Goal: Task Accomplishment & Management: Use online tool/utility

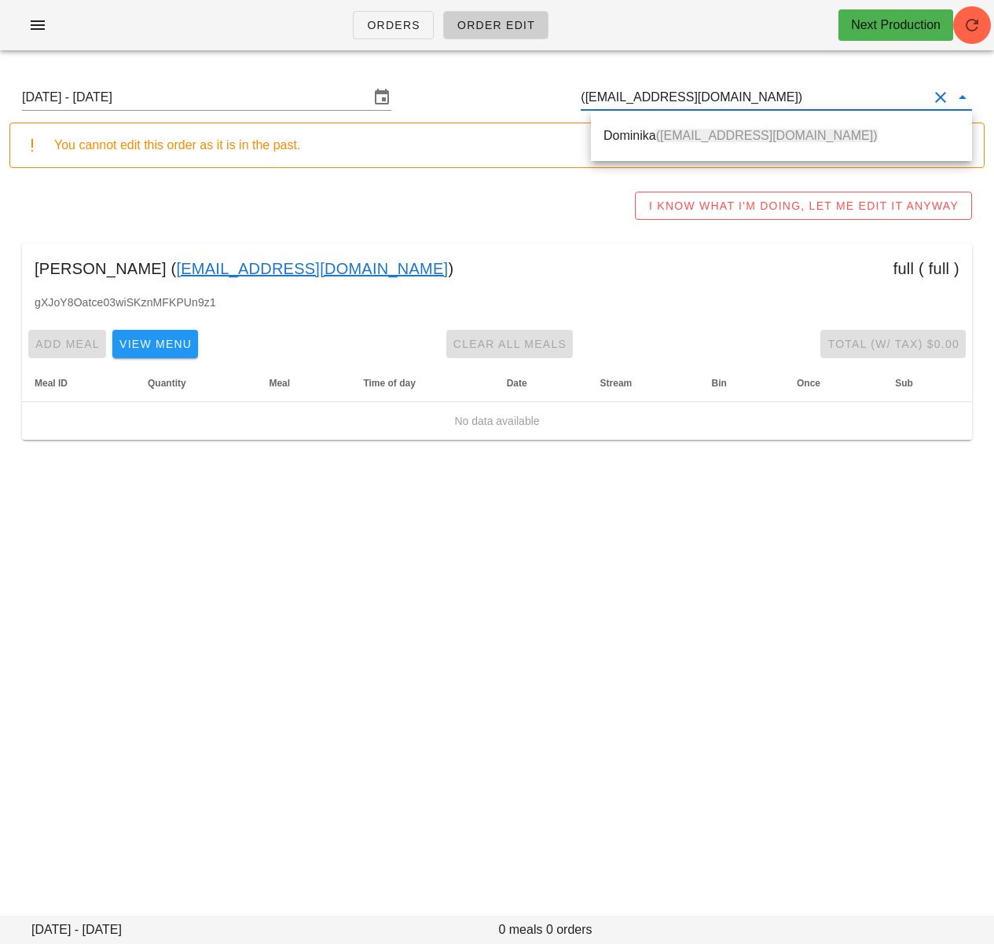
click at [595, 97] on input "(influencer2@fedfedfed.com)" at bounding box center [753, 97] width 347 height 25
click at [714, 145] on div "Dominika (influencer2@fedfedfed.com)" at bounding box center [781, 136] width 356 height 34
type input "Dominika (influencer2@fedfedfed.com)"
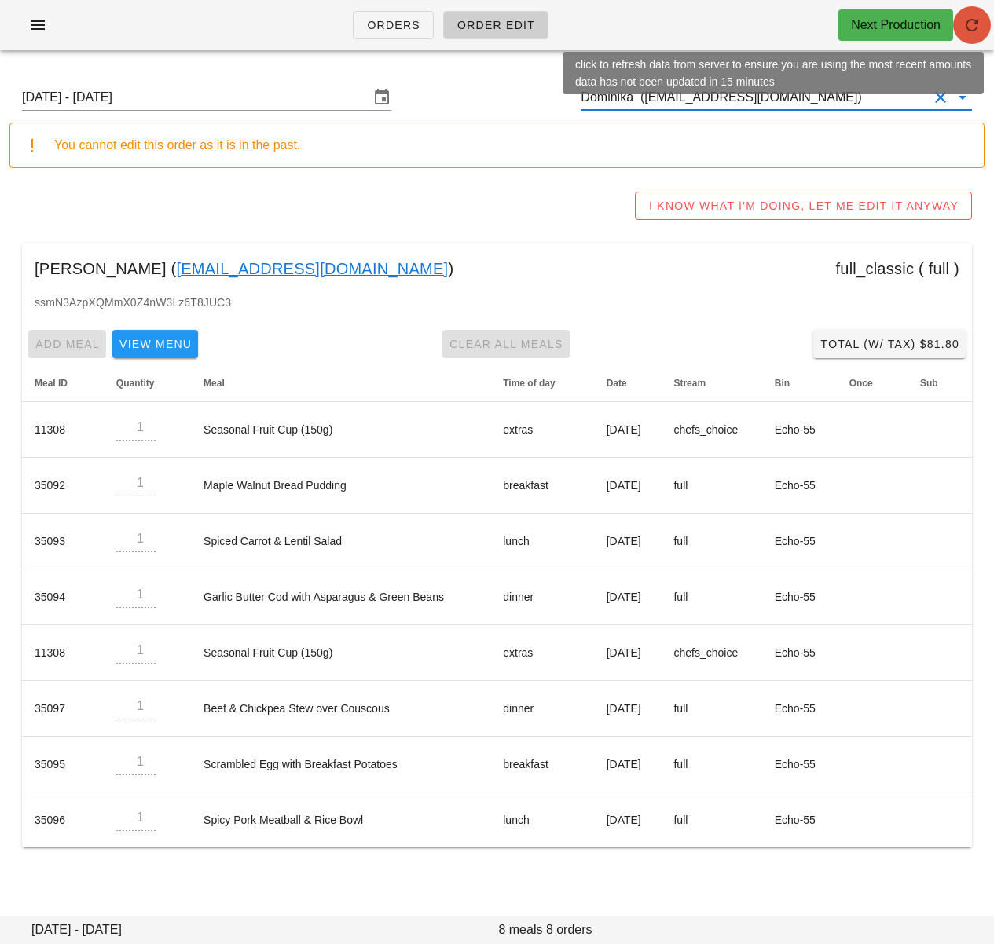
click at [972, 32] on icon "button" at bounding box center [971, 25] width 19 height 19
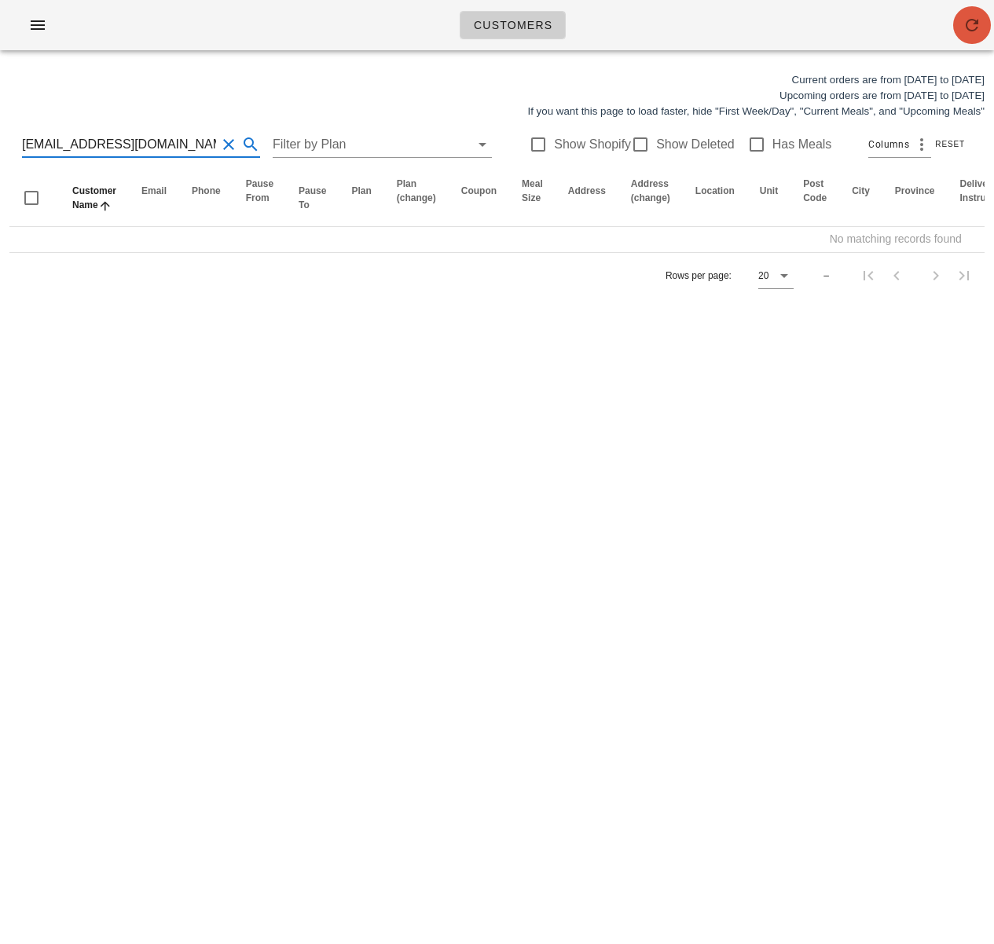
click at [972, 24] on icon "button" at bounding box center [971, 25] width 19 height 19
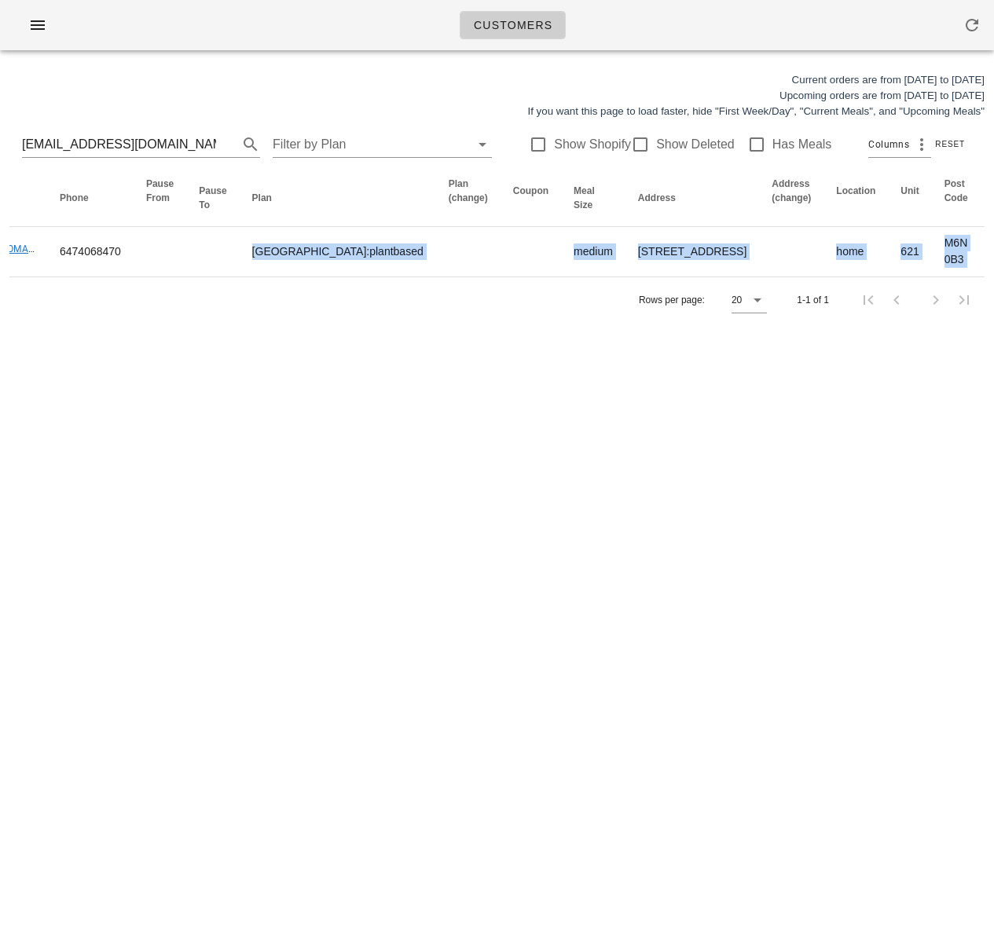
scroll to position [0, 345]
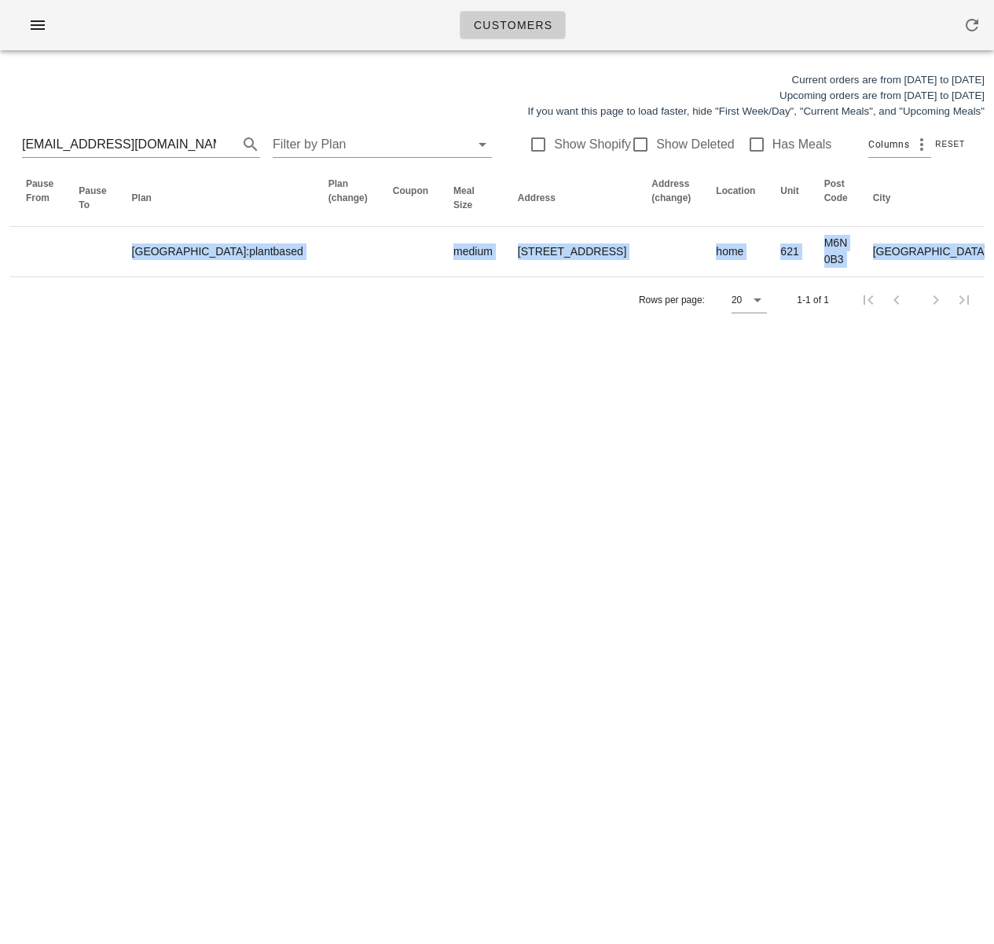
drag, startPoint x: 329, startPoint y: 300, endPoint x: 995, endPoint y: 231, distance: 669.7
click at [993, 231] on html "Customers Current orders are from Sunday Aug 17 to Saturday Aug 23 Upcoming ord…" at bounding box center [497, 472] width 994 height 944
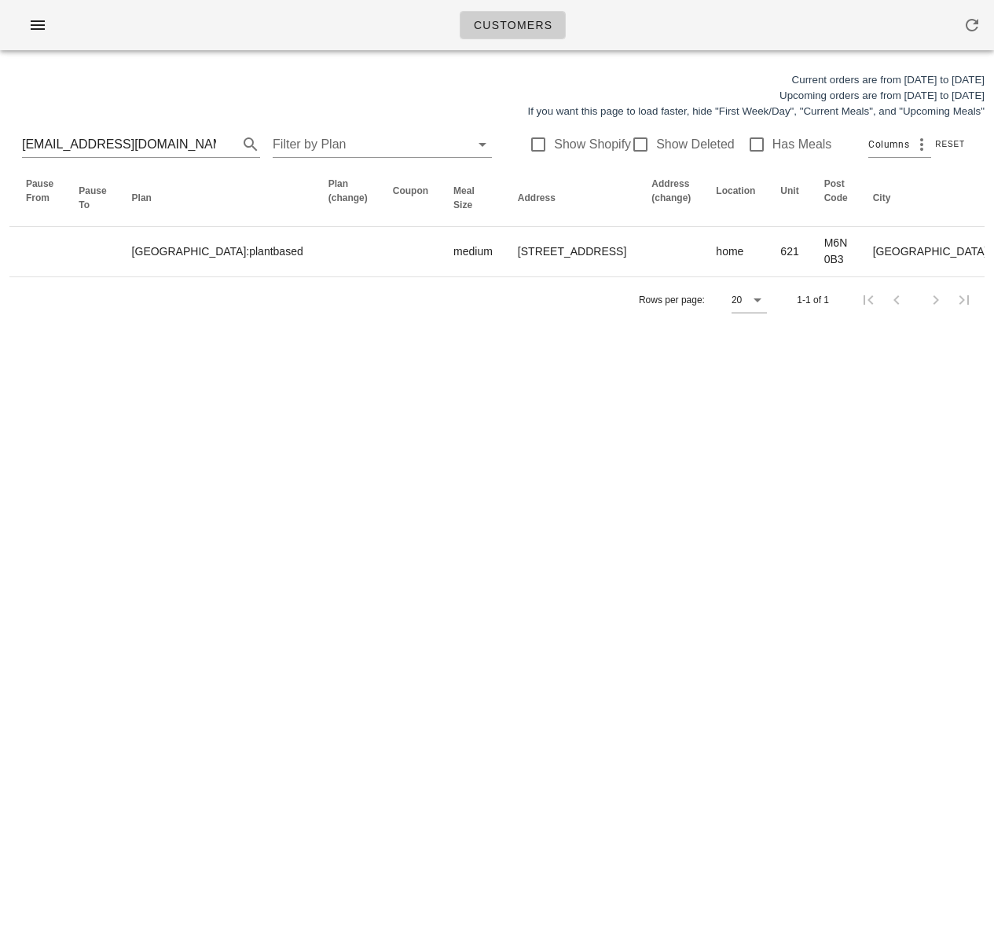
drag, startPoint x: 300, startPoint y: 552, endPoint x: 181, endPoint y: 512, distance: 125.2
click at [298, 548] on div "Customers Current orders are from Sunday Aug 17 to Saturday Aug 23 Upcoming ord…" at bounding box center [497, 472] width 994 height 944
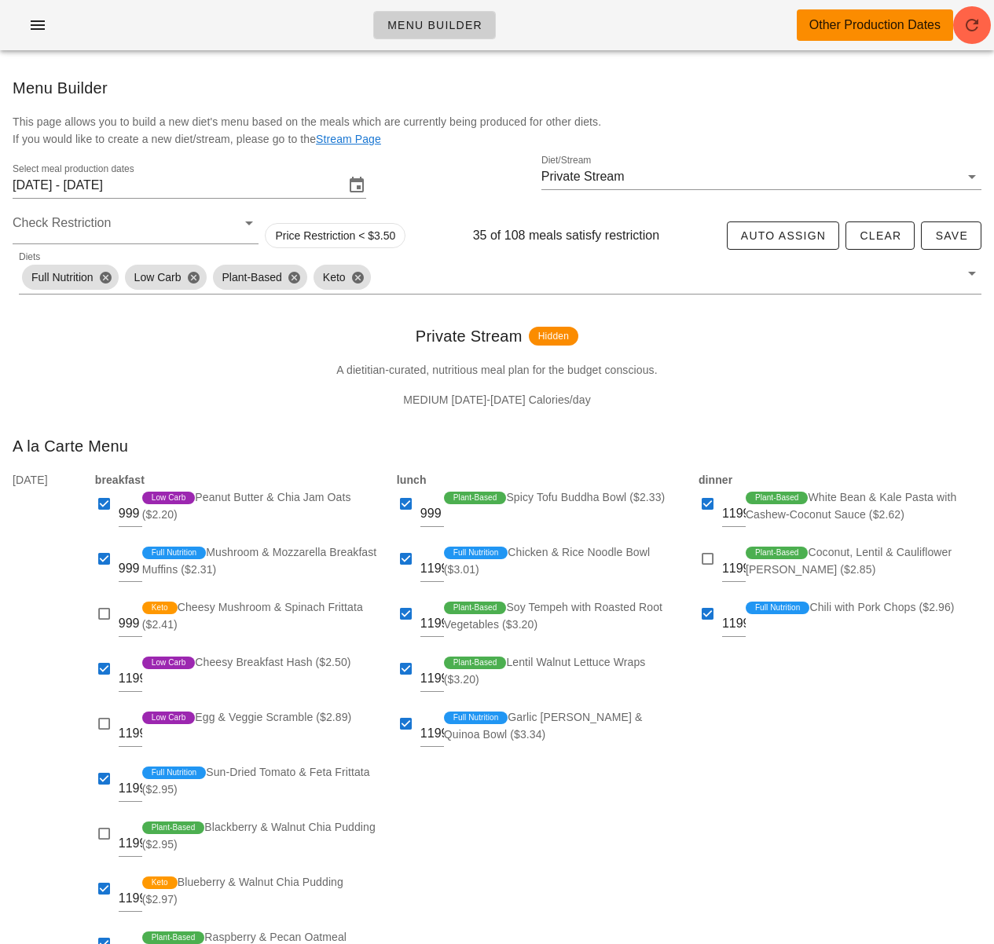
click at [229, 381] on div "A dietitian-curated, nutritious meal plan for the budget conscious. MEDIUM 1800…" at bounding box center [497, 391] width 994 height 60
click at [977, 24] on icon "button" at bounding box center [971, 25] width 19 height 19
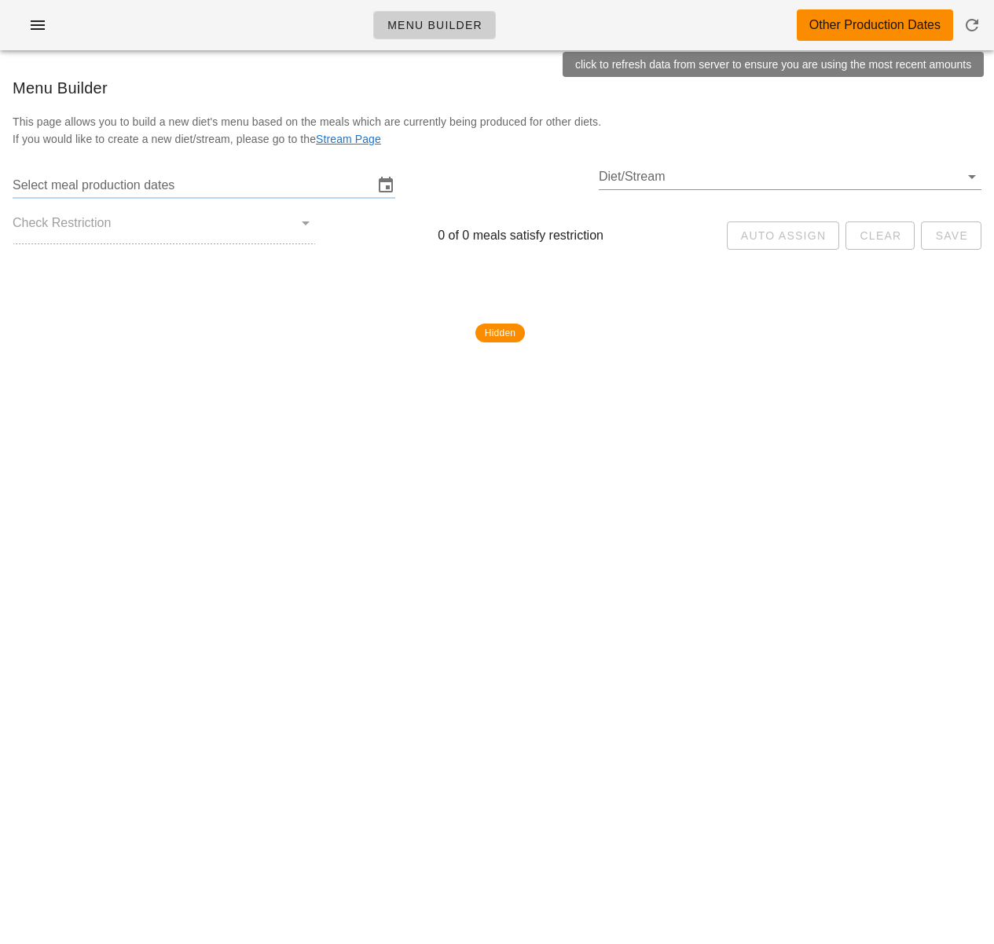
type input "Monday September 1 - Saturday September 6"
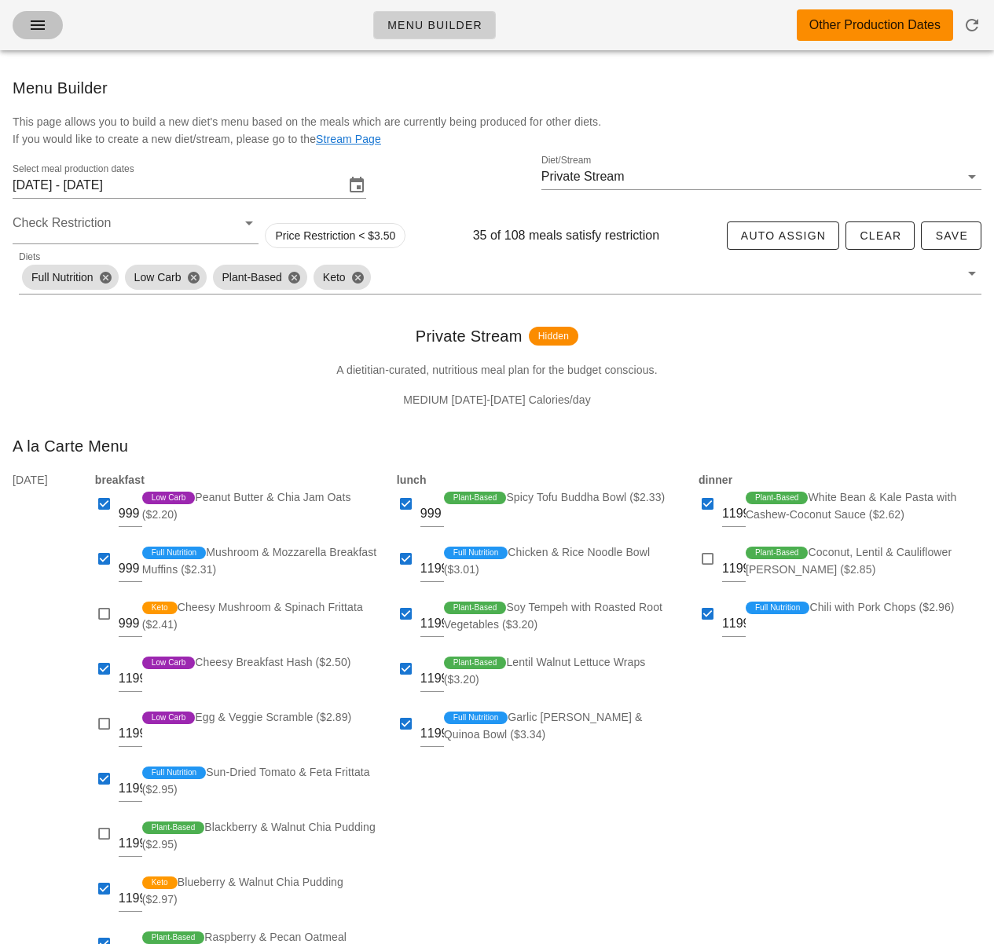
click at [32, 26] on icon "button" at bounding box center [37, 25] width 19 height 19
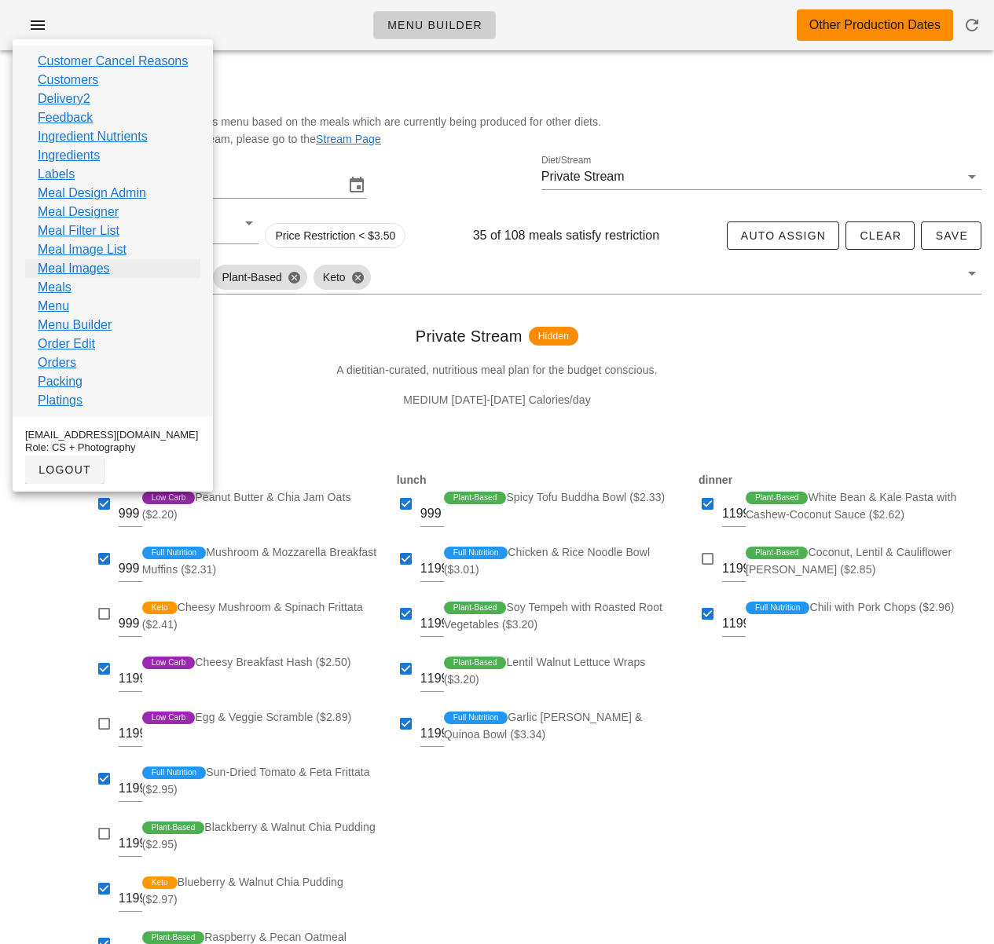
click at [82, 272] on link "Meal Images" at bounding box center [74, 268] width 72 height 19
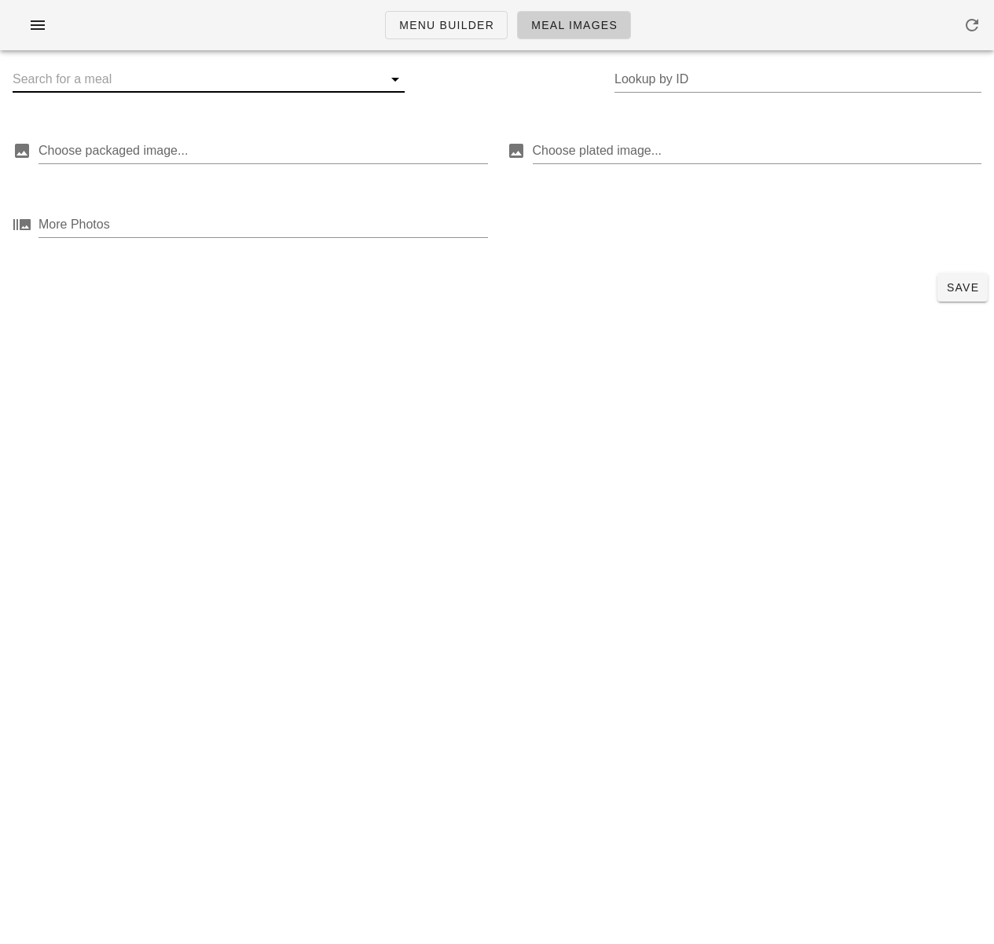
click at [135, 88] on input "text" at bounding box center [196, 79] width 367 height 25
click at [694, 77] on input "Lookup by ID" at bounding box center [797, 79] width 367 height 25
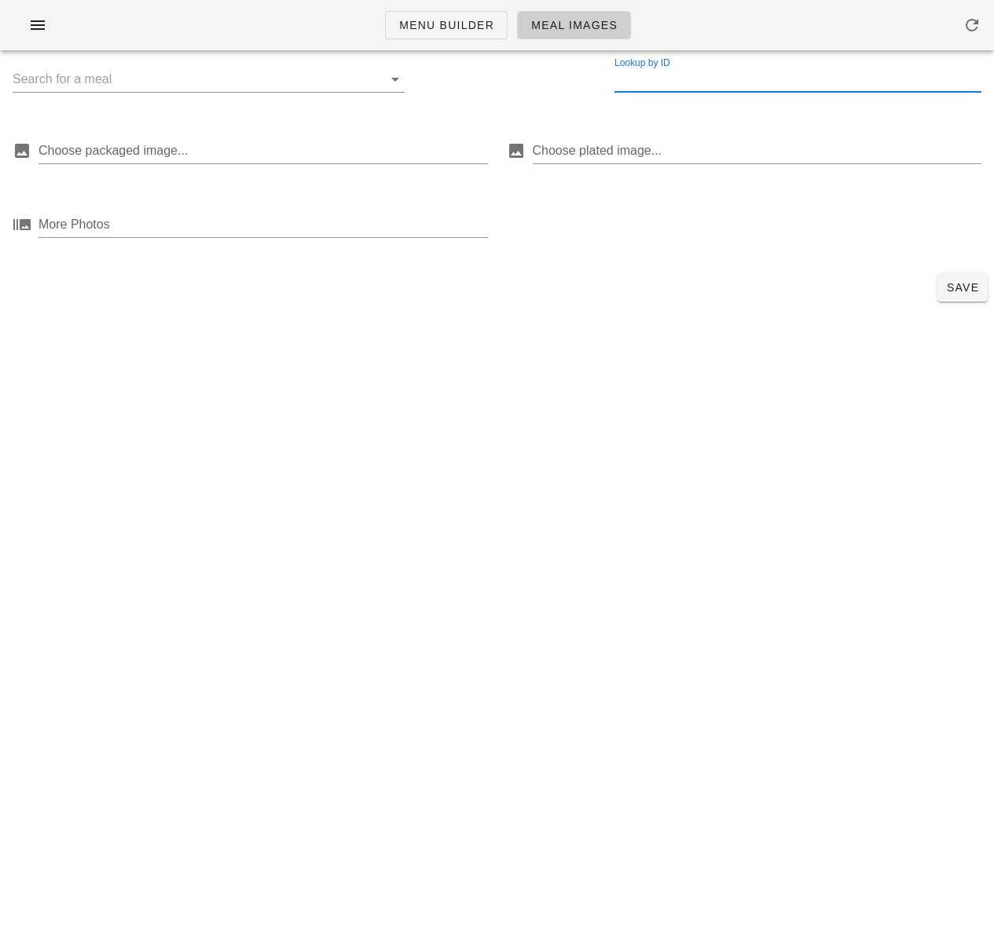
paste input "34928"
type input "34928"
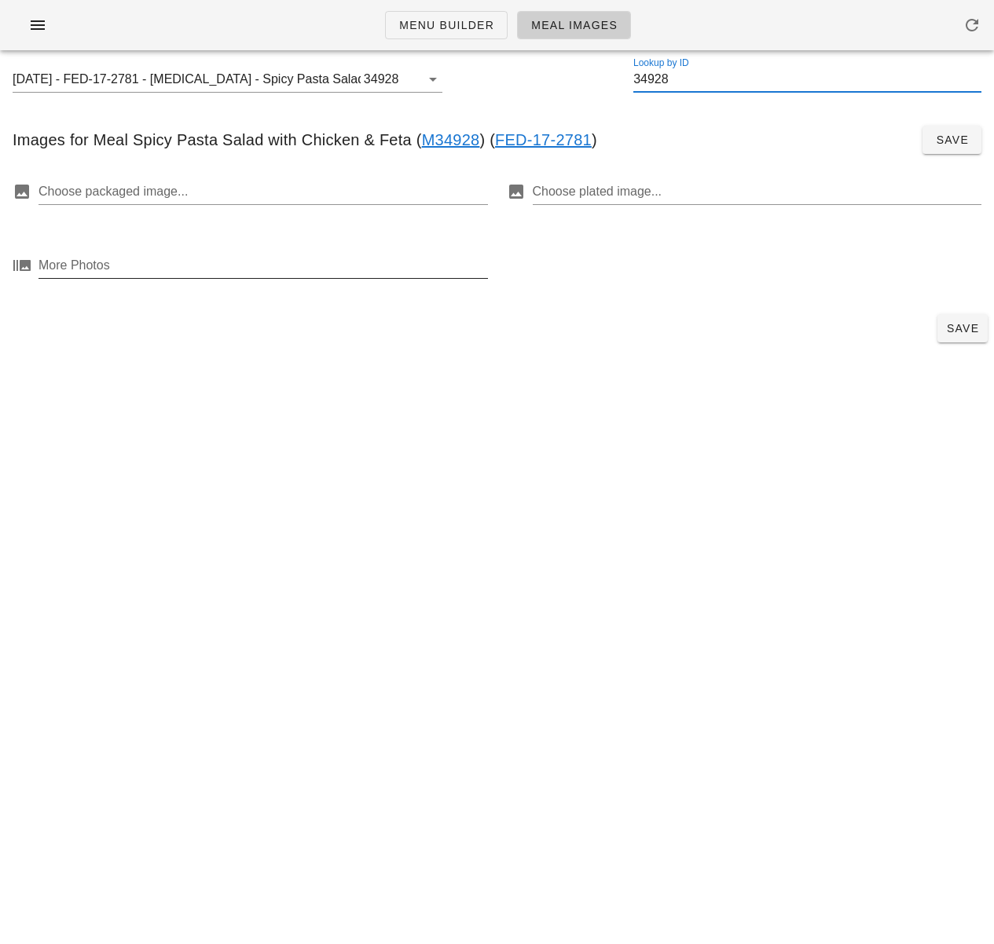
drag, startPoint x: 148, startPoint y: 268, endPoint x: 131, endPoint y: 267, distance: 16.5
click at [147, 267] on div at bounding box center [261, 265] width 446 height 25
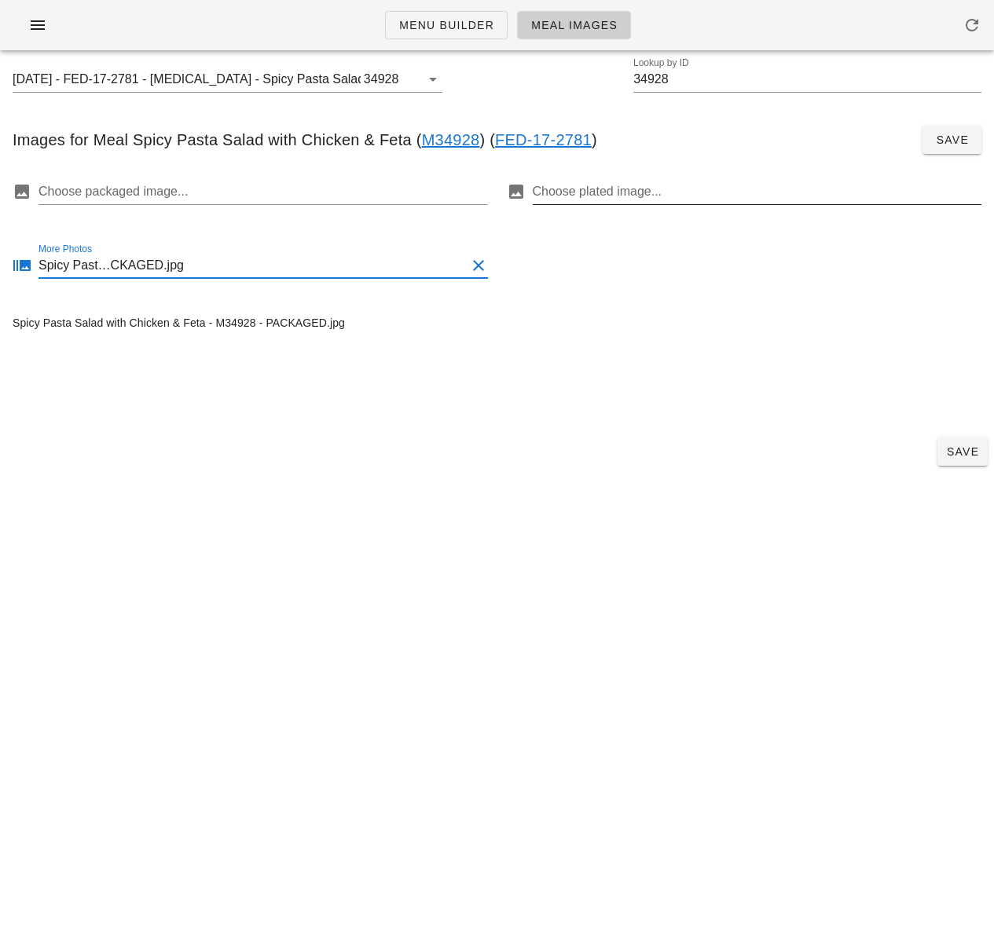
click at [656, 194] on div at bounding box center [756, 191] width 446 height 25
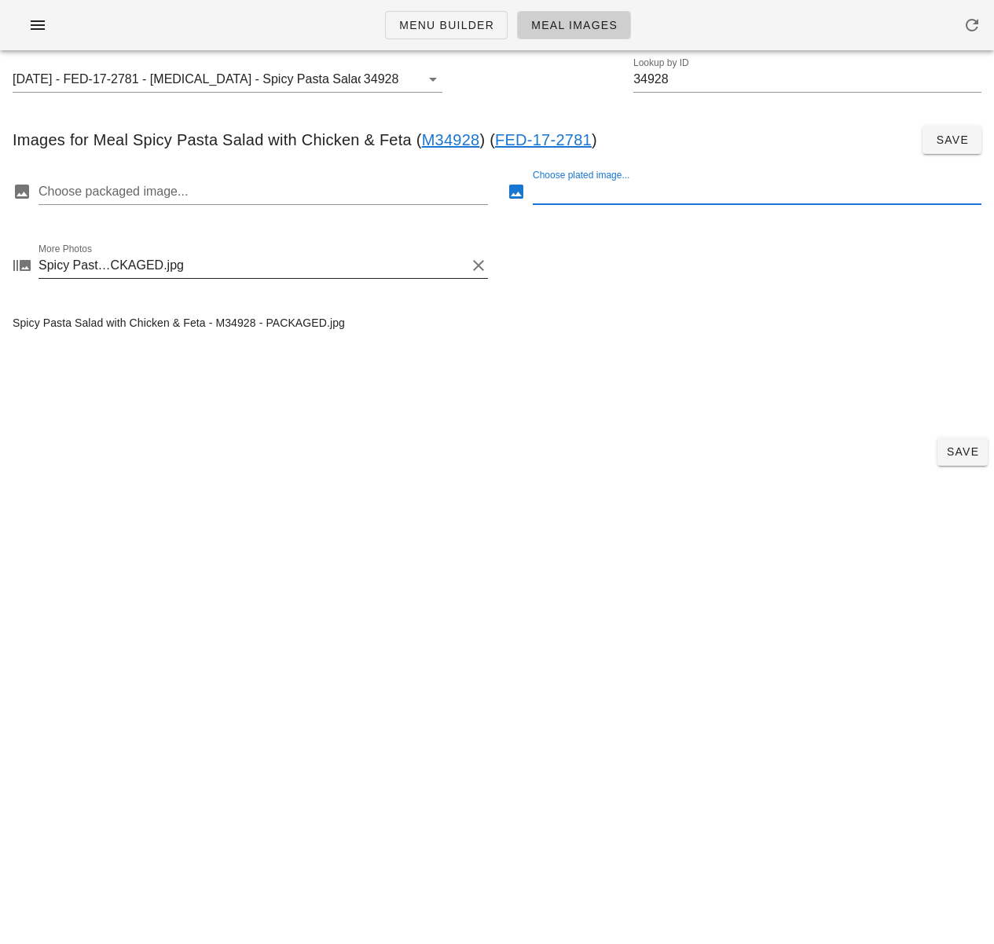
click at [474, 266] on button "Clear More Photos" at bounding box center [478, 265] width 19 height 19
click at [365, 182] on div at bounding box center [261, 191] width 446 height 25
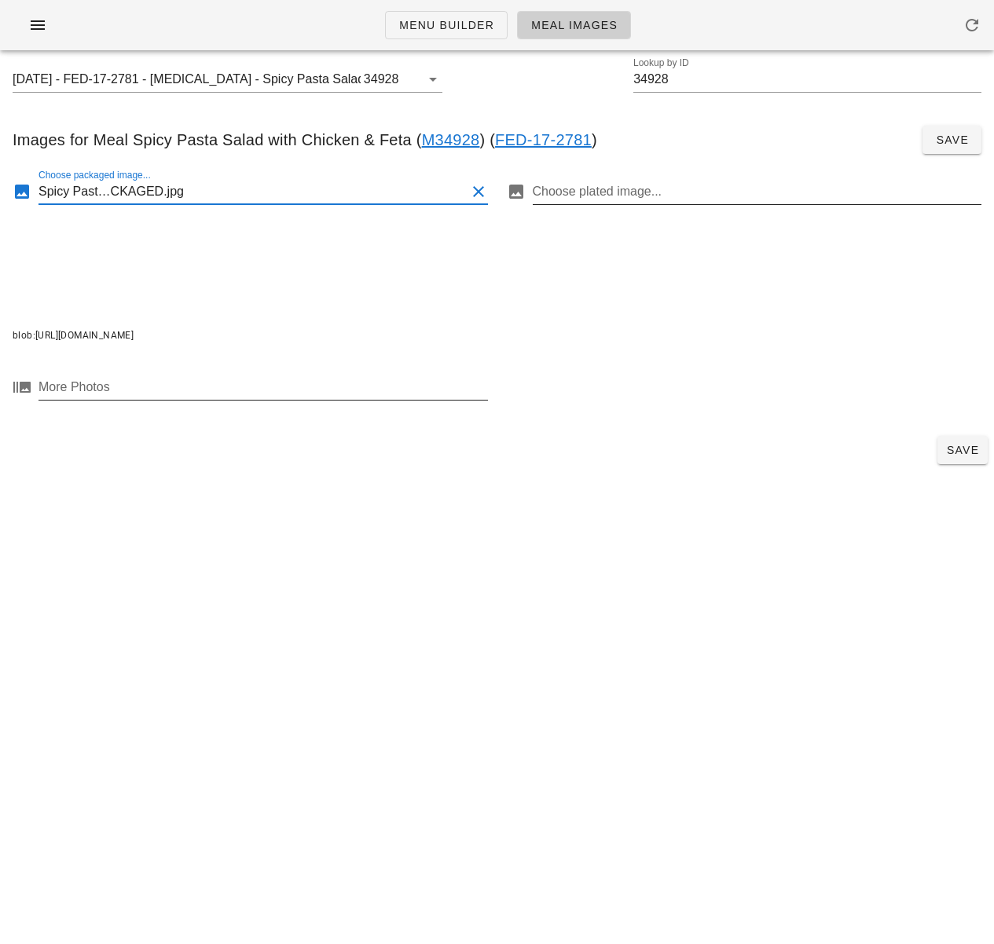
click at [632, 195] on div at bounding box center [756, 191] width 446 height 25
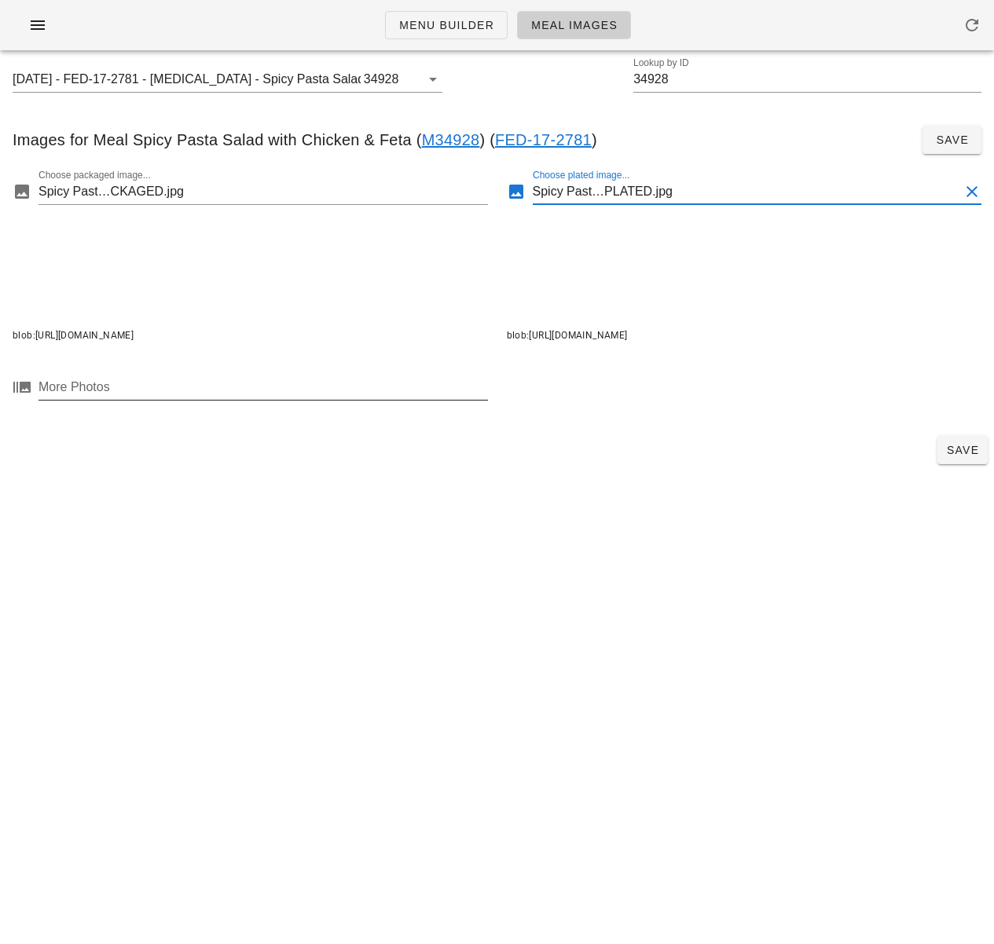
click at [328, 388] on div at bounding box center [261, 387] width 446 height 25
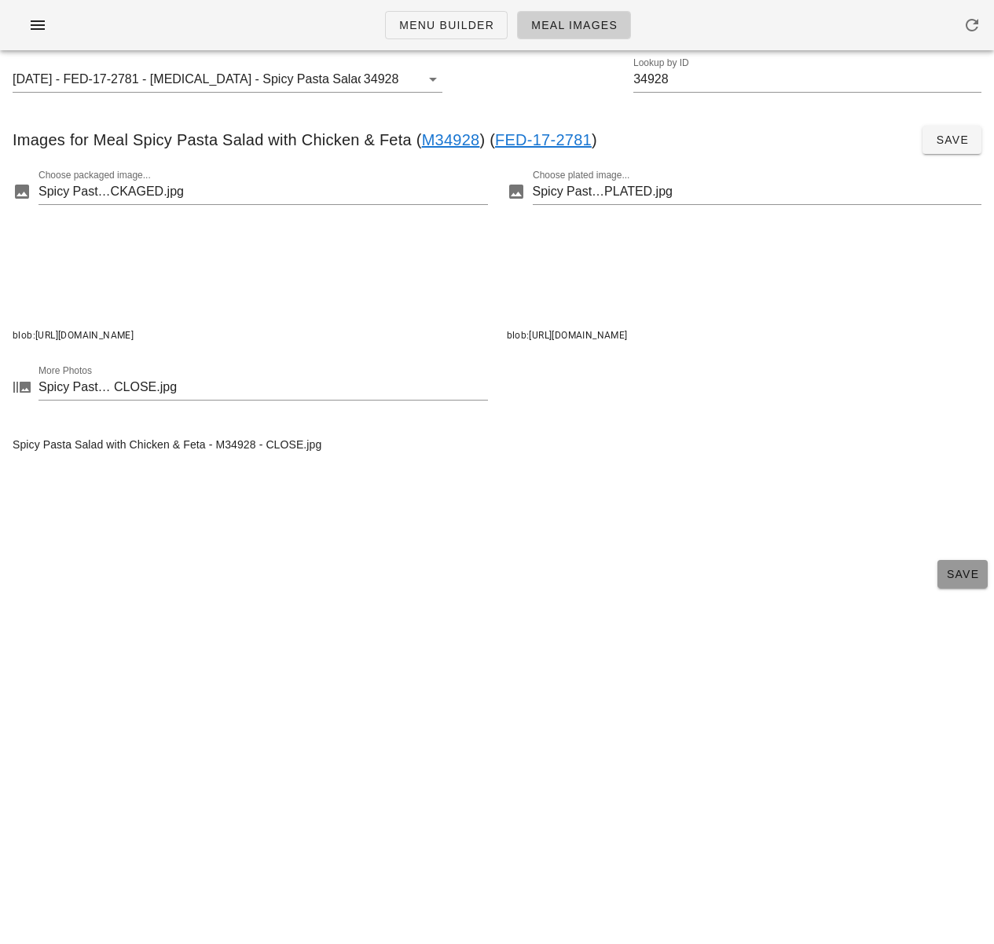
click at [963, 569] on span "Save" at bounding box center [962, 574] width 38 height 13
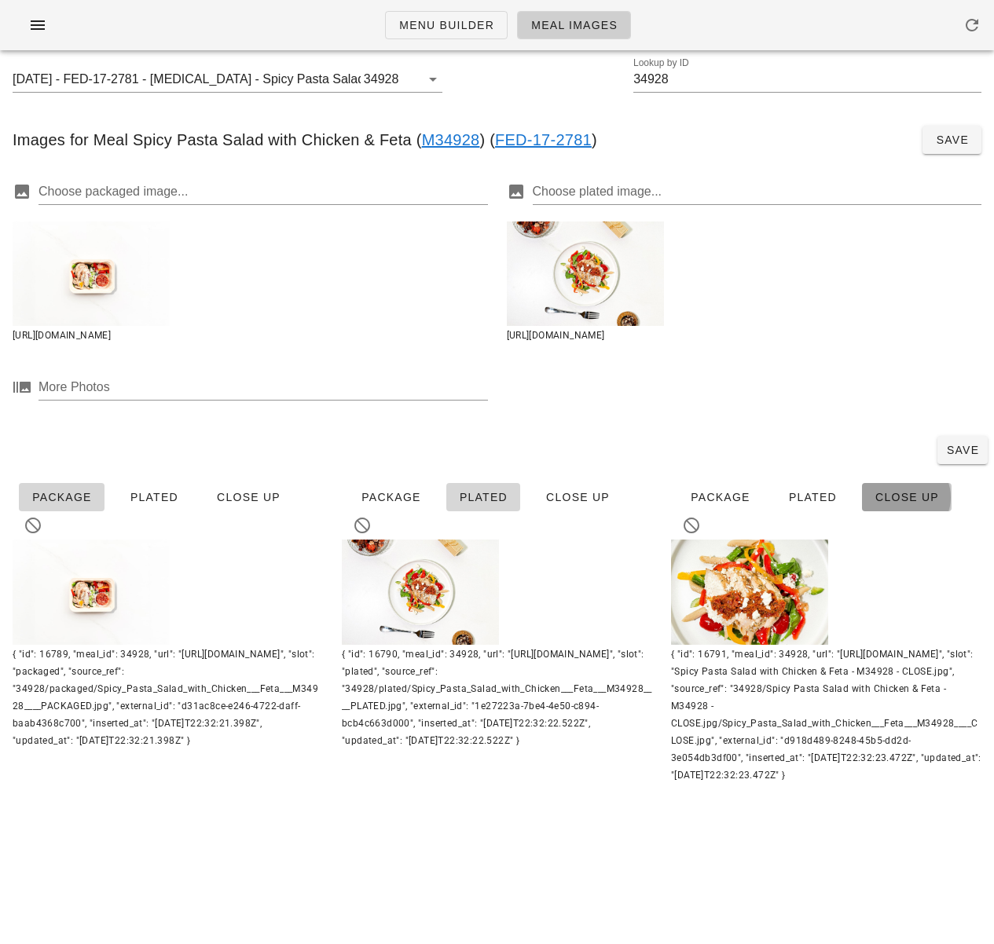
click at [894, 493] on span "Close Up" at bounding box center [906, 497] width 64 height 13
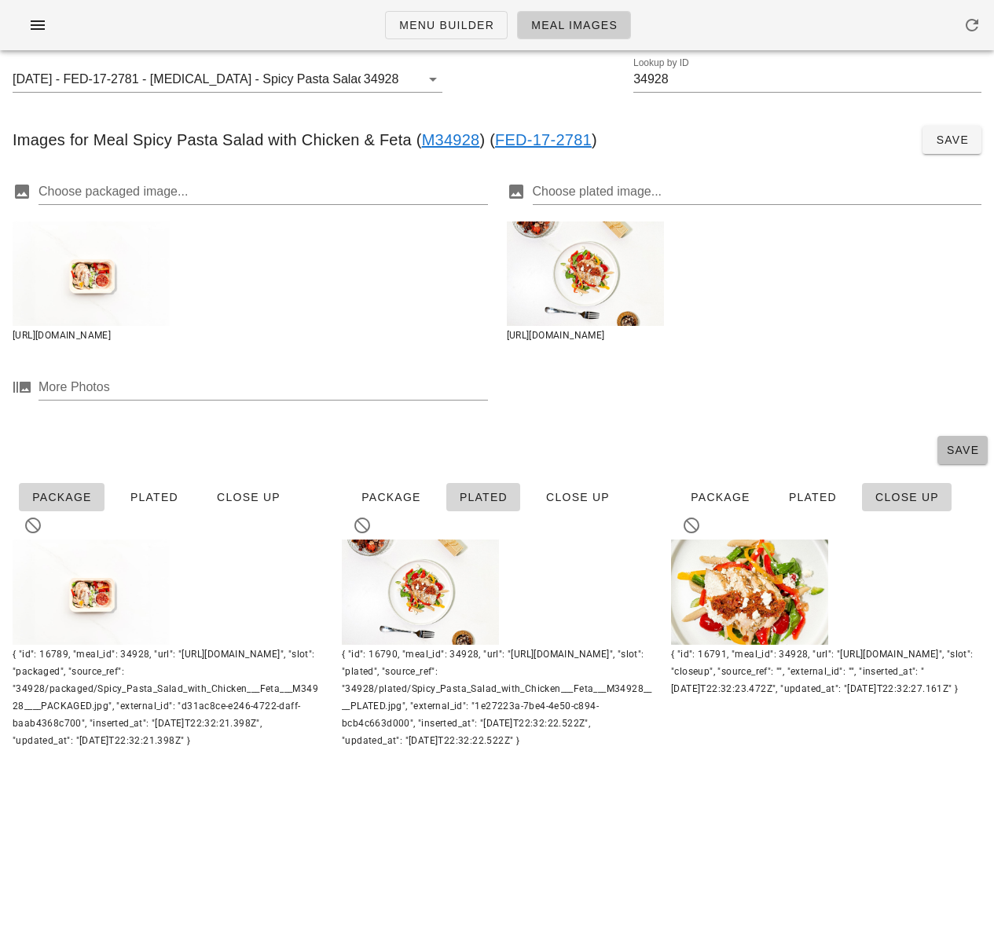
drag, startPoint x: 947, startPoint y: 446, endPoint x: 771, endPoint y: 467, distance: 176.4
click at [947, 446] on span "Save" at bounding box center [962, 450] width 38 height 13
click at [663, 83] on input "34928" at bounding box center [807, 79] width 348 height 25
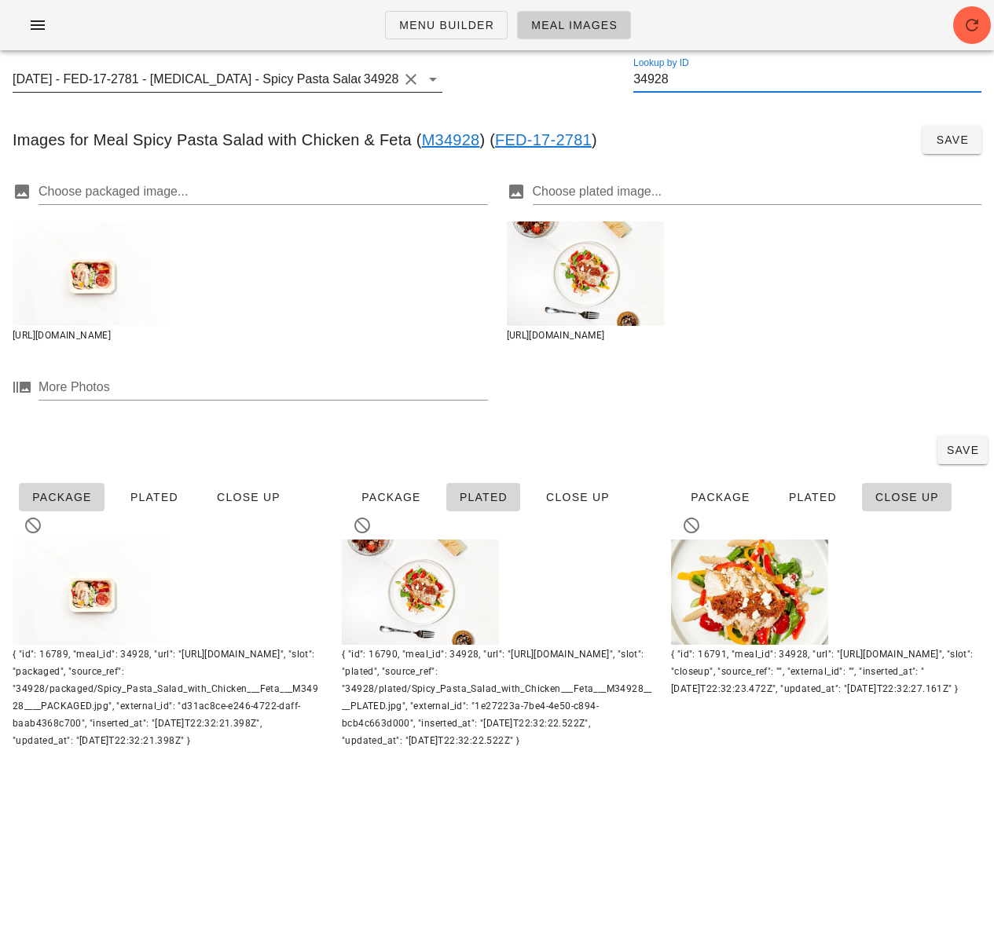
click at [401, 75] on button "Clear" at bounding box center [410, 79] width 19 height 19
click at [676, 79] on input "34928" at bounding box center [797, 79] width 367 height 25
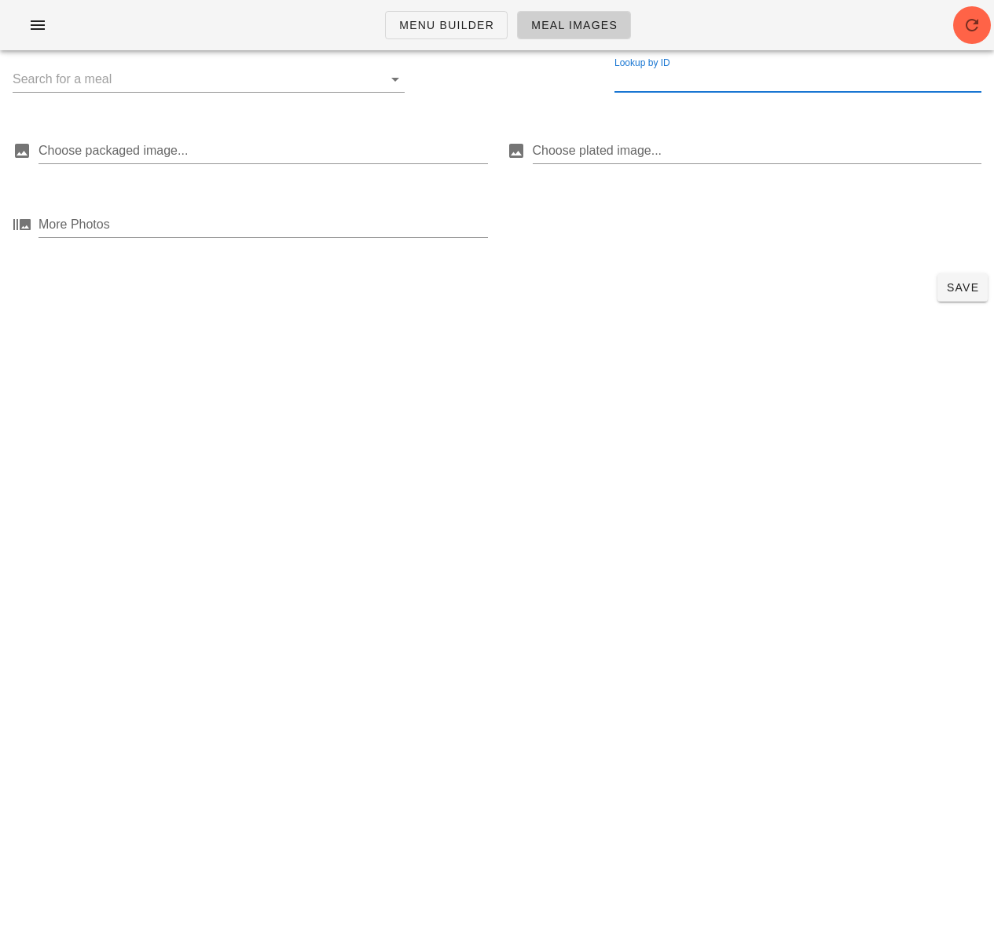
paste input "36751"
type input "36751"
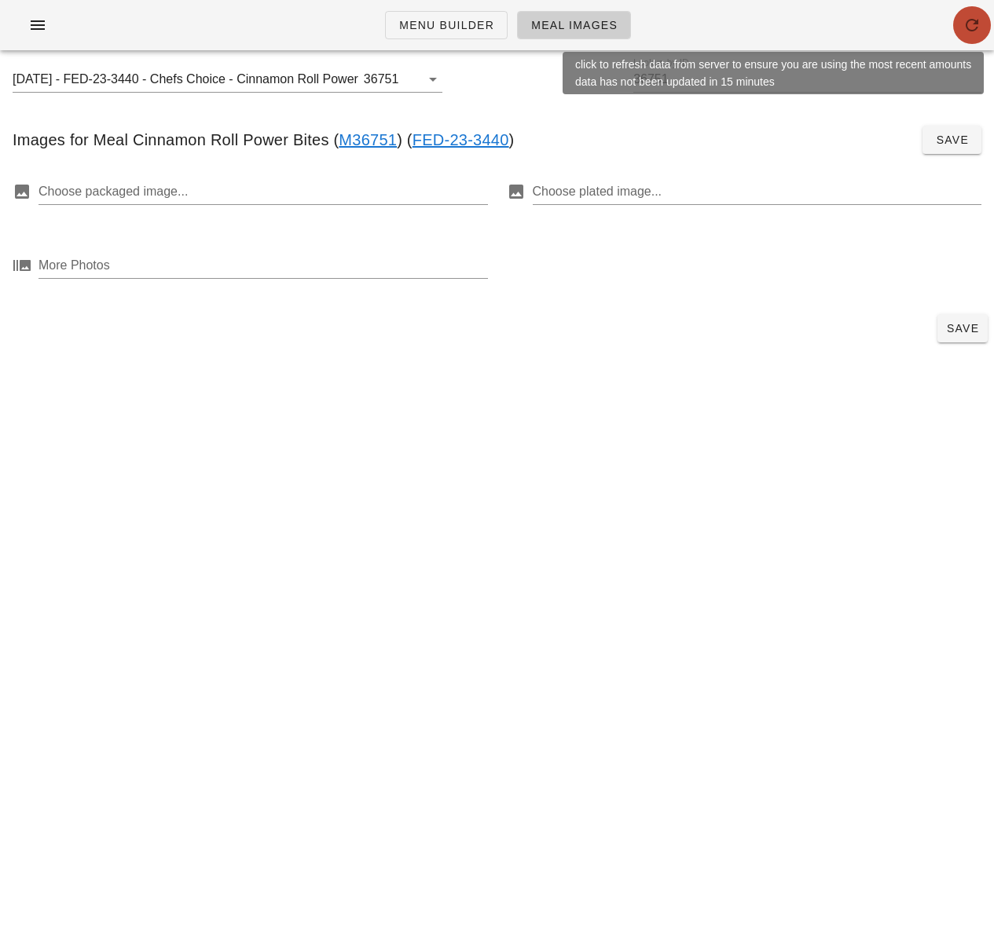
click at [973, 16] on icon "button" at bounding box center [971, 25] width 19 height 19
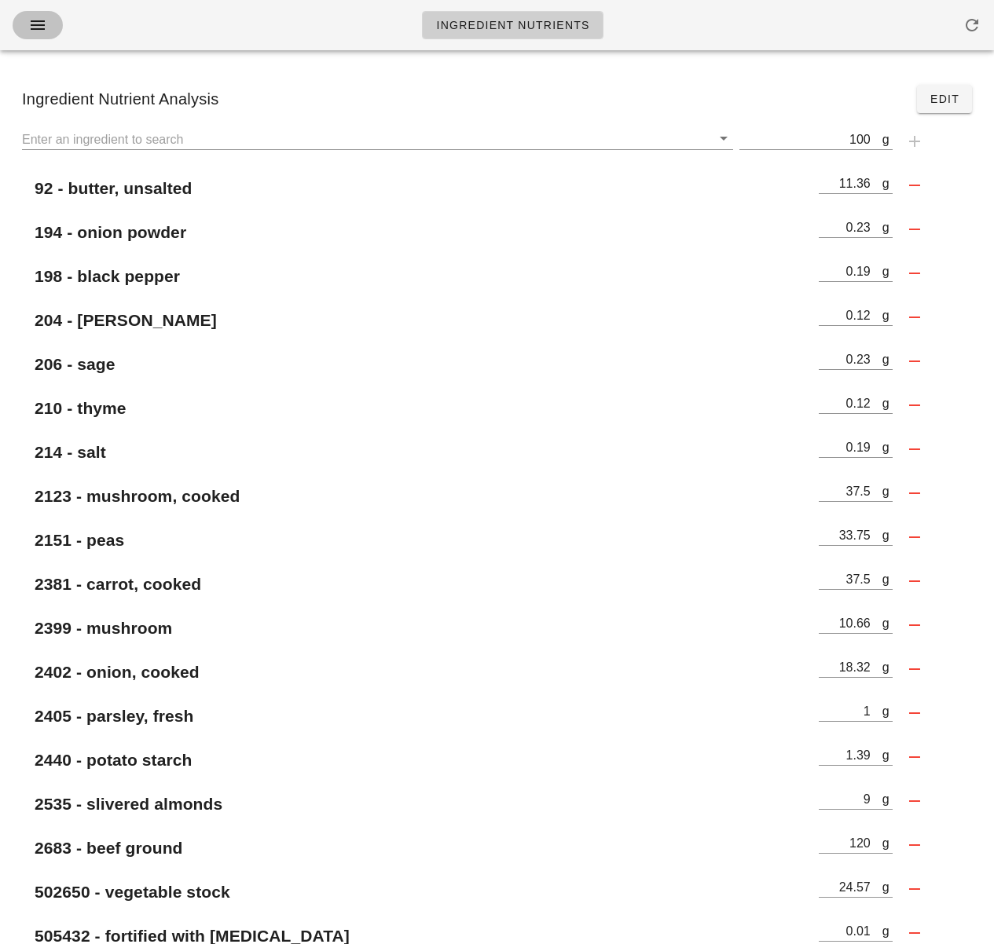
click at [58, 20] on button "button" at bounding box center [38, 25] width 50 height 28
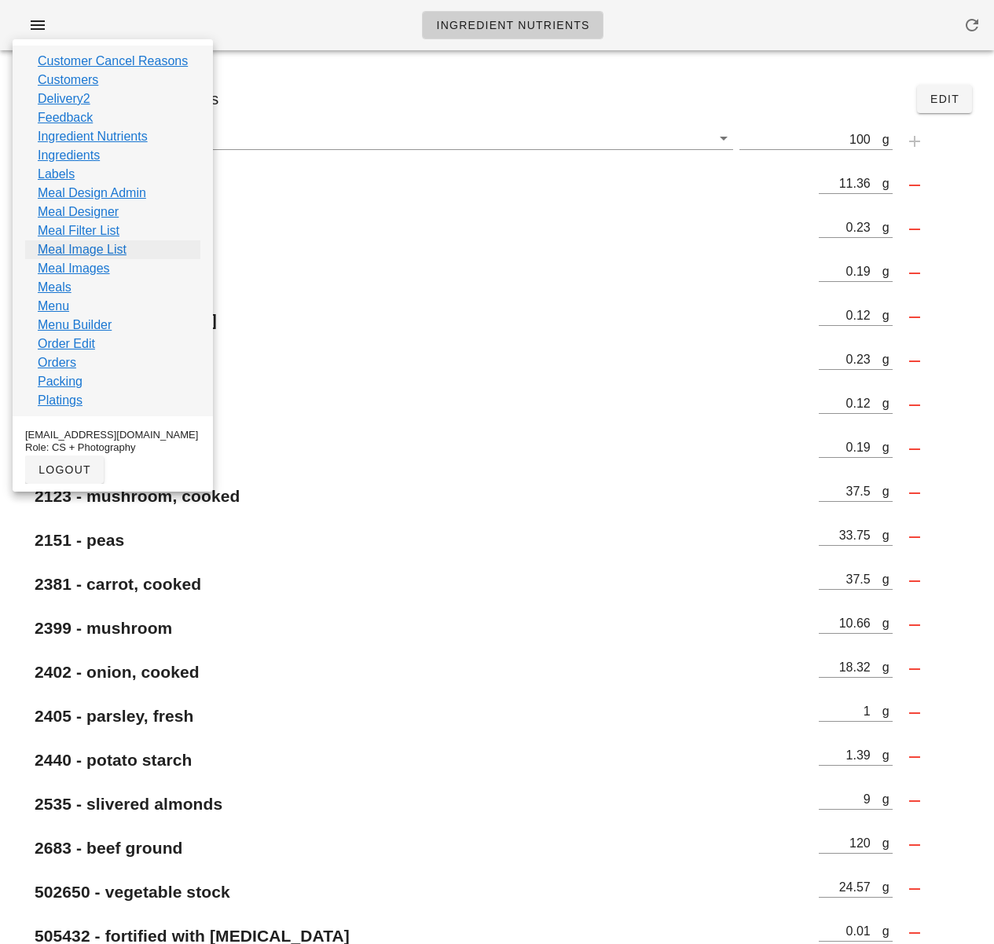
click at [79, 250] on link "Meal Image List" at bounding box center [82, 249] width 89 height 19
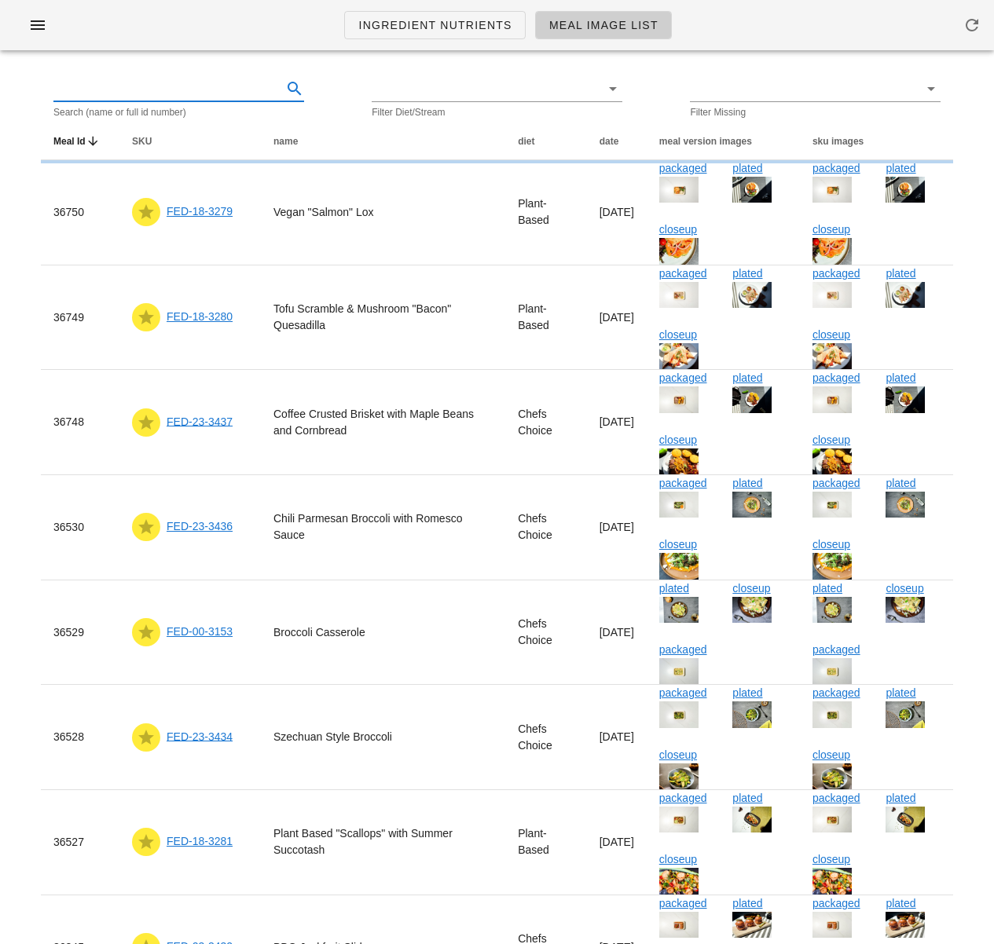
click at [222, 99] on input "text" at bounding box center [165, 88] width 225 height 25
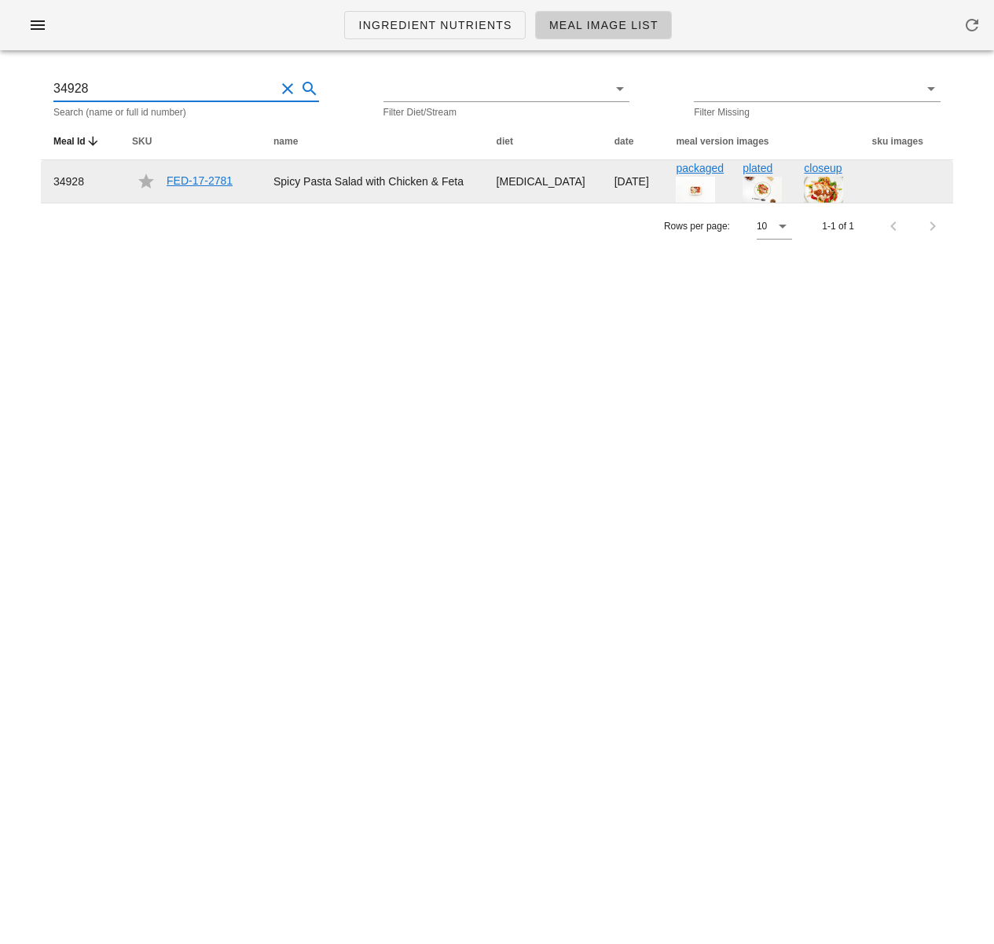
type input "34928"
click at [208, 176] on link "FED-17-2781" at bounding box center [200, 180] width 66 height 13
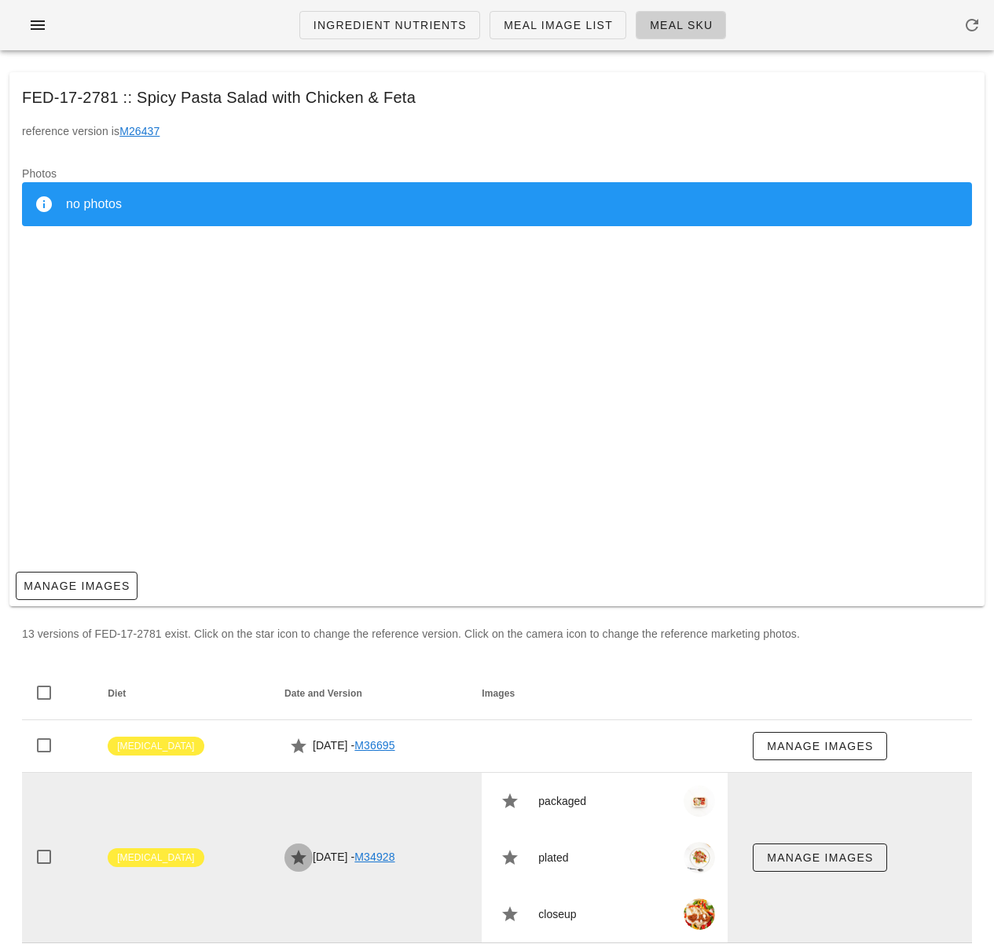
drag, startPoint x: 244, startPoint y: 854, endPoint x: 253, endPoint y: 844, distance: 13.4
click at [289, 854] on icon "button" at bounding box center [298, 857] width 19 height 19
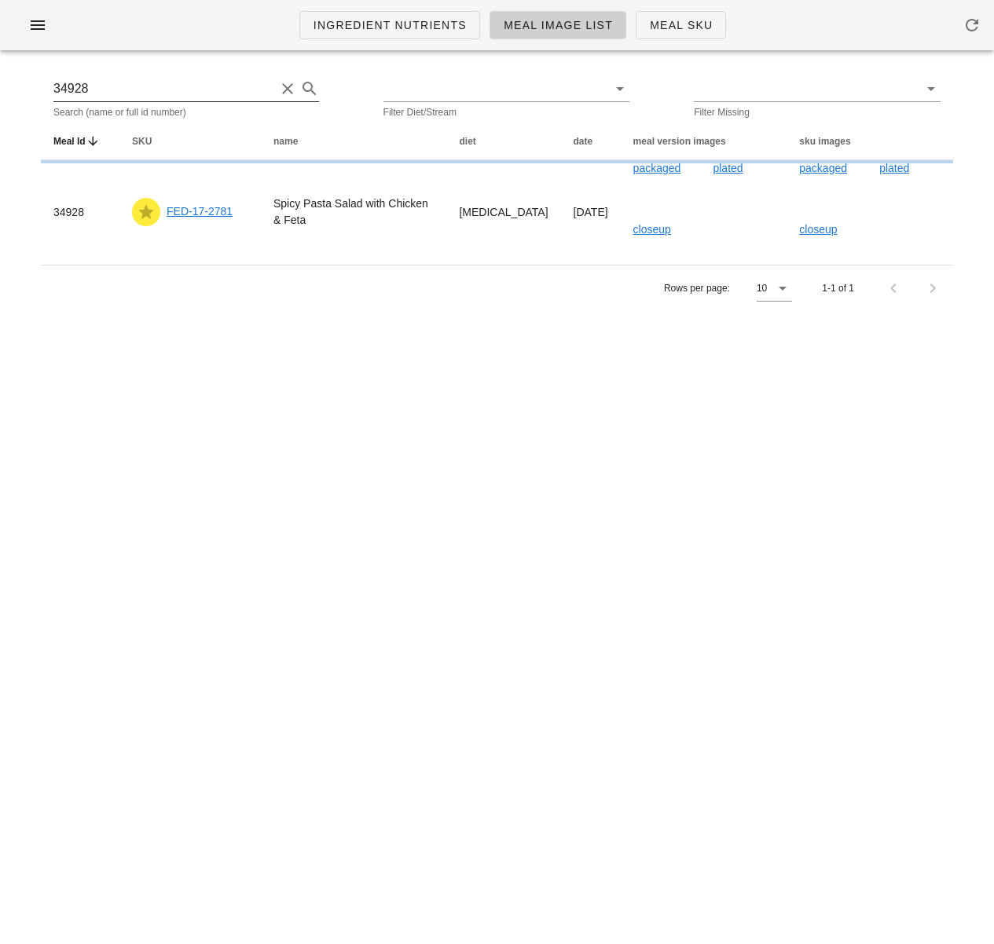
click at [115, 94] on input "34928" at bounding box center [164, 88] width 222 height 25
click at [38, 15] on button "button" at bounding box center [38, 25] width 50 height 28
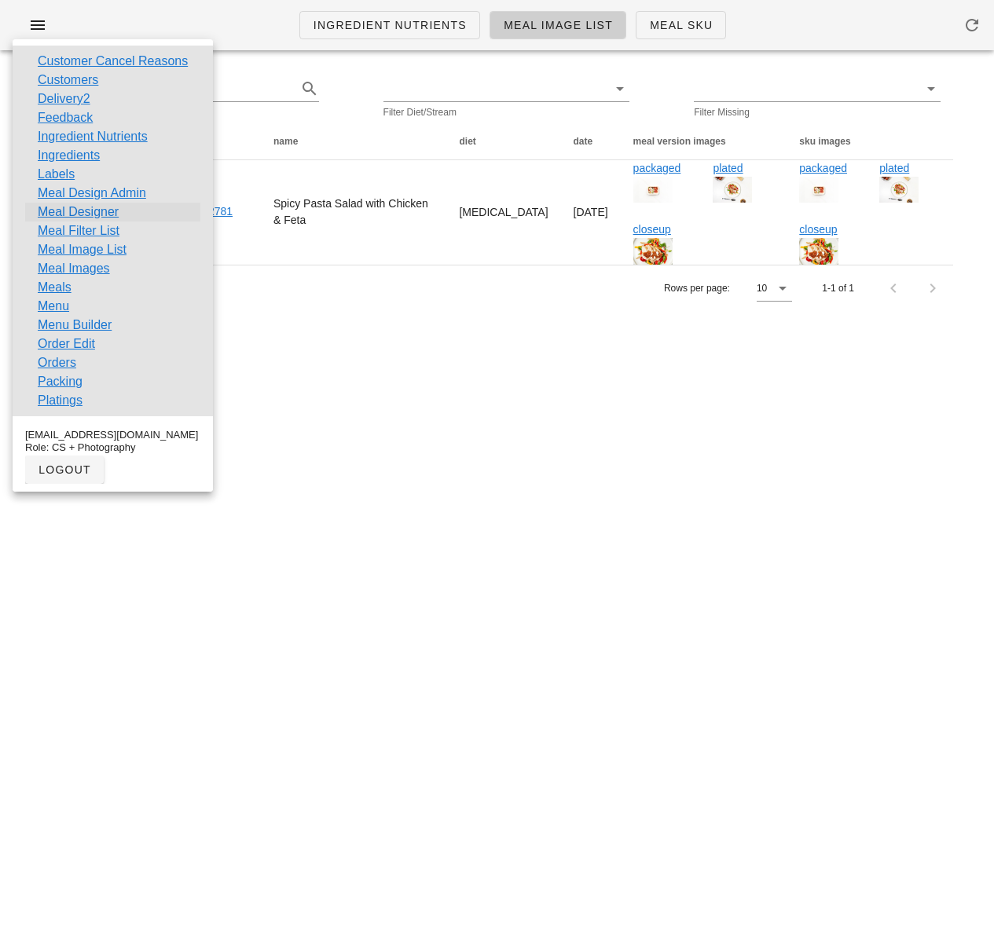
click at [115, 209] on link "Meal Designer" at bounding box center [78, 212] width 81 height 19
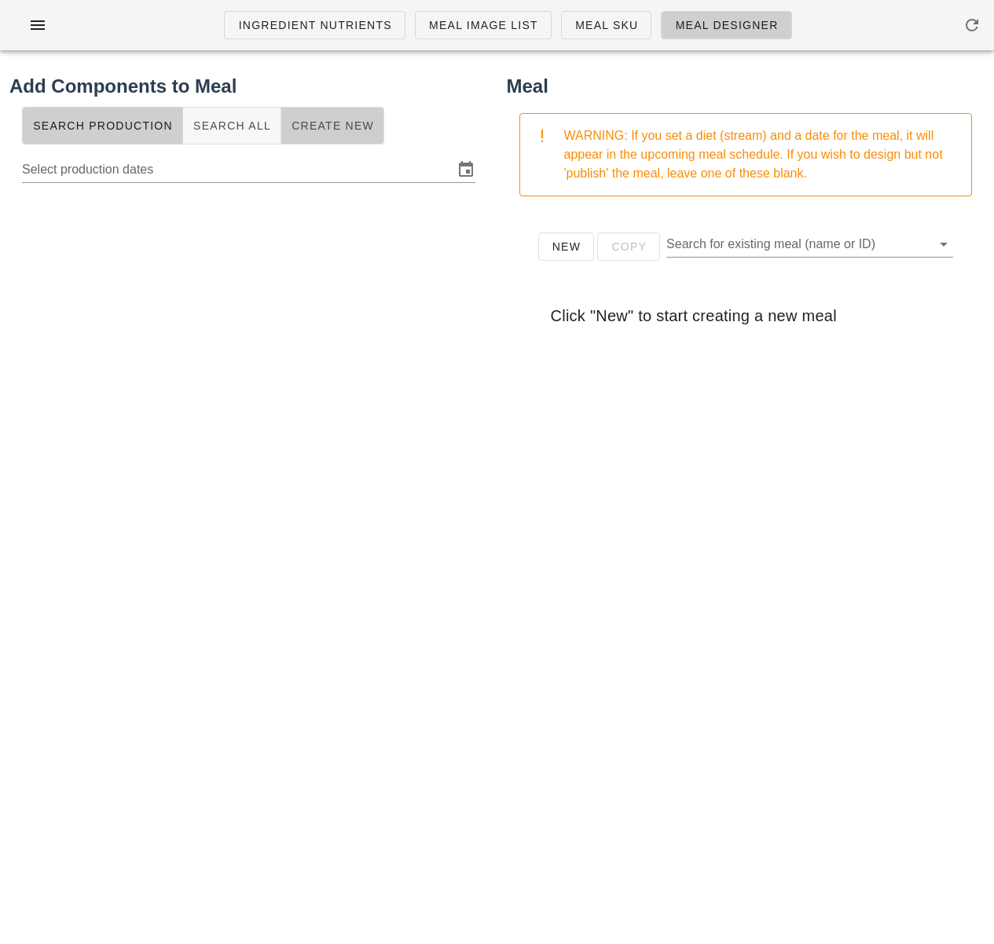
click at [306, 142] on button "Create New" at bounding box center [332, 126] width 103 height 38
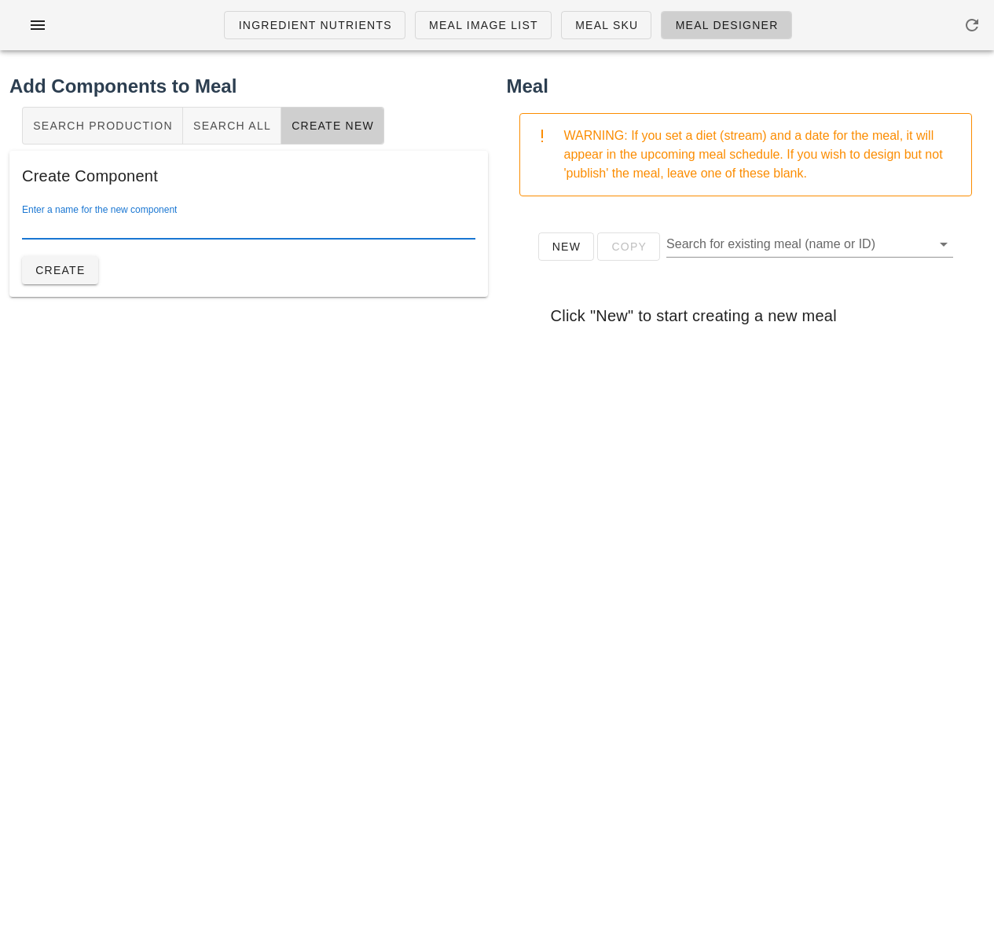
click at [228, 231] on input "Enter a name for the new component" at bounding box center [248, 226] width 453 height 25
paste input "Cinnamon Roll Power Bites"
type input "Cinnamon Roll Power Bites"
click at [71, 271] on span "Create" at bounding box center [60, 270] width 51 height 13
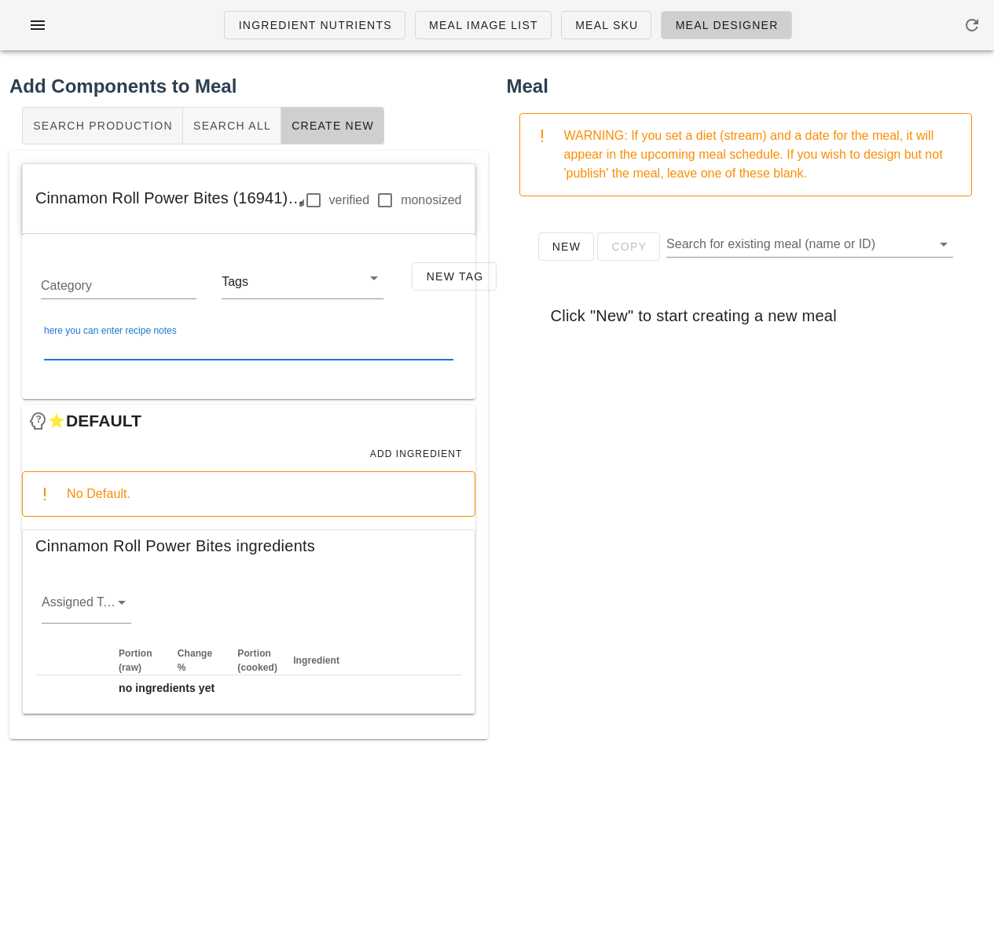
click at [149, 349] on textarea "here you can enter recipe notes" at bounding box center [248, 347] width 409 height 25
paste textarea "Combine all ingredients in Robo-coupe and mix till a sticky dough forms. Portio…"
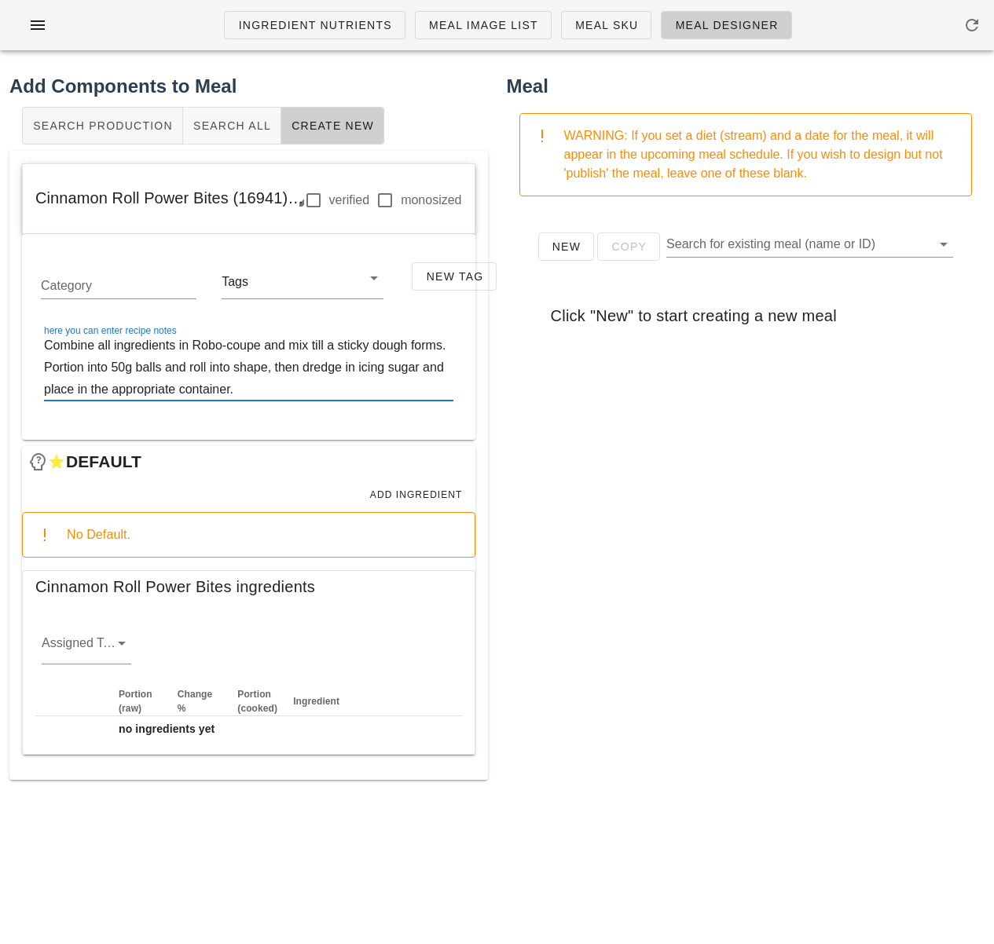
click at [44, 369] on textarea "Combine all ingredients in Robo-coupe and mix till a sticky dough forms. Portio…" at bounding box center [248, 368] width 409 height 66
click at [309, 391] on textarea "Combine all ingredients in Robo-coupe and mix till a sticky dough forms. Portio…" at bounding box center [248, 368] width 409 height 66
type textarea "Combine all ingredients in Robo-coupe and mix till a sticky dough forms. Portio…"
click at [90, 644] on input "Assigned Team" at bounding box center [74, 647] width 64 height 25
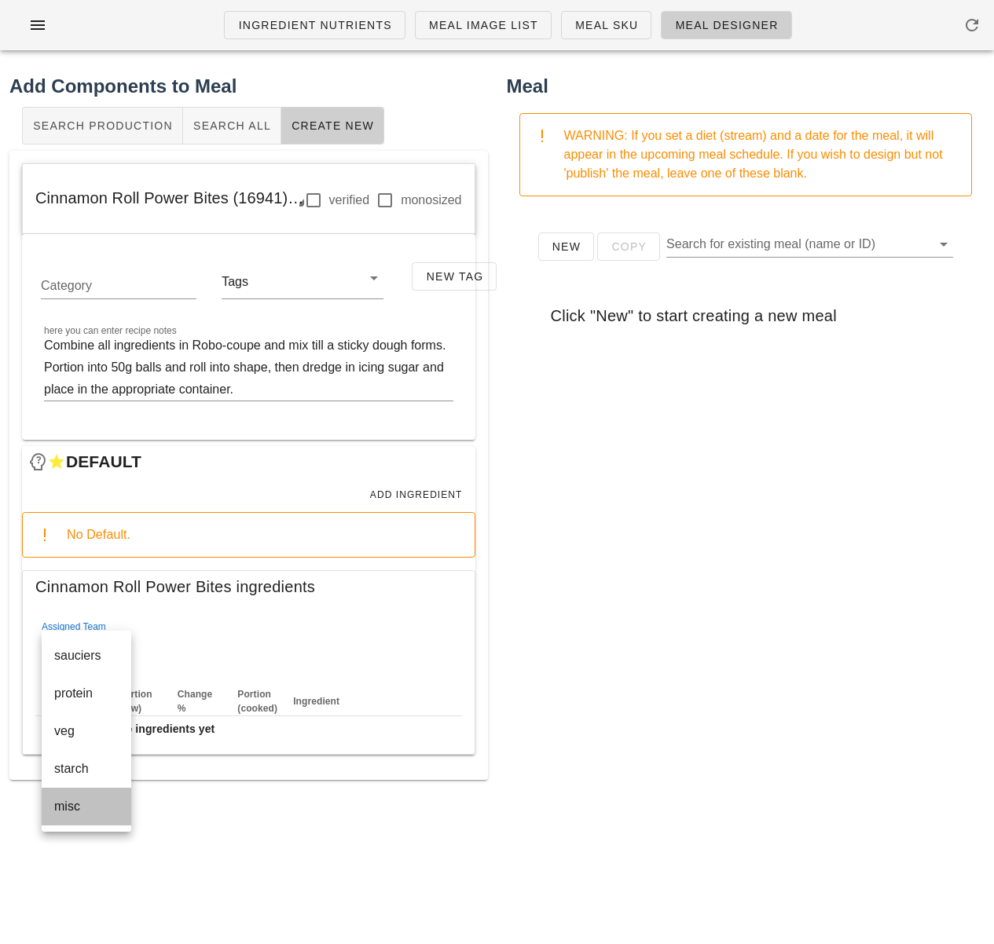
click at [83, 799] on div "misc" at bounding box center [86, 806] width 64 height 15
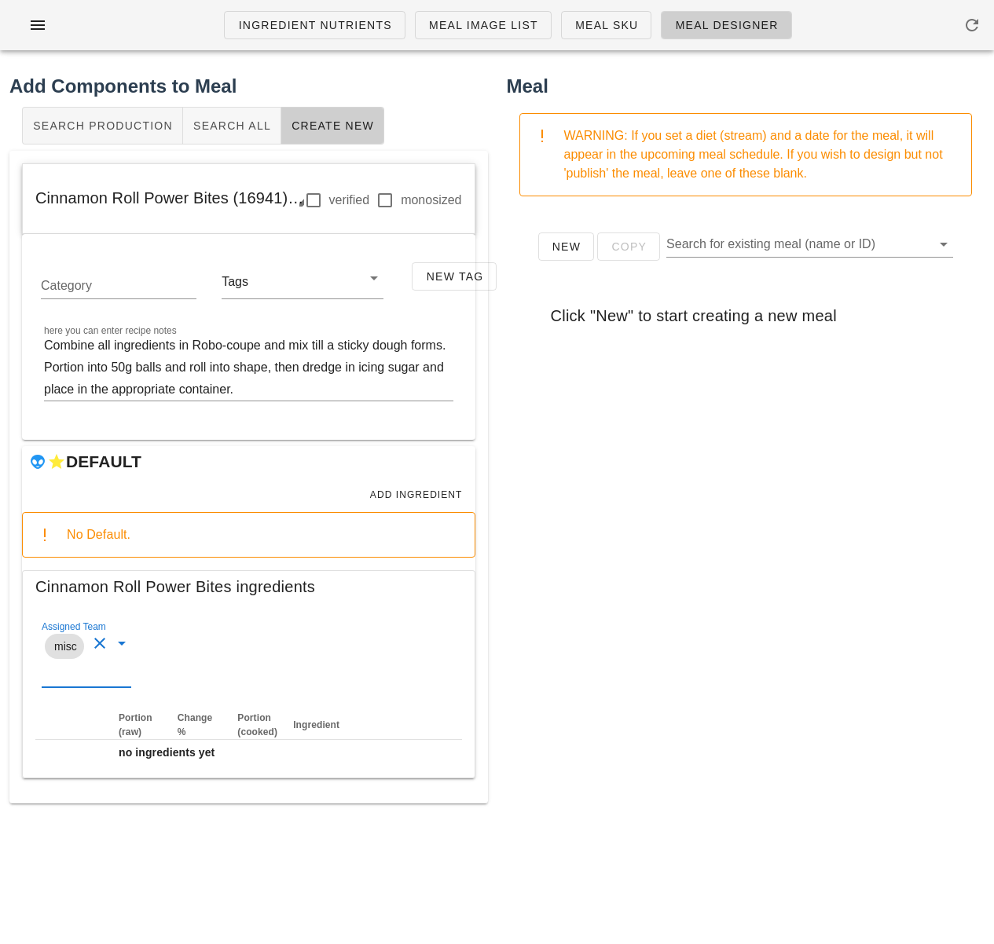
click at [687, 726] on div "New Copy Search for existing meal (name or ID) Click "New" to start creating a …" at bounding box center [746, 523] width 478 height 628
click at [418, 496] on span "Add Ingredient" at bounding box center [415, 494] width 93 height 11
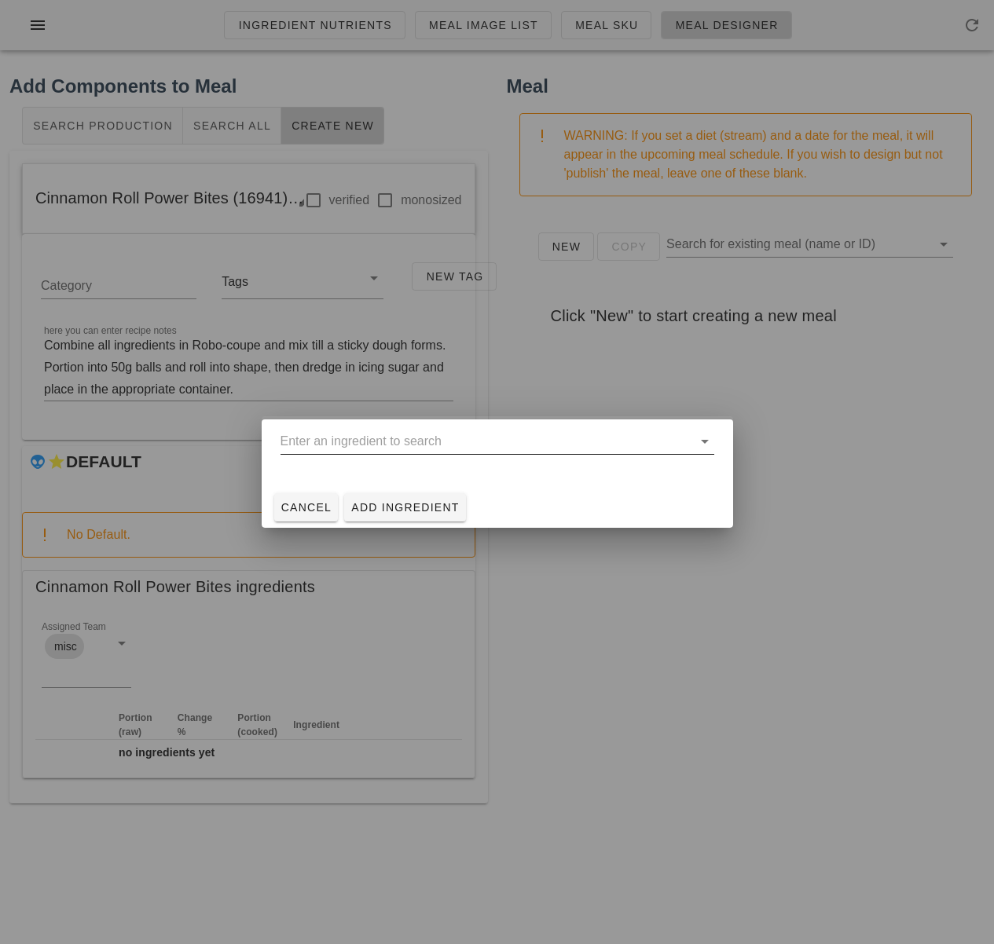
click at [416, 447] on input "text" at bounding box center [486, 441] width 412 height 25
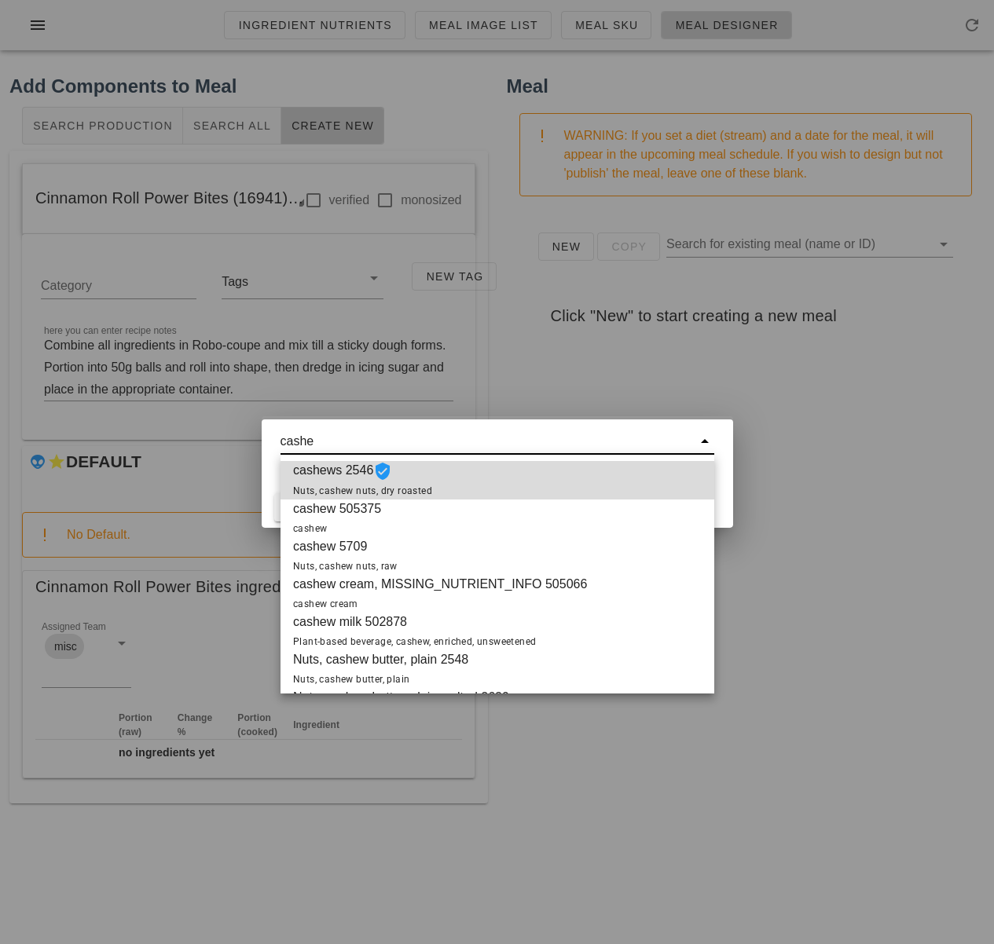
click at [408, 478] on span "cashews 2546 Nuts, cashew nuts, dry roasted" at bounding box center [362, 480] width 139 height 38
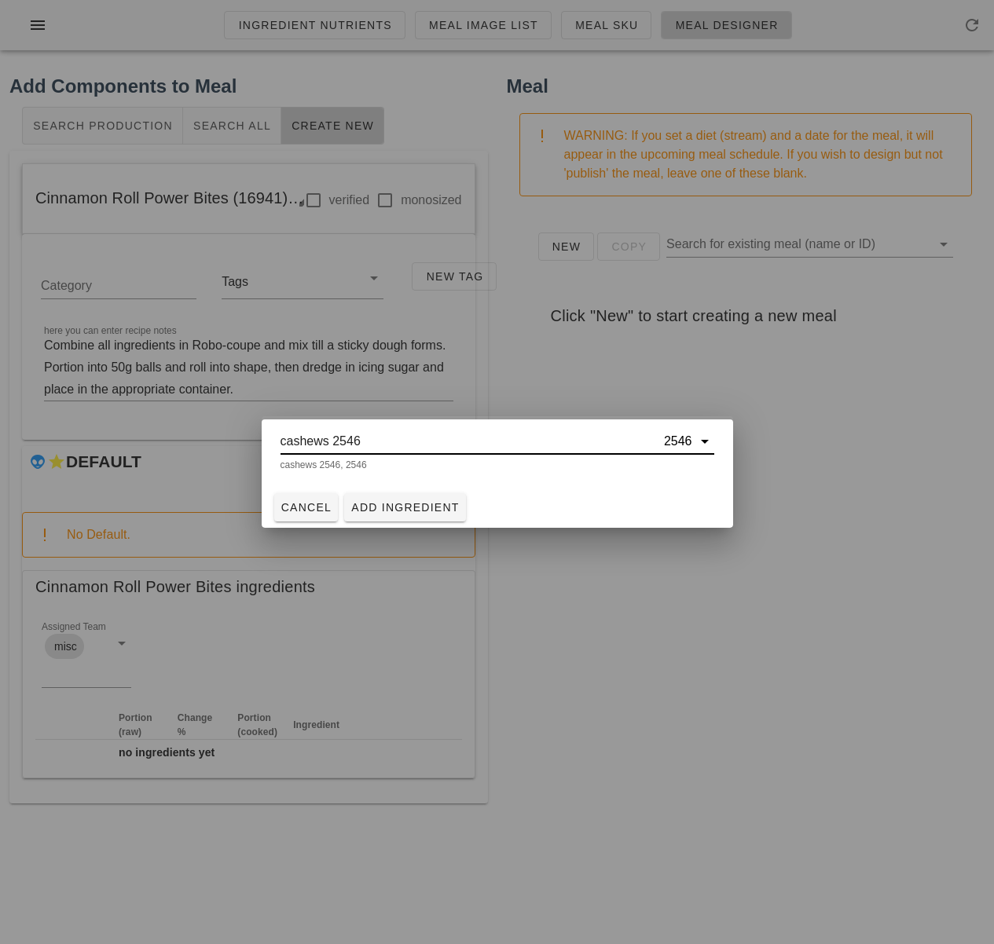
type input "cashews 2546"
click at [416, 508] on span "Add Ingredient" at bounding box center [404, 507] width 109 height 13
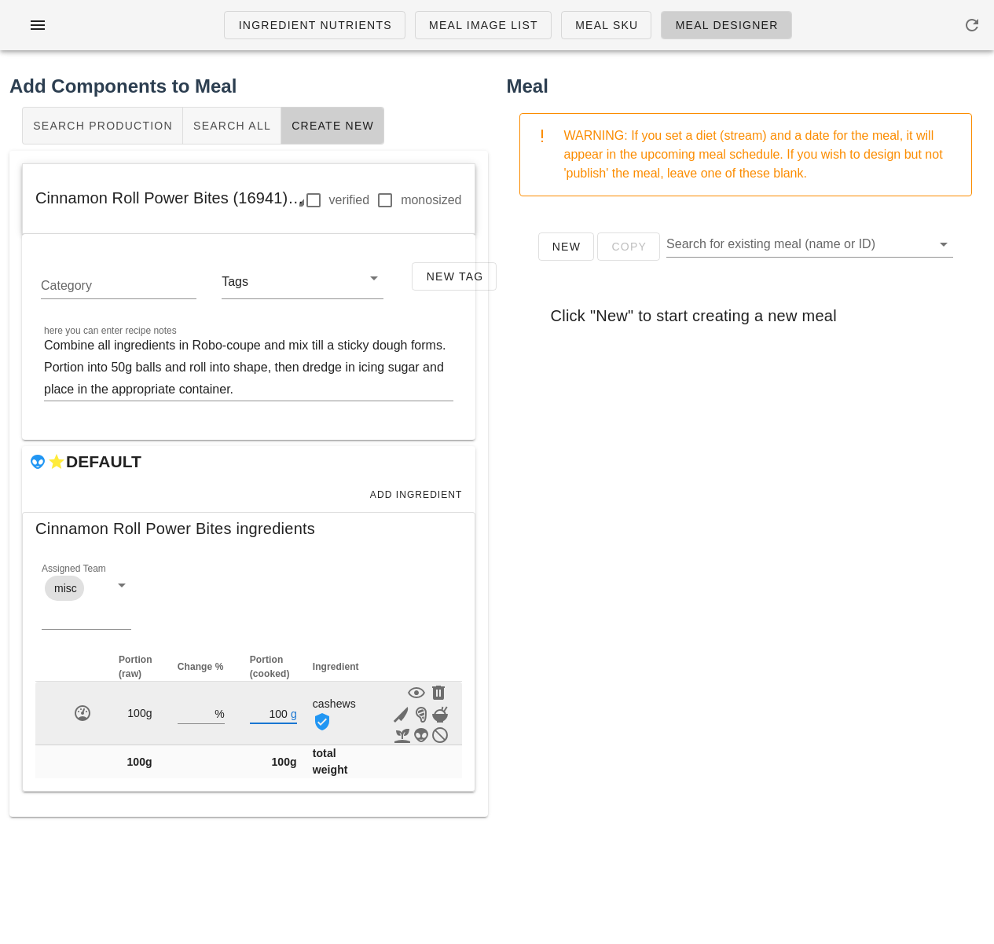
click at [284, 712] on input "100" at bounding box center [269, 713] width 38 height 20
type input "1"
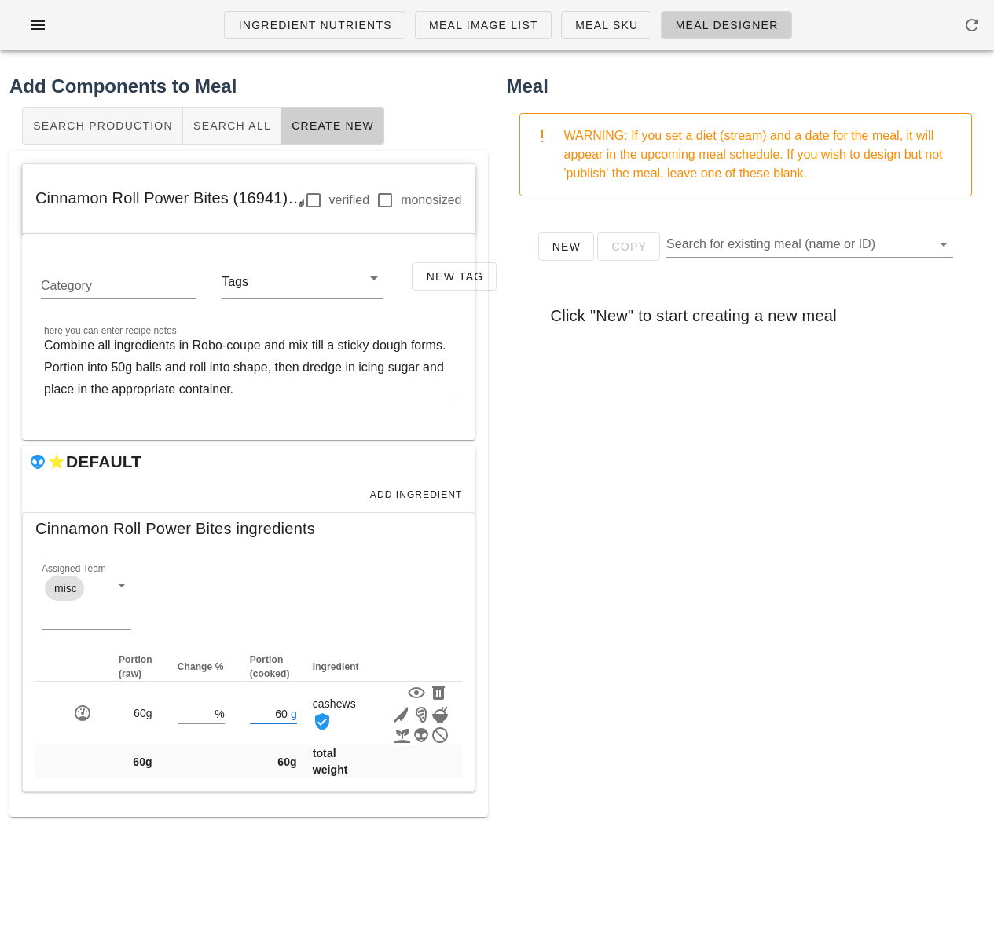
type input "60"
click at [581, 627] on div "New Copy Search for existing meal (name or ID) Click "New" to start creating a …" at bounding box center [746, 523] width 478 height 628
click at [419, 491] on span "Add Ingredient" at bounding box center [415, 494] width 93 height 11
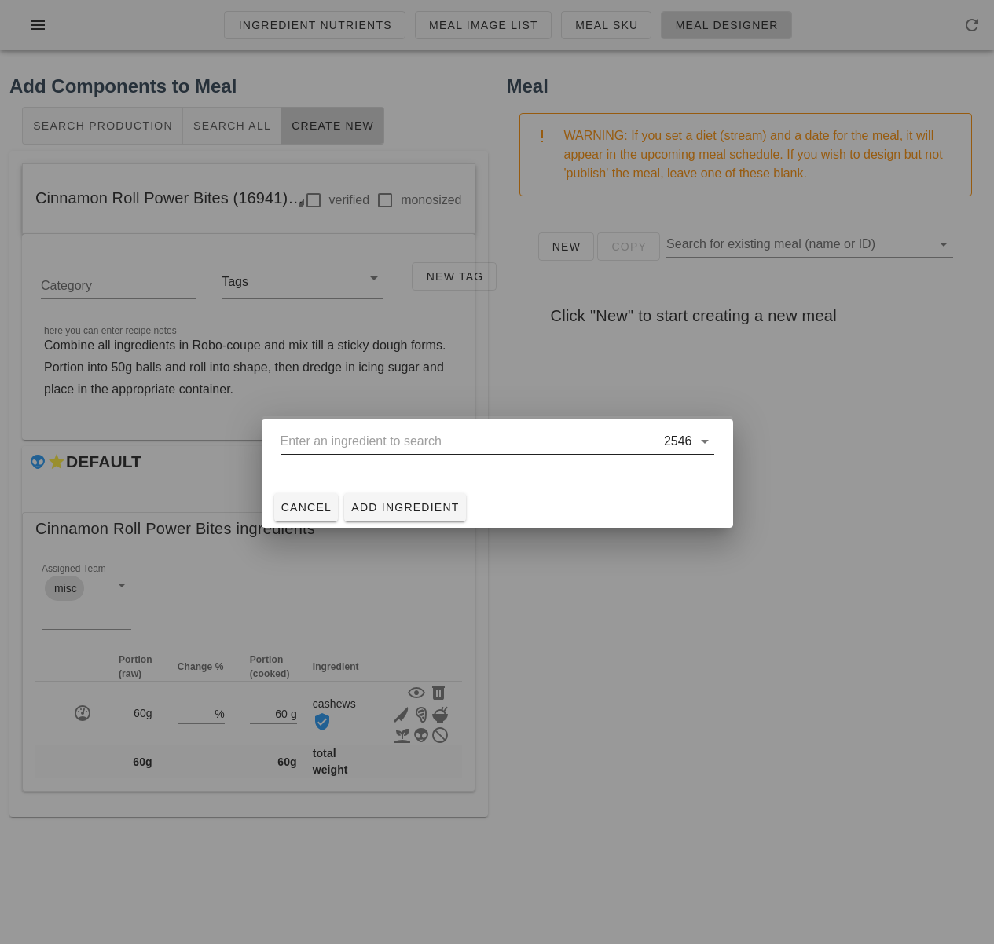
click at [441, 435] on input "text" at bounding box center [470, 441] width 380 height 25
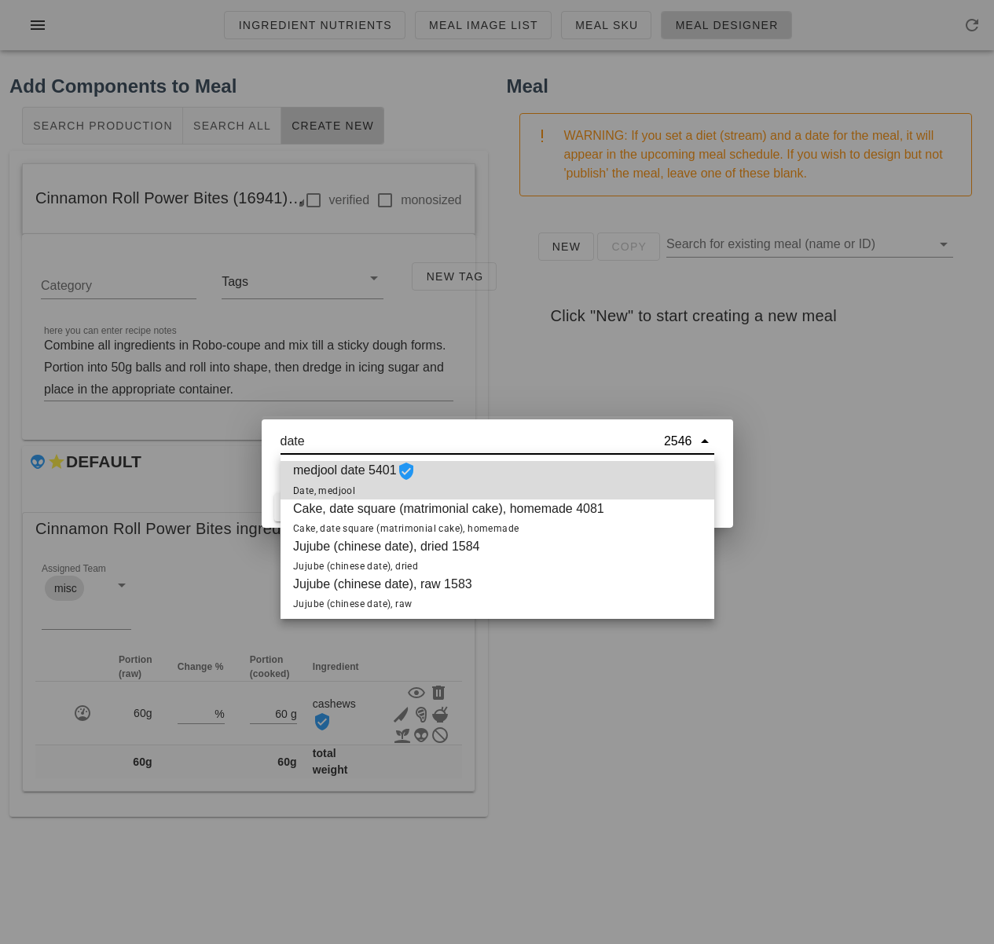
click at [464, 470] on div "medjool date 5401 Date, medjool" at bounding box center [497, 480] width 434 height 38
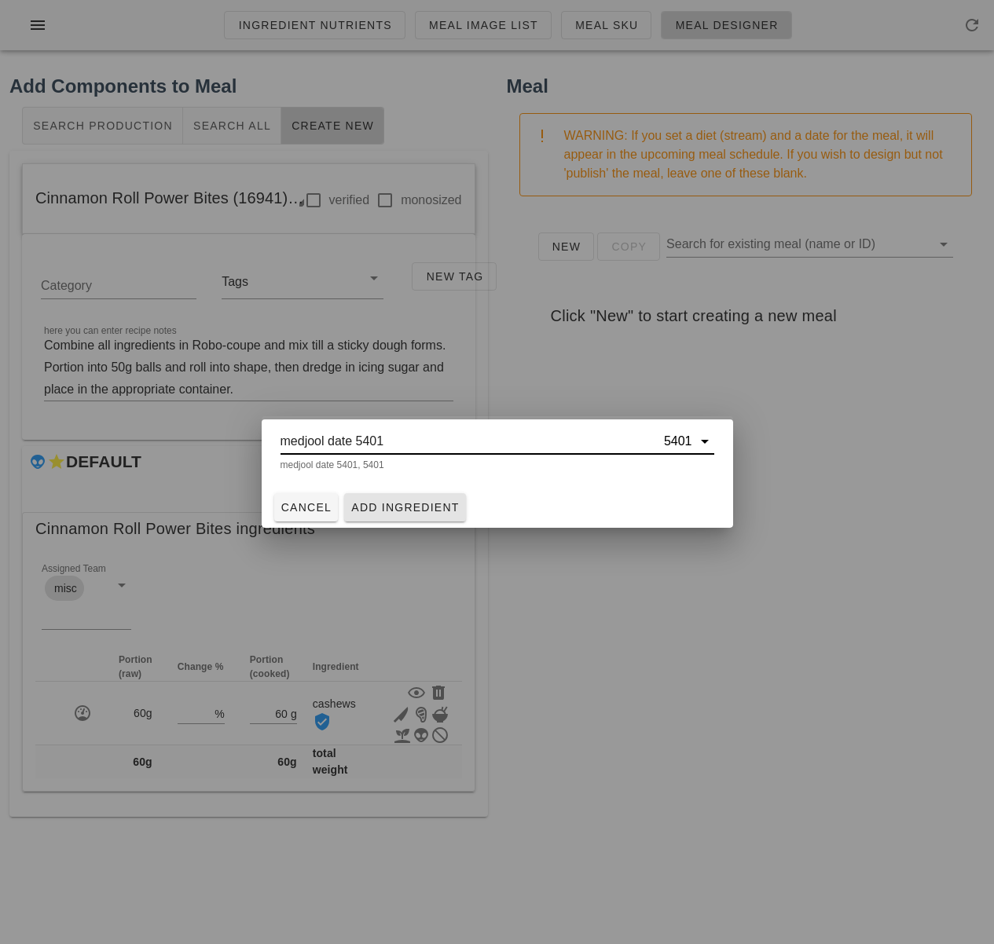
type input "medjool date 5401"
click at [421, 513] on span "Add Ingredient" at bounding box center [404, 507] width 109 height 13
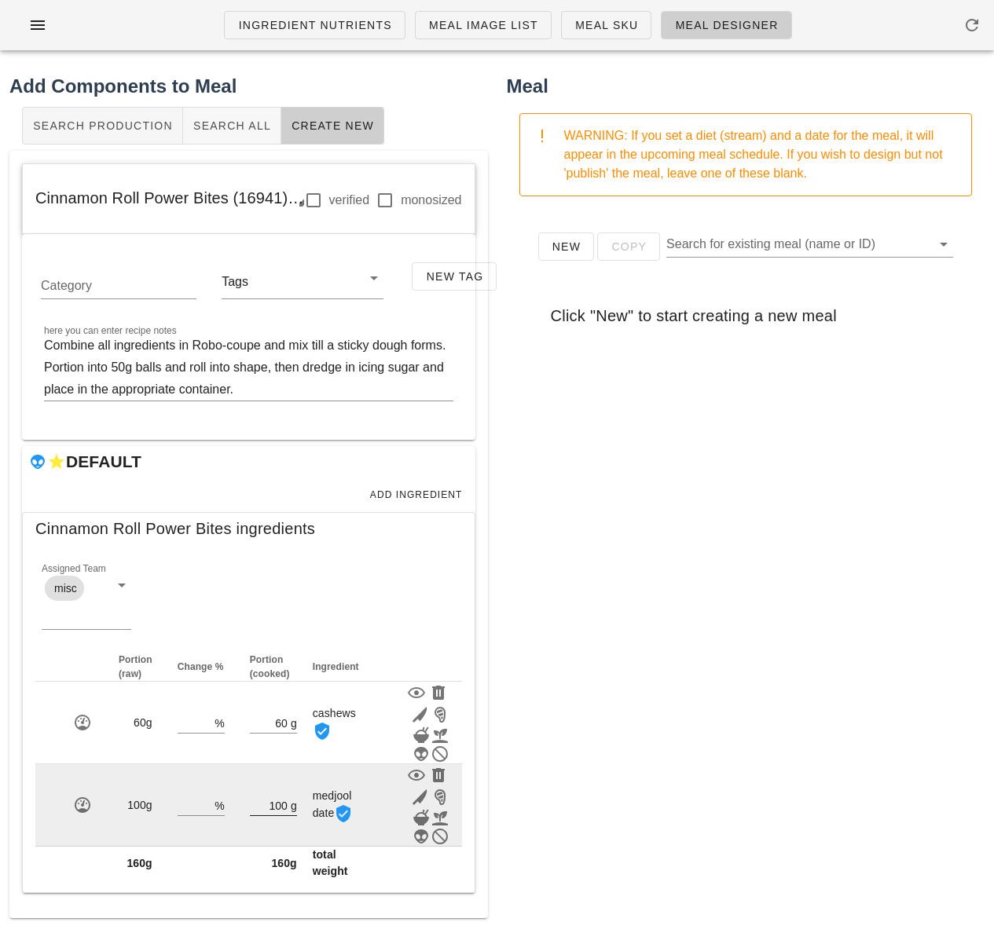
click at [284, 803] on input "100" at bounding box center [269, 805] width 38 height 20
type input "1"
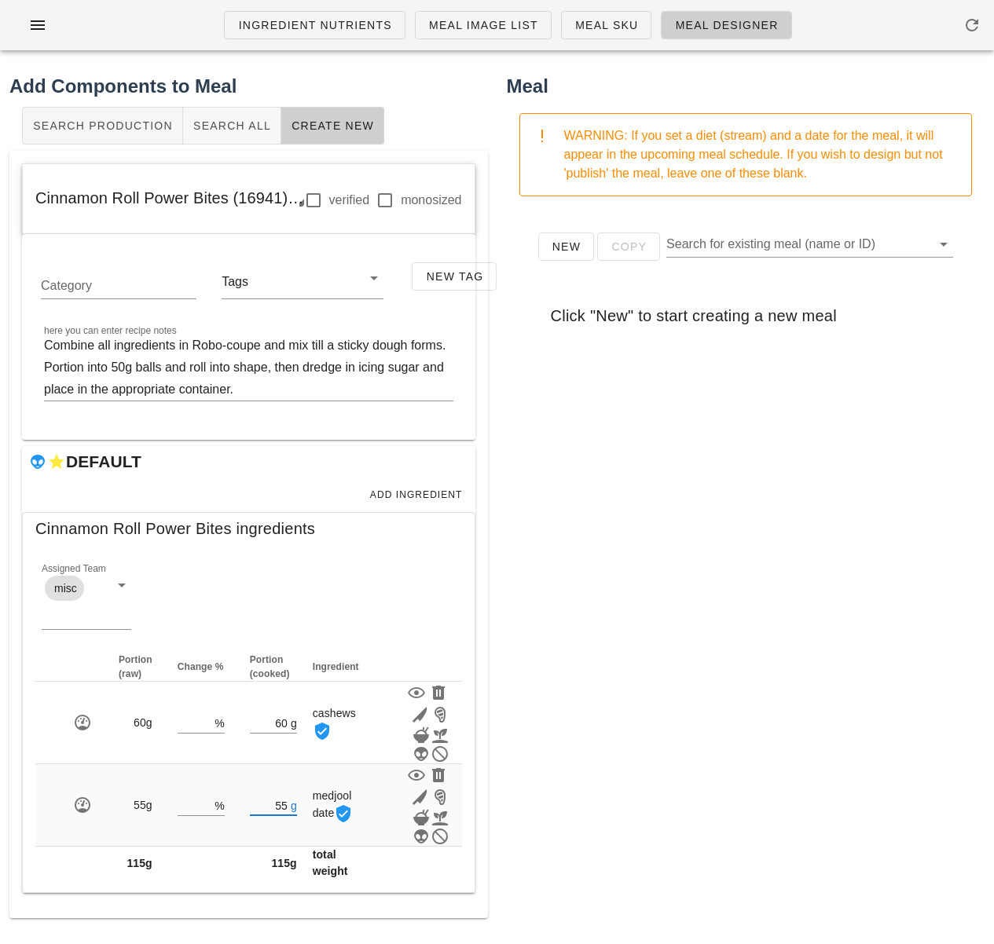
type input "55"
click at [547, 749] on div "New Copy Search for existing meal (name or ID) Click "New" to start creating a …" at bounding box center [746, 523] width 478 height 628
click at [426, 494] on span "Add Ingredient" at bounding box center [415, 494] width 93 height 11
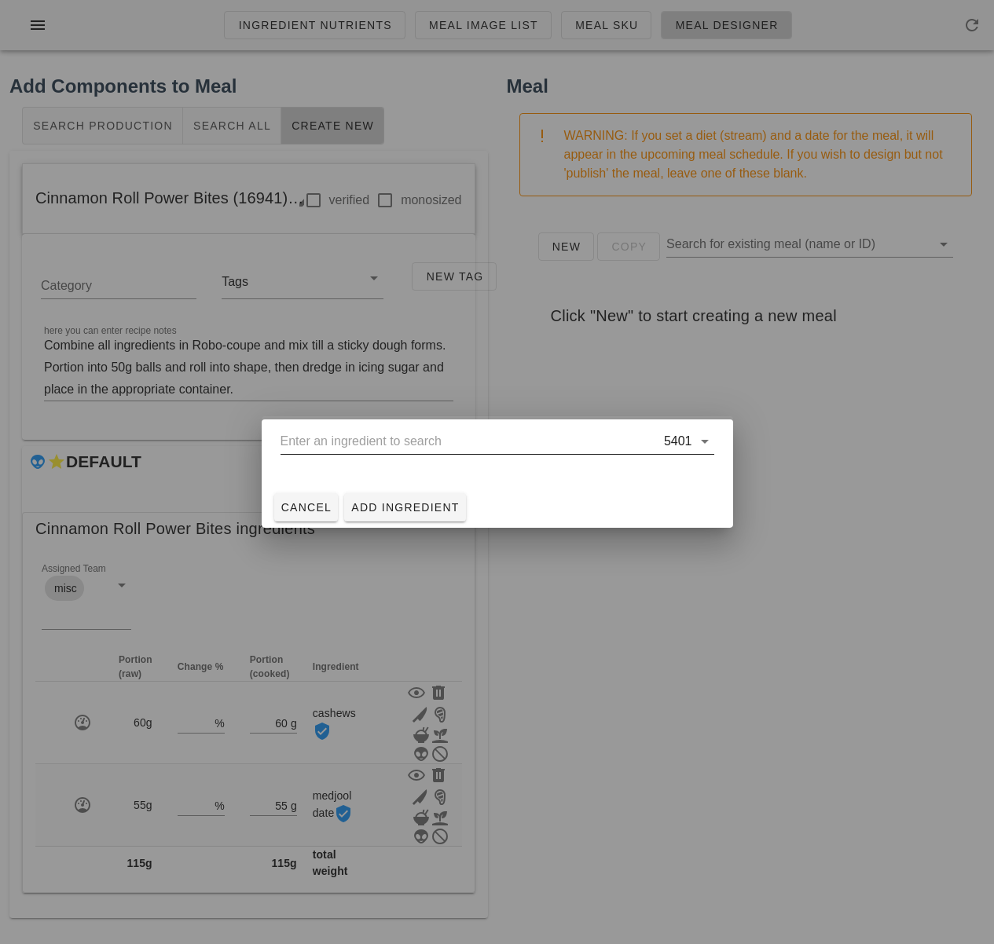
click at [418, 445] on input "text" at bounding box center [470, 441] width 380 height 25
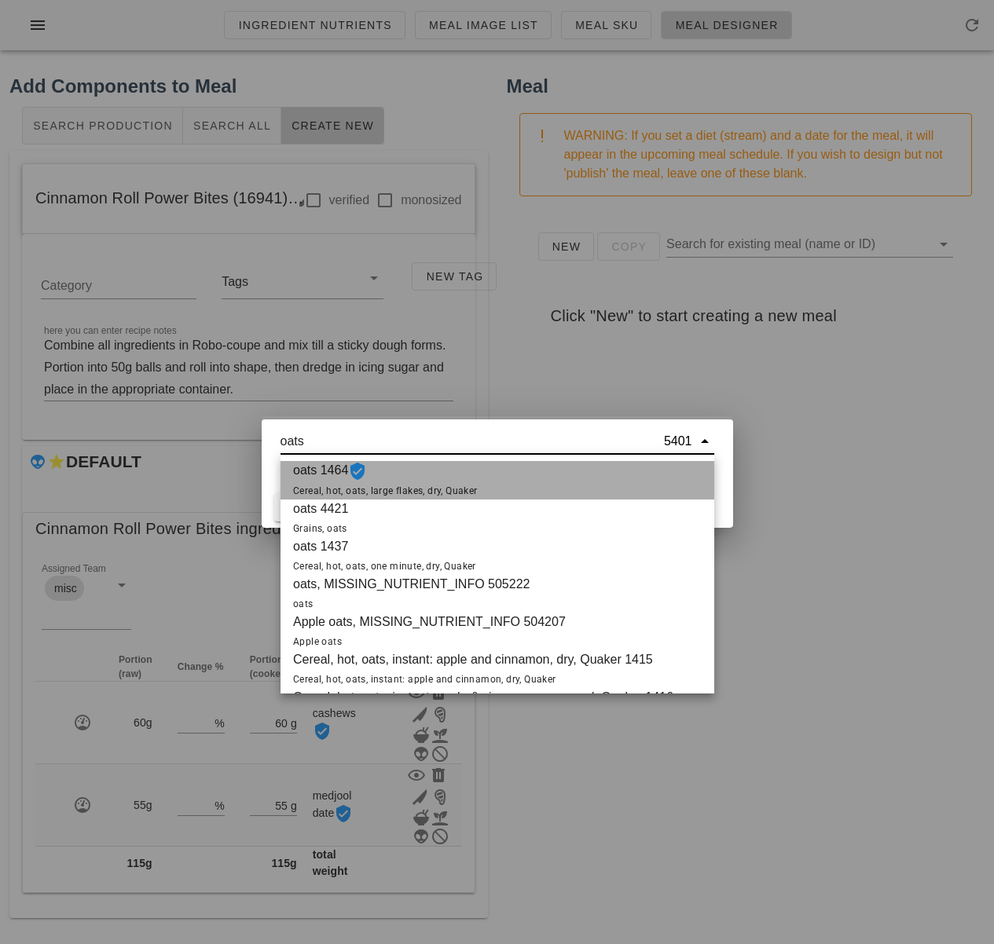
click at [437, 476] on span "oats 1464 Cereal, hot, oats, large flakes, dry, Quaker" at bounding box center [385, 480] width 185 height 38
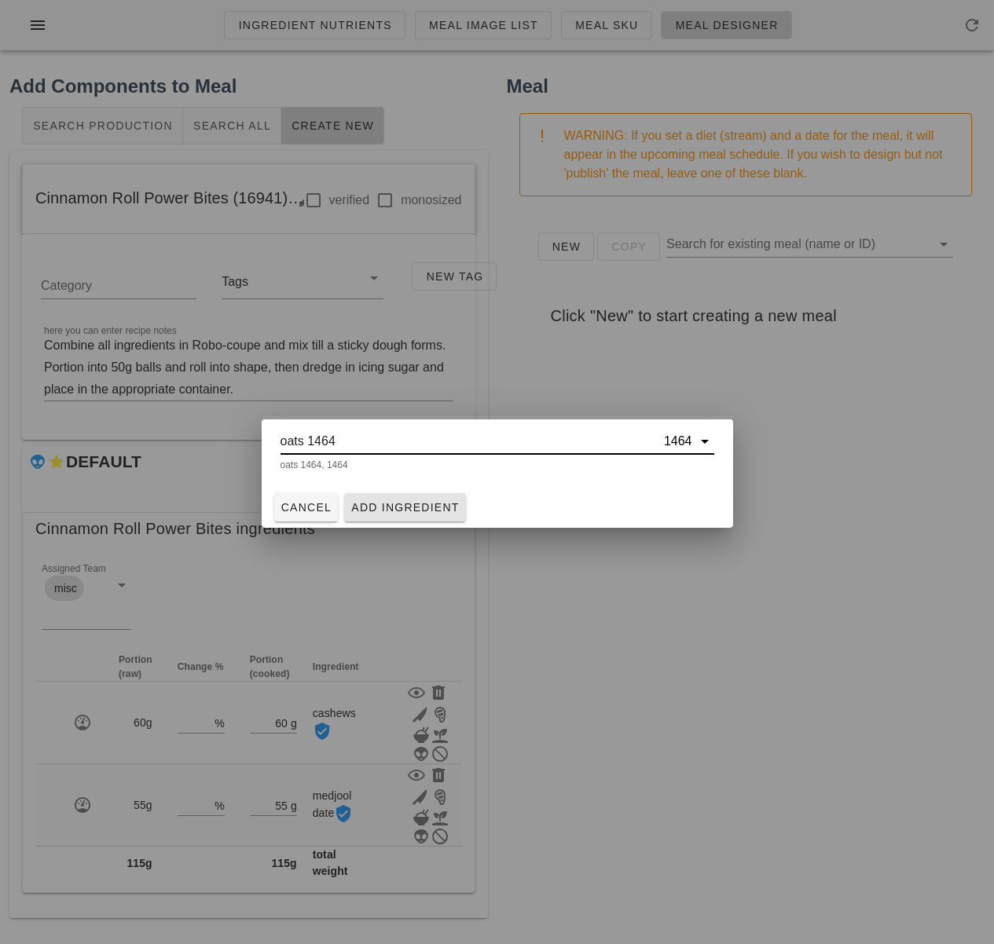
type input "oats 1464"
click at [430, 505] on span "Add Ingredient" at bounding box center [404, 507] width 109 height 13
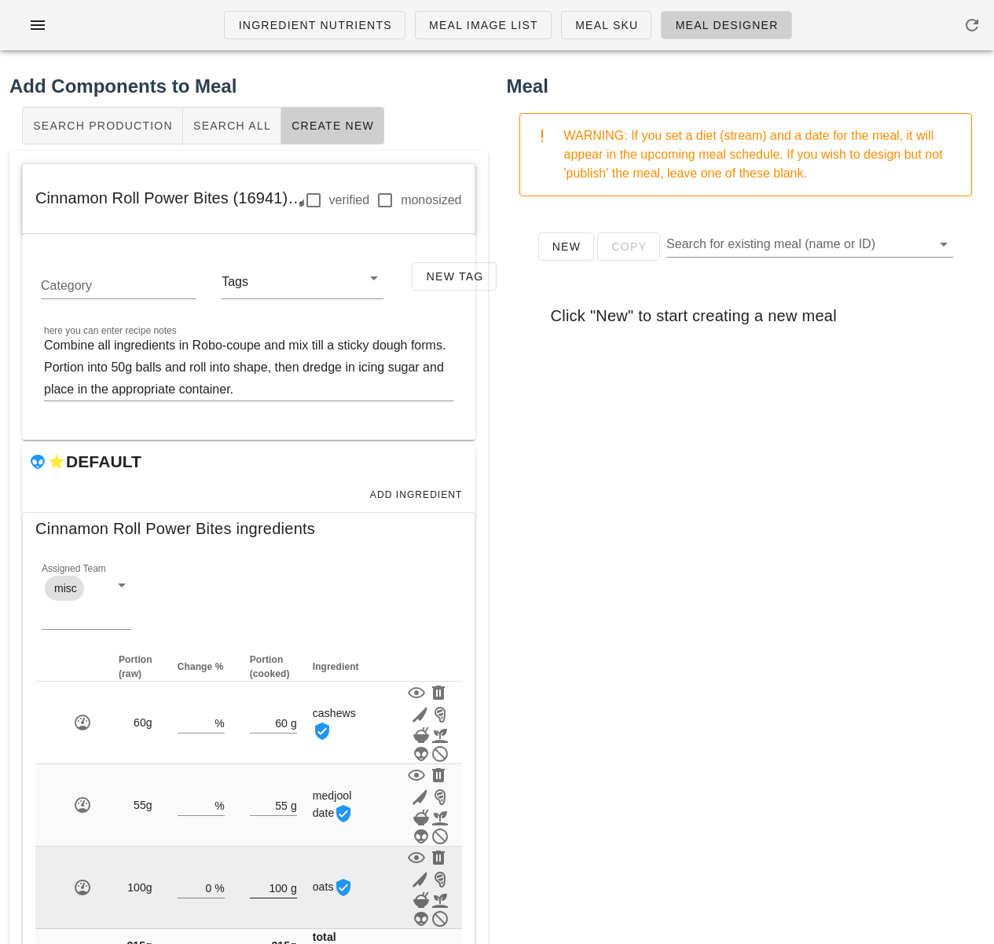
click at [283, 883] on input "100" at bounding box center [269, 887] width 38 height 20
type input "1"
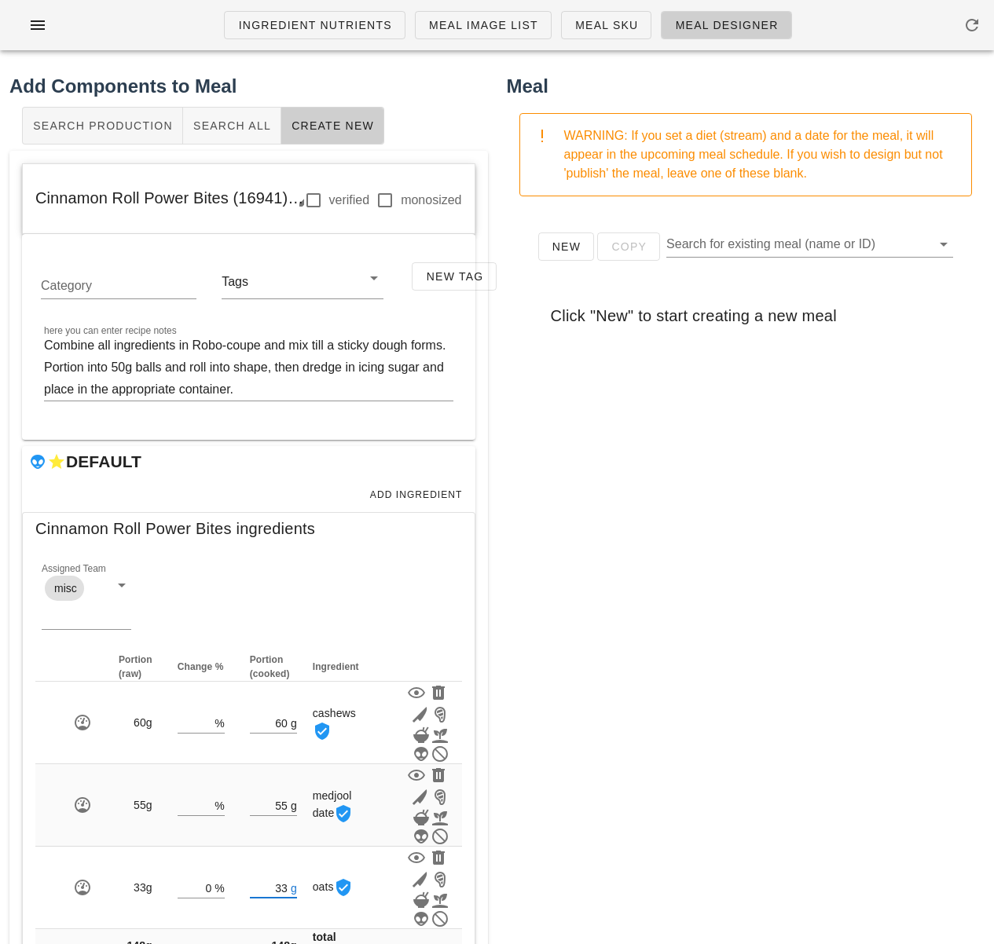
type input "33"
click at [624, 824] on div "New Copy Search for existing meal (name or ID) Click "New" to start creating a …" at bounding box center [746, 523] width 478 height 628
click at [398, 487] on button "Add Ingredient" at bounding box center [416, 495] width 106 height 22
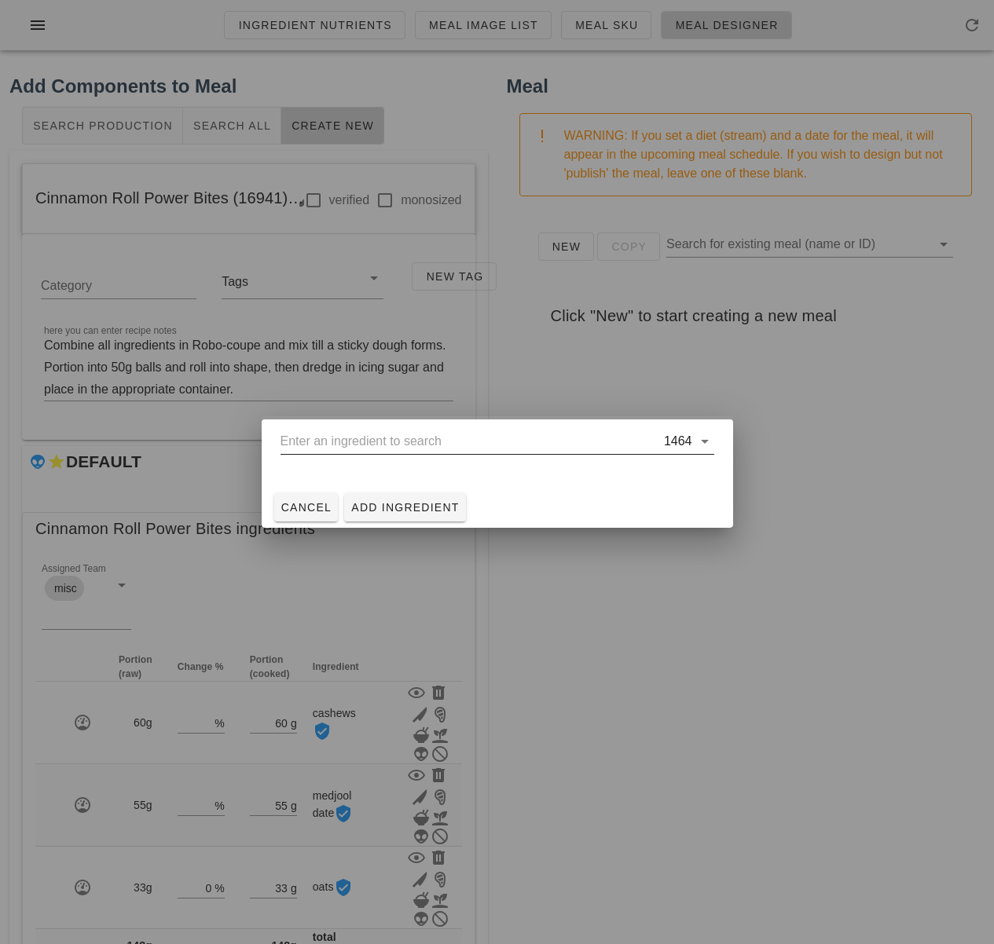
click at [378, 449] on input "text" at bounding box center [470, 441] width 380 height 25
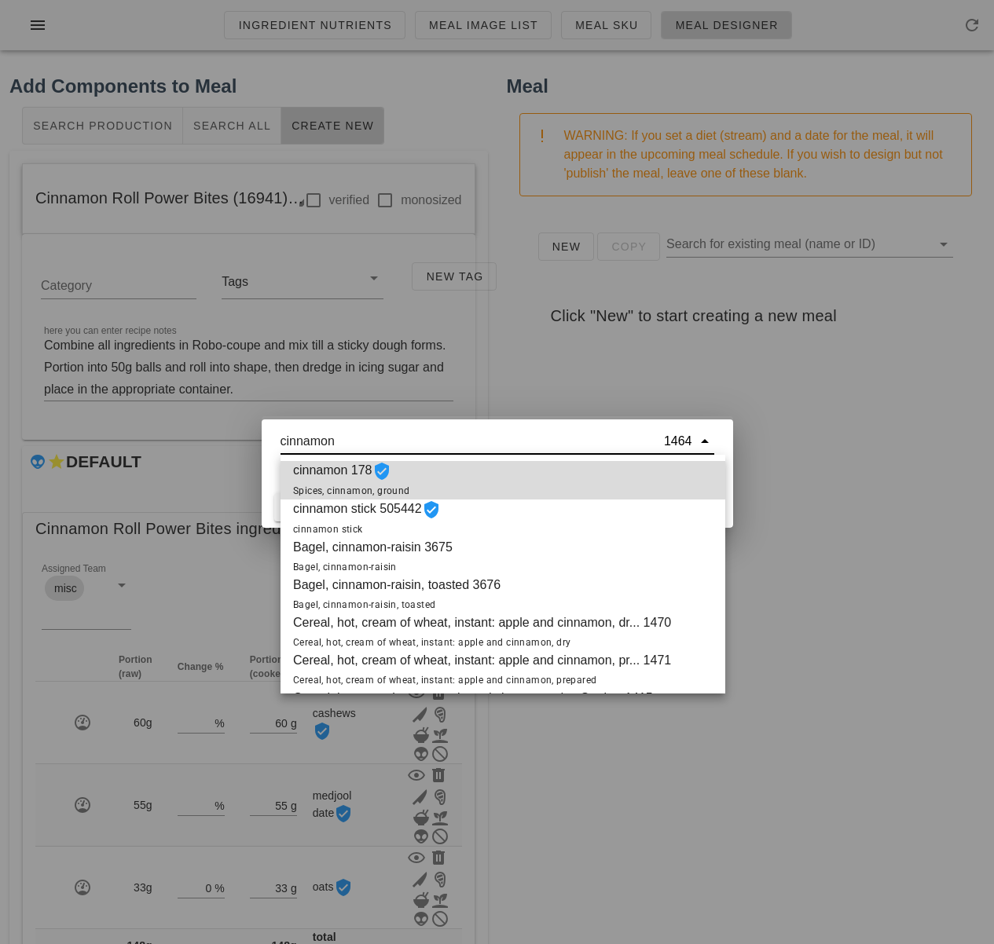
click at [444, 474] on div "cinnamon 178 Spices, cinnamon, ground" at bounding box center [502, 480] width 445 height 38
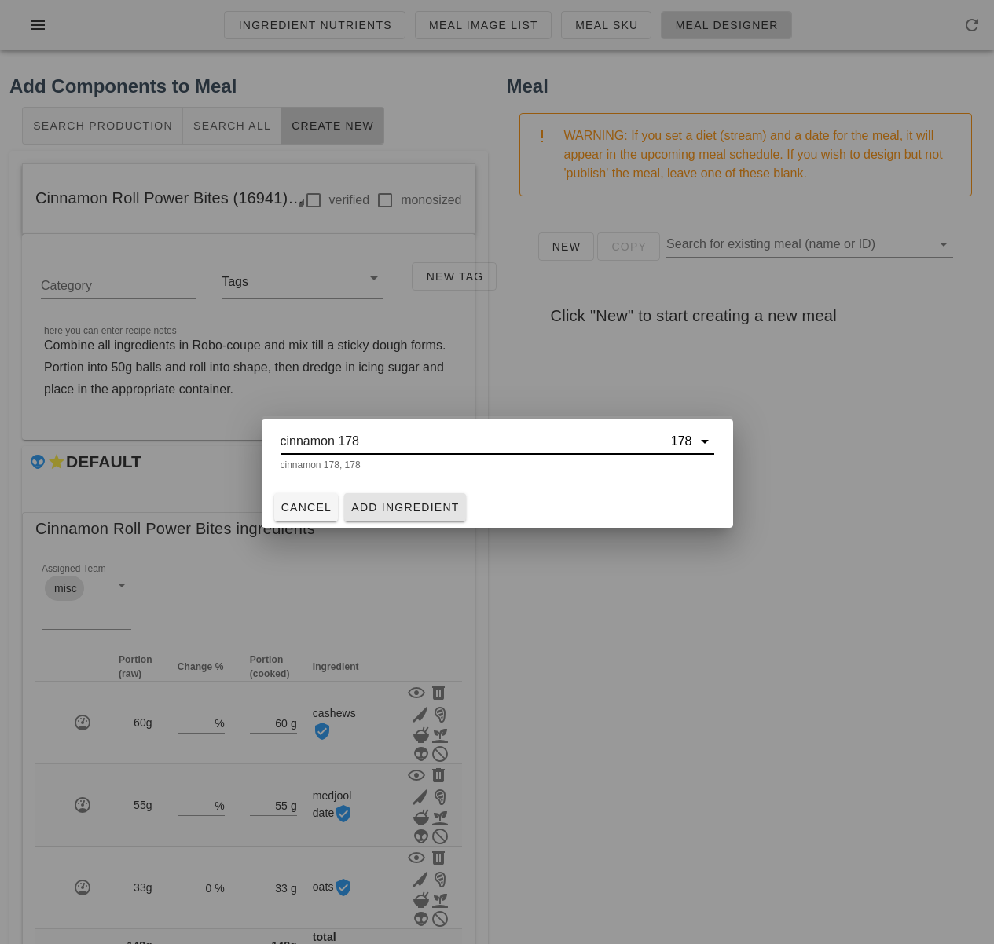
type input "cinnamon 178"
click at [427, 507] on span "Add Ingredient" at bounding box center [404, 507] width 109 height 13
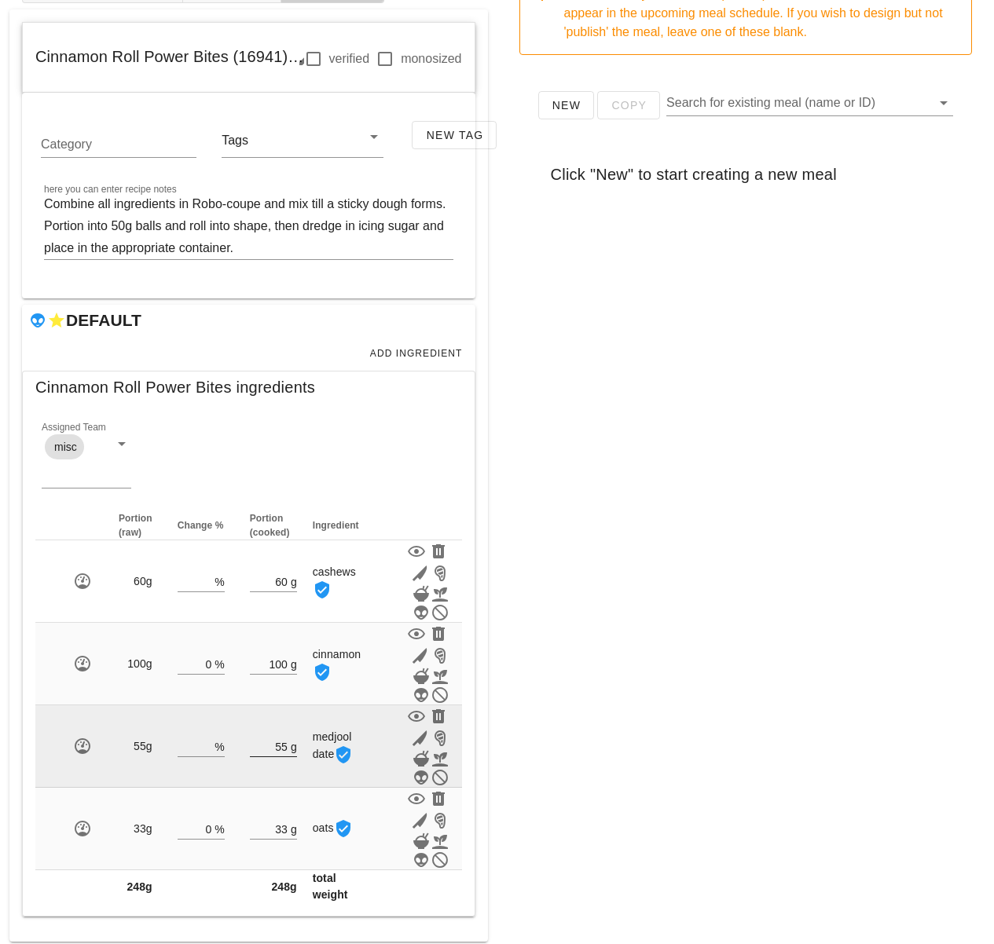
scroll to position [148, 0]
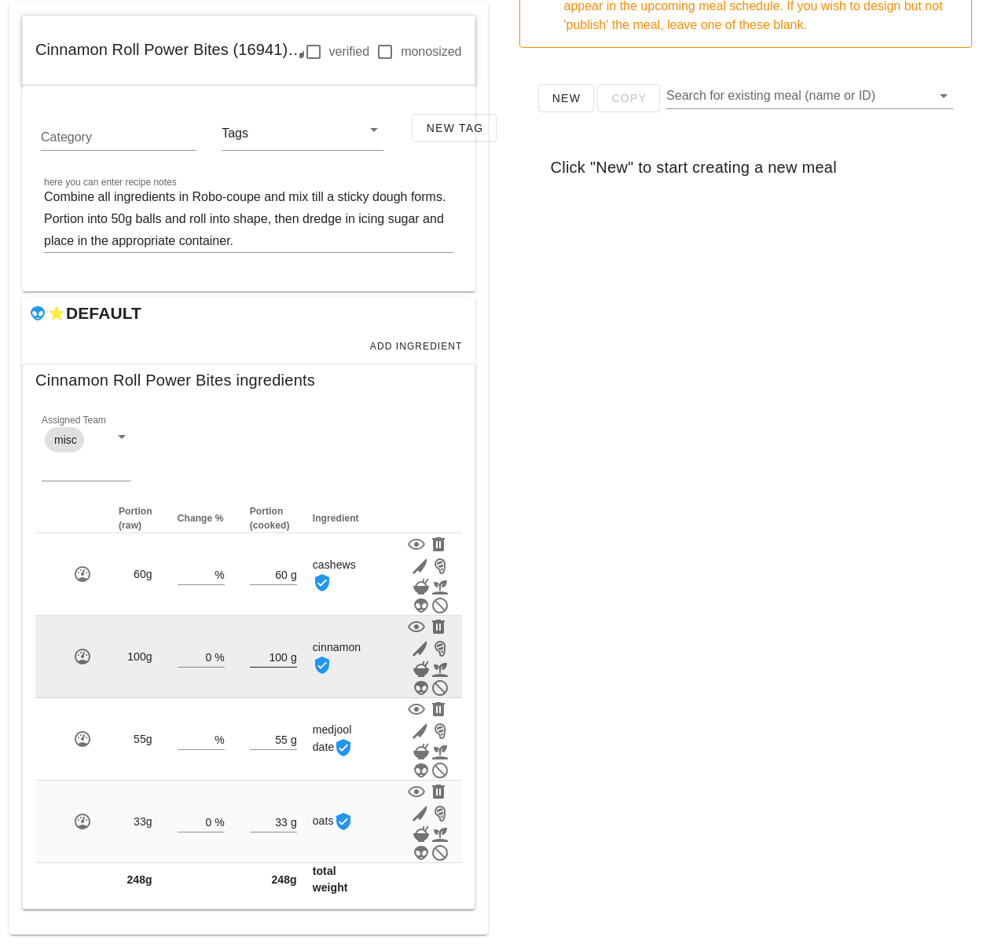
click at [284, 660] on input "100" at bounding box center [269, 656] width 38 height 20
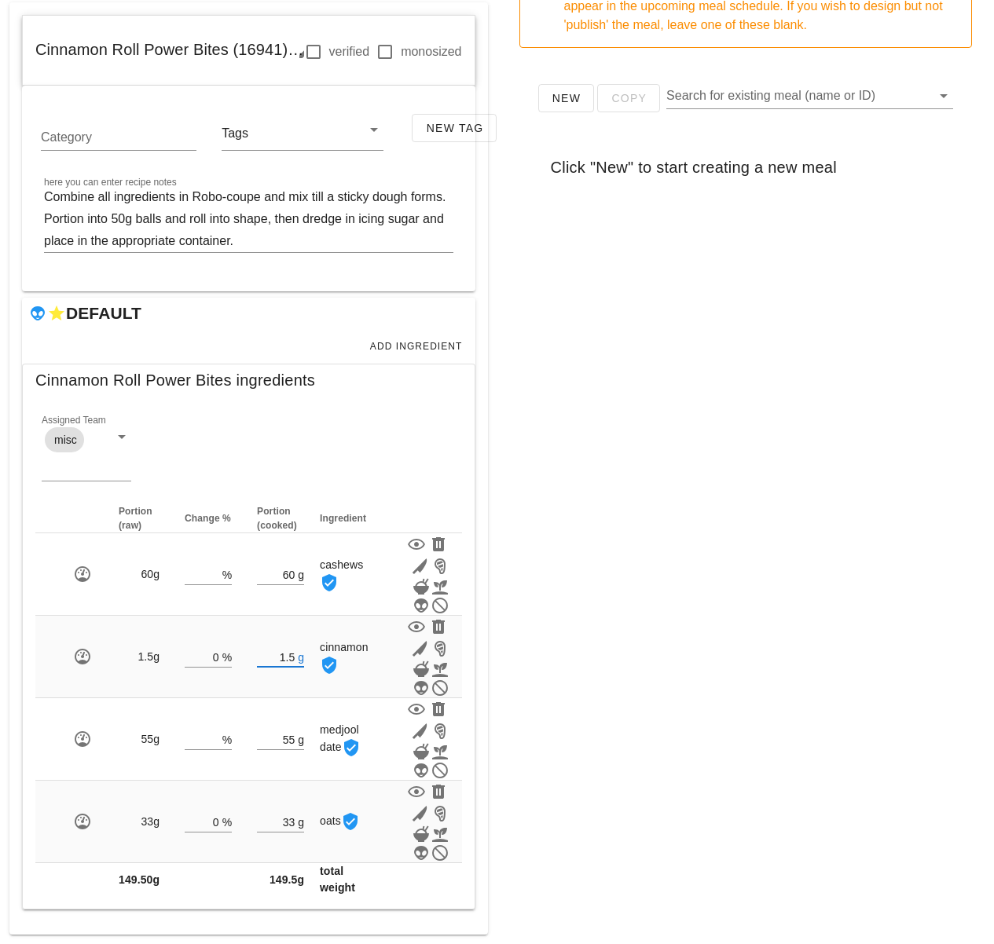
type input "1.50"
click at [642, 685] on div "New Copy Search for existing meal (name or ID) Click "New" to start creating a …" at bounding box center [746, 374] width 478 height 628
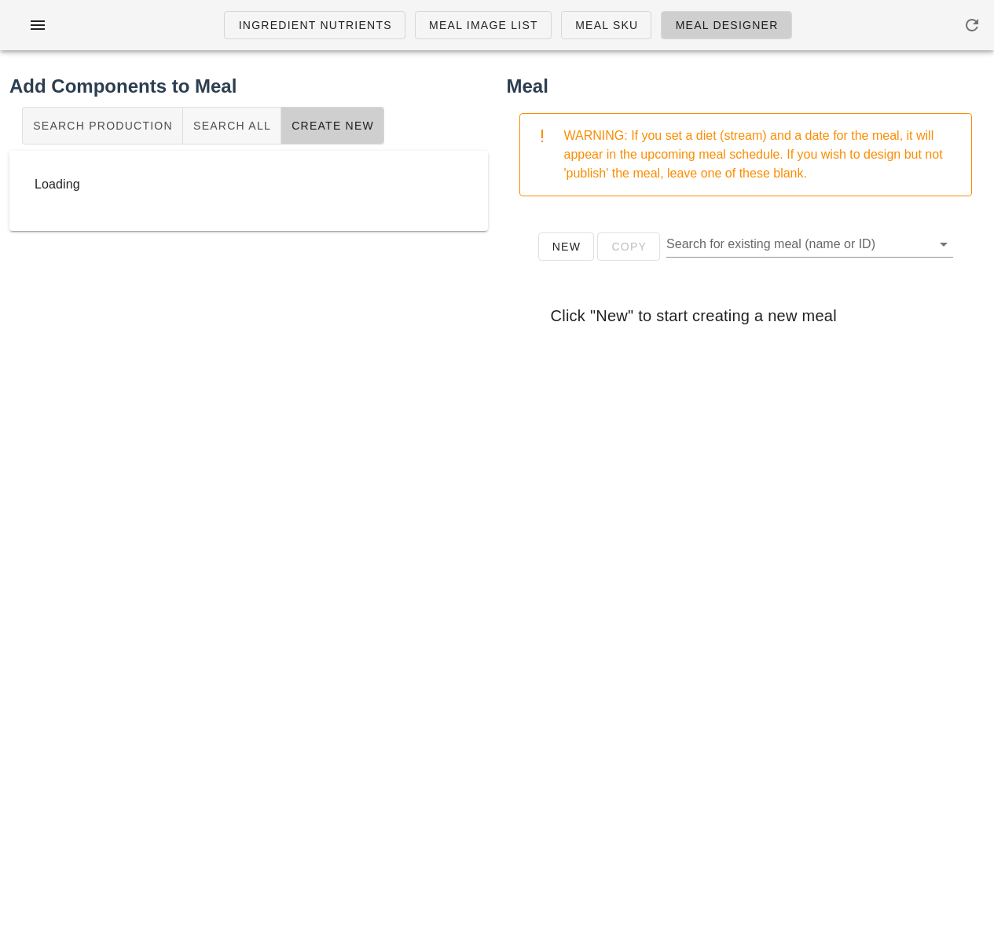
scroll to position [0, 0]
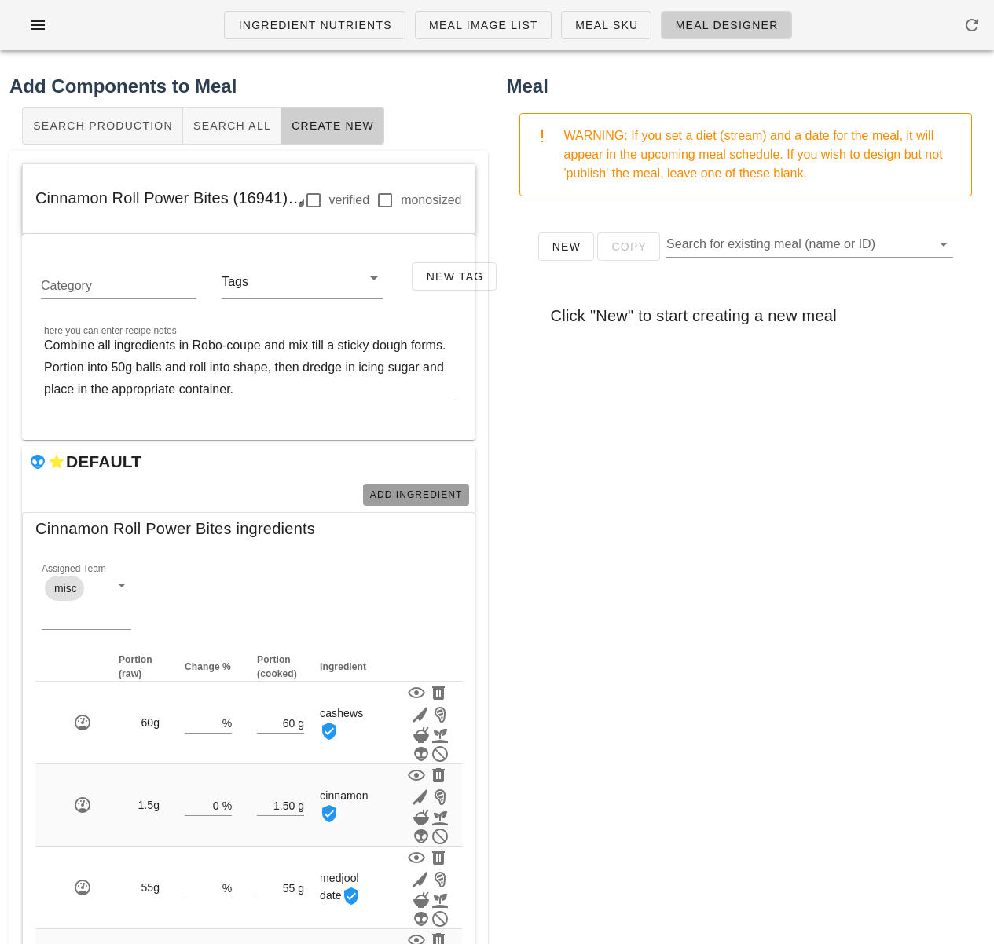
click at [388, 484] on button "Add Ingredient" at bounding box center [416, 495] width 106 height 22
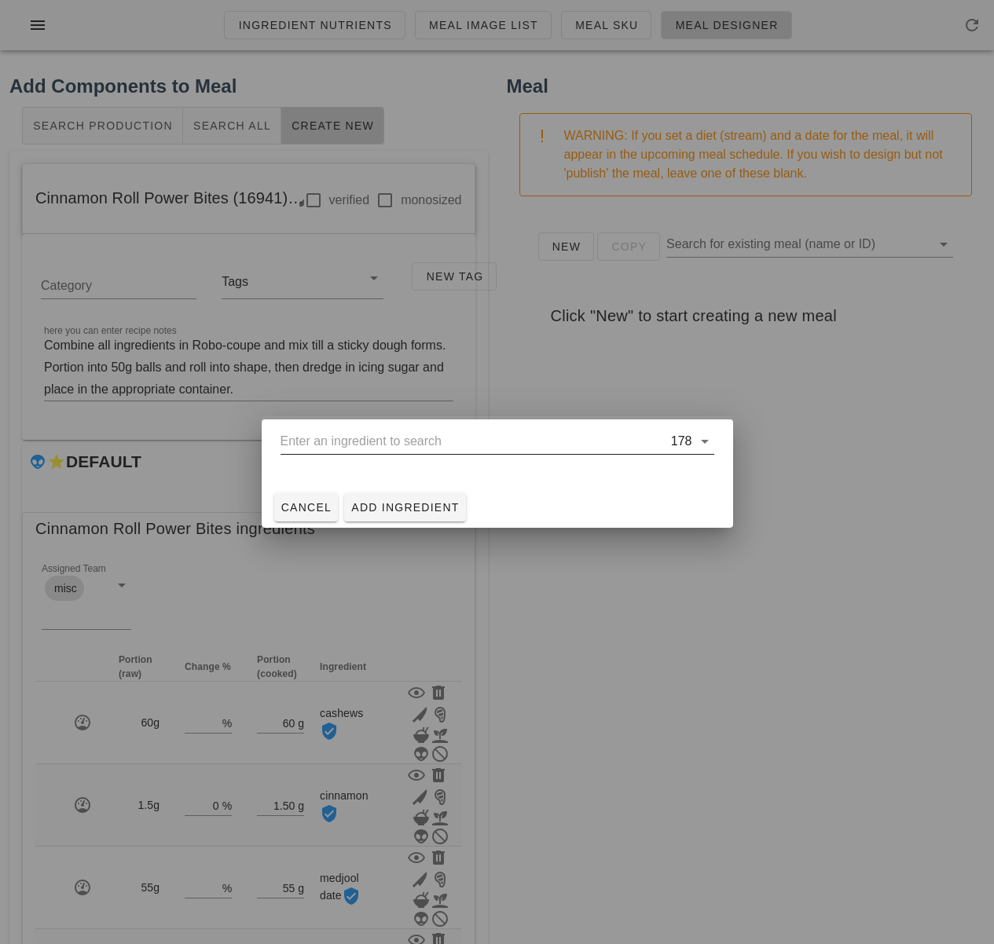
click at [411, 443] on input "text" at bounding box center [473, 441] width 387 height 25
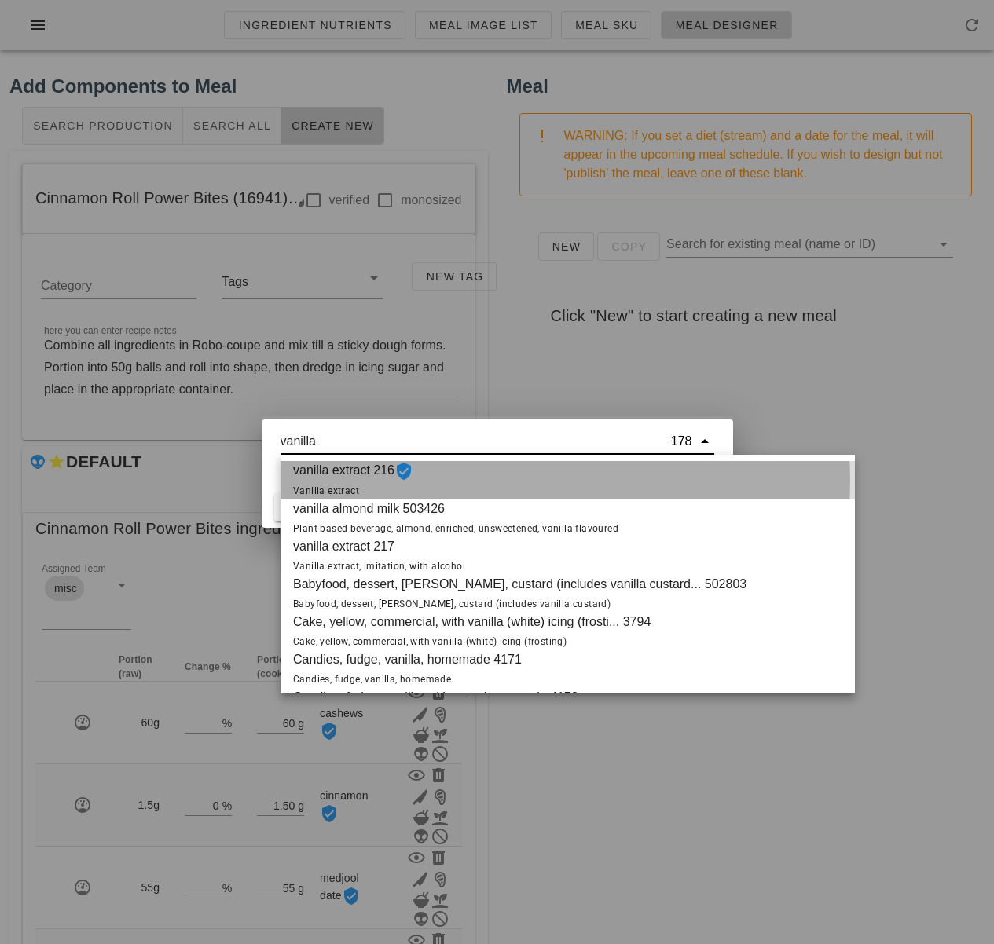
click at [463, 478] on div "vanilla extract 216 Vanilla extract" at bounding box center [567, 480] width 574 height 38
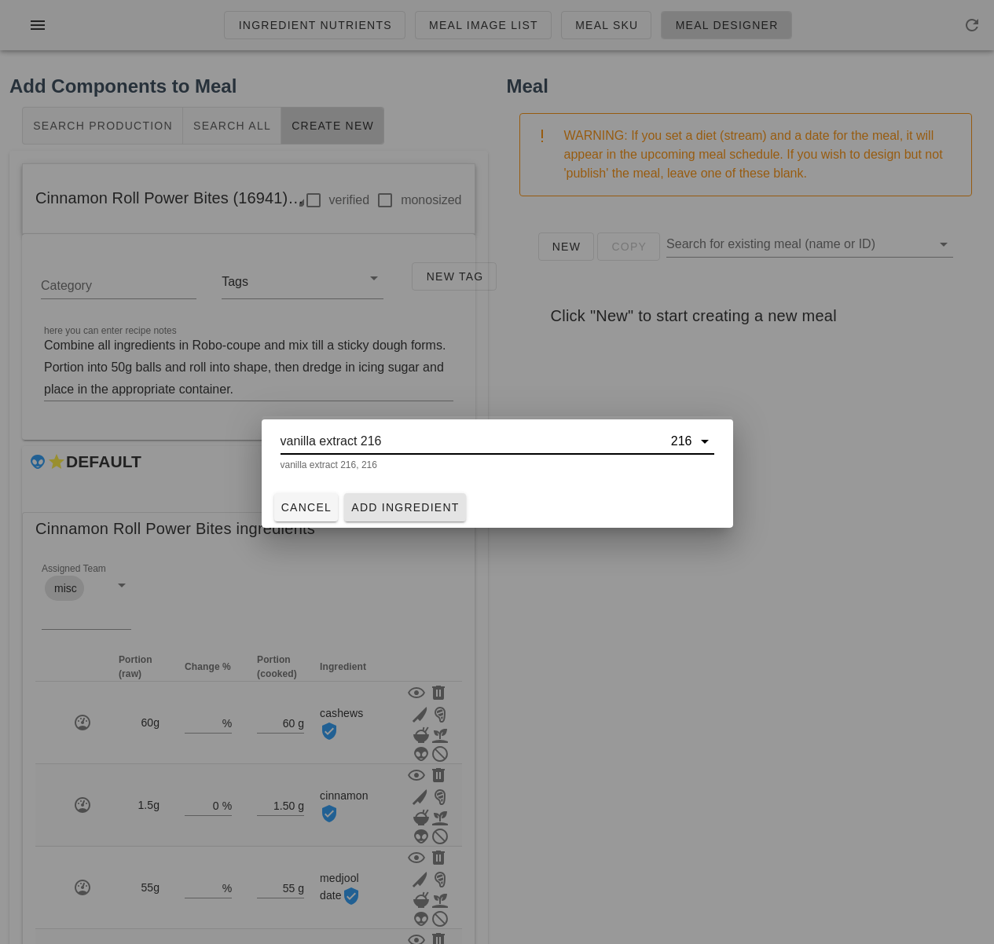
type input "vanilla extract 216"
click at [435, 514] on span "Add Ingredient" at bounding box center [404, 507] width 109 height 13
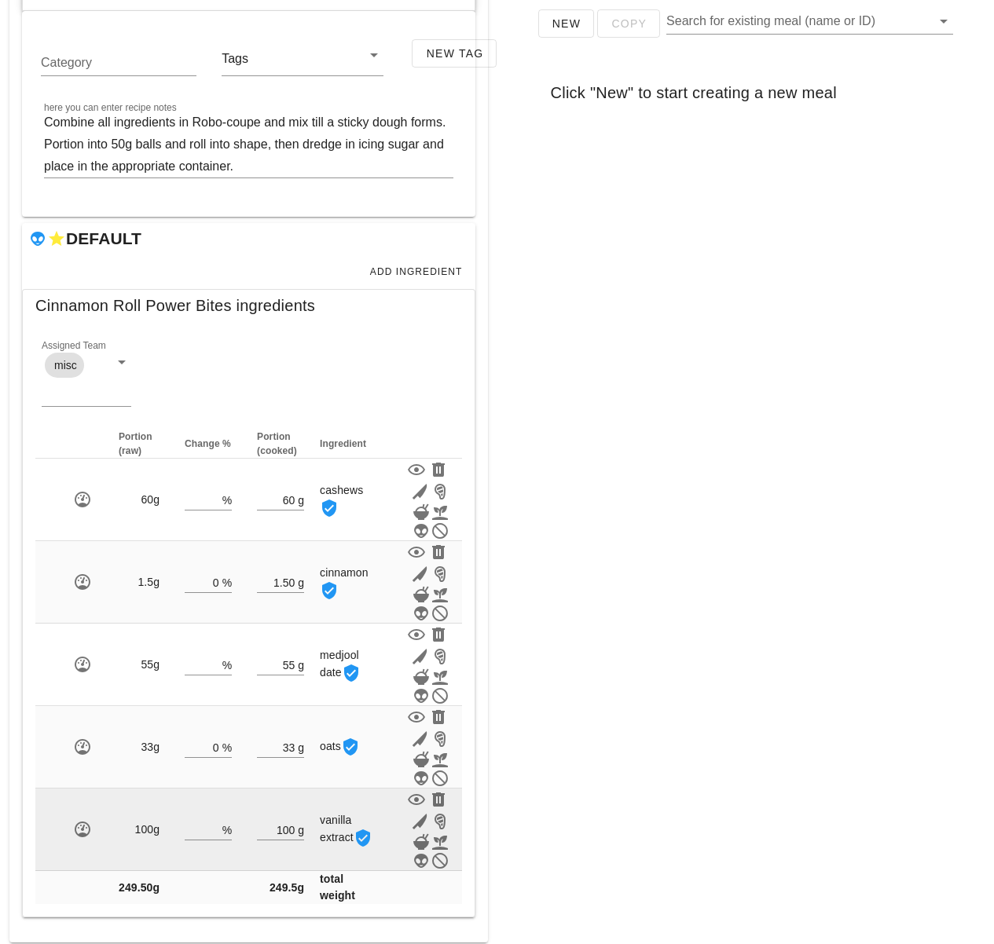
scroll to position [231, 0]
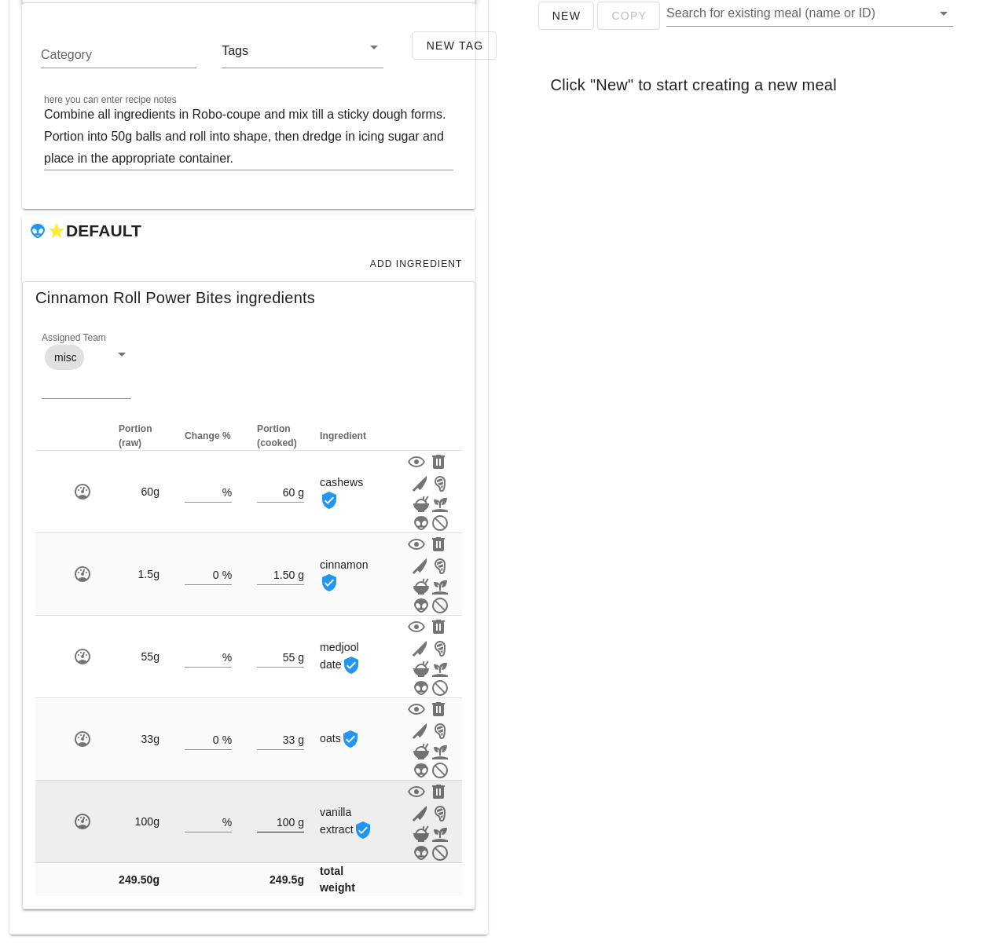
click at [294, 820] on input "100" at bounding box center [276, 821] width 38 height 20
type input "1"
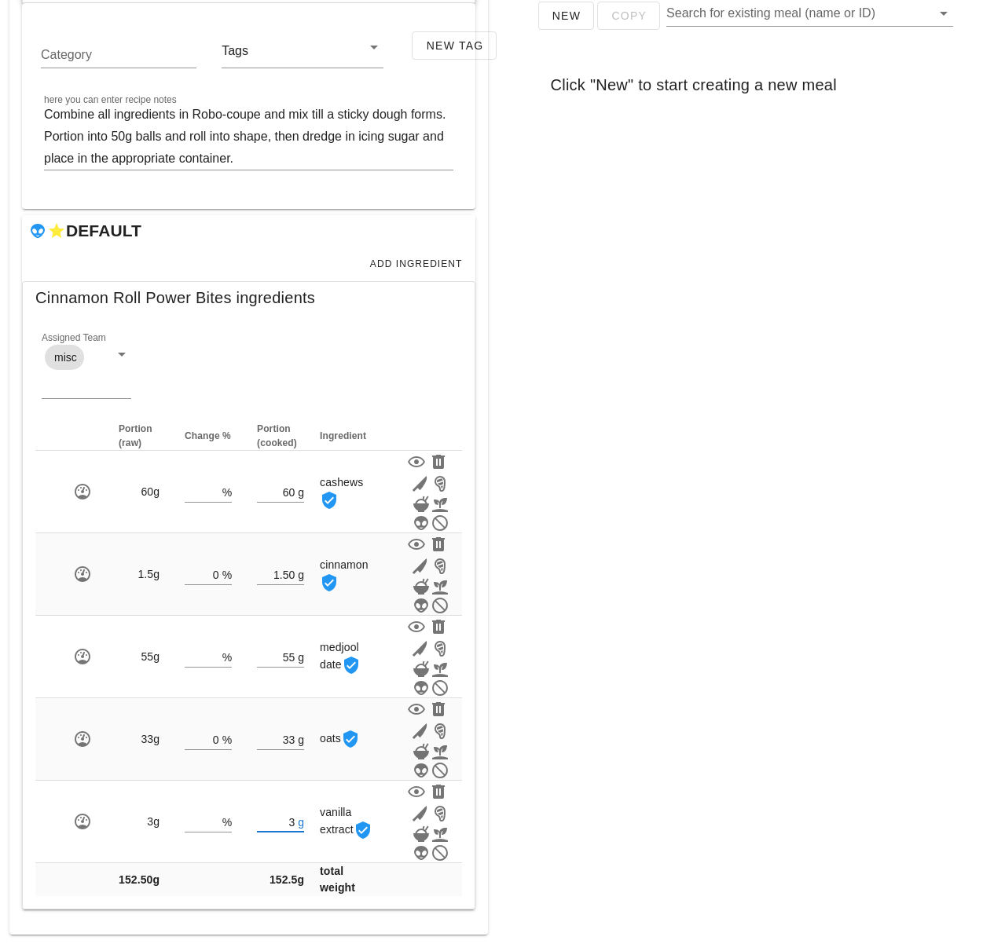
type input "3"
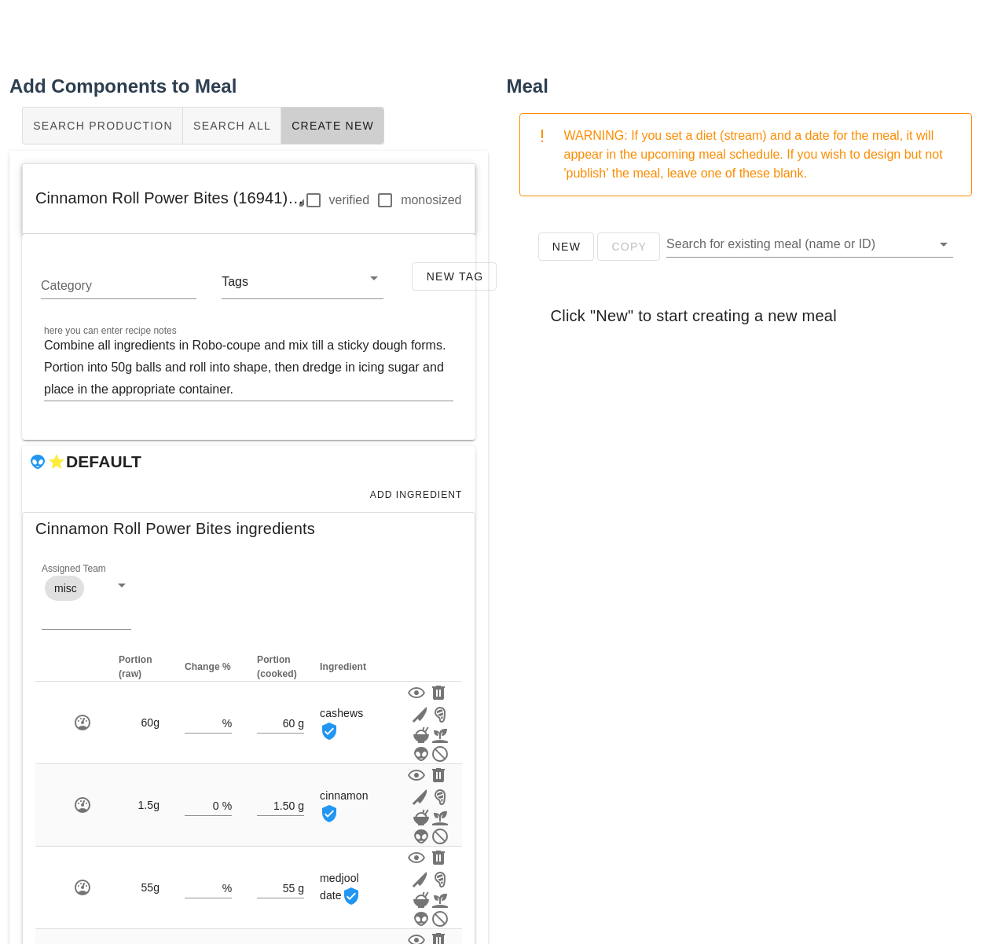
click at [698, 816] on div "Meal WARNING: If you set a diet (stream) and a date for the meal, it will appea…" at bounding box center [745, 619] width 497 height 1112
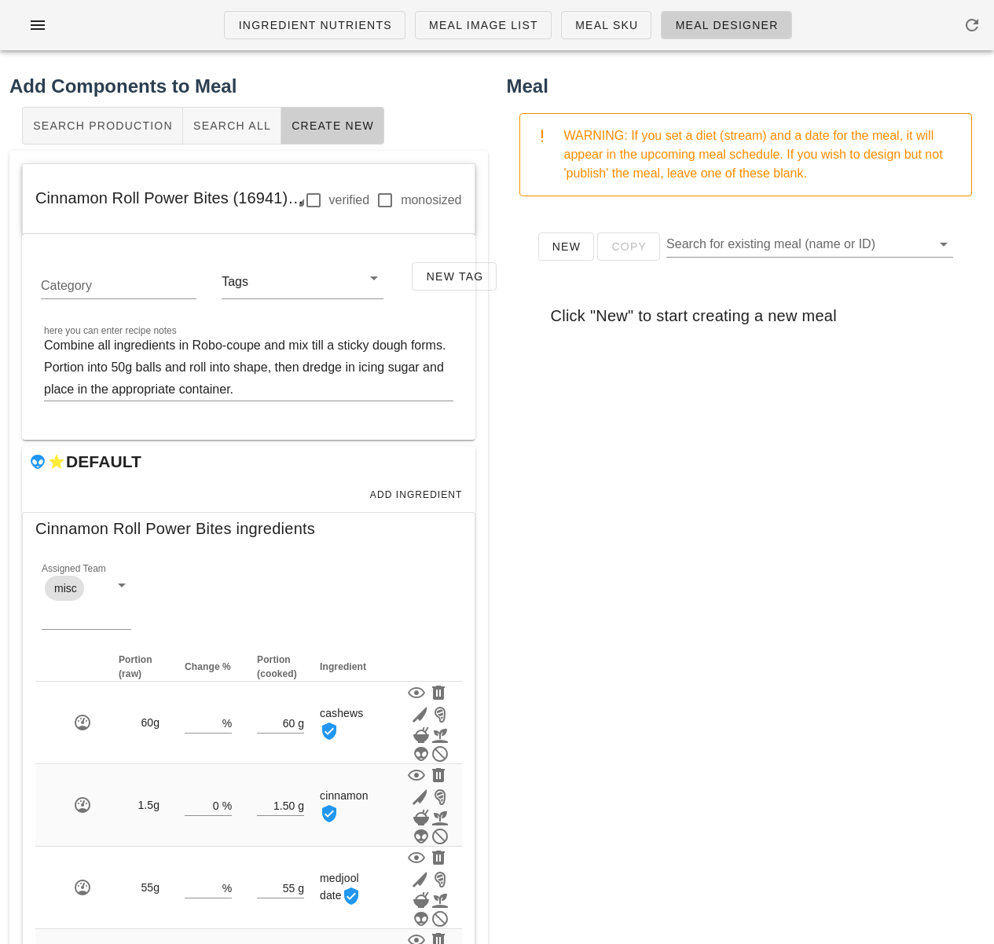
click at [414, 482] on div "Add Ingredient" at bounding box center [248, 495] width 453 height 35
click at [423, 496] on span "Add Ingredient" at bounding box center [415, 494] width 93 height 11
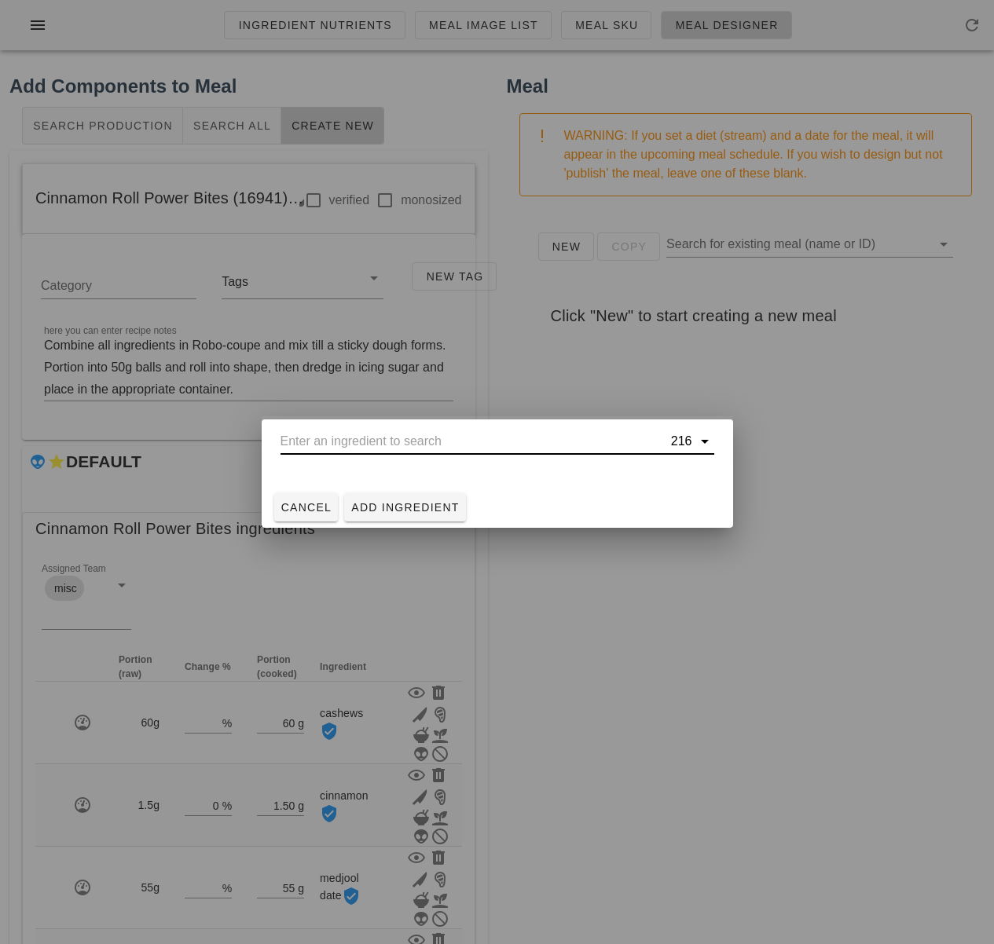
click at [432, 441] on input "text" at bounding box center [473, 441] width 387 height 25
type input "i"
type input "s"
click at [290, 502] on span "Cancel" at bounding box center [306, 507] width 52 height 13
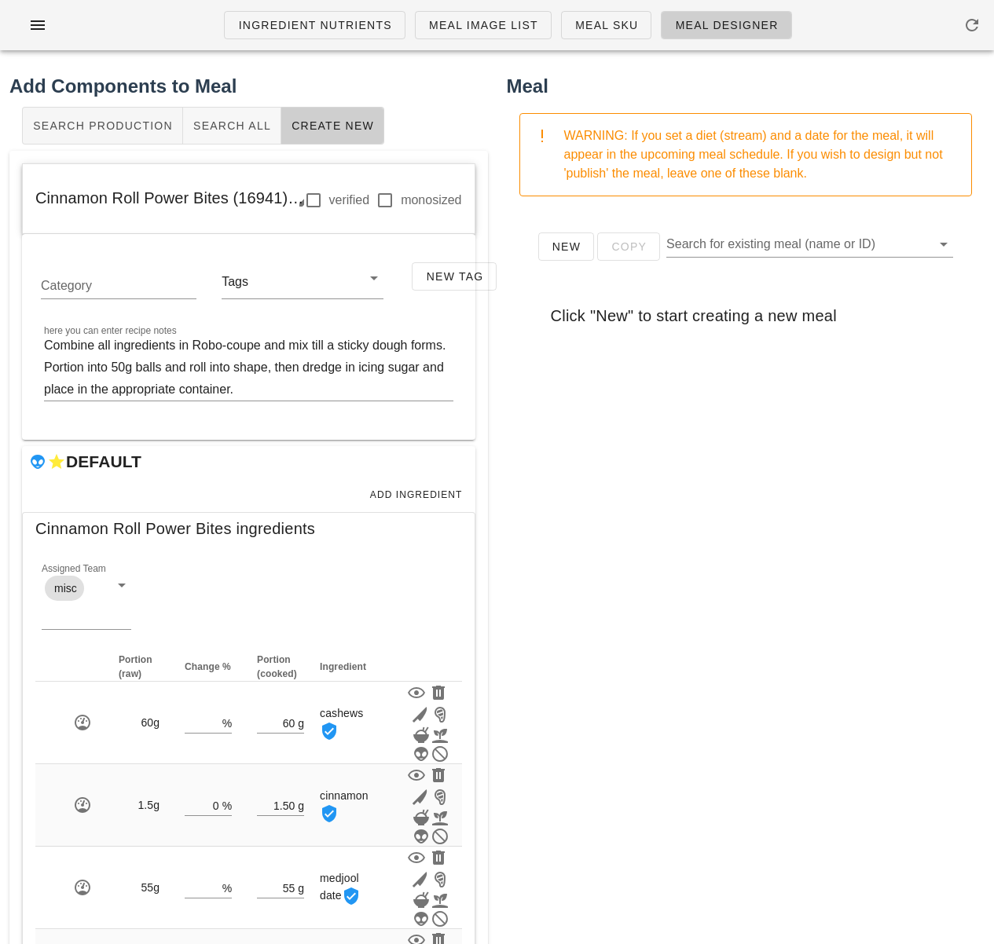
click at [545, 570] on div "New Copy Search for existing meal (name or ID) Click "New" to start creating a …" at bounding box center [746, 523] width 478 height 628
click at [424, 493] on span "Add Ingredient" at bounding box center [415, 494] width 93 height 11
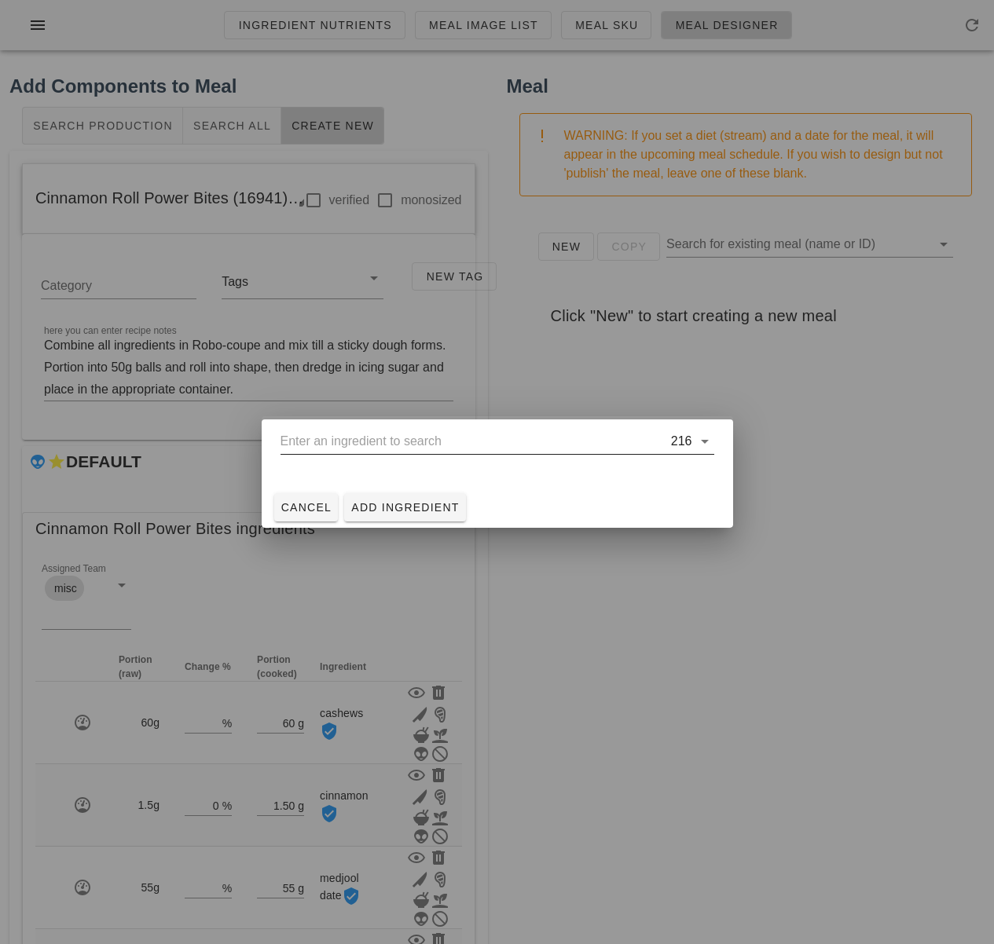
click at [372, 442] on input "text" at bounding box center [473, 441] width 387 height 25
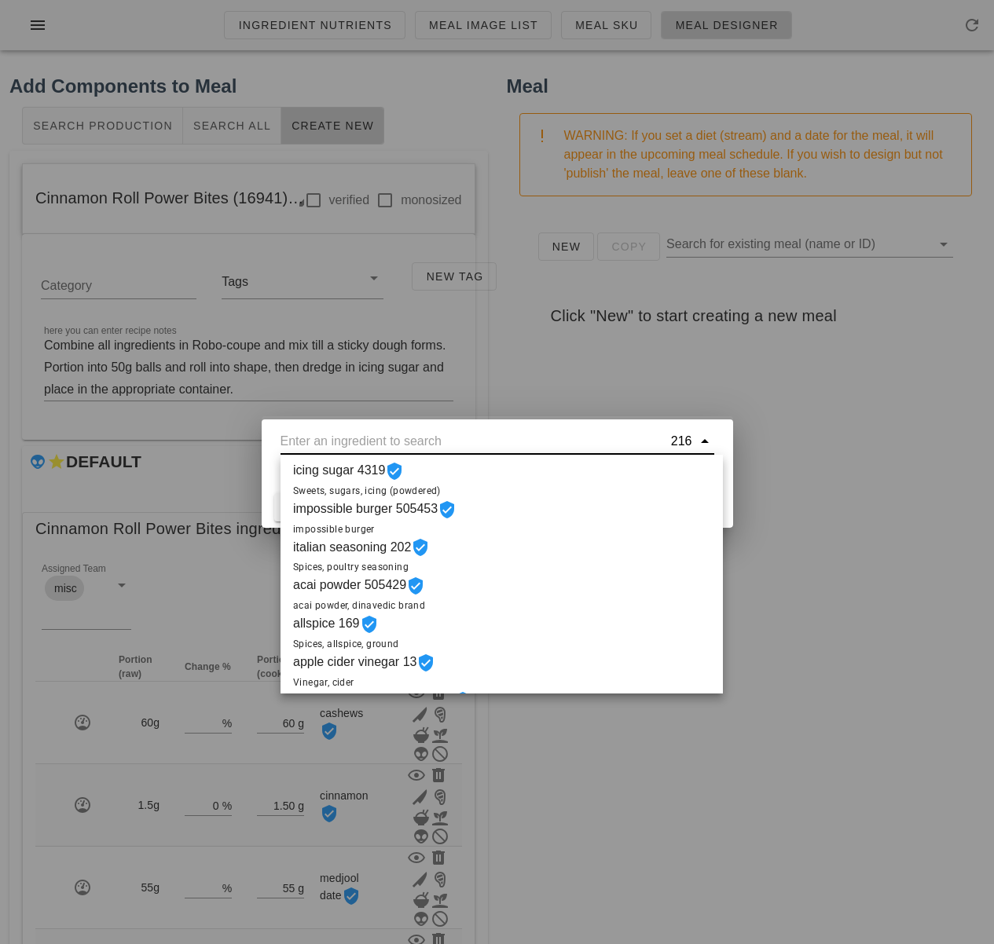
click at [443, 476] on div "icing sugar 4319 Sweets, sugars, icing (powdered)" at bounding box center [501, 480] width 442 height 38
type input "icing sugar 4319"
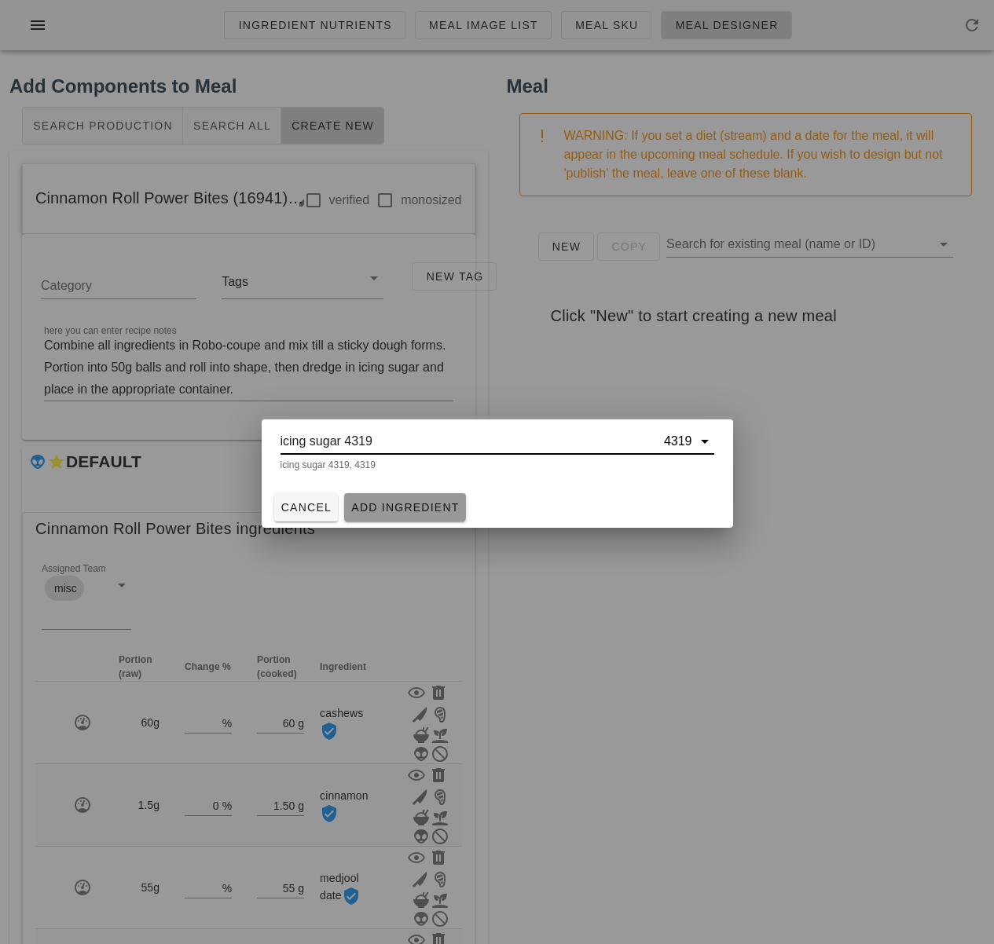
click at [421, 516] on button "Add Ingredient" at bounding box center [405, 507] width 122 height 28
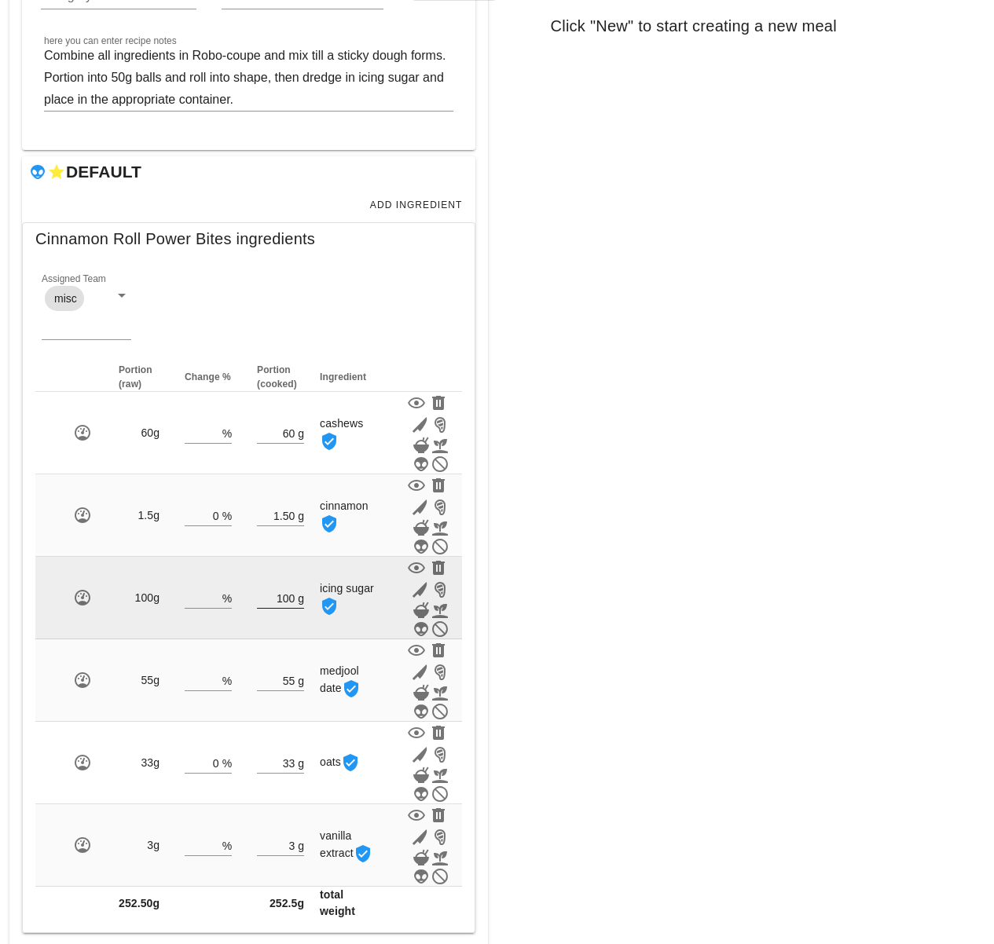
scroll to position [313, 0]
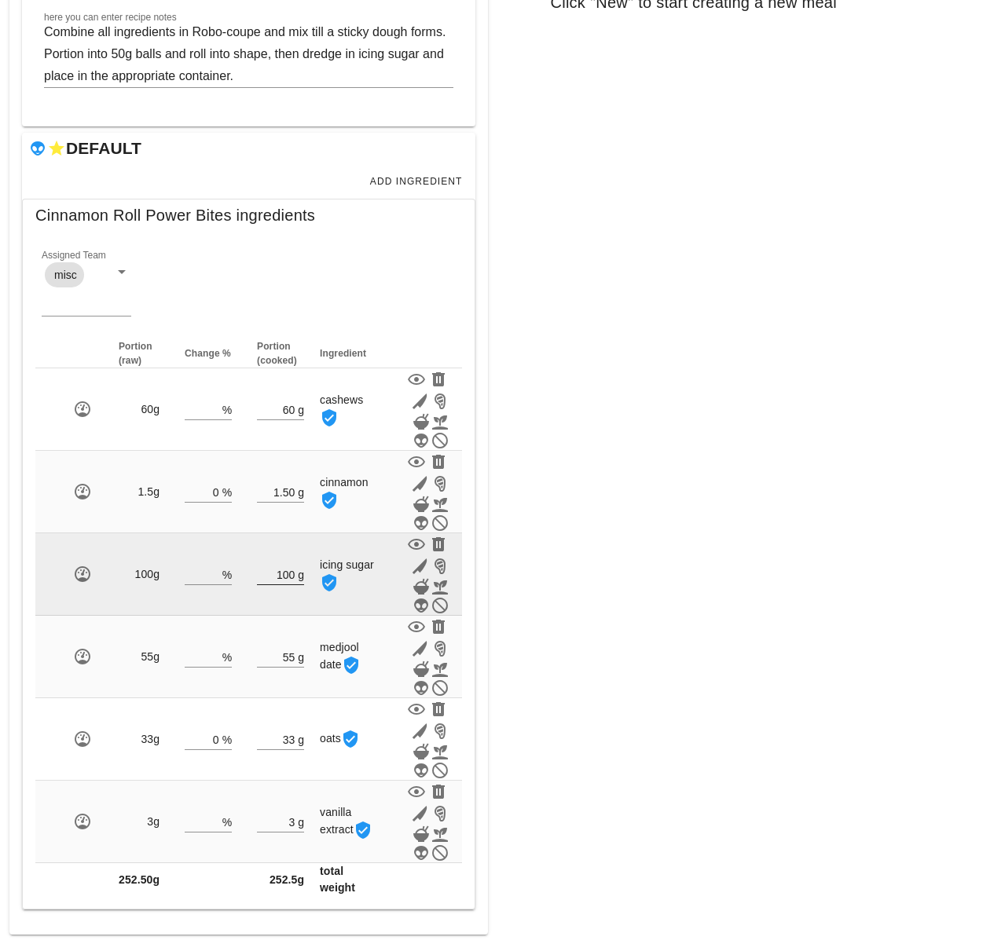
click at [295, 575] on input "100" at bounding box center [276, 574] width 38 height 20
type input "1"
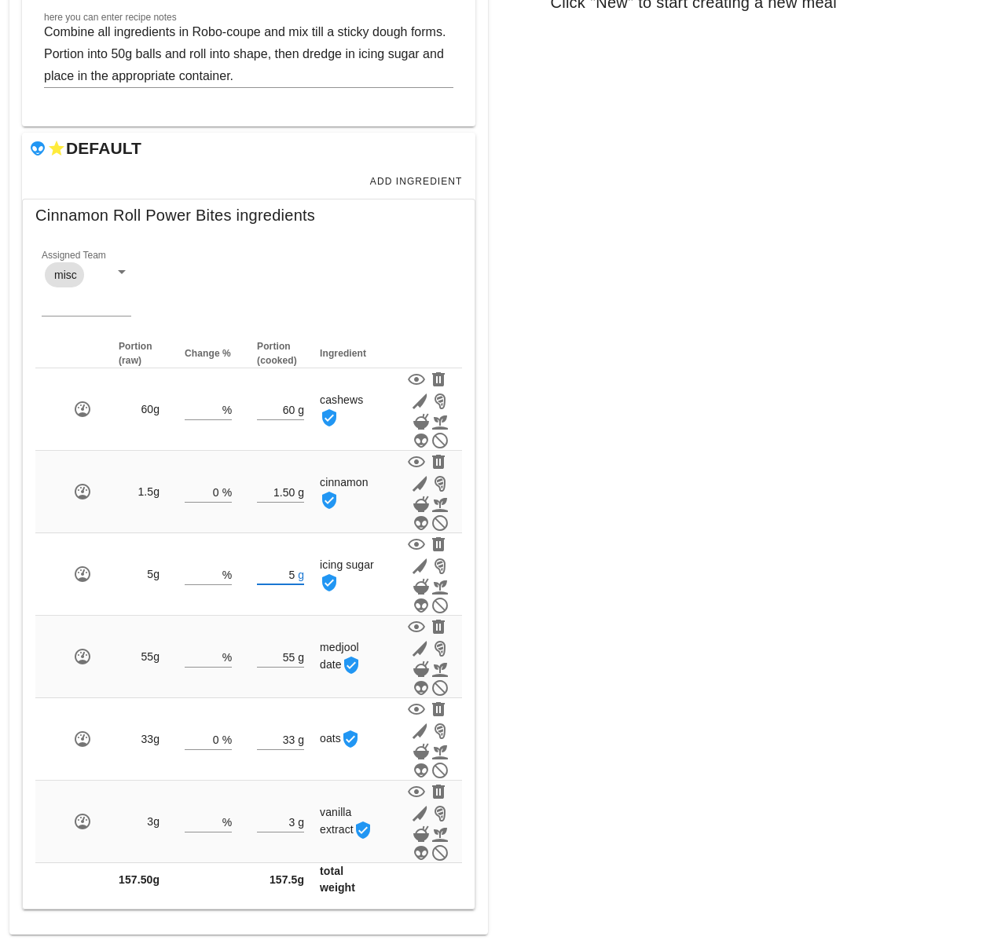
type input "5"
click at [698, 593] on div "Meal WARNING: If you set a diet (stream) and a date for the meal, it will appea…" at bounding box center [745, 346] width 497 height 1195
click at [626, 375] on div "New Copy Search for existing meal (name or ID) Click "New" to start creating a …" at bounding box center [746, 210] width 478 height 628
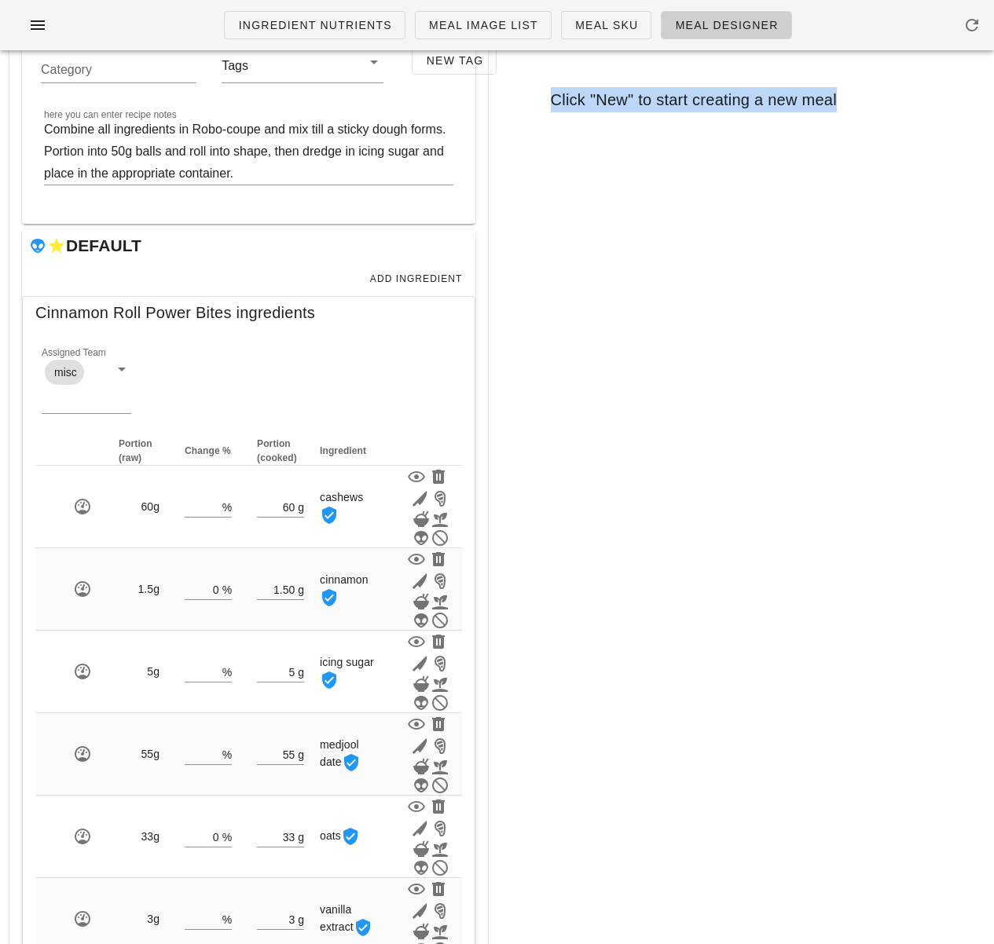
scroll to position [0, 0]
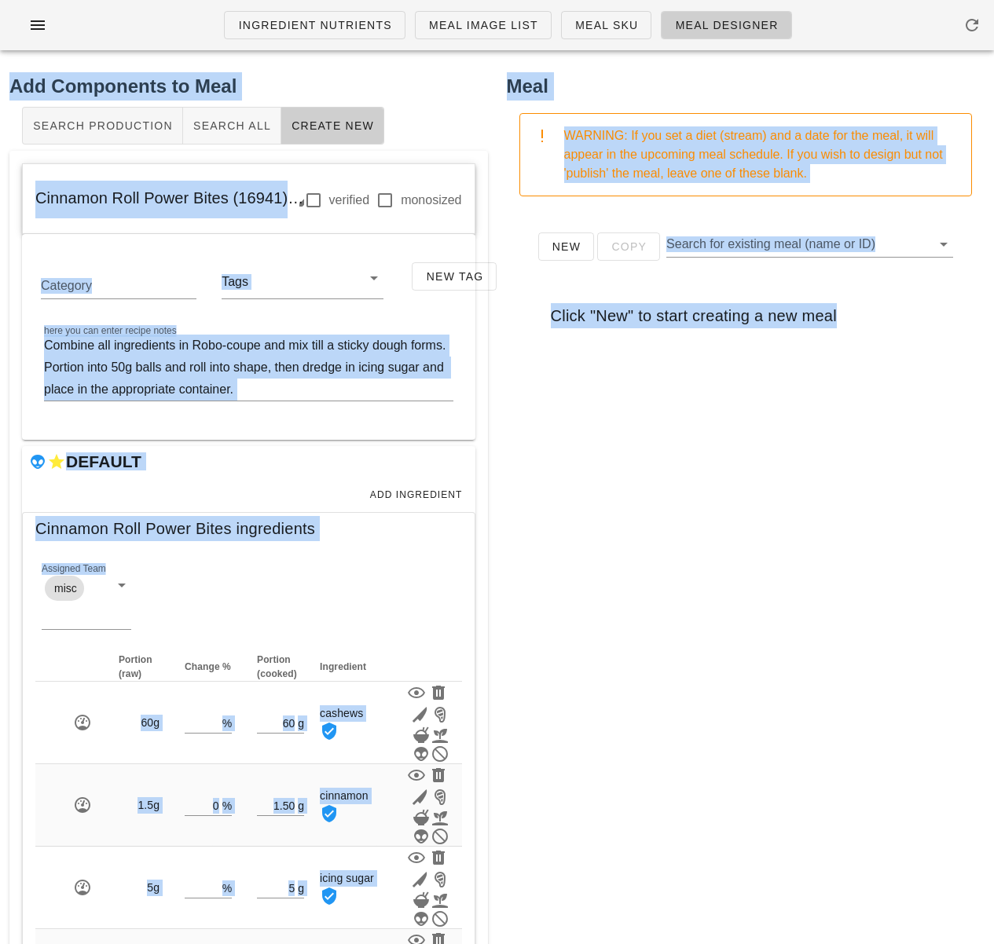
drag, startPoint x: 604, startPoint y: 383, endPoint x: 576, endPoint y: -37, distance: 421.2
click at [576, 0] on html "Ingredient Nutrients Meal Image List Meal Sku Meal Designer Add Components to M…" at bounding box center [497, 629] width 994 height 1258
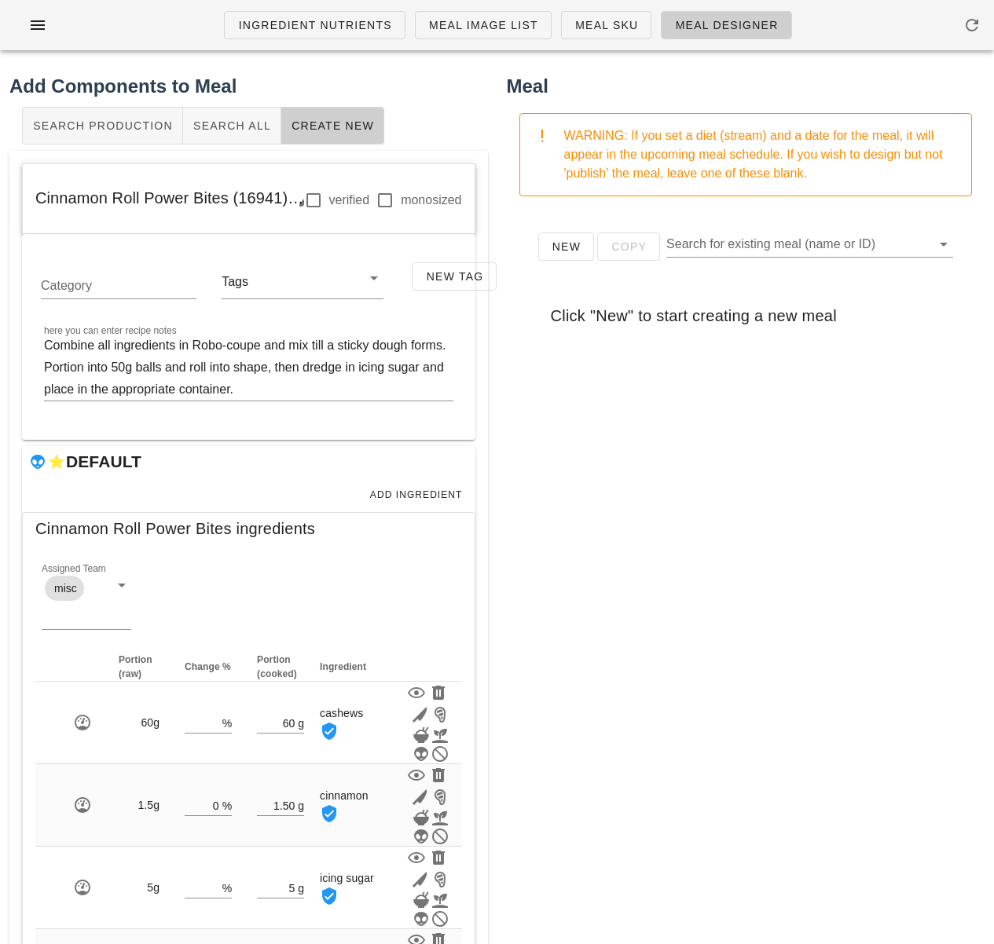
drag, startPoint x: 613, startPoint y: 429, endPoint x: 626, endPoint y: 339, distance: 91.3
click at [613, 427] on div "New Copy Search for existing meal (name or ID) Click "New" to start creating a …" at bounding box center [746, 523] width 478 height 628
drag, startPoint x: 34, startPoint y: 196, endPoint x: 228, endPoint y: 203, distance: 194.1
click at [228, 203] on div "Cinnamon Roll Power Bites (16941) verified monosized" at bounding box center [249, 199] width 452 height 71
copy span "Cinnamon Roll Power Bites"
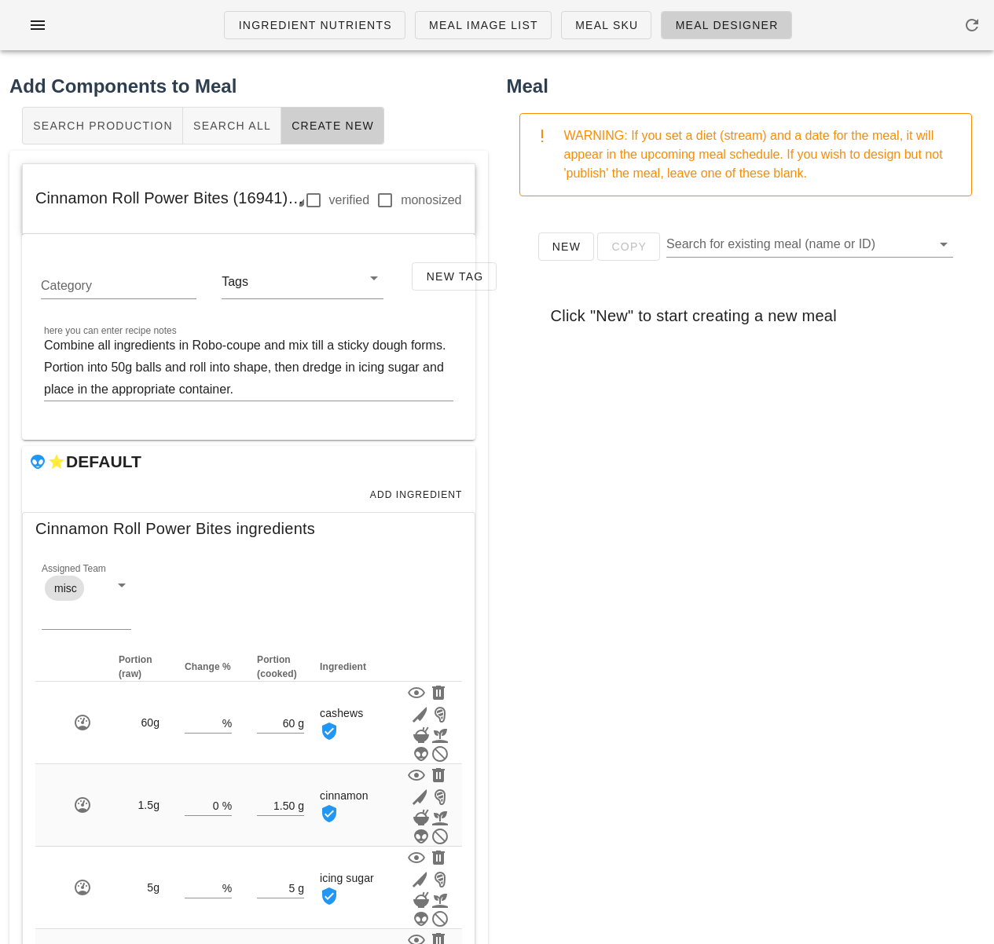
drag, startPoint x: 804, startPoint y: 435, endPoint x: 802, endPoint y: 407, distance: 28.4
click at [806, 428] on div "New Copy Search for existing meal (name or ID) Click "New" to start creating a …" at bounding box center [746, 523] width 478 height 628
click at [564, 248] on span "New" at bounding box center [566, 246] width 30 height 13
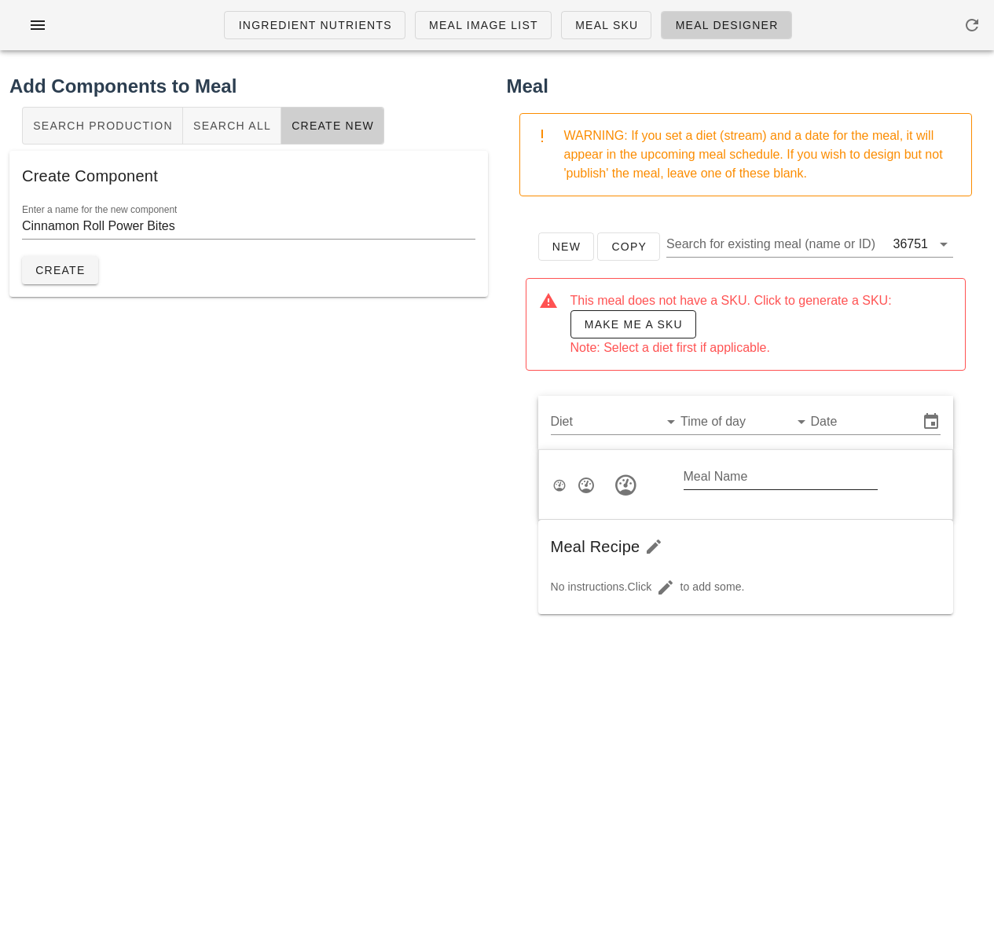
click at [734, 476] on input "Meal Name" at bounding box center [780, 476] width 194 height 25
paste input "Cinnamon Roll Power Bites"
type input "Cinnamon Roll Power Bites"
click at [620, 416] on input "Diet" at bounding box center [603, 421] width 105 height 25
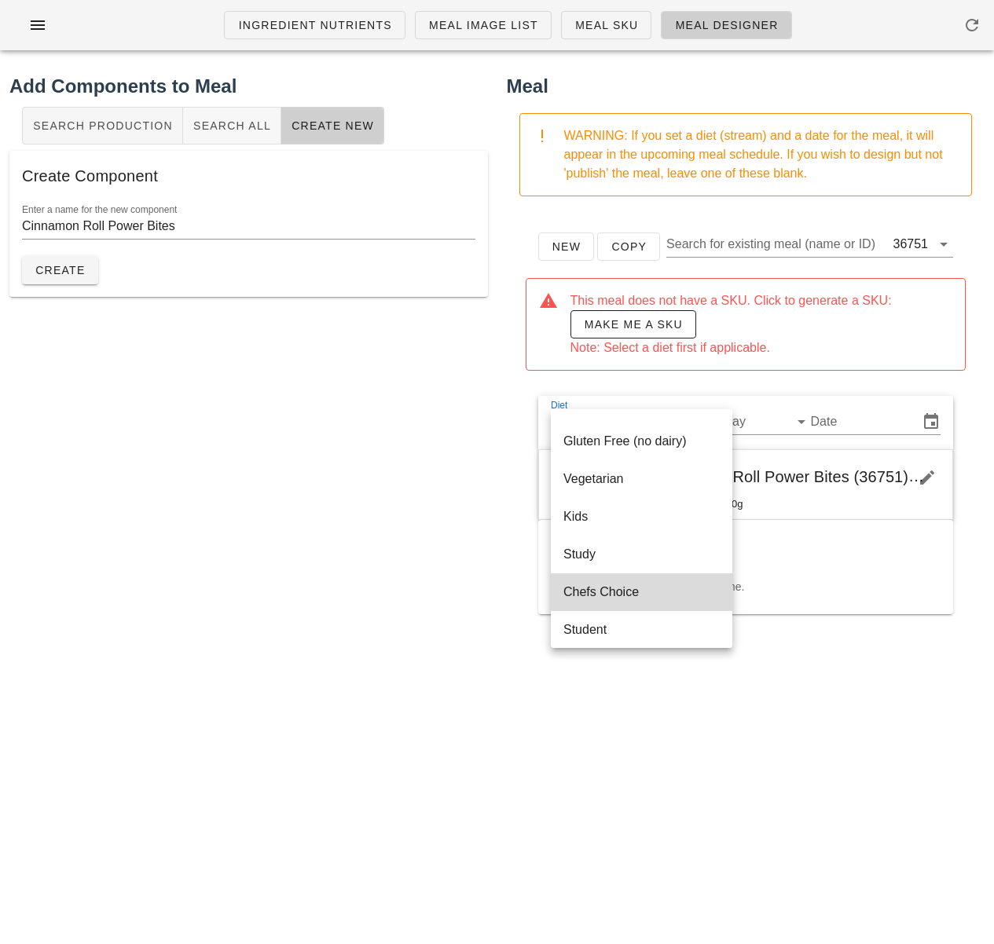
scroll to position [220, 0]
click at [614, 589] on div "Chefs Choice" at bounding box center [641, 591] width 156 height 15
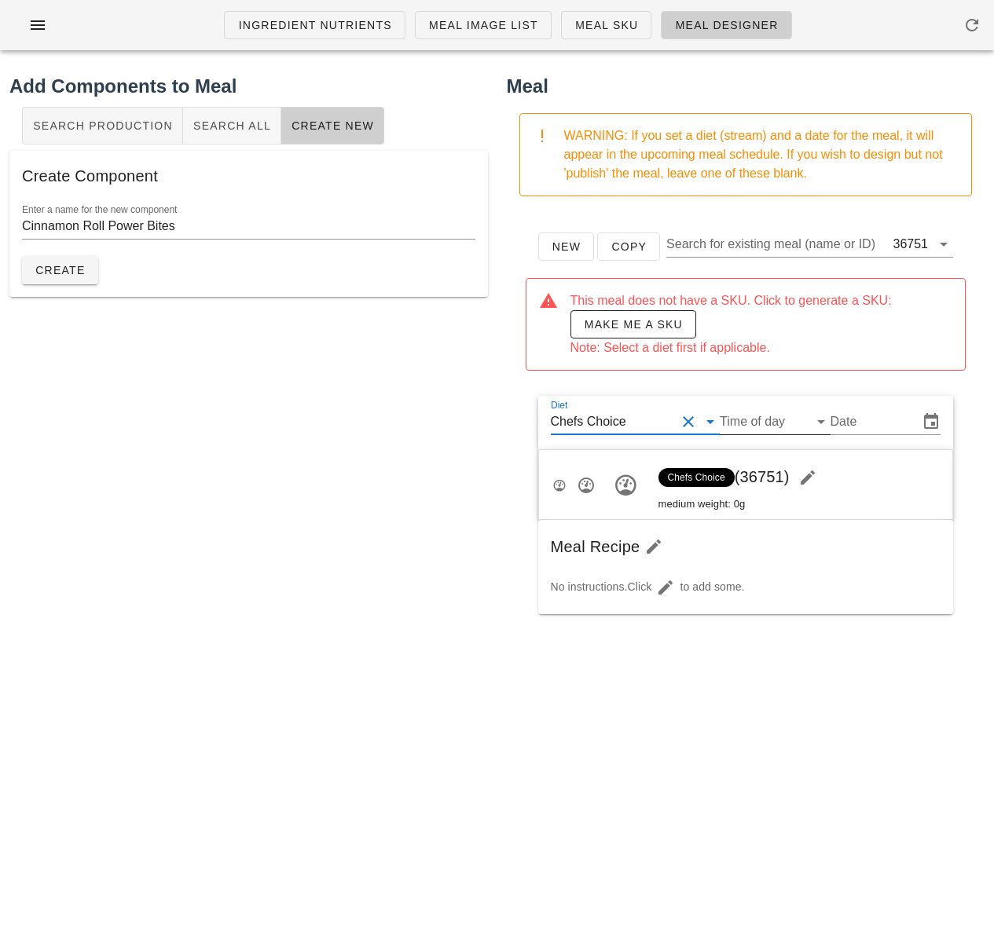
click at [749, 426] on input "Time of day" at bounding box center [762, 421] width 85 height 25
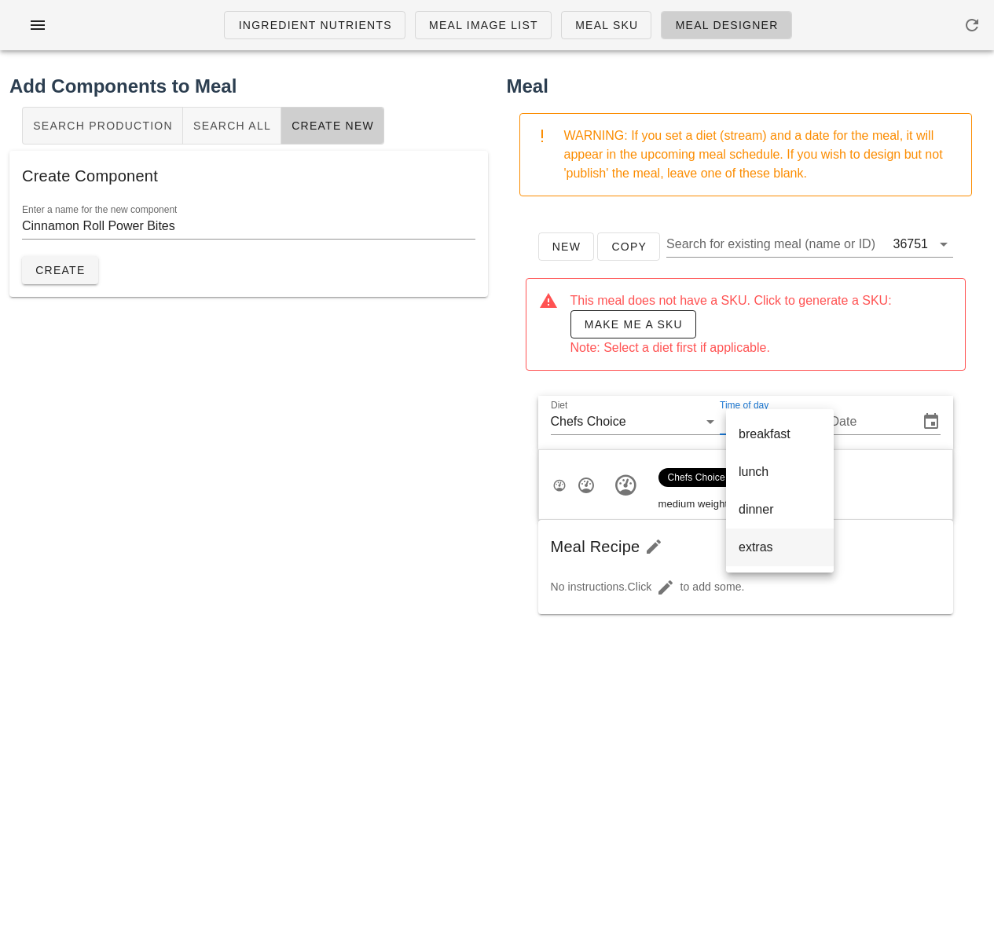
click at [762, 549] on div "extras" at bounding box center [779, 547] width 82 height 15
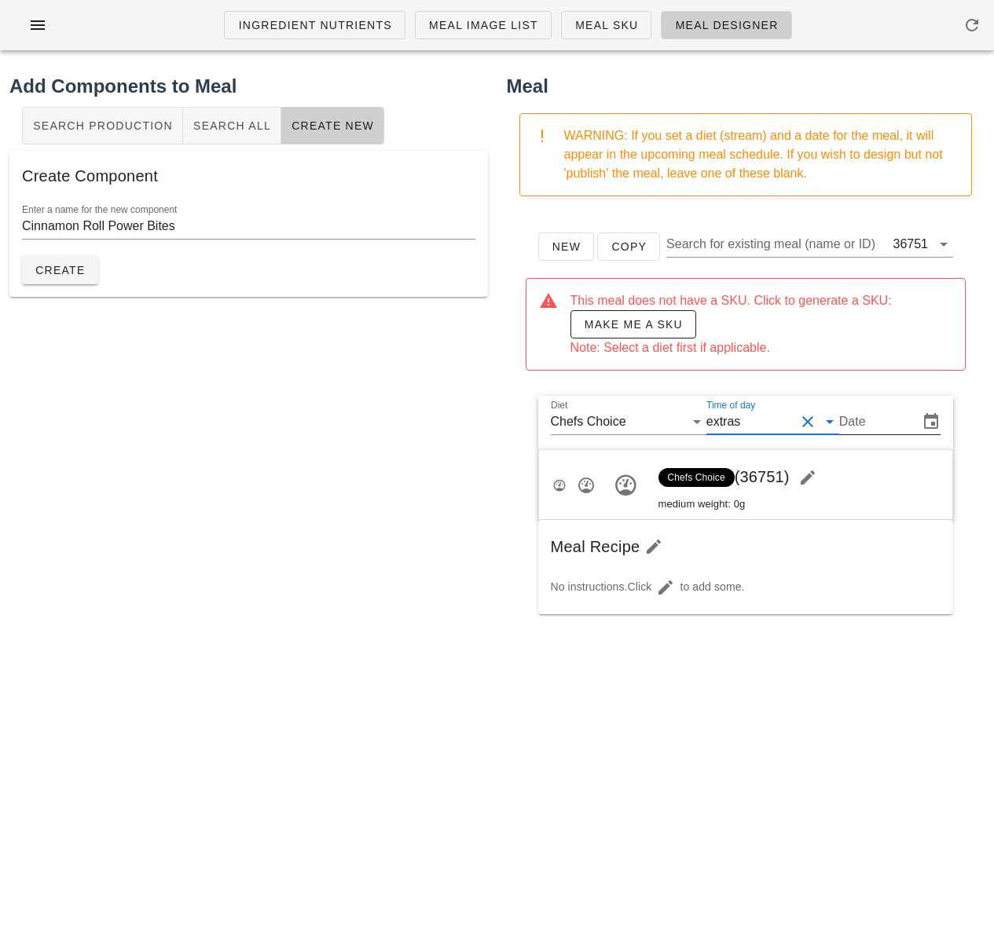
click at [869, 422] on input "Date" at bounding box center [877, 421] width 76 height 25
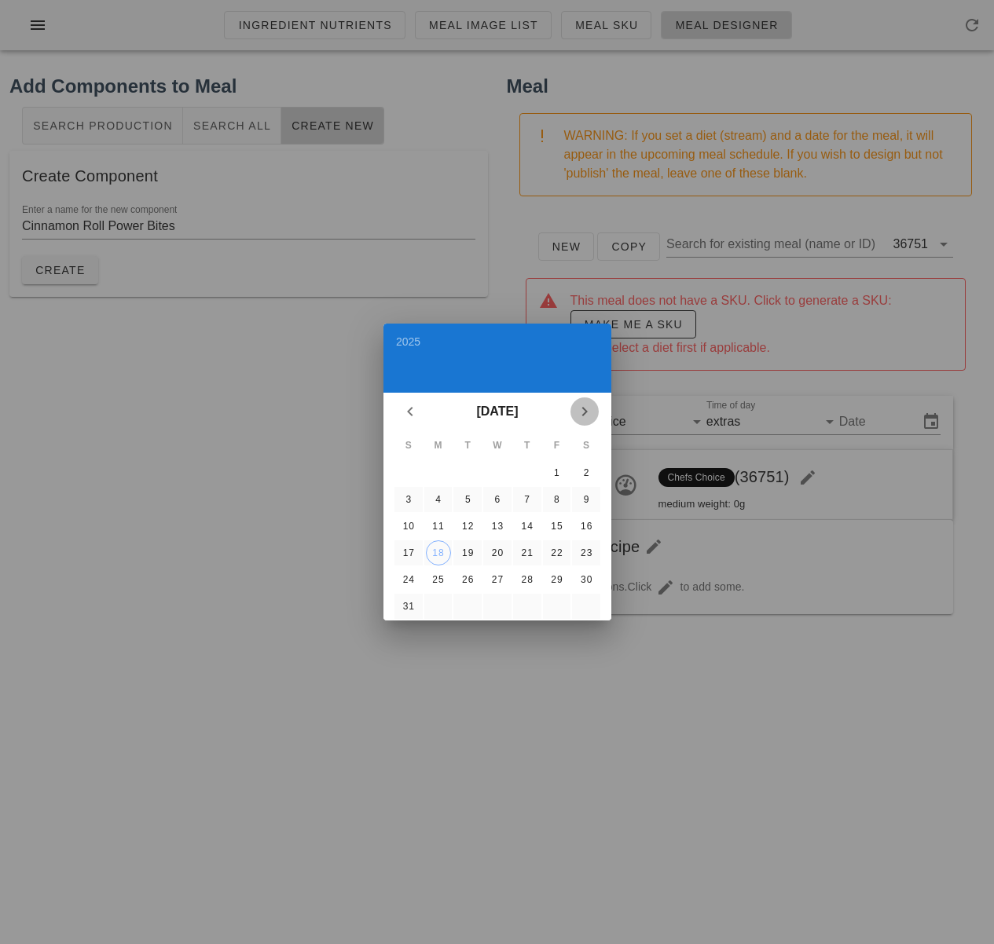
click at [585, 410] on icon "Next month" at bounding box center [584, 411] width 19 height 19
click at [406, 504] on div "7" at bounding box center [407, 499] width 25 height 11
type input "[DATE]"
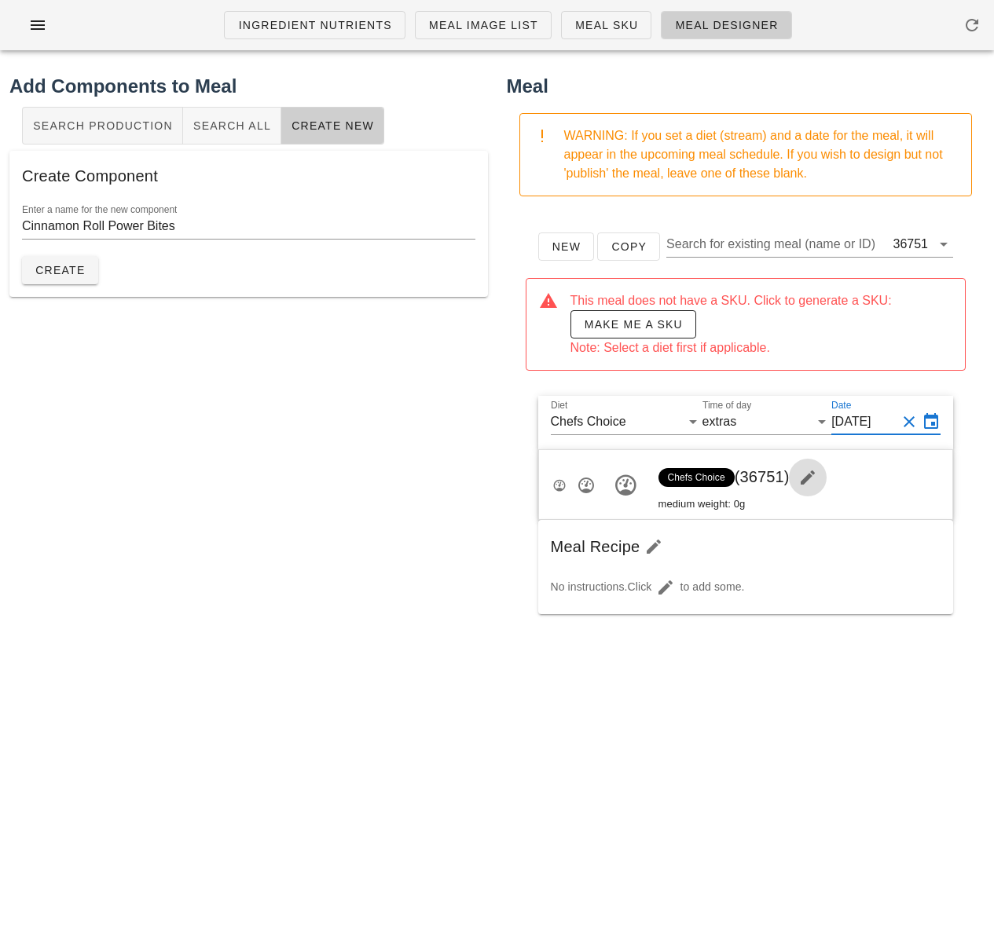
click at [811, 479] on icon "button" at bounding box center [807, 477] width 19 height 19
click at [793, 483] on input "Meal Name" at bounding box center [780, 476] width 194 height 25
paste input "Cinnamon Roll Power Bites"
type input "Cinnamon Roll Power Bites"
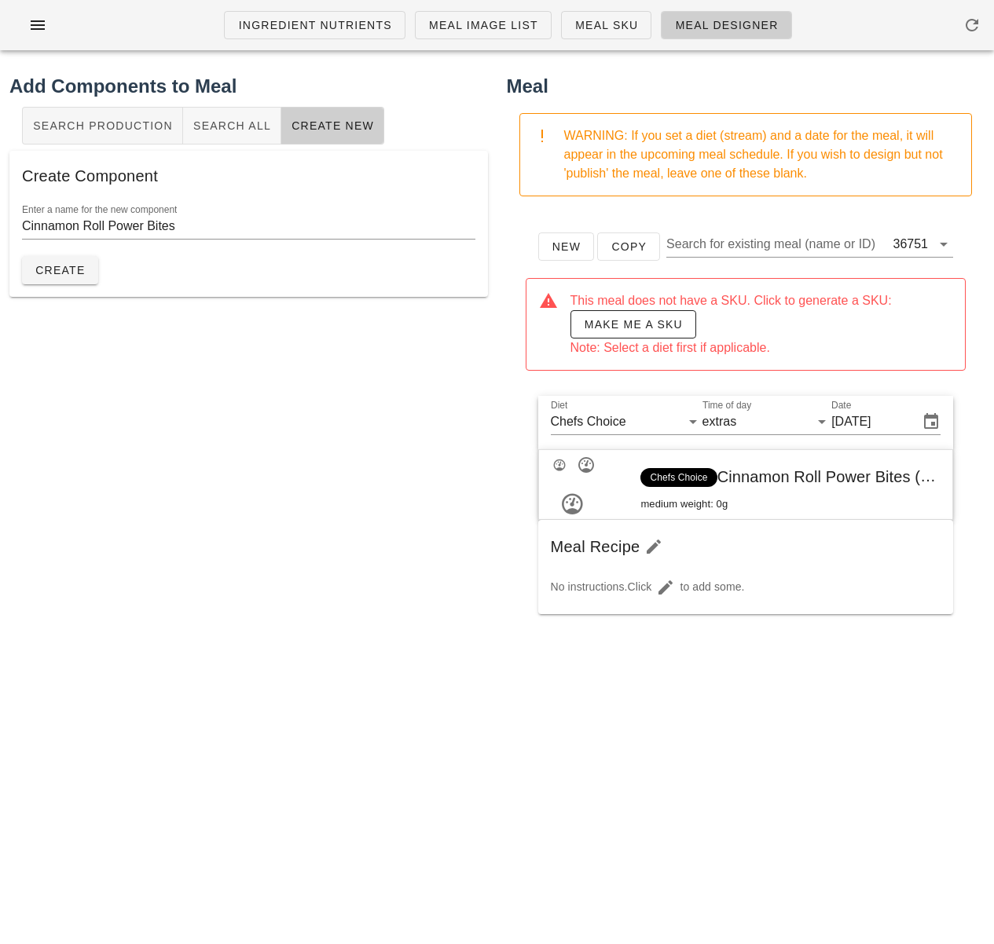
click at [456, 529] on div "Add Components to Meal Search Production Search All Create New Create Component…" at bounding box center [248, 455] width 497 height 784
click at [644, 324] on span "Make me a SKU" at bounding box center [633, 324] width 99 height 13
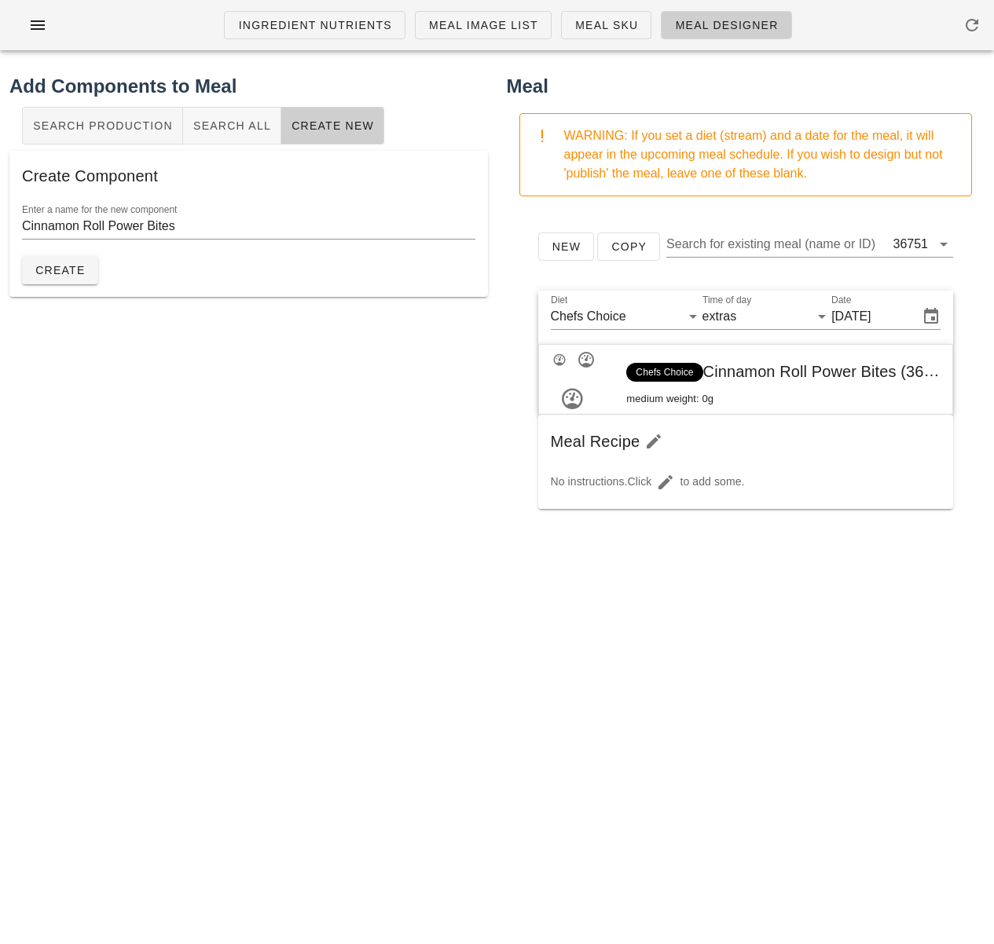
click at [449, 411] on div "Add Components to Meal Search Production Search All Create New Create Component…" at bounding box center [248, 455] width 497 height 784
click at [247, 126] on span "Search All" at bounding box center [231, 125] width 79 height 13
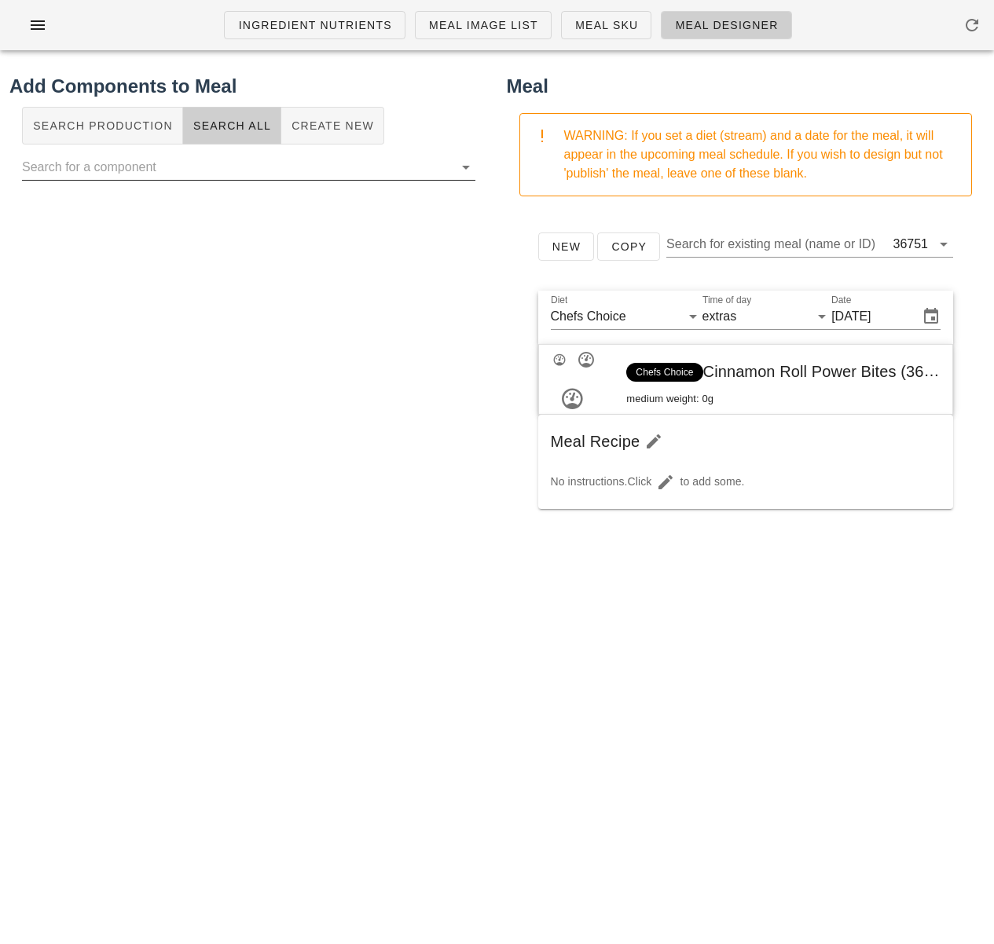
click at [263, 160] on input "text" at bounding box center [236, 167] width 428 height 25
paste input "Cinnamon Roll Power Bites"
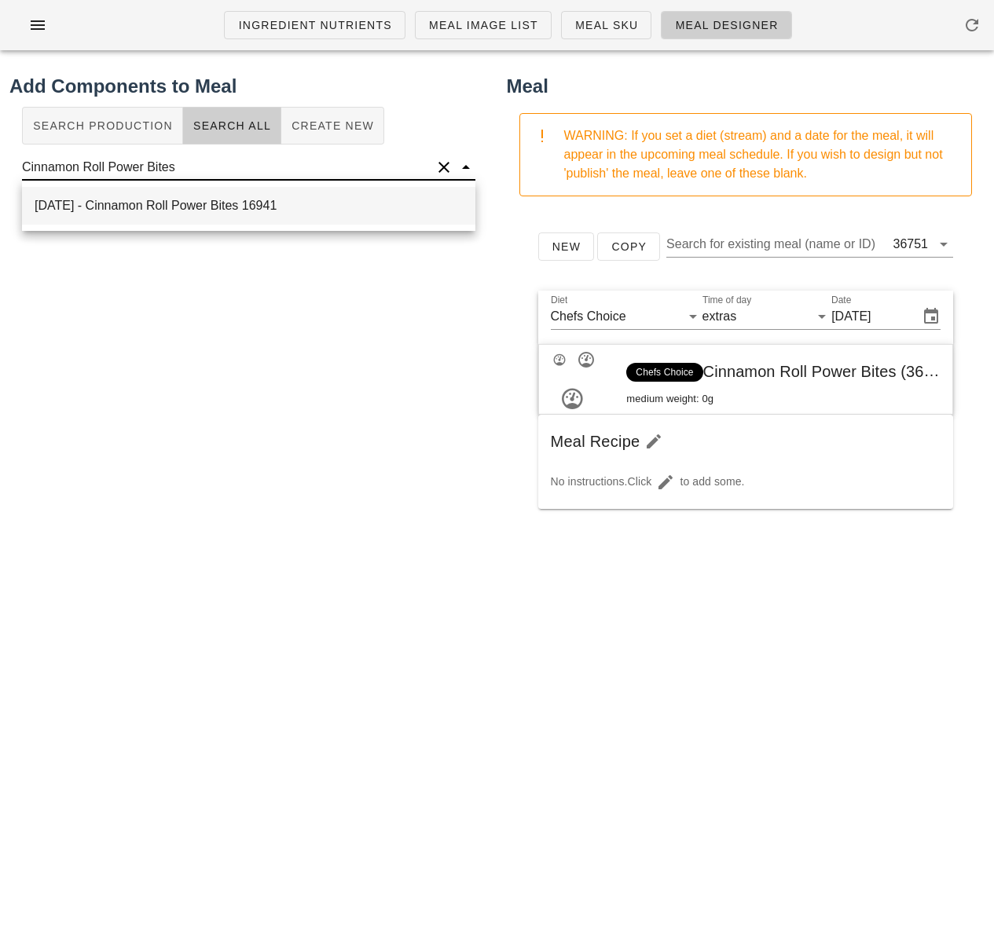
click at [267, 199] on div "2025-08-18 - Cinnamon Roll Power Bites 16941" at bounding box center [248, 206] width 453 height 38
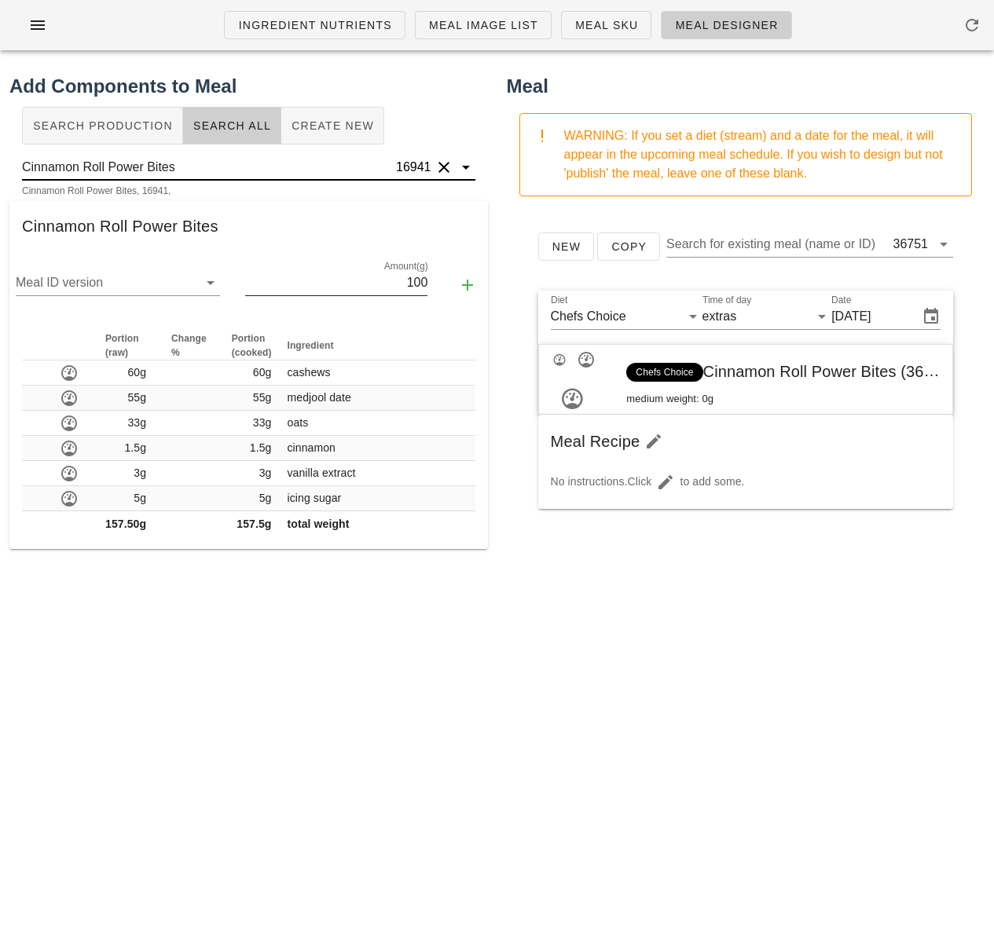
type input "Cinnamon Roll Power Bites"
click at [412, 280] on input "100" at bounding box center [336, 282] width 182 height 25
type input "157.5"
click at [471, 285] on icon "button" at bounding box center [467, 285] width 19 height 19
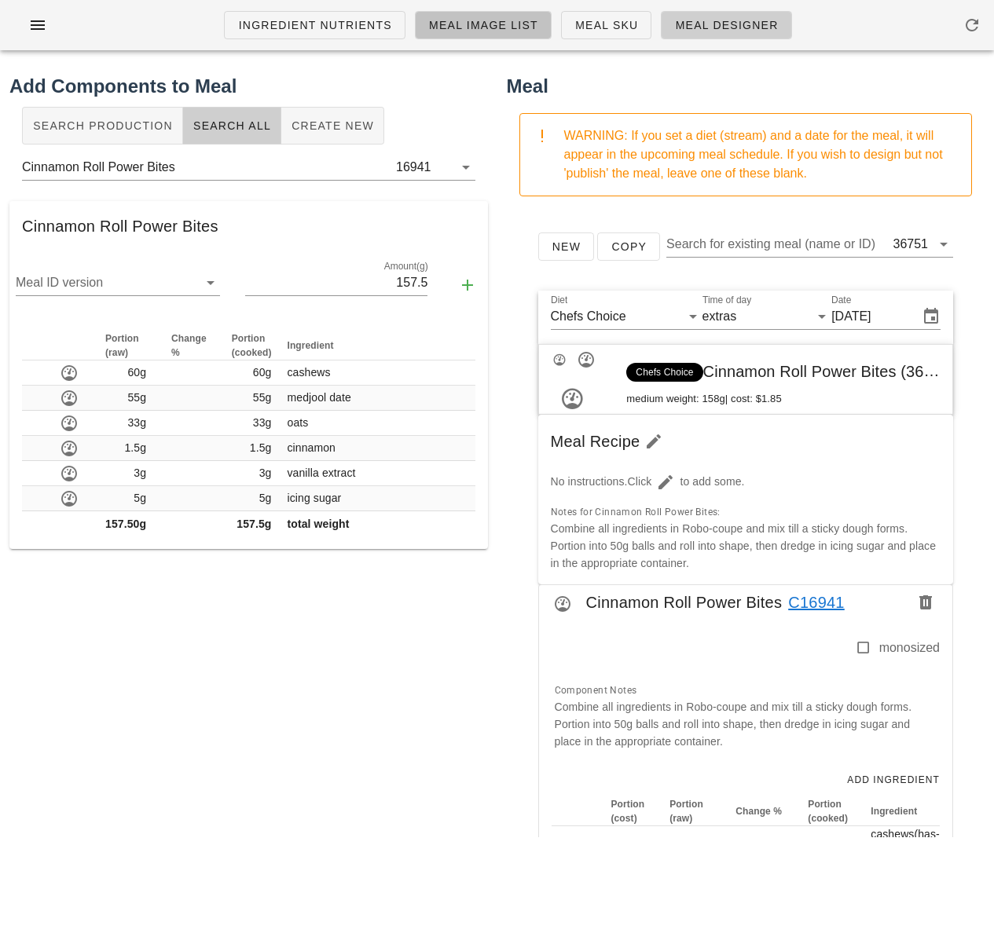
click at [515, 31] on span "Meal Image List" at bounding box center [483, 25] width 110 height 13
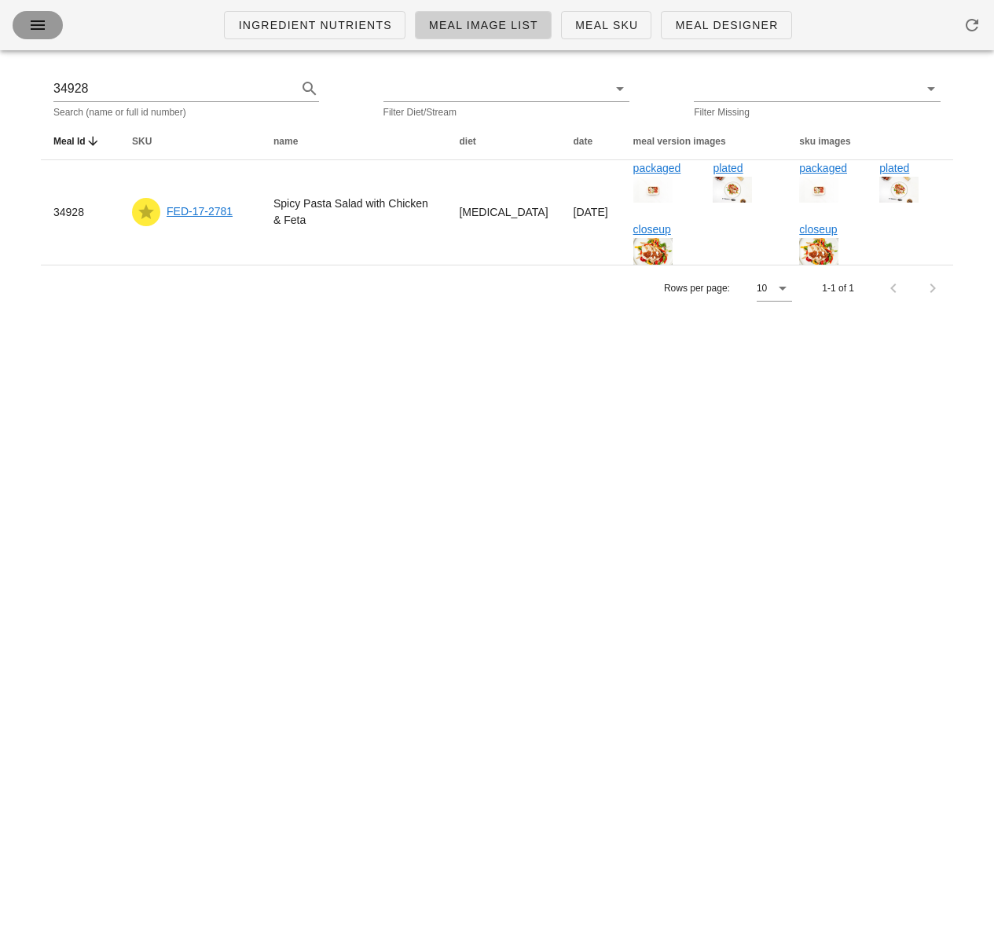
click at [28, 26] on icon "button" at bounding box center [37, 25] width 19 height 19
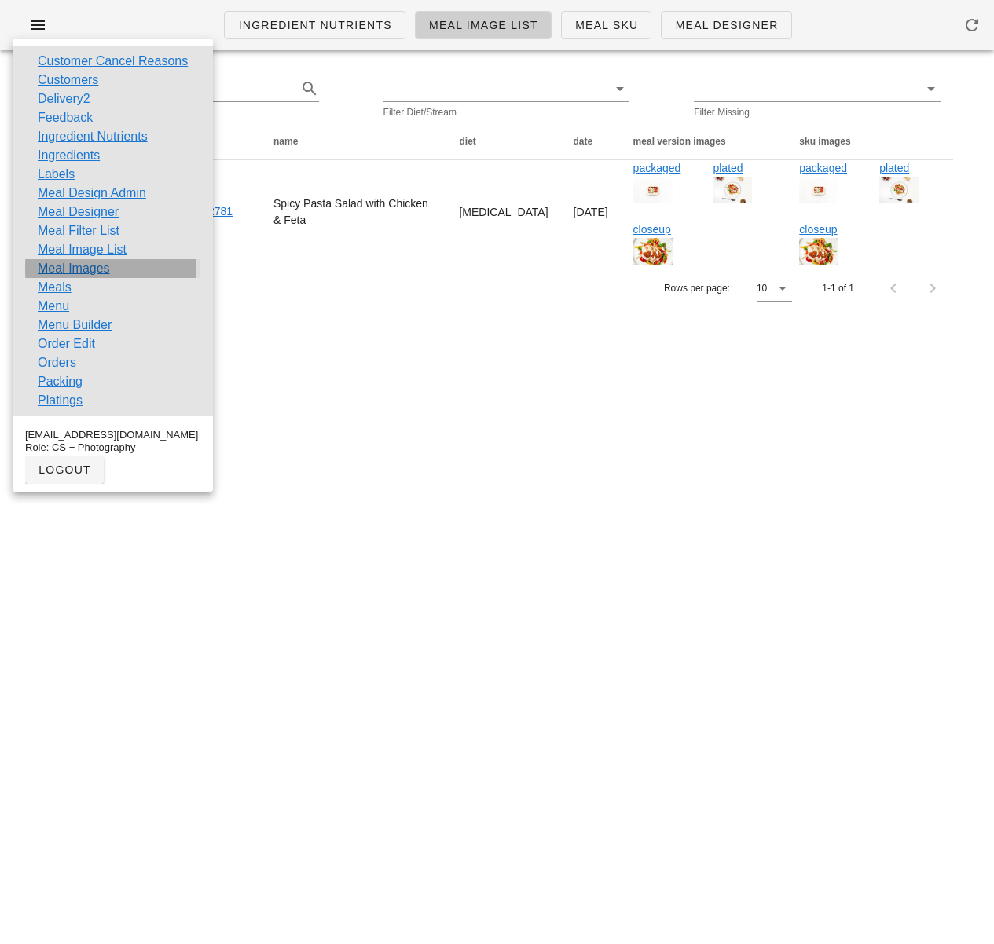
click at [89, 275] on link "Meal Images" at bounding box center [74, 268] width 72 height 19
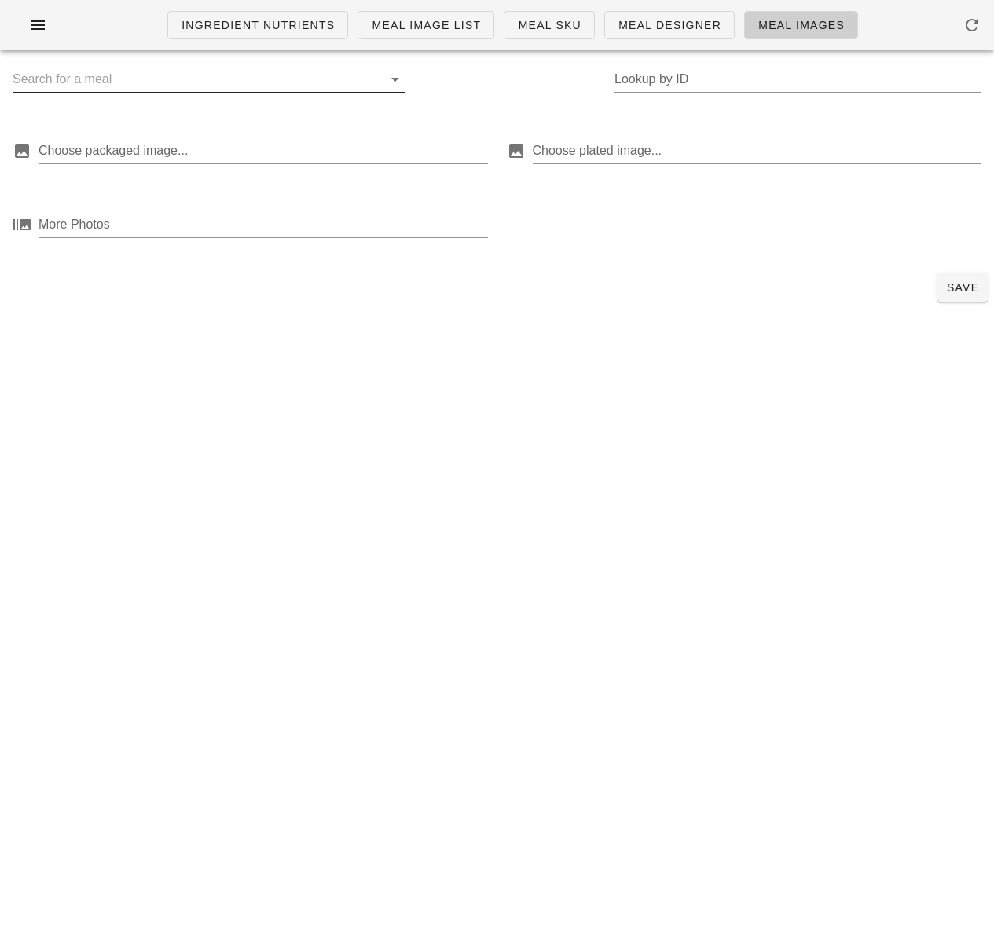
click at [112, 68] on input "text" at bounding box center [196, 79] width 367 height 25
click at [90, 75] on input "text" at bounding box center [196, 79] width 367 height 25
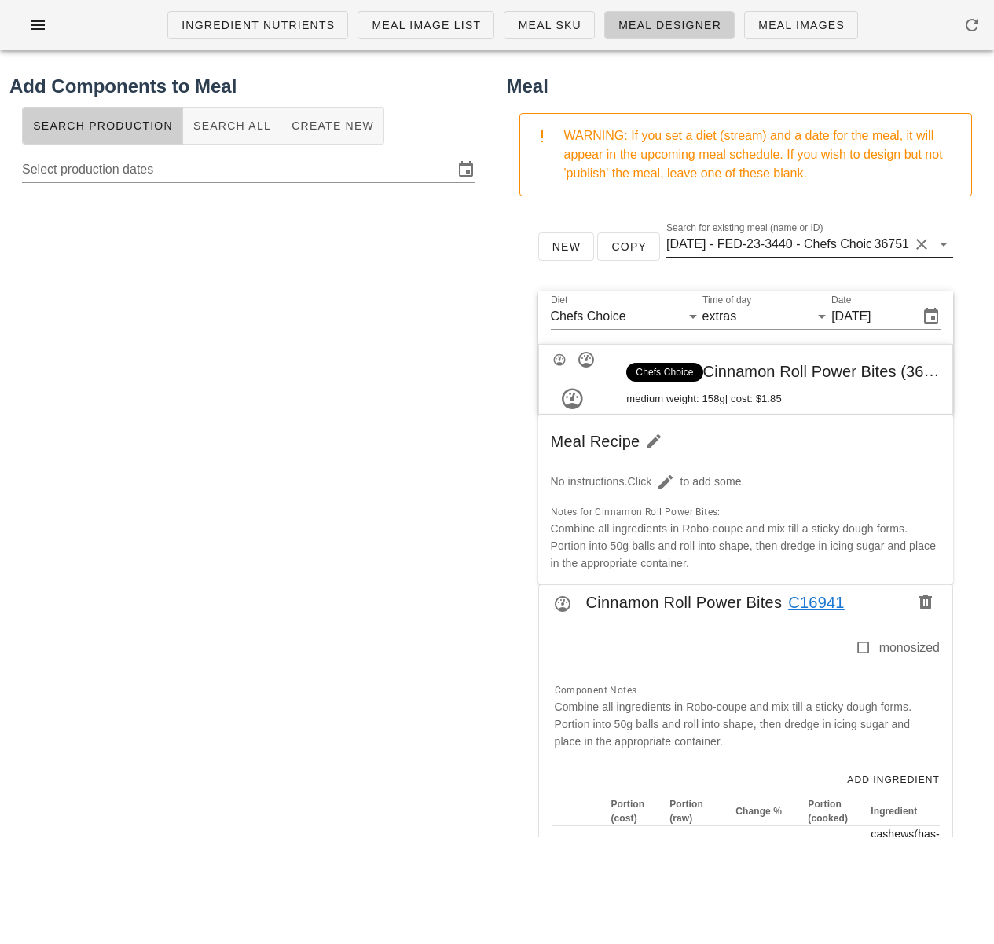
click at [806, 250] on input "2025-09-07 - FED-23-3440 - Chefs Choice - Cinnamon Roll Power Bites (36751)" at bounding box center [768, 244] width 204 height 25
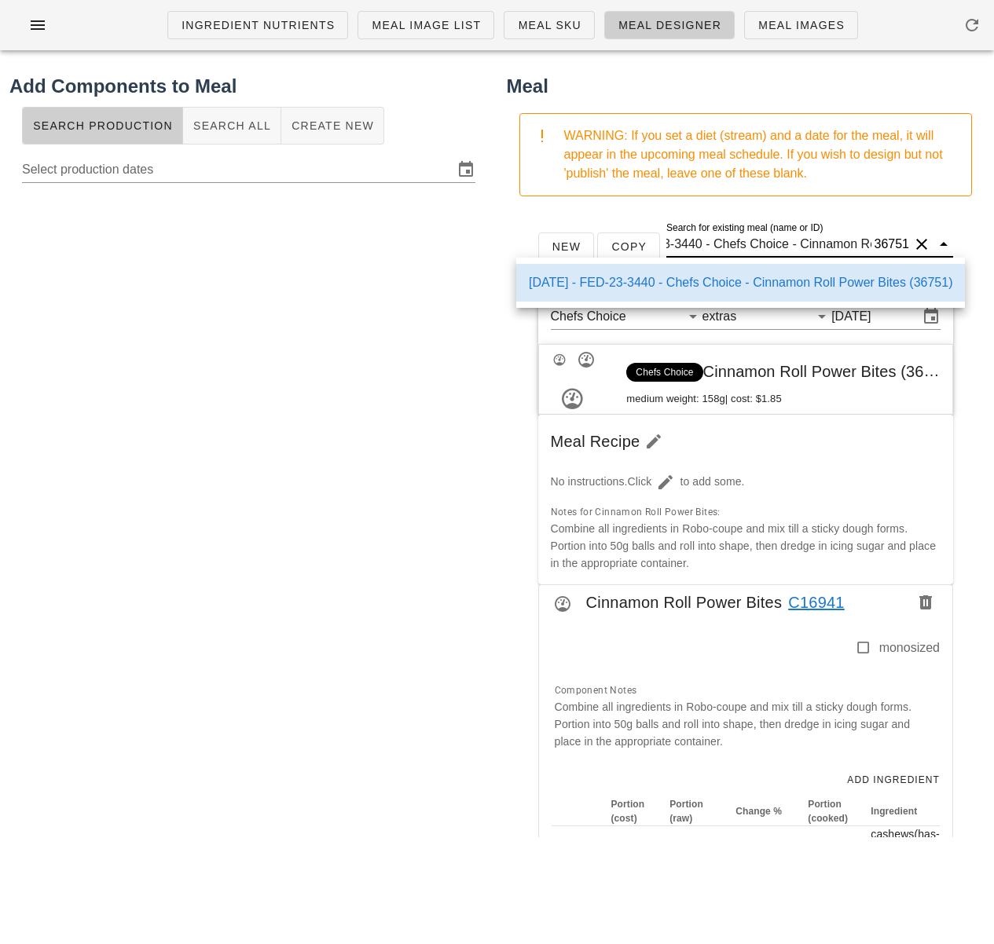
scroll to position [0, 238]
drag, startPoint x: 795, startPoint y: 248, endPoint x: 1016, endPoint y: 237, distance: 221.8
click at [993, 237] on html "Ingredient Nutrients Meal Image List Meal Sku Meal Designer Meal Images Add Com…" at bounding box center [497, 472] width 994 height 944
click at [842, 242] on input "2025-09-07 - FED-23-3440 - Chefs Choice - Cinnamon Roll Power Bites (36751)" at bounding box center [768, 244] width 204 height 25
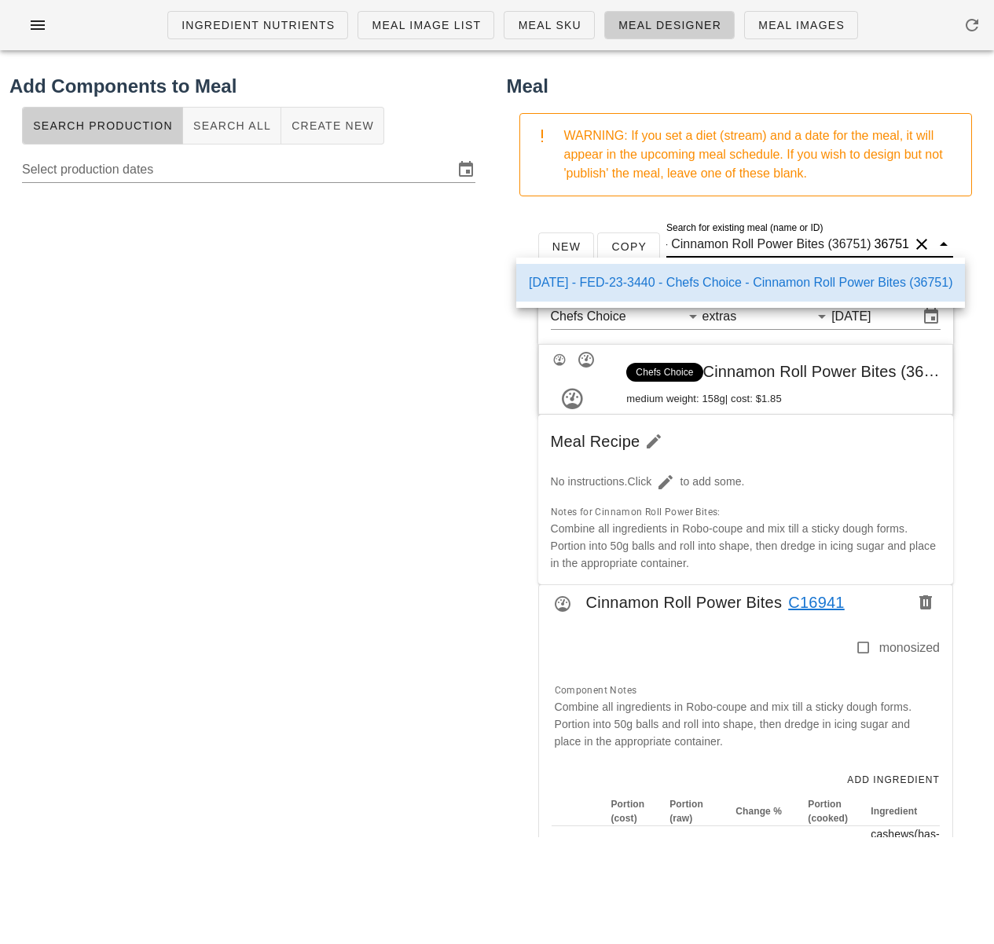
drag, startPoint x: 833, startPoint y: 244, endPoint x: 864, endPoint y: 247, distance: 31.5
click at [864, 247] on input "2025-09-07 - FED-23-3440 - Chefs Choice - Cinnamon Roll Power Bites (36751)" at bounding box center [768, 244] width 204 height 25
click at [326, 130] on span "Create New" at bounding box center [332, 125] width 83 height 13
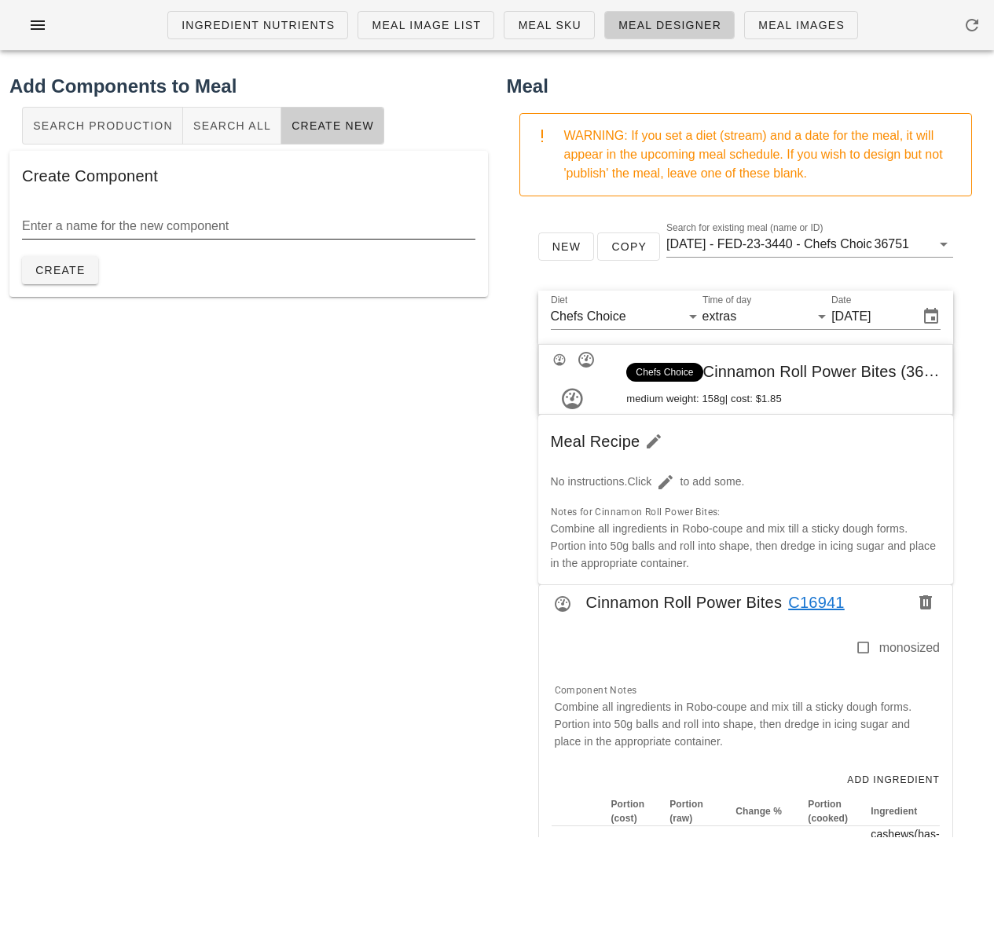
click at [266, 228] on input "Enter a name for the new component" at bounding box center [248, 226] width 453 height 25
click at [29, 224] on input "almond butter" at bounding box center [248, 226] width 453 height 25
click at [78, 225] on input "Almond butter" at bounding box center [248, 226] width 453 height 25
type input "Almond Butter"
click at [207, 269] on div "Enter a name for the new component Almond Butter Create" at bounding box center [248, 244] width 453 height 80
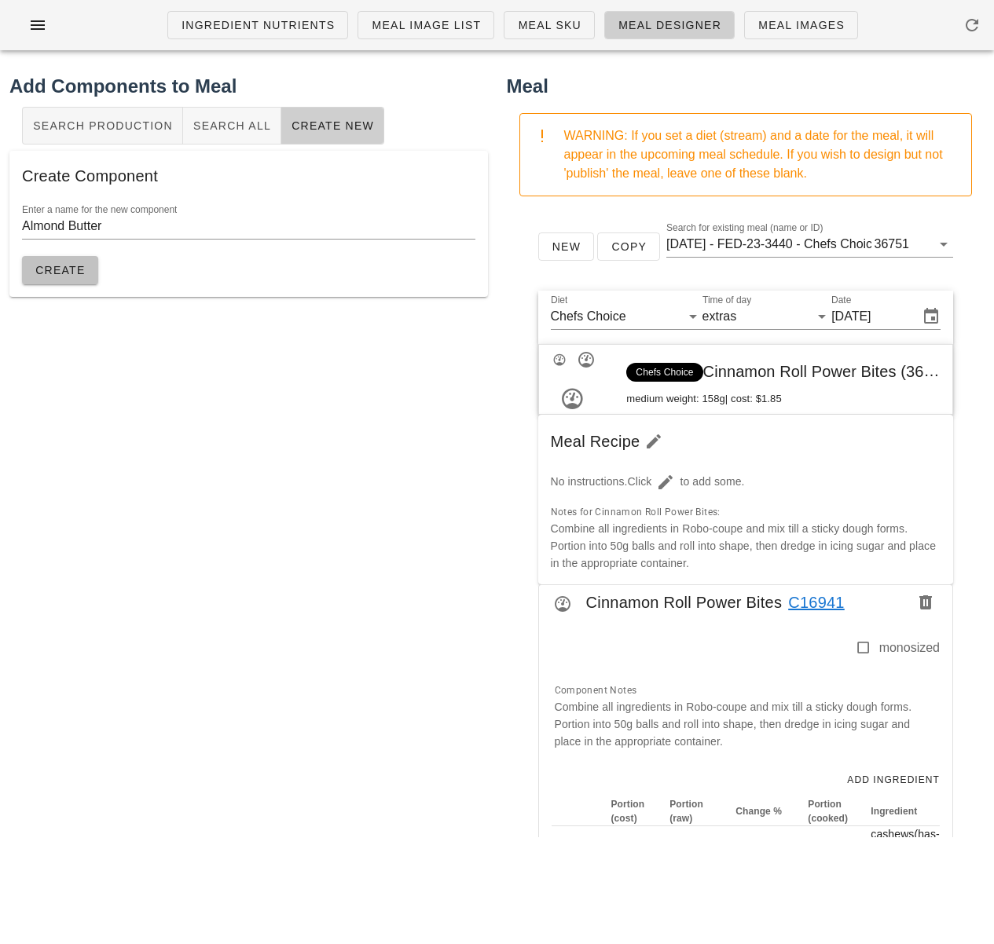
click at [62, 276] on span "Create" at bounding box center [60, 270] width 51 height 13
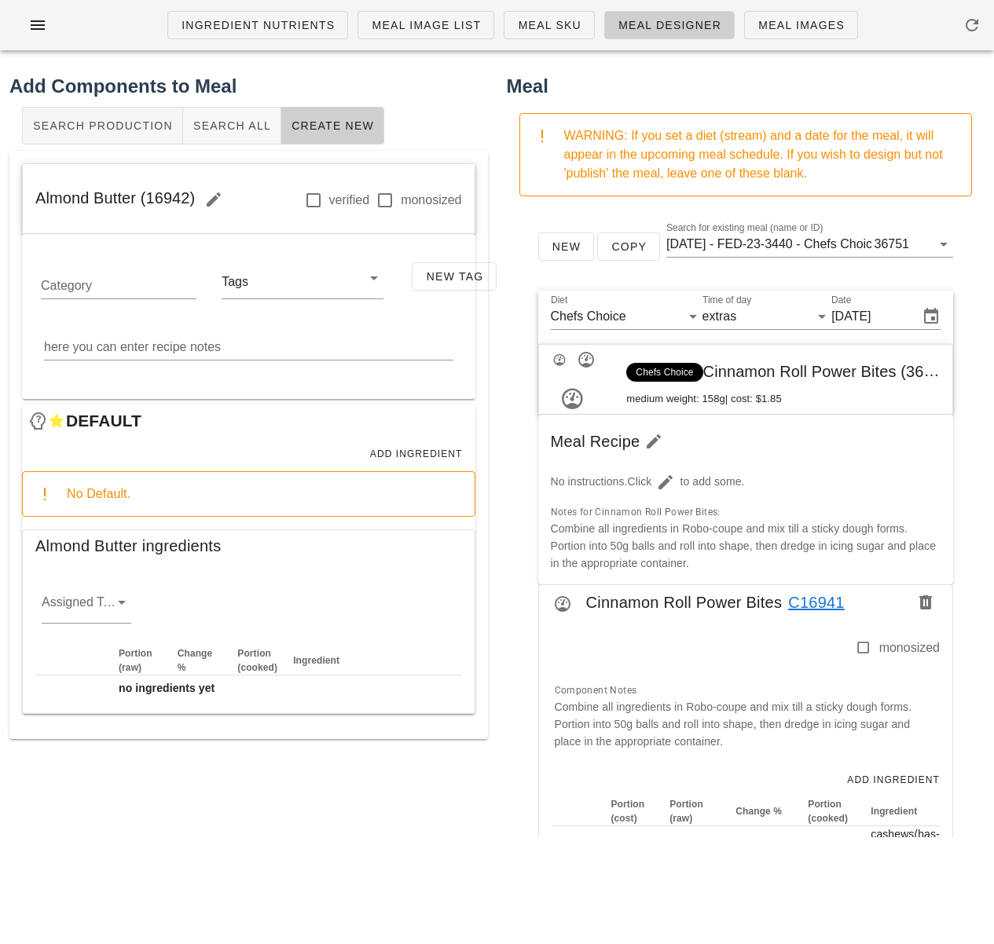
click at [177, 592] on div "Assigned Team" at bounding box center [248, 609] width 445 height 94
click at [104, 602] on input "Assigned Team" at bounding box center [74, 606] width 64 height 25
click at [105, 612] on div "sauciers" at bounding box center [86, 614] width 64 height 15
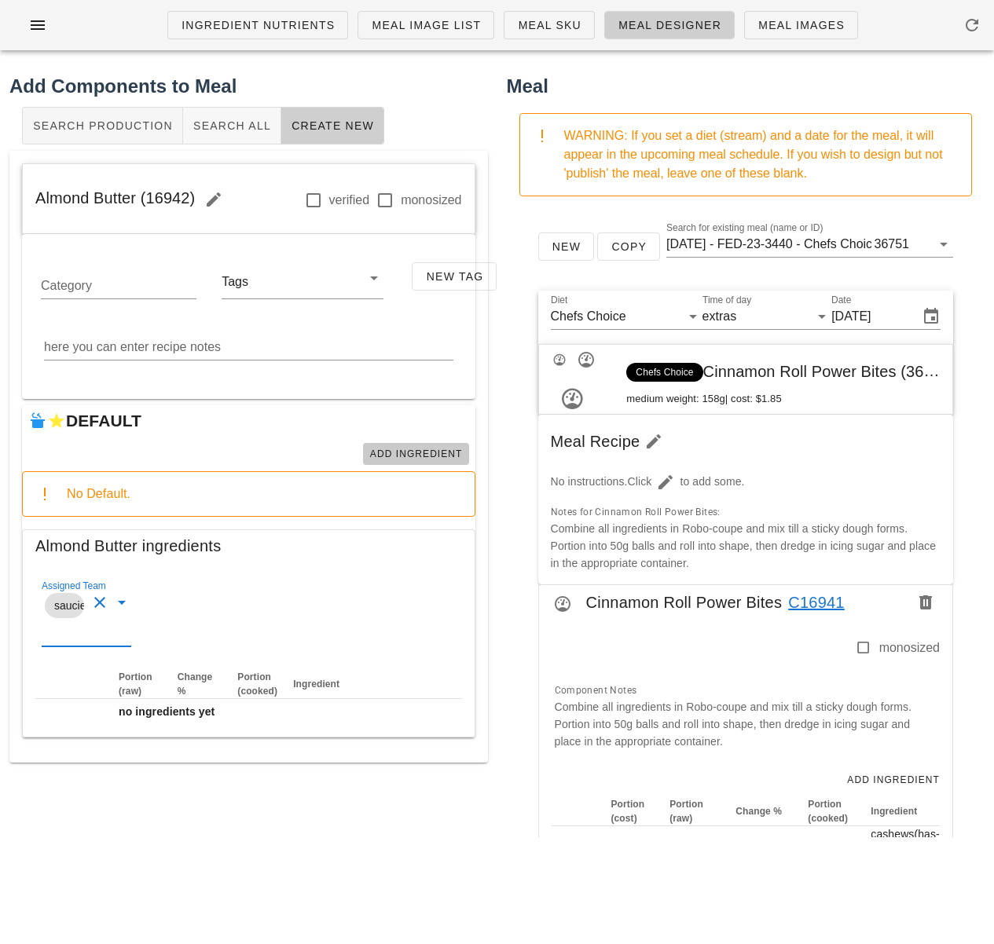
click at [435, 456] on span "Add Ingredient" at bounding box center [415, 454] width 93 height 11
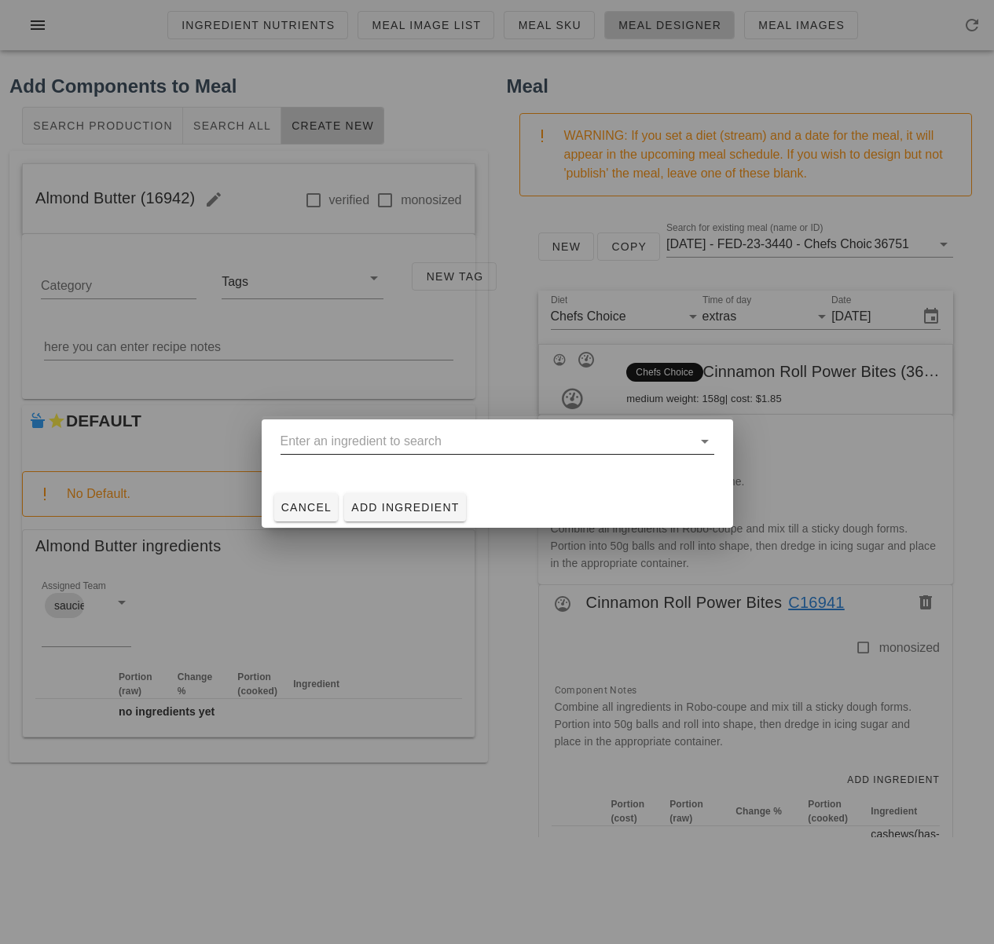
click at [408, 440] on input "text" at bounding box center [486, 441] width 412 height 25
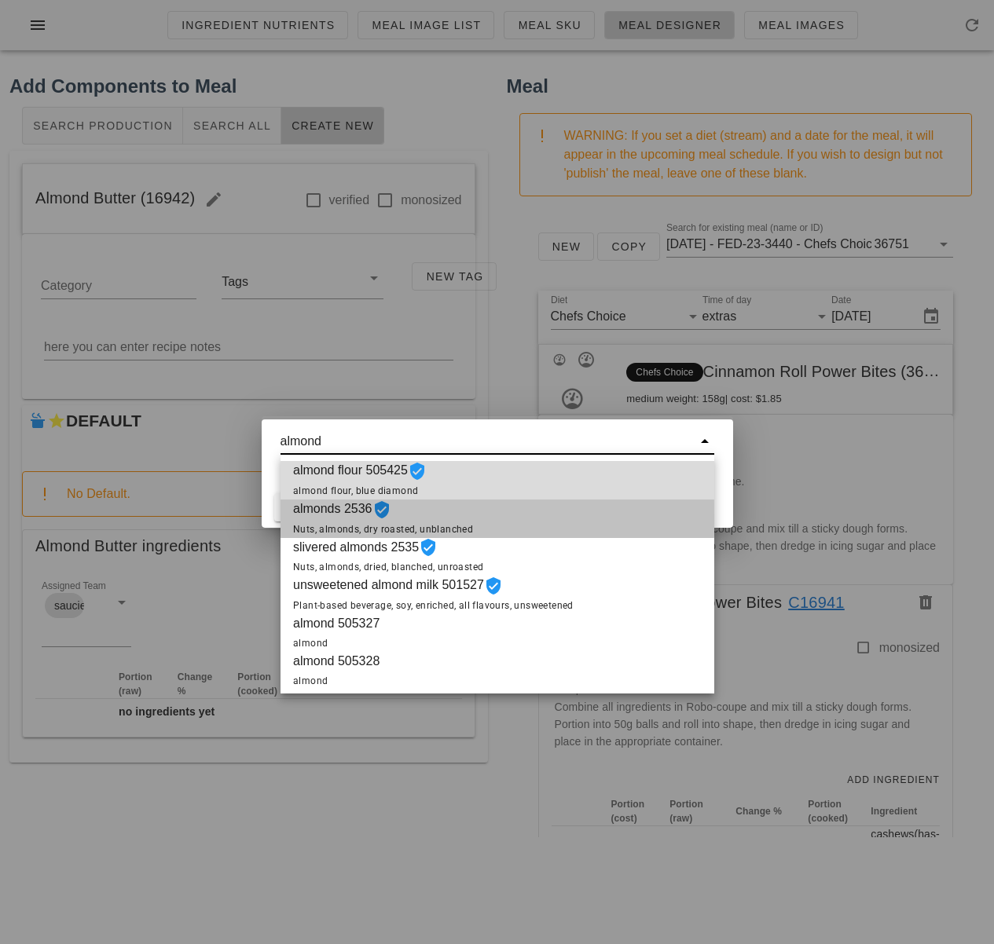
click at [456, 525] on span "Nuts, almonds, dry roasted, unblanched" at bounding box center [383, 529] width 180 height 11
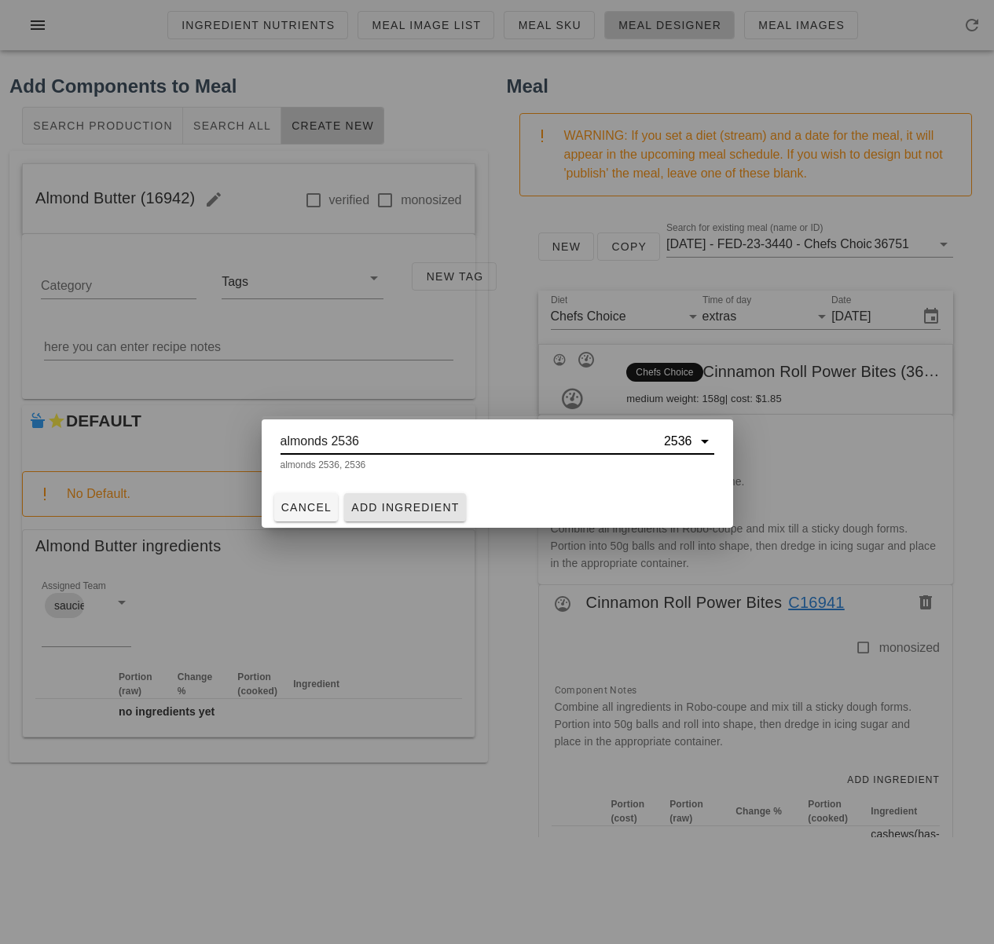
type input "almonds 2536"
click at [408, 511] on span "Add Ingredient" at bounding box center [404, 507] width 109 height 13
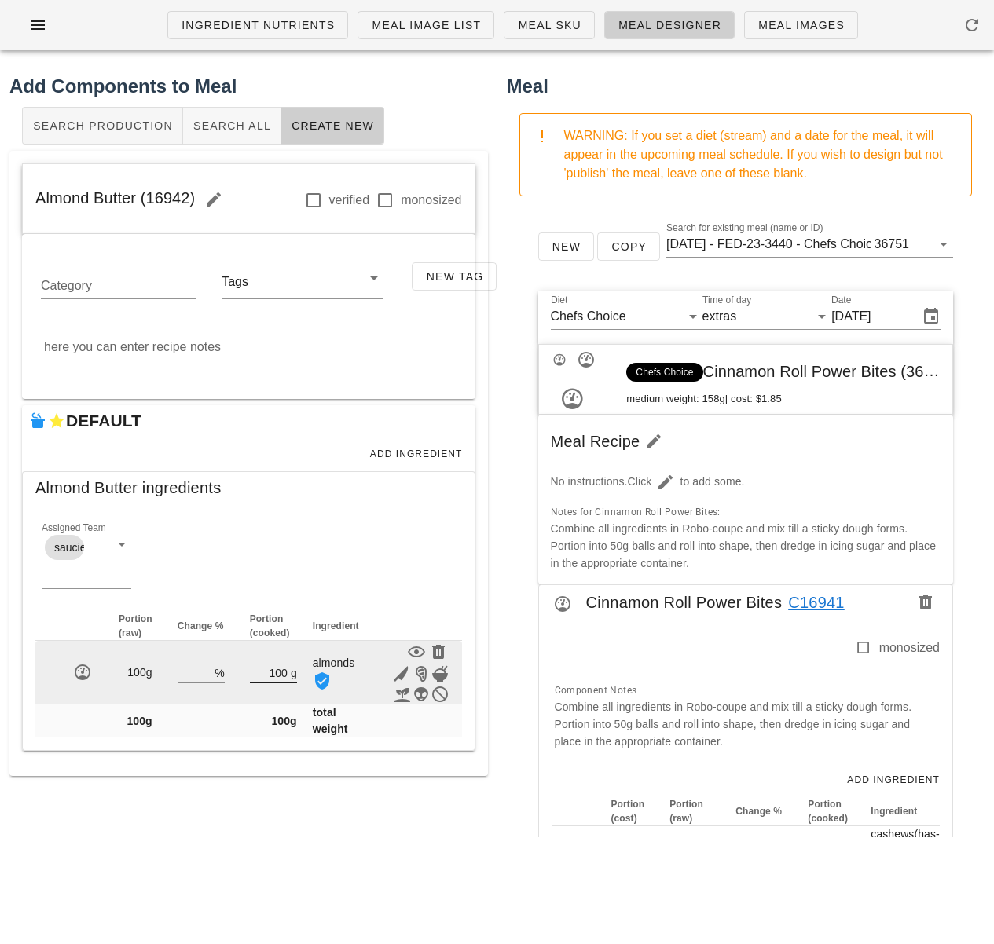
drag, startPoint x: 289, startPoint y: 672, endPoint x: 280, endPoint y: 672, distance: 9.4
click at [280, 672] on div "100 g" at bounding box center [273, 672] width 47 height 20
click at [281, 672] on input "100" at bounding box center [269, 672] width 38 height 20
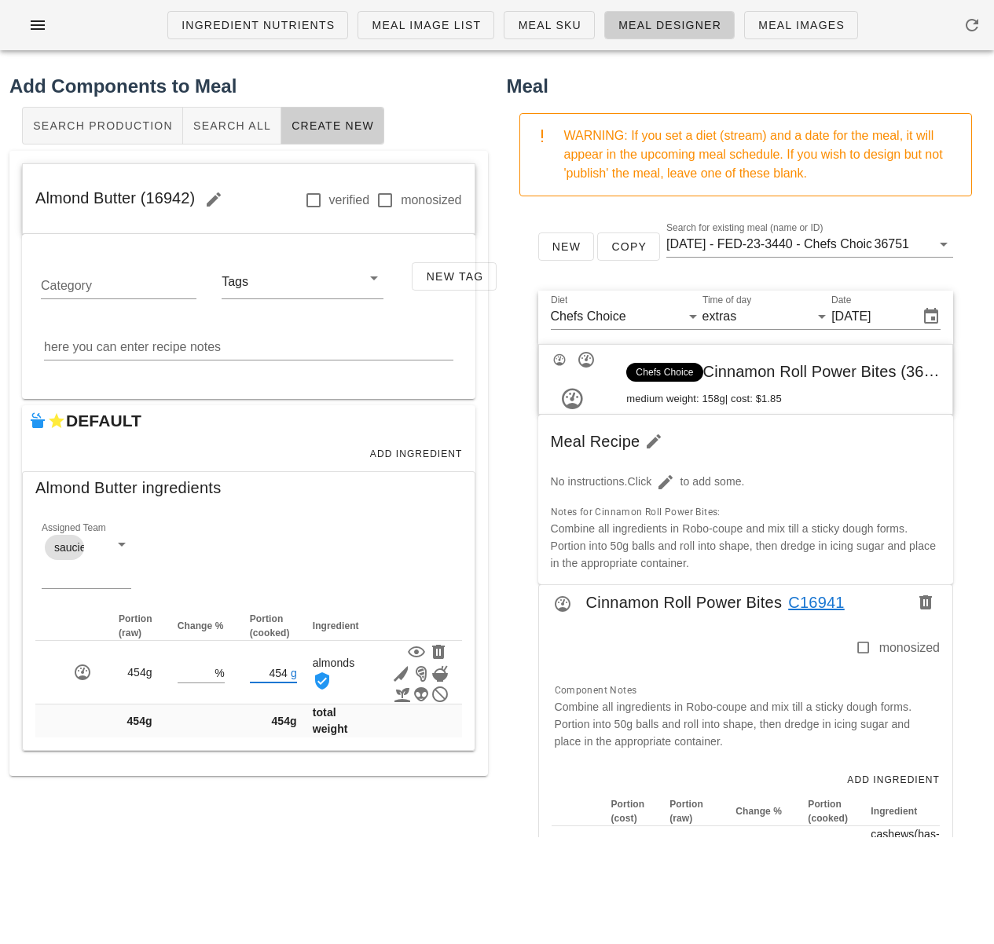
type input "454"
click at [286, 814] on div "Add Components to Meal Search Production Search All Create New Almond Butter (1…" at bounding box center [248, 455] width 497 height 784
click at [391, 449] on span "Add Ingredient" at bounding box center [415, 454] width 93 height 11
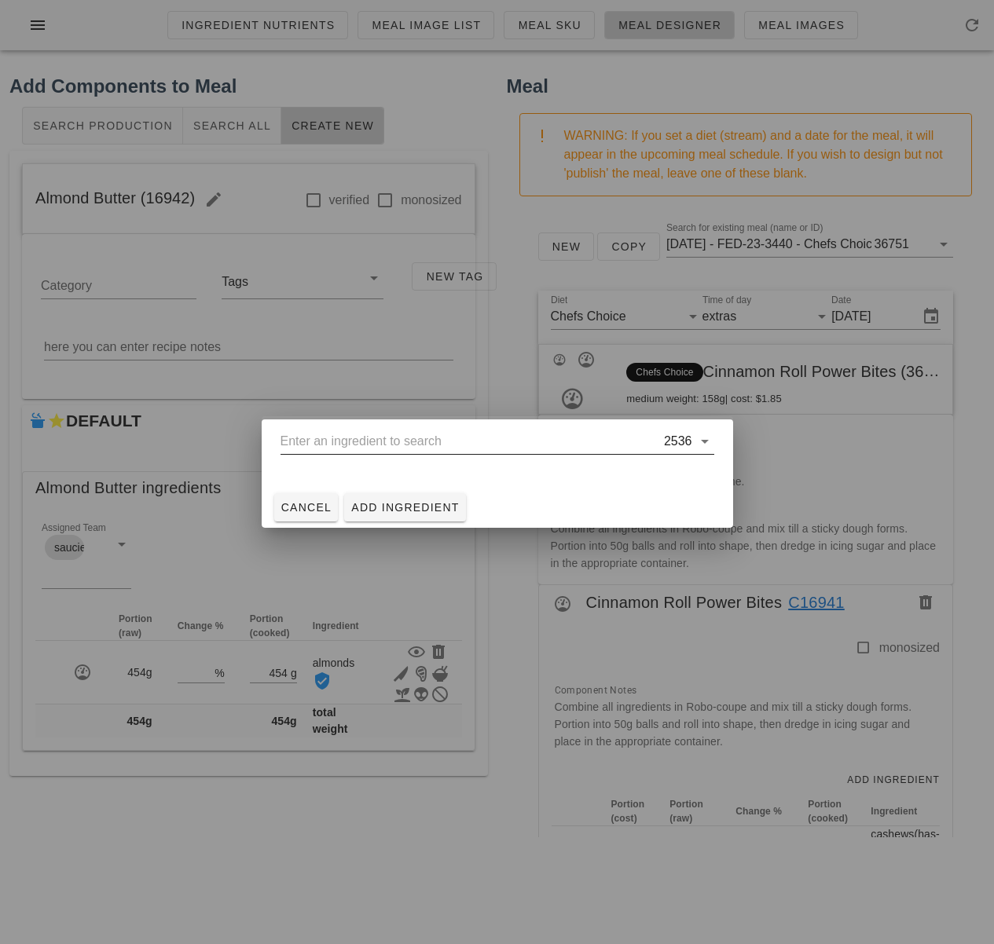
click at [391, 448] on input "text" at bounding box center [470, 441] width 380 height 25
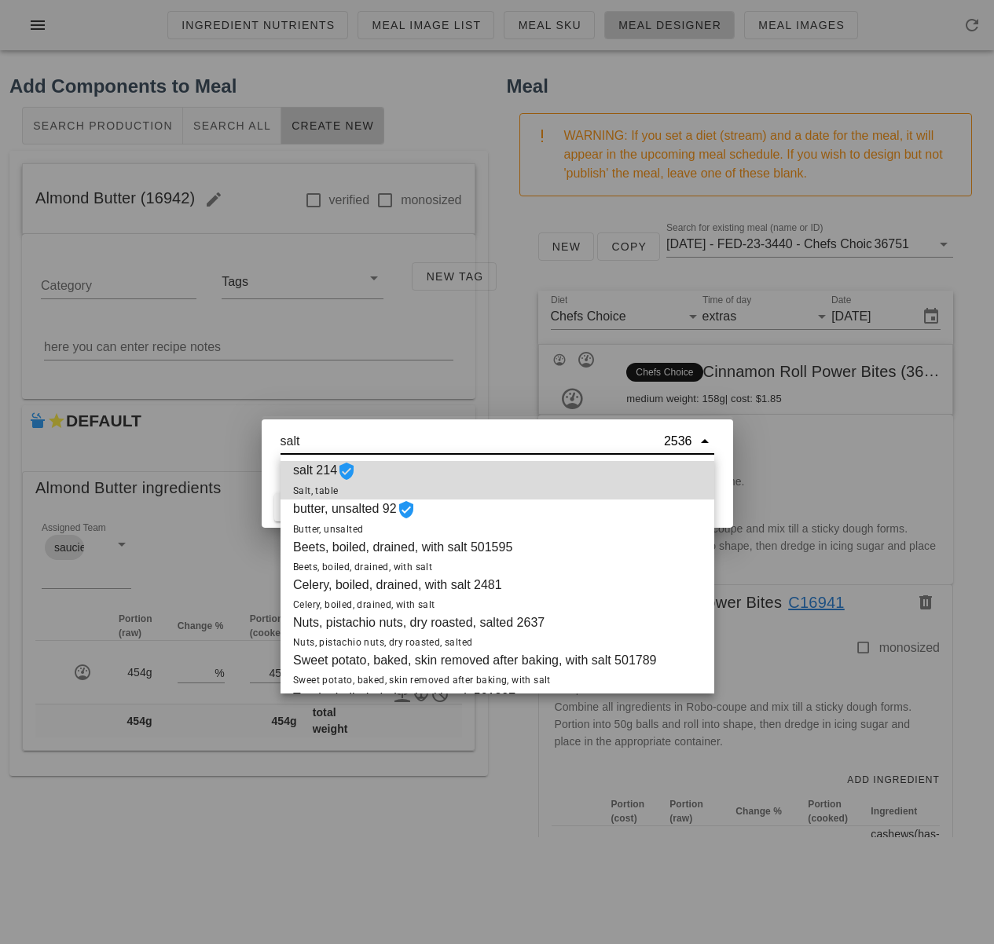
click at [385, 471] on div "salt 214 Salt, table" at bounding box center [497, 480] width 434 height 38
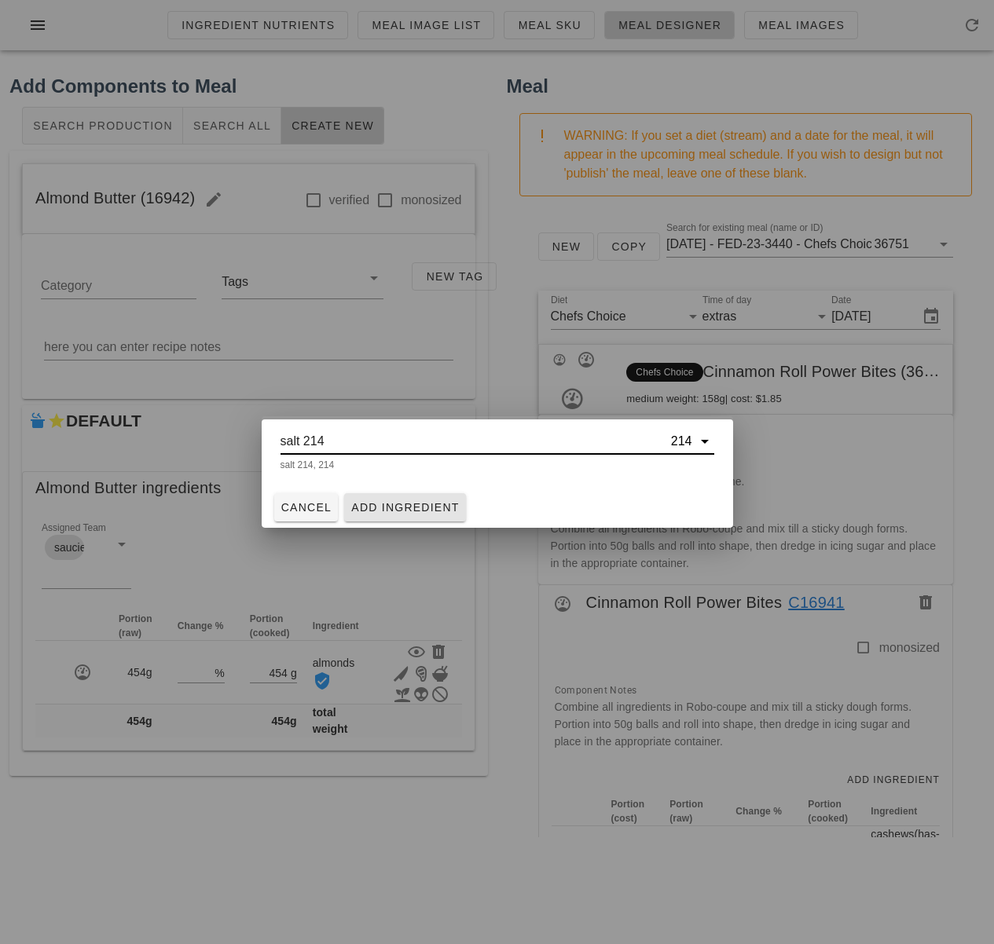
type input "salt 214"
drag, startPoint x: 403, startPoint y: 509, endPoint x: 381, endPoint y: 532, distance: 31.7
click at [405, 510] on span "Add Ingredient" at bounding box center [404, 507] width 109 height 13
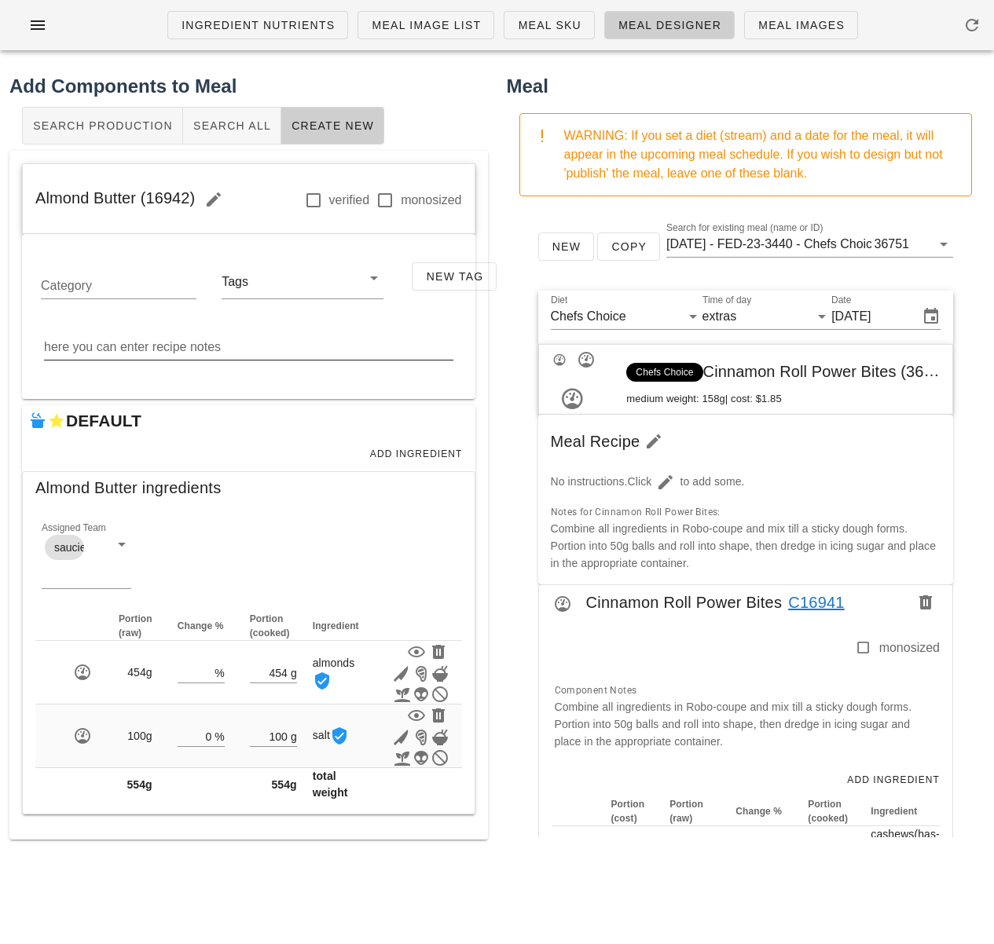
click at [164, 346] on textarea "here you can enter recipe notes" at bounding box center [248, 347] width 409 height 25
paste textarea "Roast the Almonds on a parchment lined baking sheet in the oven at 350F for 10m…"
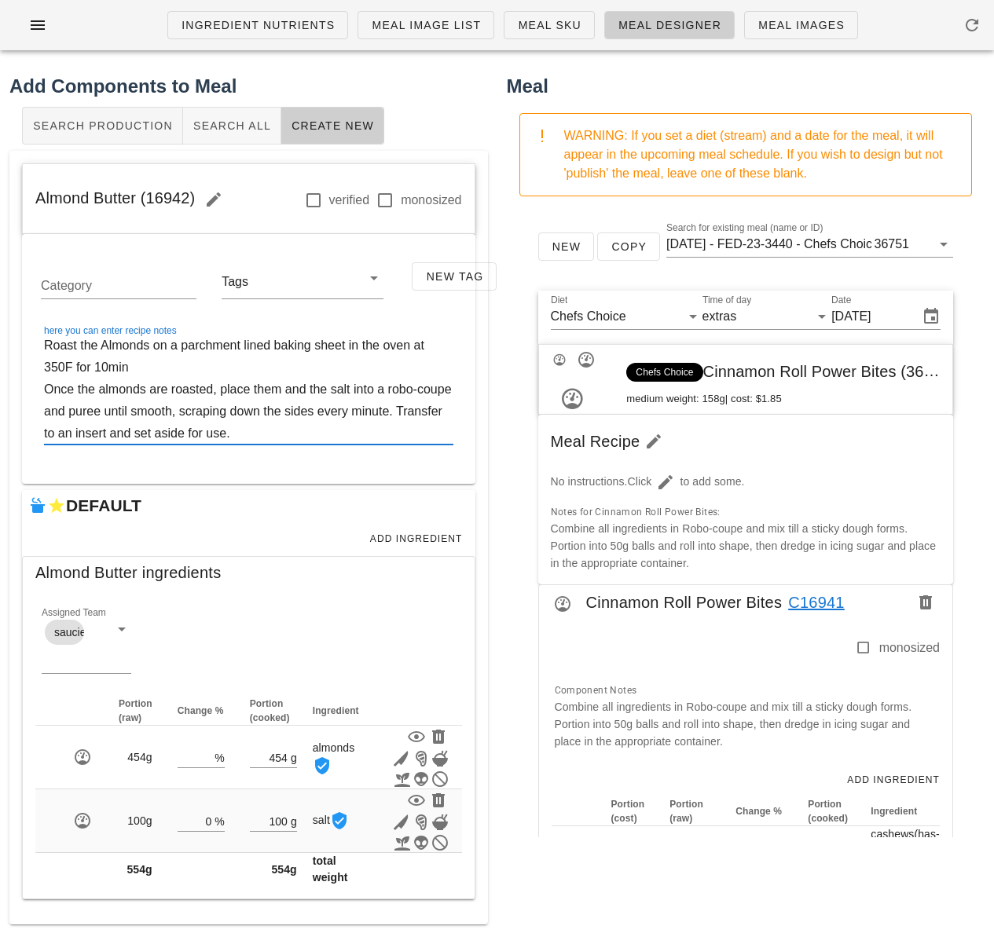
click at [105, 343] on textarea "Roast the Almonds on a parchment lined baking sheet in the oven at 350F for 10m…" at bounding box center [248, 390] width 409 height 110
click at [106, 368] on textarea "Roast the almonds on a parchment lined baking sheet in the oven at 350F for 10m…" at bounding box center [248, 390] width 409 height 110
click at [134, 372] on textarea "Roast the almonds on a parchment lined baking sheet in the oven at 350F for 10 …" at bounding box center [248, 390] width 409 height 110
click at [285, 428] on textarea "Roast the almonds on a parchment lined baking sheet in the oven at 350F for 10 …" at bounding box center [248, 390] width 409 height 110
type textarea "Roast the almonds on a parchment lined baking sheet in the oven at 350F for 10 …"
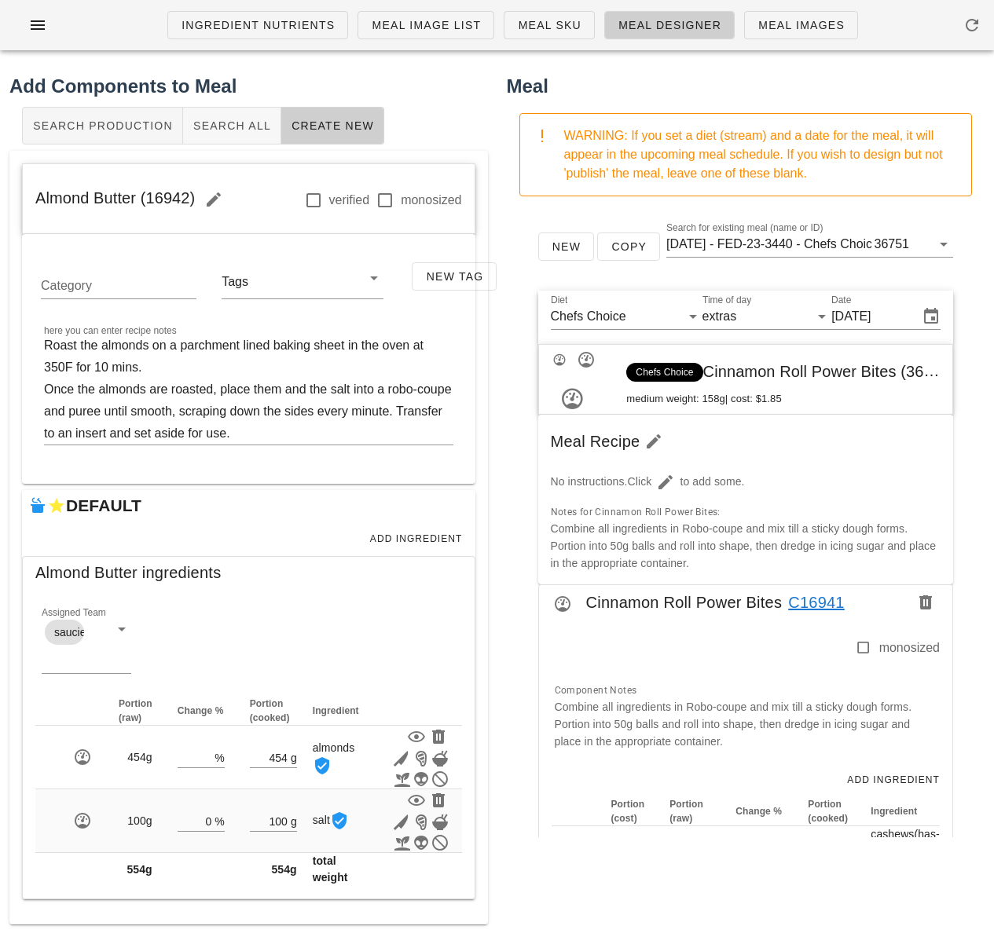
click at [502, 557] on div "Meal WARNING: If you set a diet (stream) and a date for the meal, it will appea…" at bounding box center [745, 498] width 497 height 871
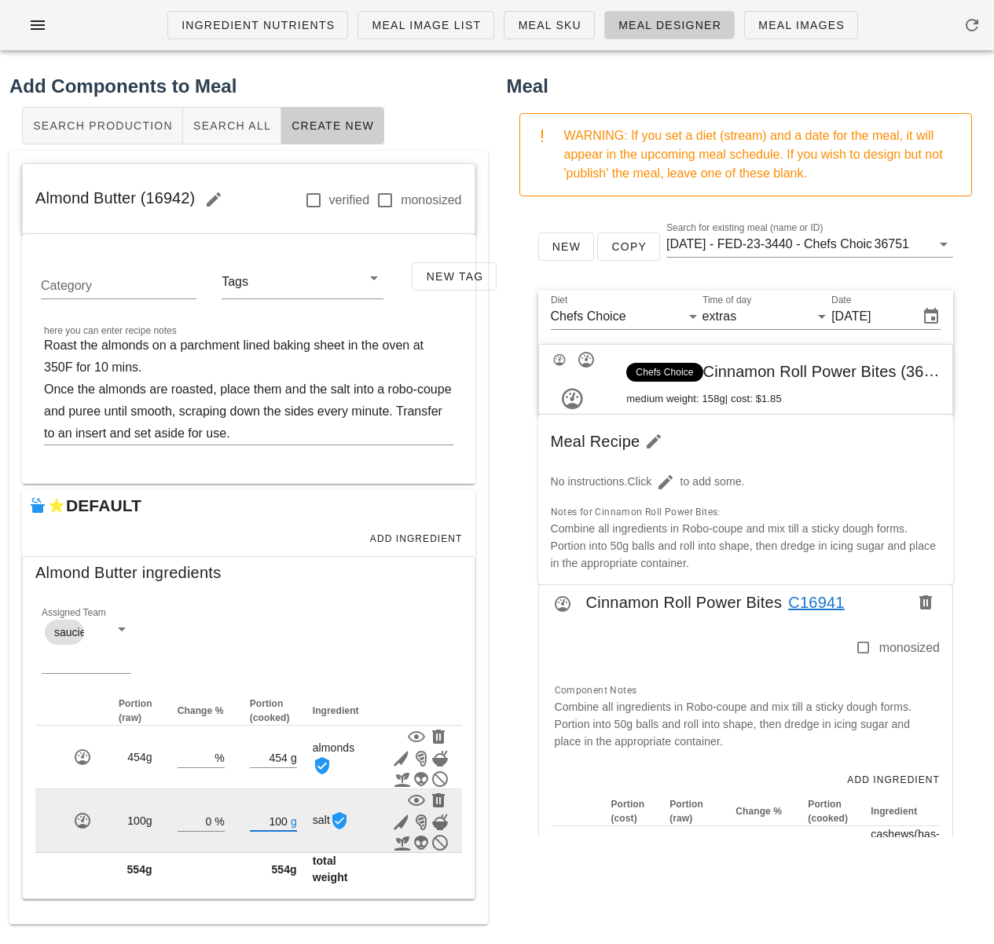
click at [284, 824] on input "100" at bounding box center [269, 821] width 38 height 20
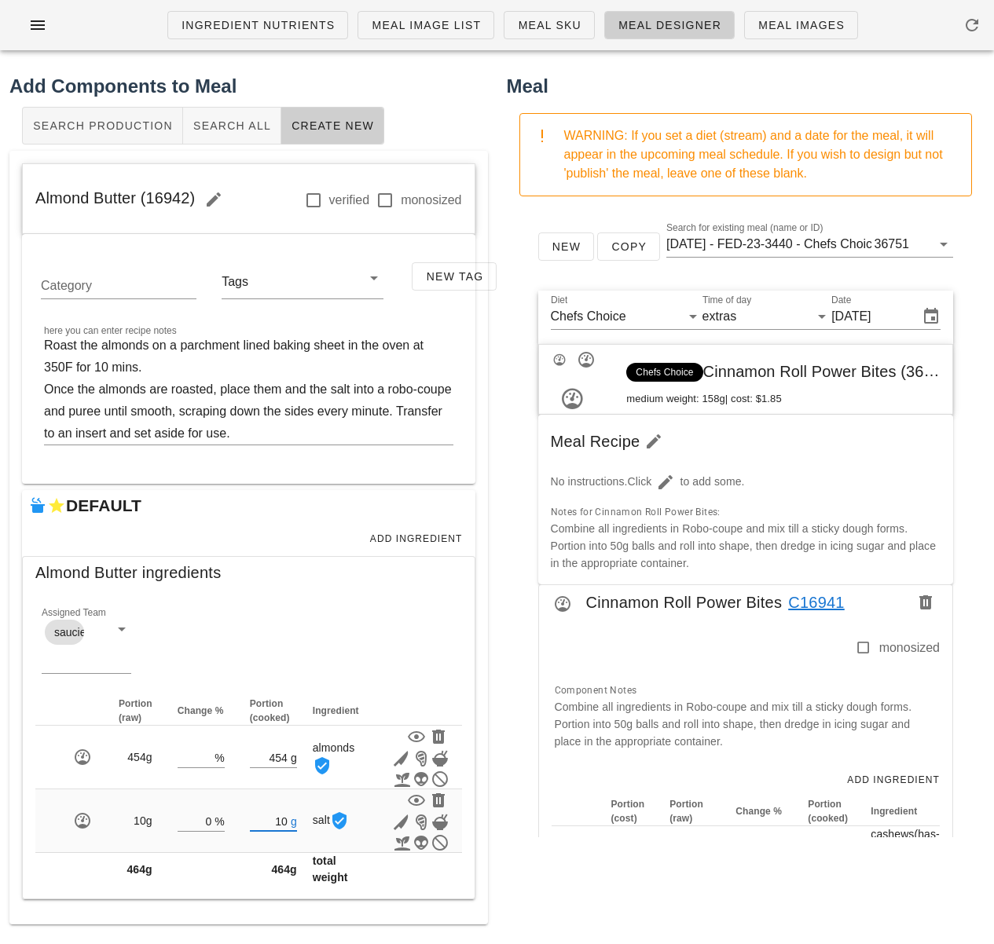
type input "10"
click at [508, 877] on div "Ingredient Nutrients Meal Image List Meal Sku Meal Designer Meal Images Add Com…" at bounding box center [497, 472] width 994 height 944
drag, startPoint x: 196, startPoint y: 194, endPoint x: 35, endPoint y: 198, distance: 161.9
click at [35, 198] on span "Almond Butter (16942)" at bounding box center [133, 197] width 197 height 17
copy span "Almond Butter (16942)"
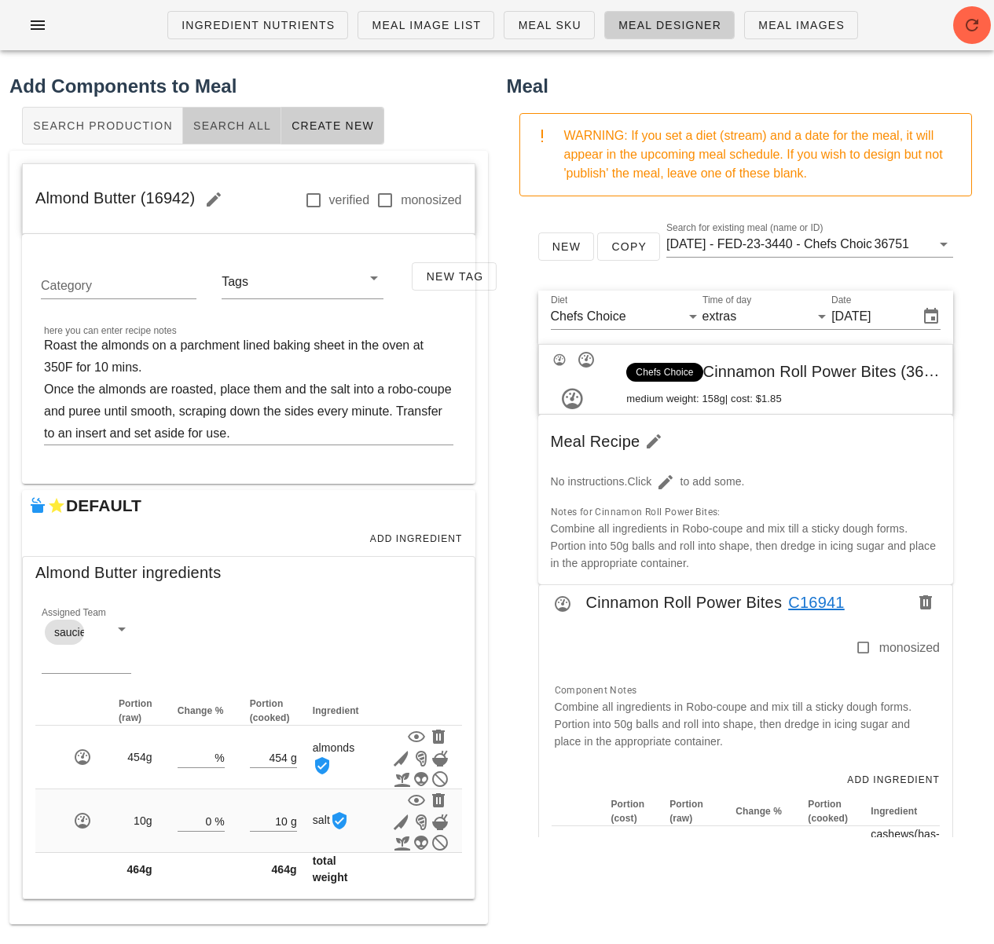
click at [226, 130] on span "Search All" at bounding box center [231, 125] width 79 height 13
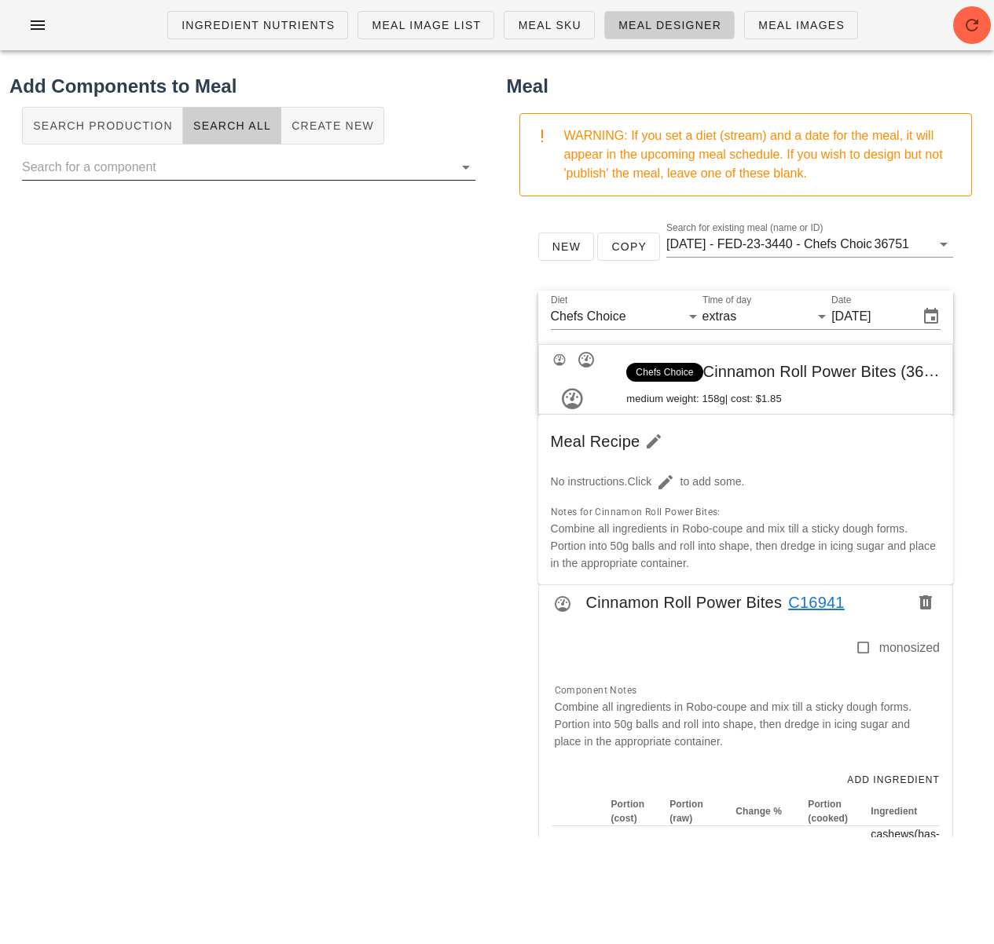
click at [178, 174] on input "text" at bounding box center [236, 167] width 428 height 25
click at [313, 137] on button "Create New" at bounding box center [332, 126] width 103 height 38
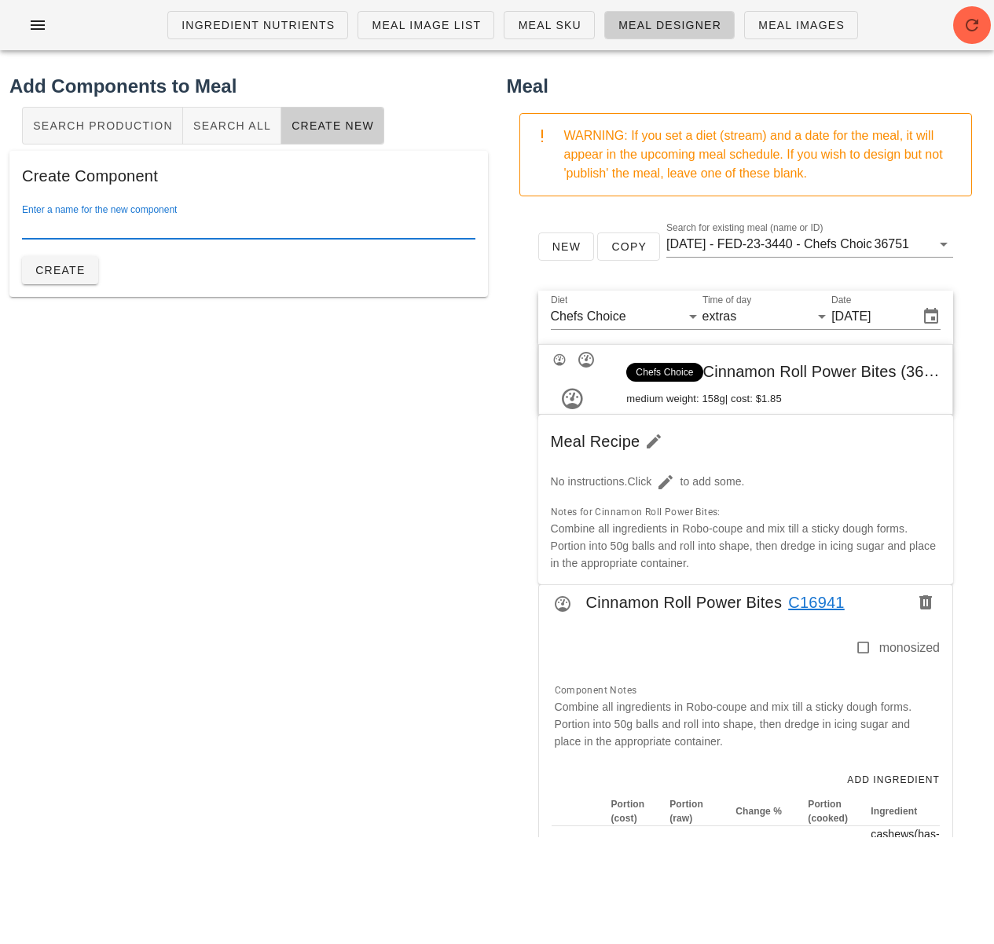
click at [238, 227] on input "Enter a name for the new component" at bounding box center [248, 226] width 453 height 25
paste input "w"
type input "Cosmic Brownie Mix"
click at [86, 273] on button "Create" at bounding box center [60, 270] width 76 height 28
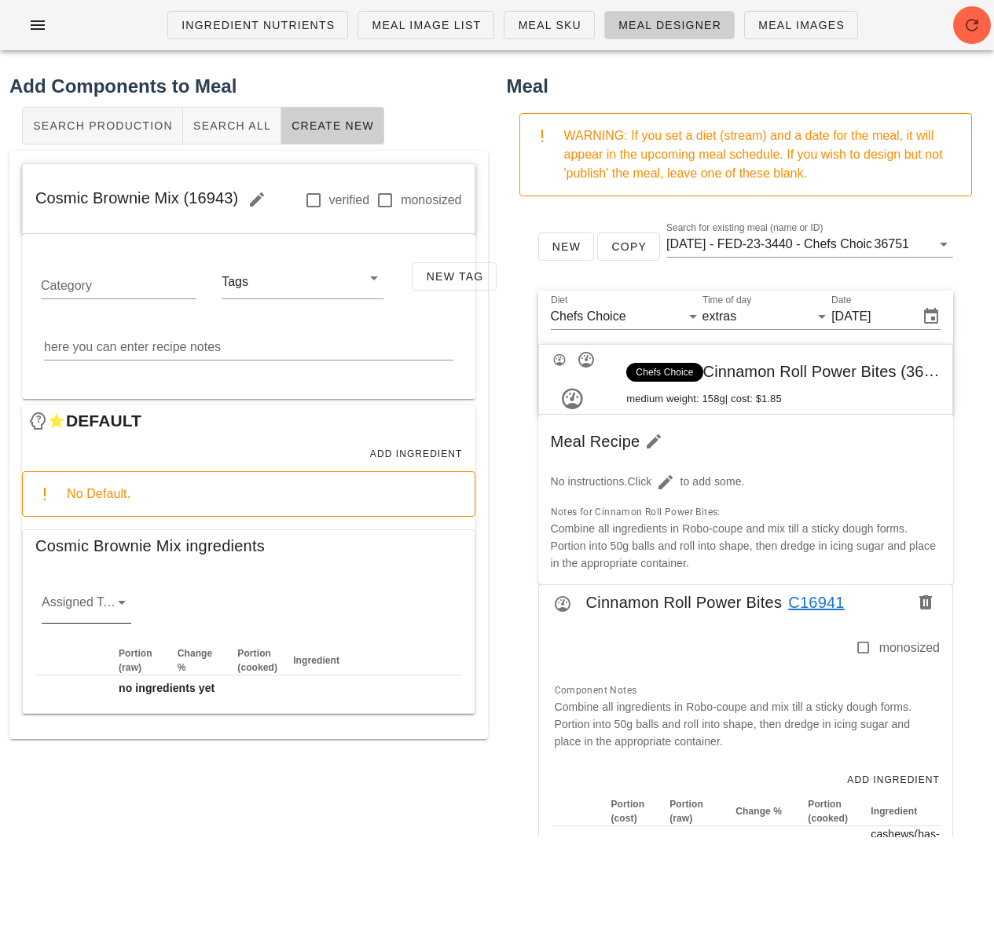
click at [118, 599] on icon at bounding box center [121, 602] width 19 height 19
click at [75, 766] on div "misc" at bounding box center [86, 765] width 64 height 15
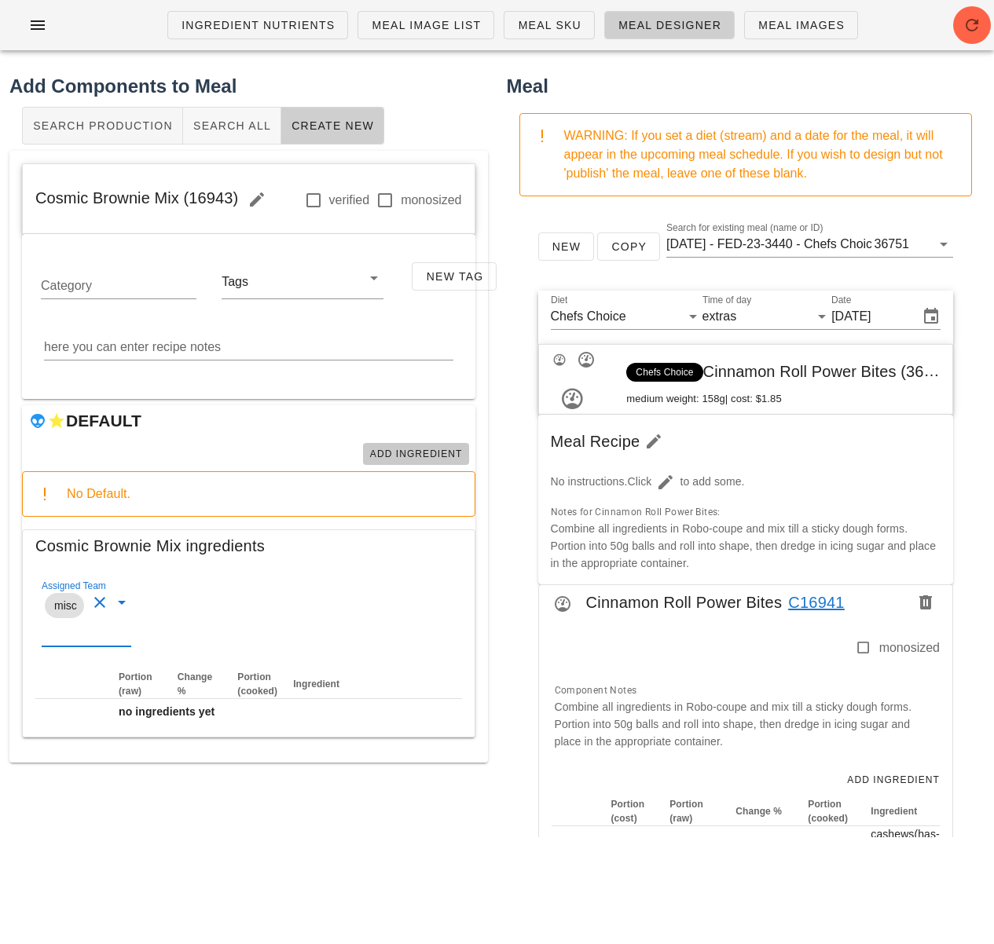
click at [418, 453] on span "Add Ingredient" at bounding box center [415, 454] width 93 height 11
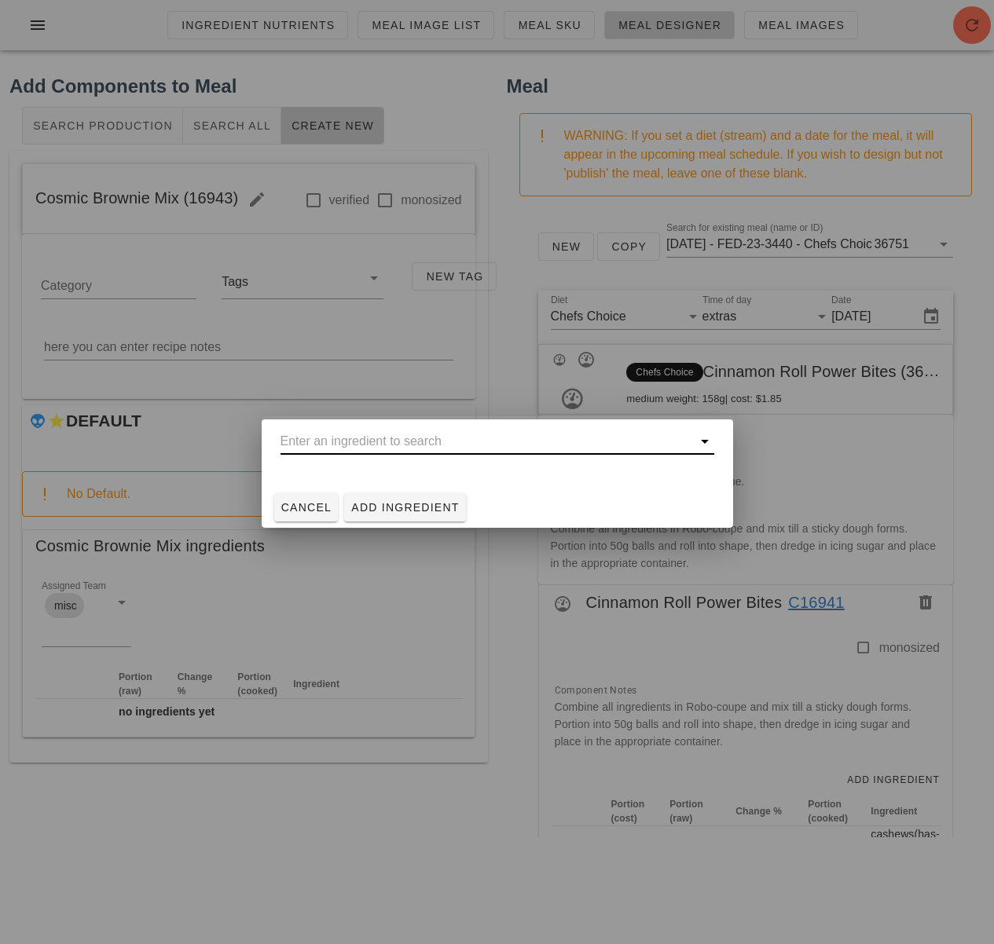
click at [361, 434] on input "text" at bounding box center [486, 441] width 412 height 25
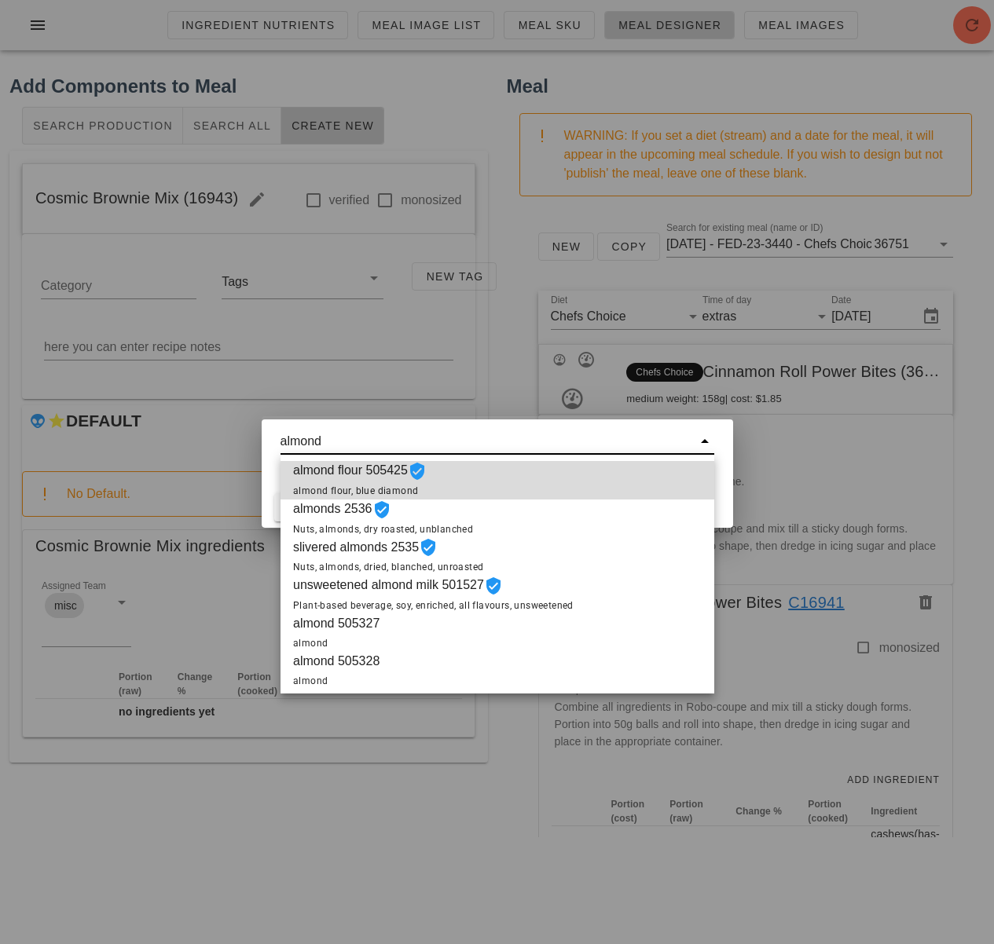
click at [370, 478] on span "almond flour 505425 almond flour, blue diamond" at bounding box center [360, 480] width 134 height 38
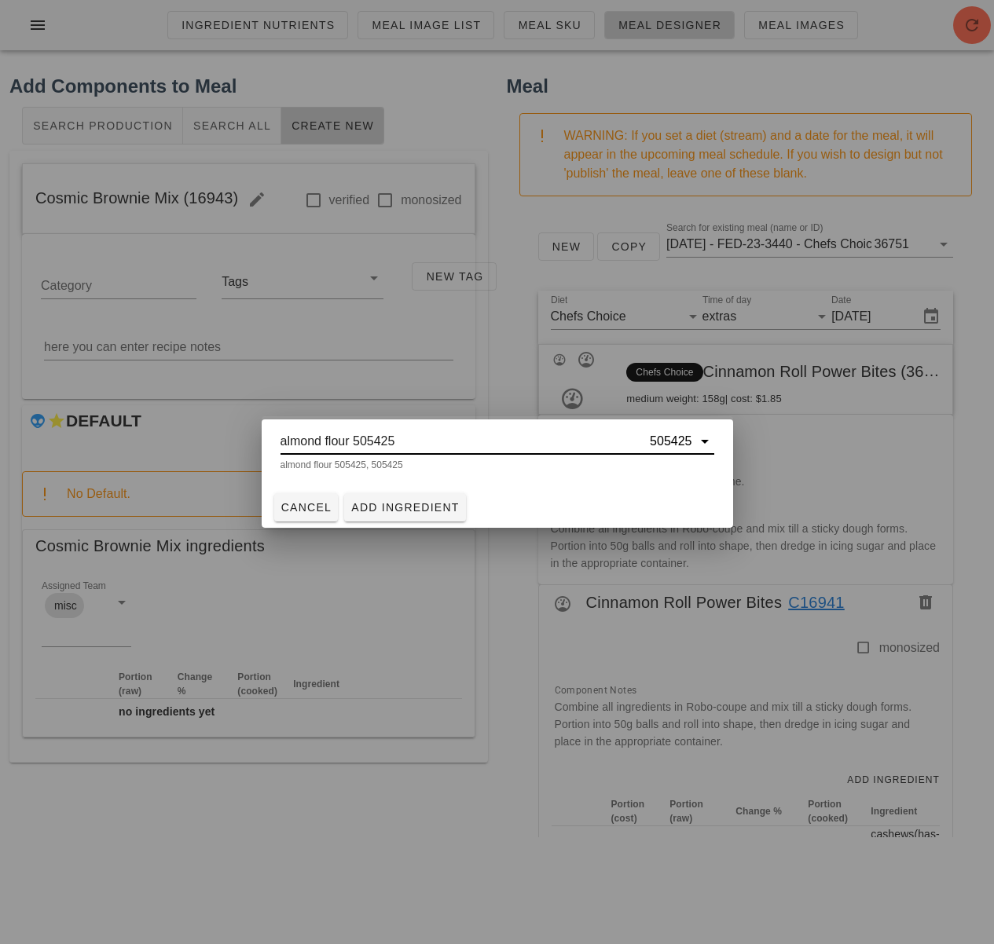
type input "almond flour 505425"
click at [449, 504] on span "Add Ingredient" at bounding box center [404, 507] width 109 height 13
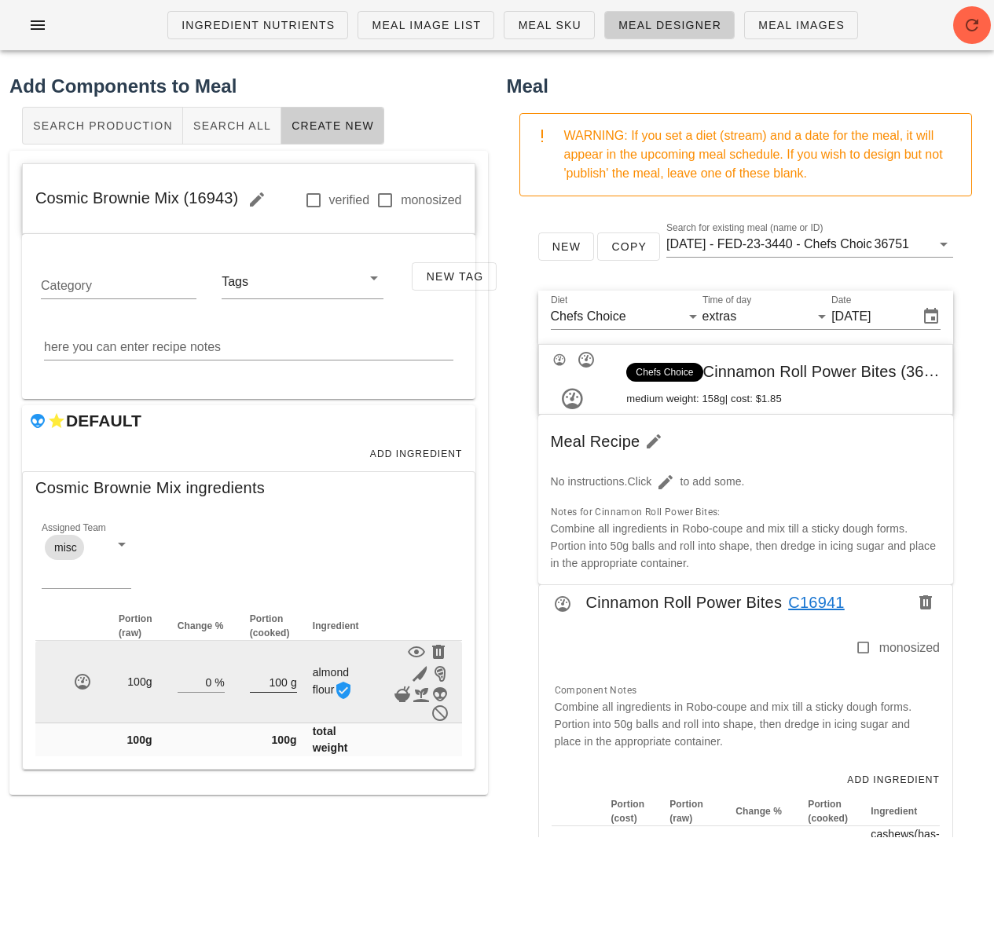
click at [285, 676] on input "100" at bounding box center [269, 682] width 38 height 20
type input "1"
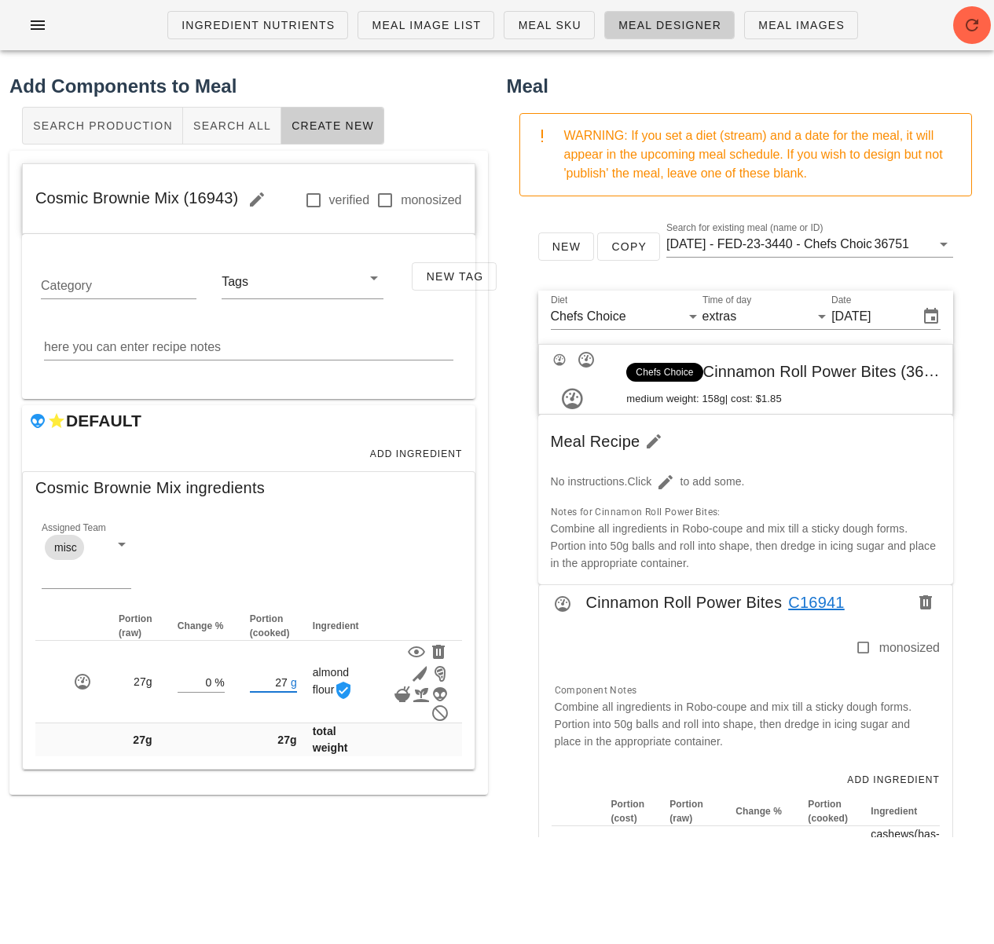
type input "27"
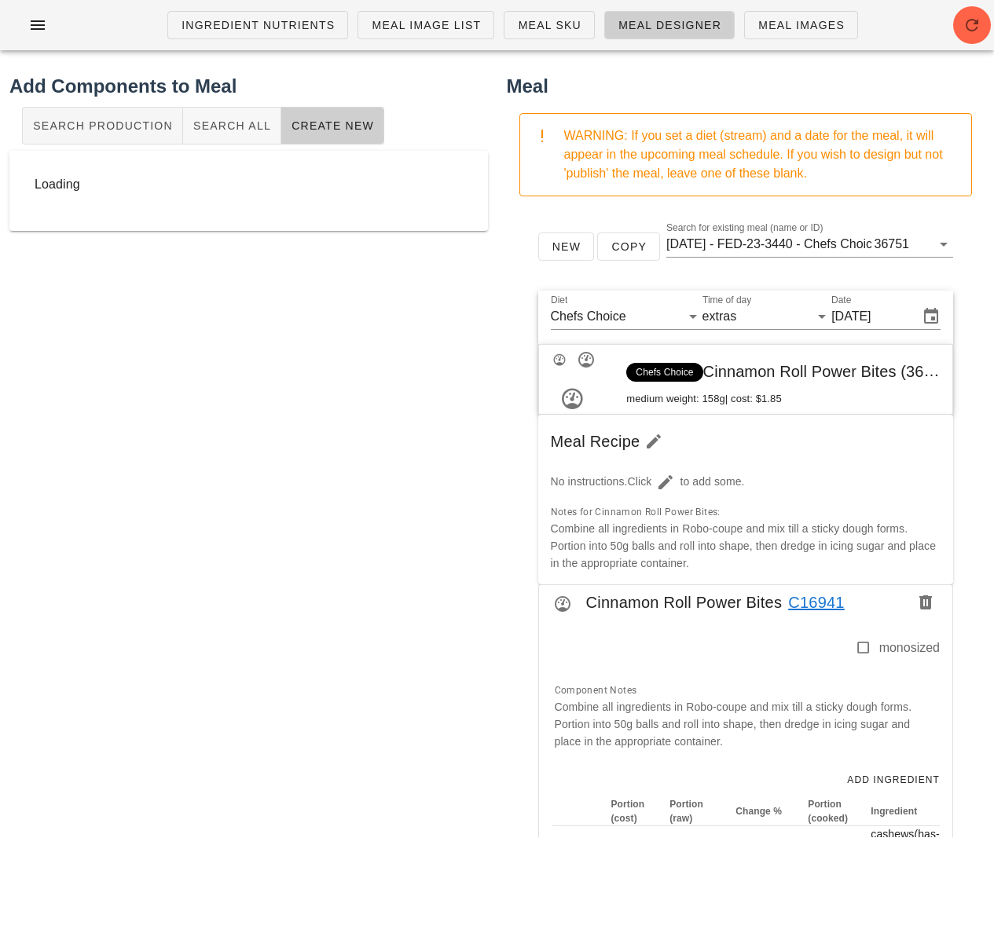
click at [318, 824] on div "Add Components to Meal Search Production Search All Create New Loading" at bounding box center [248, 455] width 497 height 784
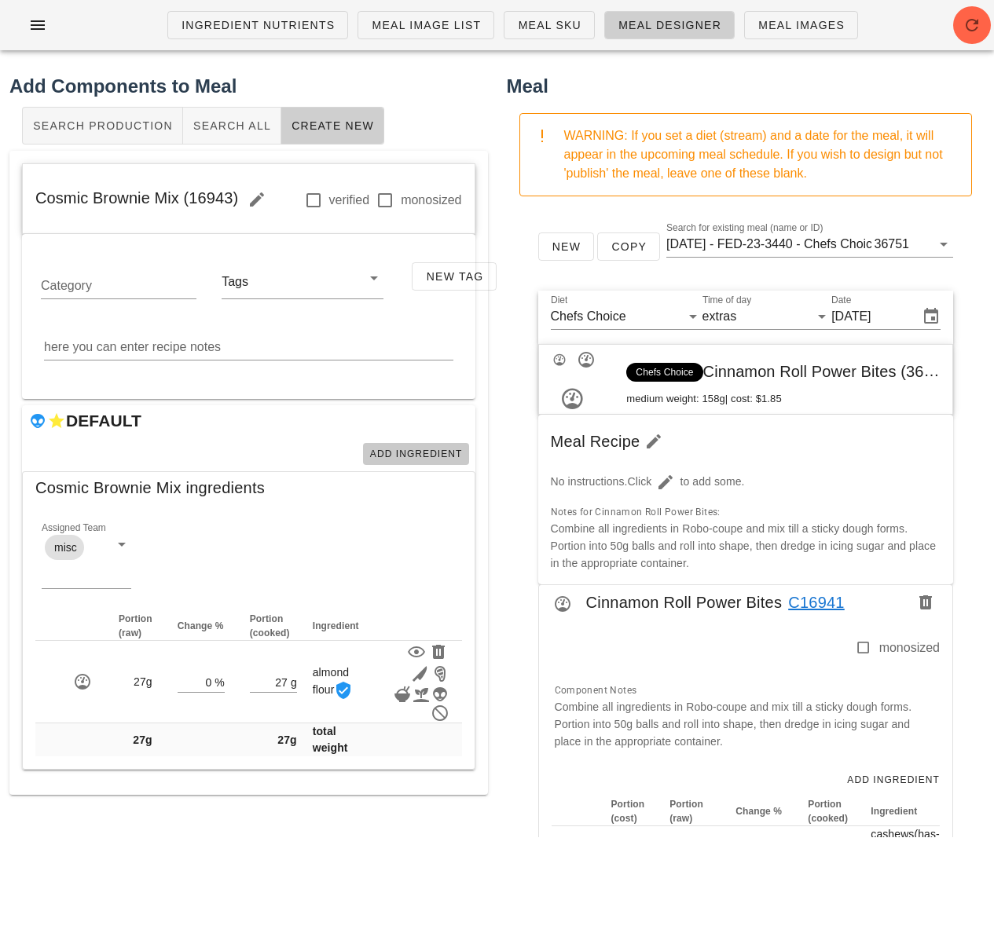
click at [416, 454] on span "Add Ingredient" at bounding box center [415, 454] width 93 height 11
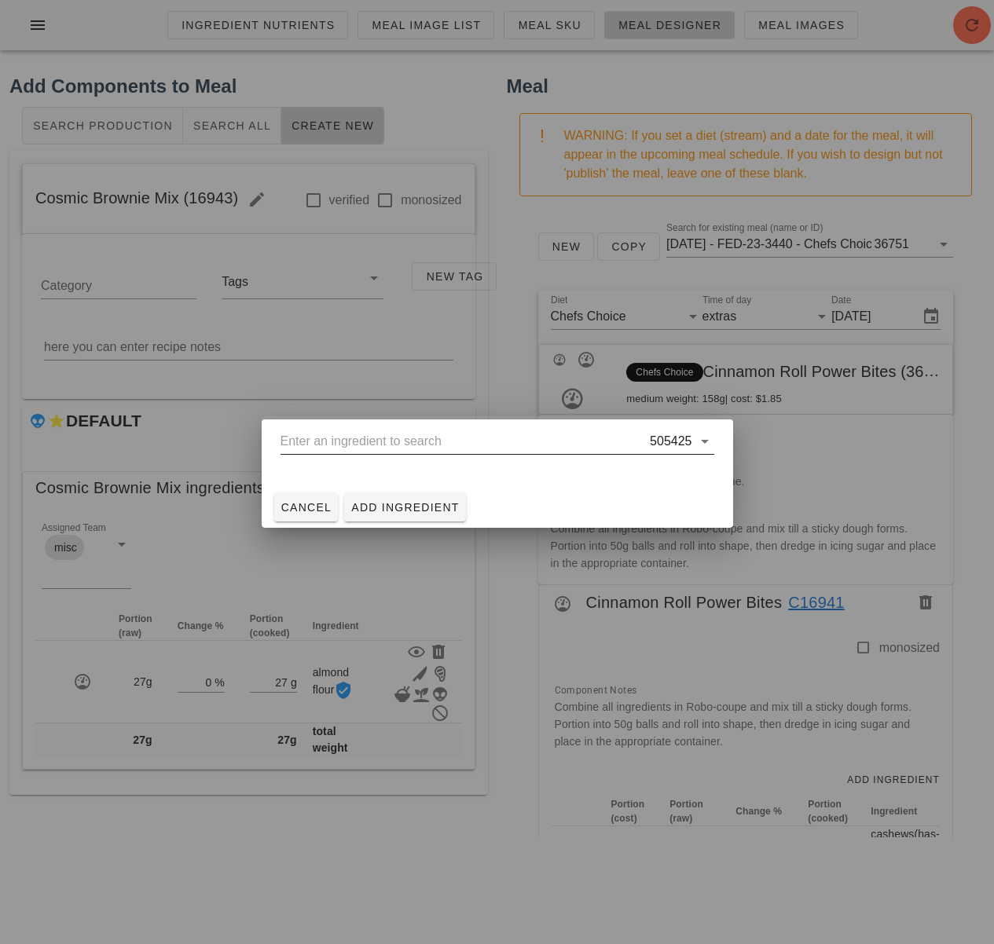
click at [427, 441] on input "text" at bounding box center [463, 441] width 367 height 25
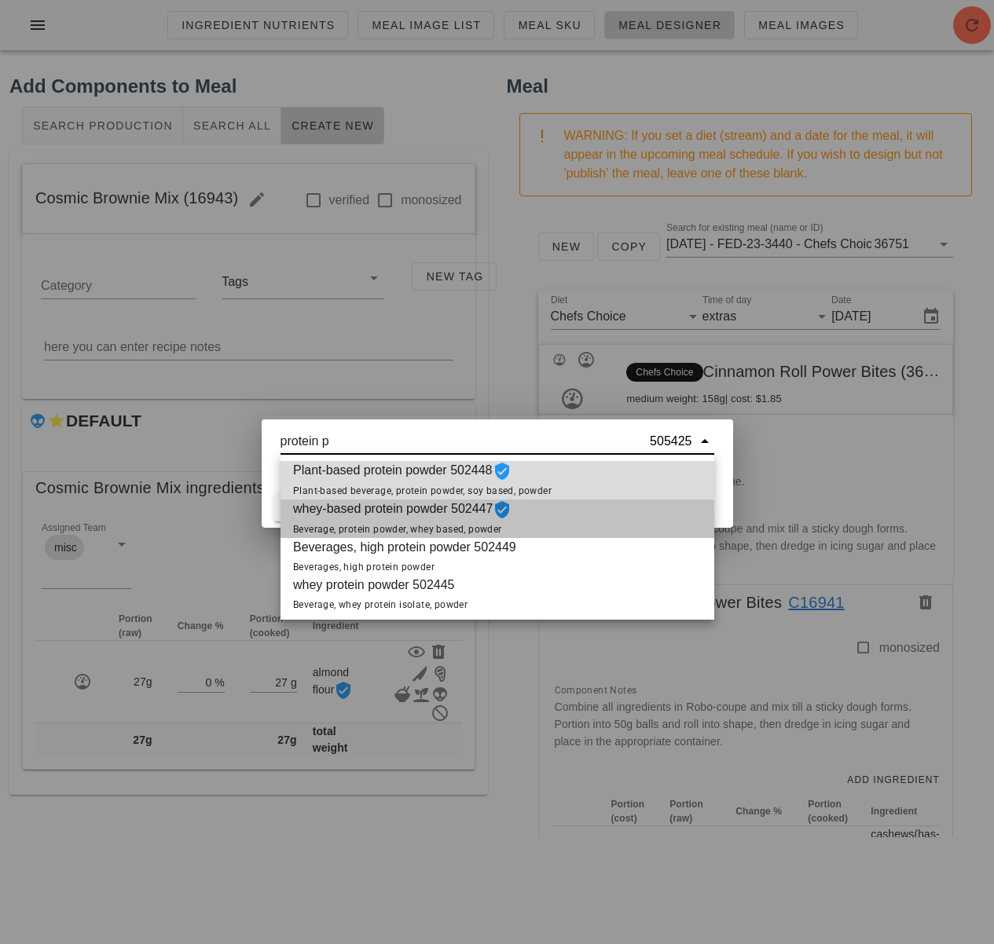
click at [391, 525] on span "Beverage, protein powder, whey based, powder" at bounding box center [397, 529] width 209 height 11
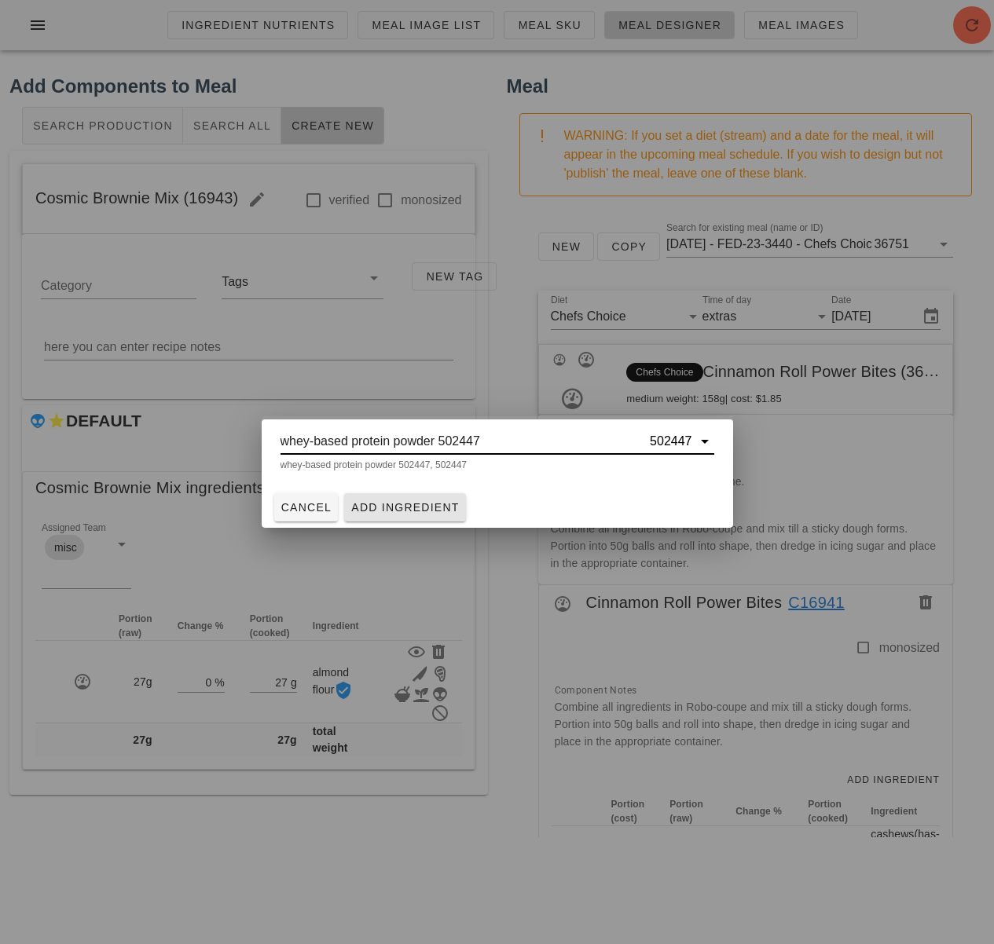
type input "whey-based protein powder 502447"
click at [396, 504] on span "Add Ingredient" at bounding box center [404, 507] width 109 height 13
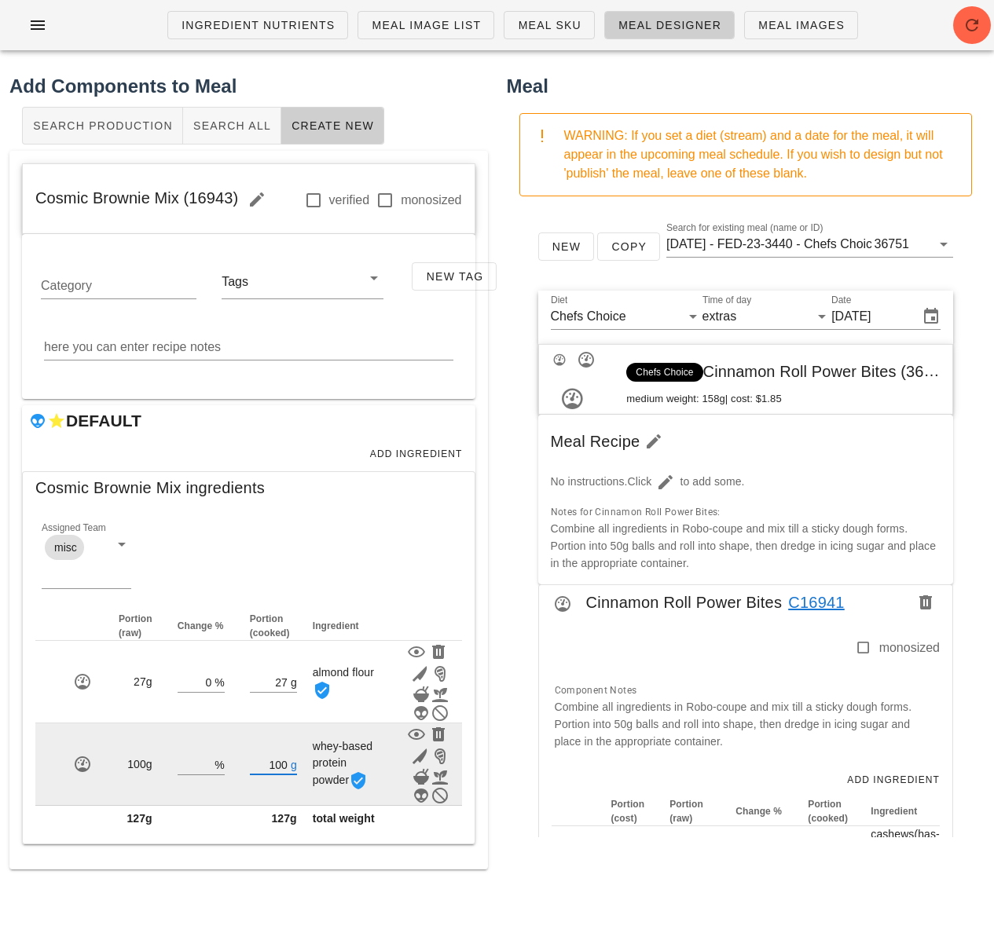
click at [284, 760] on input "100" at bounding box center [269, 764] width 38 height 20
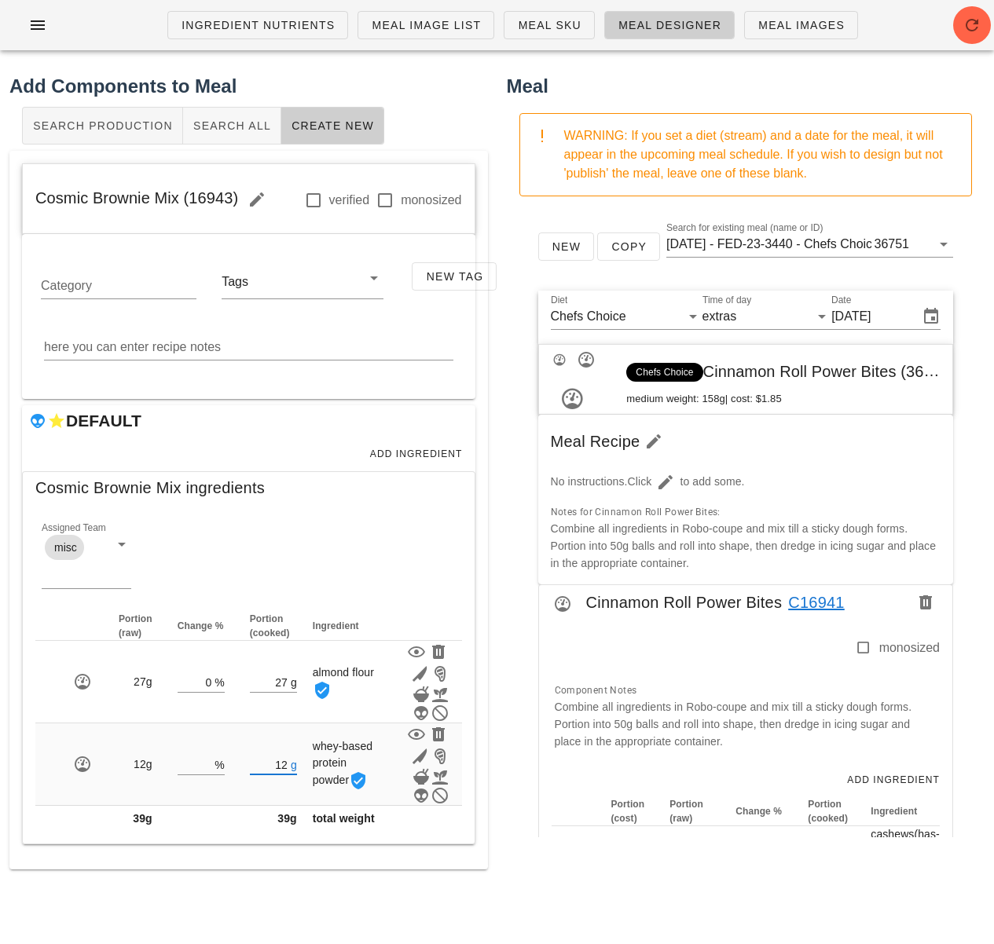
type input "12"
click at [499, 751] on div "Meal WARNING: If you set a diet (stream) and a date for the meal, it will appea…" at bounding box center [745, 471] width 497 height 816
click at [403, 467] on div "Add Ingredient" at bounding box center [248, 454] width 453 height 35
click at [409, 447] on button "Add Ingredient" at bounding box center [416, 454] width 106 height 22
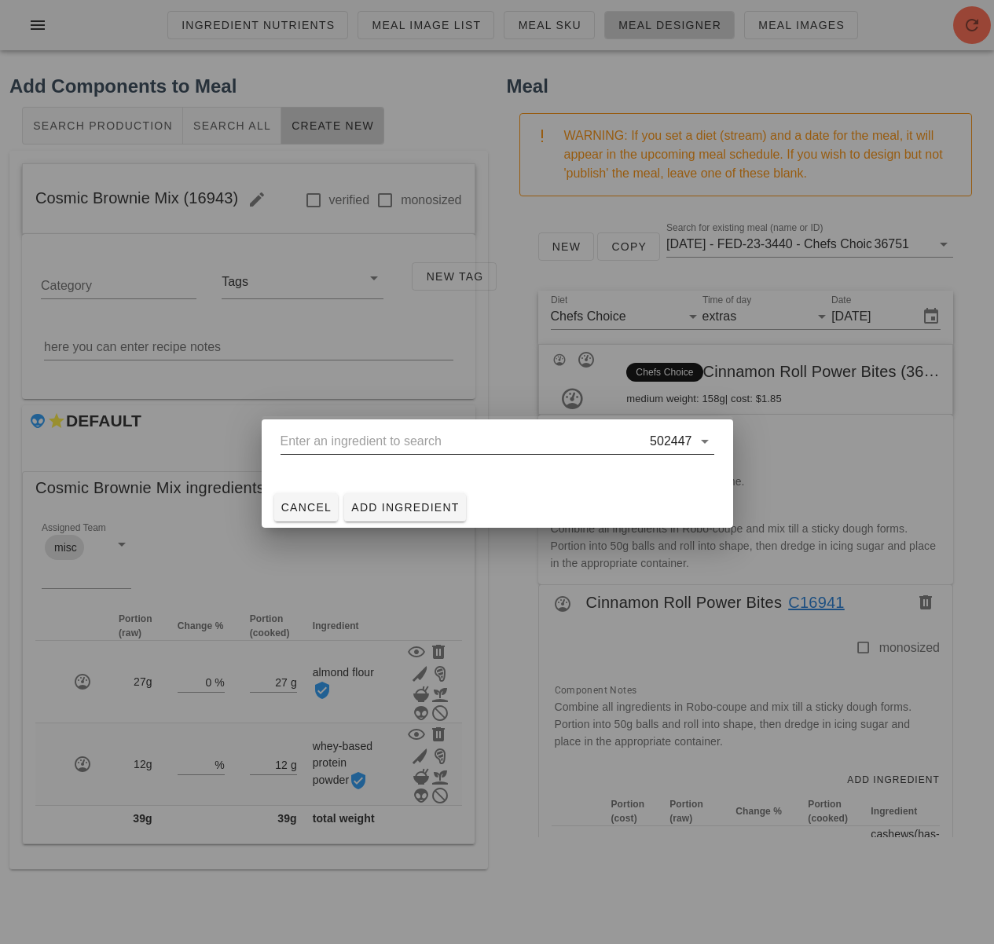
click at [399, 441] on input "text" at bounding box center [463, 441] width 367 height 25
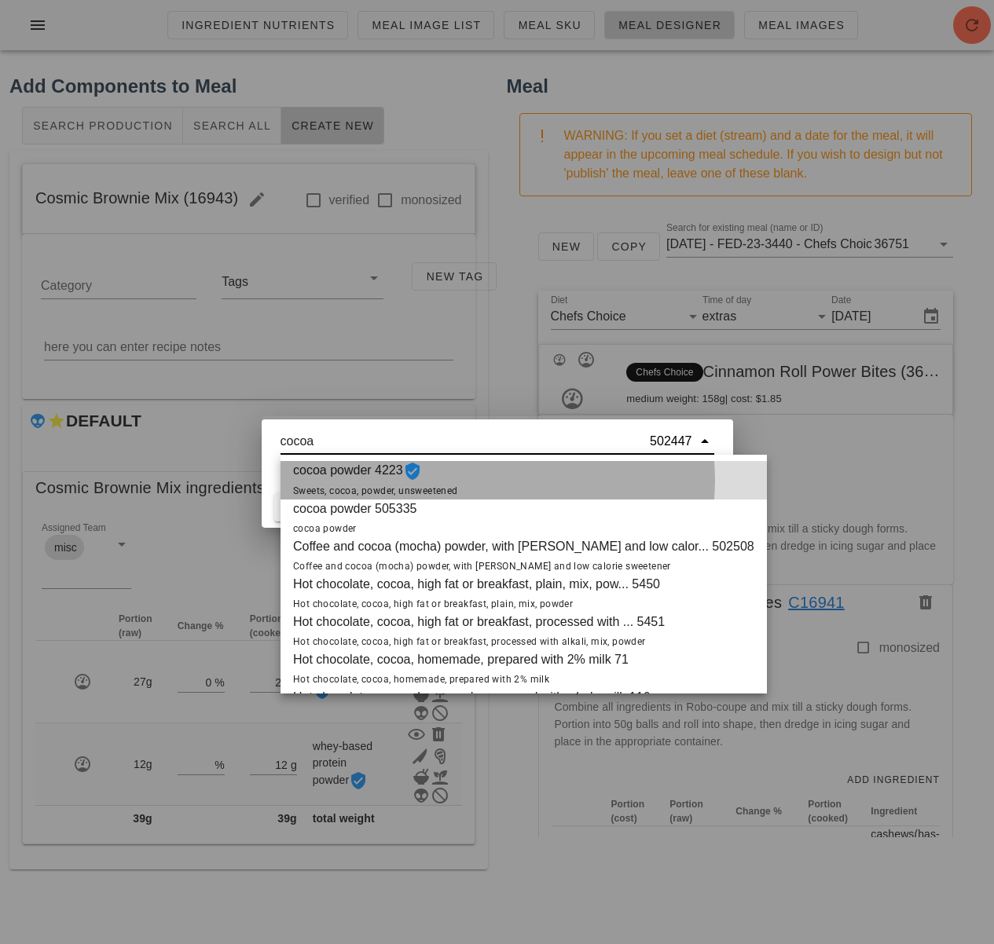
click at [396, 482] on span "cocoa powder 4223 Sweets, cocoa, powder, unsweetened" at bounding box center [375, 480] width 165 height 38
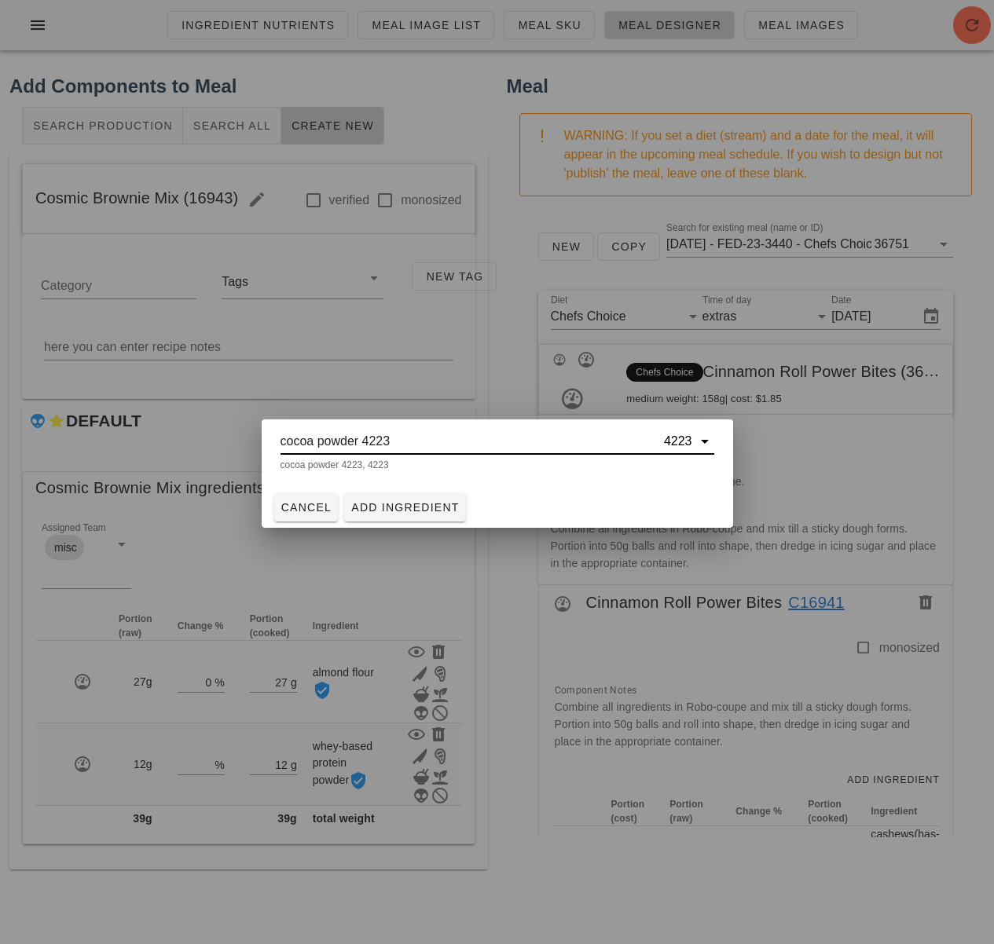
type input "cocoa powder 4223"
click at [414, 509] on span "Add Ingredient" at bounding box center [404, 507] width 109 height 13
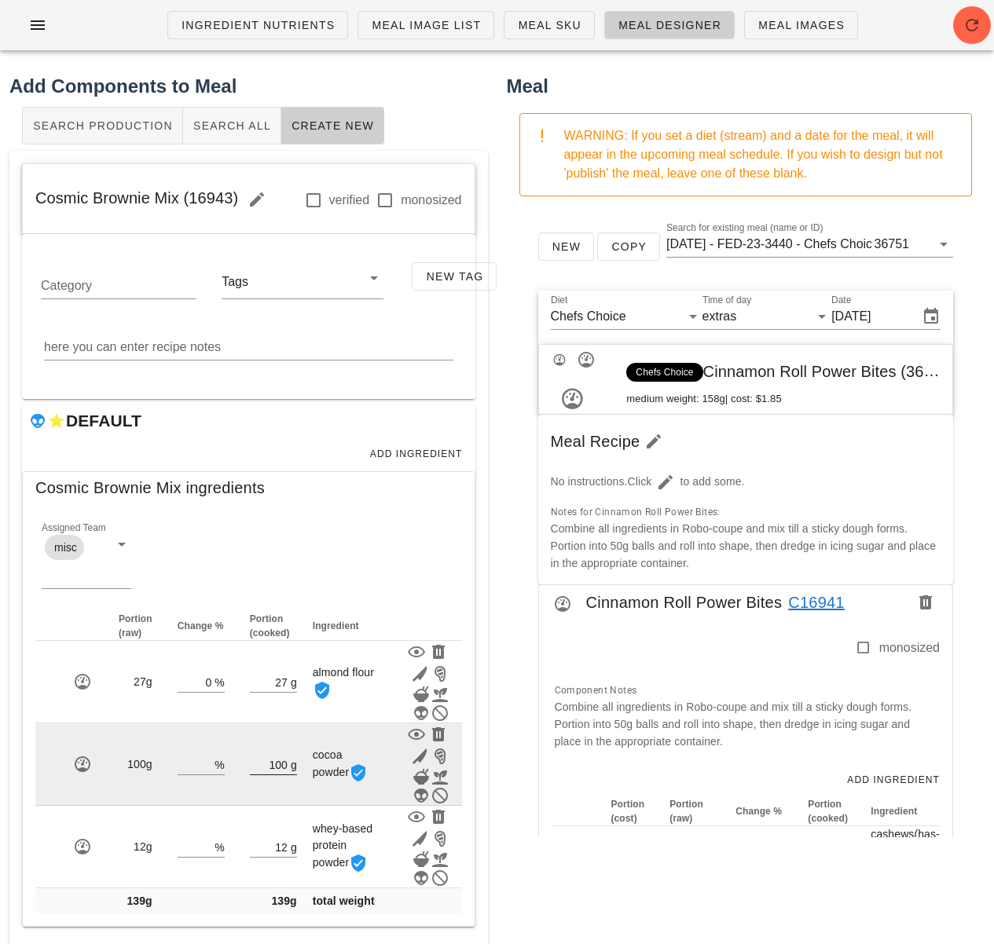
click at [287, 762] on div "g" at bounding box center [291, 764] width 9 height 20
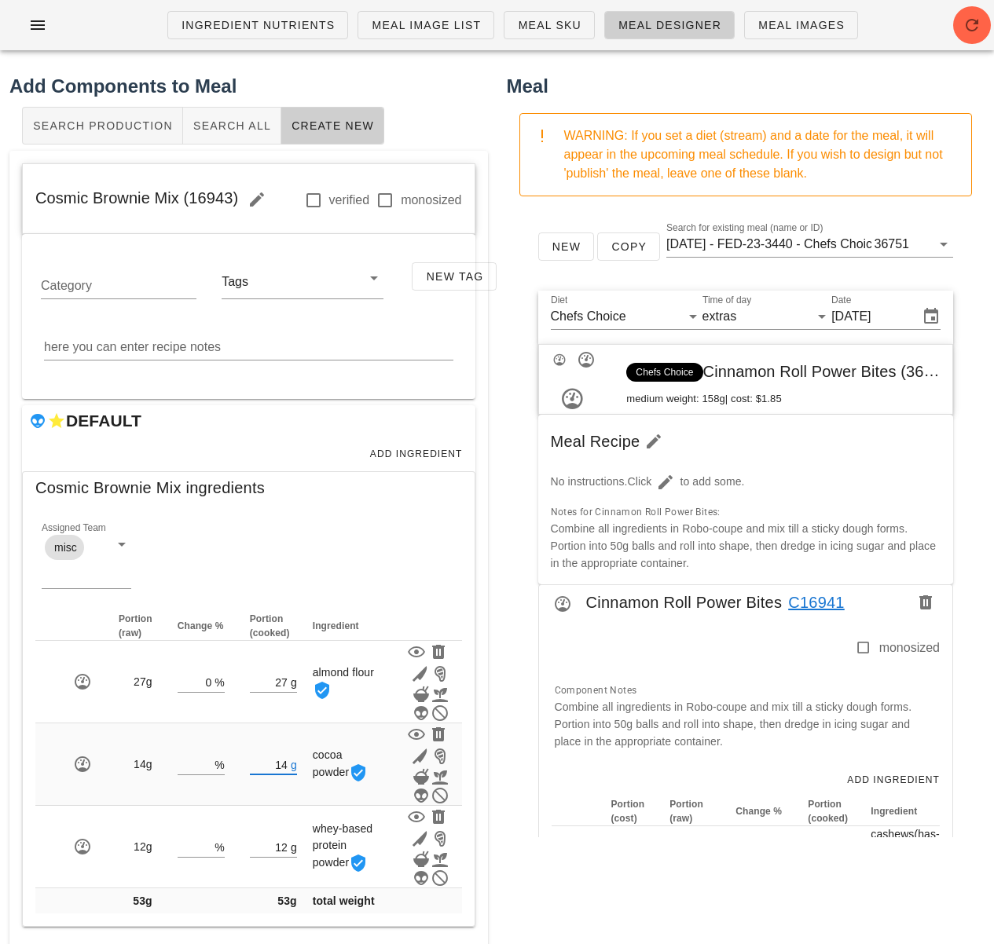
type input "14"
click at [480, 753] on div "Cosmic Brownie Mix (16943) verified monosized Category Tags New Tag here you ca…" at bounding box center [248, 551] width 478 height 801
click at [420, 457] on span "Add Ingredient" at bounding box center [415, 454] width 93 height 11
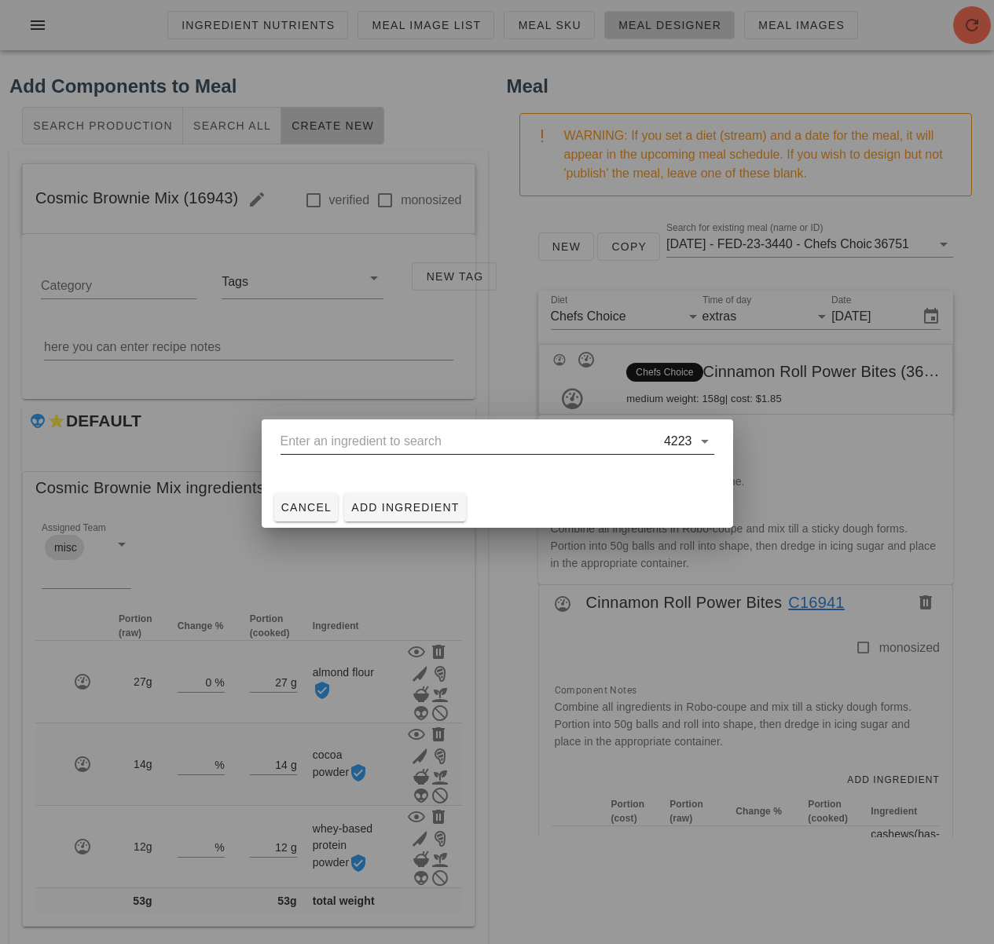
click at [415, 446] on input "text" at bounding box center [470, 441] width 380 height 25
type input "d"
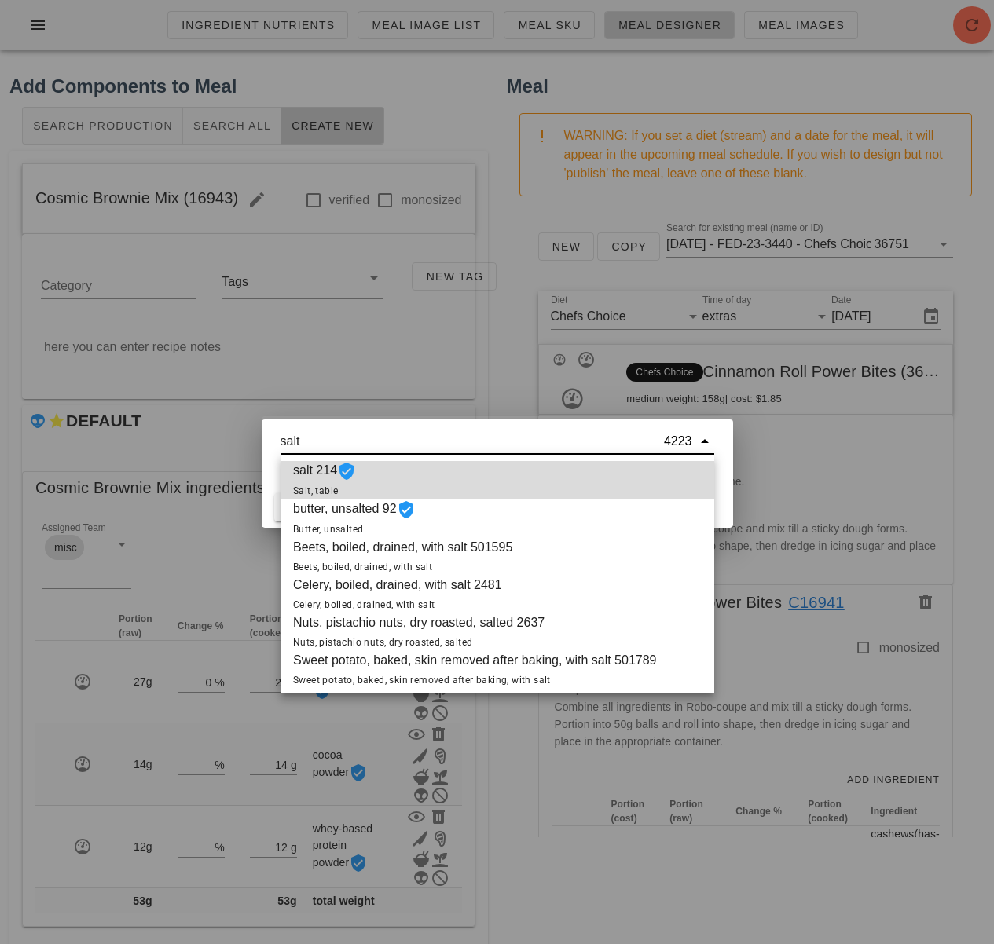
click at [441, 471] on div "salt 214 Salt, table" at bounding box center [497, 480] width 434 height 38
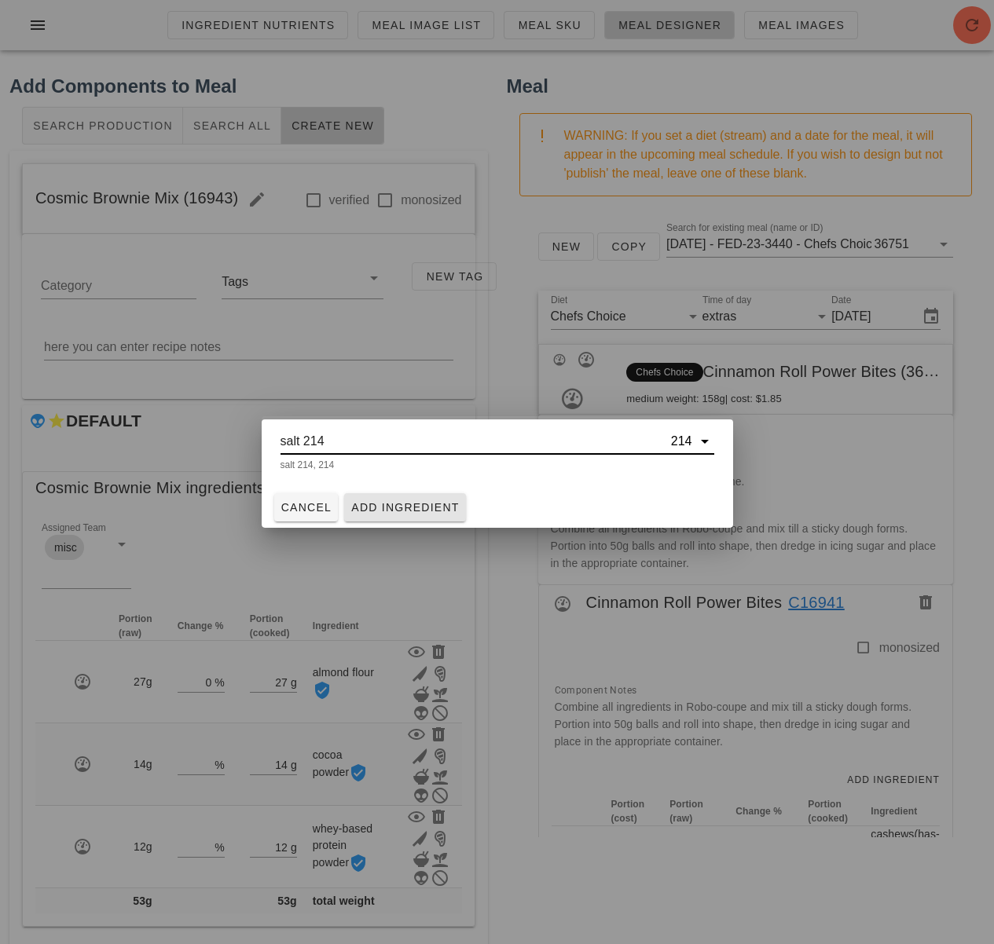
type input "salt 214"
click at [445, 510] on span "Add Ingredient" at bounding box center [404, 507] width 109 height 13
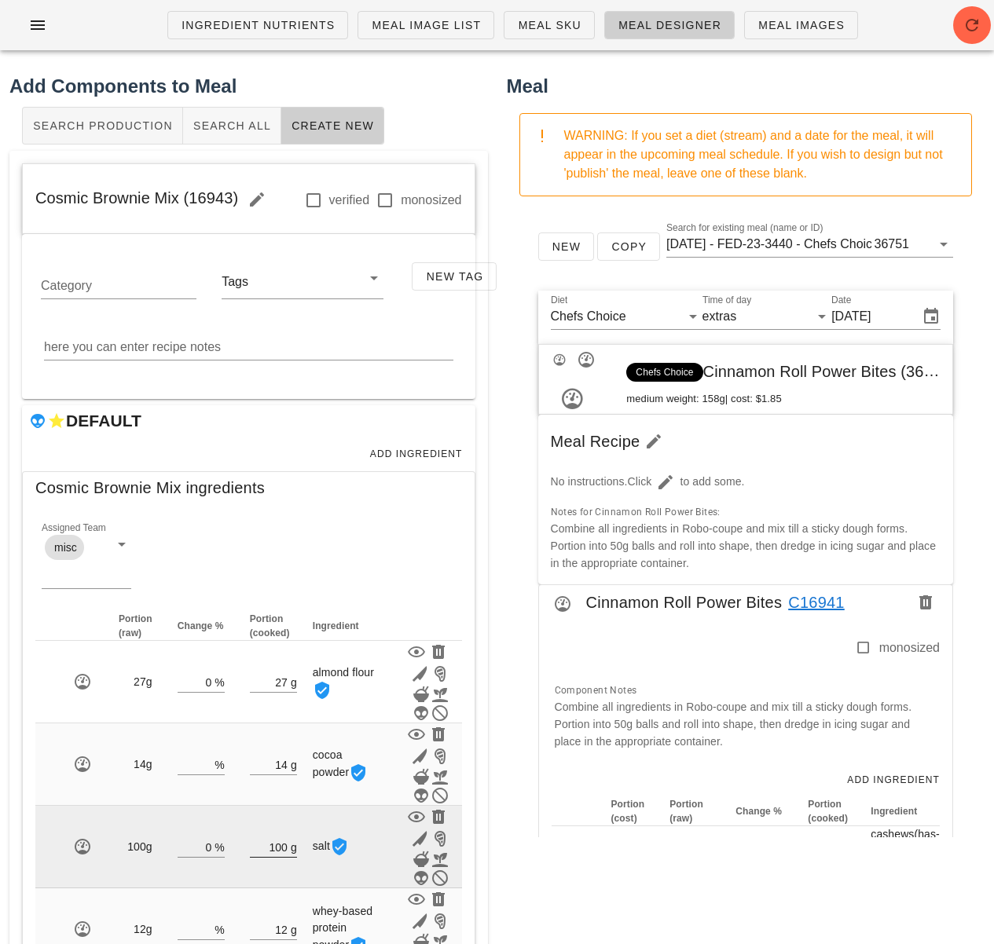
click at [284, 846] on input "100" at bounding box center [269, 847] width 38 height 20
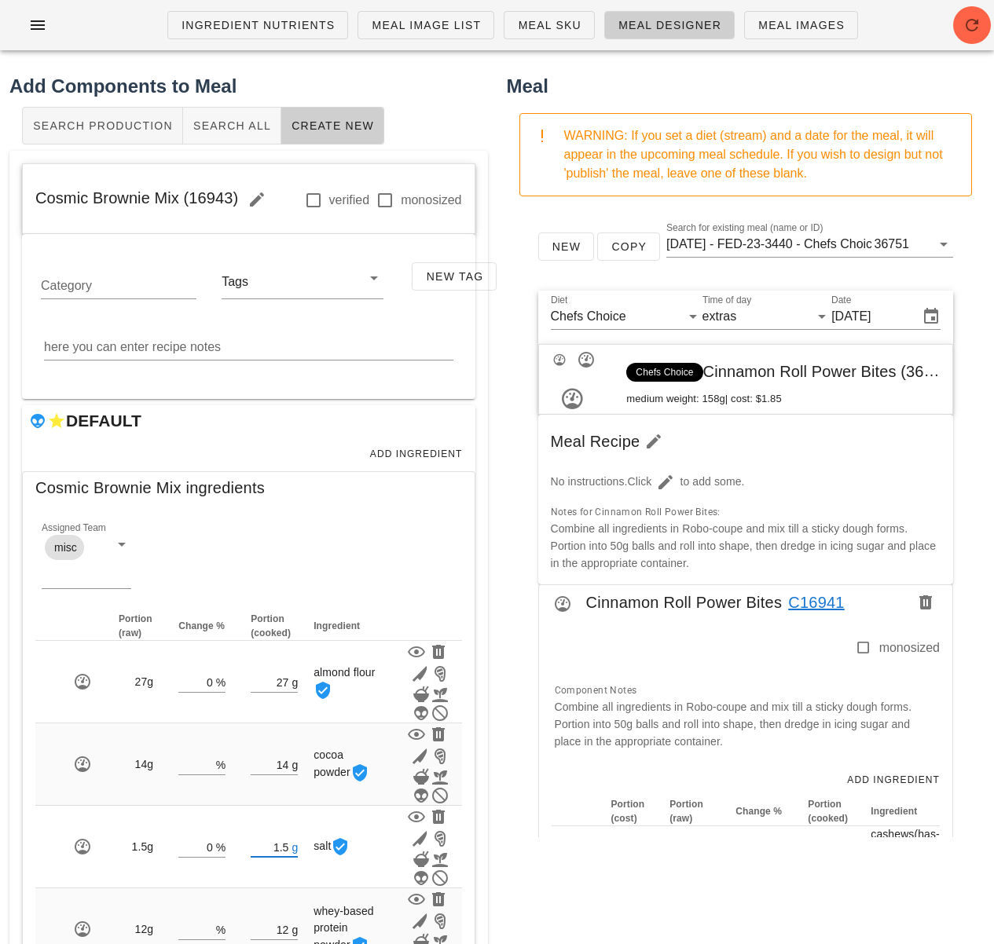
type input "1.50"
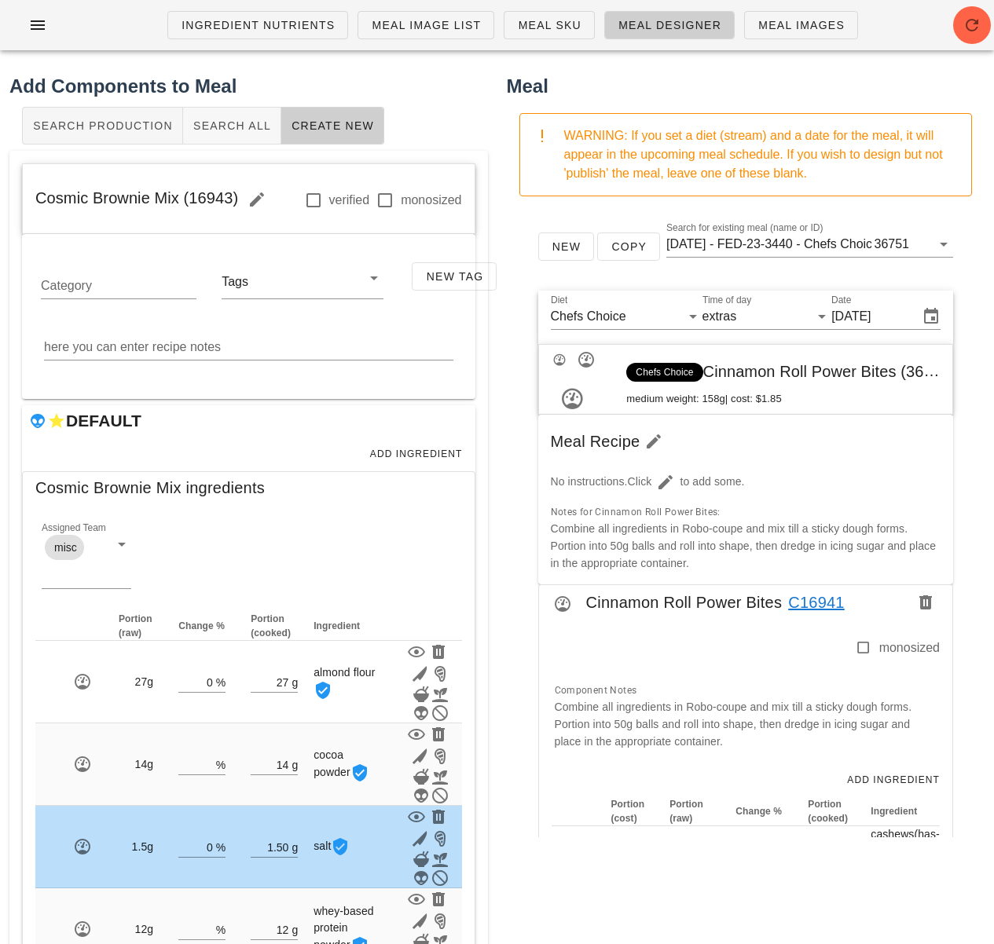
click at [513, 851] on div "Ingredient Nutrients Meal Image List Meal Sku Meal Designer Meal Images Add Com…" at bounding box center [497, 522] width 994 height 1044
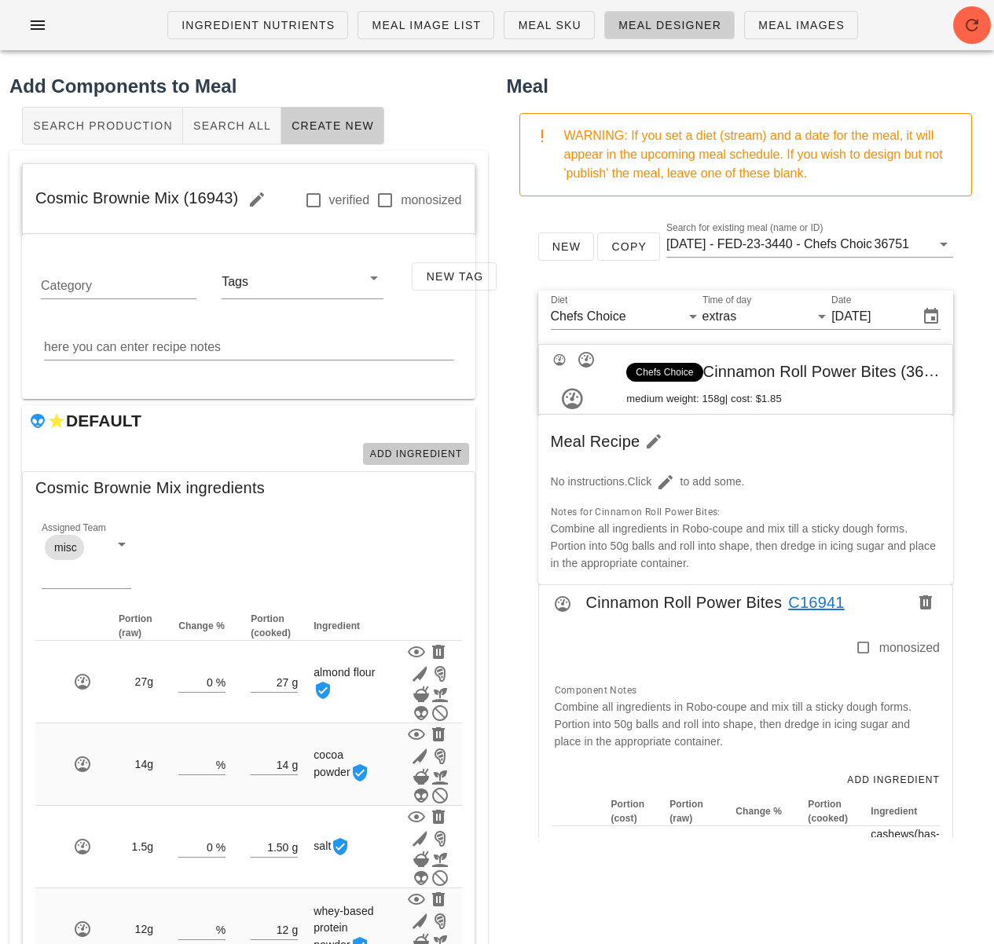
click at [403, 455] on span "Add Ingredient" at bounding box center [415, 454] width 93 height 11
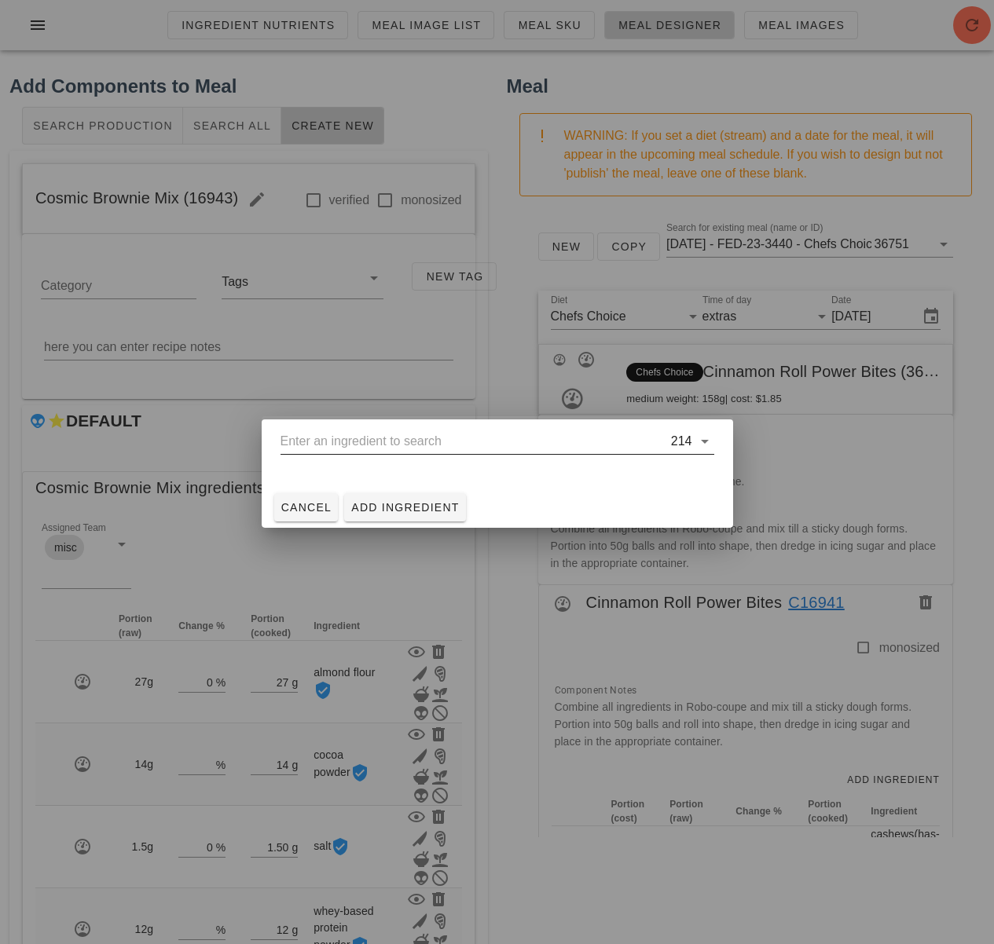
click at [390, 449] on input "text" at bounding box center [473, 441] width 387 height 25
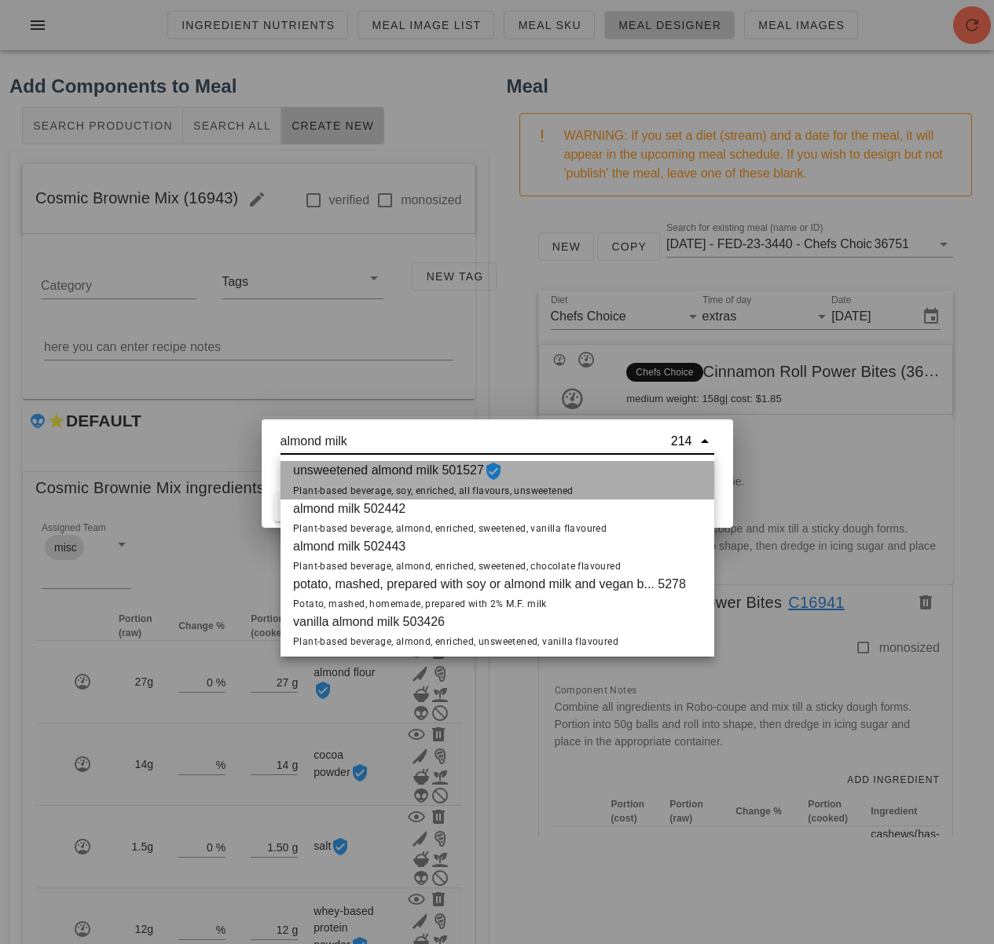
click at [390, 485] on span "Plant-based beverage, soy, enriched, all flavours, unsweetened" at bounding box center [433, 490] width 280 height 11
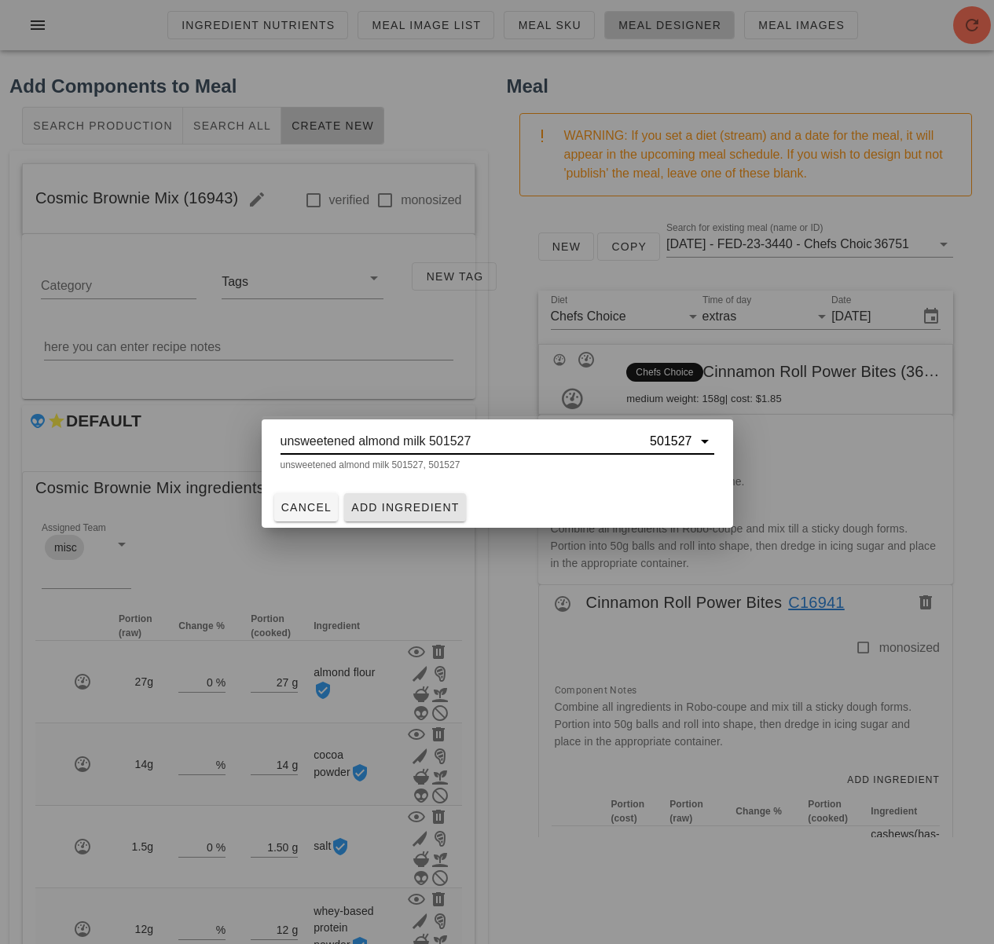
type input "unsweetened almond milk 501527"
click at [402, 501] on span "Add Ingredient" at bounding box center [404, 507] width 109 height 13
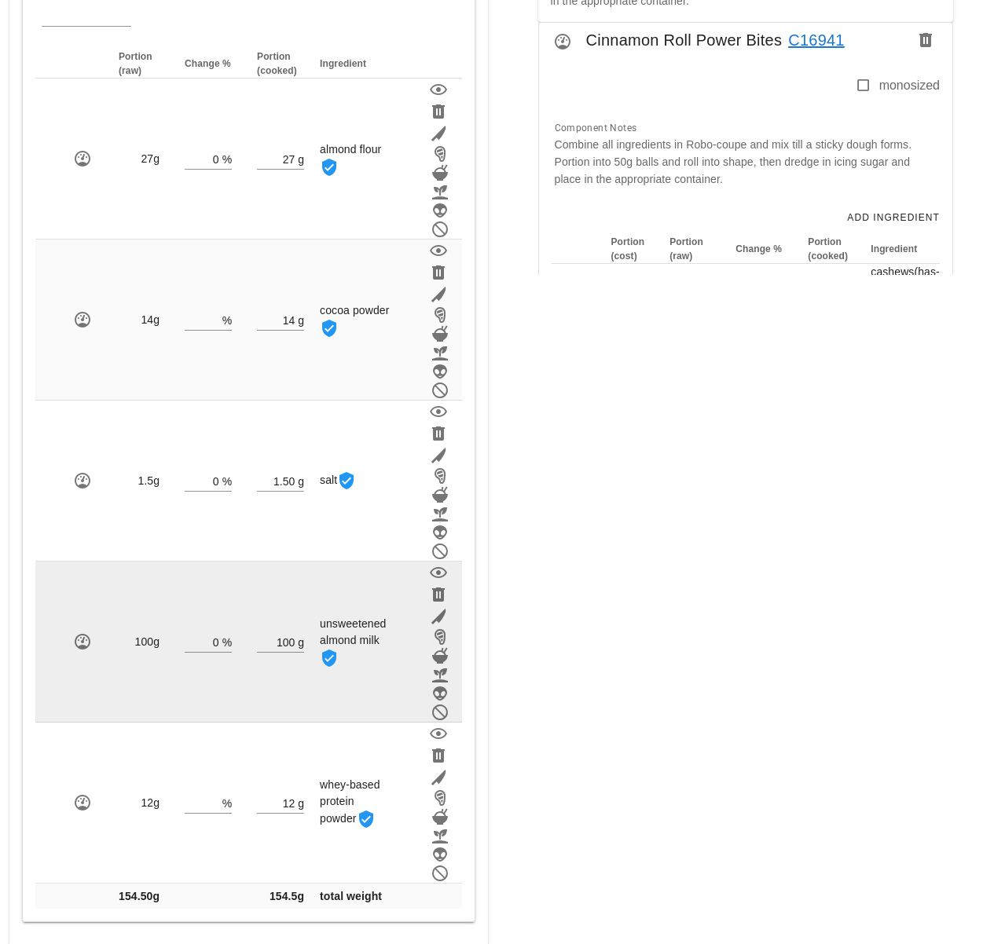
scroll to position [566, 0]
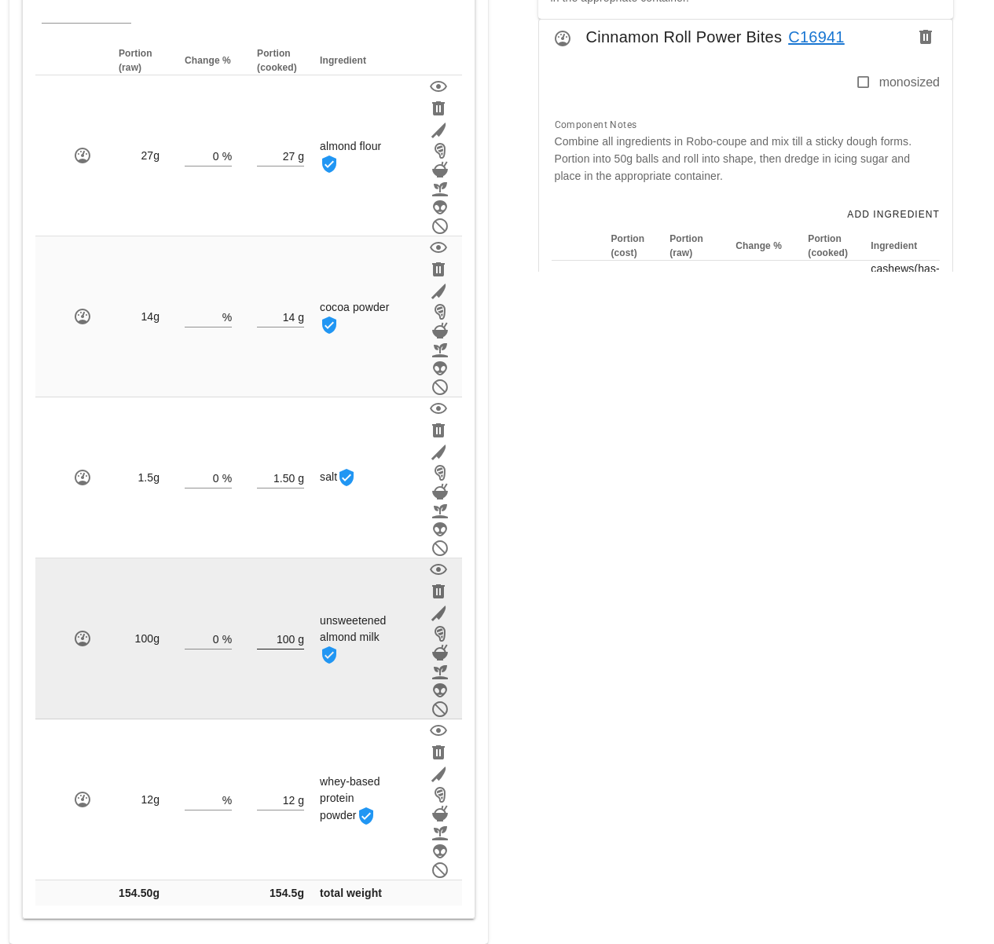
click at [295, 638] on input "100" at bounding box center [276, 638] width 38 height 20
type input "1"
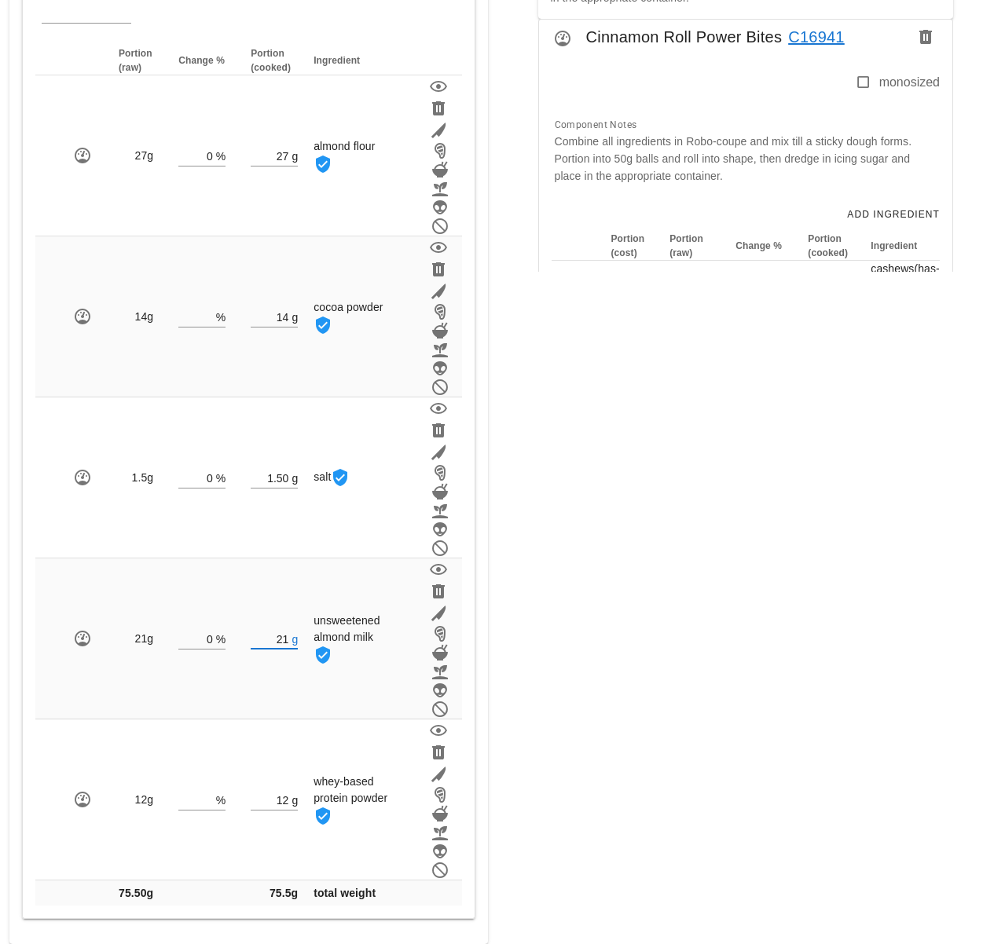
type input "21"
click at [537, 644] on div "Meal WARNING: If you set a diet (stream) and a date for the meal, it will appea…" at bounding box center [745, 225] width 497 height 1456
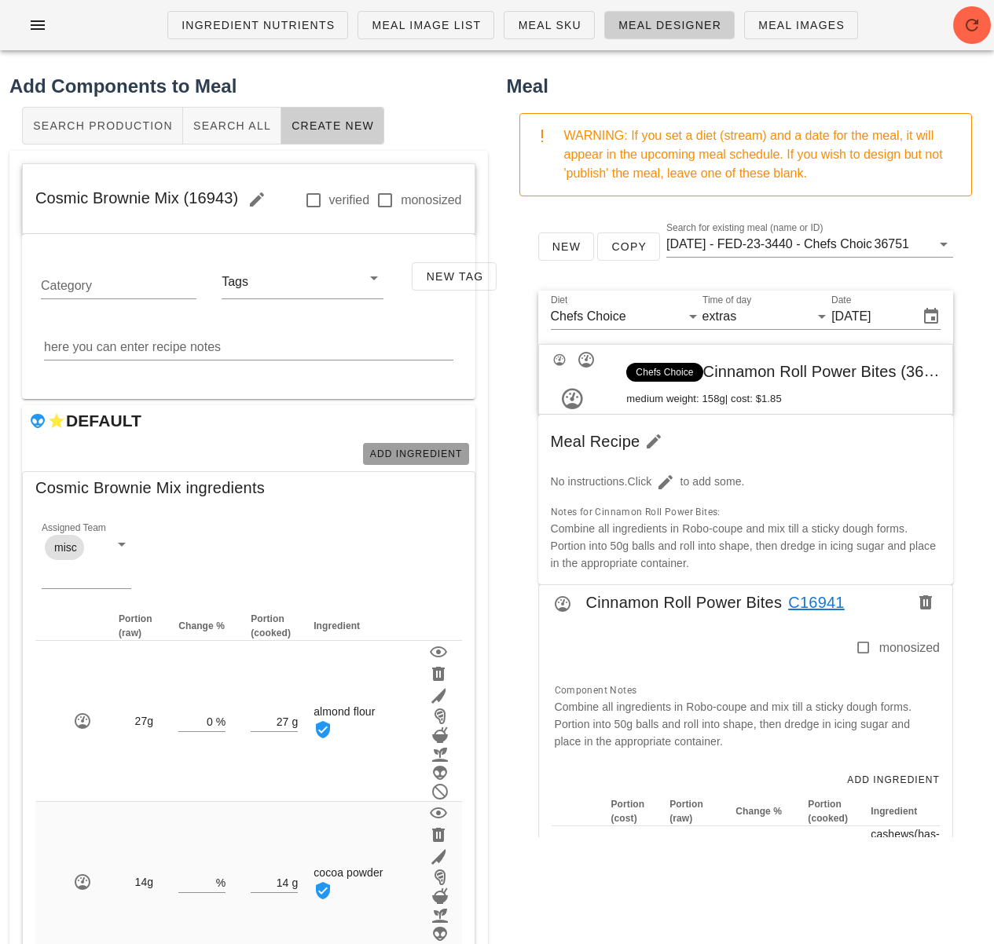
click at [406, 446] on button "Add Ingredient" at bounding box center [416, 454] width 106 height 22
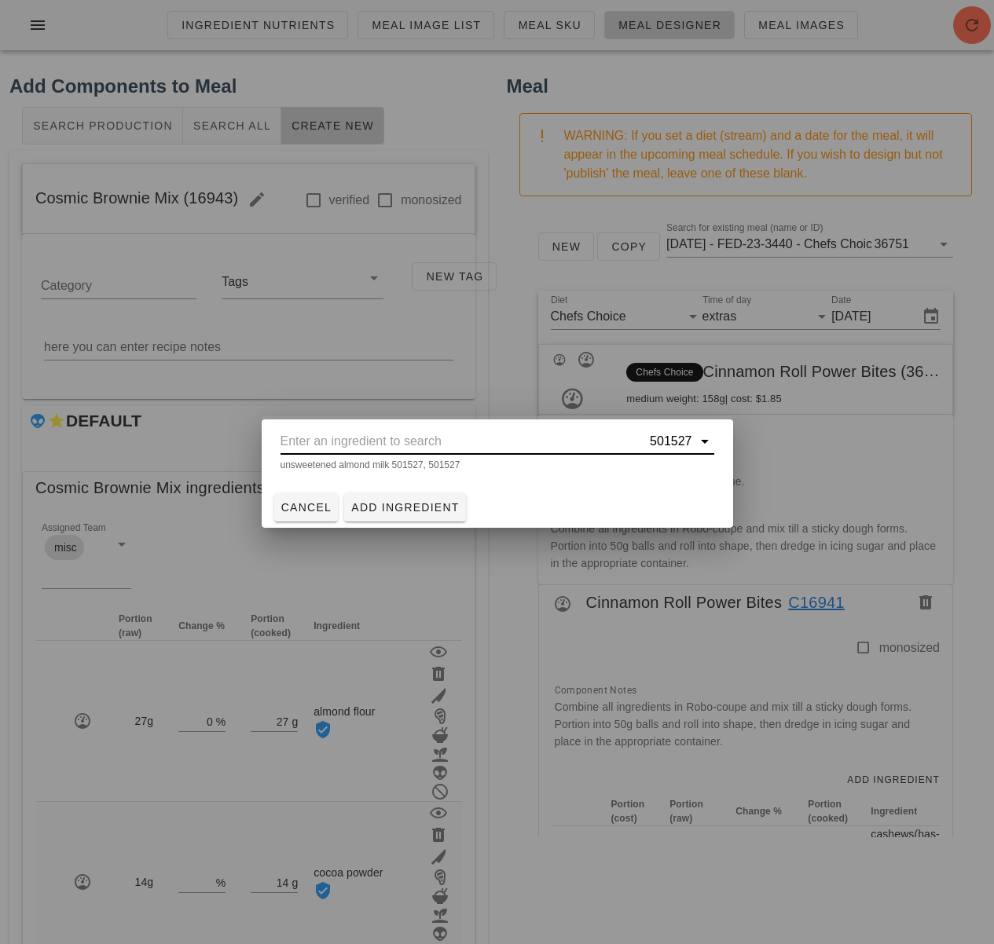
click at [410, 443] on input "text" at bounding box center [463, 441] width 367 height 25
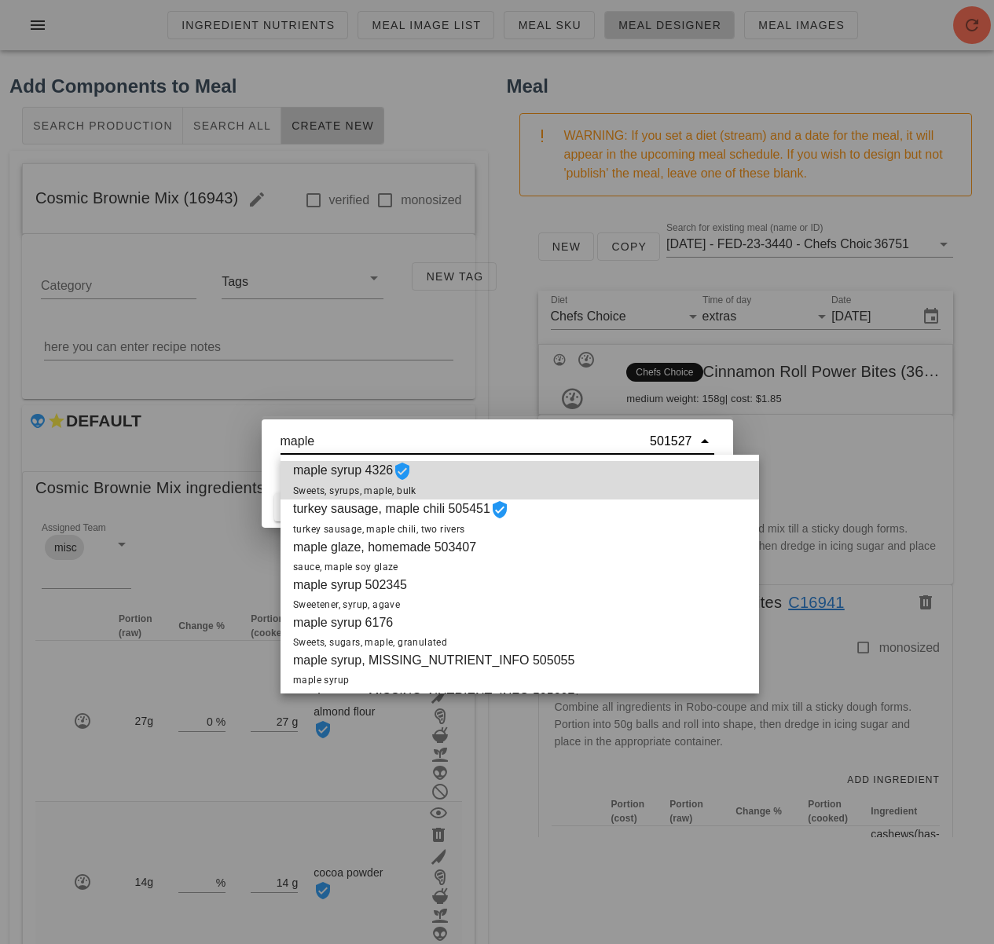
click at [440, 478] on div "maple syrup 4326 Sweets, syrups, maple, bulk" at bounding box center [519, 480] width 478 height 38
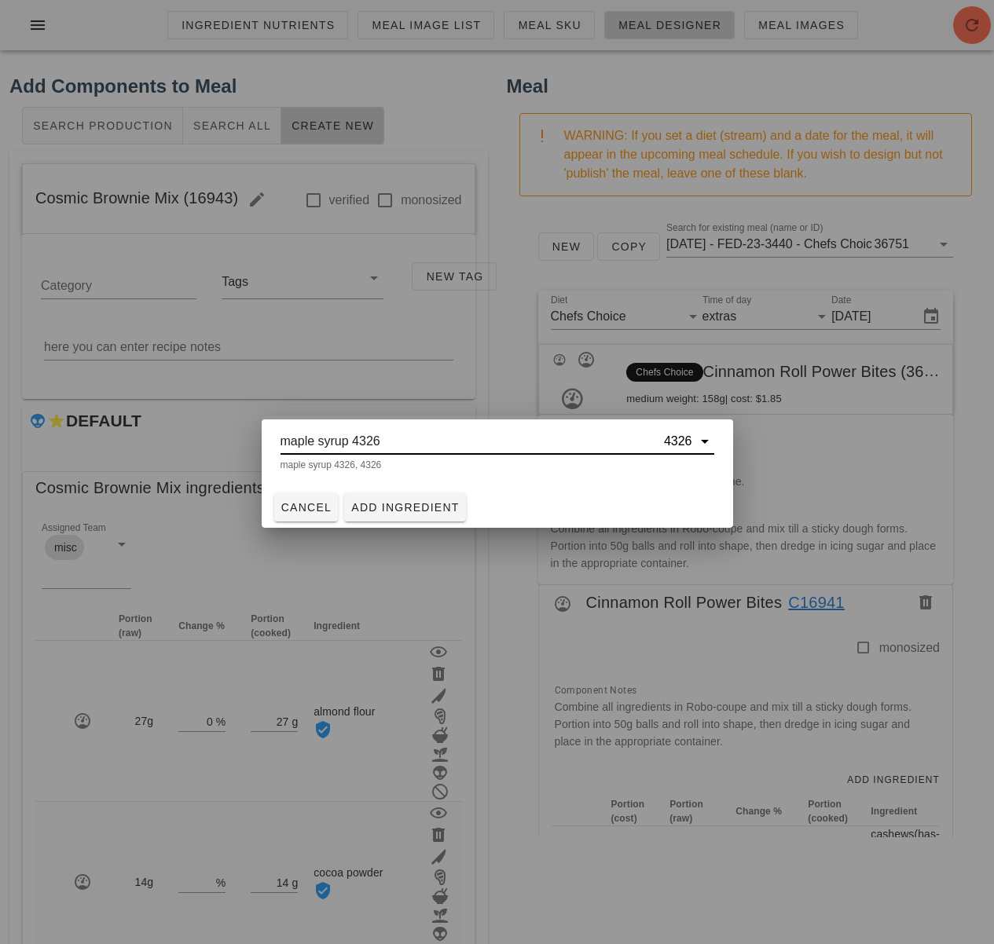
type input "maple syrup 4326"
click at [434, 510] on span "Add Ingredient" at bounding box center [404, 507] width 109 height 13
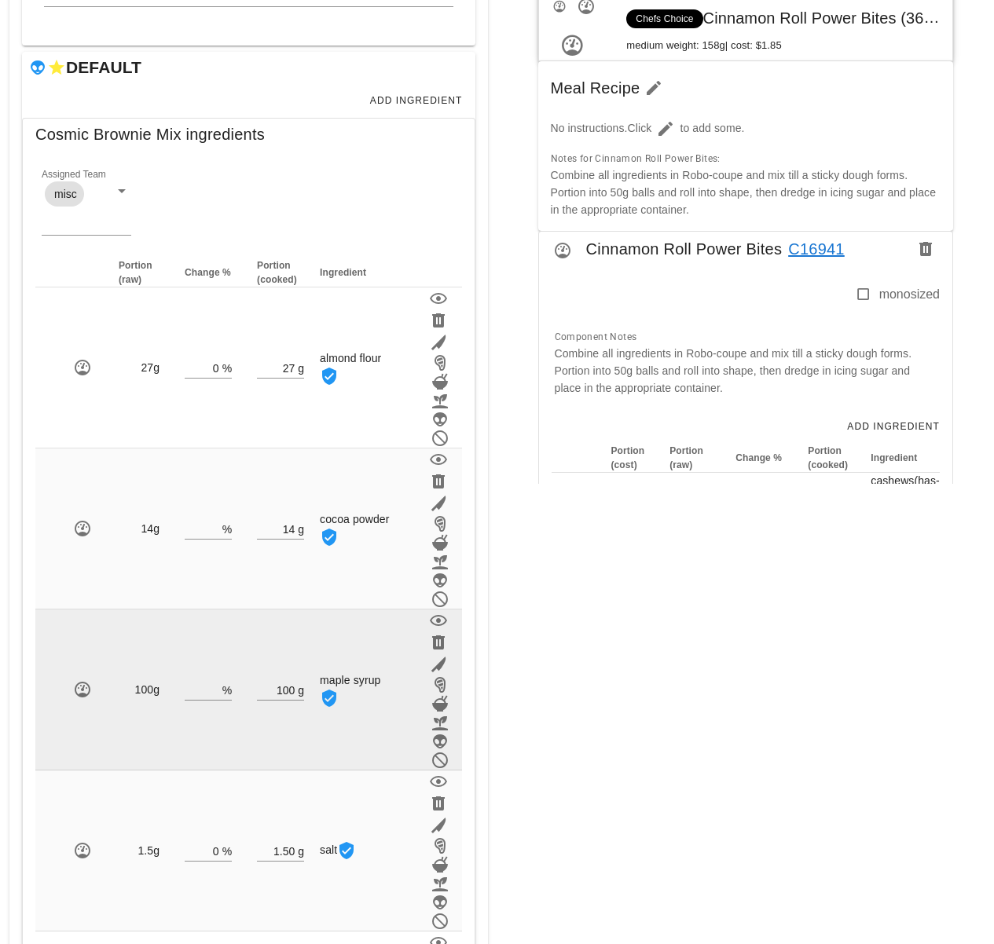
scroll to position [377, 0]
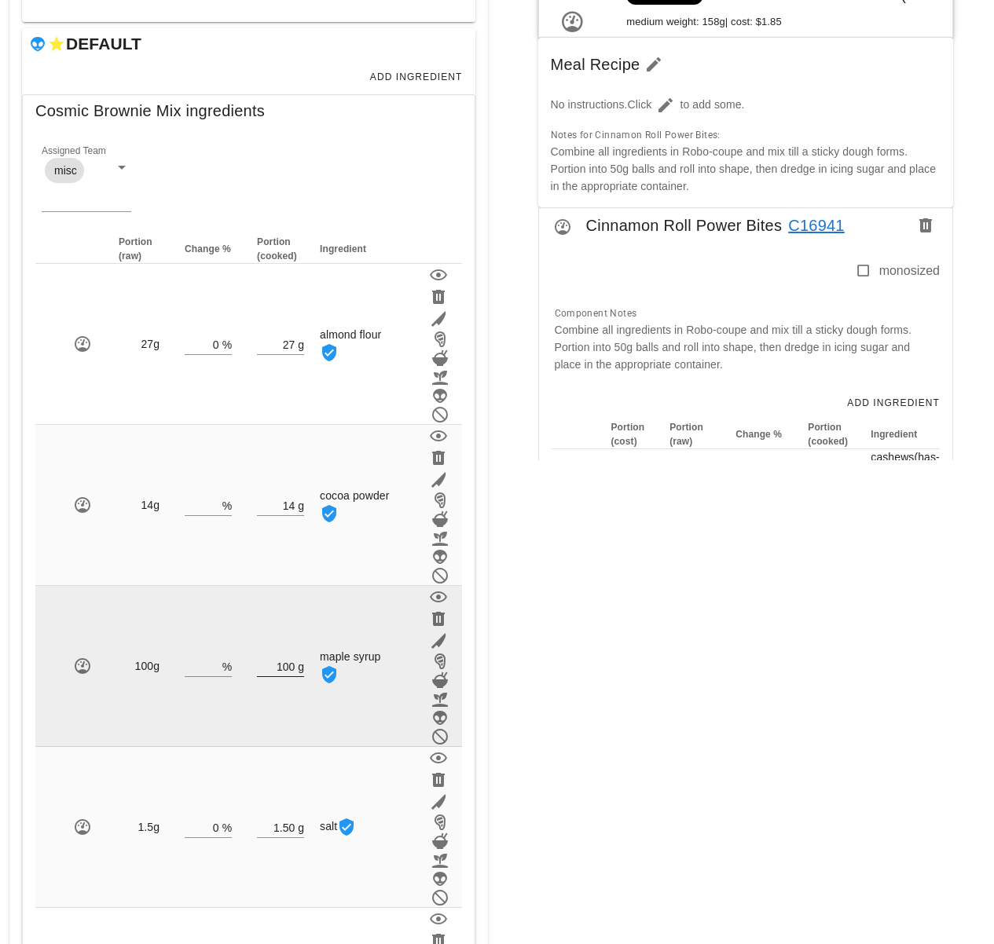
click at [296, 661] on div "g" at bounding box center [299, 666] width 9 height 20
click at [294, 661] on input "100" at bounding box center [276, 666] width 38 height 20
type input "1"
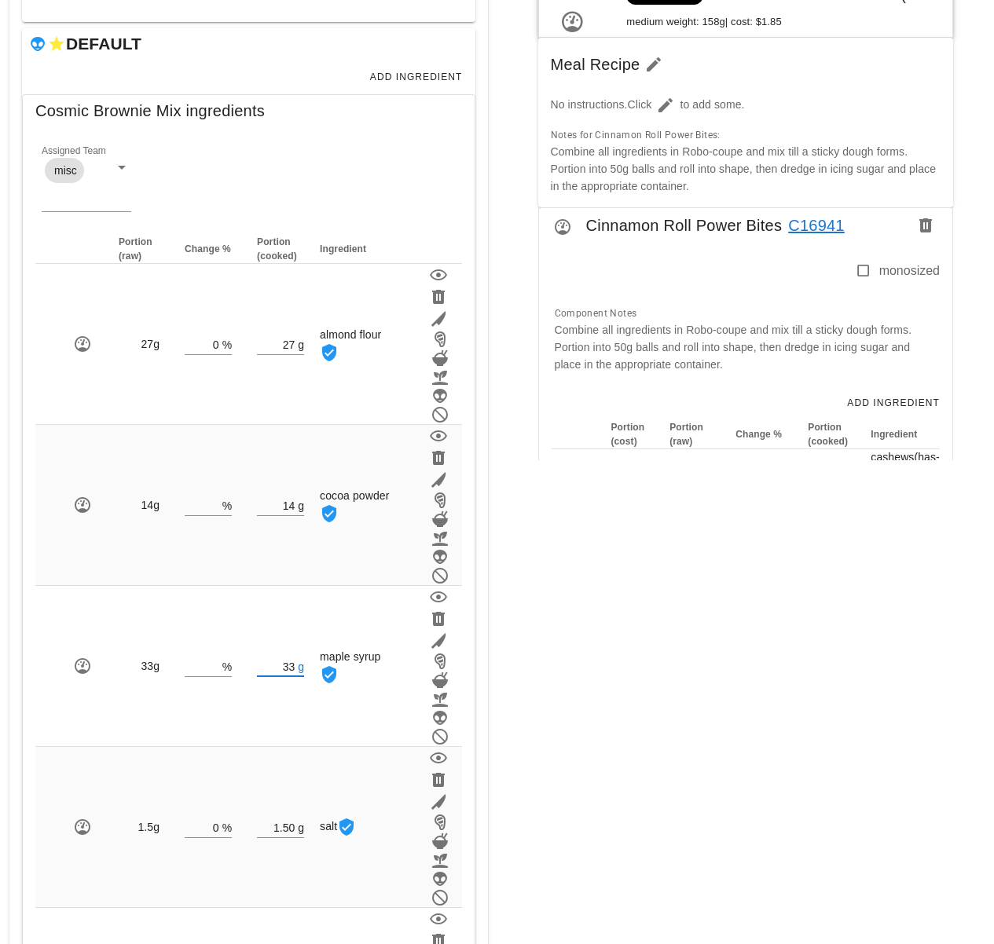
type input "33"
click at [522, 689] on div "Meal WARNING: If you set a diet (stream) and a date for the meal, it will appea…" at bounding box center [745, 494] width 497 height 1617
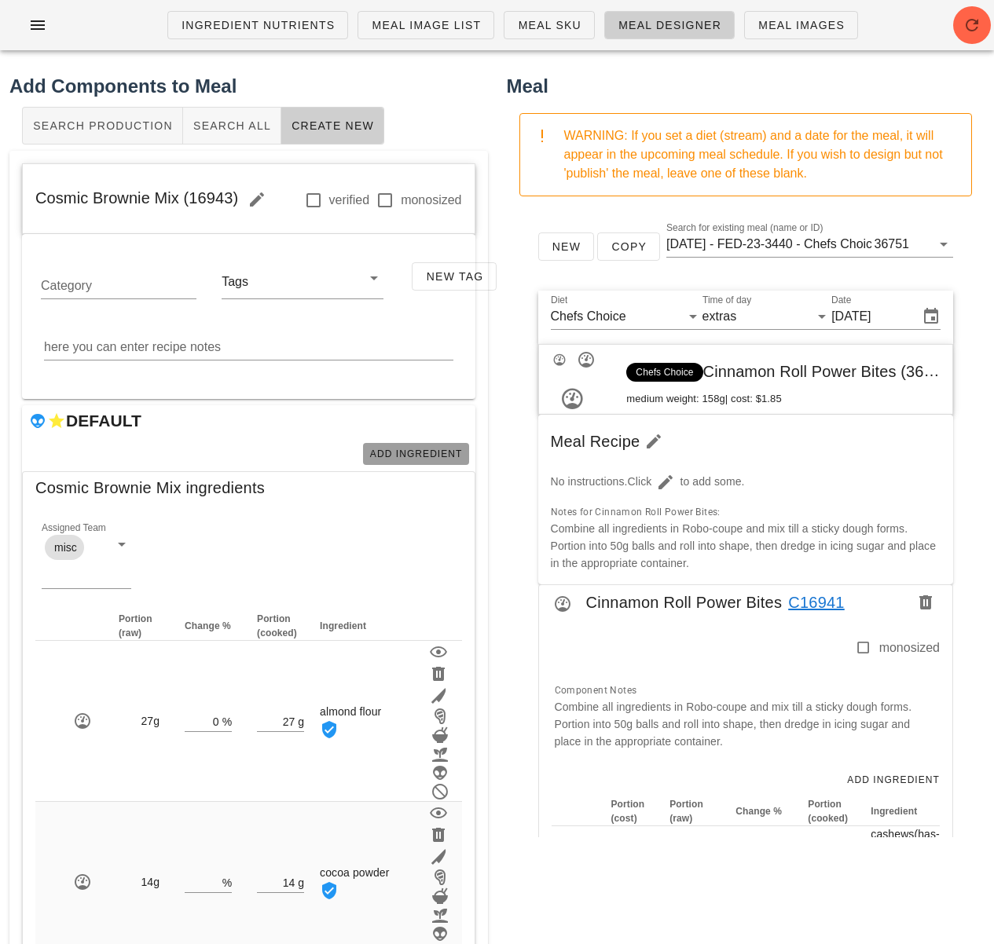
click at [422, 444] on button "Add Ingredient" at bounding box center [416, 454] width 106 height 22
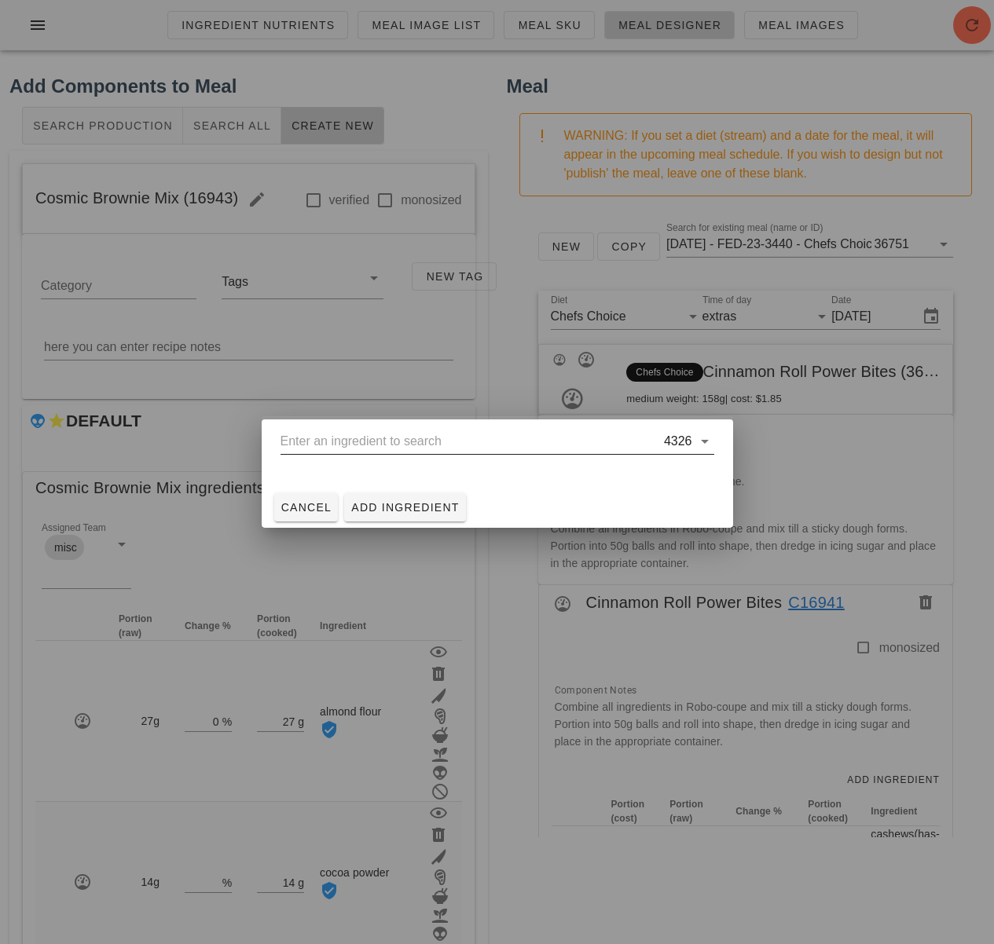
click at [380, 445] on input "text" at bounding box center [470, 441] width 380 height 25
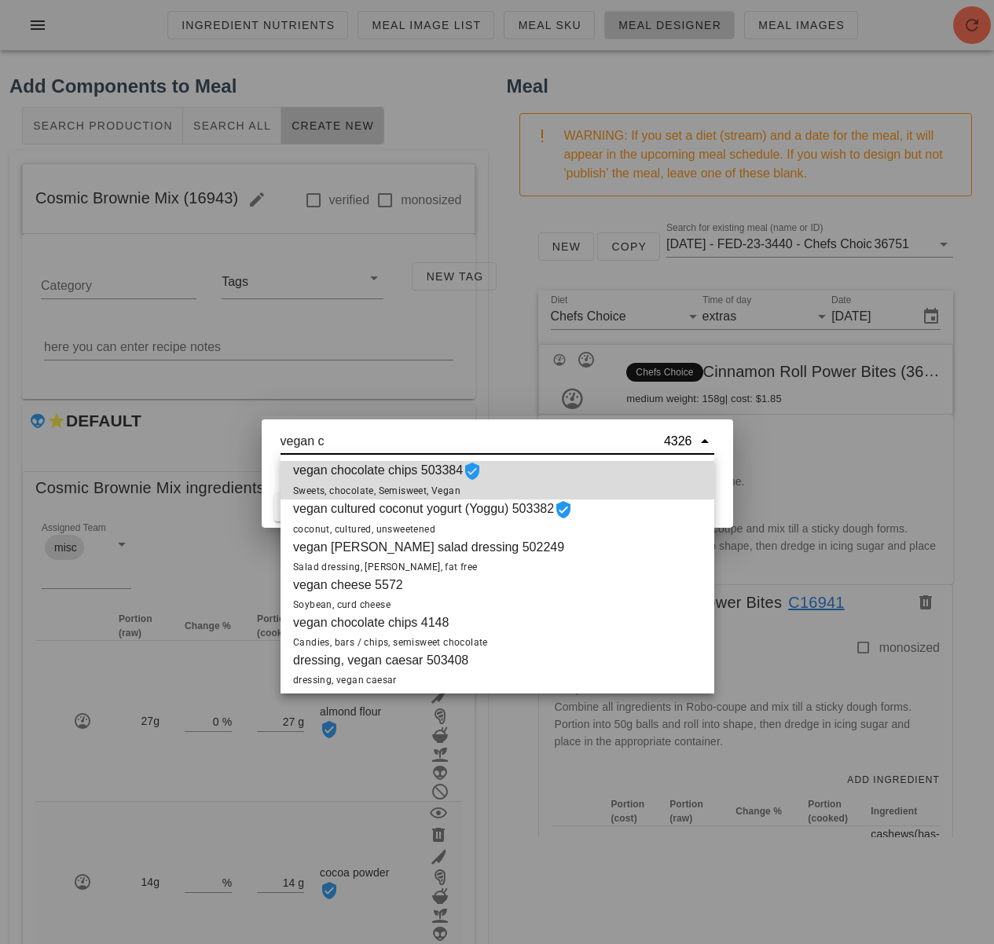
click at [338, 477] on span "vegan chocolate chips 503384 Sweets, chocolate, Semisweet, Vegan" at bounding box center [387, 480] width 189 height 38
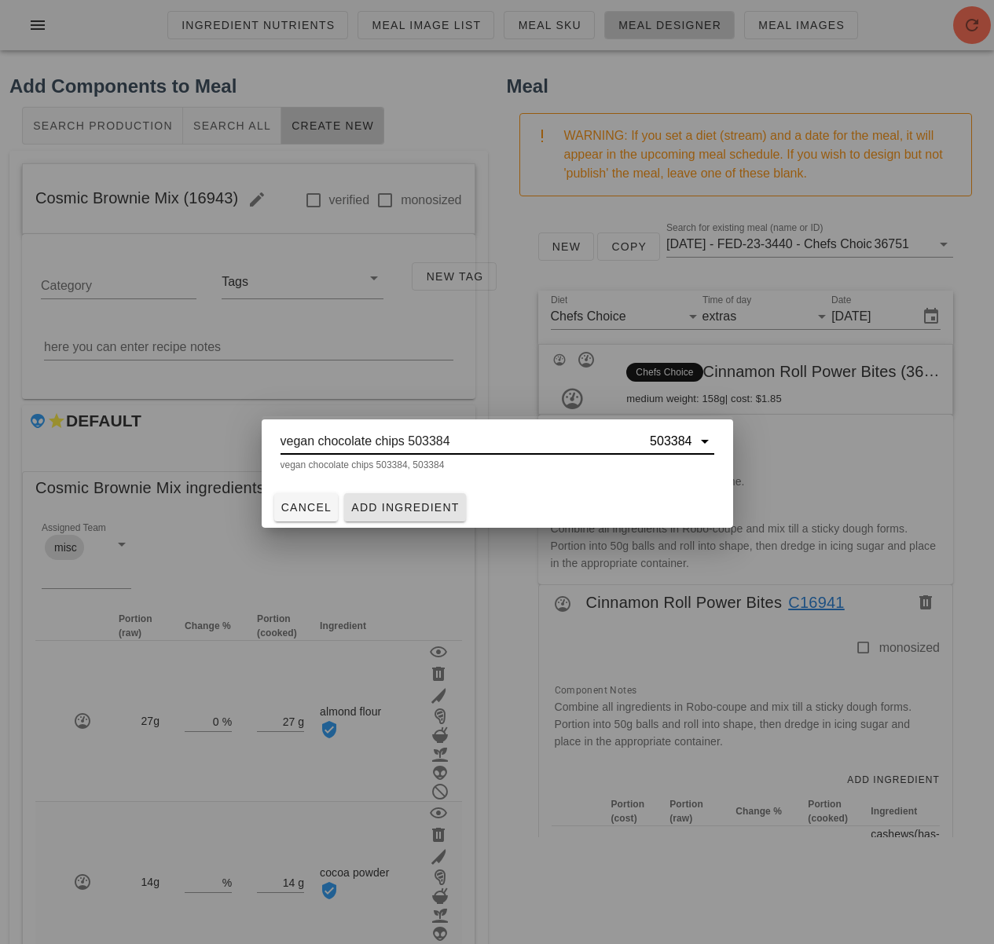
type input "vegan chocolate chips 503384"
click at [372, 504] on span "Add Ingredient" at bounding box center [404, 507] width 109 height 13
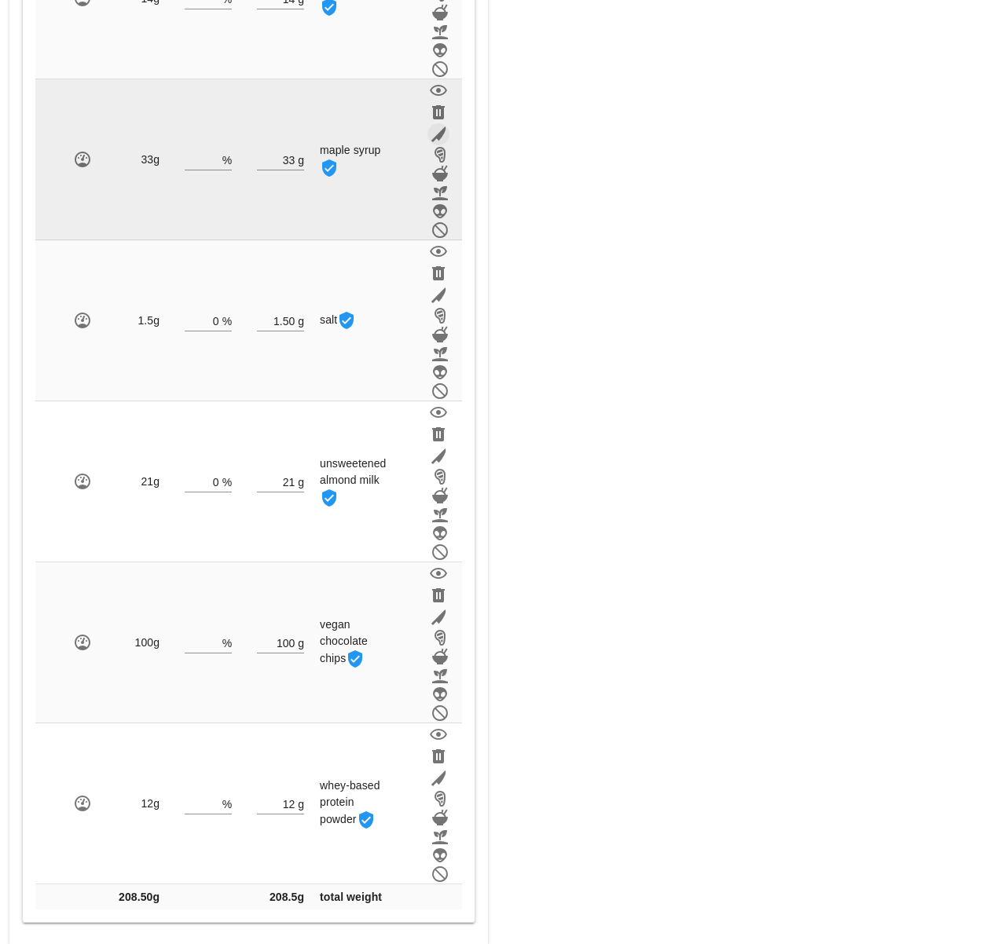
scroll to position [897, 0]
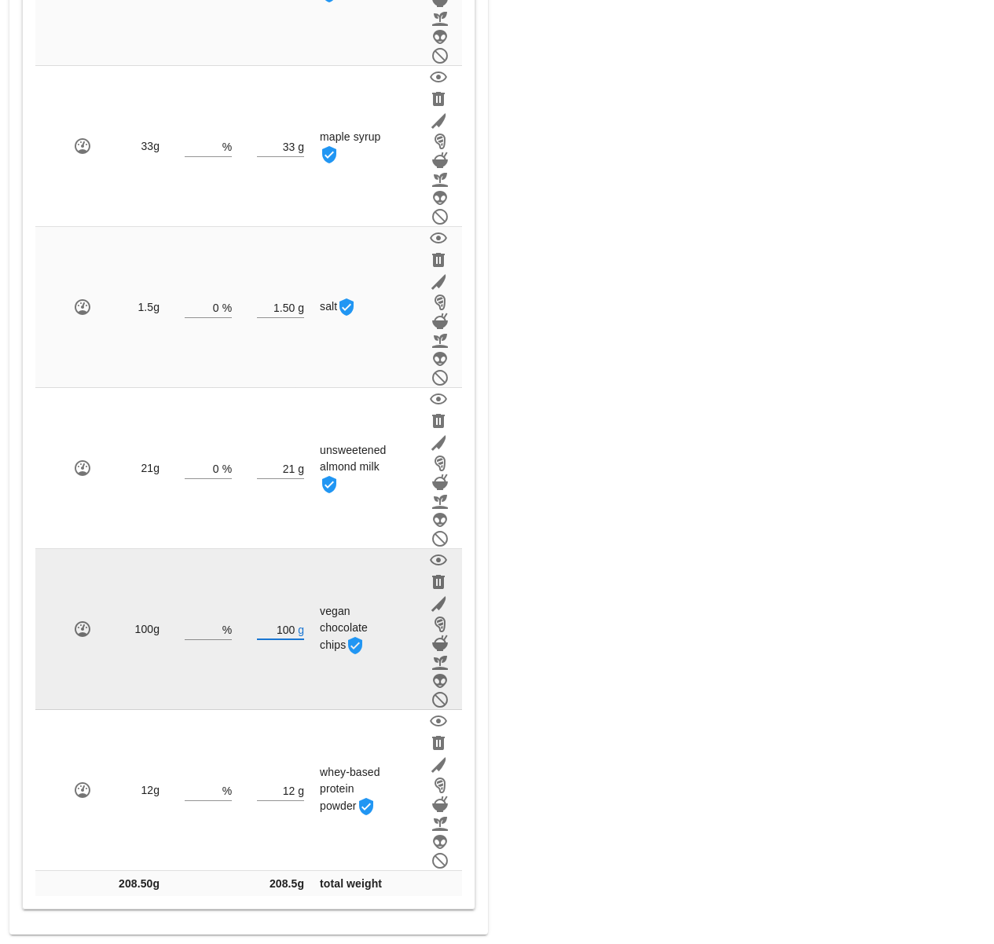
click at [292, 632] on input "100" at bounding box center [276, 629] width 38 height 20
type input "1"
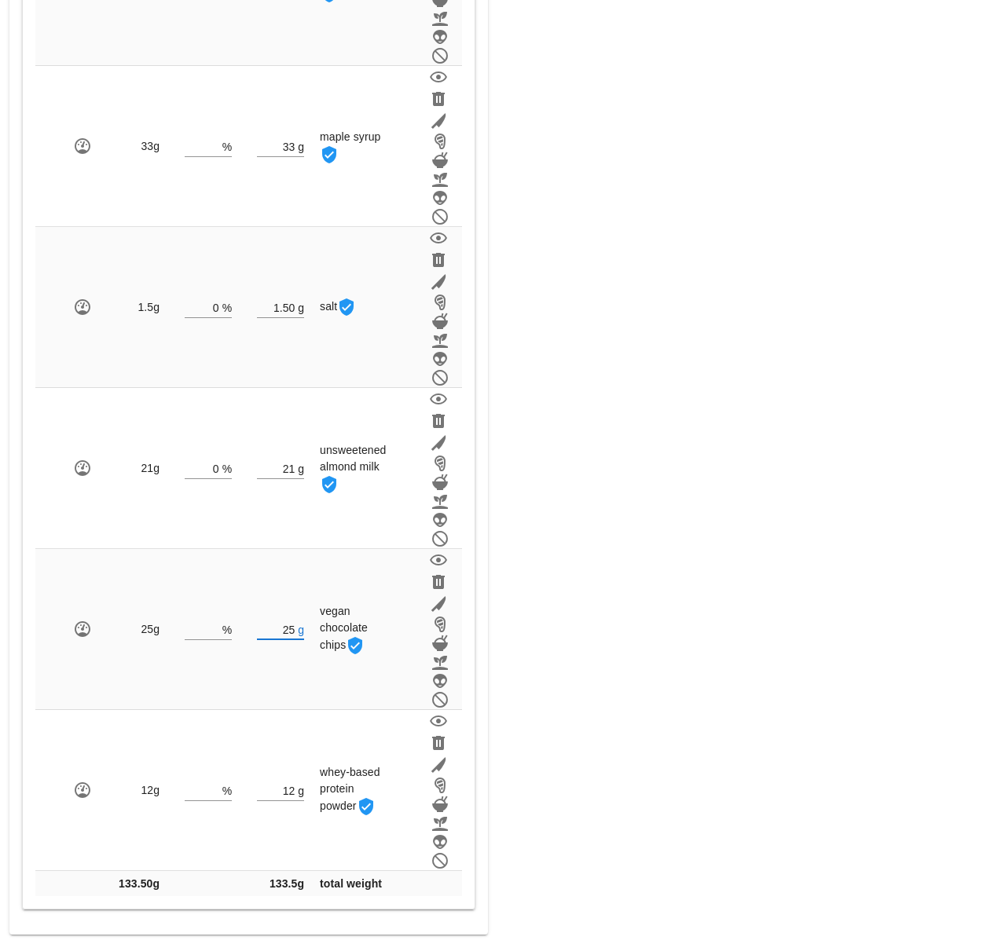
type input "25"
click at [545, 658] on div "Meal WARNING: If you set a diet (stream) and a date for the meal, it will appea…" at bounding box center [745, 55] width 497 height 1778
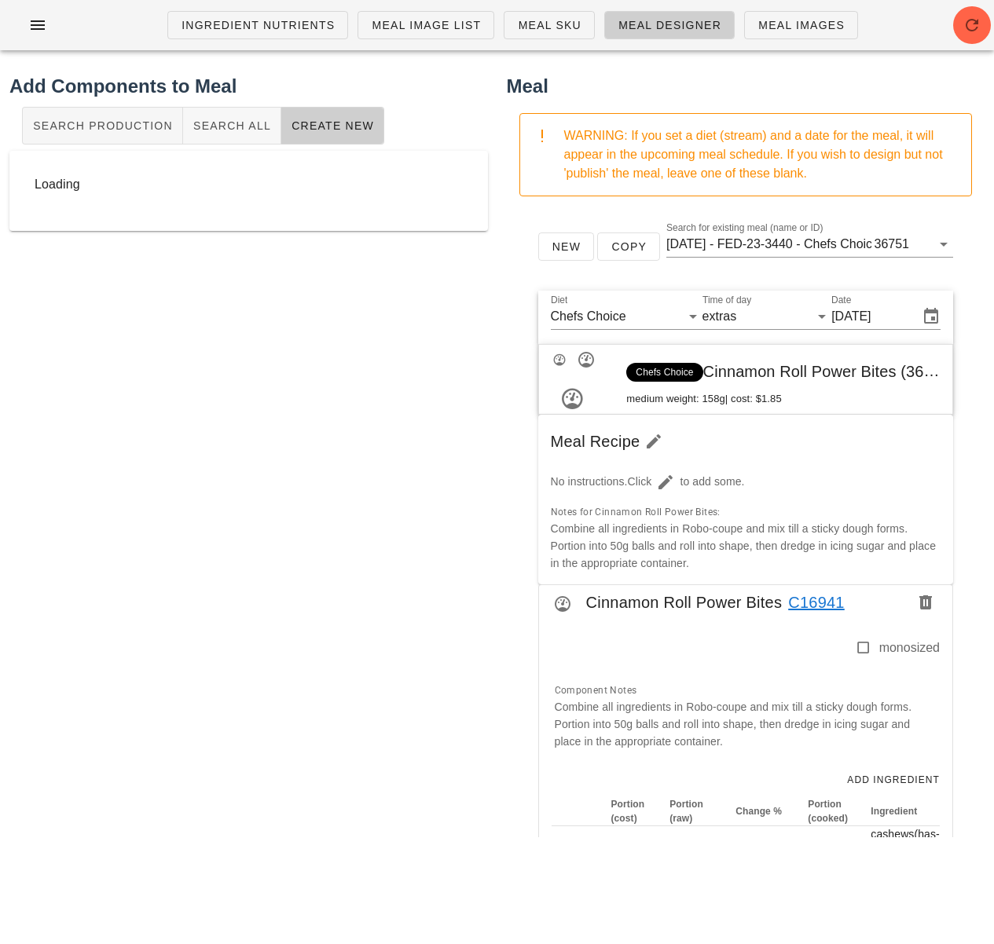
scroll to position [0, 0]
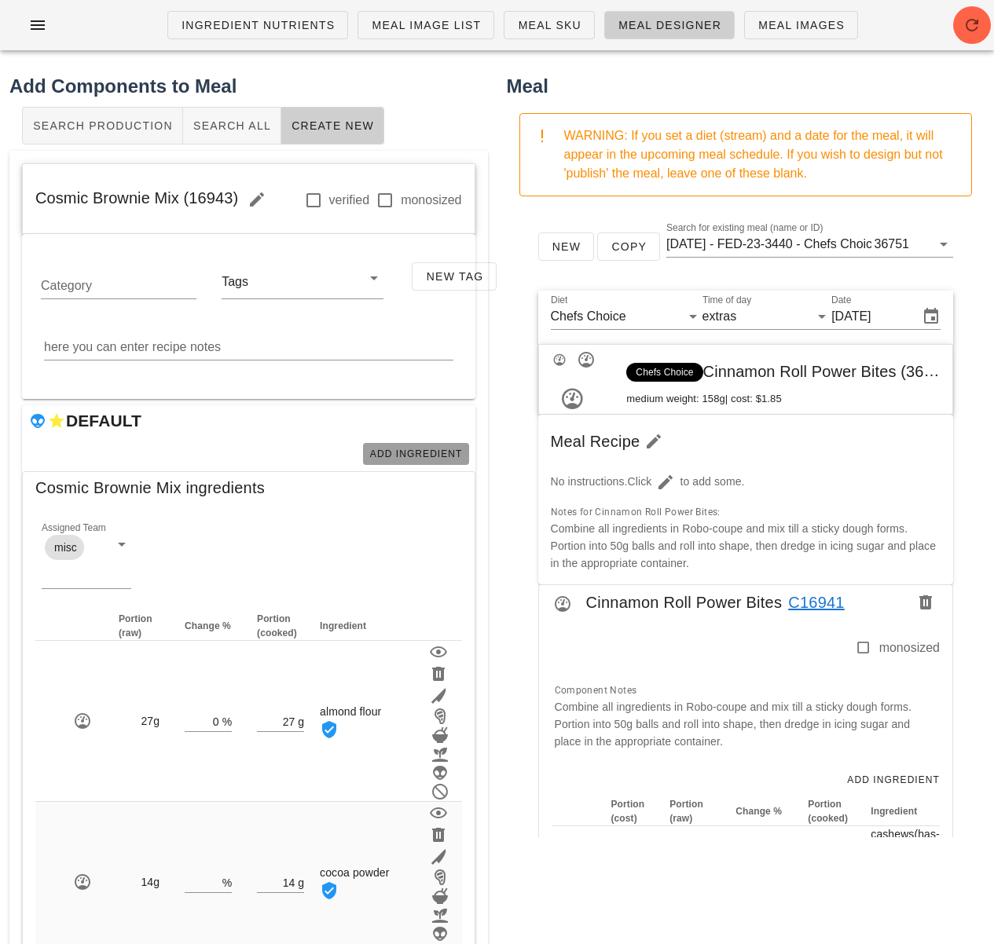
click at [455, 454] on span "Add Ingredient" at bounding box center [415, 454] width 93 height 11
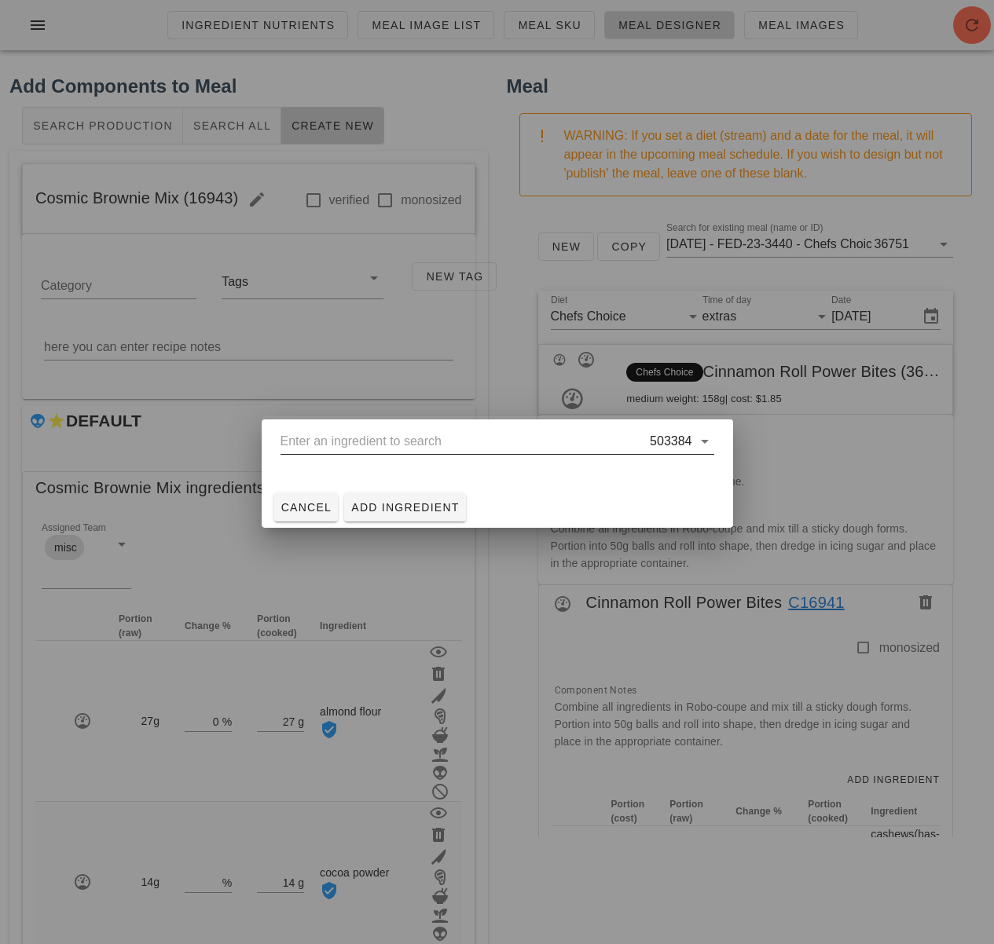
click at [454, 452] on input "text" at bounding box center [463, 441] width 367 height 25
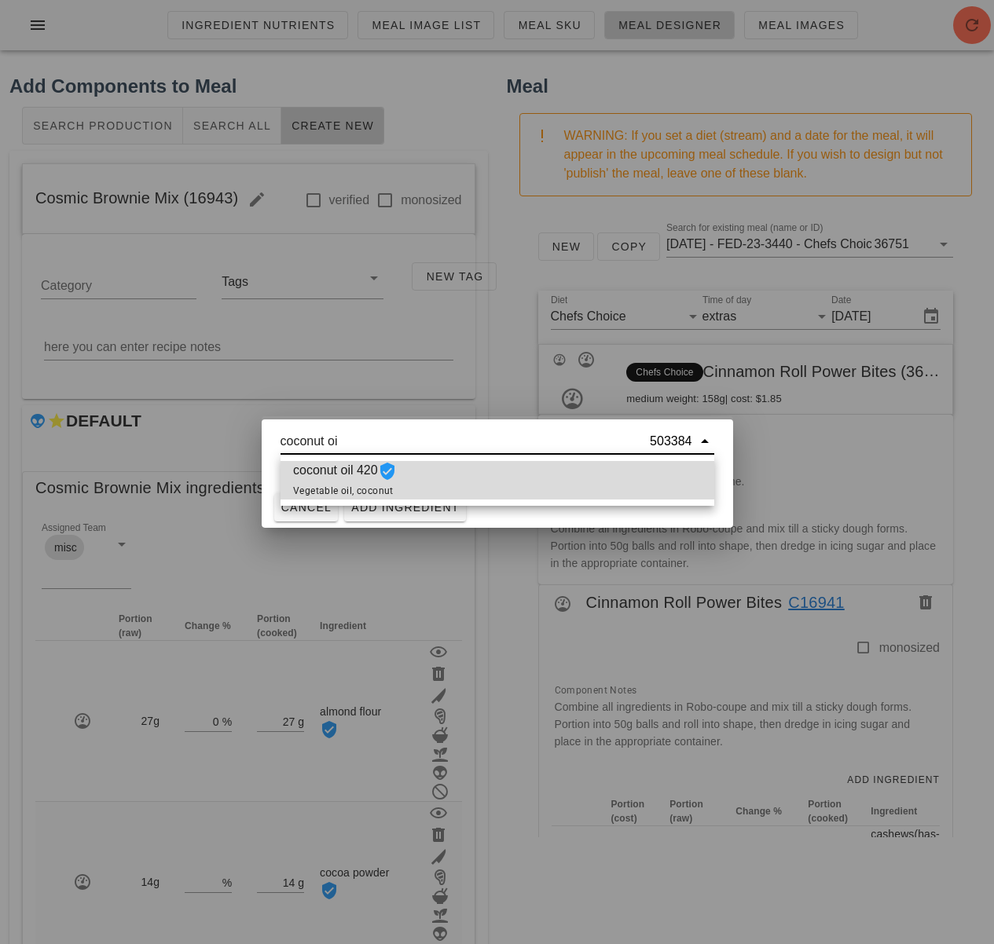
click at [471, 468] on div "coconut oil 420 Vegetable oil, coconut" at bounding box center [497, 480] width 434 height 38
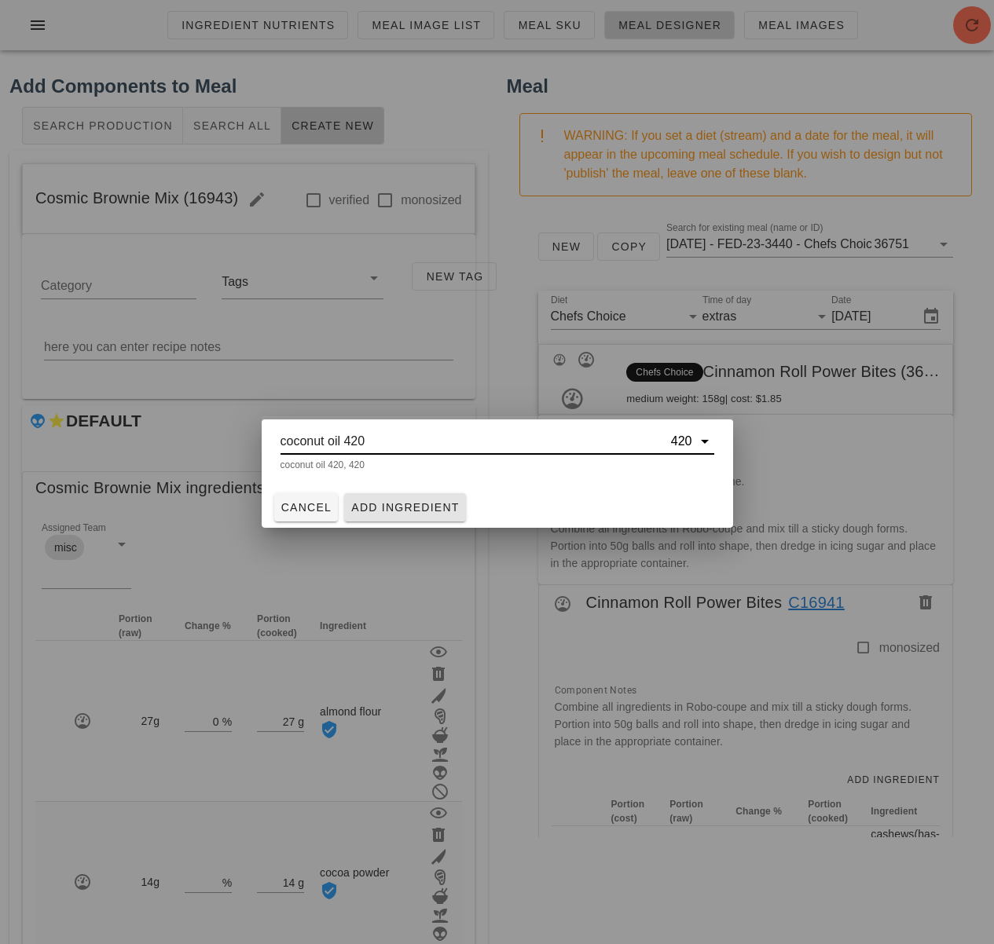
type input "coconut oil 420"
click at [406, 510] on span "Add Ingredient" at bounding box center [404, 507] width 109 height 13
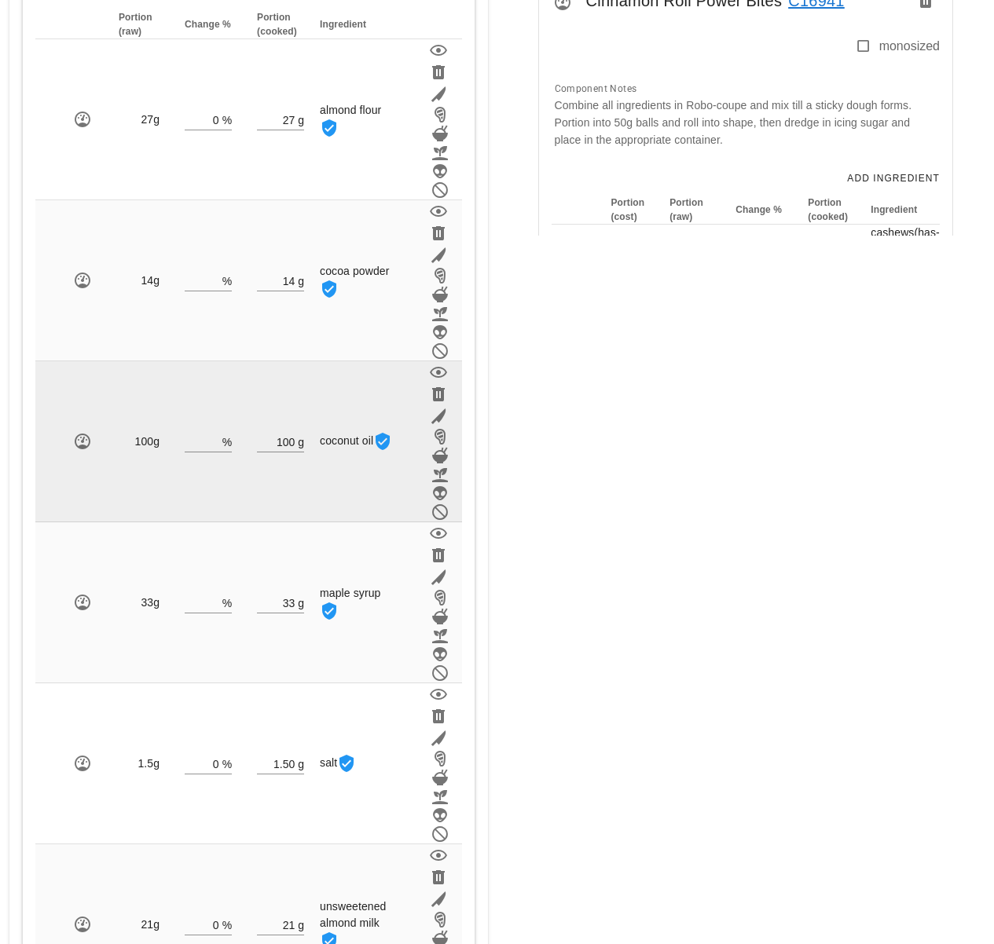
scroll to position [628, 0]
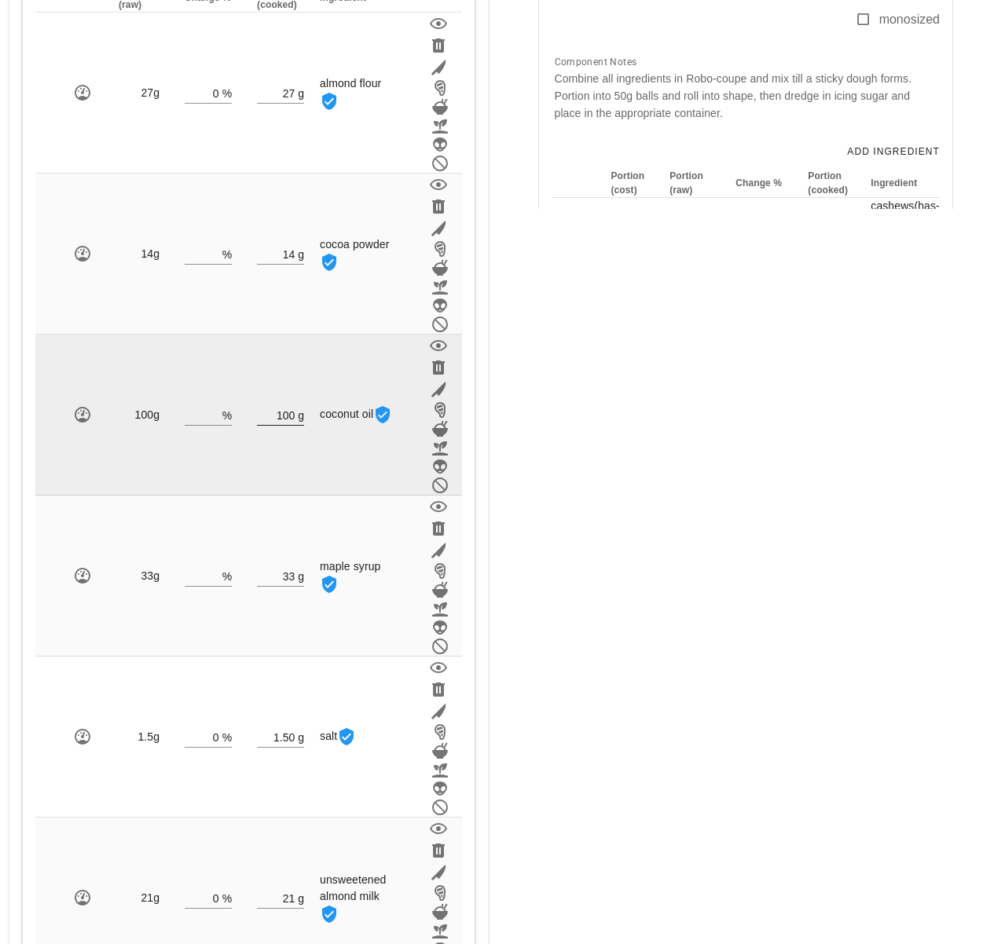
click at [295, 417] on input "100" at bounding box center [276, 415] width 38 height 20
type input "1"
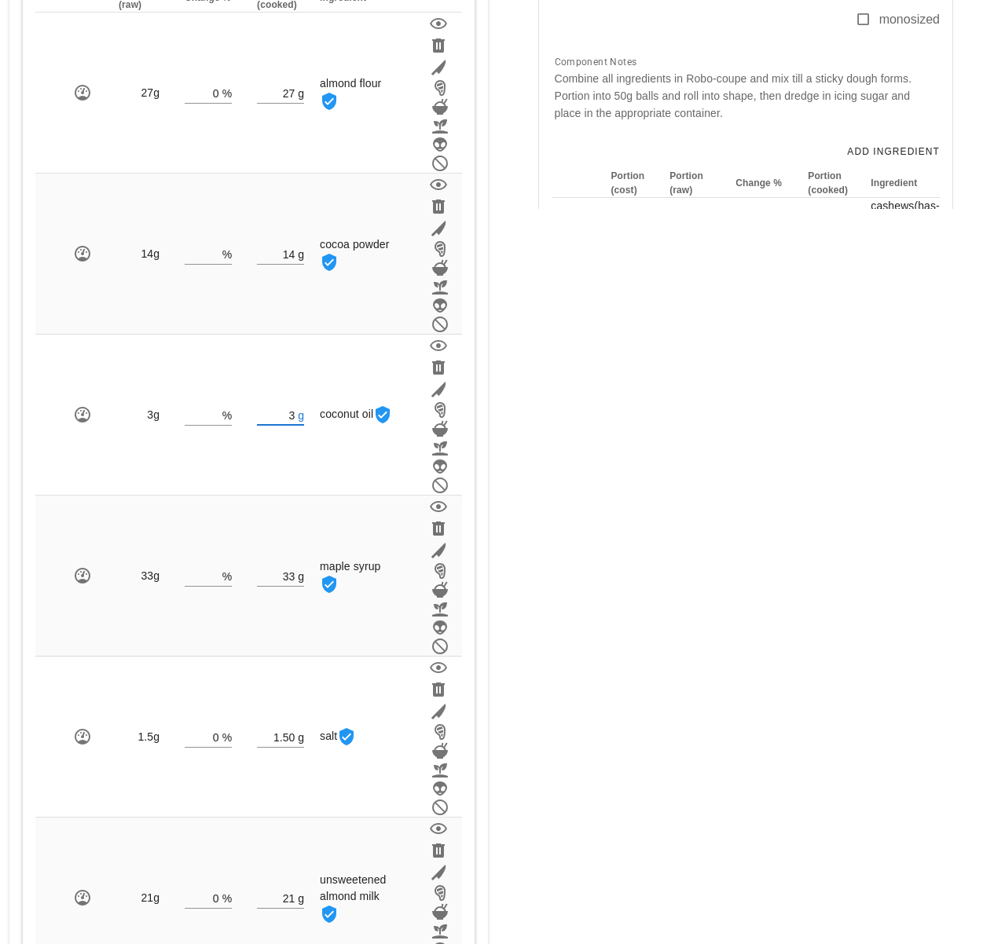
type input "3"
click at [612, 445] on div "Meal WARNING: If you set a diet (stream) and a date for the meal, it will appea…" at bounding box center [745, 403] width 497 height 1939
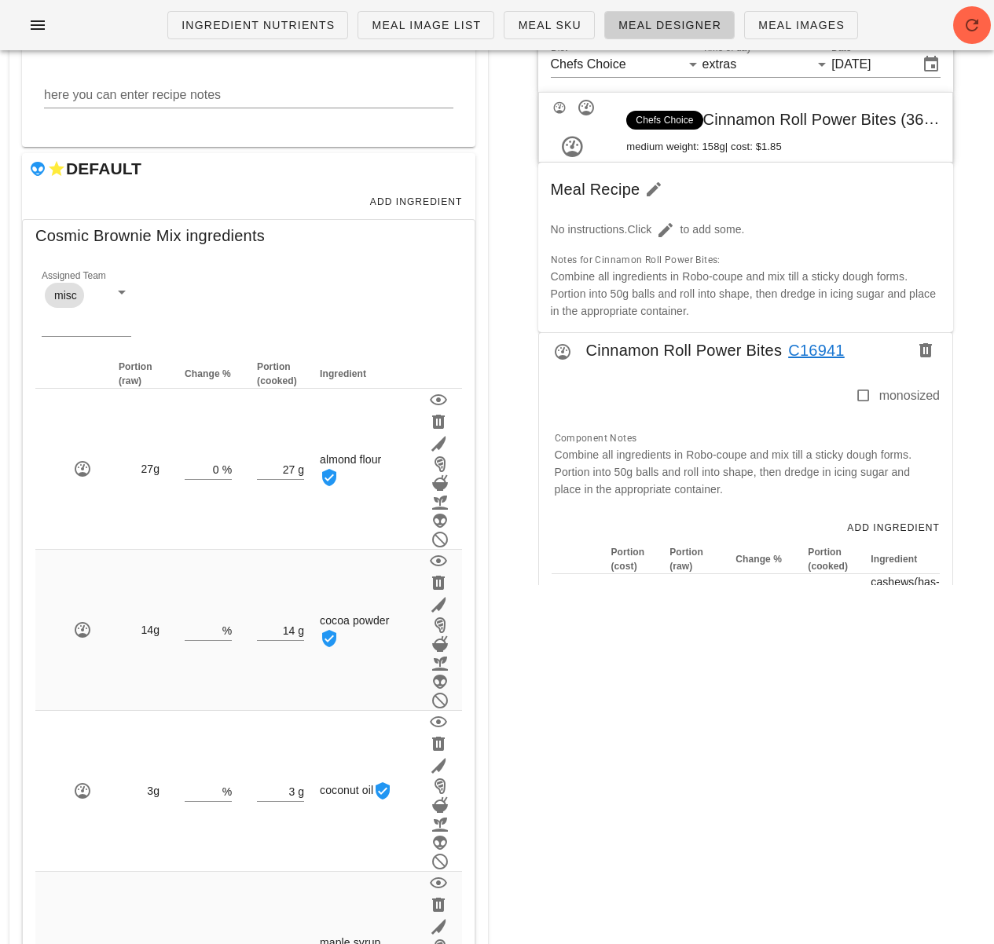
scroll to position [251, 0]
click at [427, 198] on span "Add Ingredient" at bounding box center [415, 202] width 93 height 11
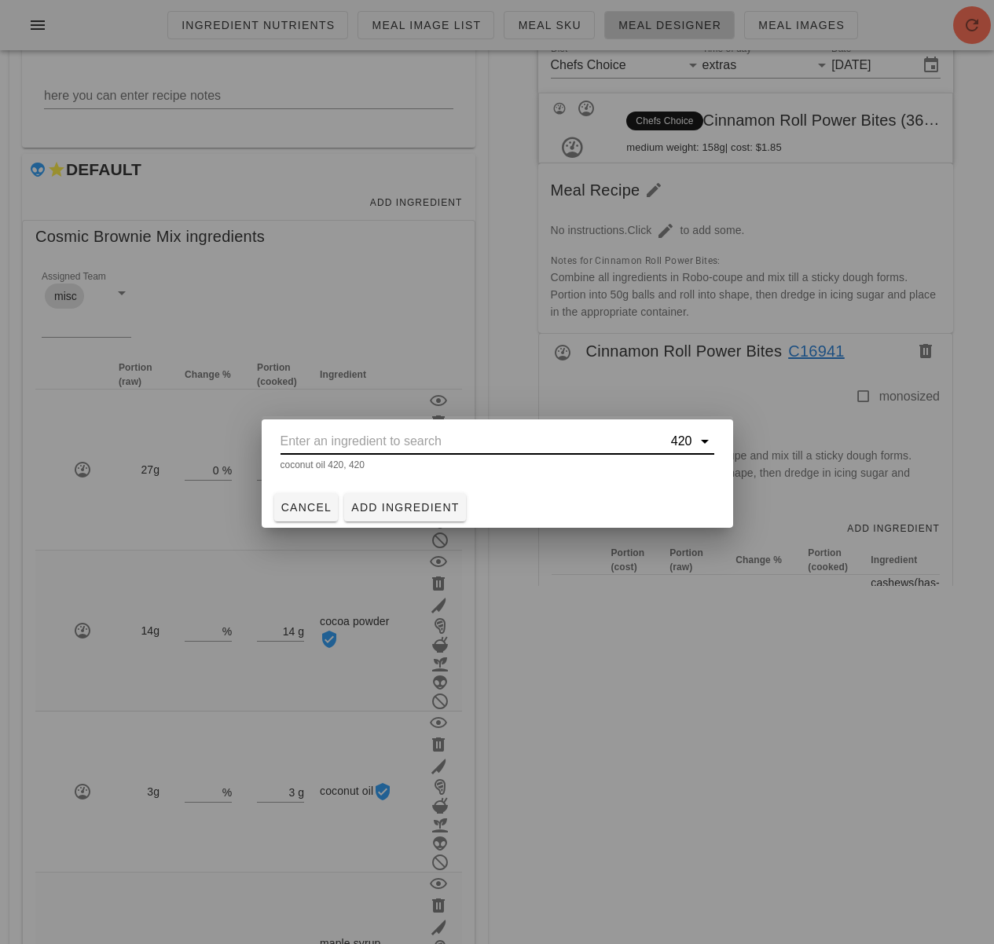
click at [391, 445] on input "text" at bounding box center [473, 441] width 387 height 25
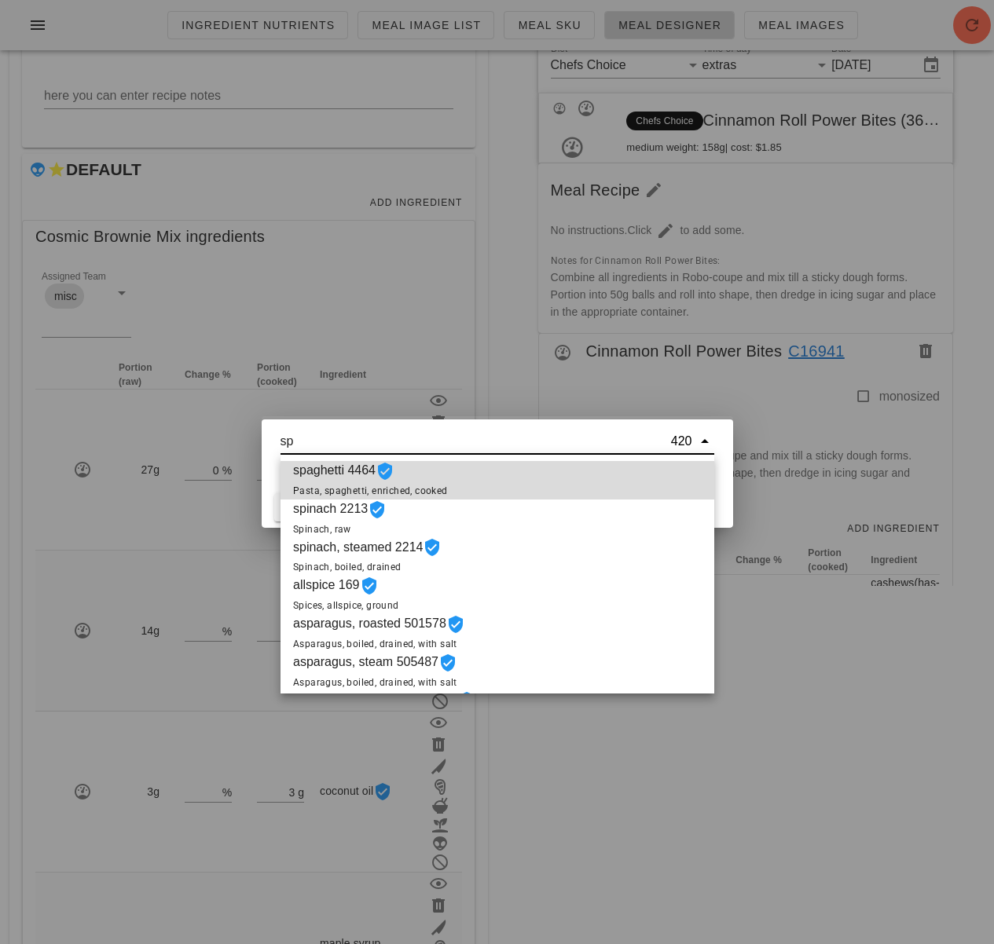
type input "s"
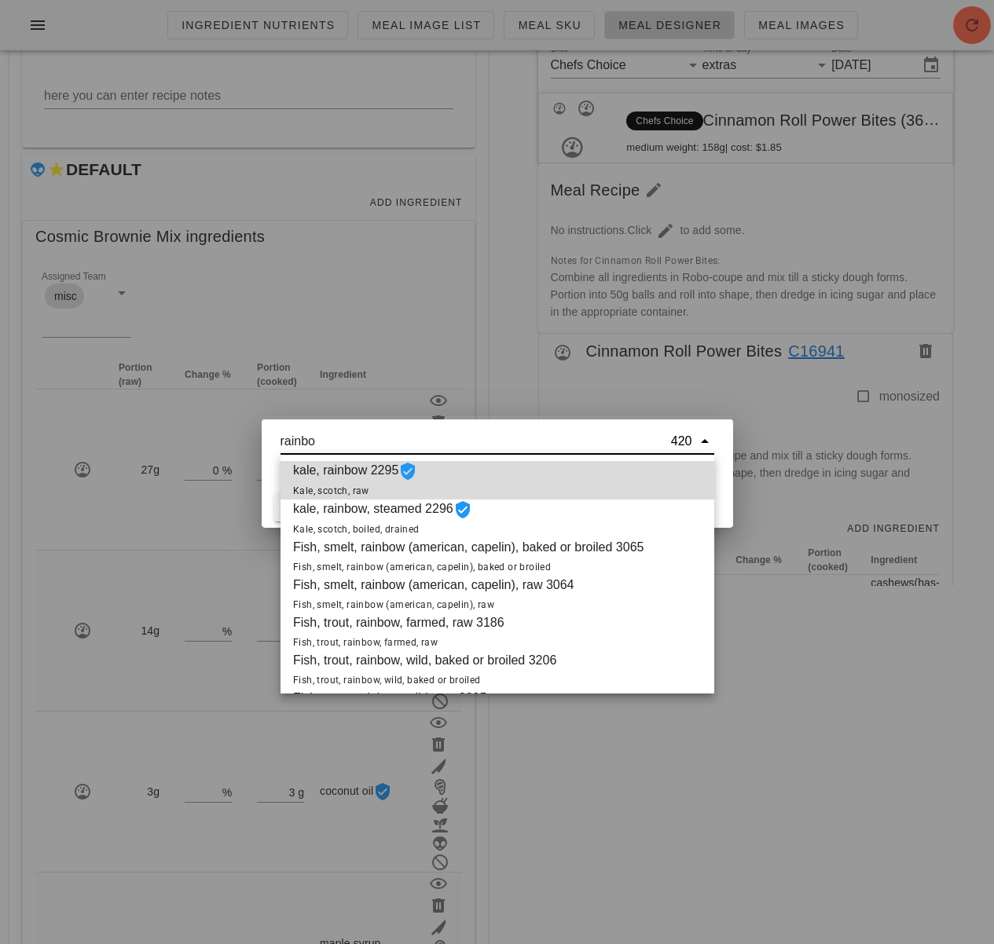
paste input "w"
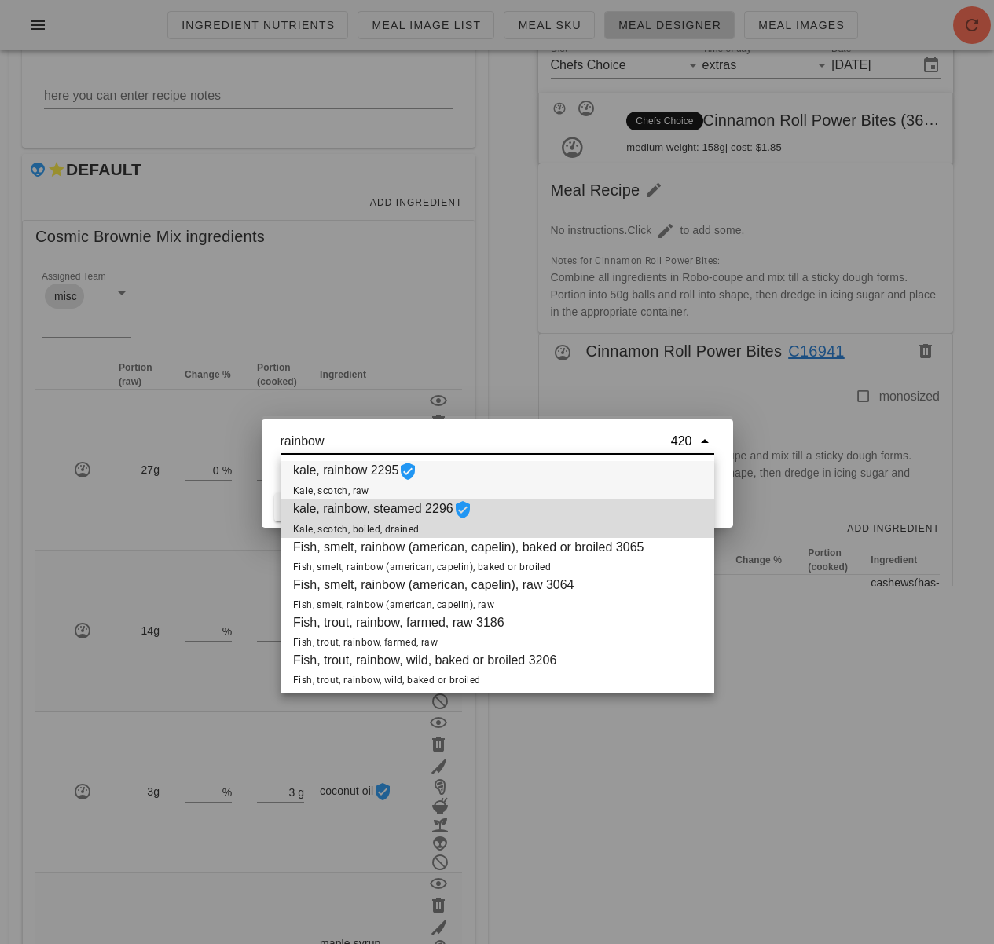
scroll to position [0, 0]
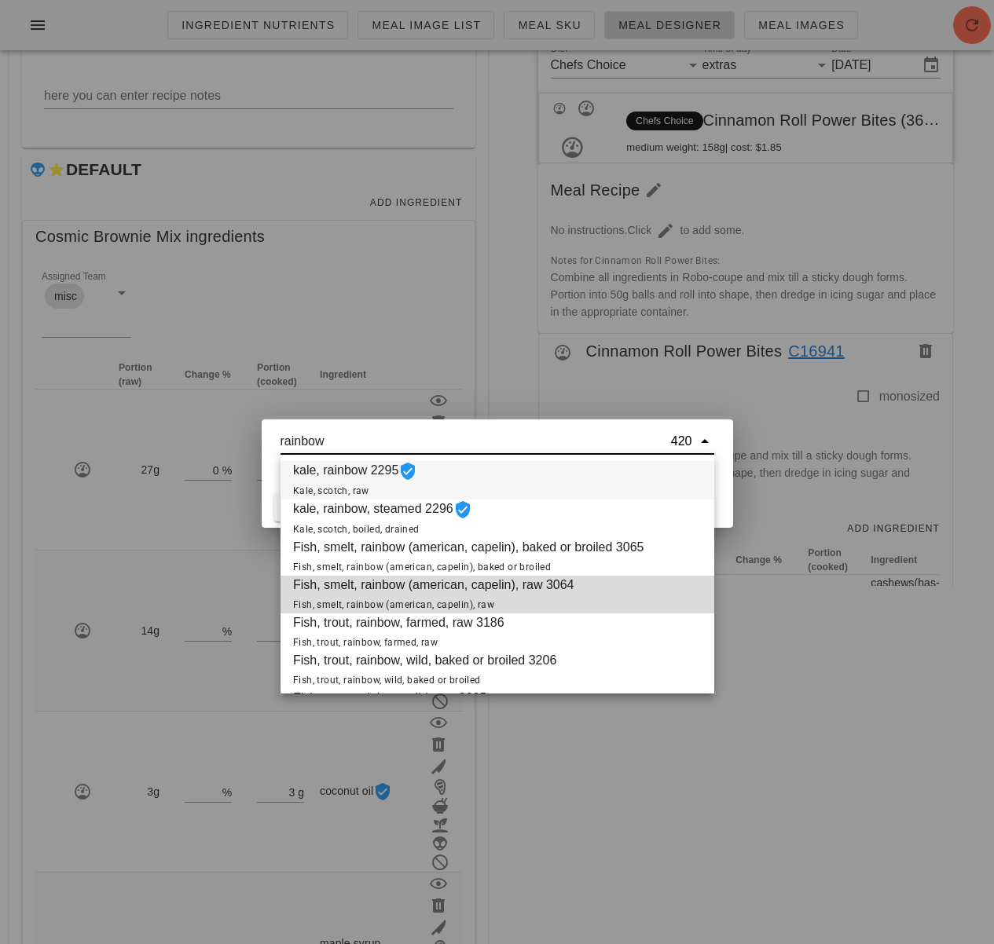
drag, startPoint x: 329, startPoint y: 438, endPoint x: 261, endPoint y: 431, distance: 68.6
click at [262, 431] on div "rainbow 420 coconut oil 420, 420" at bounding box center [497, 453] width 471 height 68
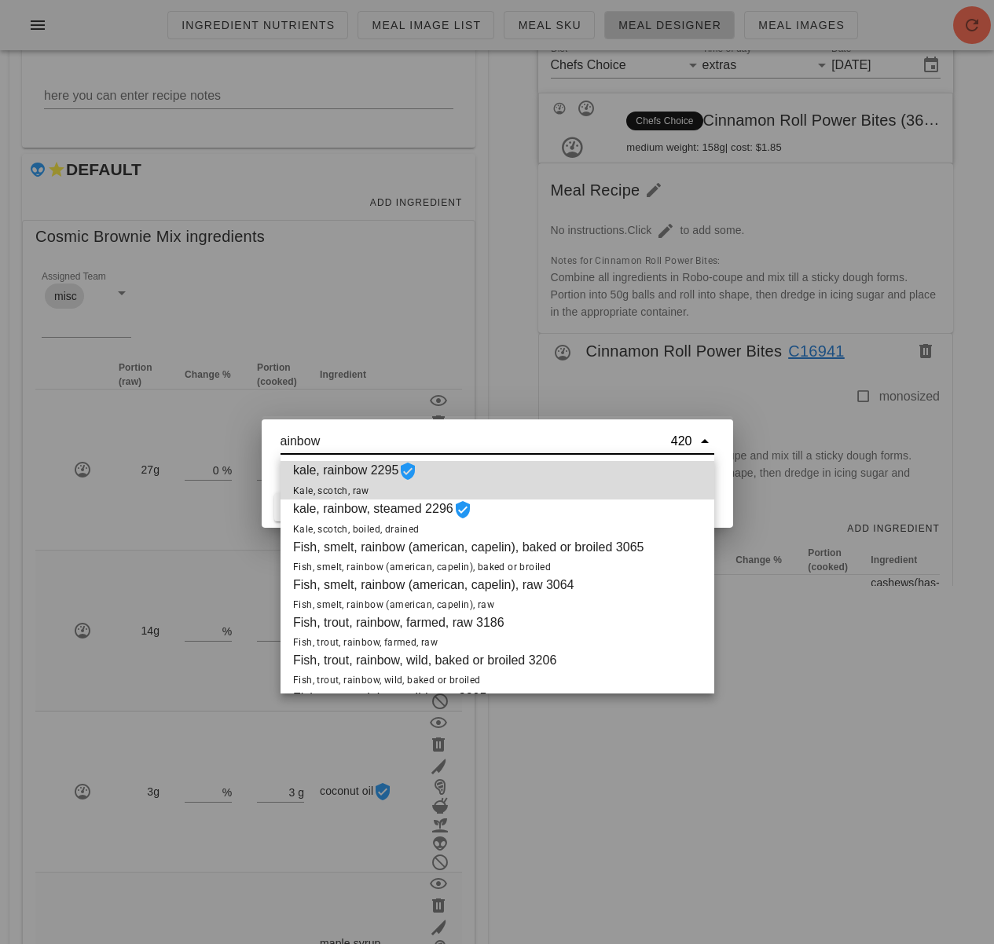
type input "Rainbow"
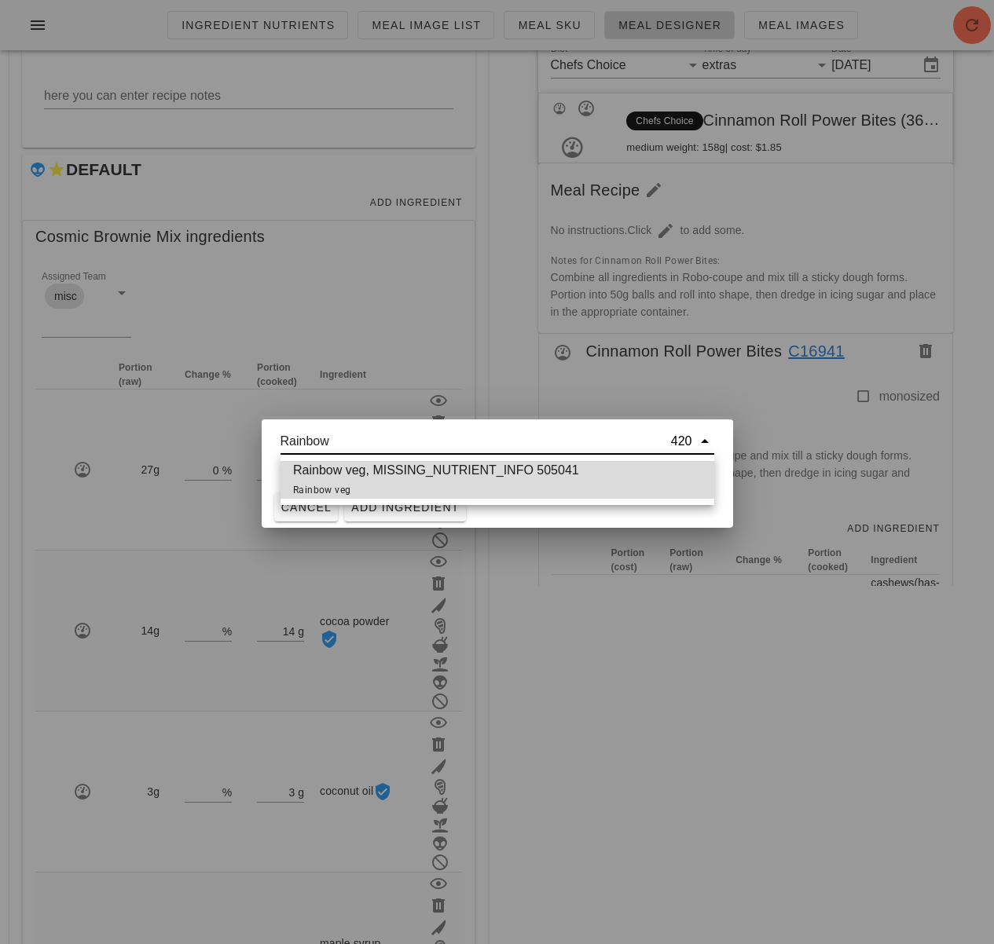
drag, startPoint x: 328, startPoint y: 439, endPoint x: 247, endPoint y: 437, distance: 80.9
click at [247, 437] on div "Ingredient Nutrients Meal Image List Meal Sku Meal Designer Meal Images Add Com…" at bounding box center [497, 750] width 994 height 2002
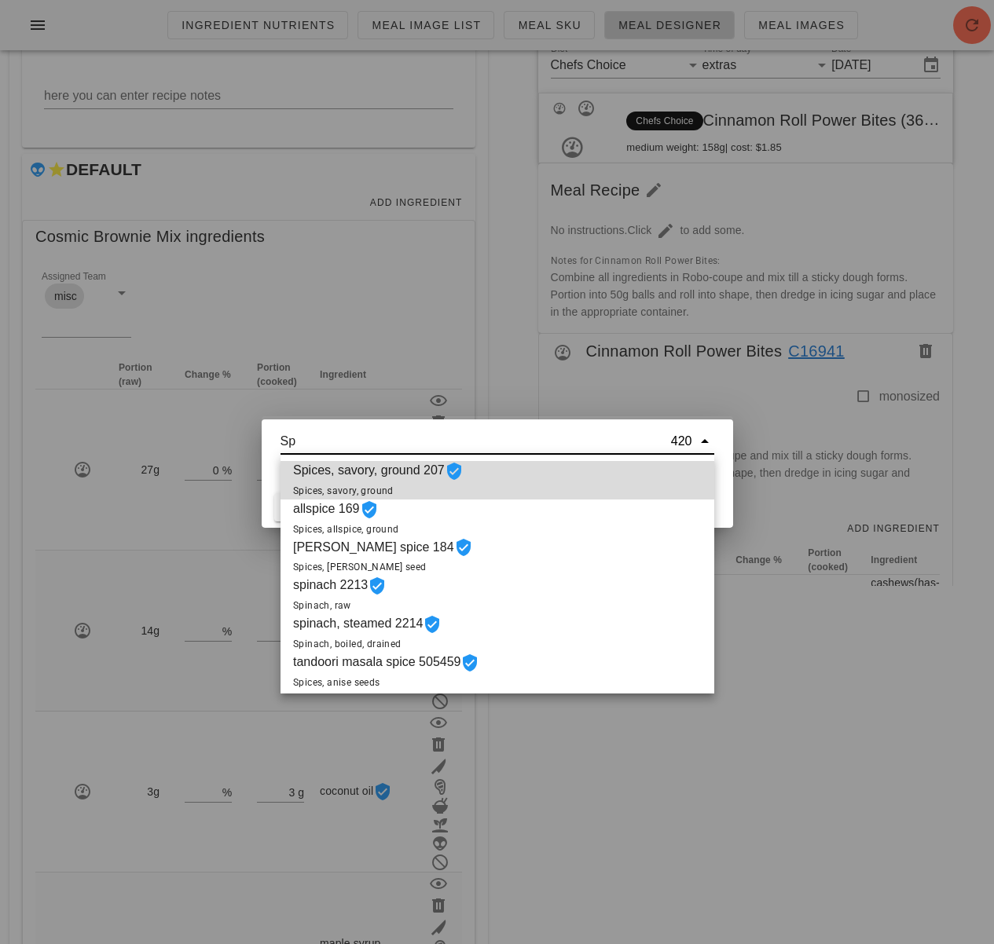
type input "S"
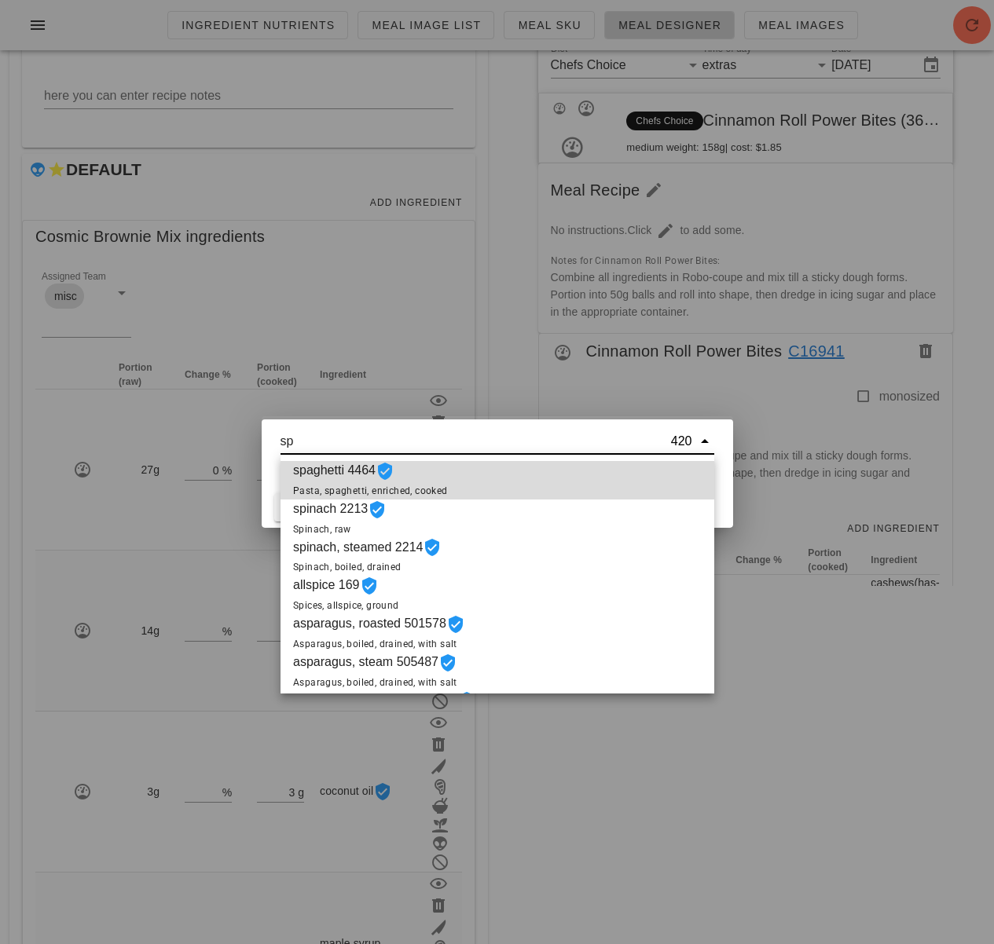
type input "s"
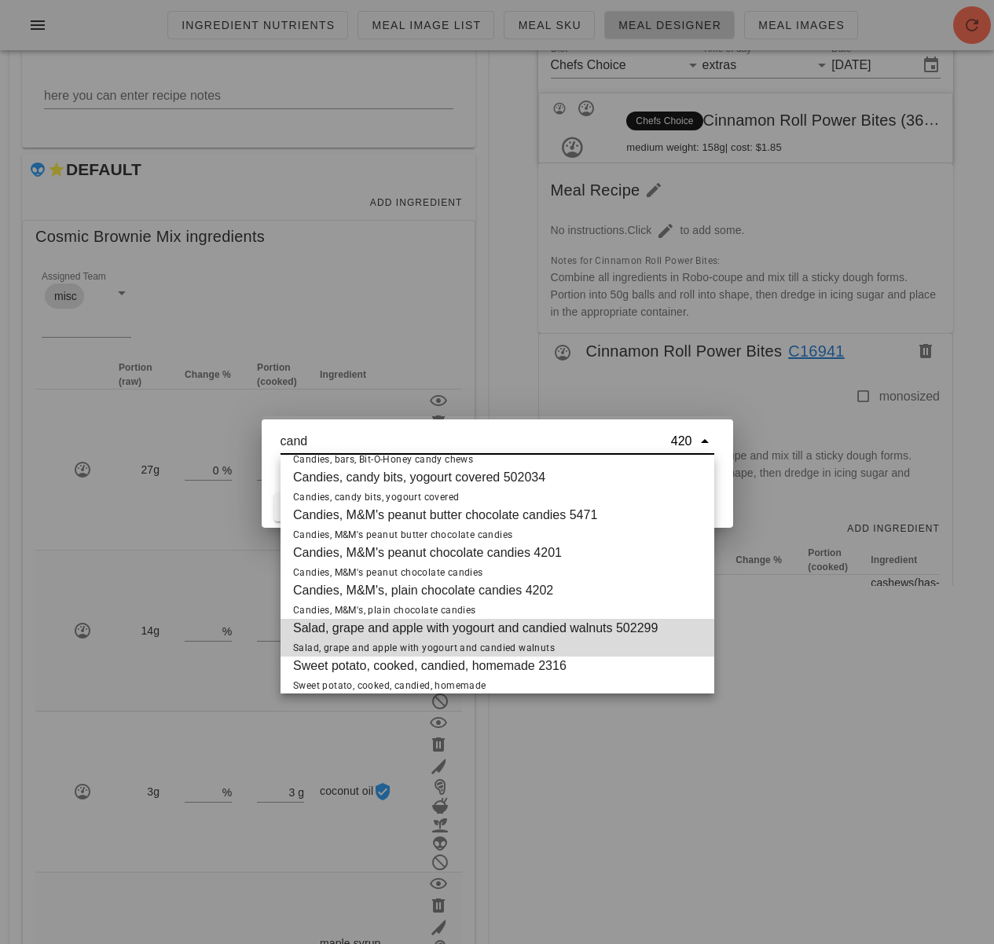
scroll to position [69, 0]
type input "cand"
click at [643, 775] on div at bounding box center [497, 472] width 994 height 944
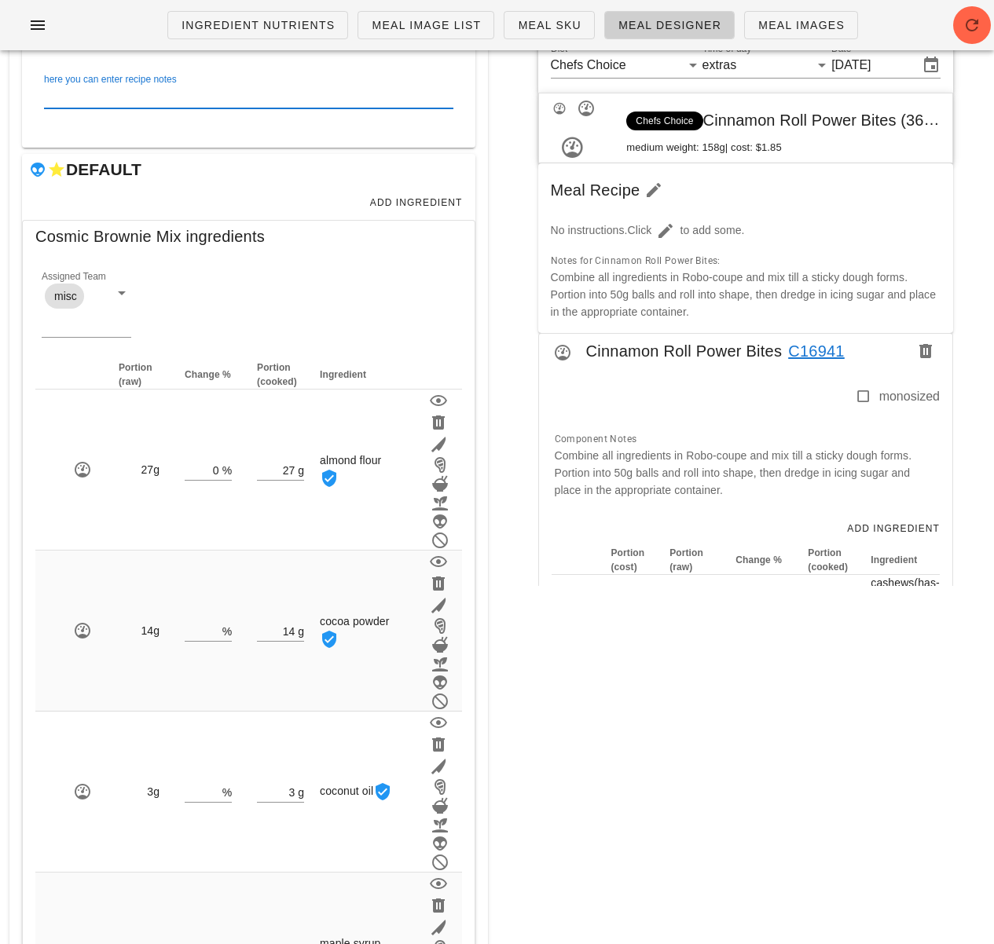
click at [170, 93] on div "here you can enter recipe notes" at bounding box center [248, 95] width 409 height 25
paste textarea "In a mixing bowl, combine Almond Flower, Whey Powder, Cocoa Powder and salt and…"
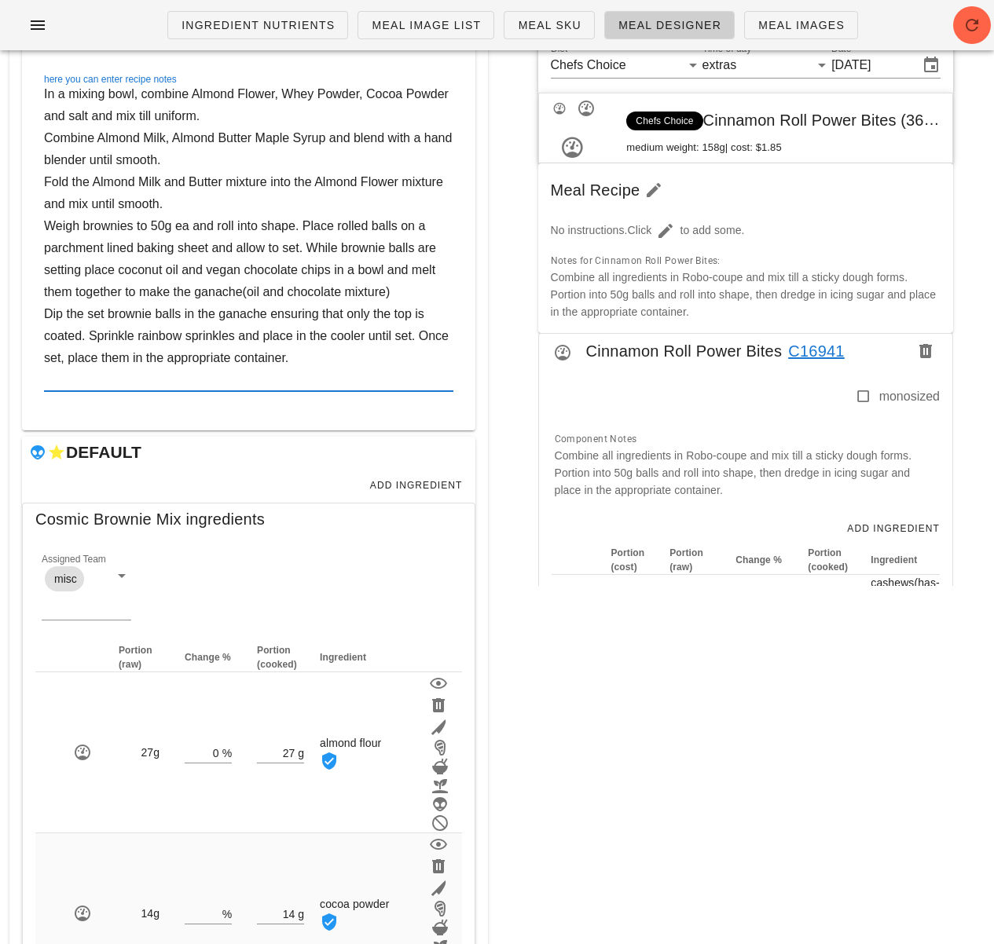
click at [250, 115] on textarea "In a mixing bowl, combine Almond Flower, Whey Powder, Cocoa Powder and salt and…" at bounding box center [248, 237] width 409 height 308
click at [280, 93] on textarea "In a mixing bowl, combine Almond Flower, Whey Powder, Cocoa Powder and salt and…" at bounding box center [248, 237] width 409 height 308
click at [286, 93] on textarea "In a mixing bowl, combine almond flour, Whey Powder, Cocoa Powder and salt and …" at bounding box center [248, 237] width 409 height 308
paste textarea "w"
click at [314, 93] on textarea "In a mixing bowl, combine almond flour, whey Powder, Cocoa Powder and salt and …" at bounding box center [248, 237] width 409 height 308
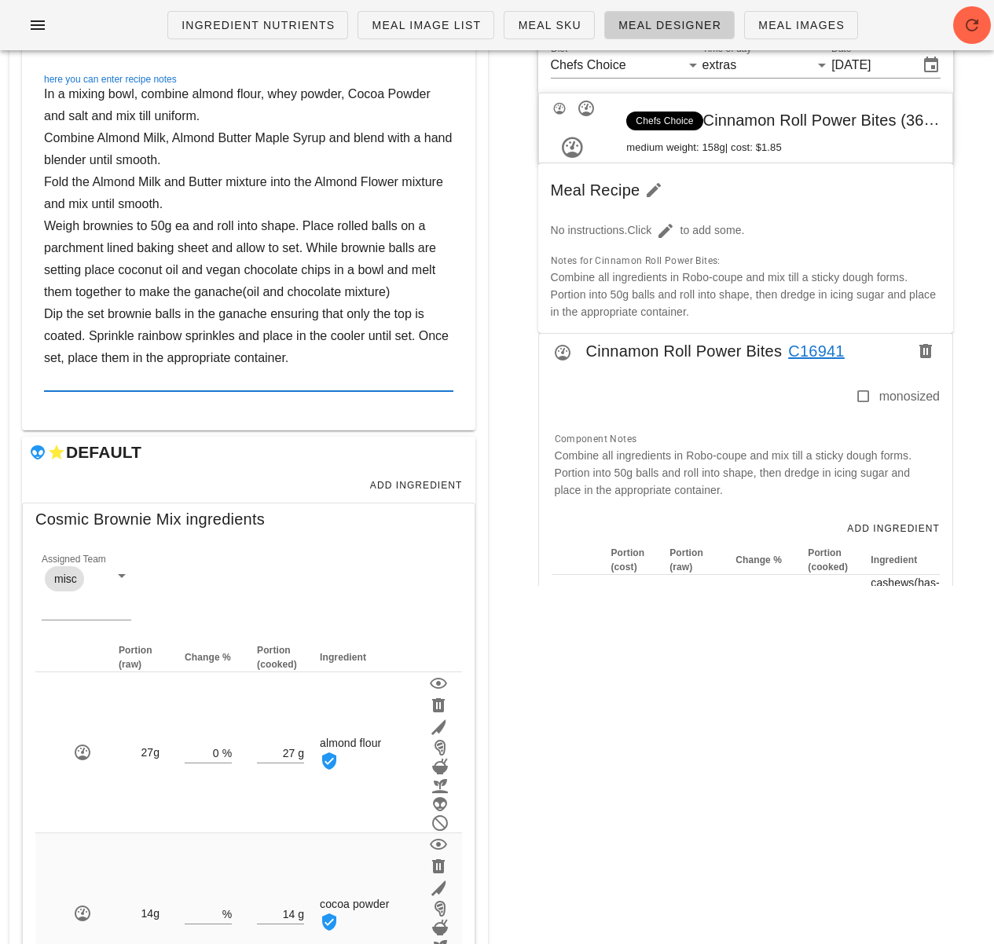
click at [357, 93] on textarea "In a mixing bowl, combine almond flour, whey powder, Cocoa Powder and salt and …" at bounding box center [248, 237] width 409 height 308
click at [395, 90] on textarea "In a mixing bowl, combine almond flour, whey powder, cocoa Powder and salt and …" at bounding box center [248, 237] width 409 height 308
click at [87, 117] on textarea "In a mixing bowl, combine almond flour, whey powder, cocoa powder and salt and …" at bounding box center [248, 237] width 409 height 308
click at [145, 116] on textarea "In a mixing bowl, combine almond flour, whey powder, cocoa powder and salt, and…" at bounding box center [248, 237] width 409 height 308
click at [152, 139] on textarea "In a mixing bowl, combine almond flour, whey powder, cocoa powder and salt, and…" at bounding box center [248, 237] width 409 height 308
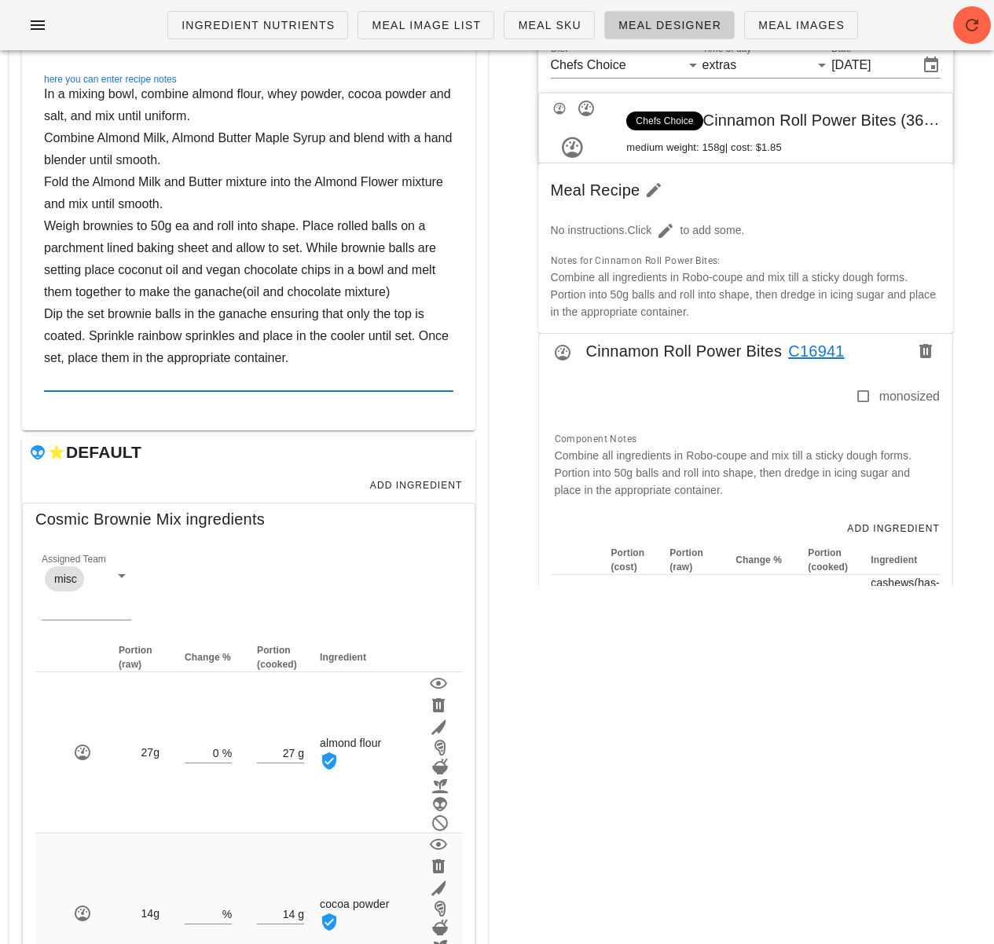
click at [261, 140] on textarea "In a mixing bowl, combine almond flour, whey powder, cocoa powder and salt, and…" at bounding box center [248, 237] width 409 height 308
click at [106, 138] on textarea "In a mixing bowl, combine almond flour, whey powder, cocoa powder and salt, and…" at bounding box center [248, 237] width 409 height 308
click at [182, 136] on textarea "In a mixing bowl, combine almond flour, whey powder, cocoa powder and salt, and…" at bounding box center [248, 237] width 409 height 308
click at [255, 134] on textarea "In a mixing bowl, combine almond flour, whey powder, cocoa powder and salt, and…" at bounding box center [248, 237] width 409 height 308
click at [390, 138] on textarea "In a mixing bowl, combine almond flour, whey powder, cocoa powder and salt, and…" at bounding box center [248, 237] width 409 height 308
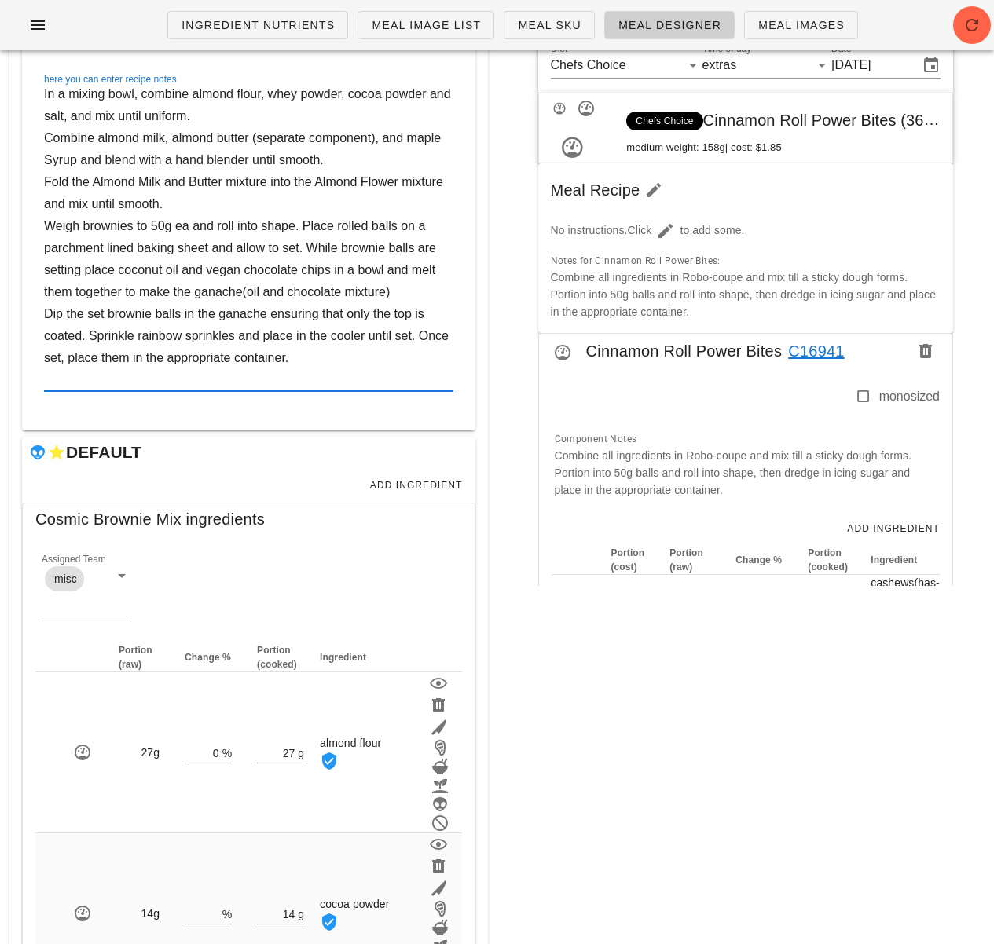
click at [46, 161] on textarea "In a mixing bowl, combine almond flour, whey powder, cocoa powder and salt, and…" at bounding box center [248, 237] width 409 height 308
click at [75, 159] on textarea "In a mixing bowl, combine almond flour, whey powder, cocoa powder and salt, and…" at bounding box center [248, 237] width 409 height 308
click at [101, 181] on textarea "In a mixing bowl, combine almond flour, whey powder, cocoa powder and salt, and…" at bounding box center [248, 237] width 409 height 308
click at [143, 180] on textarea "In a mixing bowl, combine almond flour, whey powder, cocoa powder and salt, and…" at bounding box center [248, 237] width 409 height 308
click at [330, 185] on textarea "In a mixing bowl, combine almond flour, whey powder, cocoa powder and salt, and…" at bounding box center [248, 237] width 409 height 308
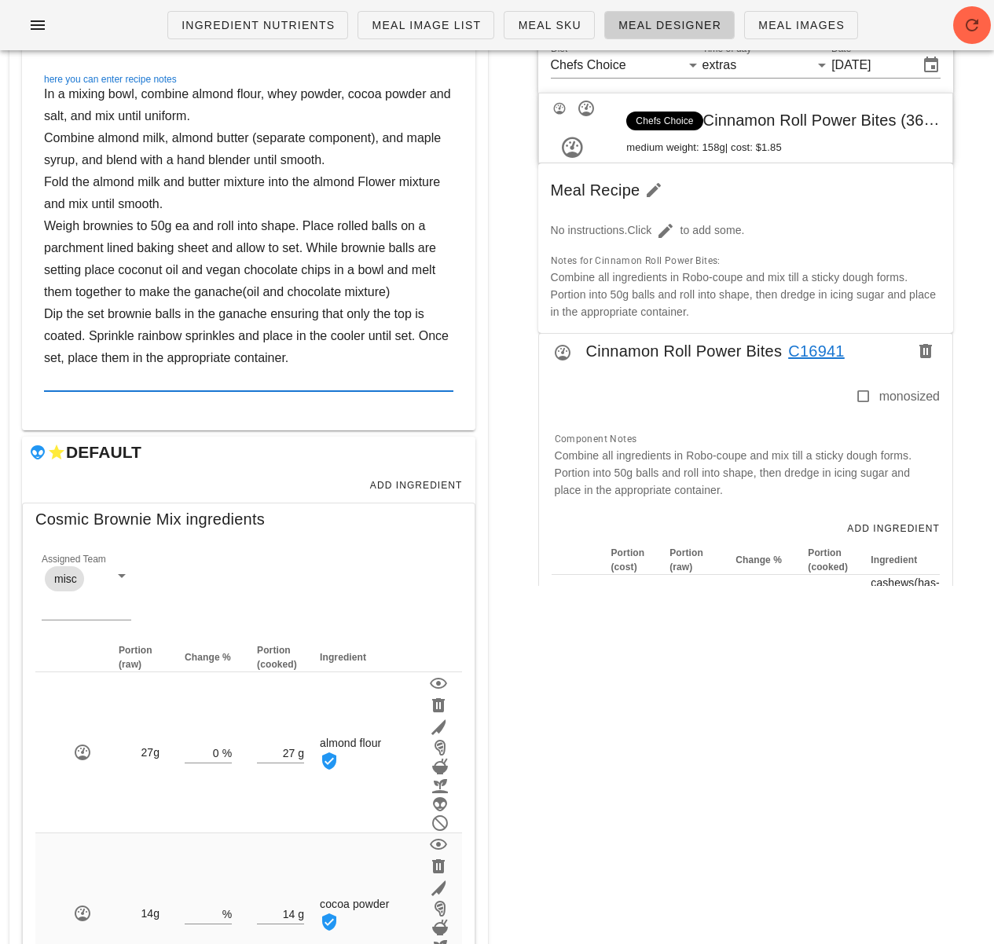
click at [374, 182] on textarea "In a mixing bowl, combine almond flour, whey powder, cocoa powder and salt, and…" at bounding box center [248, 237] width 409 height 308
drag, startPoint x: 404, startPoint y: 184, endPoint x: 374, endPoint y: 185, distance: 29.9
click at [374, 185] on textarea "In a mixing bowl, combine almond flour, whey powder, cocoa powder and salt, and…" at bounding box center [248, 237] width 409 height 308
click at [439, 177] on textarea "In a mixing bowl, combine almond flour, whey powder, cocoa powder and salt, and…" at bounding box center [248, 237] width 409 height 308
click at [287, 190] on textarea "In a mixing bowl, combine almond flour, whey powder, cocoa powder and salt, and…" at bounding box center [248, 237] width 409 height 308
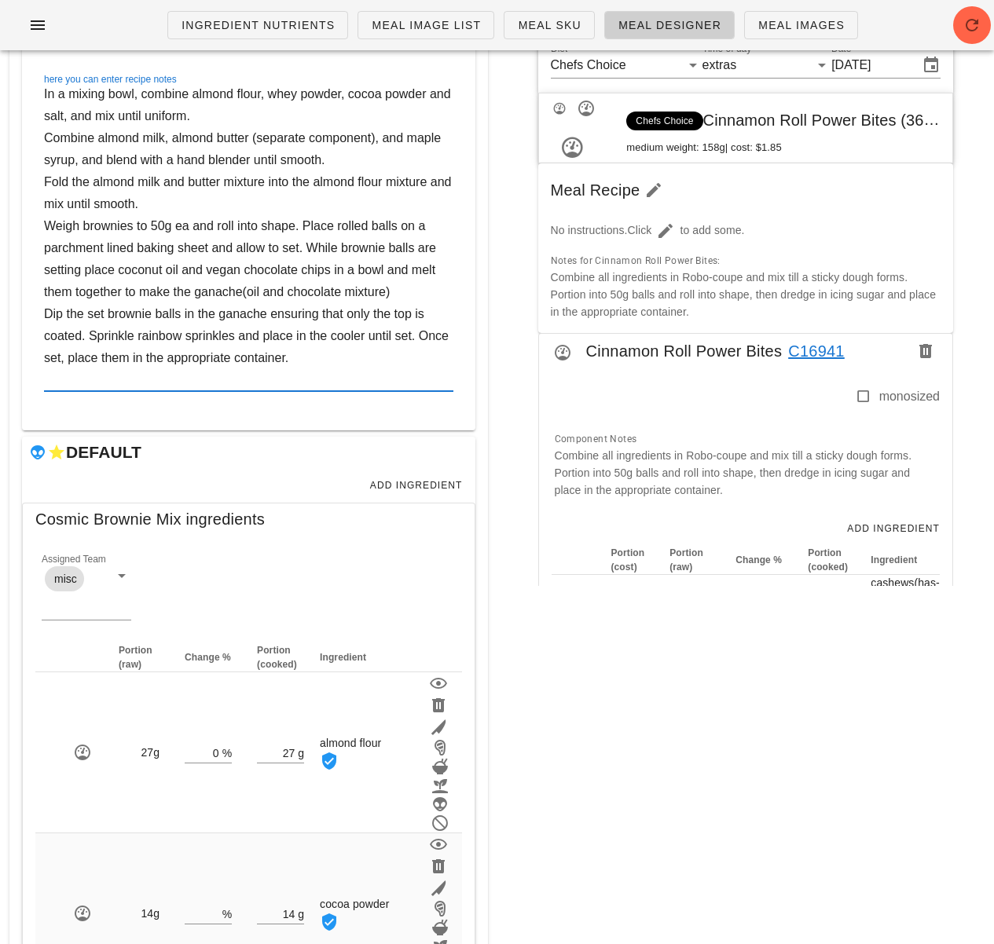
click at [268, 200] on textarea "In a mixing bowl, combine almond flour, whey powder, cocoa powder and salt, and…" at bounding box center [248, 237] width 409 height 308
click at [306, 224] on textarea "In a mixing bowl, combine almond flour, whey powder, cocoa powder and salt, and…" at bounding box center [248, 237] width 409 height 308
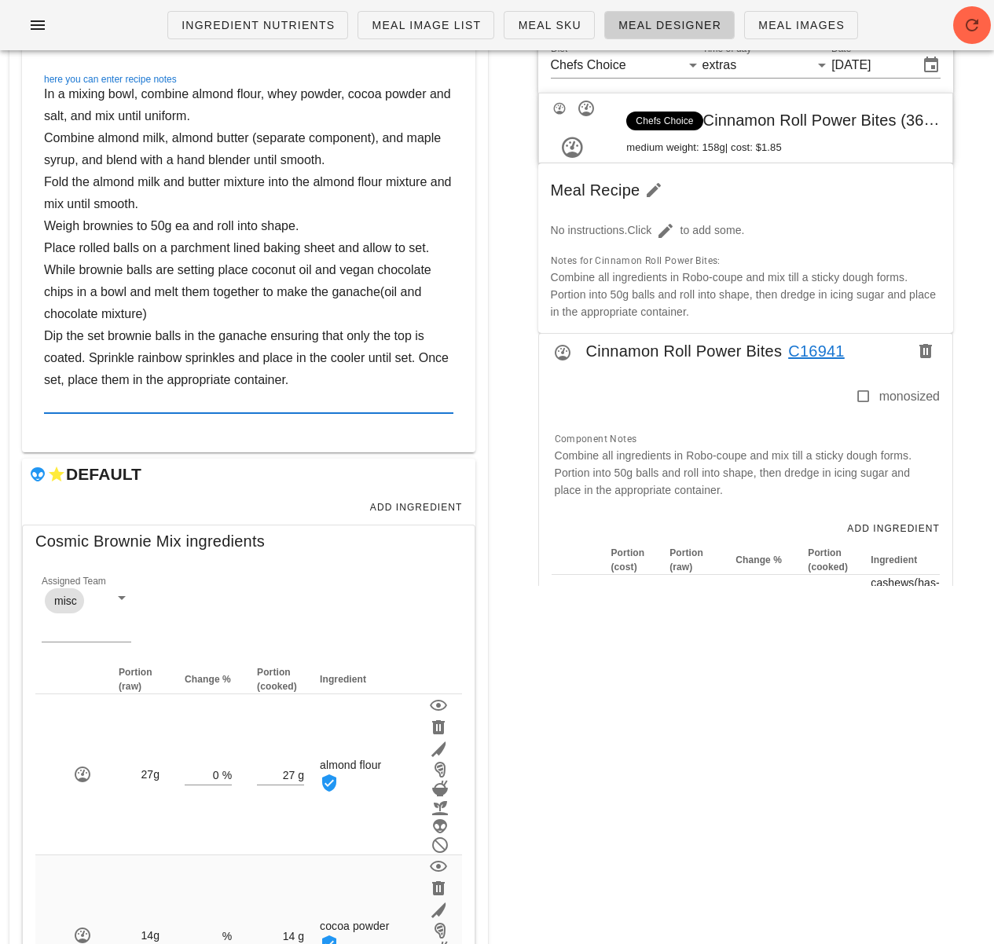
click at [45, 274] on textarea "In a mixing bowl, combine almond flour, whey powder, cocoa powder and salt, and…" at bounding box center [248, 248] width 409 height 330
click at [221, 269] on textarea "In a mixing bowl, combine almond flour, whey powder, cocoa powder and salt, and…" at bounding box center [248, 248] width 409 height 330
click at [388, 294] on textarea "In a mixing bowl, combine almond flour, whey powder, cocoa powder and salt, and…" at bounding box center [248, 248] width 409 height 330
click at [384, 299] on textarea "In a mixing bowl, combine almond flour, whey powder, cocoa powder and salt, and…" at bounding box center [248, 248] width 409 height 330
click at [370, 304] on textarea "In a mixing bowl, combine almond flour, whey powder, cocoa powder and salt, and…" at bounding box center [248, 248] width 409 height 330
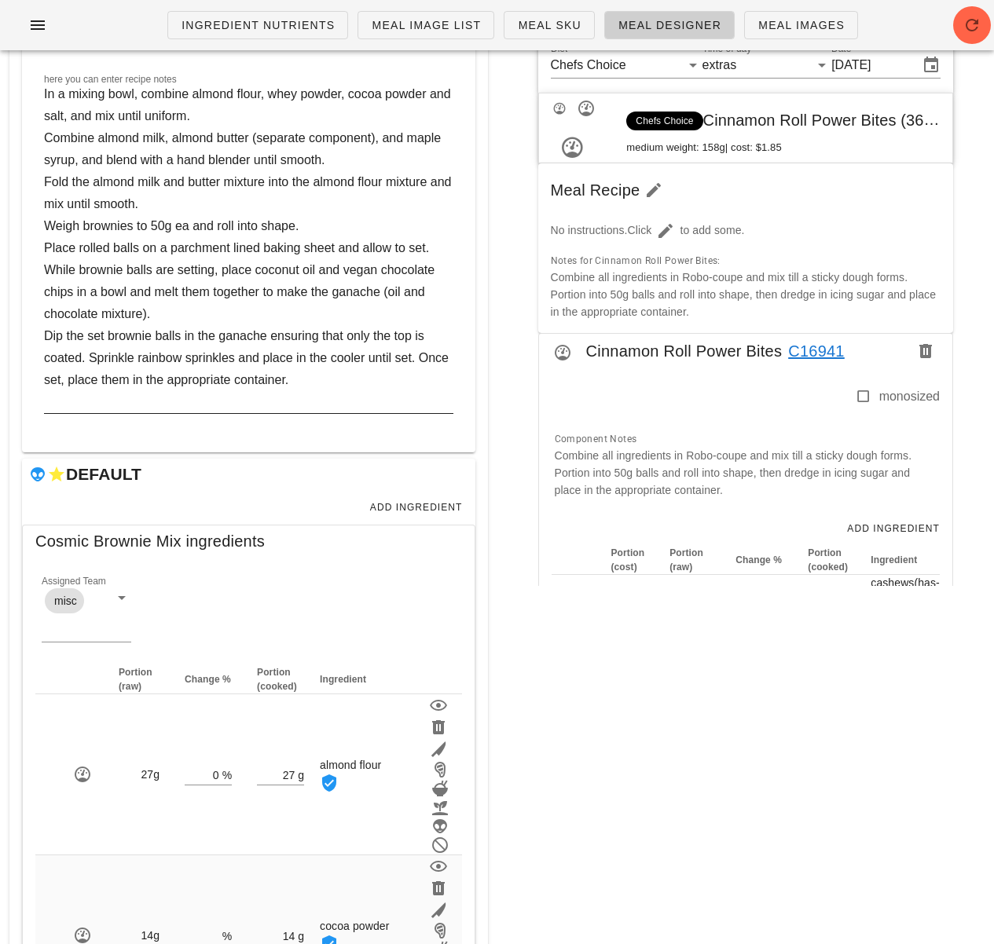
click at [42, 340] on div "here you can enter recipe notes In a mixing bowl, combine almond flour, whey po…" at bounding box center [249, 257] width 428 height 366
click at [45, 340] on textarea "In a mixing bowl, combine almond flour, whey powder, cocoa powder and salt, and…" at bounding box center [248, 248] width 409 height 330
click at [337, 373] on textarea "In a mixing bowl, combine almond flour, whey powder, cocoa powder and salt, and…" at bounding box center [248, 248] width 409 height 330
click at [599, 653] on div "Meal WARNING: If you set a diet (stream) and a date for the meal, it will appea…" at bounding box center [745, 933] width 497 height 2244
click at [519, 733] on div "Meal WARNING: If you set a diet (stream) and a date for the meal, it will appea…" at bounding box center [745, 933] width 497 height 2244
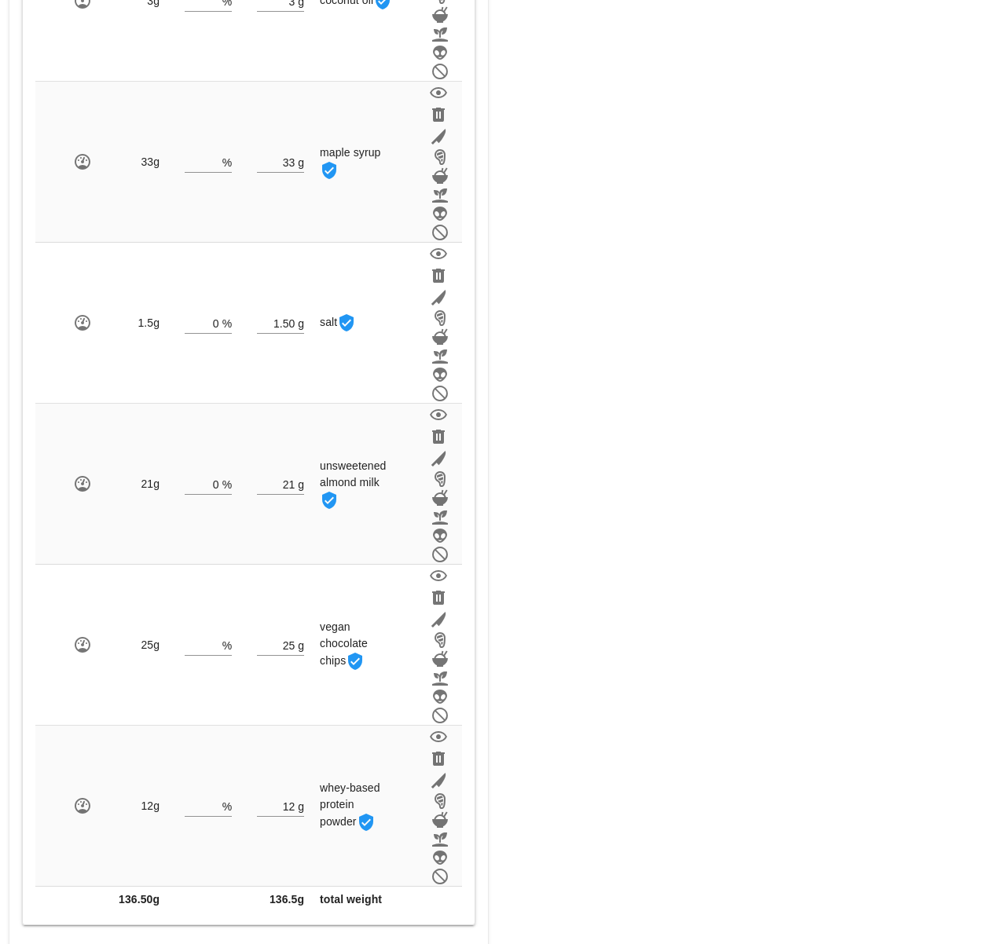
scroll to position [1363, 0]
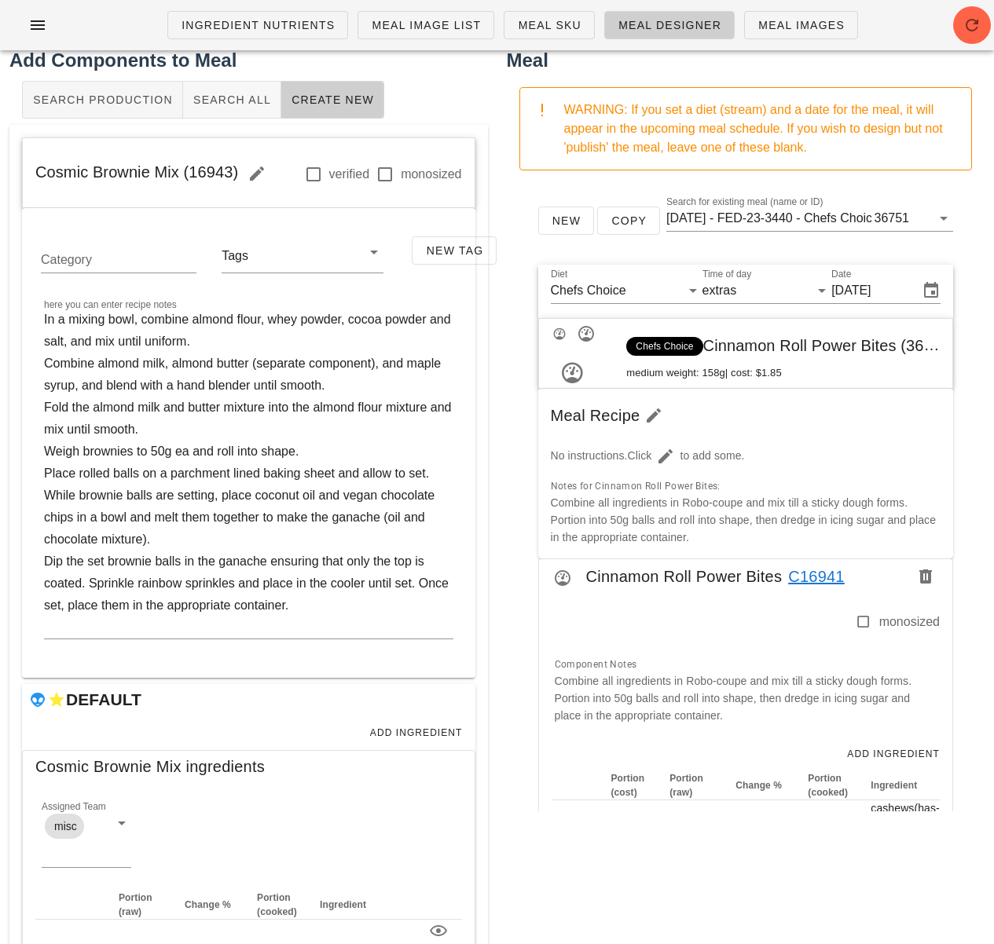
scroll to position [10, 0]
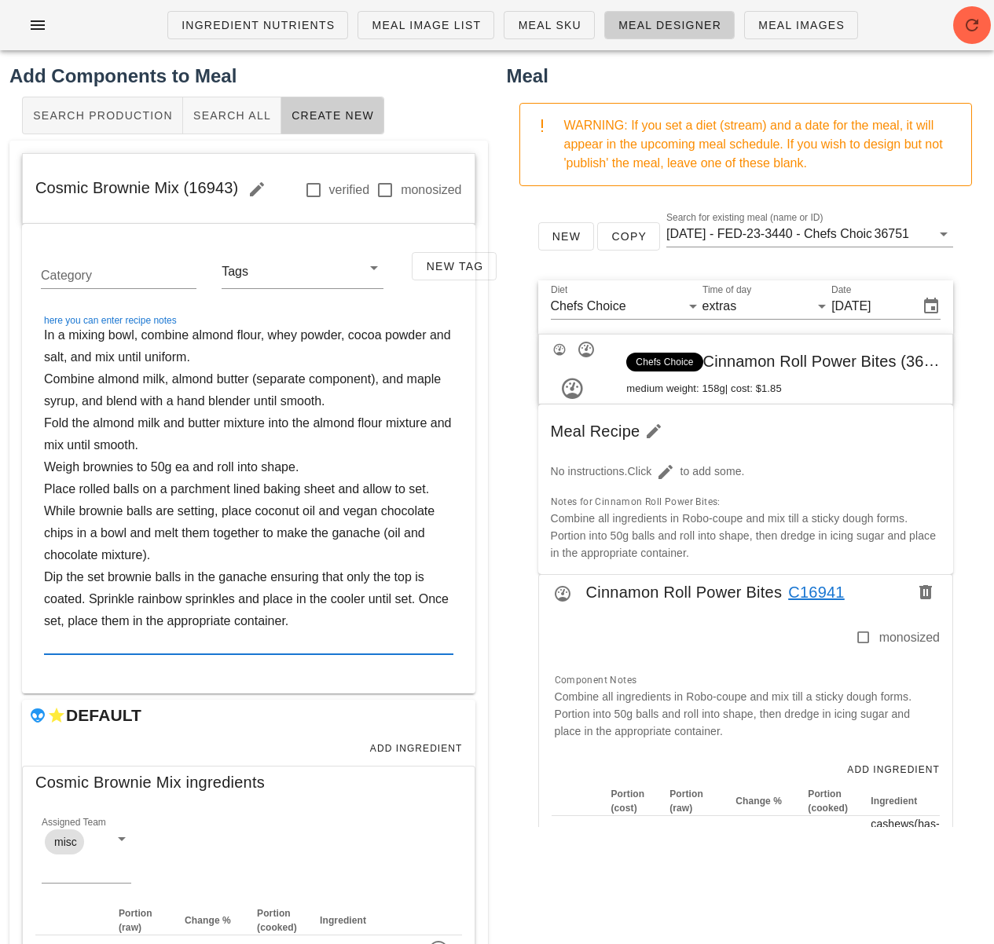
click at [419, 594] on textarea "In a mixing bowl, combine almond flour, whey powder, cocoa powder and salt, and…" at bounding box center [248, 489] width 409 height 330
type textarea "In a mixing bowl, combine almond flour, whey powder, cocoa powder and salt, and…"
drag, startPoint x: 235, startPoint y: 185, endPoint x: 37, endPoint y: 185, distance: 197.9
click at [37, 185] on span "Cosmic Brownie Mix (16943)" at bounding box center [155, 187] width 240 height 17
copy span "Cosmic Brownie Mix (16943)"
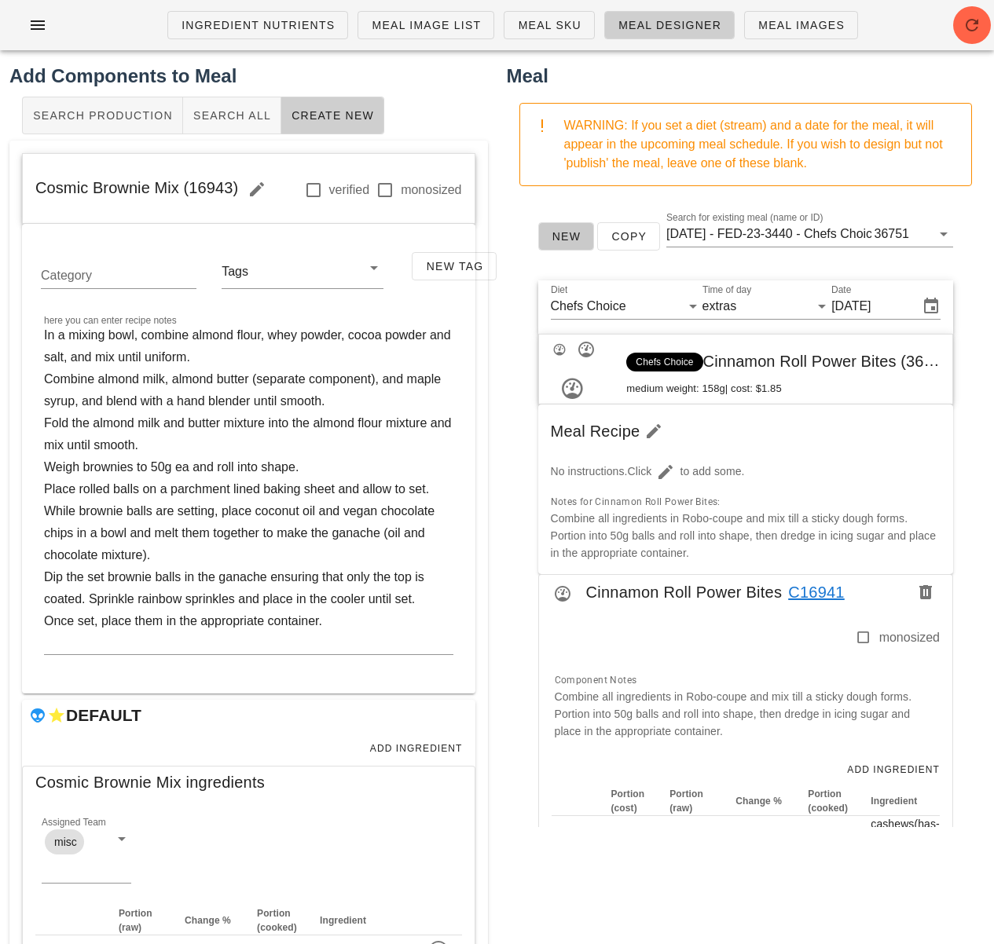
click at [566, 236] on span "New" at bounding box center [566, 236] width 30 height 13
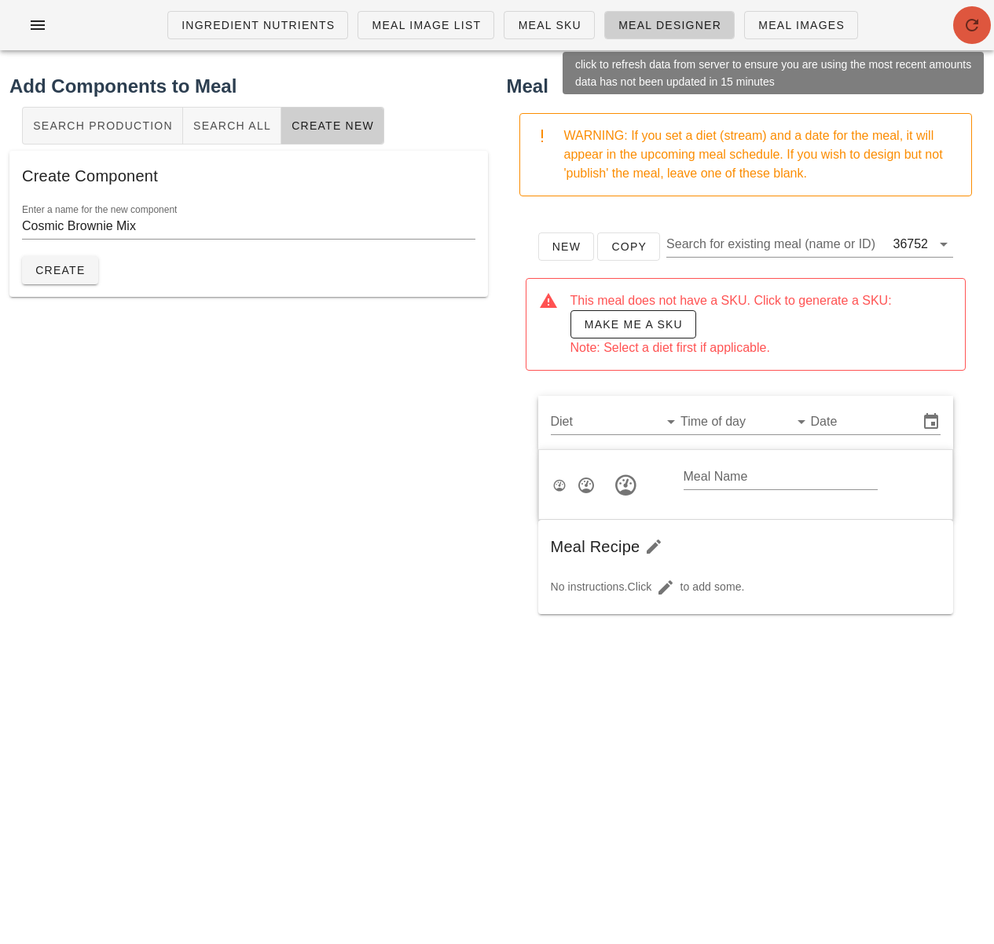
drag, startPoint x: 977, startPoint y: 27, endPoint x: 954, endPoint y: 46, distance: 30.1
click at [977, 27] on icon "button" at bounding box center [971, 25] width 19 height 19
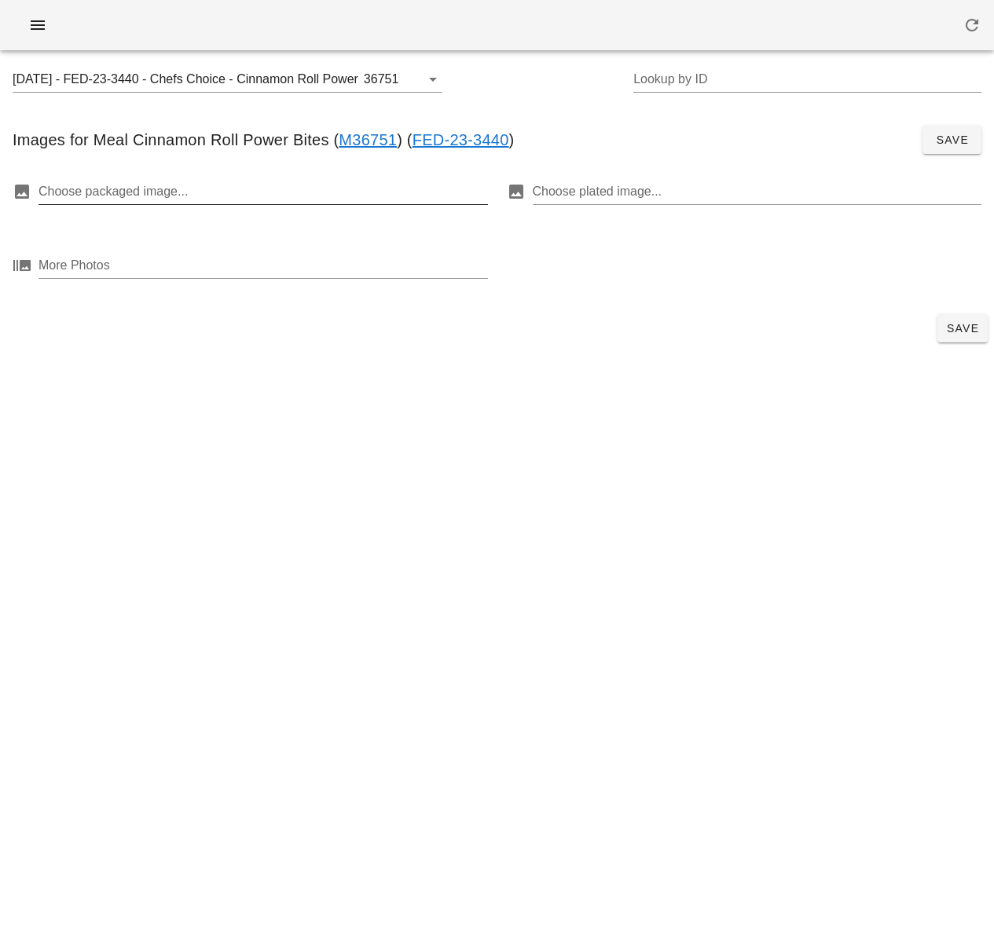
click at [356, 181] on div at bounding box center [261, 191] width 446 height 25
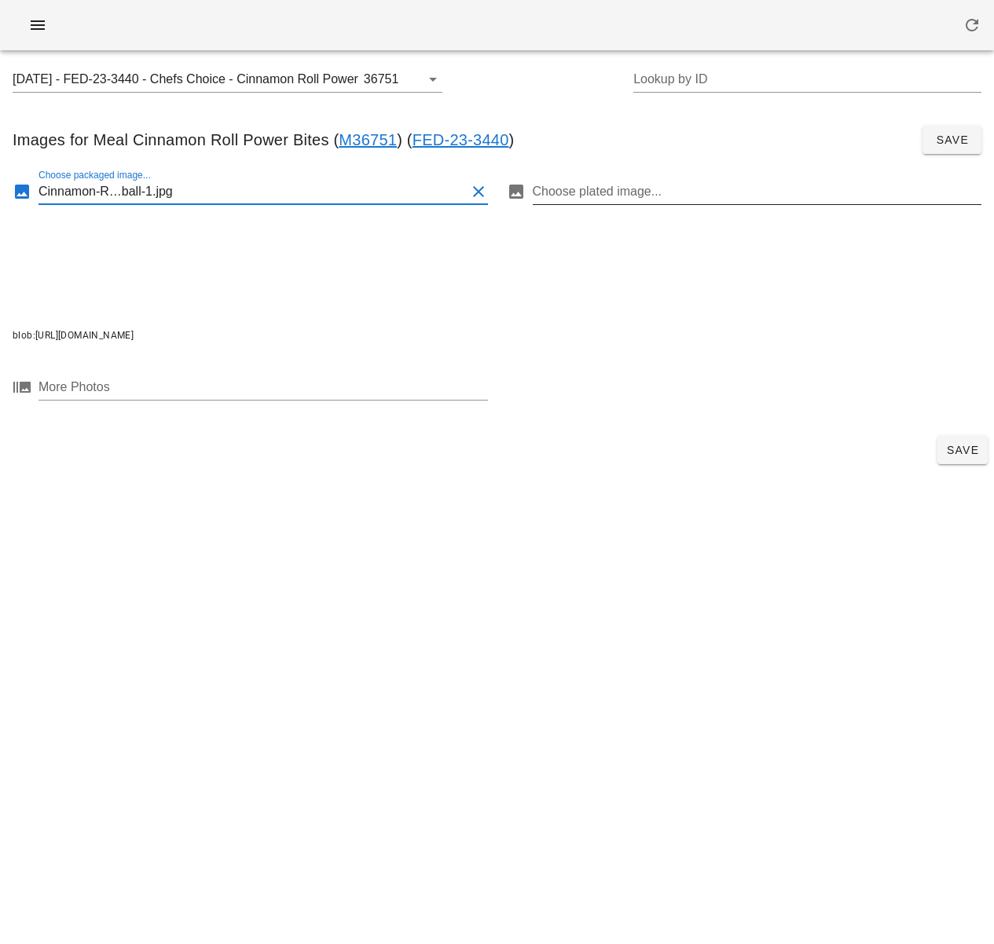
click at [639, 189] on div at bounding box center [756, 191] width 446 height 25
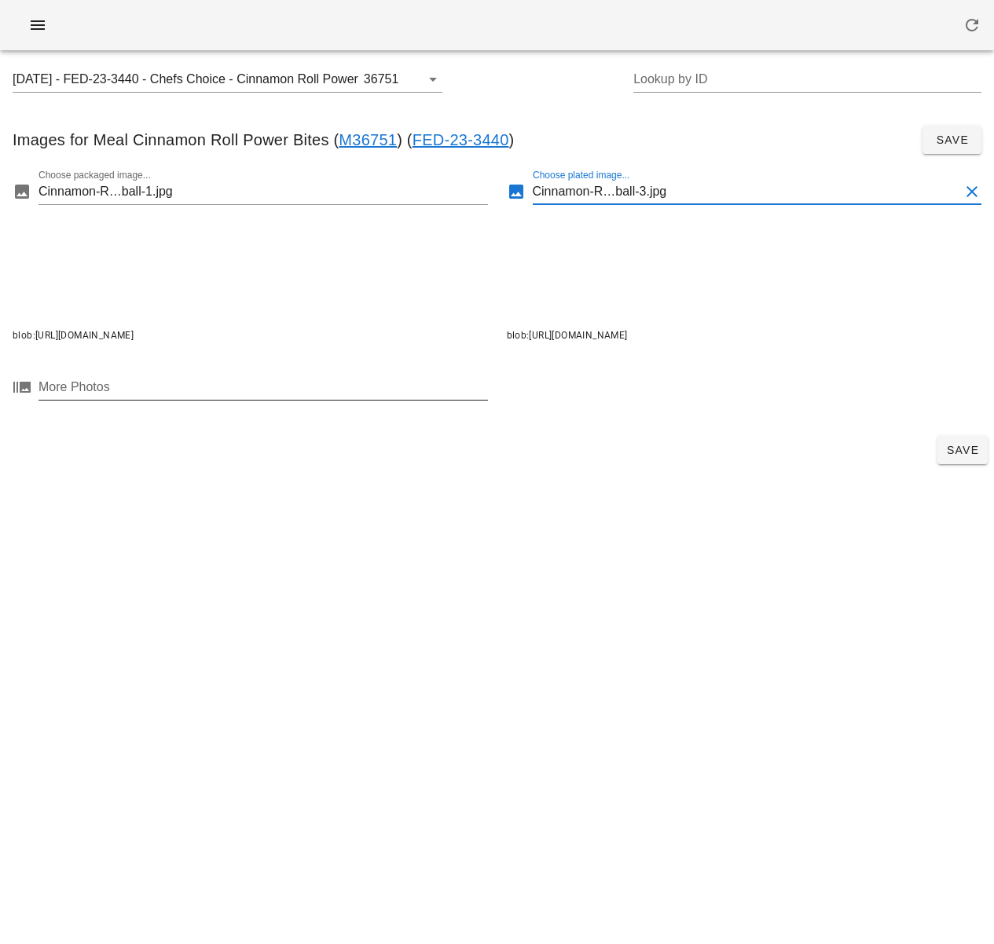
click at [389, 400] on div at bounding box center [261, 387] width 446 height 25
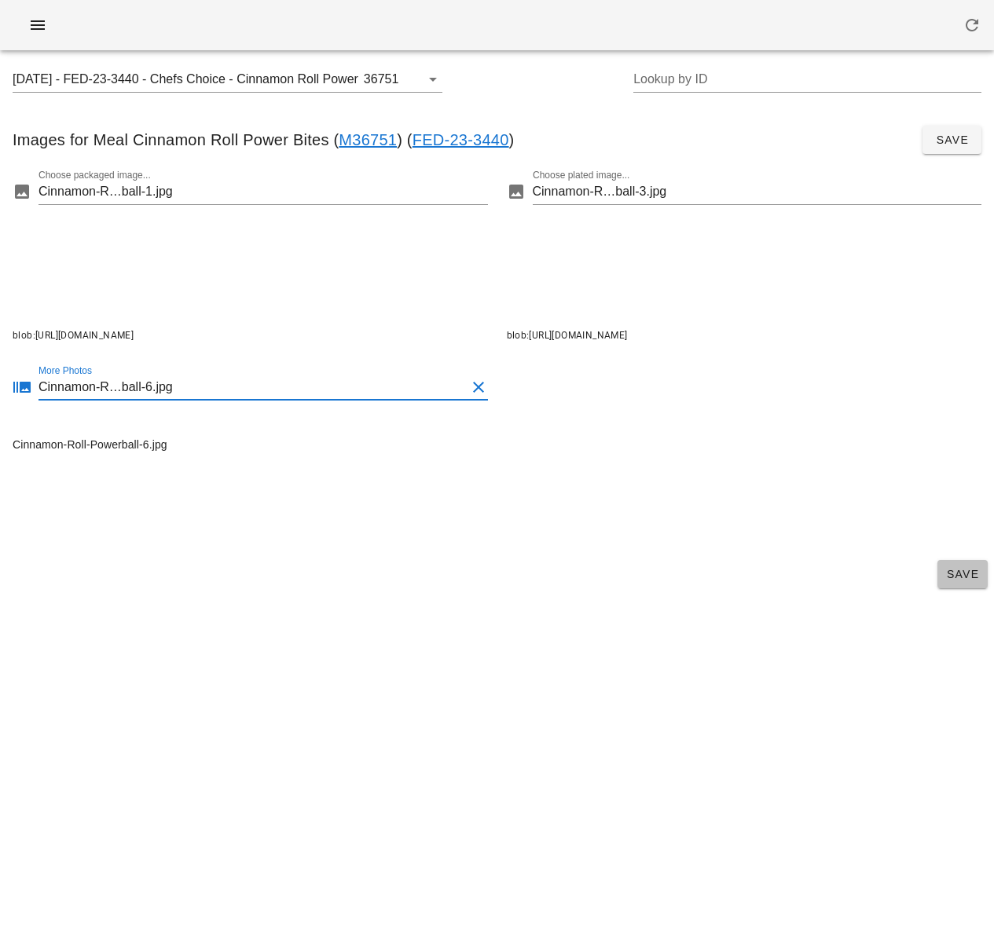
click at [953, 569] on span "Save" at bounding box center [962, 574] width 38 height 13
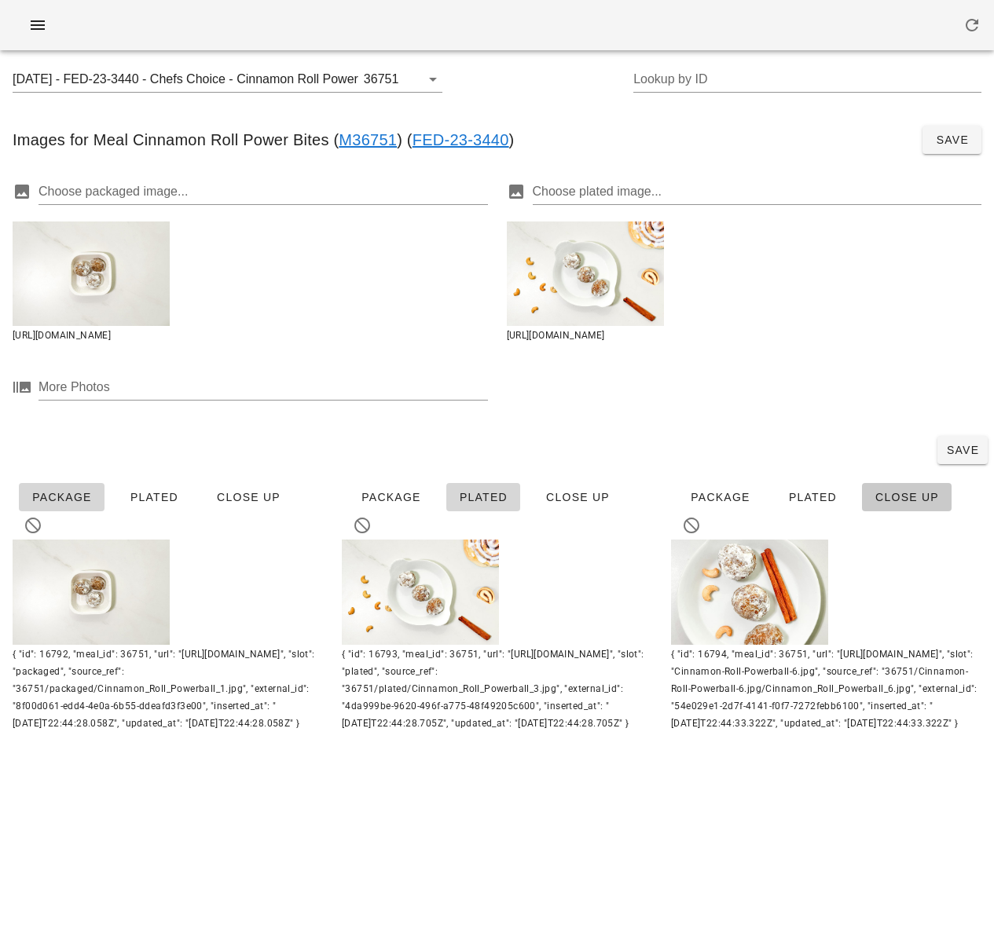
click at [884, 504] on span "Close Up" at bounding box center [906, 497] width 64 height 13
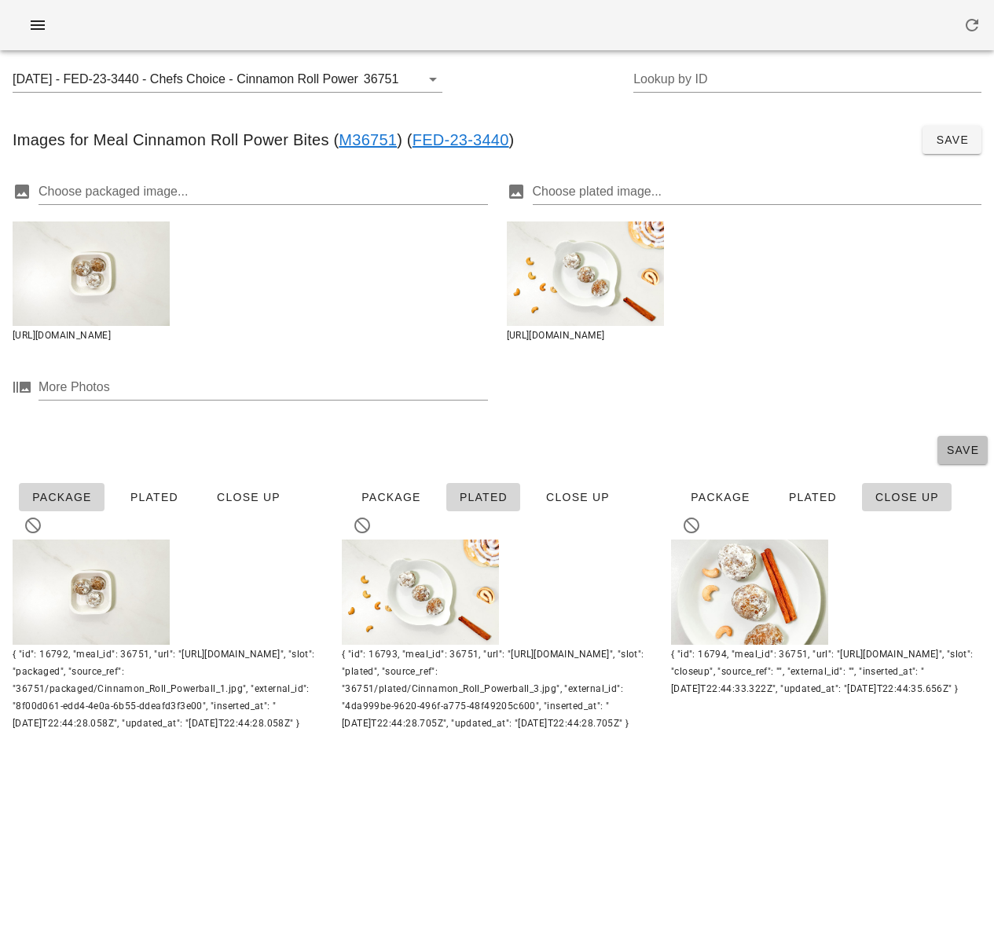
click at [946, 448] on span "Save" at bounding box center [962, 450] width 38 height 13
click at [303, 73] on input "2025-09-07 - FED-23-3440 - Chefs Choice - Cinnamon Roll Power Bites (36751)" at bounding box center [187, 79] width 348 height 25
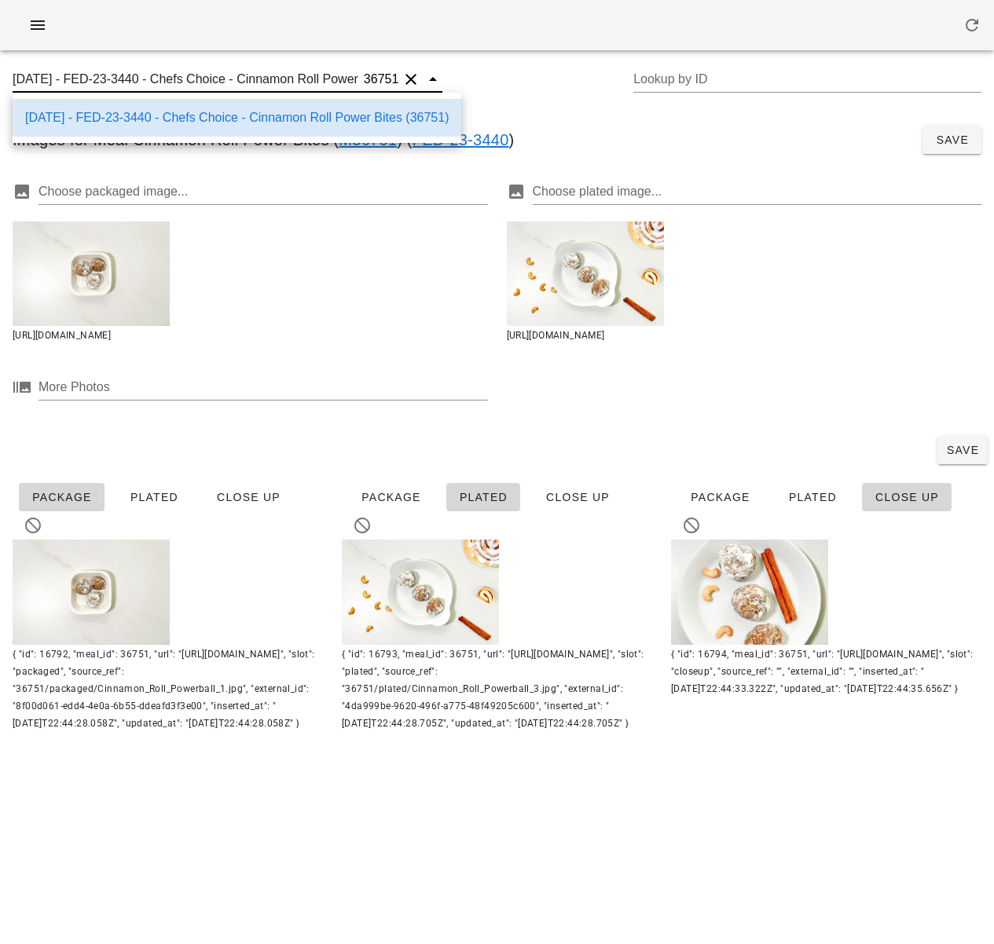
scroll to position [1, 104]
drag, startPoint x: 299, startPoint y: 75, endPoint x: 496, endPoint y: 82, distance: 196.5
click at [500, 82] on div "2025-09-07 - FED-23-3440 - Chefs Choice - Cinnamon Roll Power Bites (36751) 367…" at bounding box center [497, 88] width 994 height 50
click at [310, 78] on input "2025-09-07 - FED-23-3440 - Chefs Choice - Cinnamon Roll Power Bites (36751)" at bounding box center [187, 79] width 348 height 25
drag, startPoint x: 313, startPoint y: 79, endPoint x: 345, endPoint y: 79, distance: 32.2
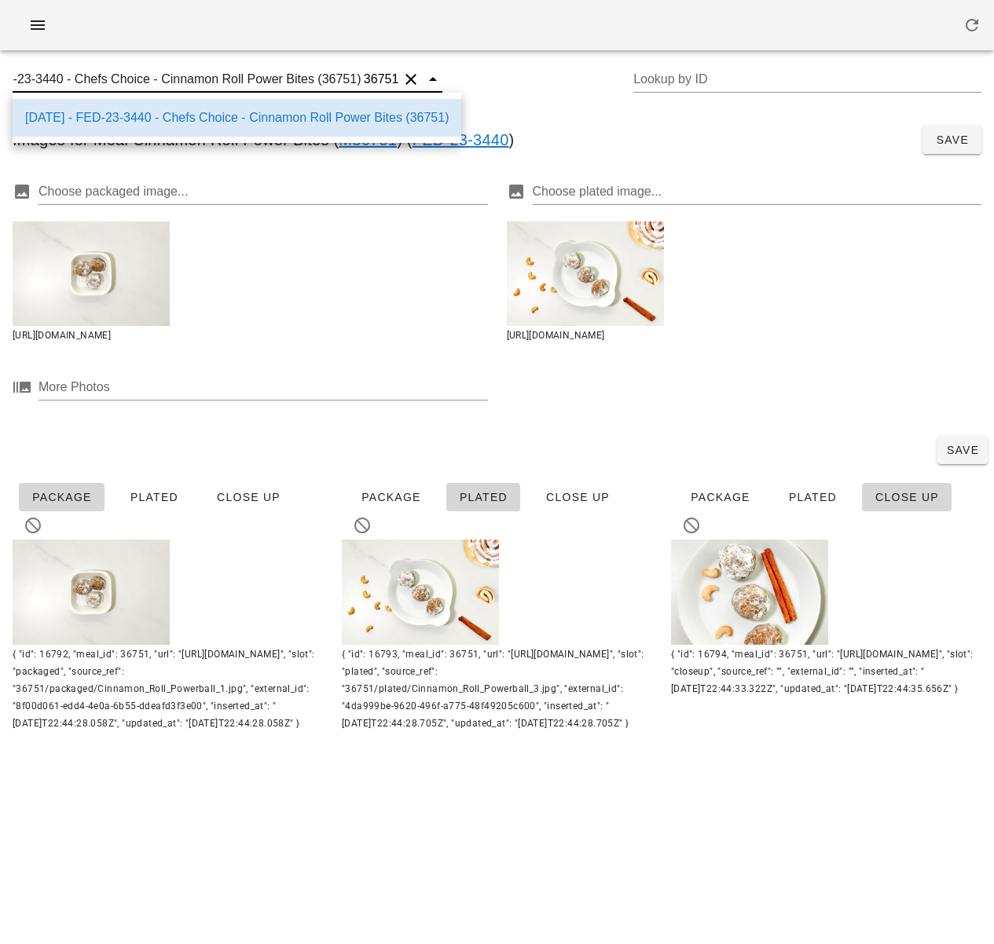
click at [345, 79] on input "2025-09-07 - FED-23-3440 - Chefs Choice - Cinnamon Roll Power Bites (36751)" at bounding box center [187, 79] width 348 height 25
click at [551, 841] on div "Saved 2025-09-07 - FED-23-3440 - Chefs Choice - Cinnamon Roll Power Bites (3675…" at bounding box center [497, 472] width 994 height 944
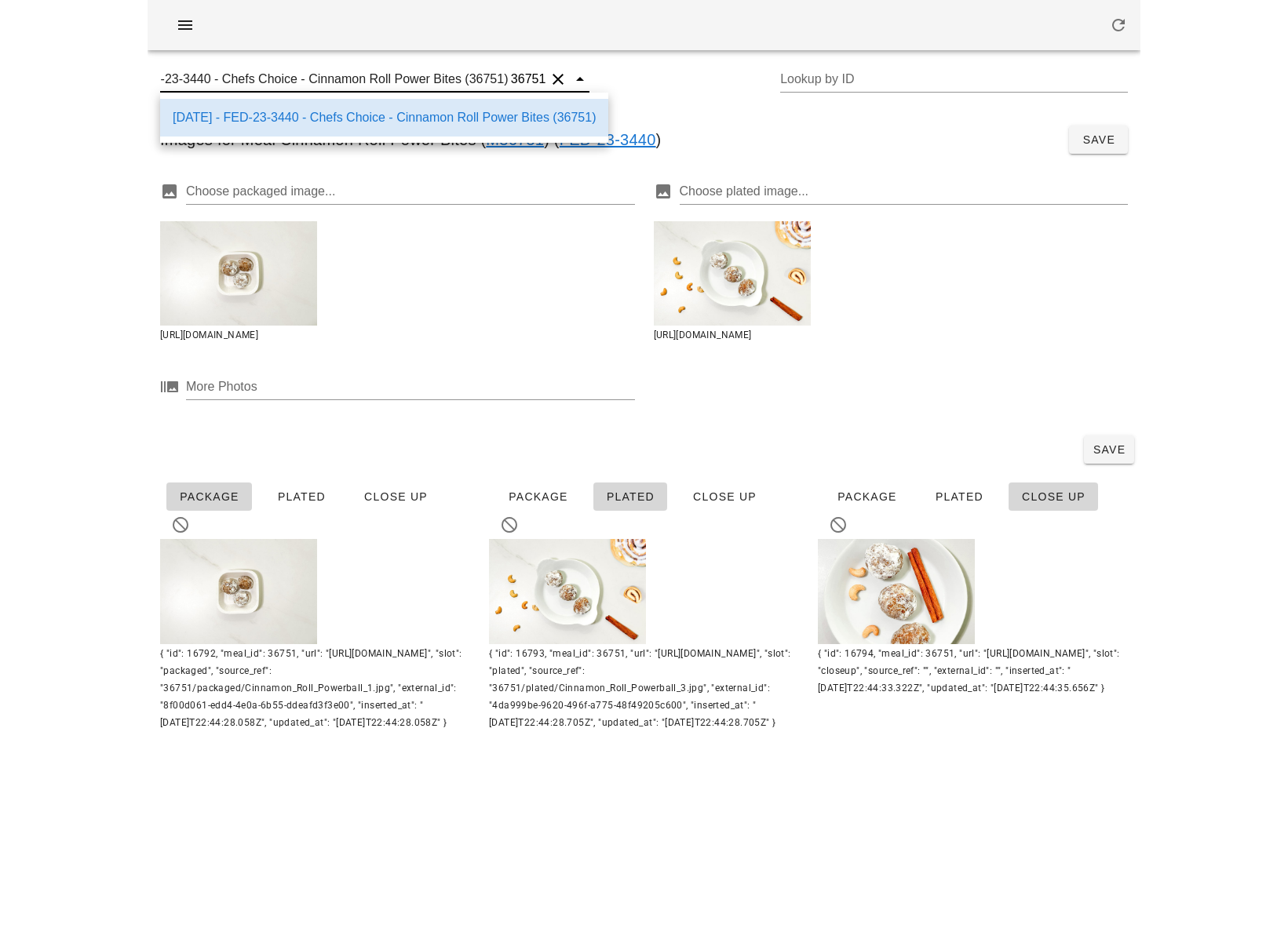
scroll to position [0, 0]
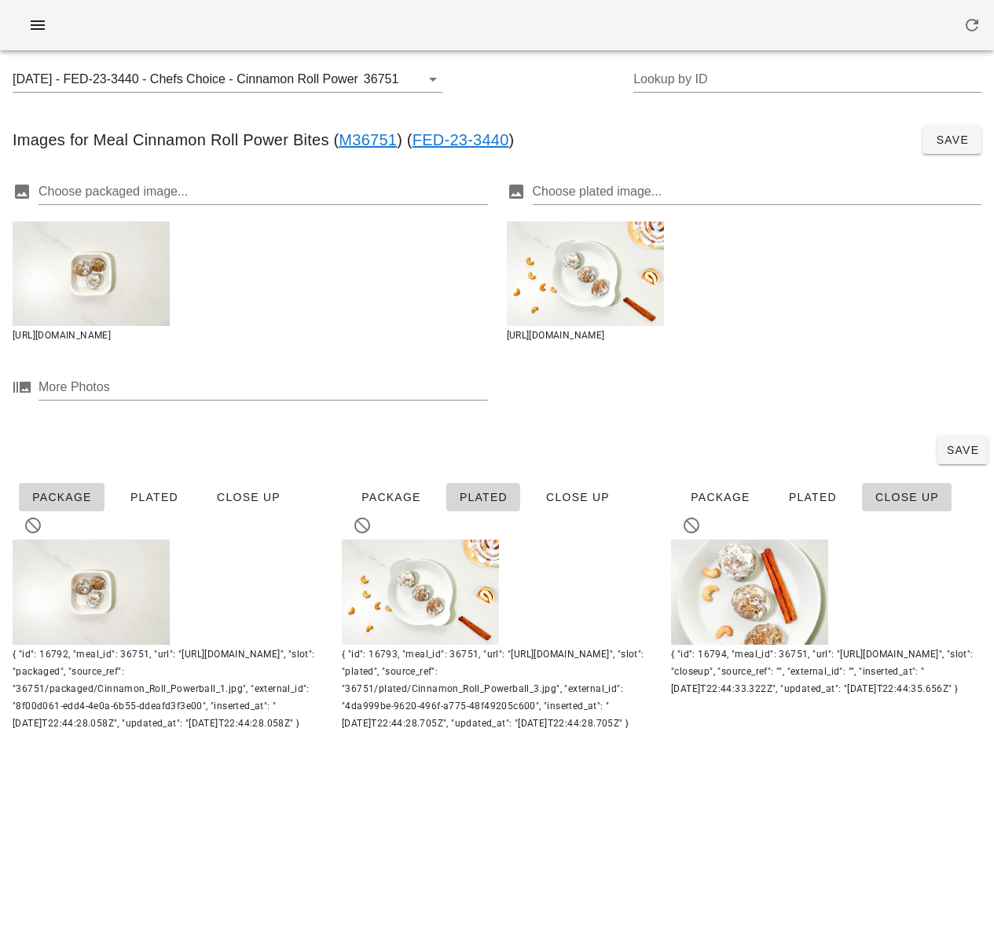
drag, startPoint x: 643, startPoint y: 862, endPoint x: 638, endPoint y: 672, distance: 190.1
click at [643, 857] on div "Saved 2025-09-07 - FED-23-3440 - Chefs Choice - Cinnamon Roll Power Bites (3675…" at bounding box center [497, 472] width 994 height 944
click at [24, 28] on button "button" at bounding box center [38, 25] width 50 height 28
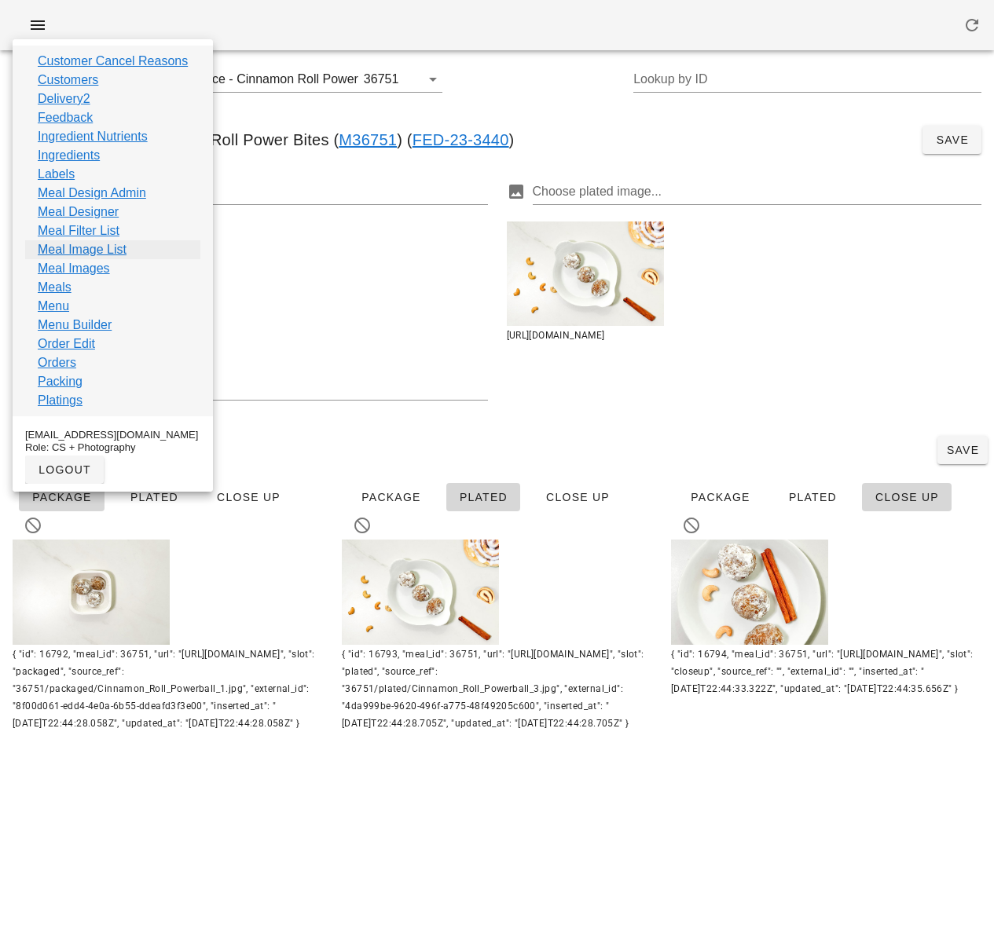
click at [100, 243] on link "Meal Image List" at bounding box center [82, 249] width 89 height 19
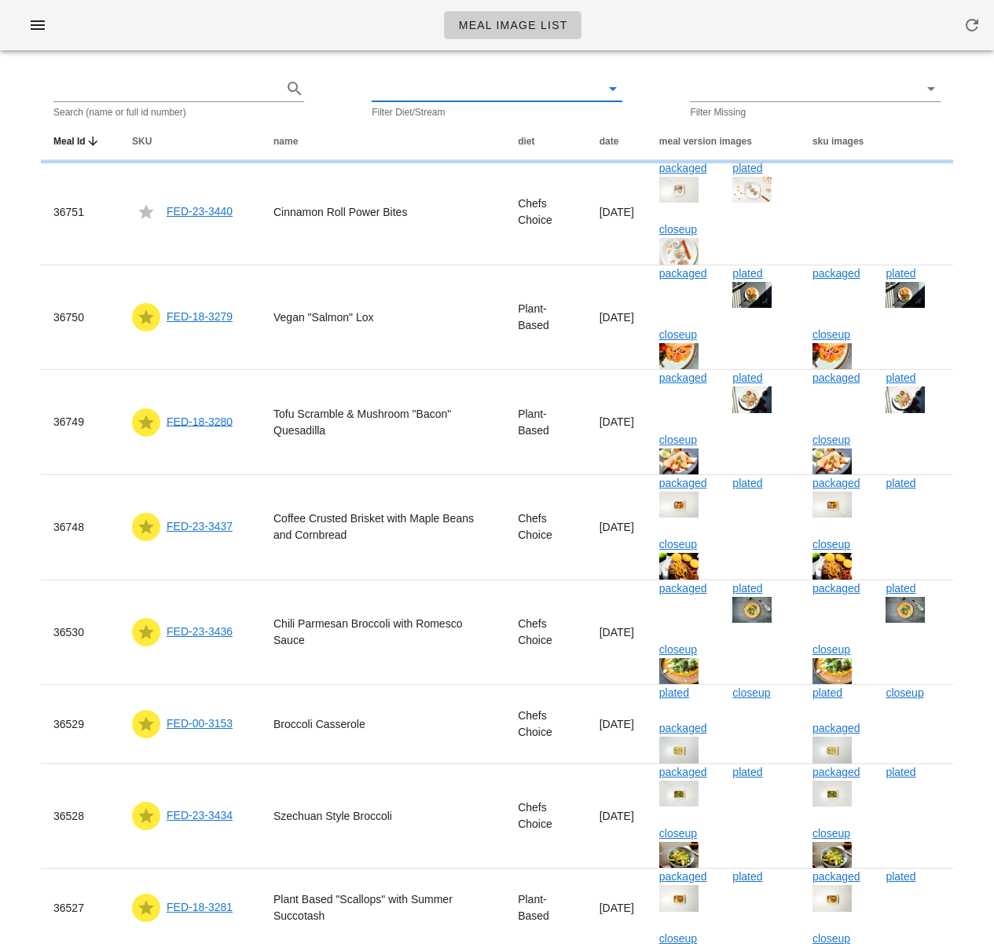
click at [401, 89] on input "text" at bounding box center [484, 88] width 225 height 25
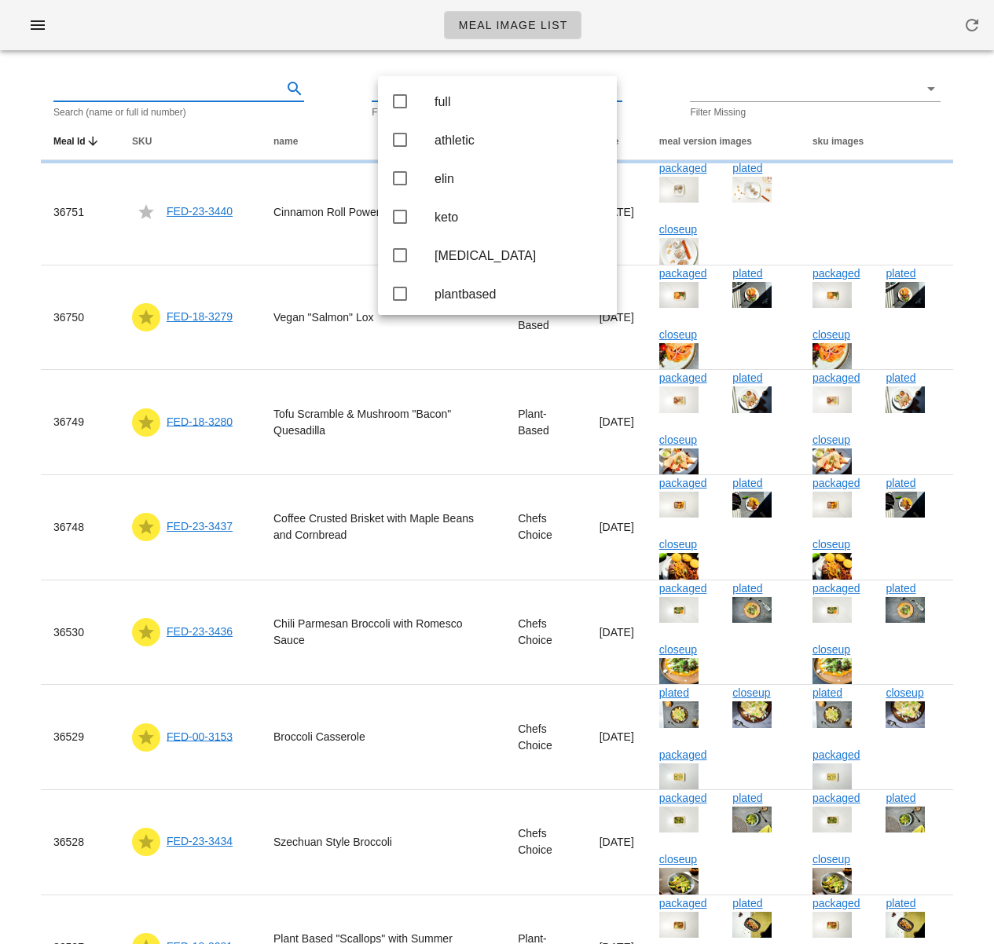
click at [211, 84] on input "text" at bounding box center [165, 88] width 225 height 25
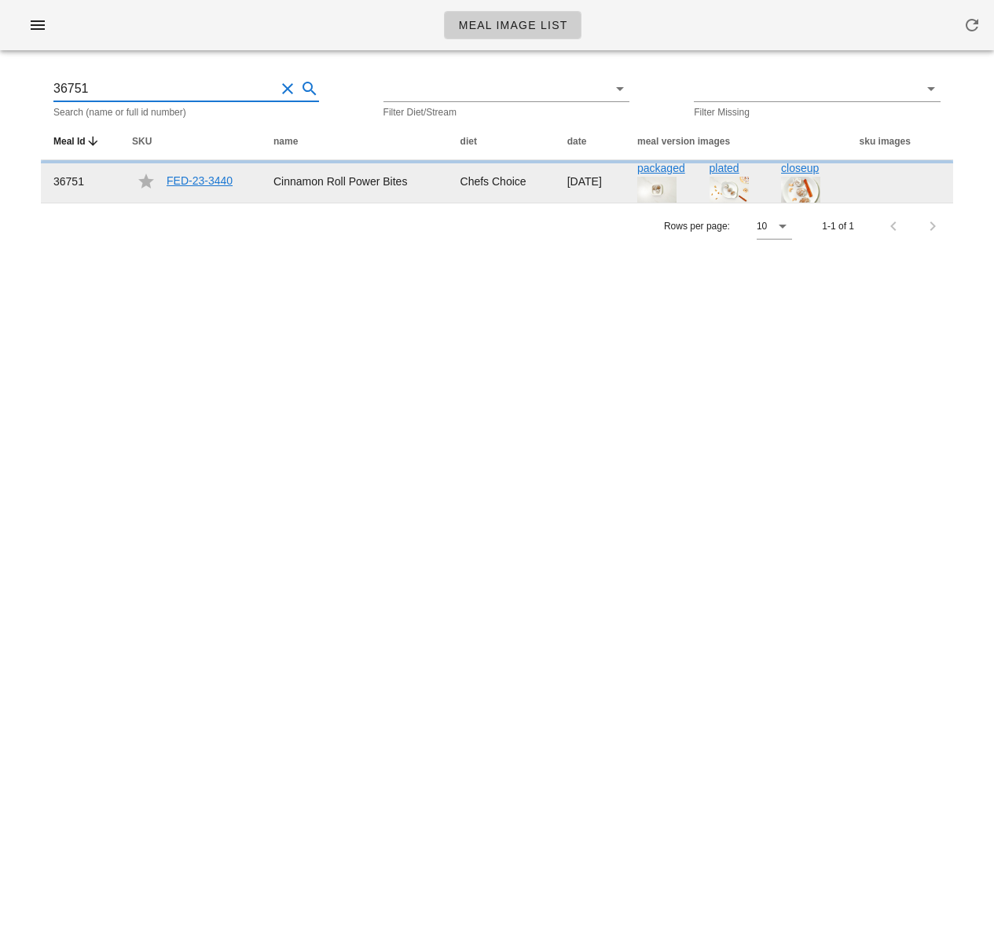
type input "36751"
click at [192, 175] on link "FED-23-3440" at bounding box center [200, 180] width 66 height 13
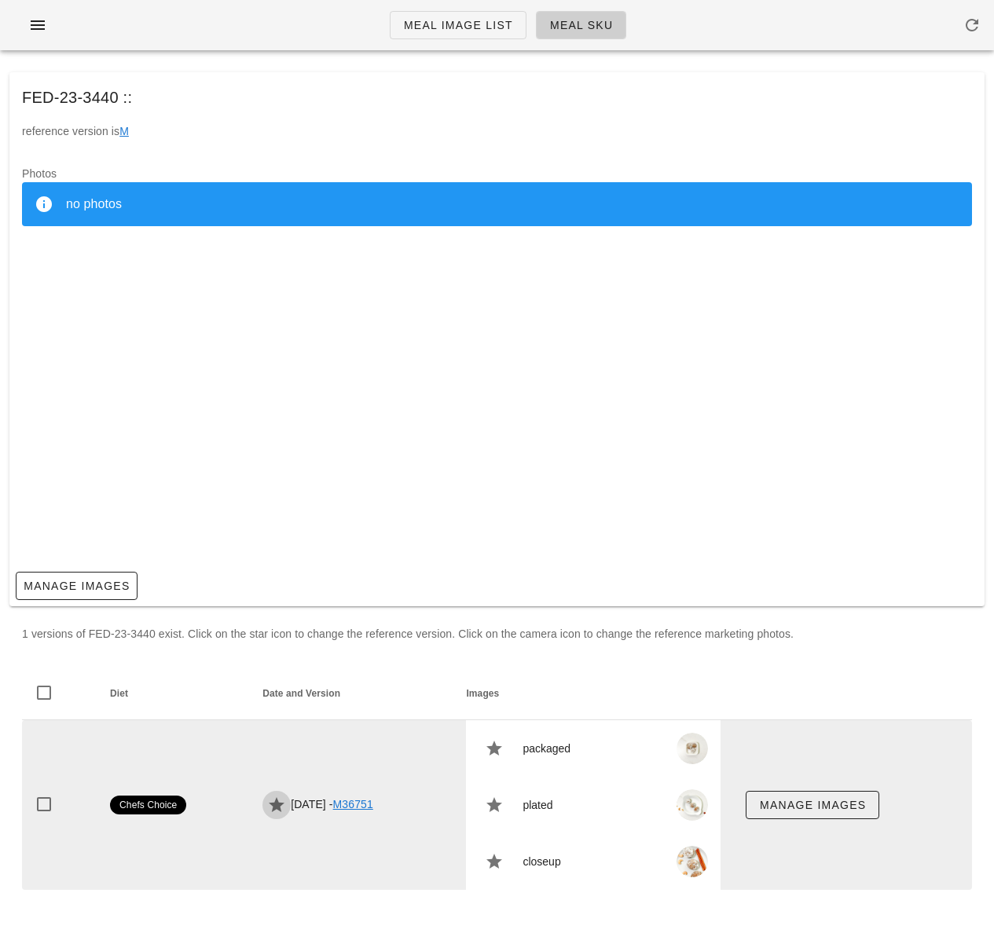
click at [268, 808] on icon "button" at bounding box center [276, 805] width 19 height 19
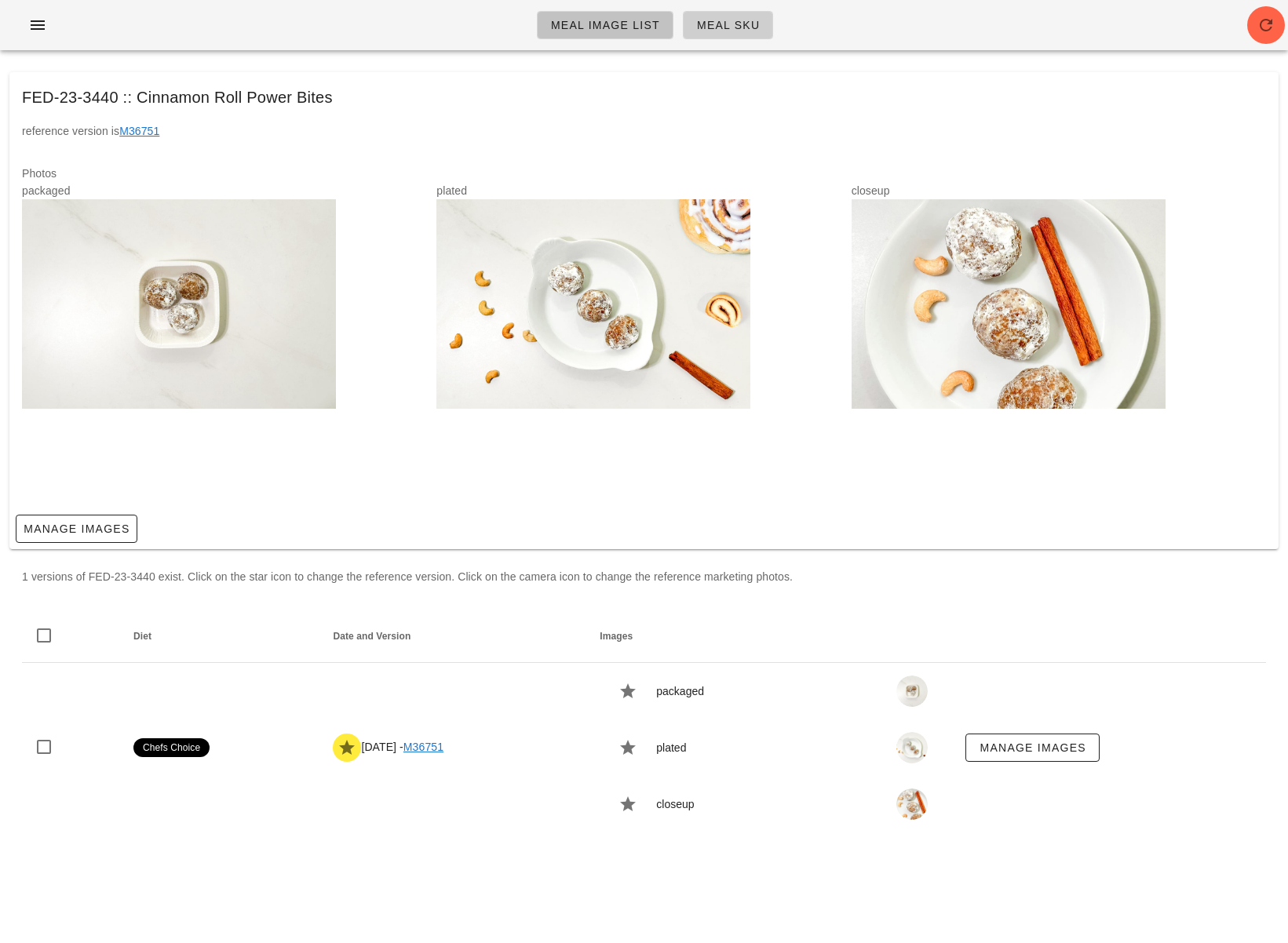
click at [589, 25] on span "Meal Image List" at bounding box center [606, 25] width 110 height 13
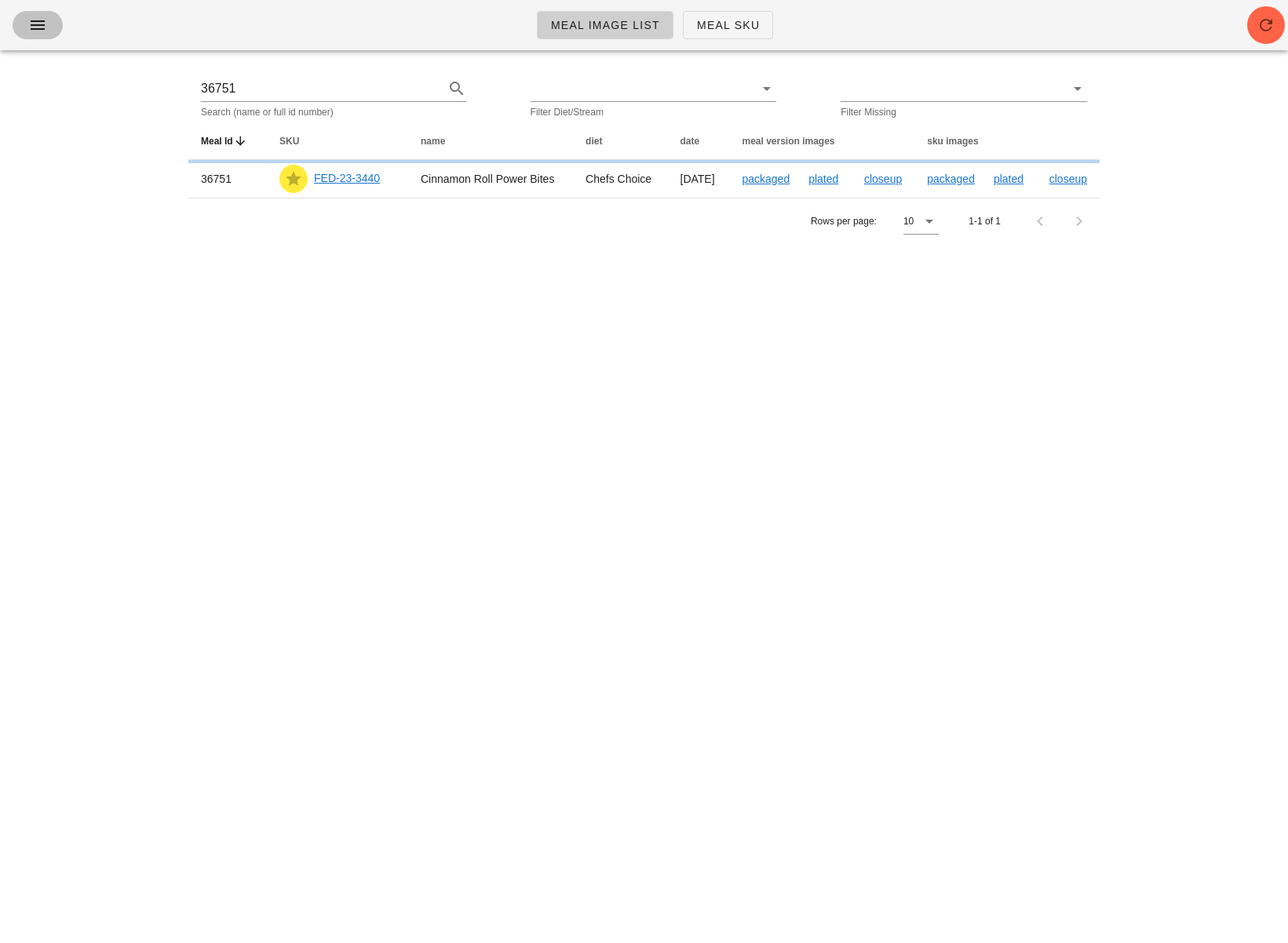
click at [23, 25] on button "button" at bounding box center [38, 25] width 50 height 28
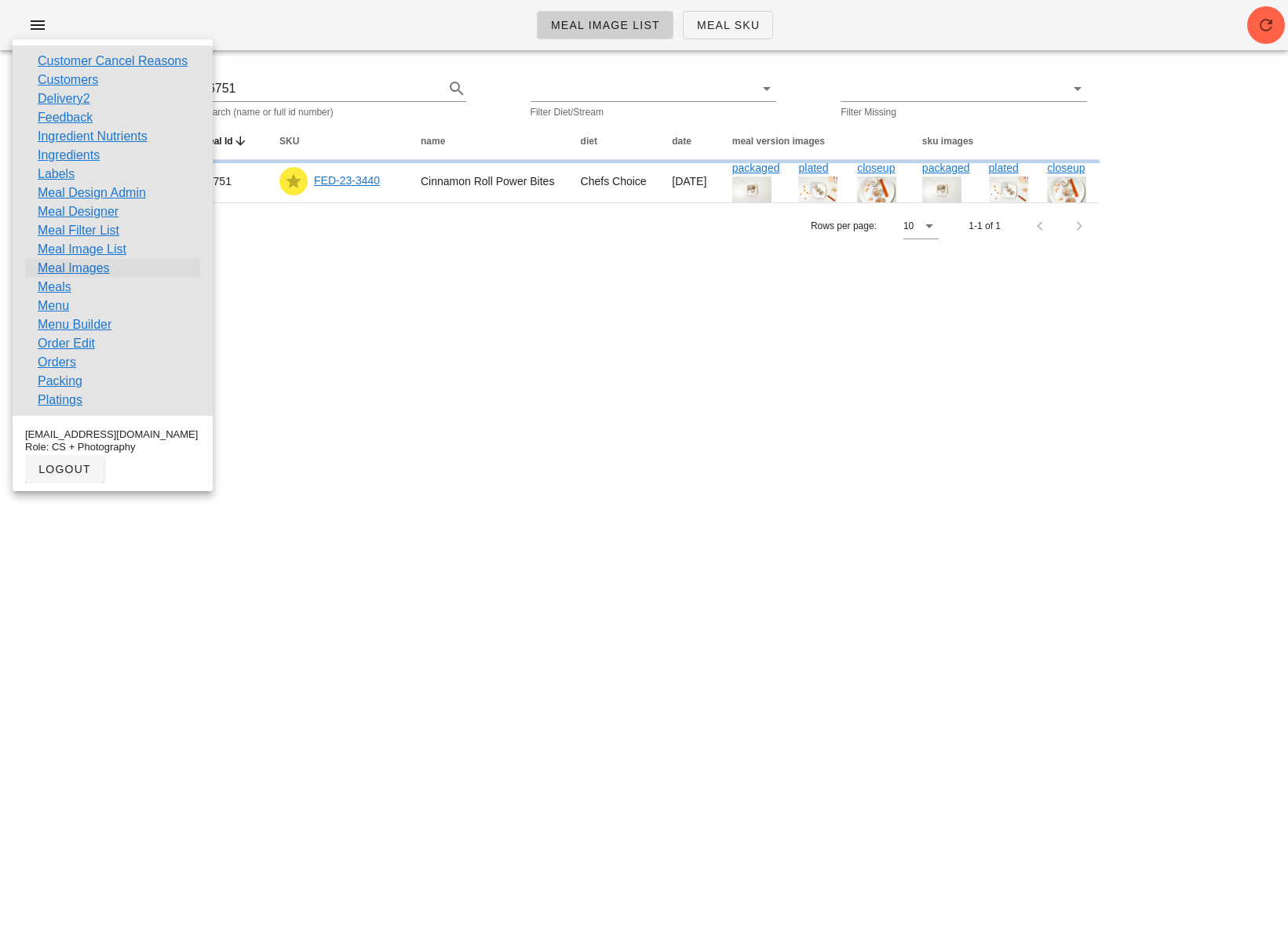
click at [86, 267] on link "Meal Images" at bounding box center [74, 268] width 72 height 19
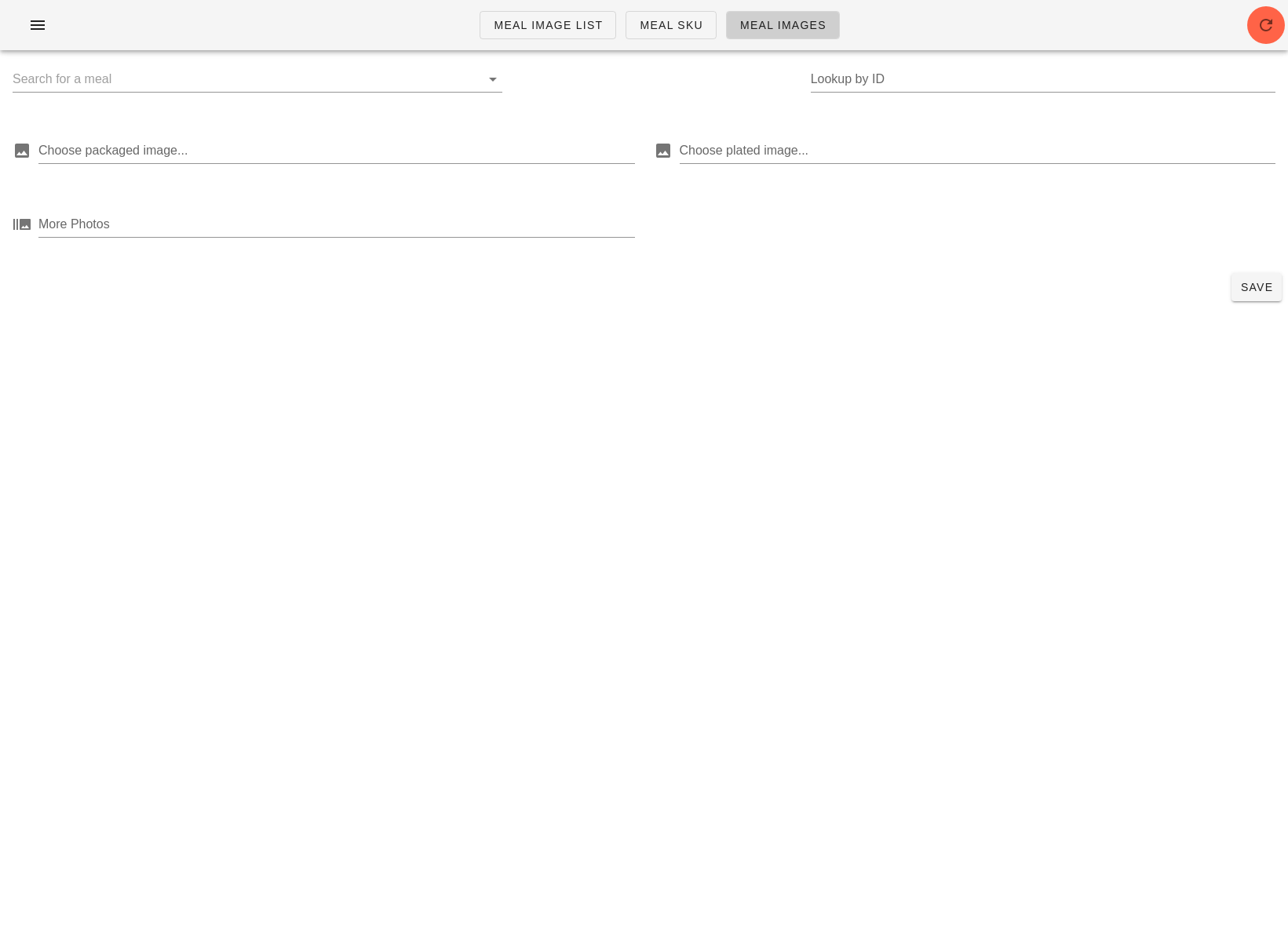
click at [816, 80] on div "Lookup by ID" at bounding box center [644, 88] width 1288 height 50
click at [828, 81] on input "Lookup by ID" at bounding box center [1042, 79] width 465 height 25
paste input "36752"
type input "36752"
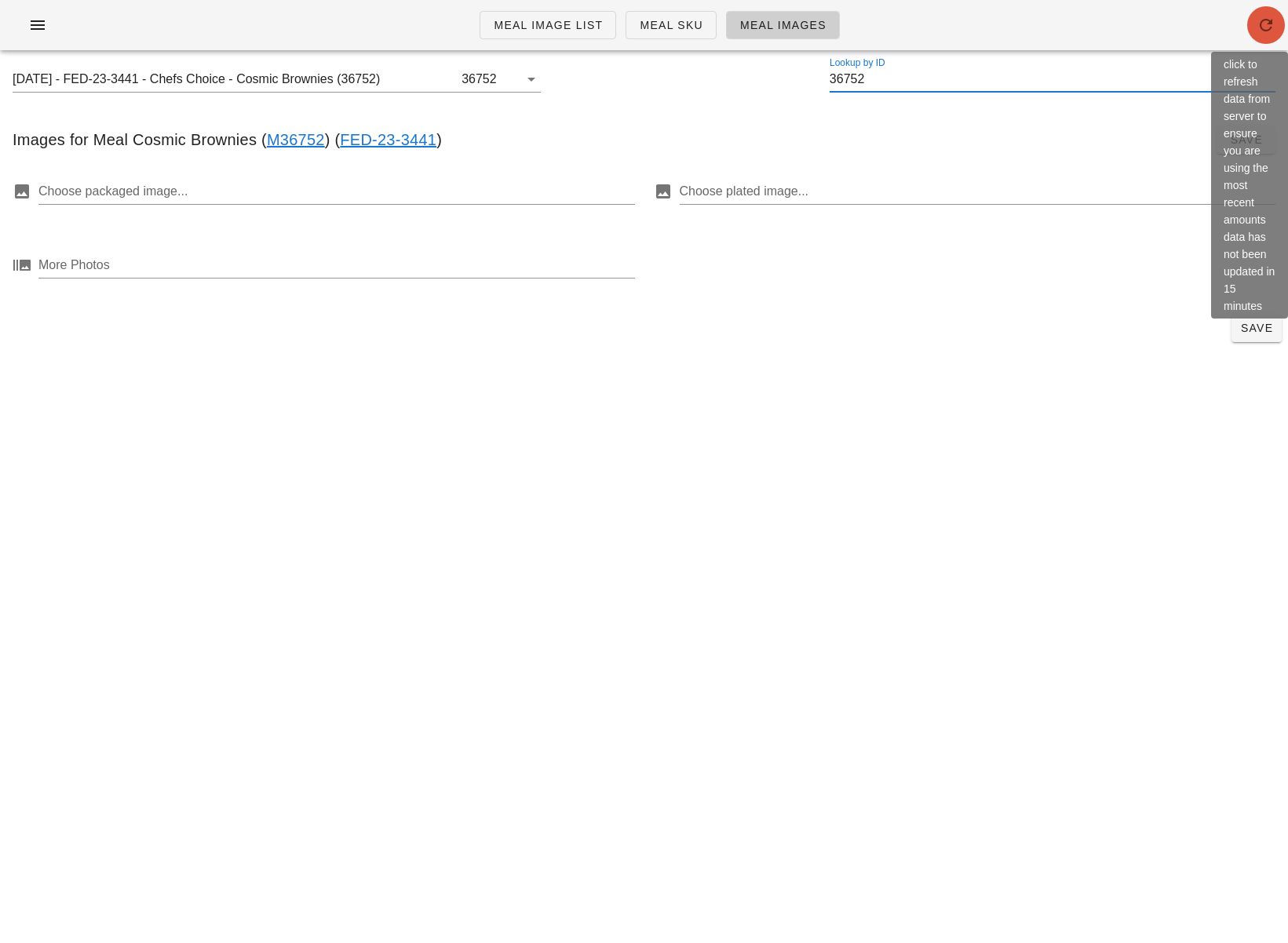
click at [992, 27] on icon "button" at bounding box center [1266, 25] width 19 height 19
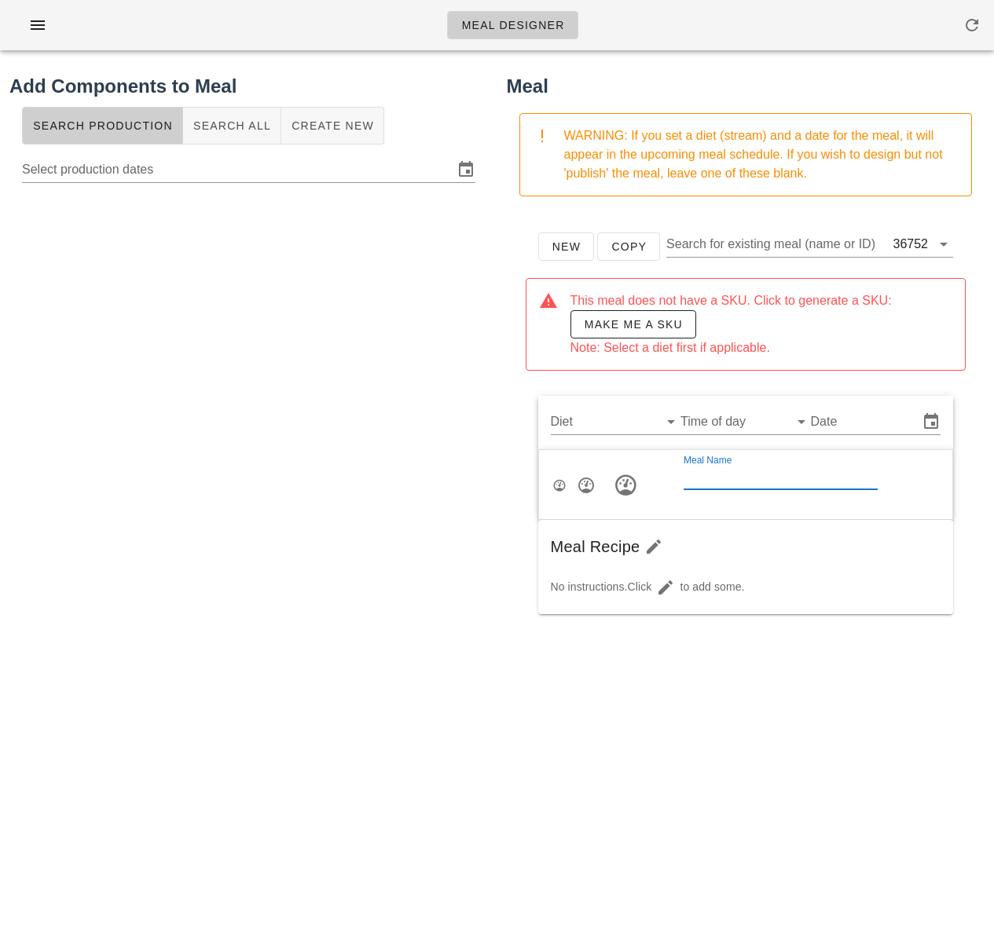
click at [721, 479] on input "Meal Name" at bounding box center [780, 476] width 194 height 25
paste input "Cosmic Brownie"
type input "Cosmic Brownies"
click at [587, 425] on input "Diet" at bounding box center [603, 421] width 105 height 25
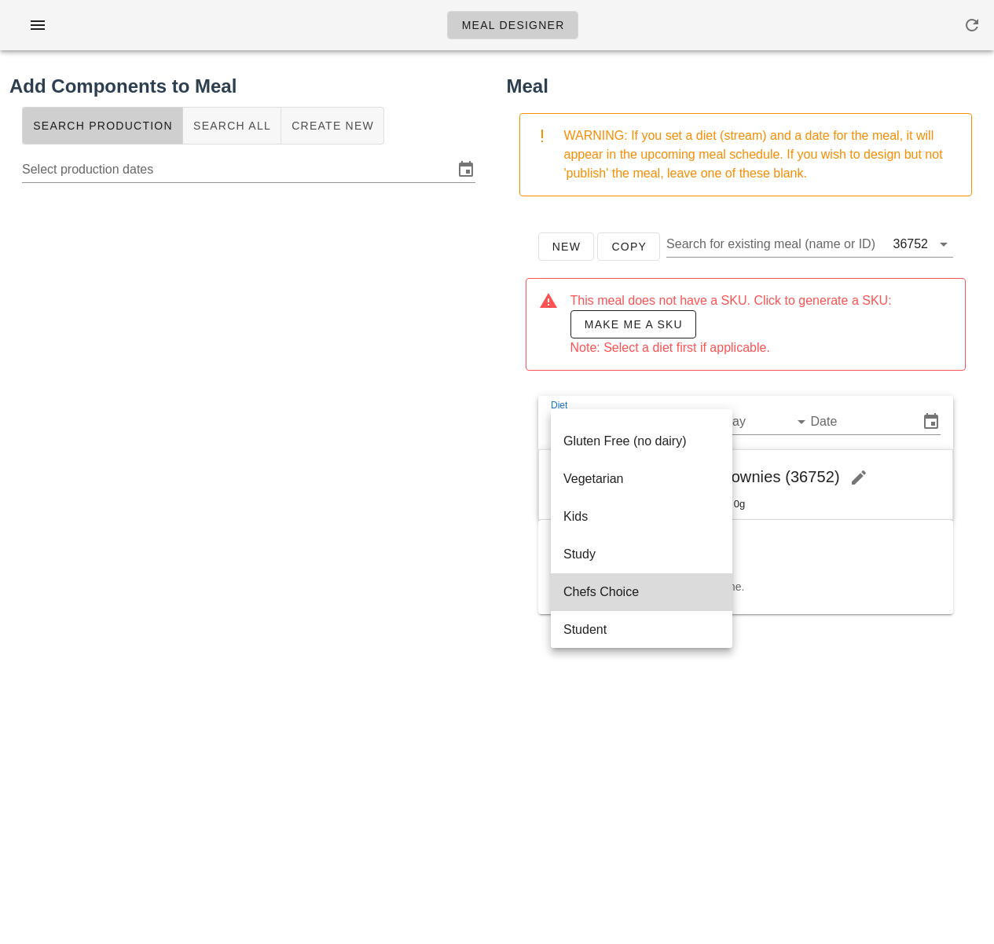
scroll to position [220, 0]
click at [627, 603] on div "Chefs Choice" at bounding box center [641, 591] width 156 height 34
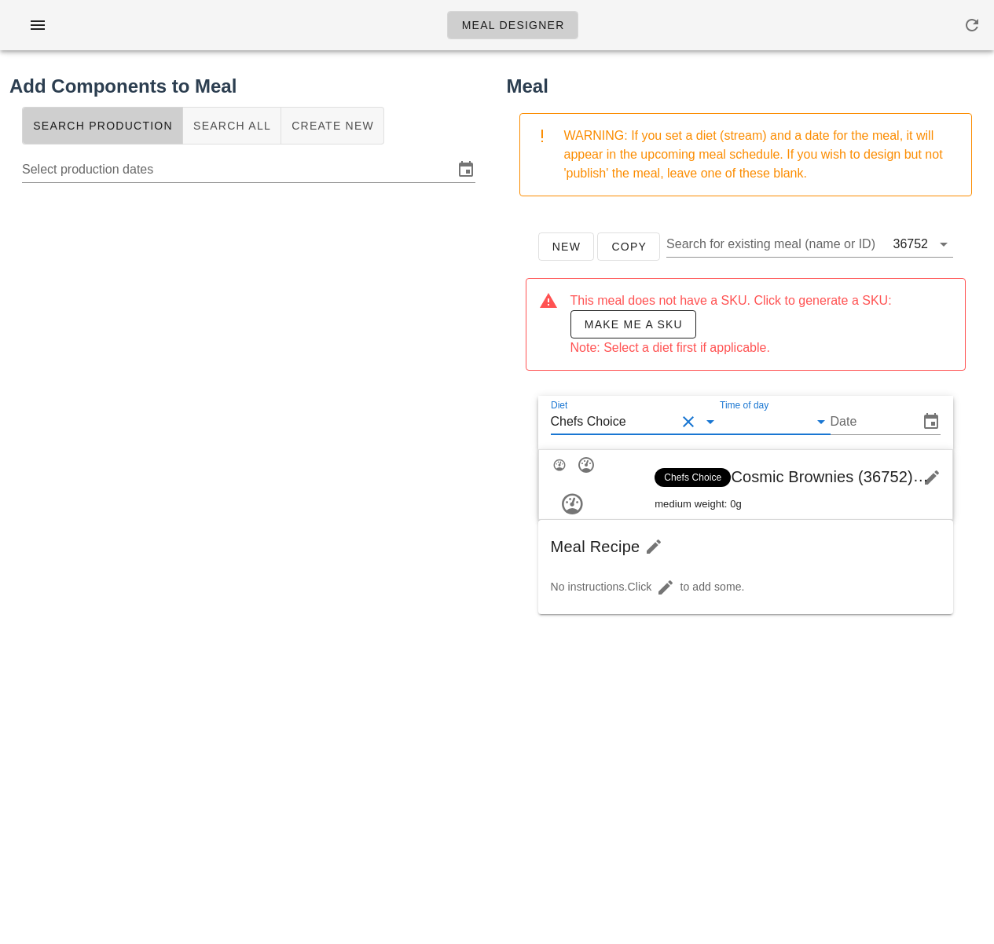
click at [792, 423] on input "Time of day" at bounding box center [762, 421] width 85 height 25
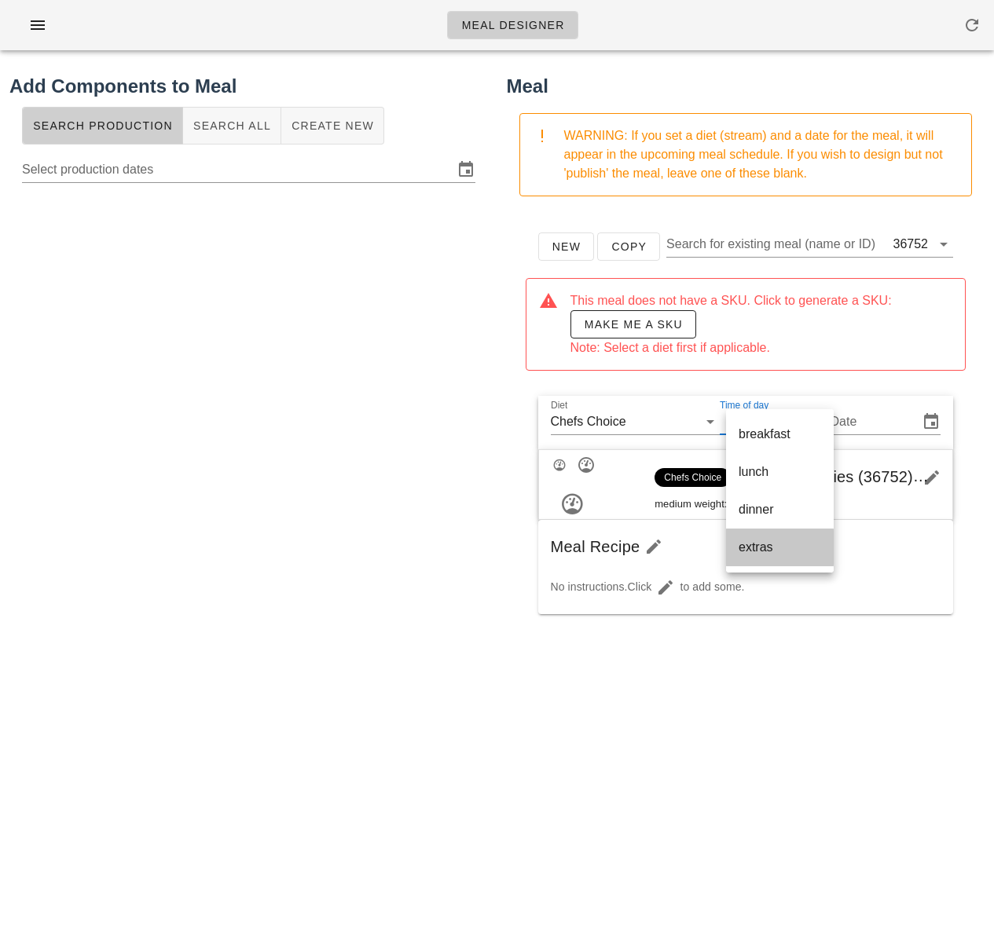
drag, startPoint x: 793, startPoint y: 544, endPoint x: 839, endPoint y: 478, distance: 80.8
click at [793, 544] on div "extras" at bounding box center [779, 547] width 82 height 15
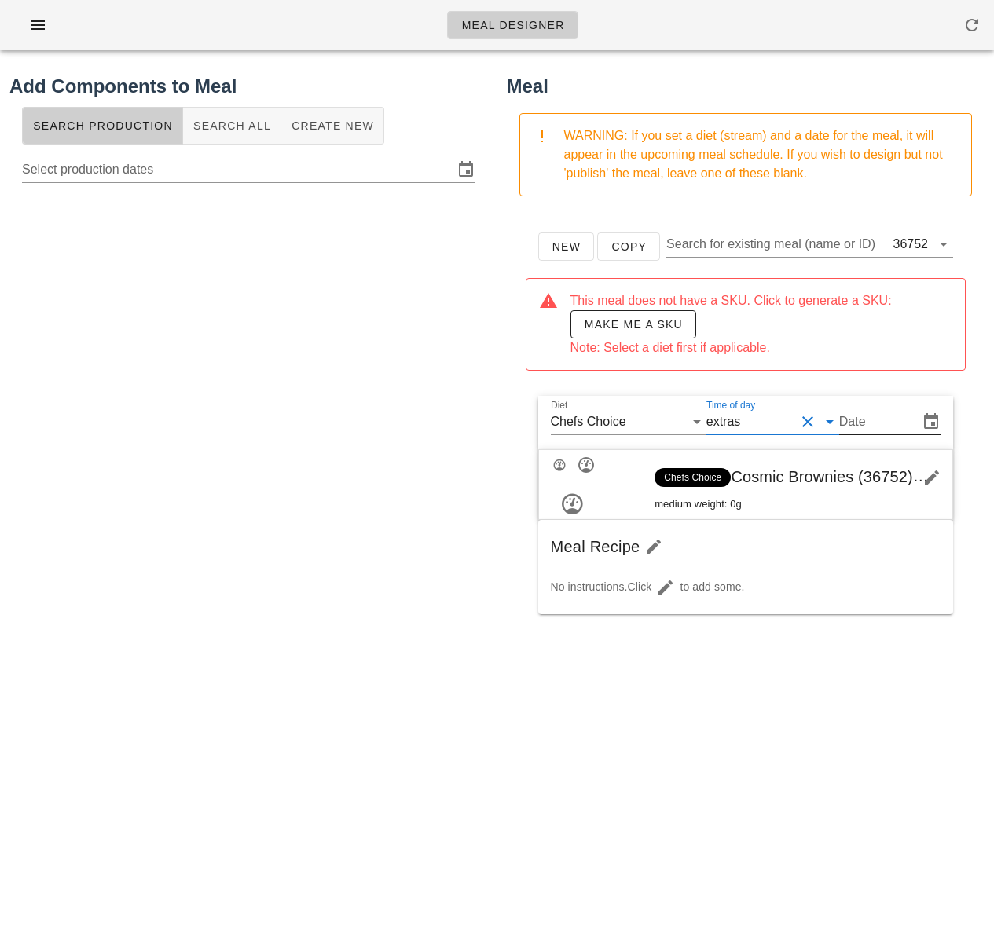
click at [869, 423] on input "Date" at bounding box center [877, 421] width 76 height 25
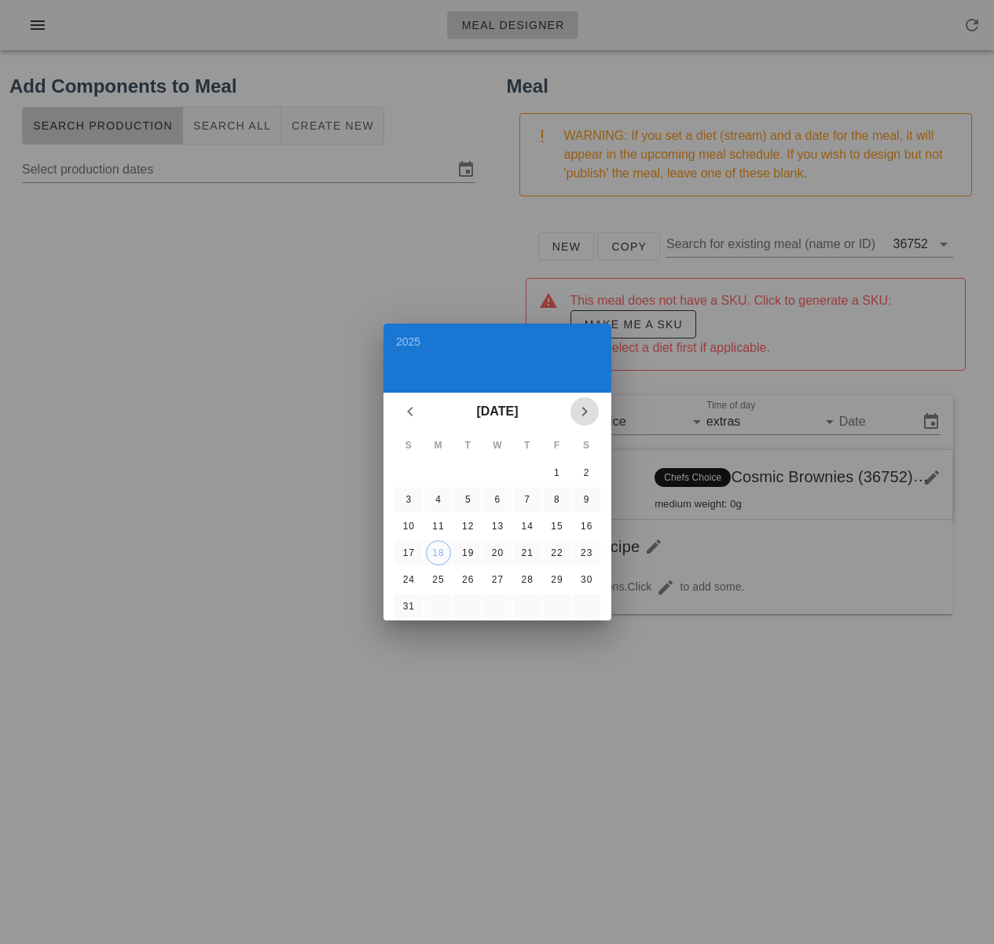
click at [595, 407] on span "Next month" at bounding box center [584, 411] width 28 height 19
click at [411, 496] on div "7" at bounding box center [407, 499] width 25 height 11
type input "Sunday Sep 07, 2025"
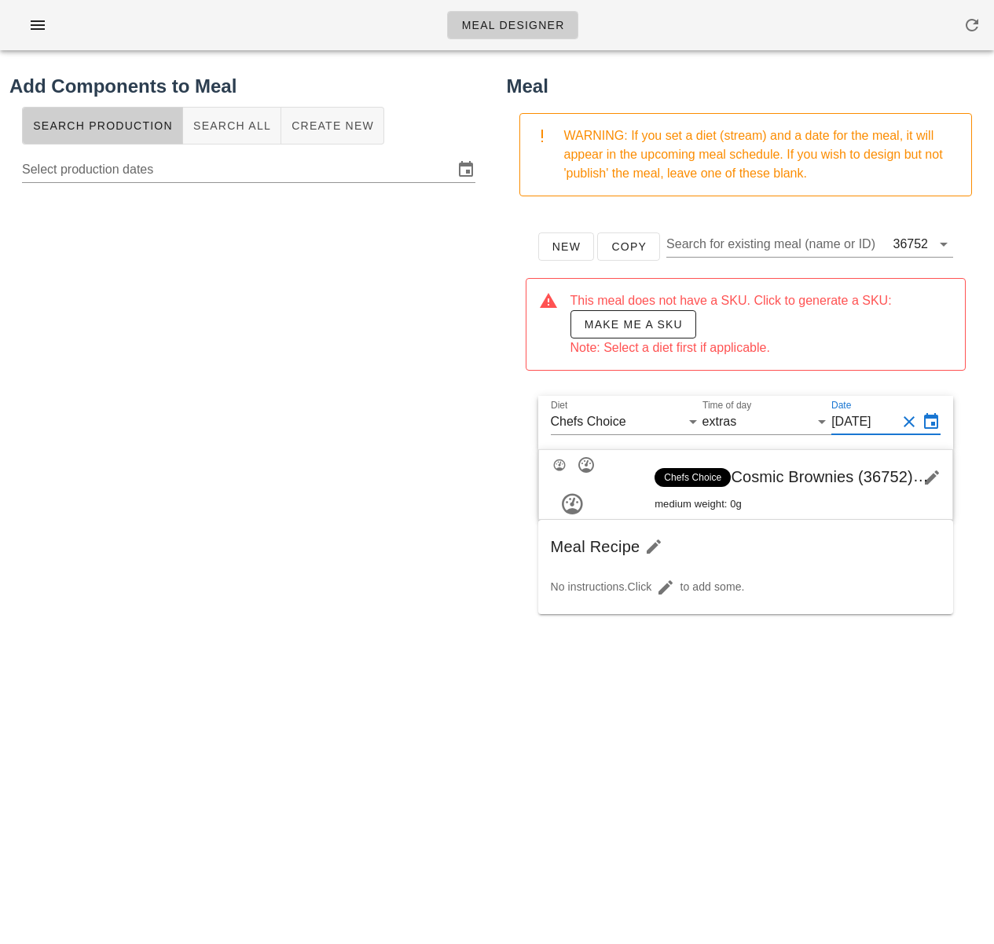
scroll to position [0, 0]
click at [325, 512] on div at bounding box center [248, 503] width 478 height 628
click at [632, 323] on span "Make me a SKU" at bounding box center [633, 324] width 99 height 13
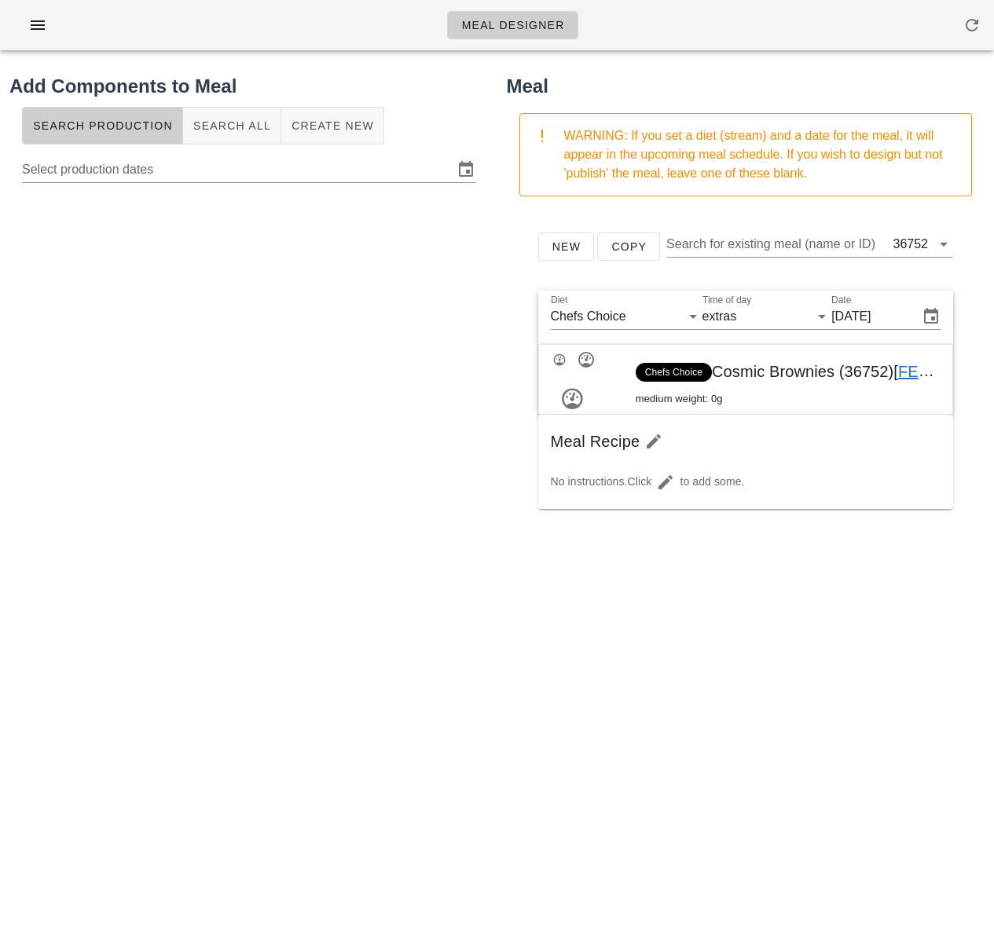
click at [320, 322] on div at bounding box center [248, 503] width 478 height 628
click at [237, 126] on span "Search All" at bounding box center [231, 125] width 79 height 13
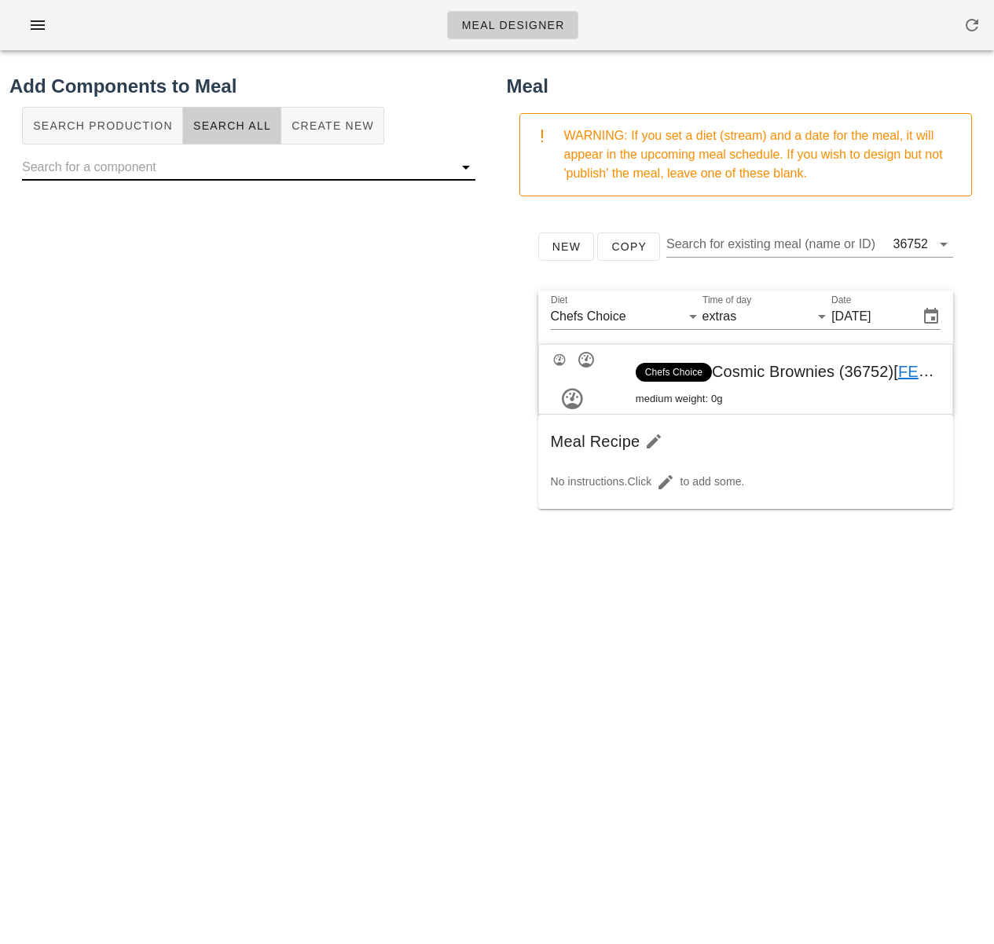
click at [196, 171] on input "text" at bounding box center [236, 167] width 428 height 25
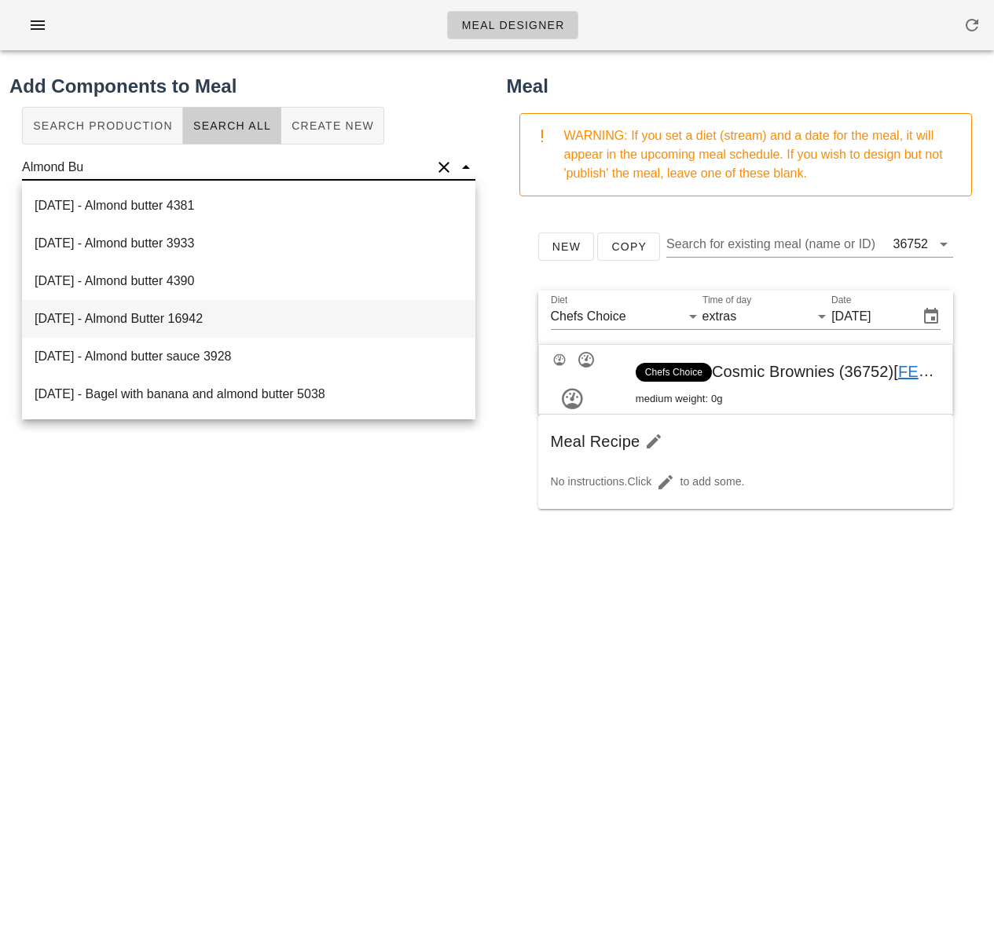
click at [230, 321] on div "2025-08-18 - Almond Butter 16942" at bounding box center [248, 319] width 453 height 38
type input "Almond Butter"
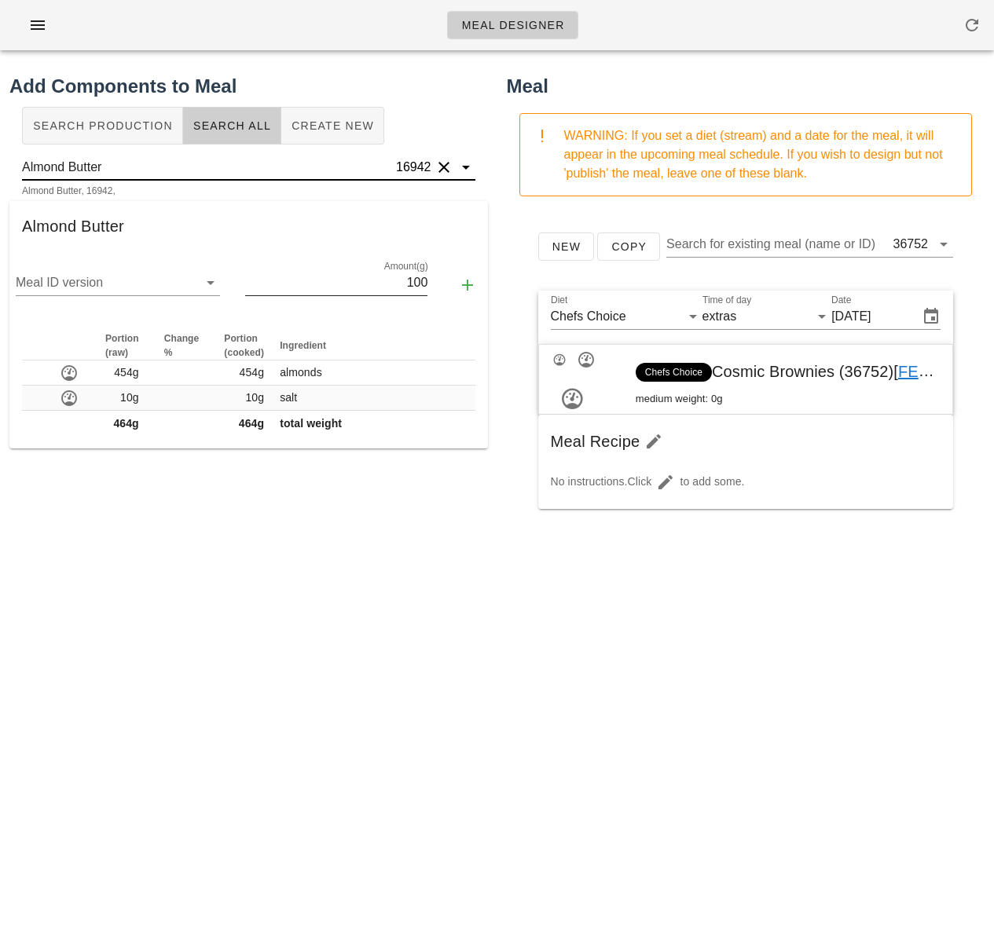
click at [364, 277] on input "100" at bounding box center [336, 282] width 182 height 25
drag, startPoint x: 429, startPoint y: 280, endPoint x: 449, endPoint y: 280, distance: 20.4
click at [449, 280] on div "Meal ID version Amount(g) 100" at bounding box center [248, 285] width 478 height 68
type input "39"
click at [466, 287] on icon "button" at bounding box center [467, 285] width 19 height 19
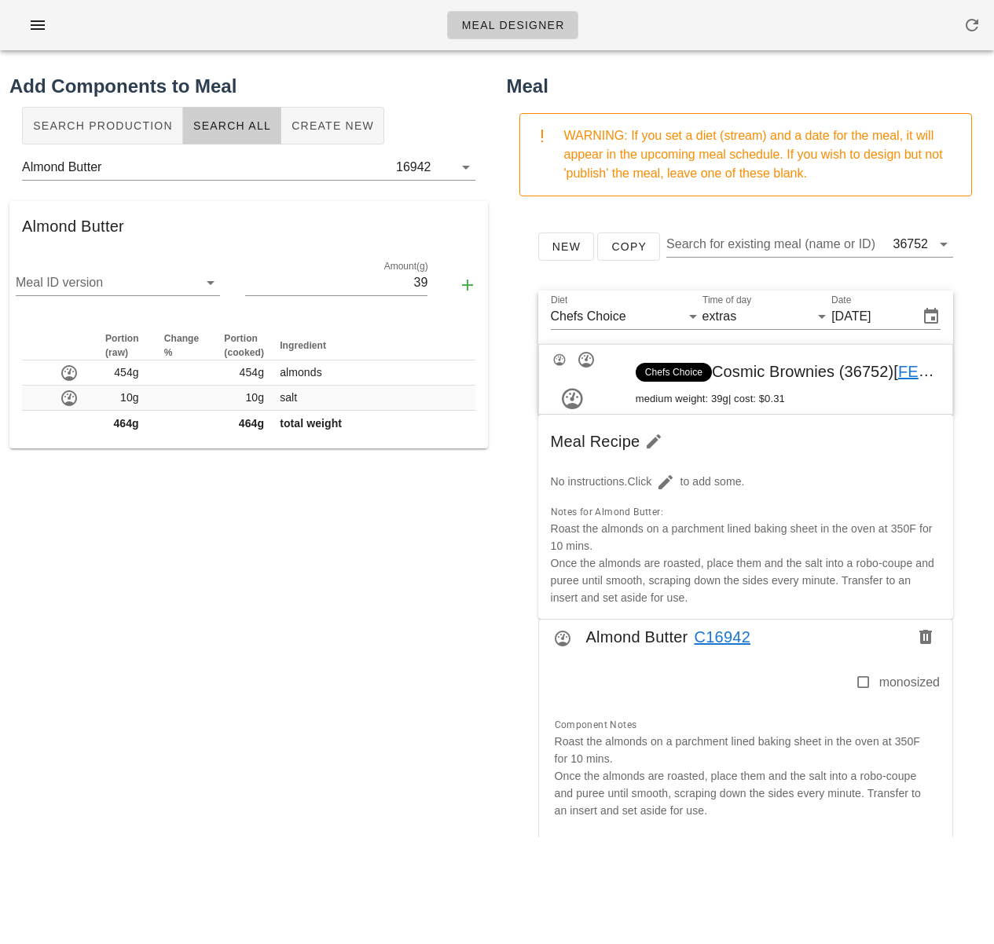
click at [542, 731] on div "monosized Component Notes Roast the almonds on a parchment lined baking sheet i…" at bounding box center [746, 743] width 414 height 178
click at [293, 129] on span "Create New" at bounding box center [332, 125] width 83 height 13
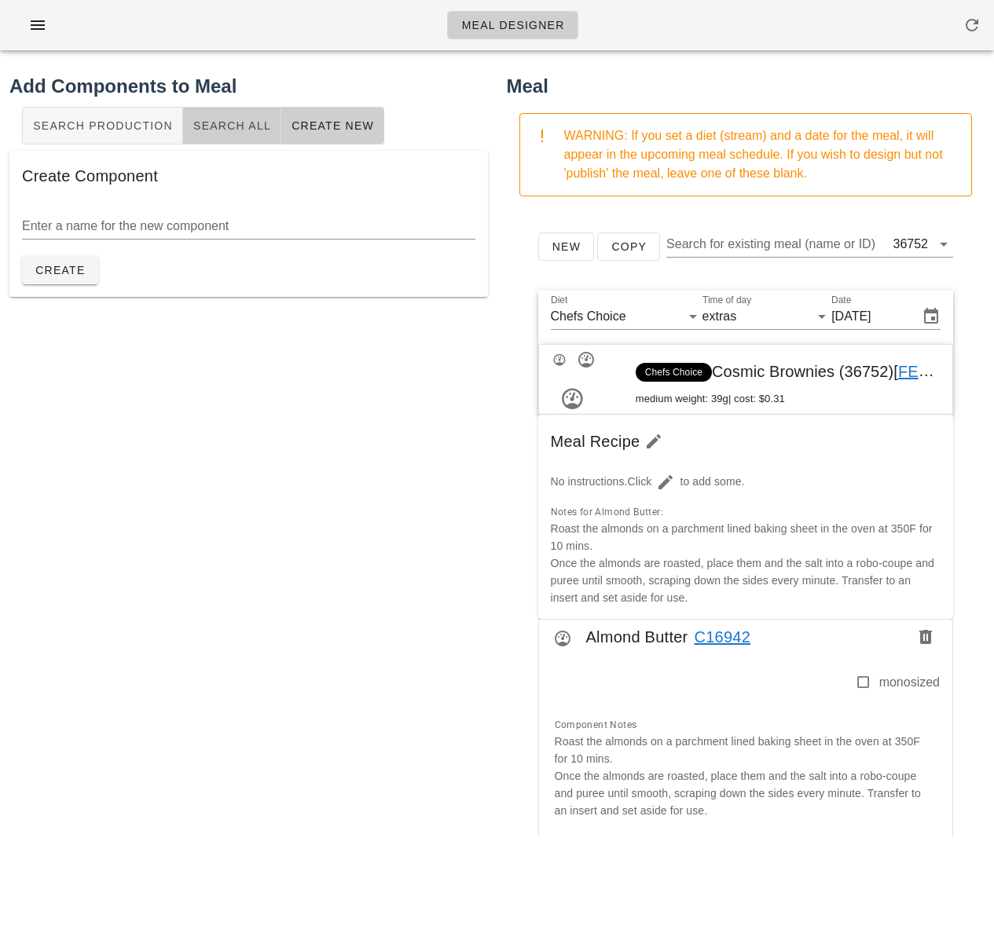
click at [235, 127] on span "Search All" at bounding box center [231, 125] width 79 height 13
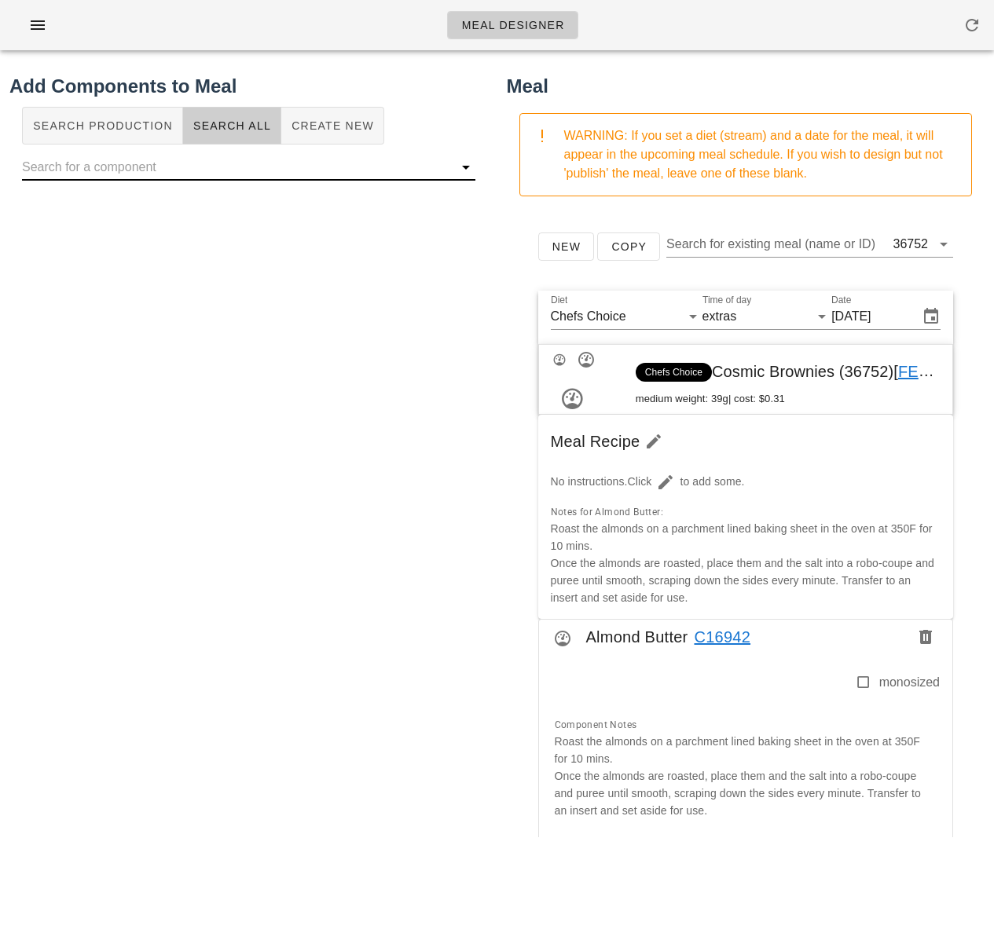
click at [247, 163] on input "text" at bounding box center [236, 167] width 428 height 25
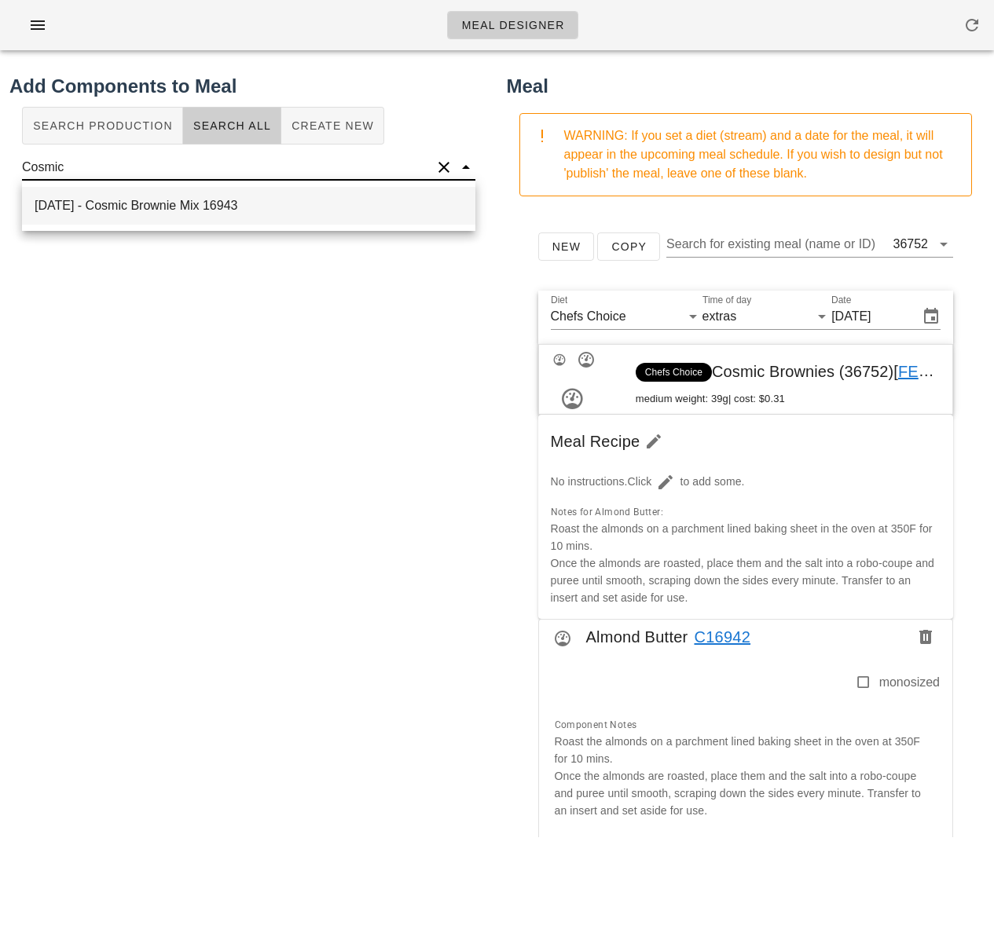
click at [249, 215] on div "2025-08-18 - Cosmic Brownie Mix 16943" at bounding box center [248, 206] width 453 height 38
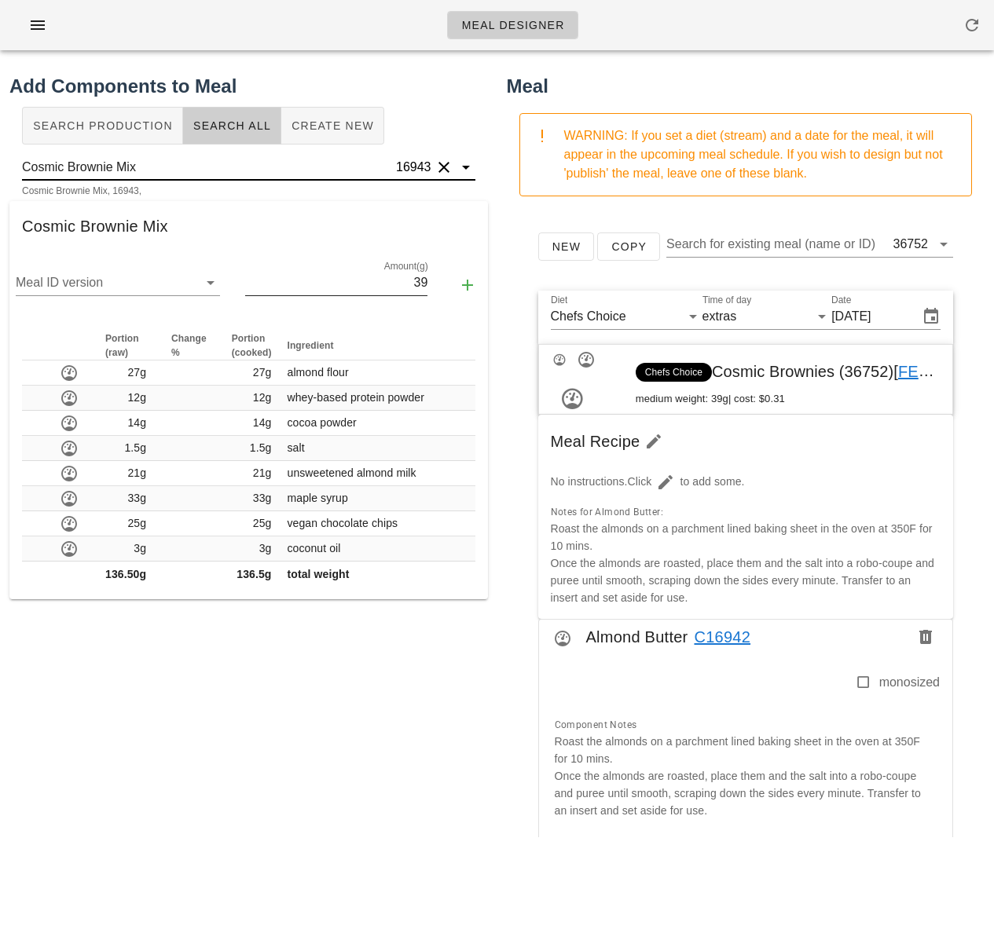
type input "Cosmic Brownie Mix"
drag, startPoint x: 390, startPoint y: 276, endPoint x: 441, endPoint y: 280, distance: 52.0
click at [441, 280] on div "Meal ID version Amount(g) 39" at bounding box center [248, 285] width 478 height 68
type input "136.5"
click at [467, 285] on icon "button" at bounding box center [467, 285] width 19 height 19
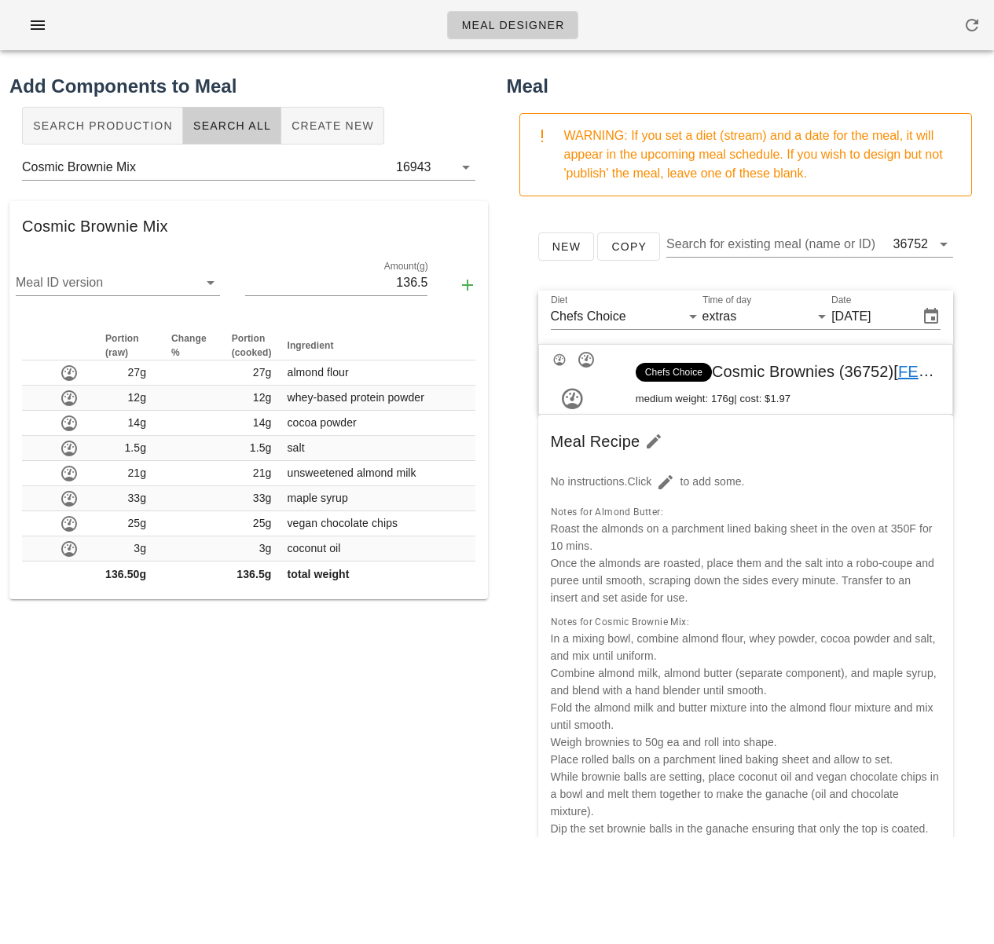
click at [512, 714] on div "New Copy Search for existing meal (name or ID) 36752 Diet Chefs Choice Time of …" at bounding box center [746, 523] width 478 height 628
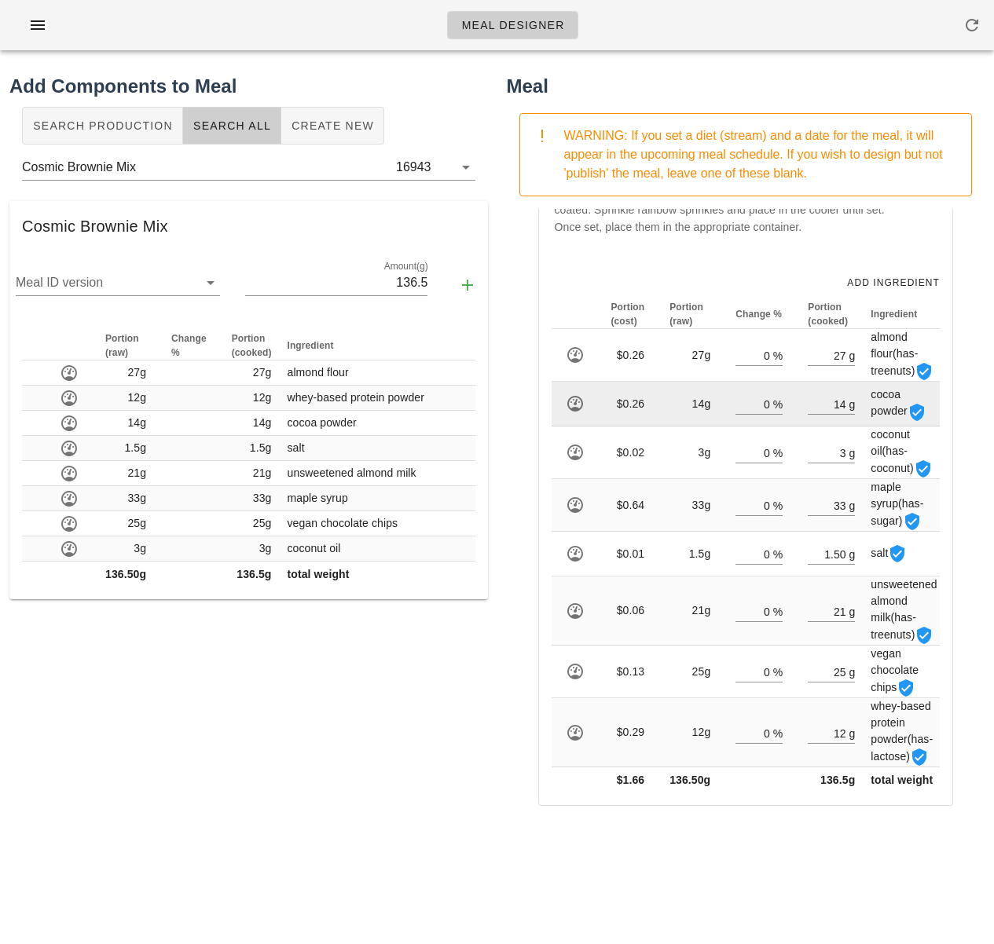
scroll to position [1459, 0]
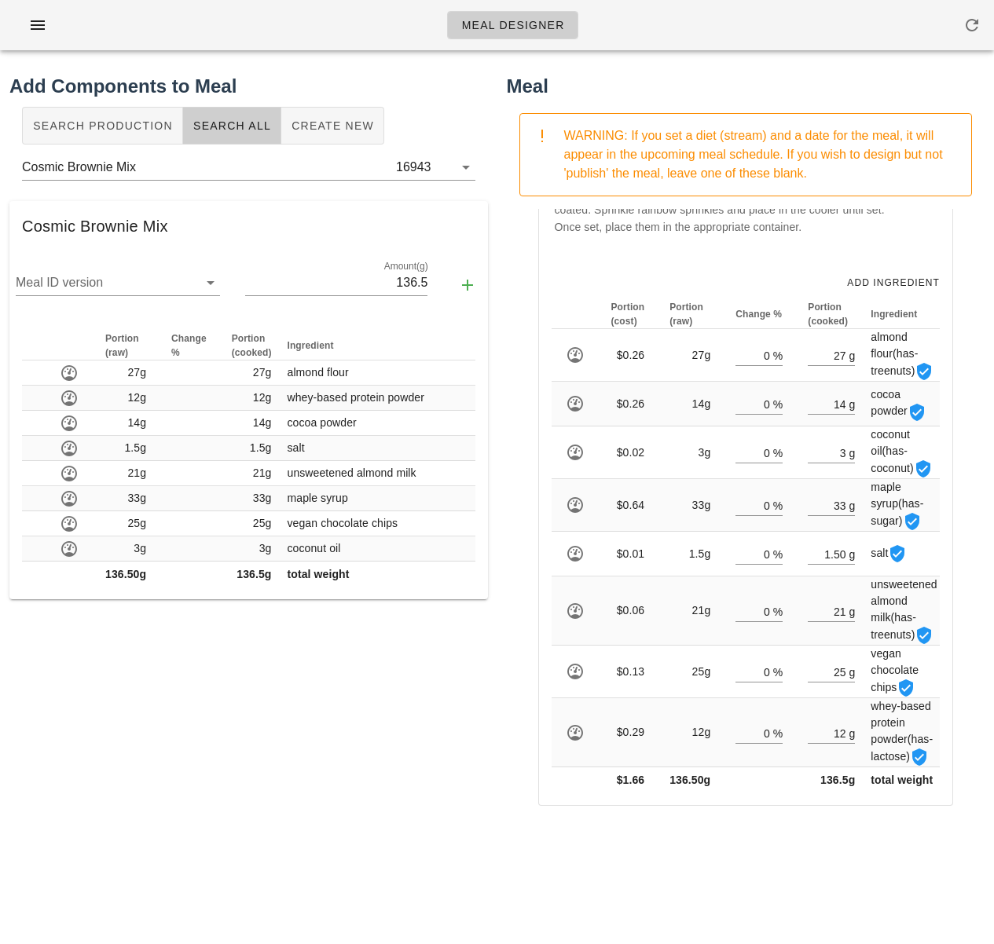
drag, startPoint x: 428, startPoint y: 767, endPoint x: 446, endPoint y: 771, distance: 18.5
click at [430, 768] on div "Add Components to Meal Search Production Search All Create New Cosmic Brownie M…" at bounding box center [248, 455] width 497 height 784
click at [454, 798] on div "Add Components to Meal Search Production Search All Create New Cosmic Brownie M…" at bounding box center [248, 455] width 497 height 784
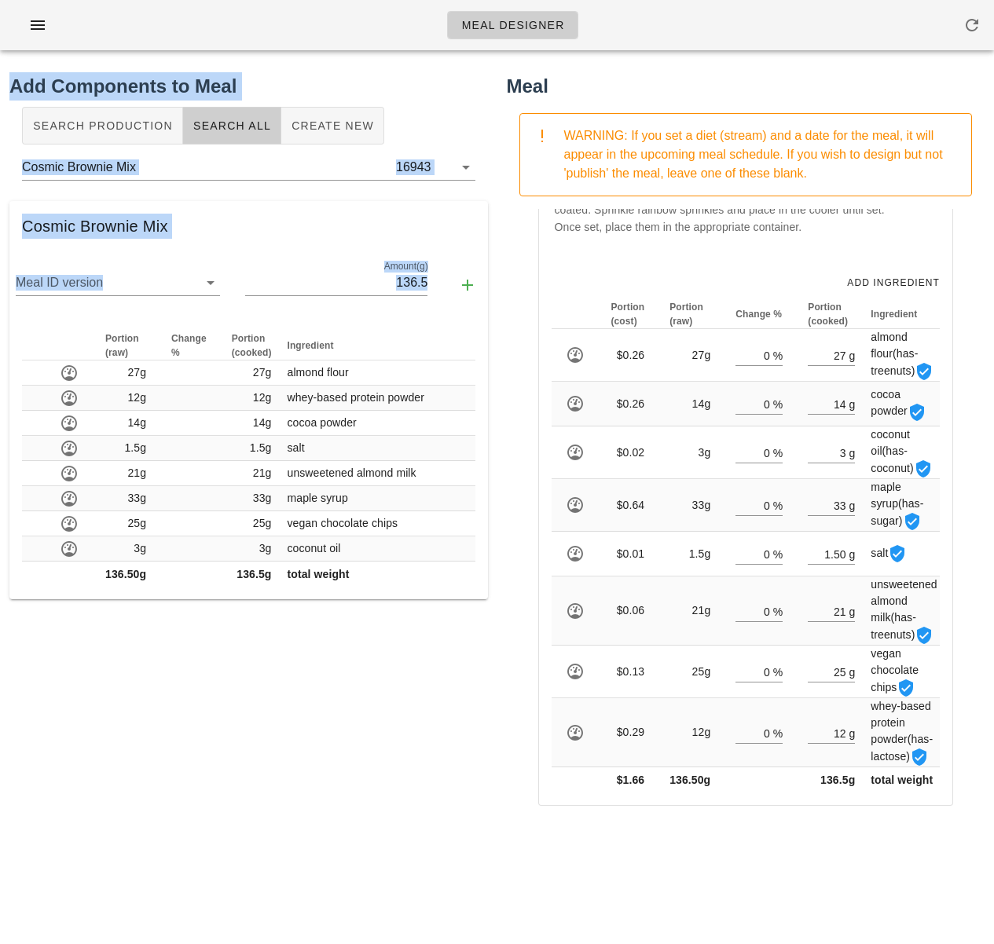
drag, startPoint x: 478, startPoint y: 764, endPoint x: 554, endPoint y: 16, distance: 750.8
click at [554, 16] on div "Meal Designer Add Components to Meal Search Production Search All Create New Co…" at bounding box center [497, 472] width 994 height 944
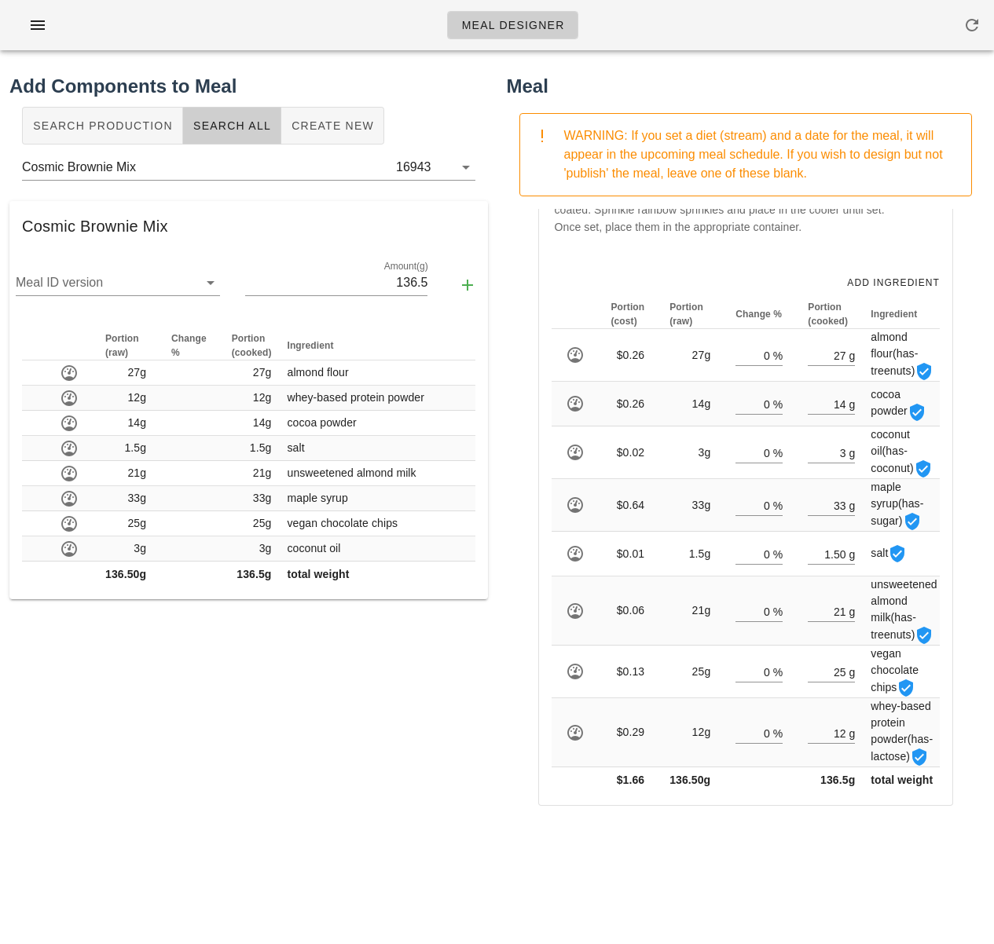
click at [511, 309] on div "New Copy Search for existing meal (name or ID) 36752 Diet Chefs Choice Time of …" at bounding box center [746, 523] width 478 height 628
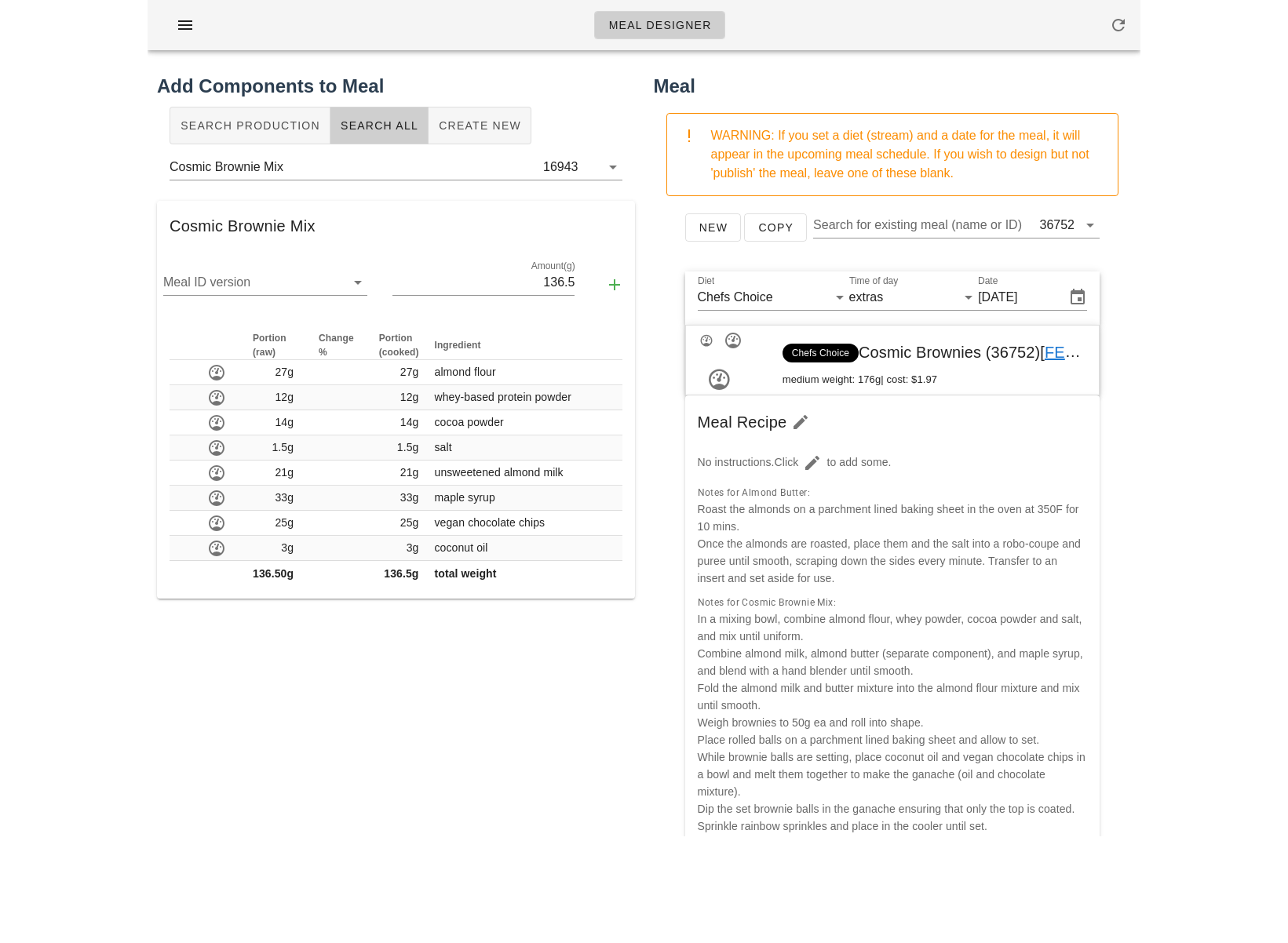
scroll to position [0, 0]
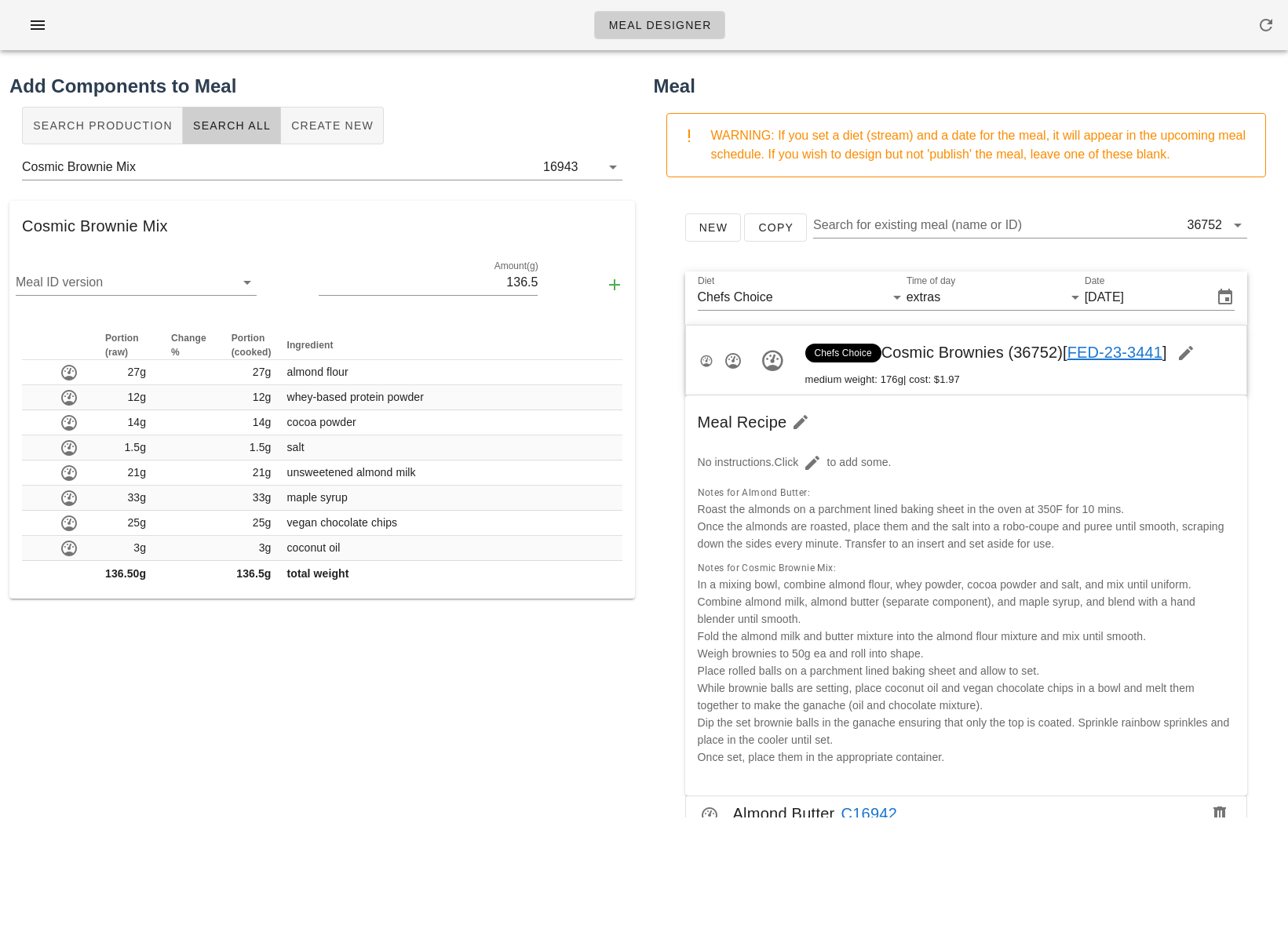
click at [992, 350] on span "Chefs Choice Cosmic Brownies (36752) [ FED-23-3441 ]" at bounding box center [1005, 352] width 400 height 17
drag, startPoint x: 1018, startPoint y: 352, endPoint x: 1055, endPoint y: 353, distance: 37.0
click at [992, 353] on span "Chefs Choice Cosmic Brownies (36752) [ FED-23-3441 ]" at bounding box center [1005, 352] width 400 height 17
copy span "36752"
click at [312, 134] on button "Create New" at bounding box center [332, 126] width 103 height 38
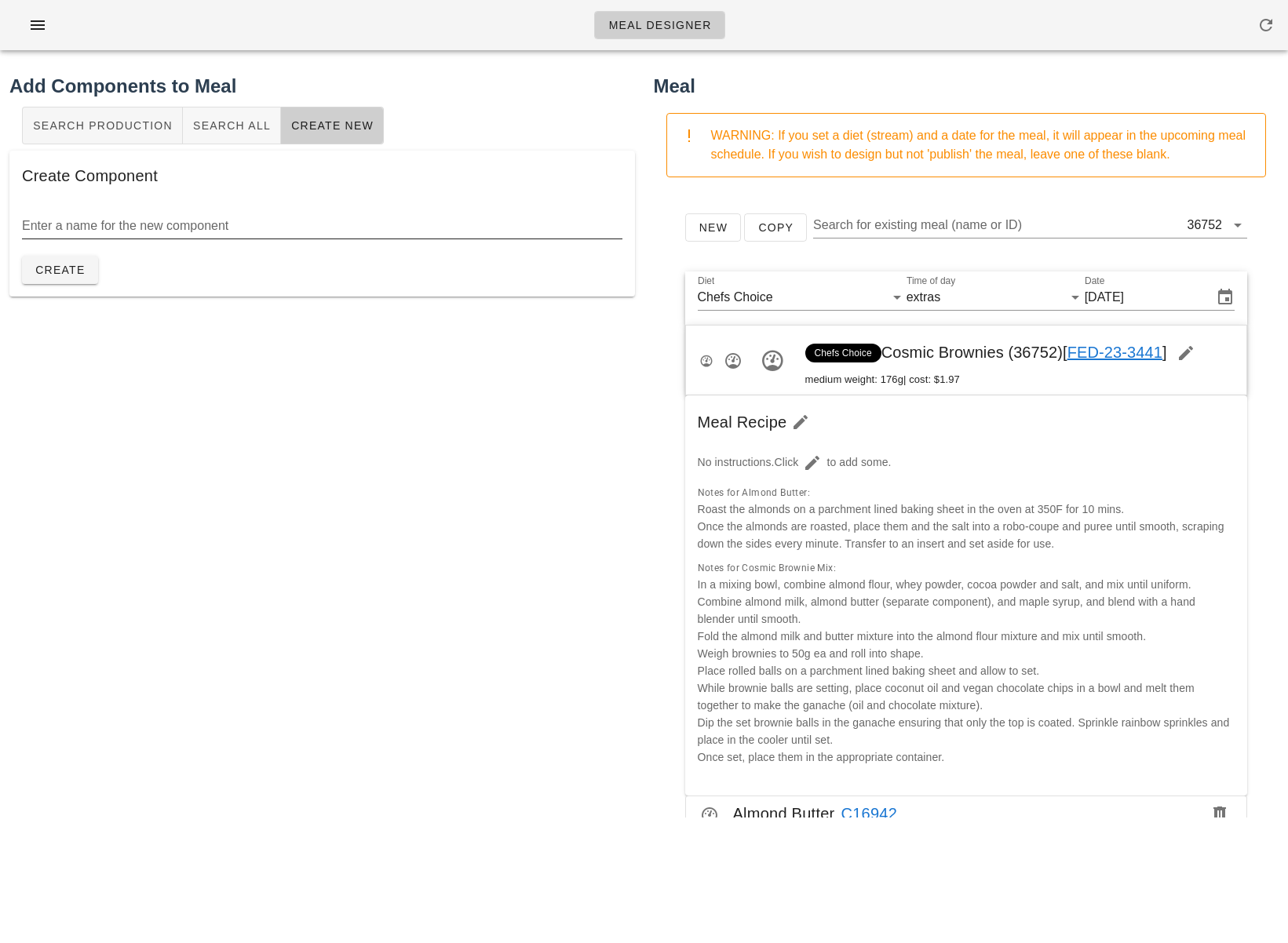
click at [201, 225] on input "Enter a name for the new component" at bounding box center [322, 226] width 601 height 25
paste input "Sunflower Butter"
type input "Sunflower Butter"
click at [79, 273] on span "Create" at bounding box center [60, 270] width 51 height 13
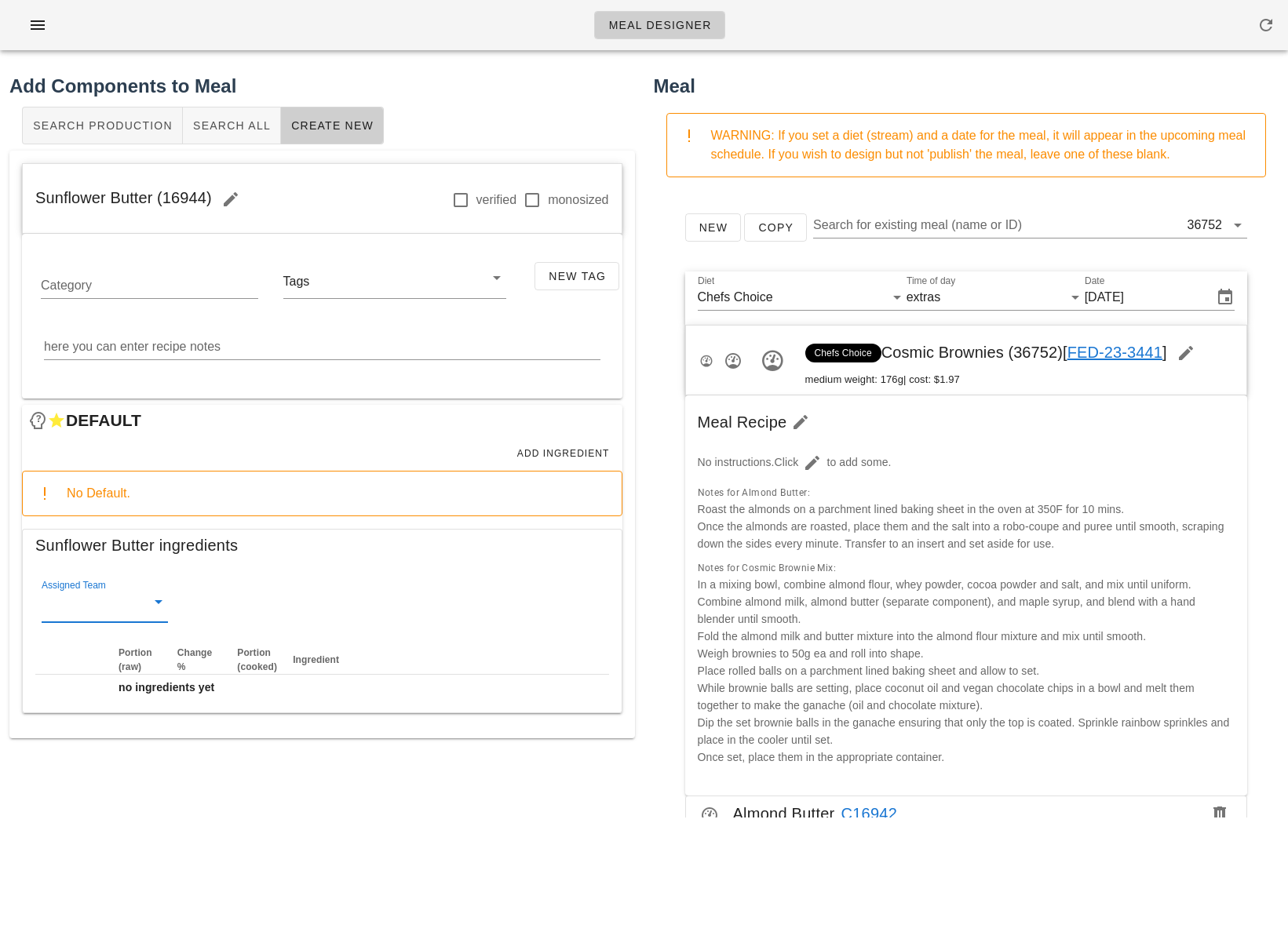
click at [119, 598] on input "Assigned Team" at bounding box center [92, 605] width 101 height 25
click at [112, 622] on div "sauciers" at bounding box center [104, 614] width 101 height 34
click at [478, 354] on textarea "here you can enter recipe notes" at bounding box center [322, 347] width 557 height 25
paste textarea "Roast the Sunflower Seeds on a parchment lined baking sheet, at 350F for 10min …"
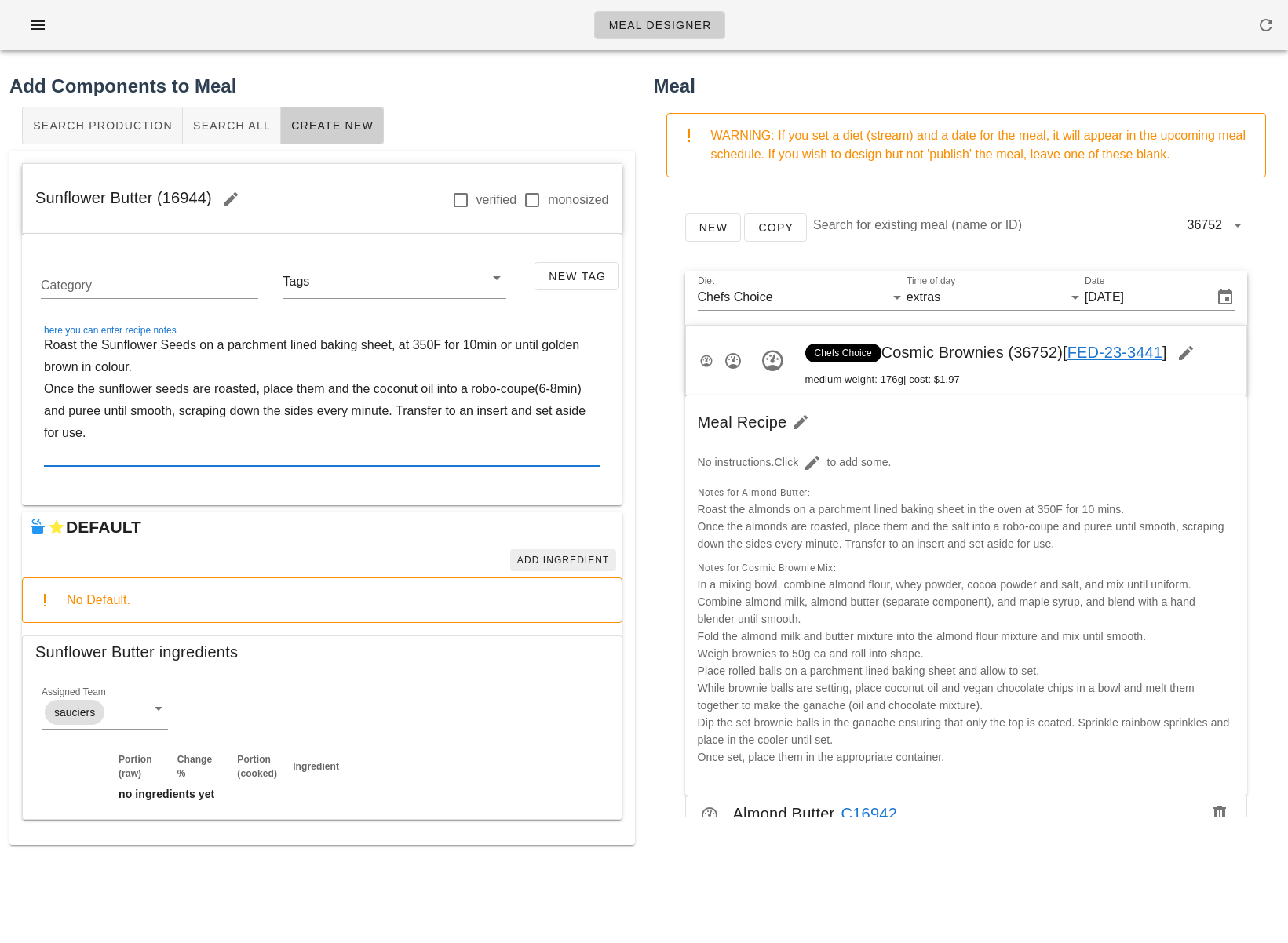
type textarea "Roast the Sunflower Seeds on a parchment lined baking sheet, at 350F for 10min …"
click at [542, 559] on span "Add Ingredient" at bounding box center [563, 559] width 93 height 11
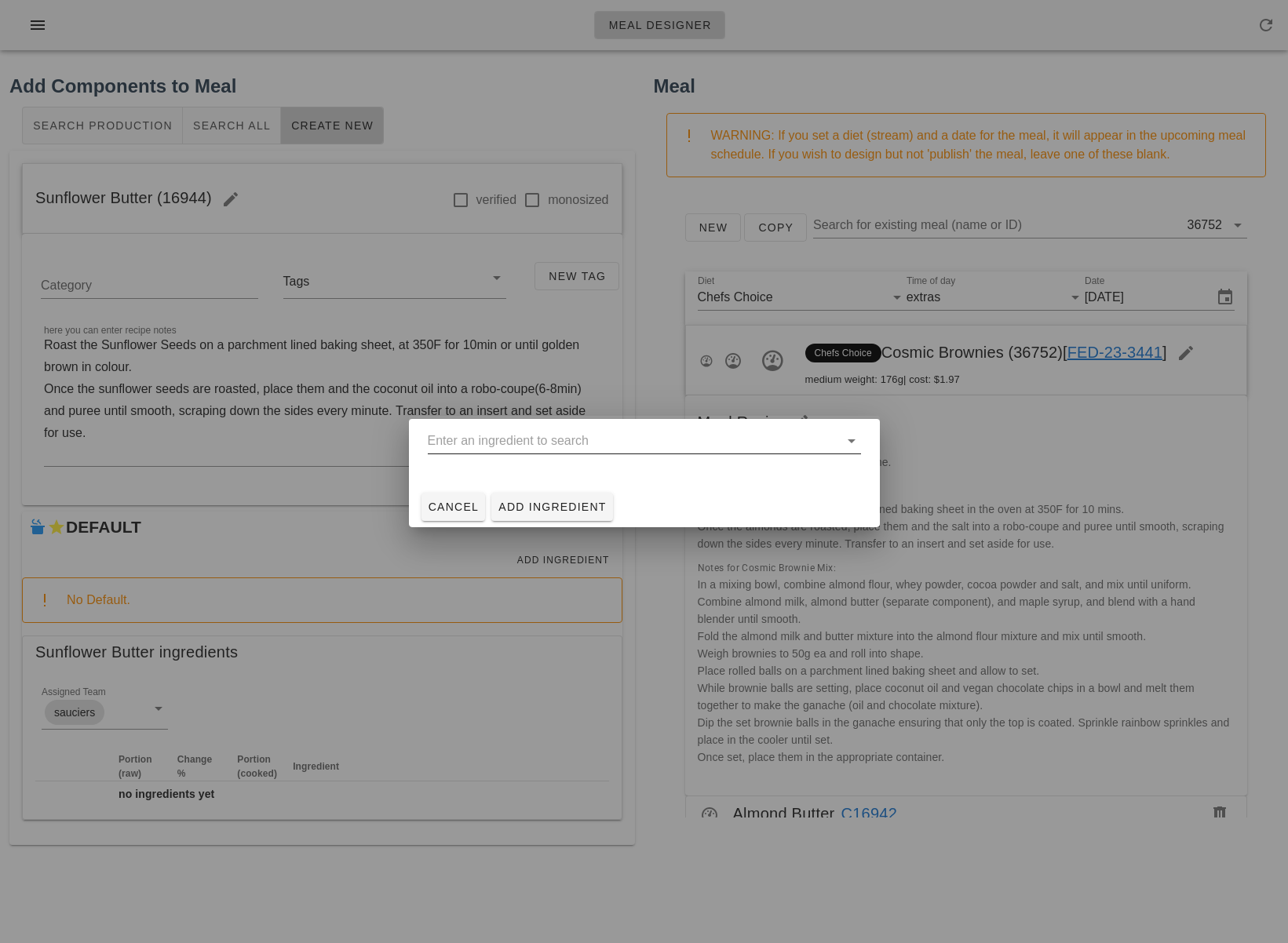
click at [484, 449] on input "text" at bounding box center [634, 441] width 412 height 25
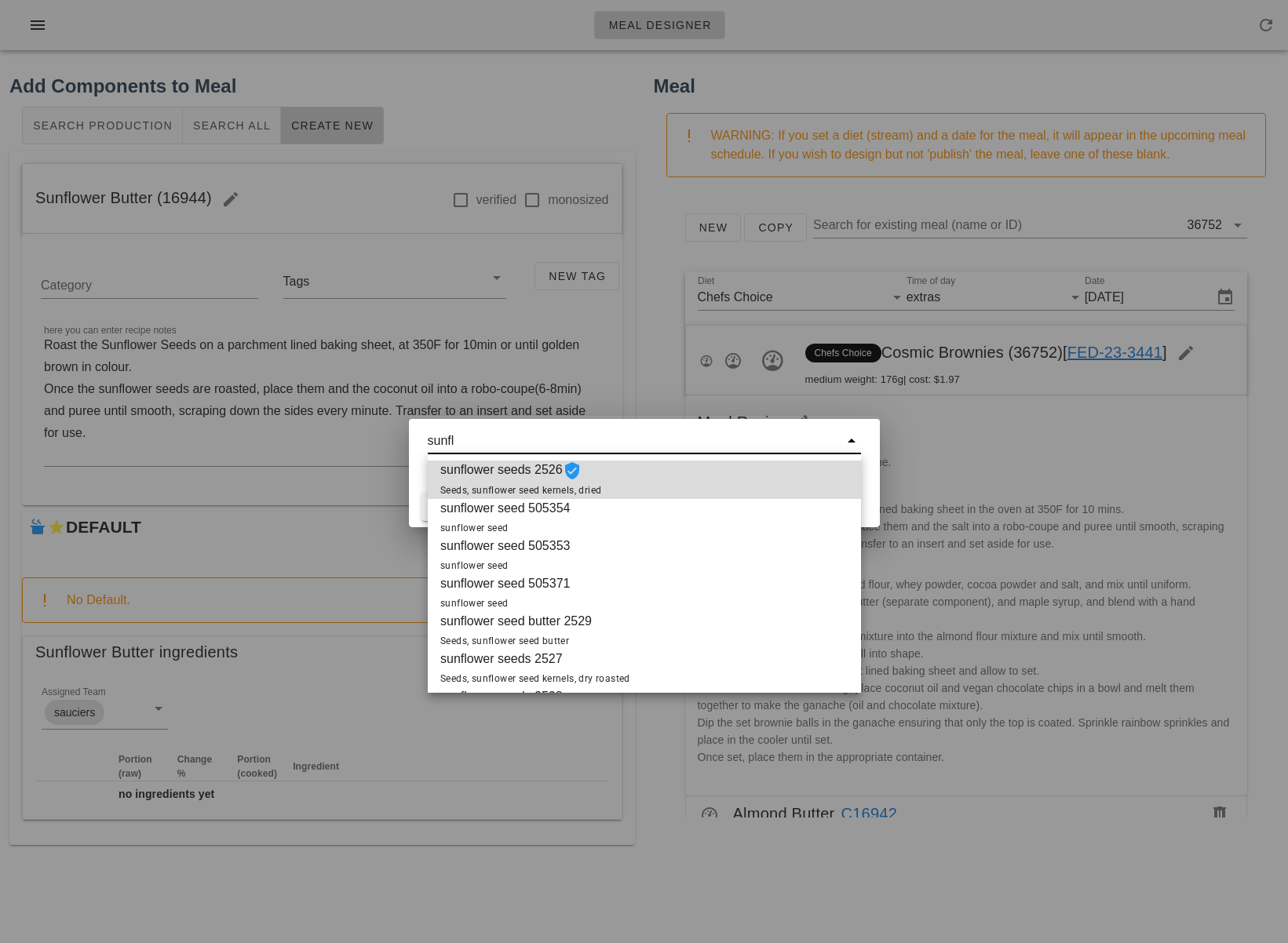
click at [482, 477] on span "sunflower seeds 2526 Seeds, sunflower seed kernels, dried" at bounding box center [521, 479] width 161 height 38
type input "sunflower seeds 2526"
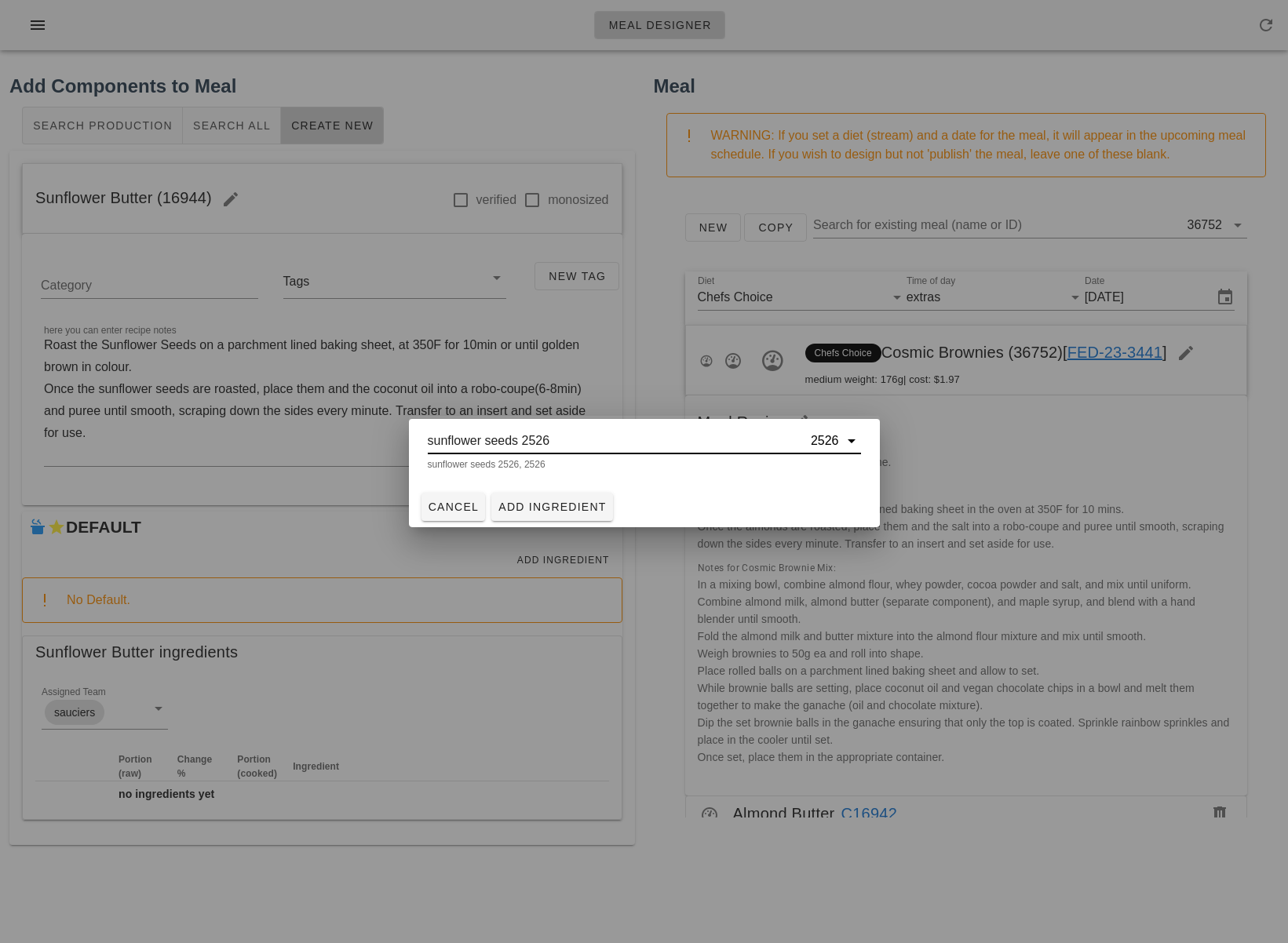
drag, startPoint x: 568, startPoint y: 438, endPoint x: 300, endPoint y: 429, distance: 268.2
click at [302, 430] on div "Meal Designer Add Components to Meal Search Production Search All Create New Su…" at bounding box center [644, 472] width 1288 height 943
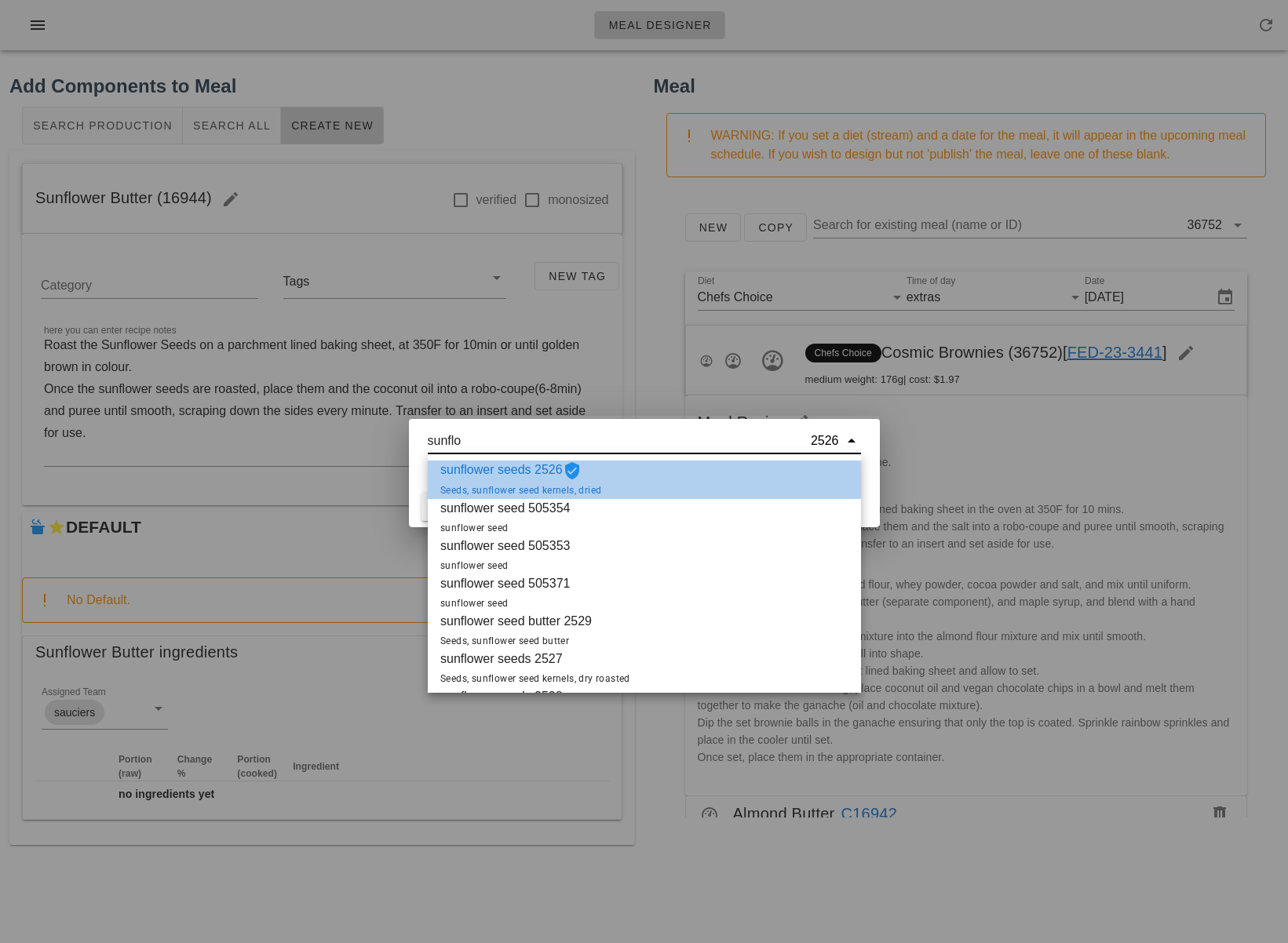
click at [499, 468] on span "sunflower seeds 2526 Seeds, sunflower seed kernels, dried" at bounding box center [521, 479] width 161 height 38
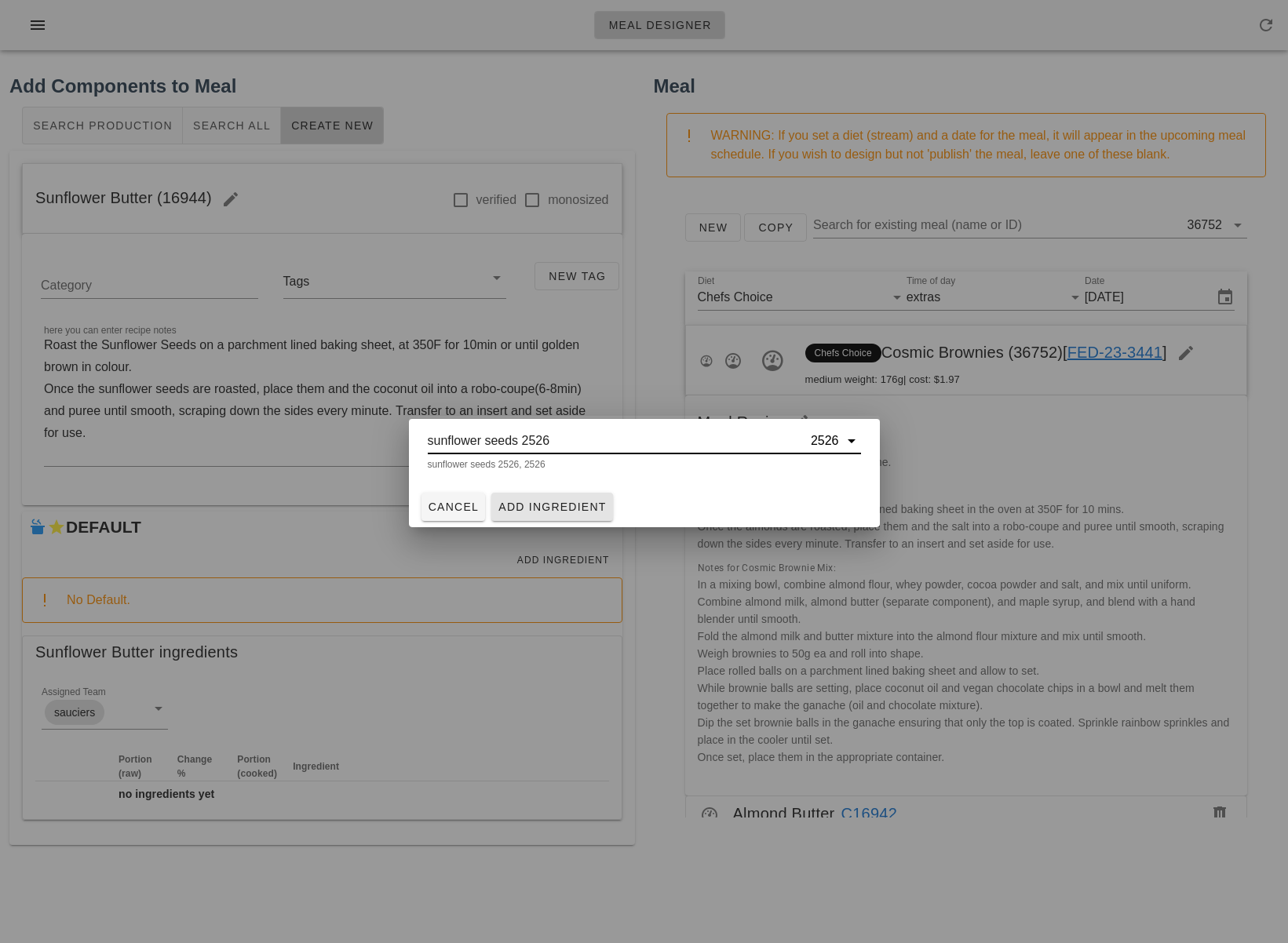
type input "sunflower seeds 2526"
click at [544, 517] on button "Add Ingredient" at bounding box center [553, 506] width 122 height 28
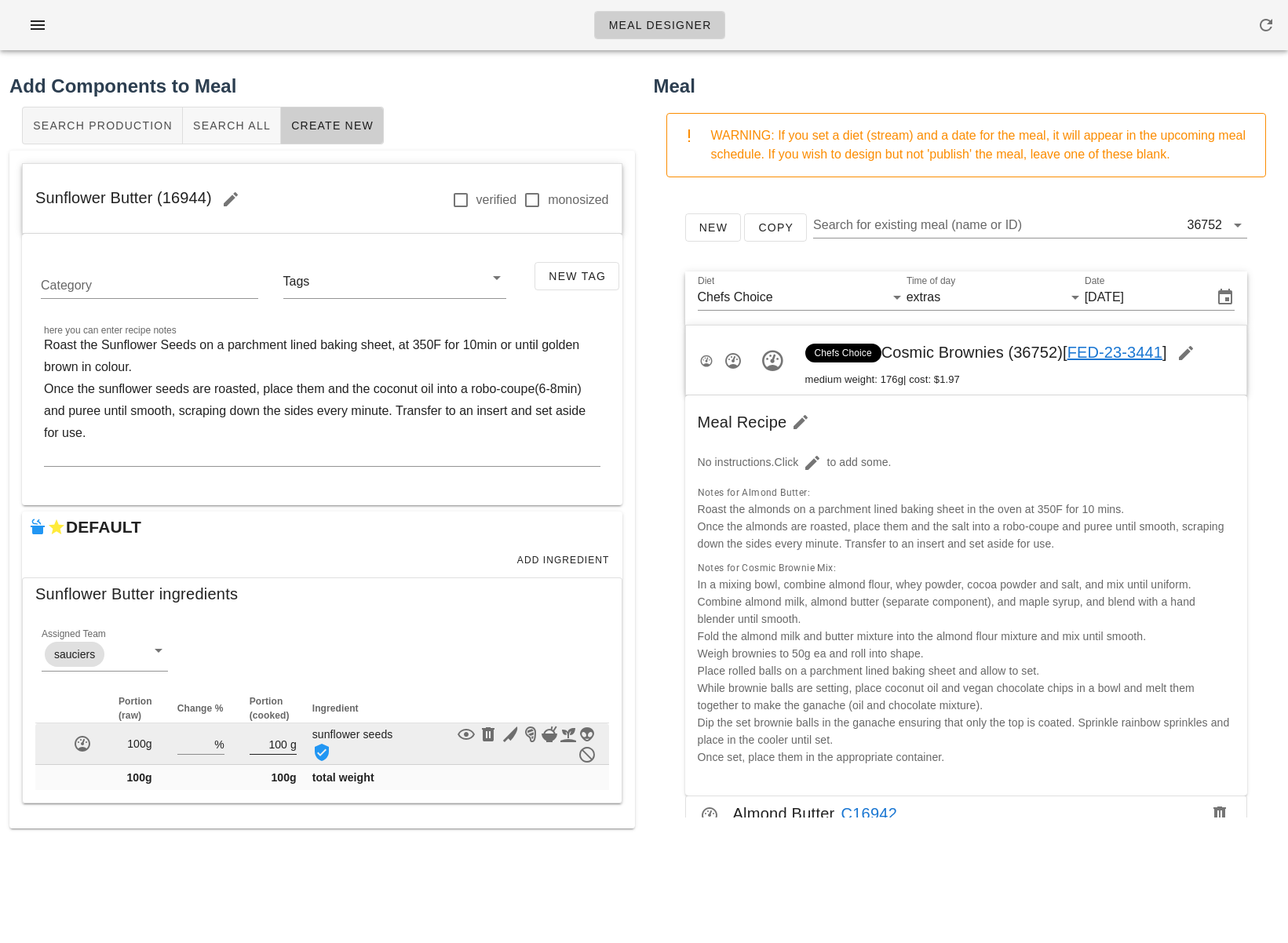
click at [287, 744] on div "g" at bounding box center [291, 743] width 9 height 20
type input "1"
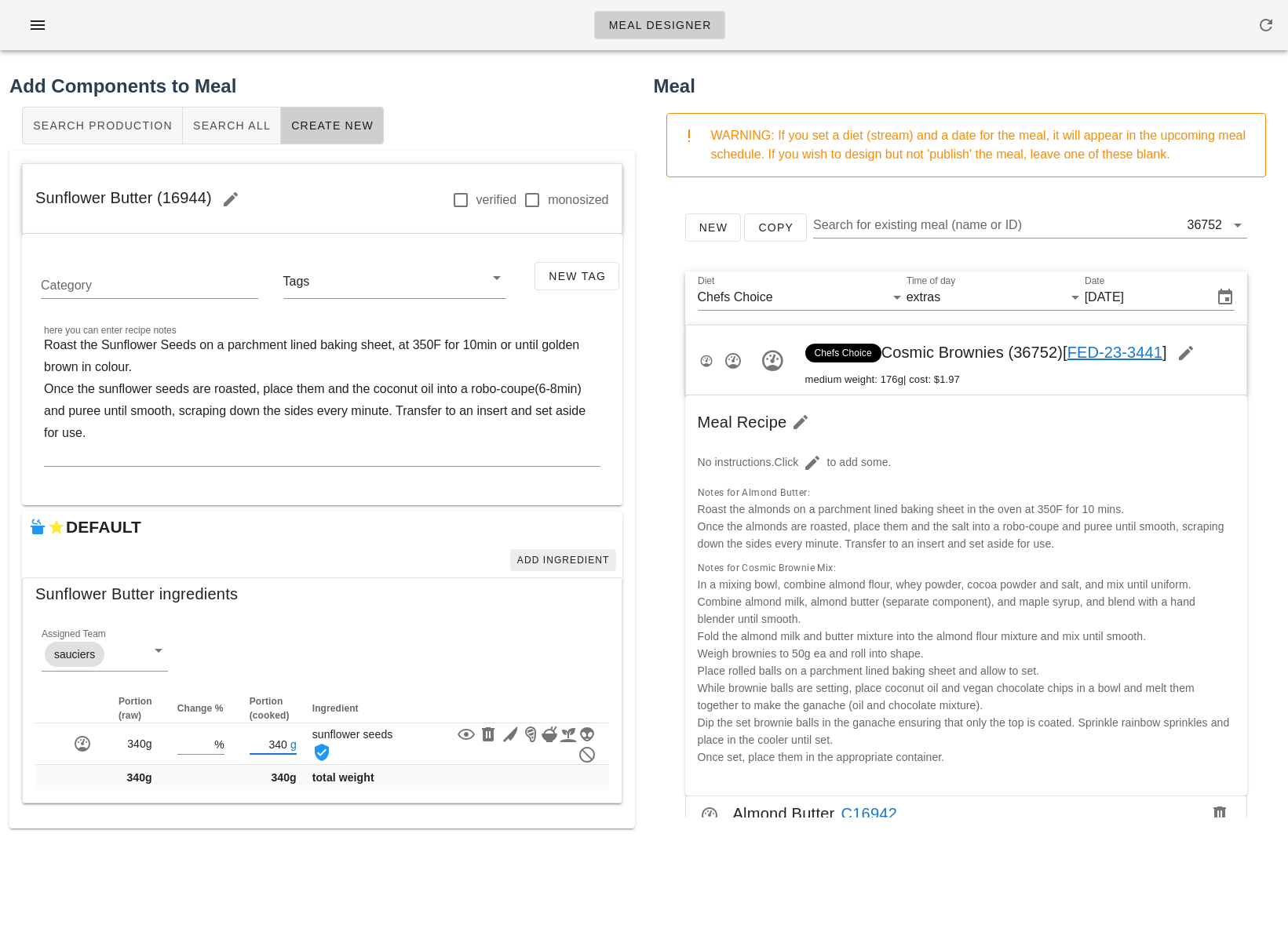
type input "340"
click at [538, 560] on span "Add Ingredient" at bounding box center [563, 559] width 93 height 11
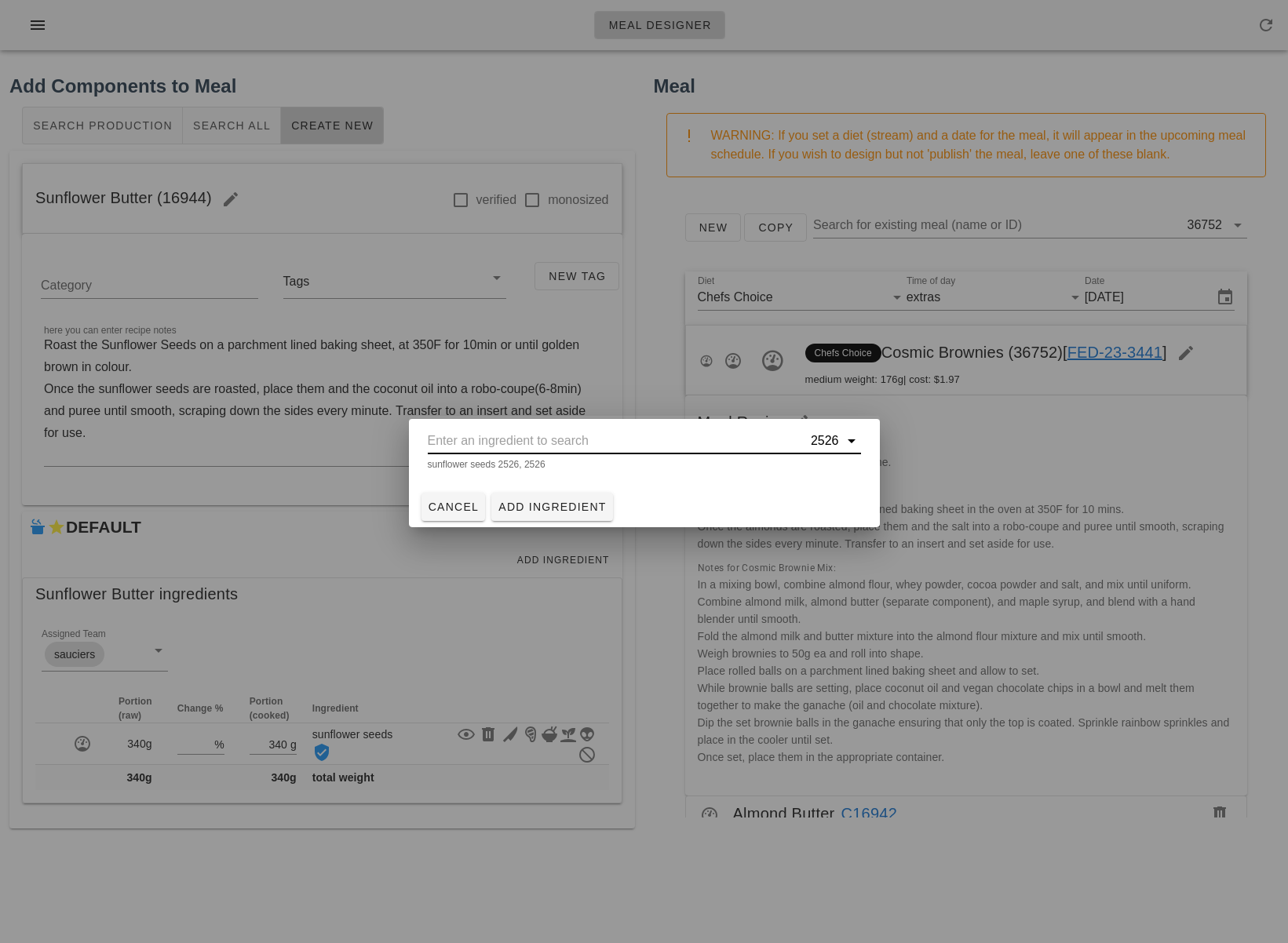
click at [478, 439] on input "text" at bounding box center [618, 441] width 380 height 25
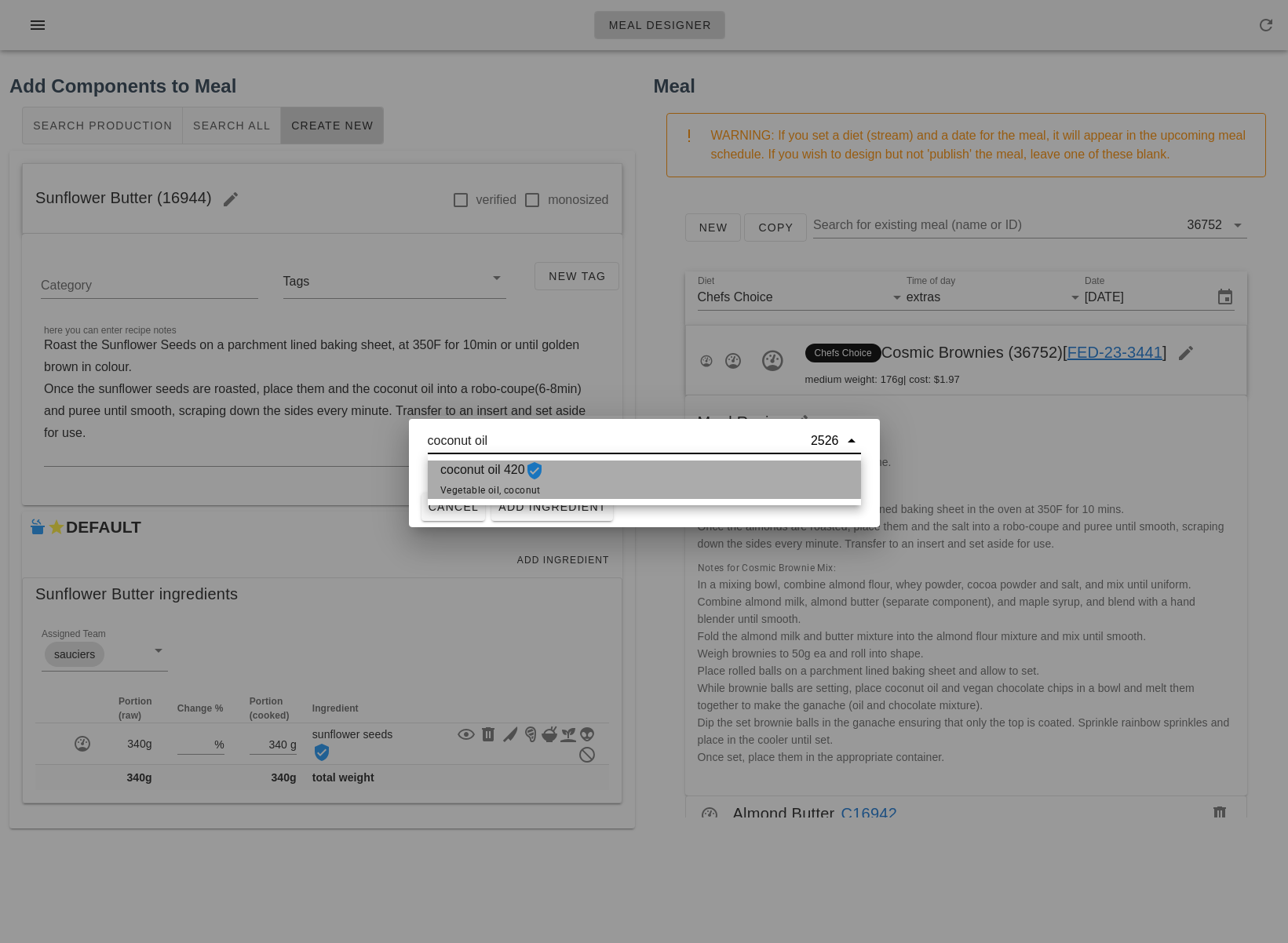
click at [477, 476] on span "coconut oil 420 Vegetable oil, coconut" at bounding box center [493, 479] width 104 height 38
type input "coconut oil 420"
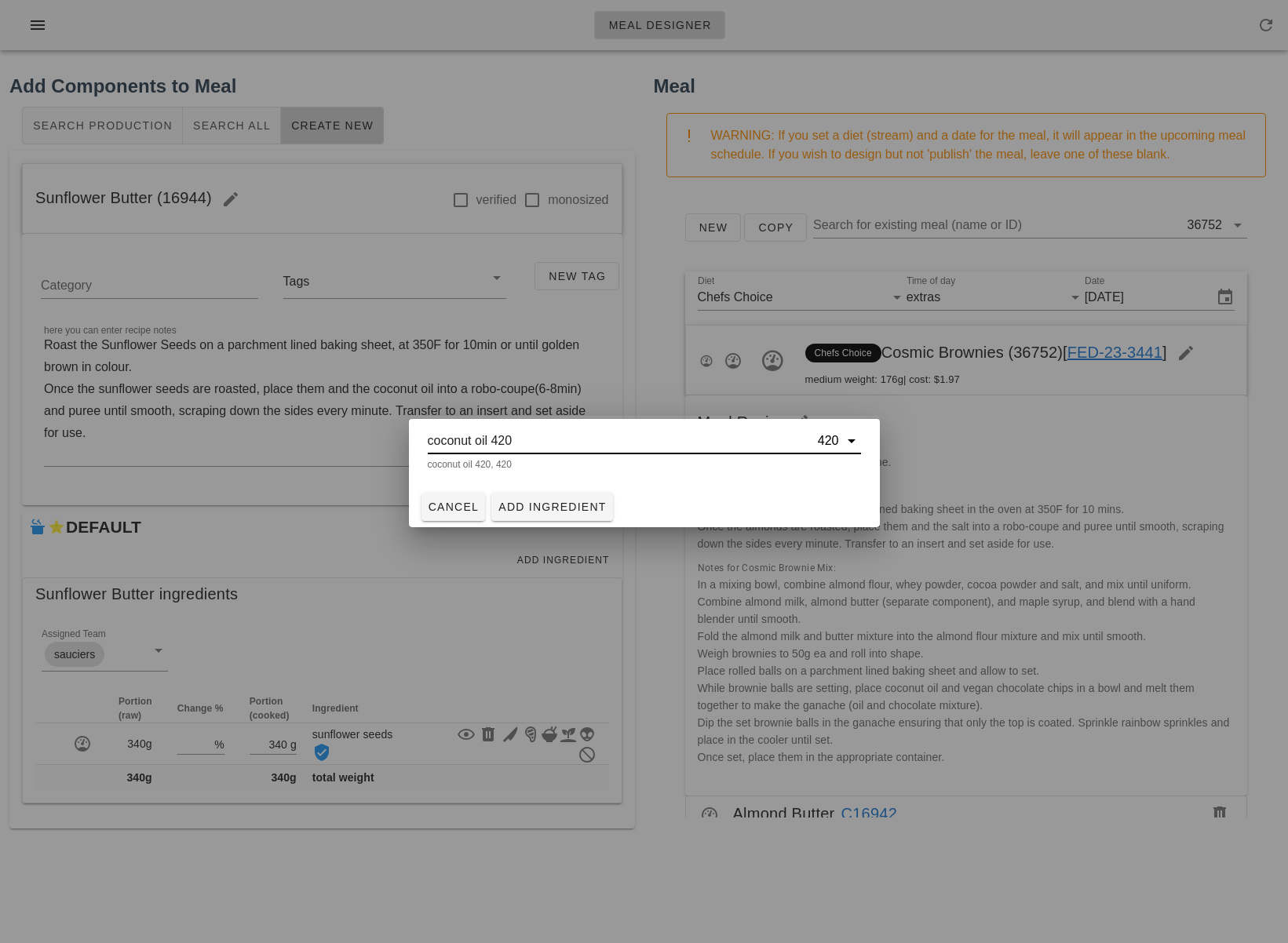
drag, startPoint x: 437, startPoint y: 436, endPoint x: 351, endPoint y: 427, distance: 86.5
click at [355, 427] on div "Meal Designer Add Components to Meal Search Production Search All Create New Su…" at bounding box center [644, 472] width 1288 height 943
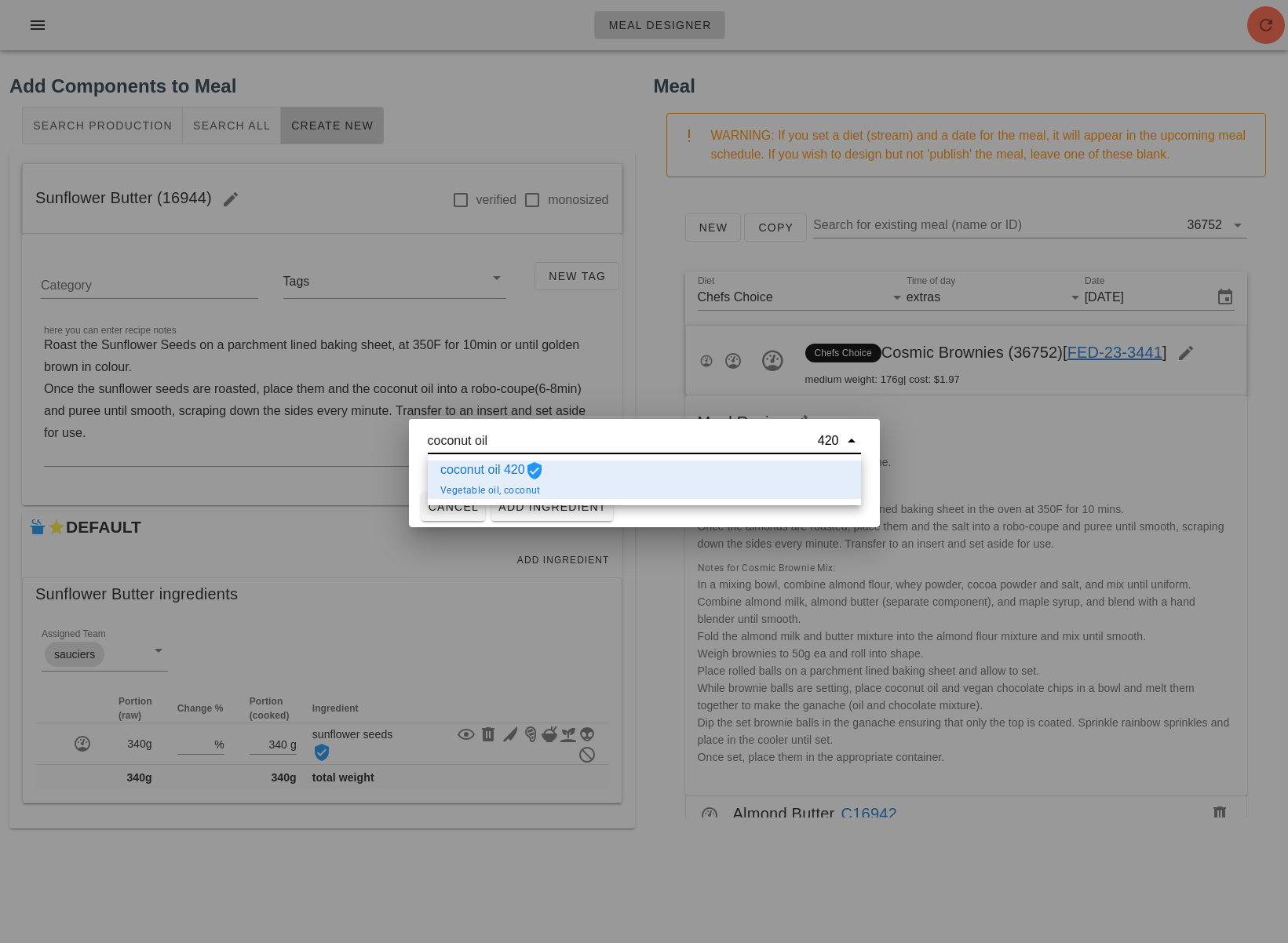
click at [529, 481] on span "coconut oil 420 Vegetable oil, coconut" at bounding box center [493, 479] width 104 height 38
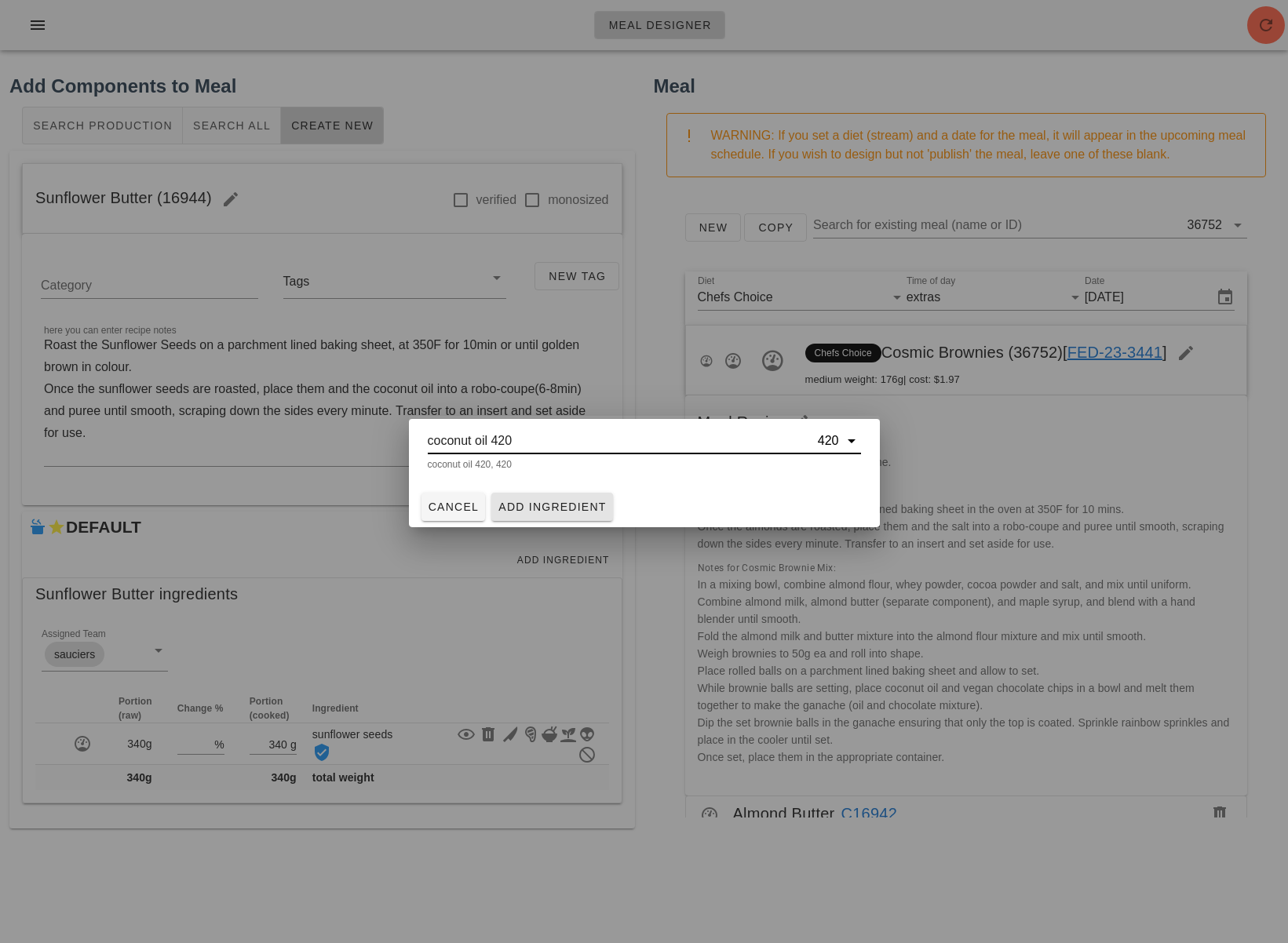
type input "coconut oil 420"
click at [558, 505] on span "Add Ingredient" at bounding box center [552, 506] width 109 height 13
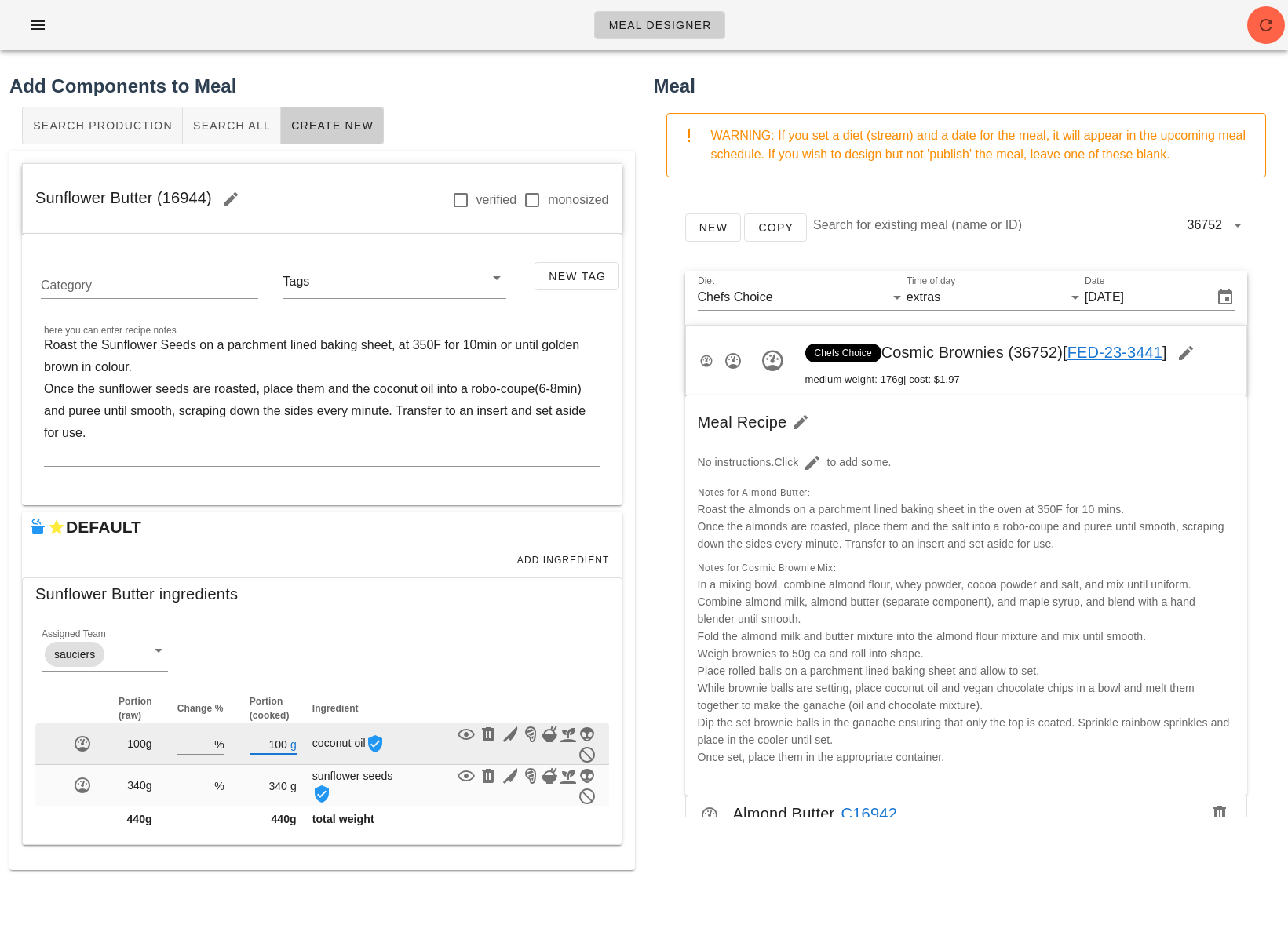
click at [283, 740] on input "100" at bounding box center [269, 743] width 38 height 20
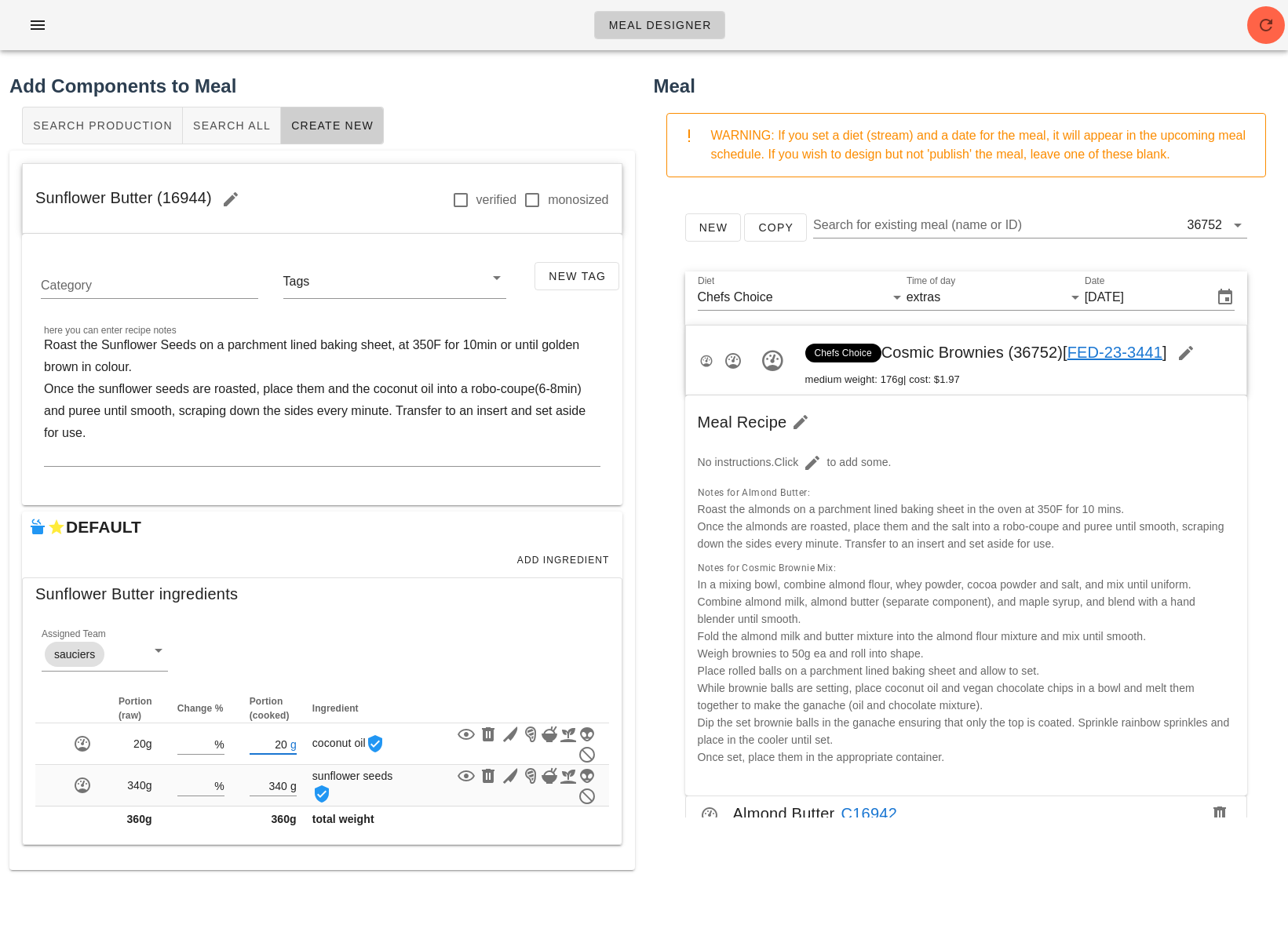
type input "20"
click at [337, 887] on div "Meal Designer Add Components to Meal Search Production Search All Create New Su…" at bounding box center [644, 472] width 1288 height 943
click at [101, 345] on textarea "Roast the Sunflower Seeds on a parchment lined baking sheet, at 350F for 10min …" at bounding box center [322, 401] width 557 height 132
click at [107, 346] on textarea "Roast the Sunflower Seeds on a parchment lined baking sheet, at 350F for 10min …" at bounding box center [322, 401] width 557 height 132
click at [162, 346] on textarea "Roast the sunflower Seeds on a parchment lined baking sheet, at 350F for 10min …" at bounding box center [322, 401] width 557 height 132
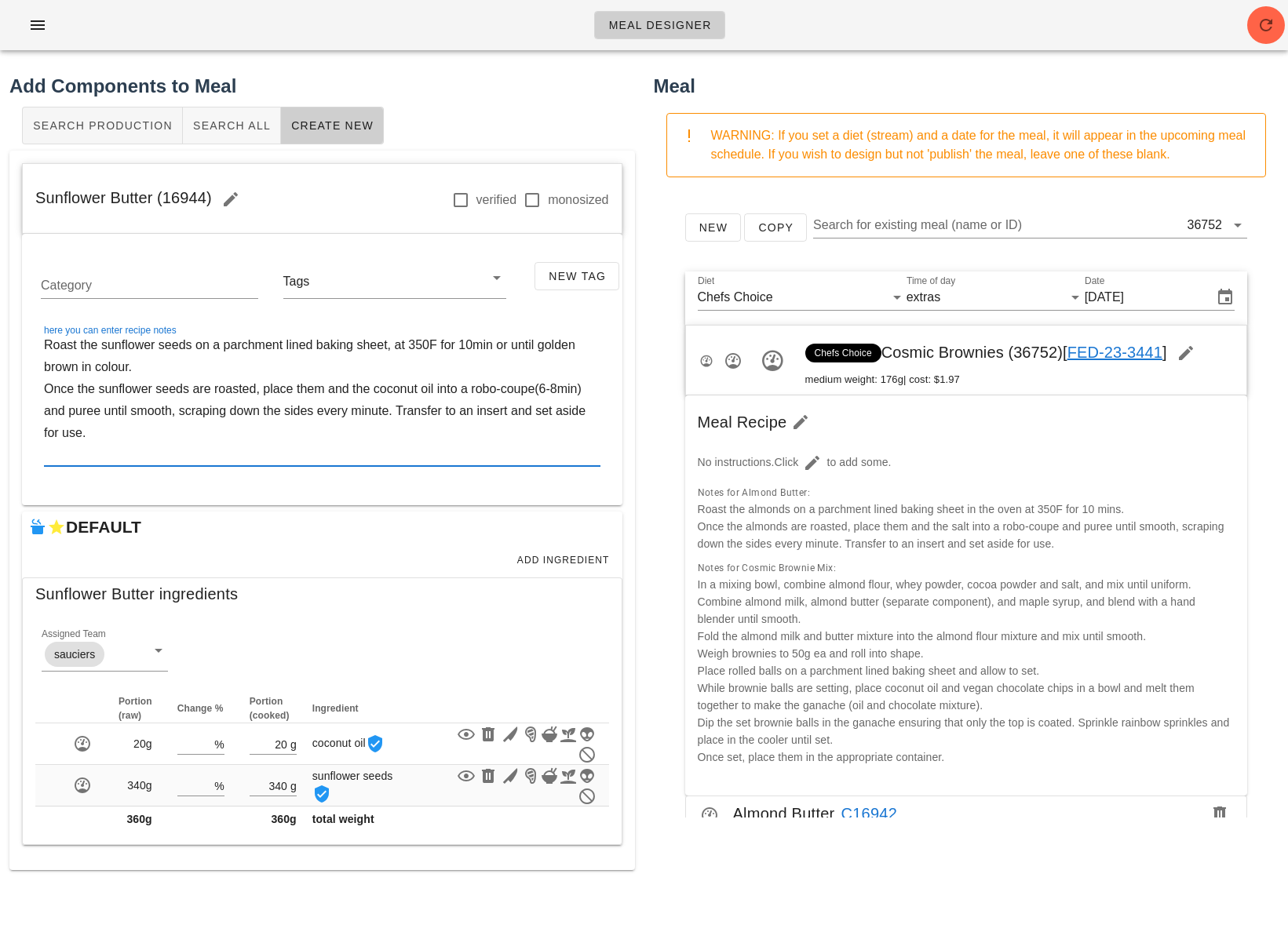
click at [215, 368] on textarea "Roast the sunflower seeds on a parchment lined baking sheet, at 350F for 10min …" at bounding box center [322, 401] width 557 height 132
click at [391, 350] on textarea "Roast the sunflower seeds on a parchment lined baking sheet, at 350F for 10min …" at bounding box center [322, 401] width 557 height 132
click at [492, 349] on textarea "Roast the sunflower seeds on a parchment lined baking sheet, at 350F for 10min …" at bounding box center [322, 401] width 557 height 132
click at [473, 347] on textarea "Roast the sunflower seeds on a parchment lined baking sheet, at 350F for 10min …" at bounding box center [322, 401] width 557 height 132
click at [496, 347] on textarea "Roast the sunflower seeds on a parchment lined baking sheet, at 350F for 10 min…" at bounding box center [322, 401] width 557 height 132
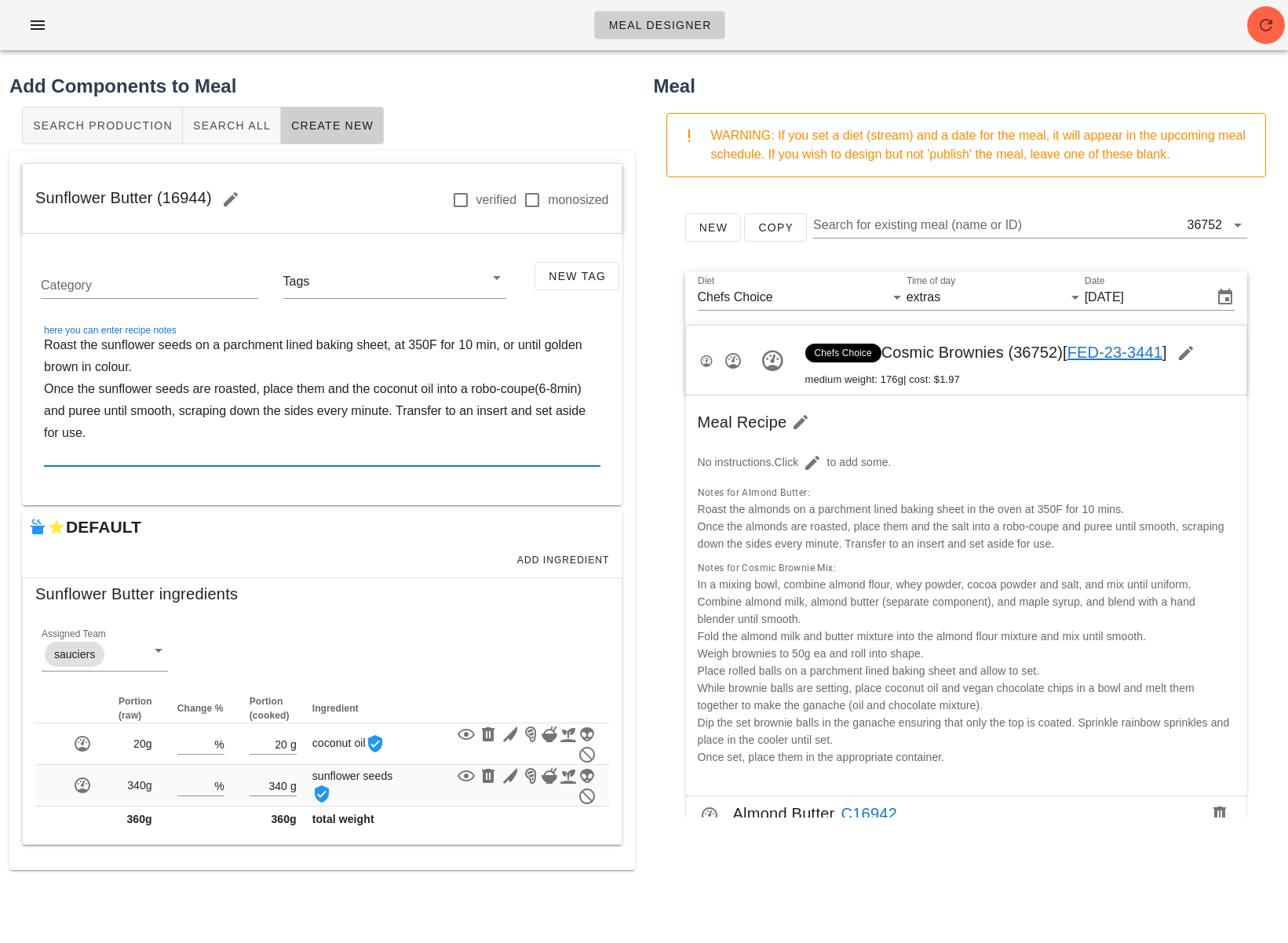
click at [416, 380] on textarea "Roast the sunflower seeds on a parchment lined baking sheet, at 350F for 10 min…" at bounding box center [322, 401] width 557 height 132
click at [392, 352] on textarea "Roast the sunflower seeds on a parchment lined baking sheet, at 350F for 10 min…" at bounding box center [322, 401] width 557 height 132
click at [285, 342] on textarea "Roast the sunflower seeds on a parchment lined baking sheet at 350F for 10 min,…" at bounding box center [322, 401] width 557 height 132
click at [284, 371] on textarea "Roast the sunflower seeds on a parchment lined baking sheet at 350F for 10 min,…" at bounding box center [322, 401] width 557 height 132
click at [492, 347] on textarea "Roast the sunflower seeds on a parchment lined baking sheet at 350F for 10 min,…" at bounding box center [322, 401] width 557 height 132
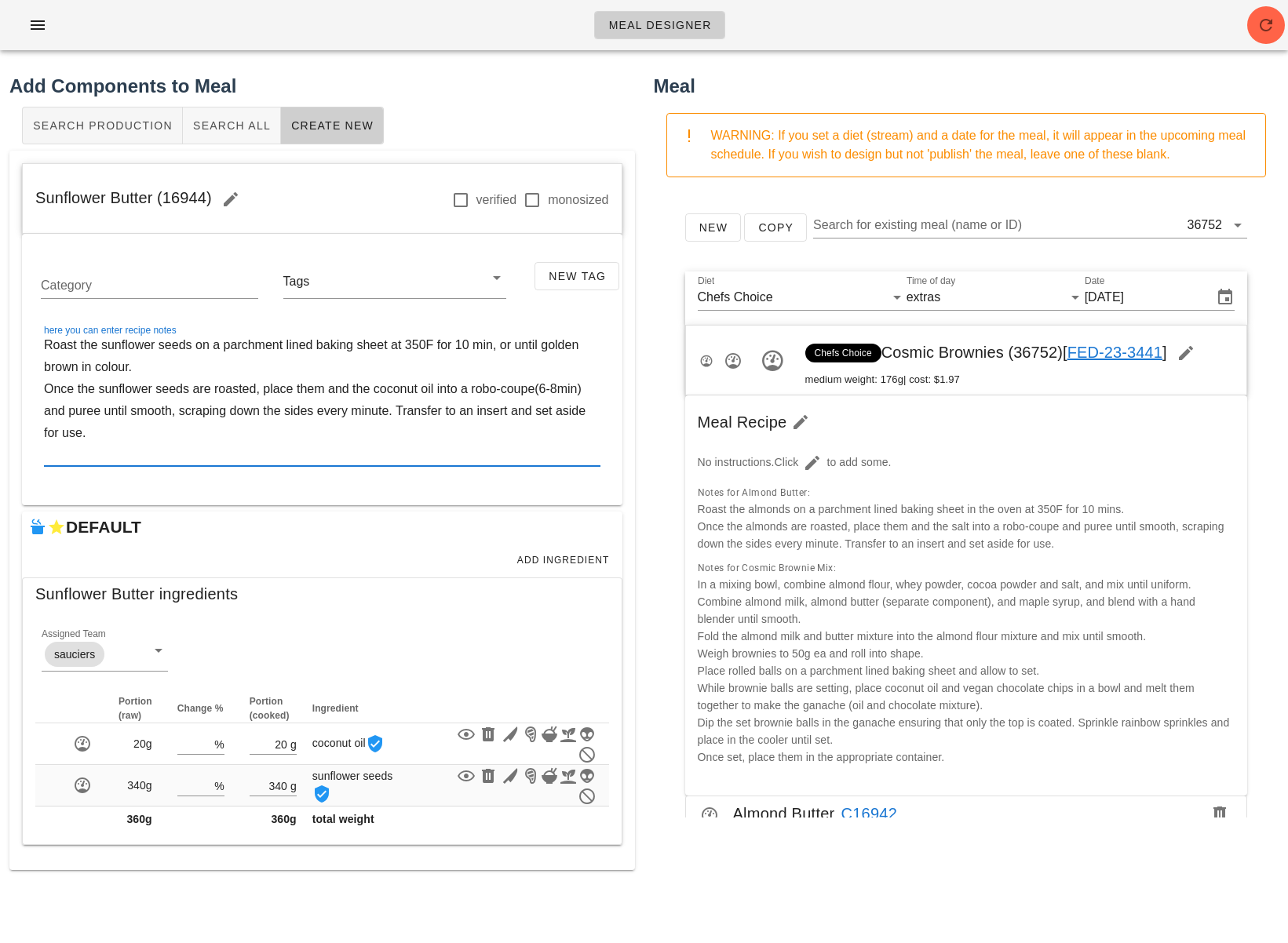
click at [410, 372] on textarea "Roast the sunflower seeds on a parchment lined baking sheet at 350F for 10 min,…" at bounding box center [322, 401] width 557 height 132
click at [46, 391] on textarea "Roast the sunflower seeds on a parchment lined baking sheet at 350F for 10 min,…" at bounding box center [322, 401] width 557 height 132
click at [215, 422] on textarea "Roast the sunflower seeds on a parchment lined baking sheet at 350F for 10 min,…" at bounding box center [322, 401] width 557 height 132
click at [541, 390] on textarea "Roast the sunflower seeds on a parchment lined baking sheet at 350F for 10 min,…" at bounding box center [322, 401] width 557 height 132
click at [402, 408] on textarea "Roast the sunflower seeds on a parchment lined baking sheet at 350F for 10 min,…" at bounding box center [322, 401] width 557 height 132
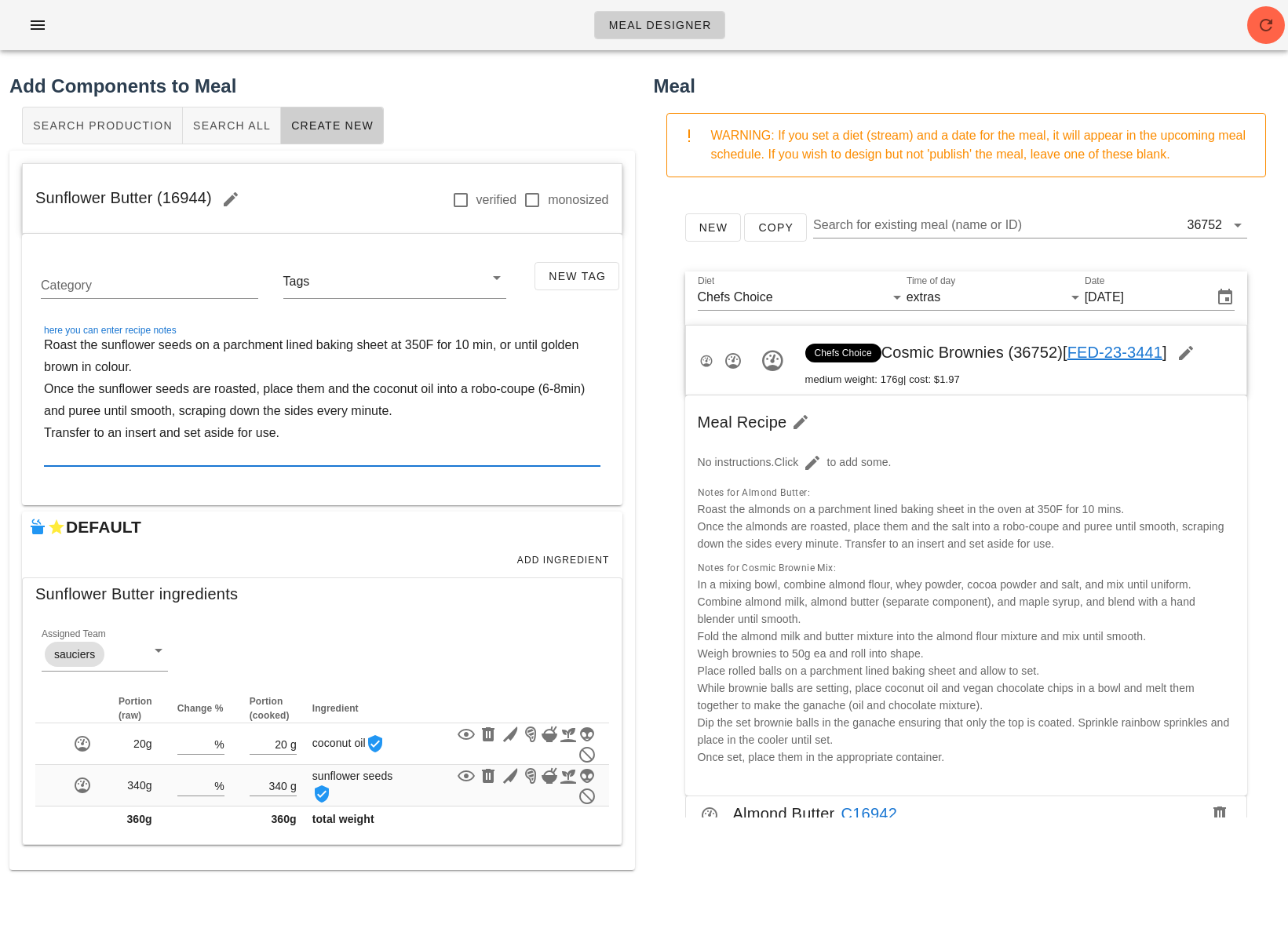
click at [335, 450] on textarea "Roast the sunflower seeds on a parchment lined baking sheet at 350F for 10 min,…" at bounding box center [322, 401] width 557 height 132
type textarea "Roast the sunflower seeds on a parchment lined baking sheet at 350F for 10 min,…"
drag, startPoint x: 211, startPoint y: 200, endPoint x: -5, endPoint y: 196, distance: 216.0
click at [0, 196] on html "Meal Designer Add Components to Meal Search Production Search All Create New Su…" at bounding box center [644, 472] width 1288 height 943
copy span "Sunflower Butter (16944)"
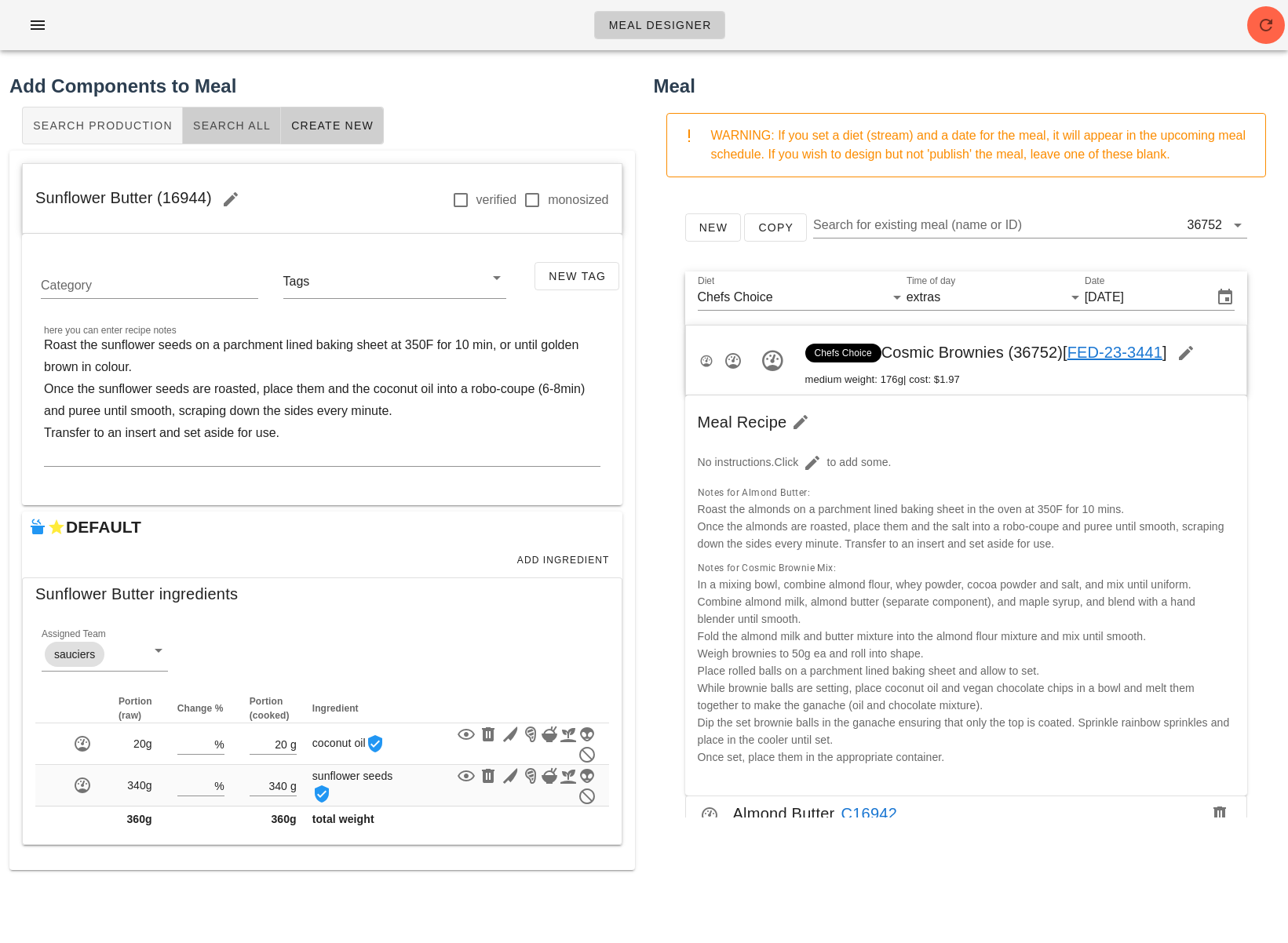
click at [211, 123] on span "Search All" at bounding box center [231, 125] width 79 height 13
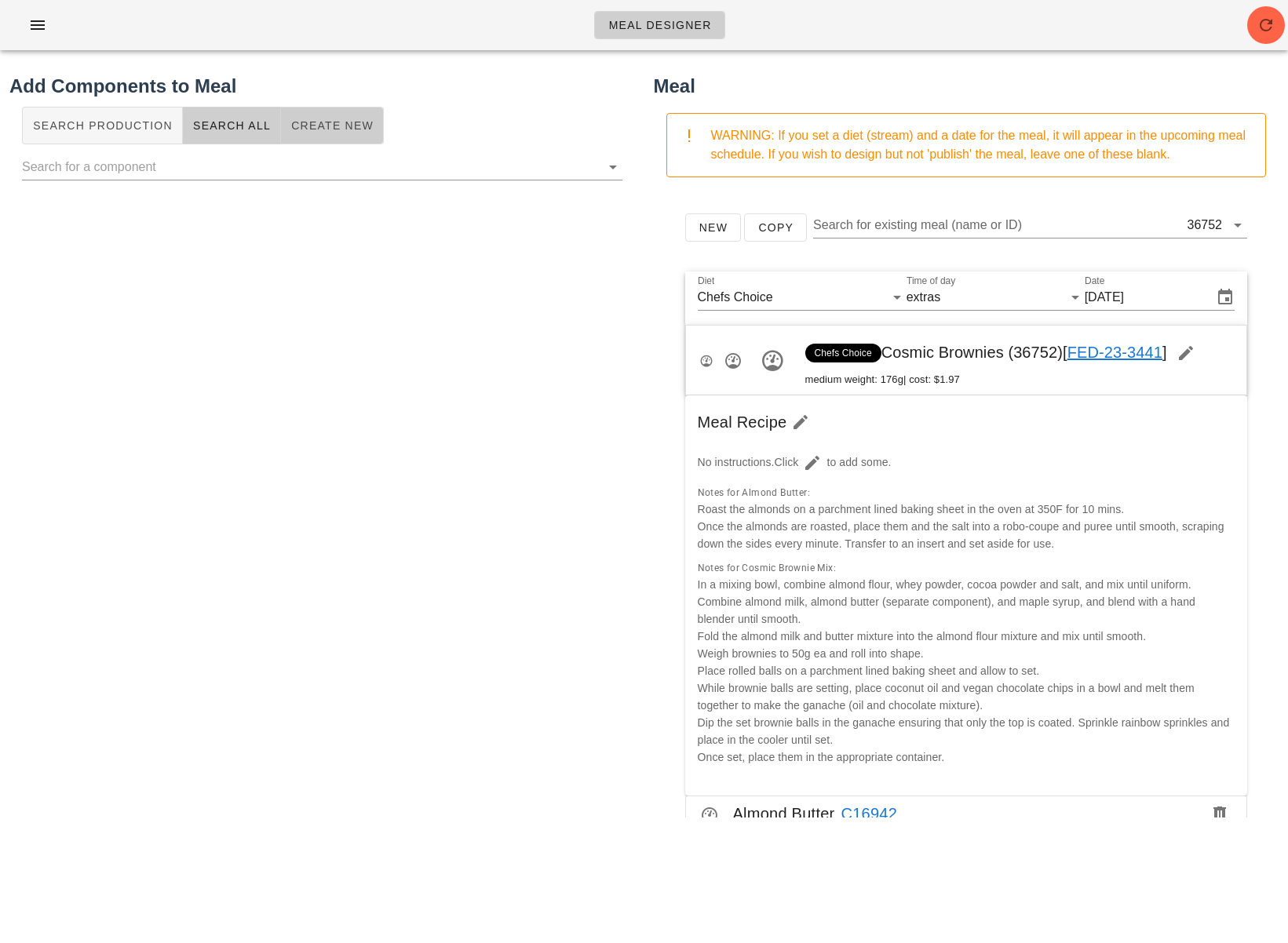
click at [324, 128] on span "Create New" at bounding box center [332, 125] width 83 height 13
click at [292, 219] on input "Enter a name for the new component" at bounding box center [322, 226] width 601 height 25
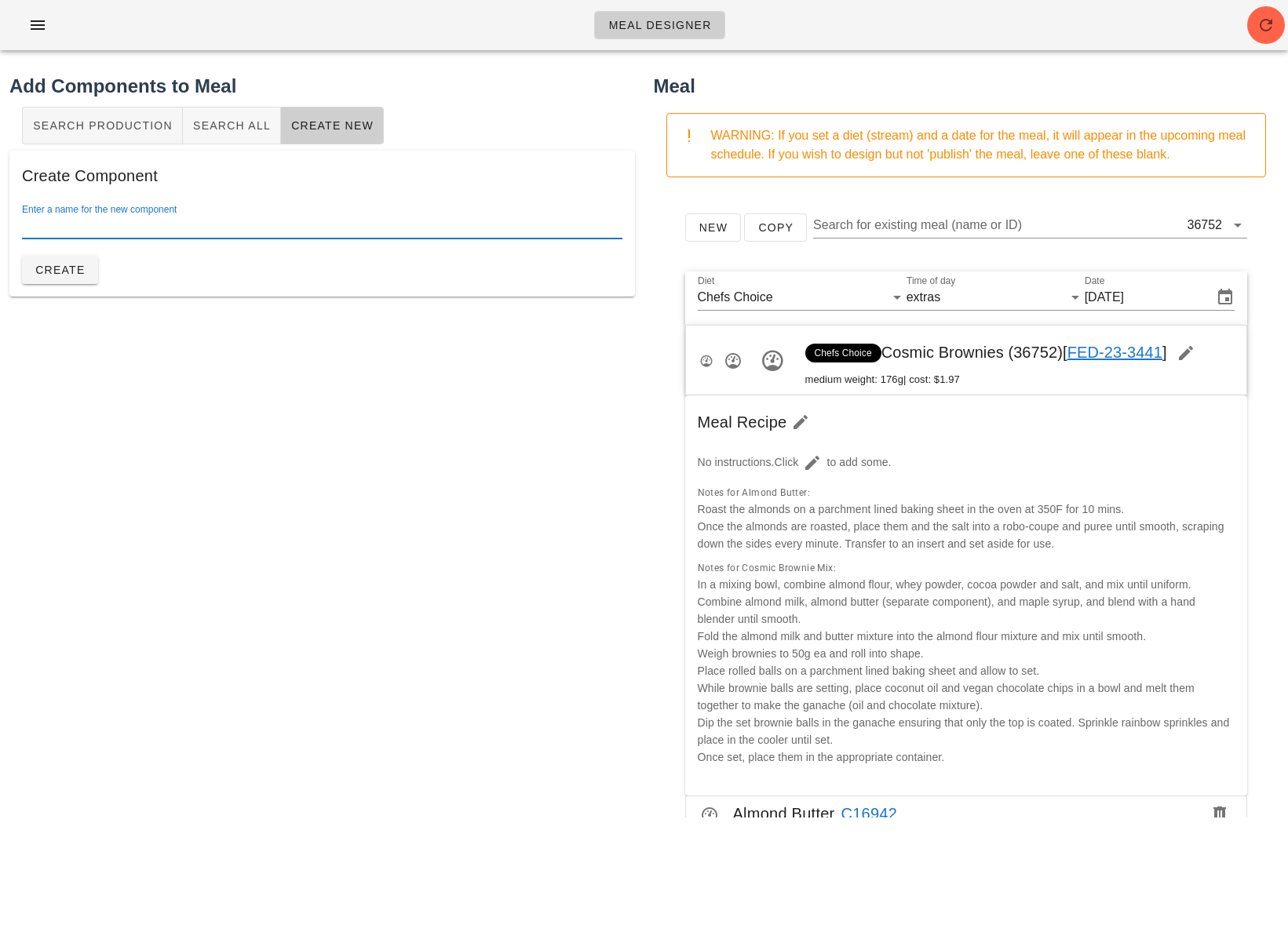
paste input "Pecan Pie Power Bites"
type input "Pecan Pie Power Bite Mix"
click at [59, 276] on span "Create" at bounding box center [60, 270] width 51 height 13
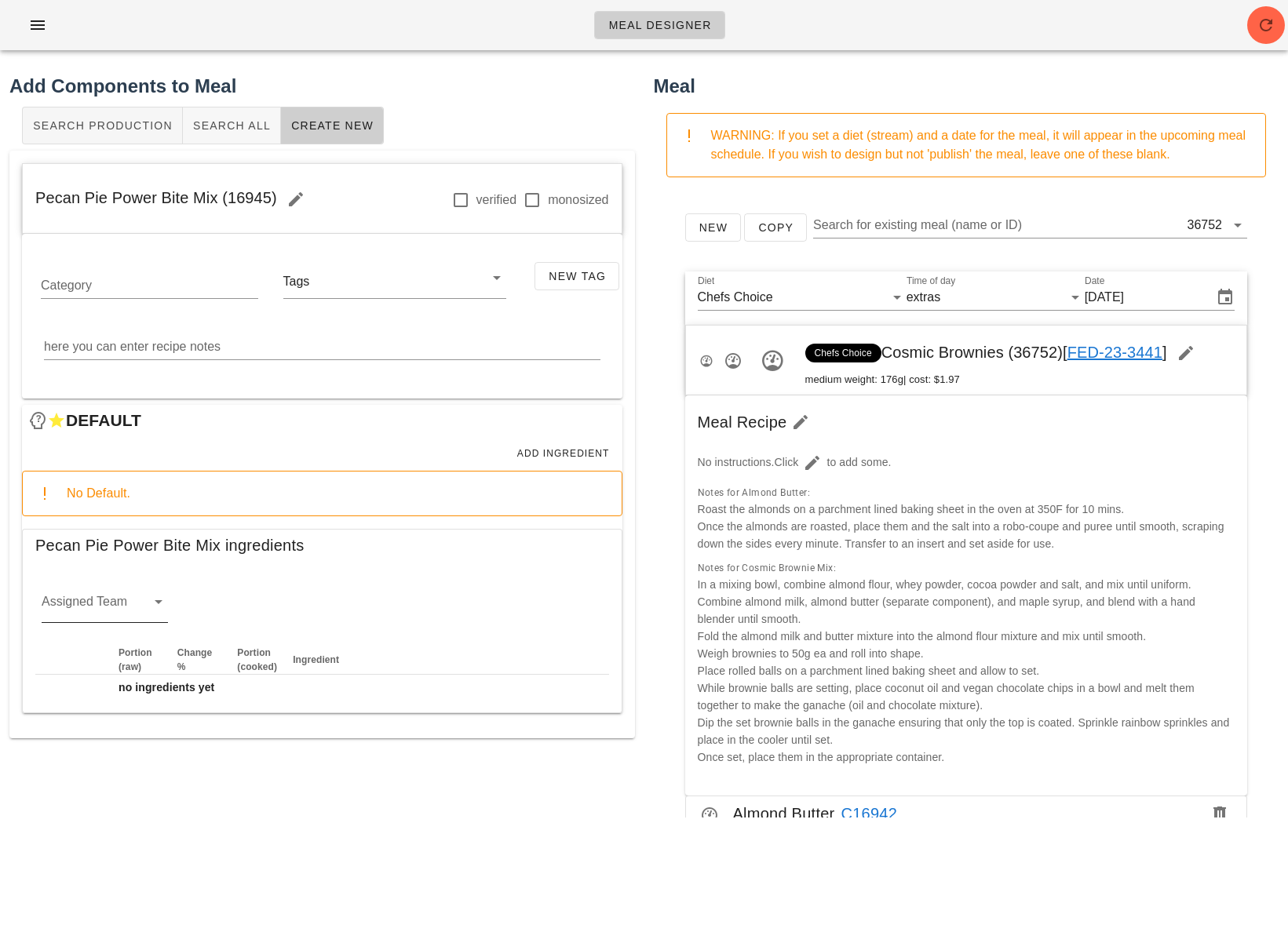
click at [144, 598] on div "Assigned Team" at bounding box center [105, 605] width 126 height 33
click at [84, 762] on div "misc" at bounding box center [104, 764] width 101 height 15
click at [579, 451] on span "Add Ingredient" at bounding box center [563, 454] width 93 height 11
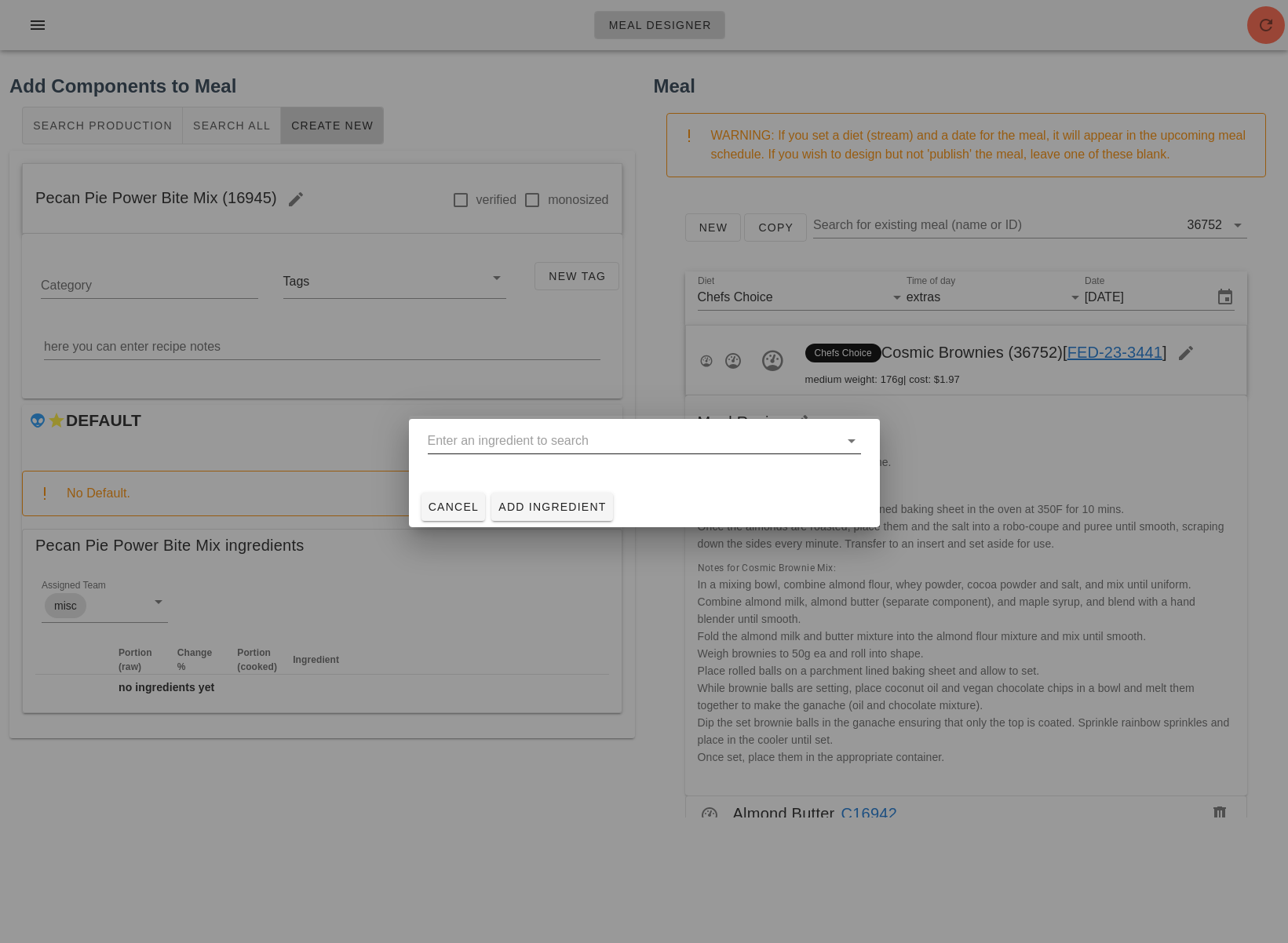
click at [523, 443] on input "text" at bounding box center [634, 441] width 412 height 25
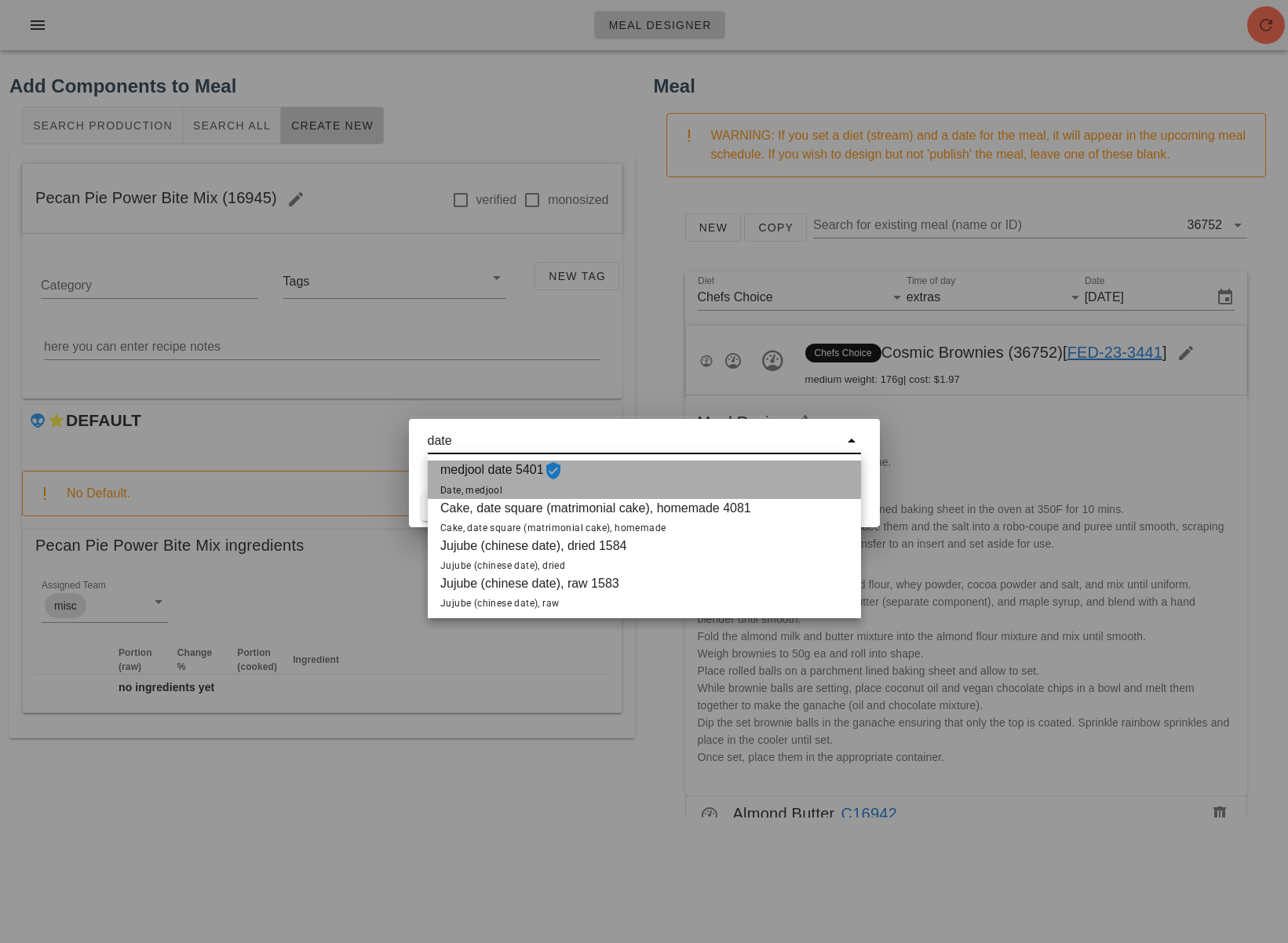
click at [510, 483] on span "medjool date 5401 Date, medjool" at bounding box center [502, 479] width 123 height 38
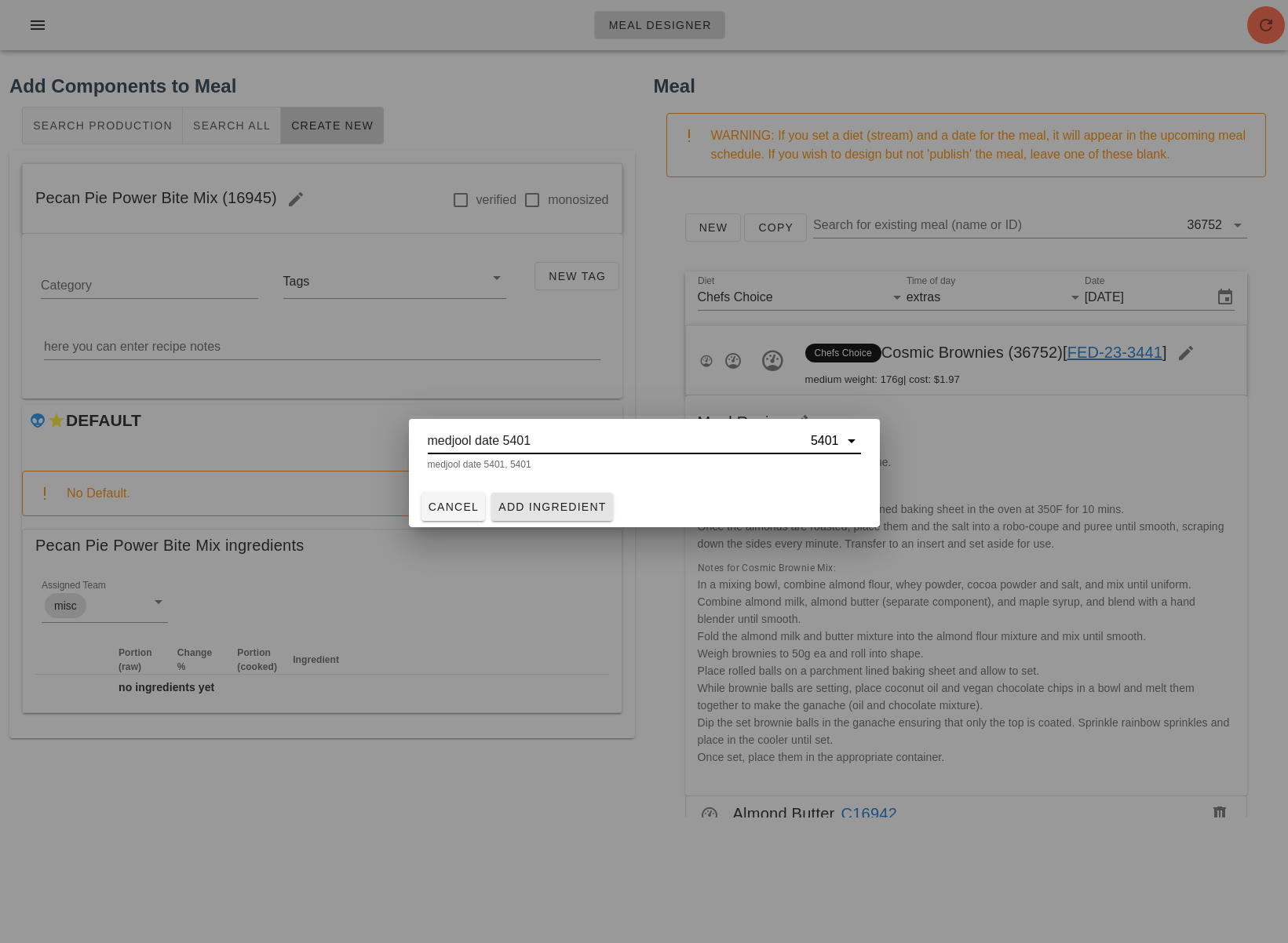
type input "medjool date 5401"
click at [523, 501] on span "Add Ingredient" at bounding box center [552, 506] width 109 height 13
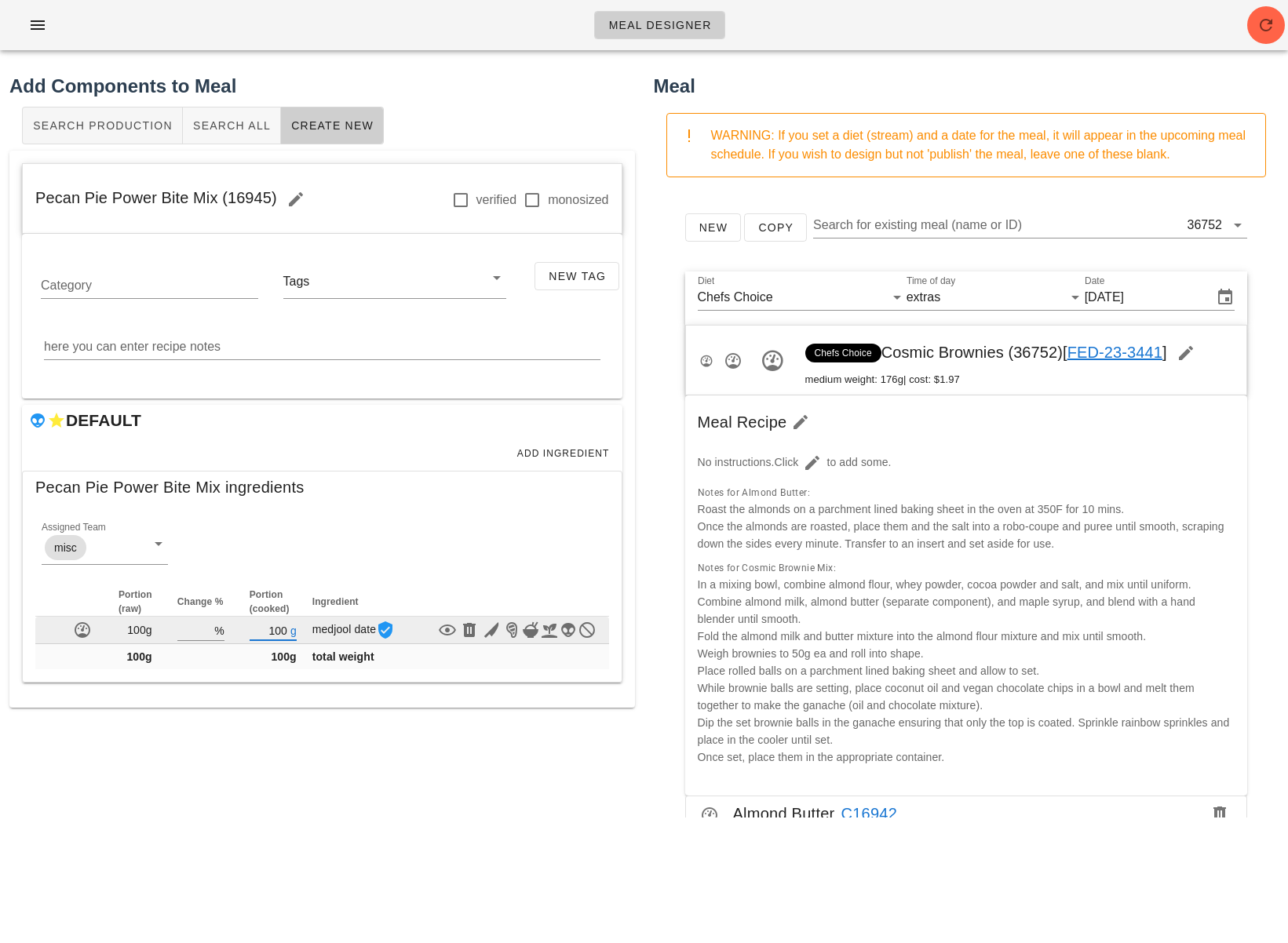
click at [284, 630] on input "100" at bounding box center [269, 630] width 38 height 20
type input "1"
type input "56"
drag, startPoint x: 378, startPoint y: 774, endPoint x: 383, endPoint y: 764, distance: 11.2
click at [378, 775] on div "Add Components to Meal Search Production Search All Create New Pecan Pie Power …" at bounding box center [322, 445] width 644 height 764
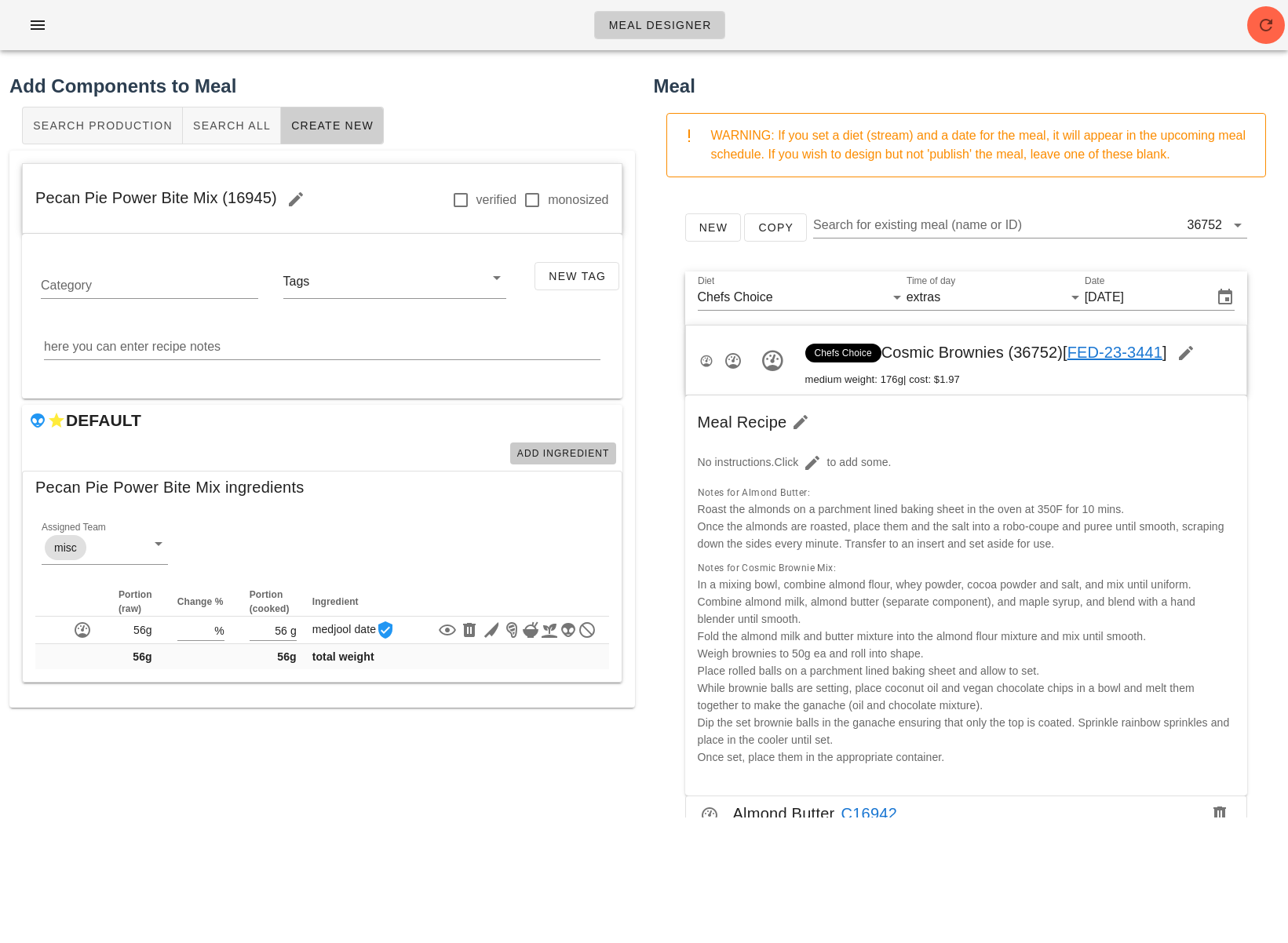
click at [570, 451] on span "Add Ingredient" at bounding box center [563, 454] width 93 height 11
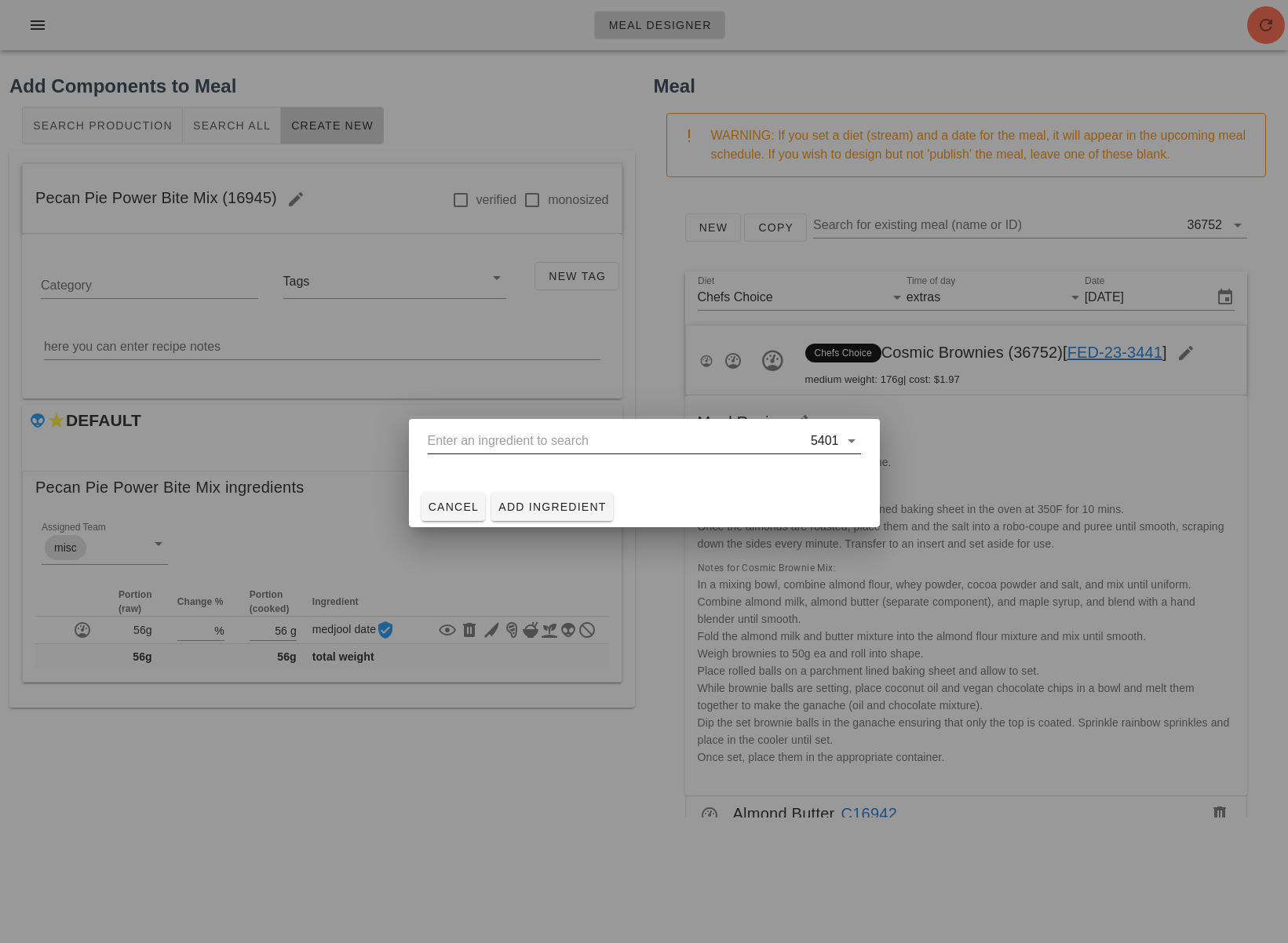
click at [524, 447] on input "text" at bounding box center [618, 441] width 380 height 25
click at [566, 438] on input "text" at bounding box center [618, 441] width 380 height 25
paste input "w"
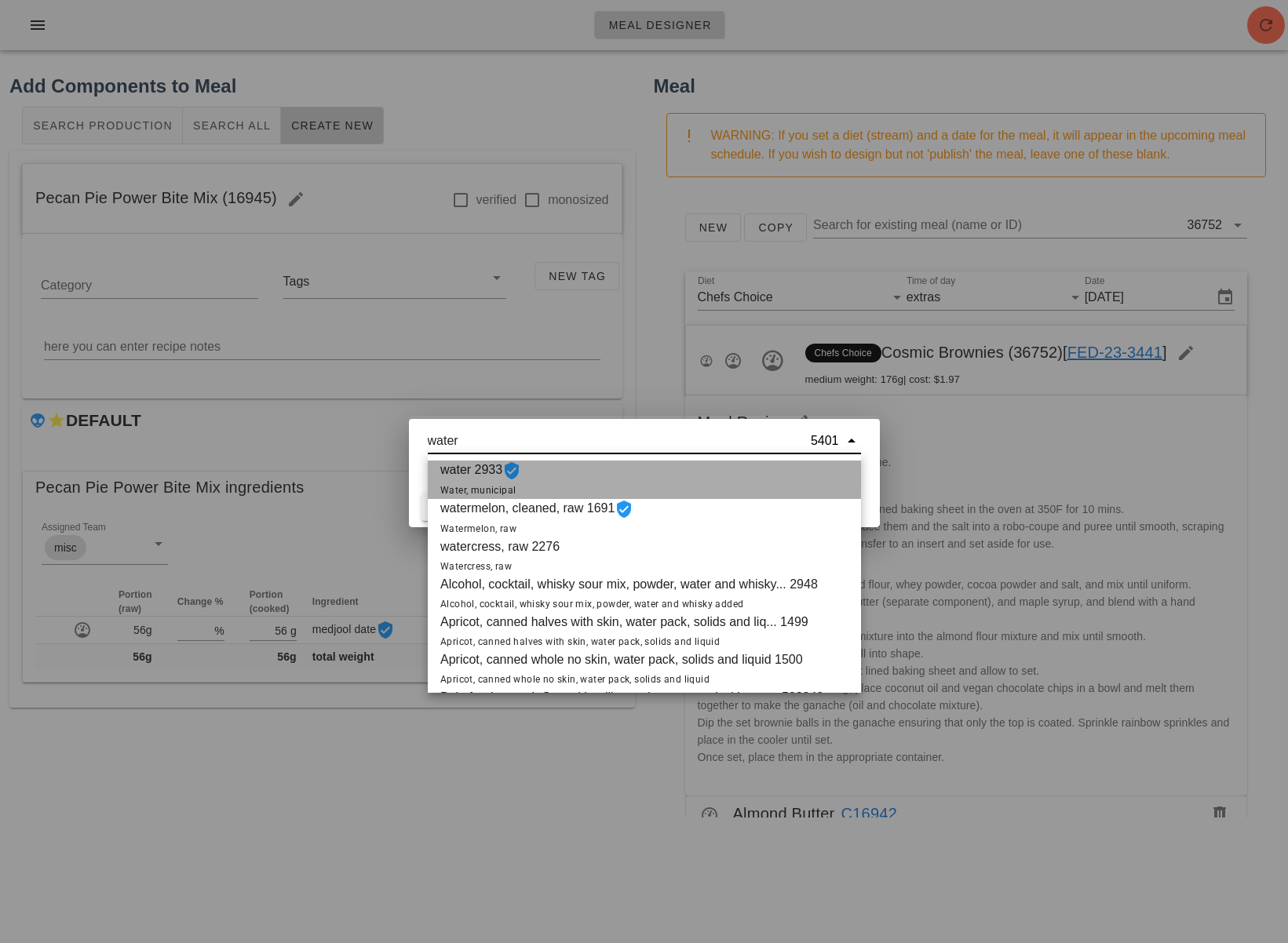
drag, startPoint x: 601, startPoint y: 477, endPoint x: 611, endPoint y: 476, distance: 10.0
click at [601, 477] on div "water 2933 Water, municipal" at bounding box center [644, 479] width 434 height 38
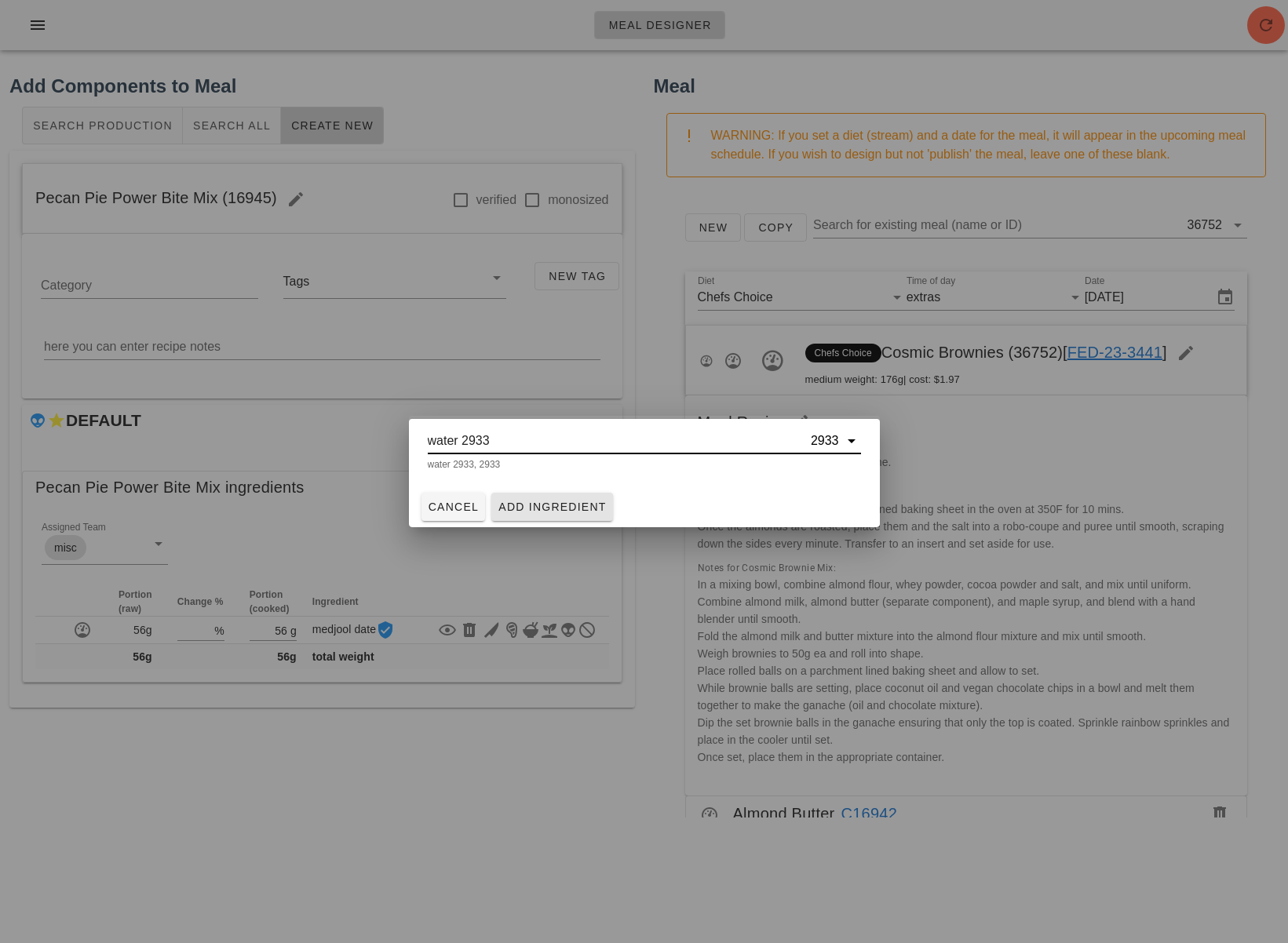
type input "water 2933"
click at [573, 510] on span "Add Ingredient" at bounding box center [552, 506] width 109 height 13
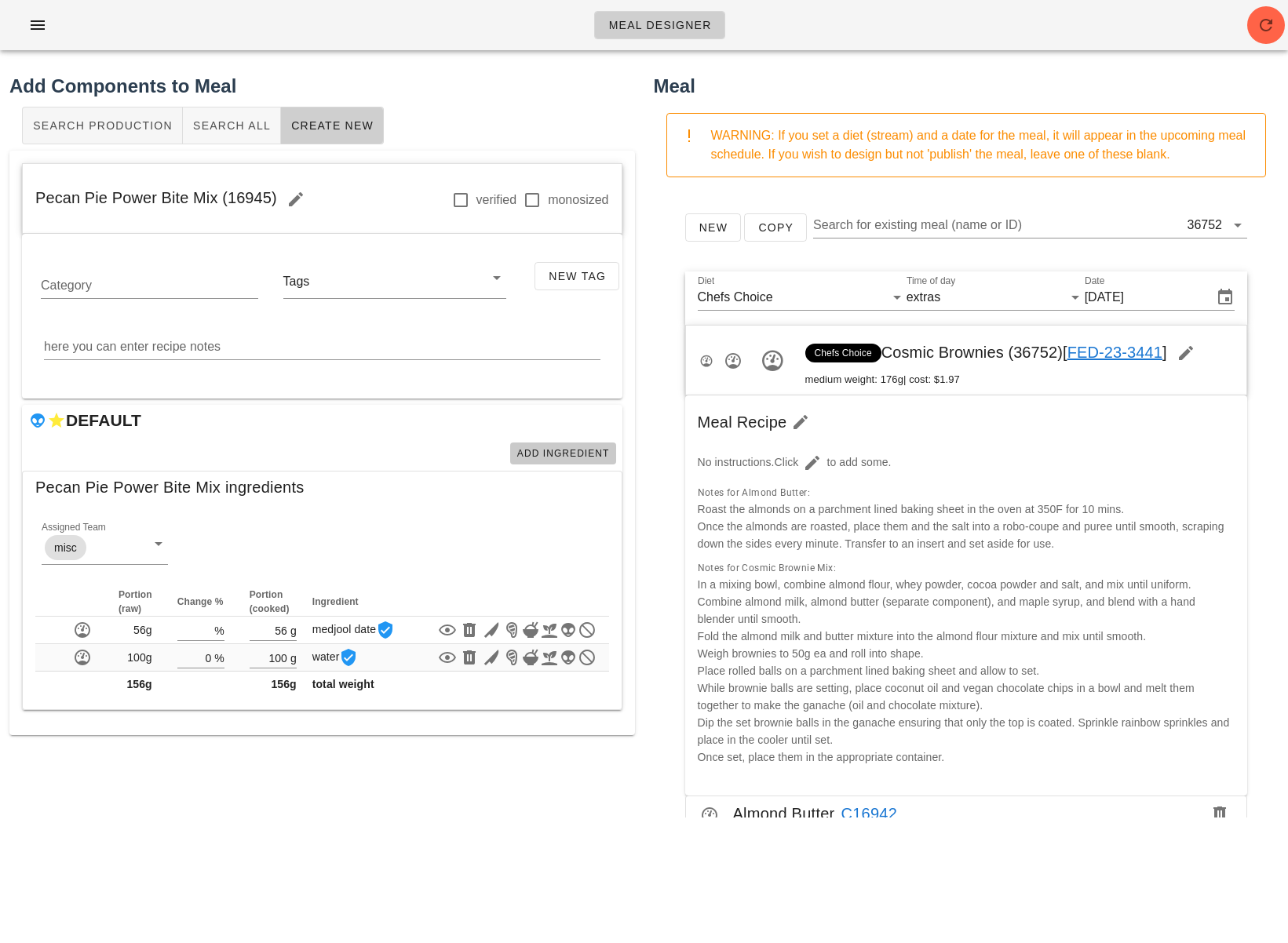
click at [545, 459] on span "Add Ingredient" at bounding box center [563, 454] width 93 height 11
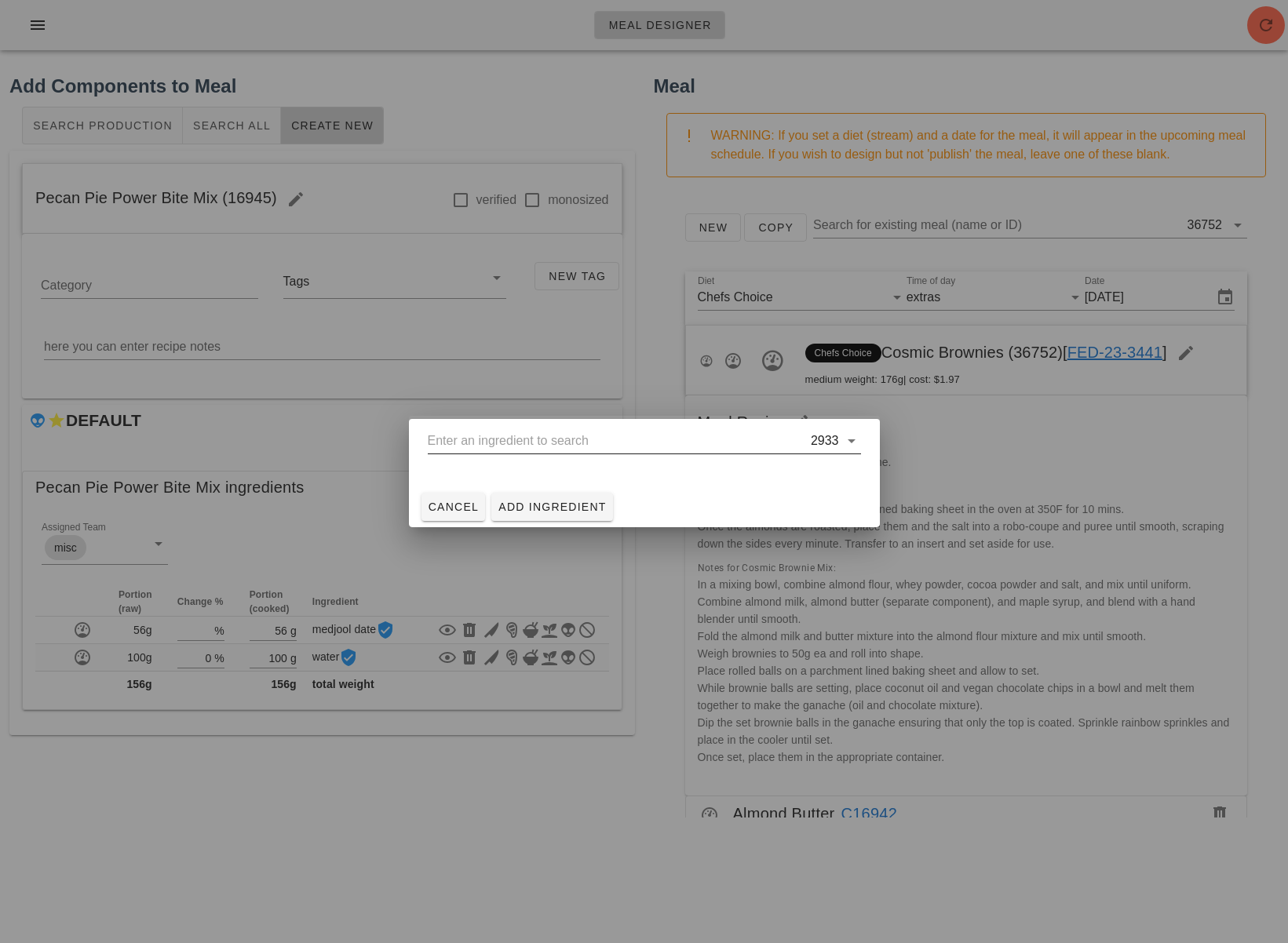
click at [558, 442] on input "text" at bounding box center [618, 441] width 380 height 25
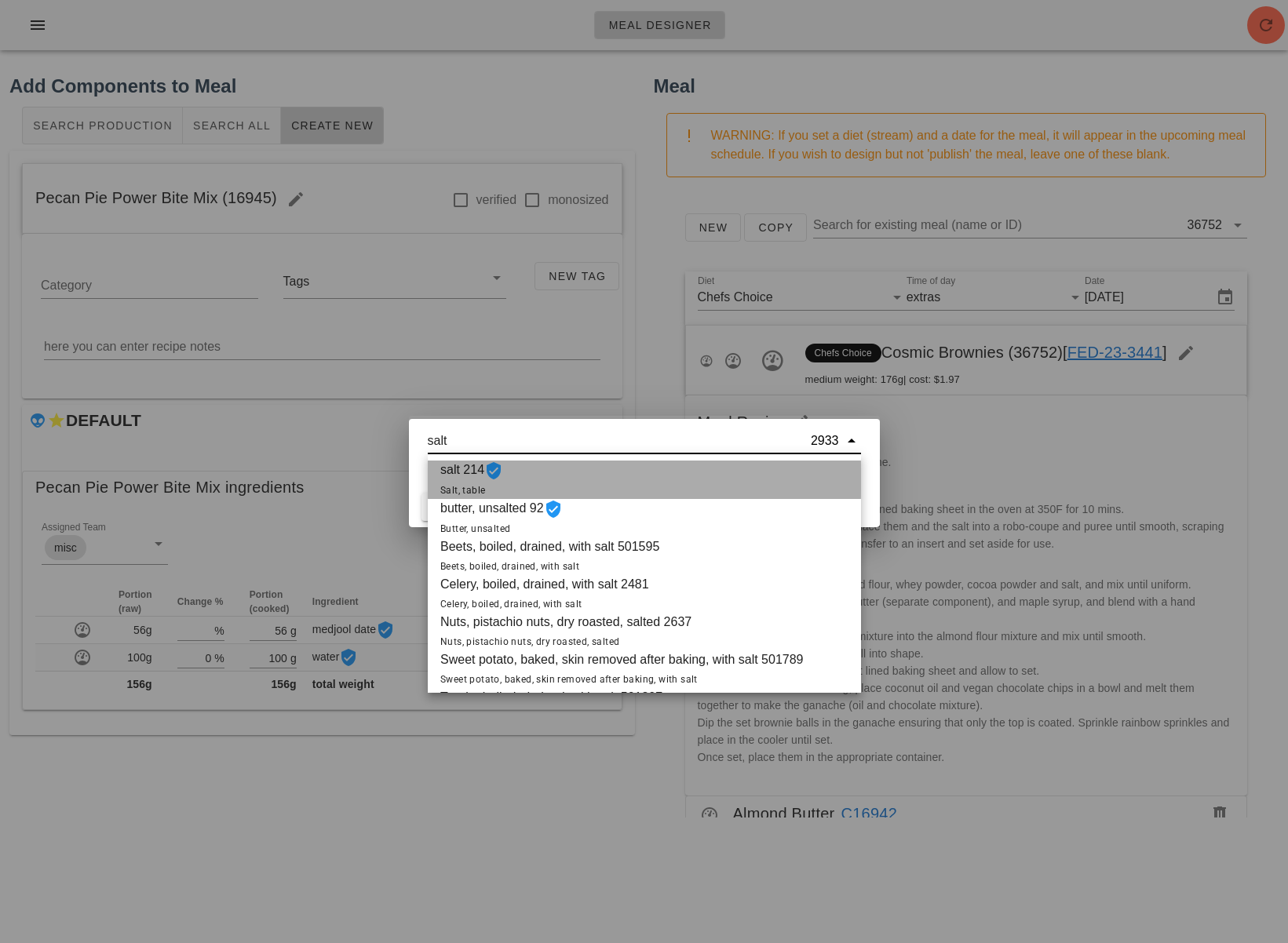
click at [544, 473] on div "salt 214 Salt, table" at bounding box center [644, 479] width 434 height 38
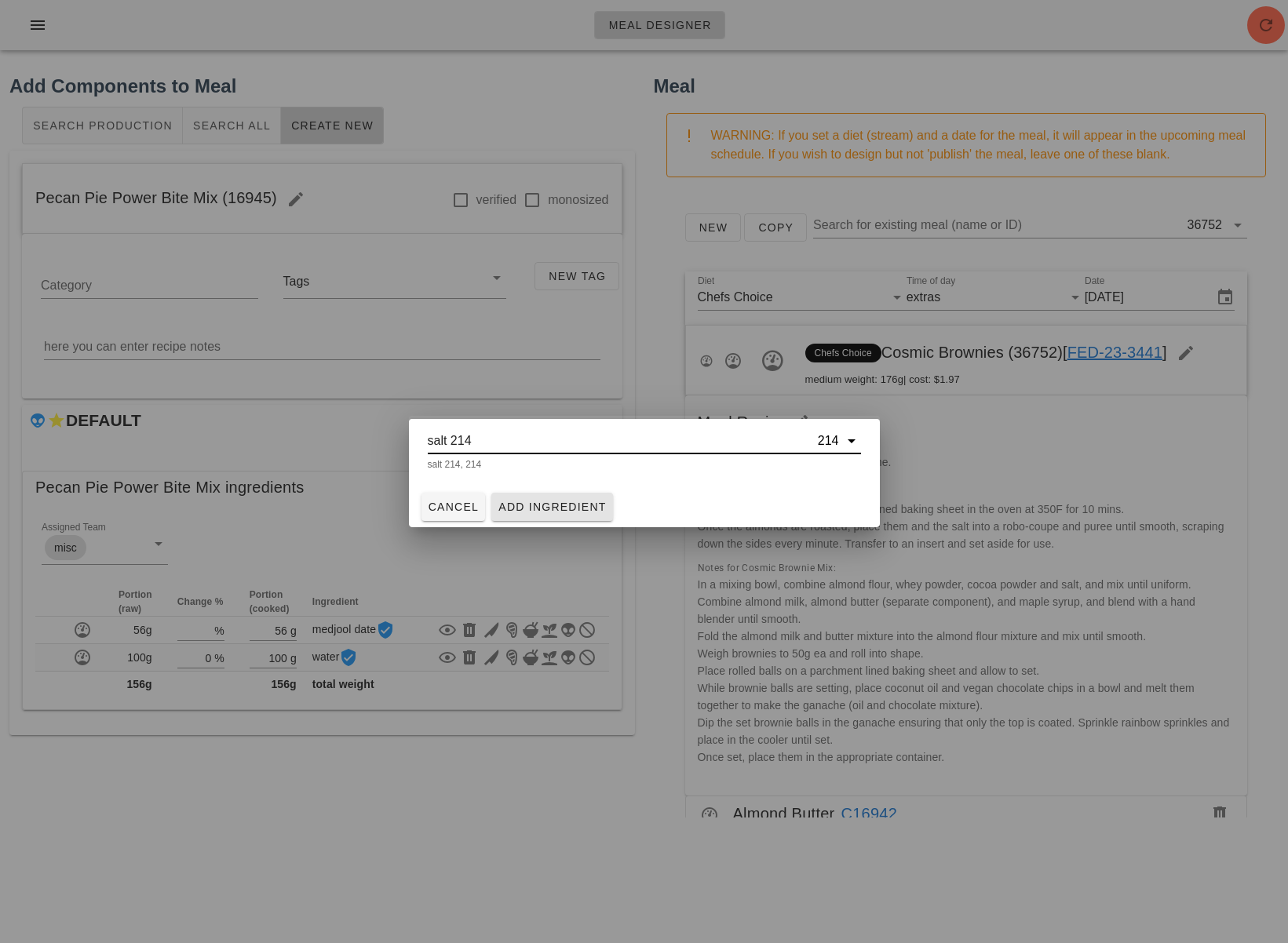
type input "salt 214"
click at [554, 503] on span "Add Ingredient" at bounding box center [552, 506] width 109 height 13
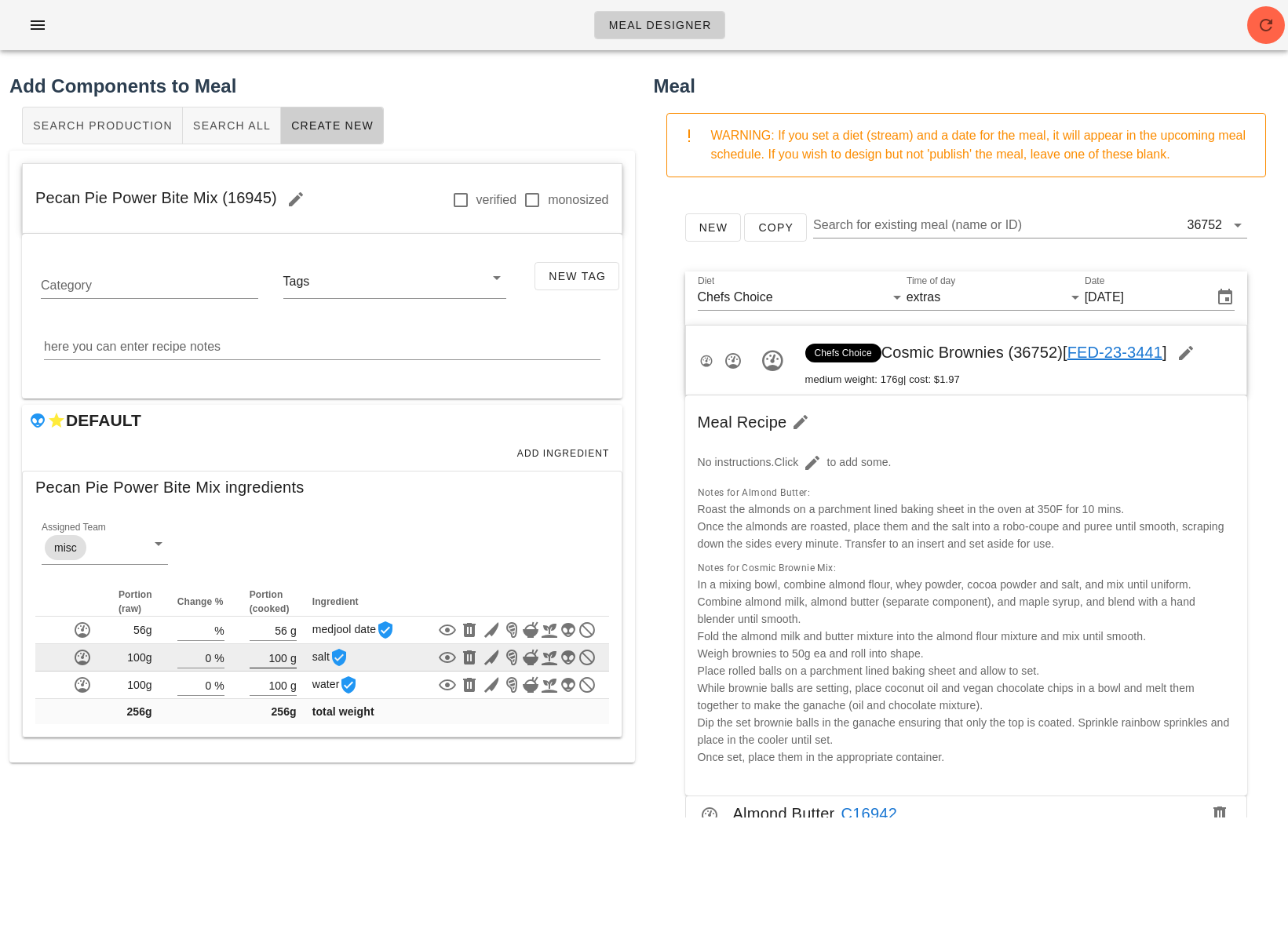
click at [284, 656] on input "100" at bounding box center [269, 657] width 38 height 20
type input "1"
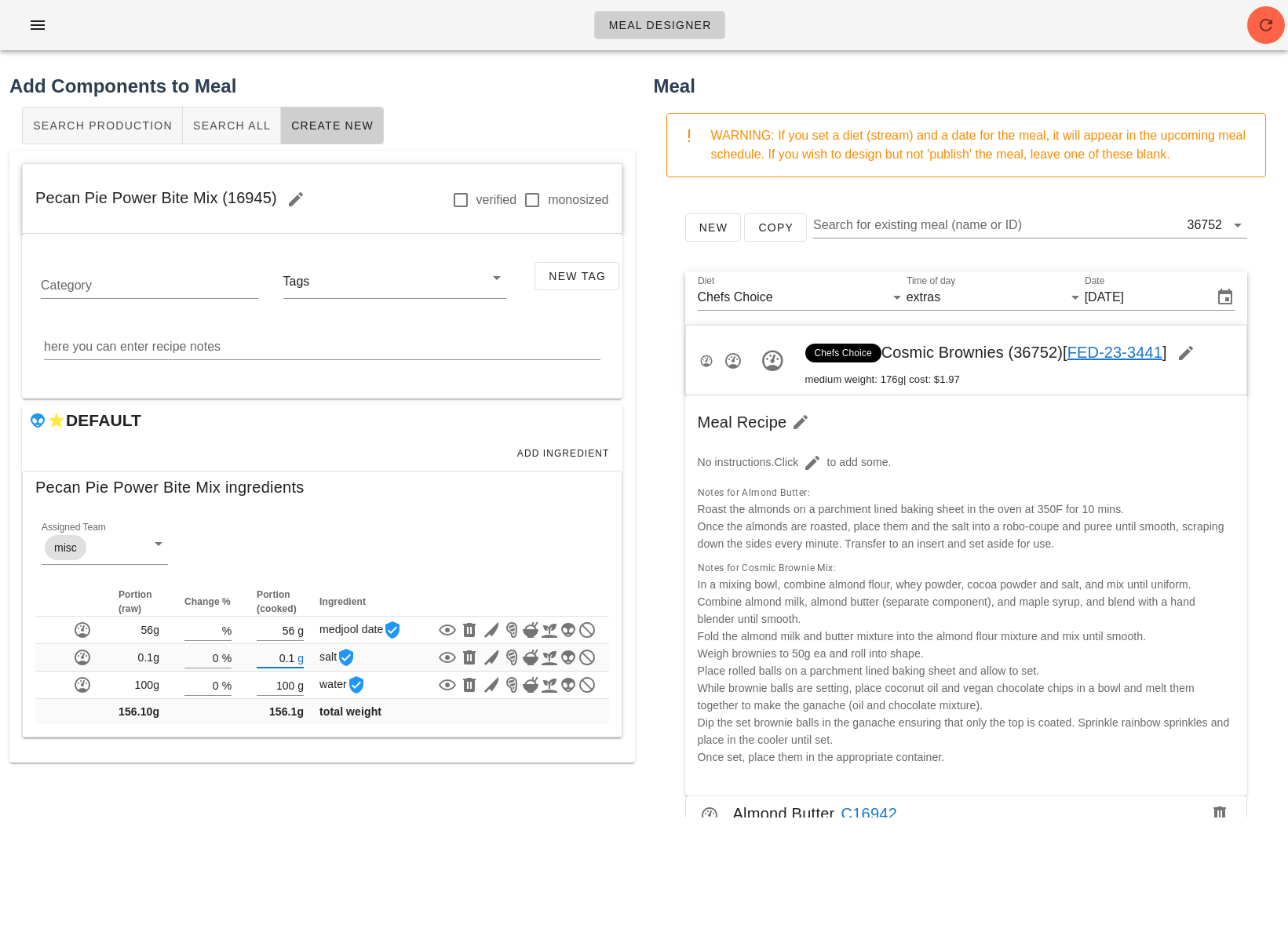
type input "0.10"
drag, startPoint x: 284, startPoint y: 857, endPoint x: 368, endPoint y: 761, distance: 127.6
click at [284, 856] on div "Meal Designer Add Components to Meal Search Production Search All Create New Pe…" at bounding box center [644, 472] width 1288 height 943
click at [584, 461] on button "Add Ingredient" at bounding box center [564, 454] width 106 height 22
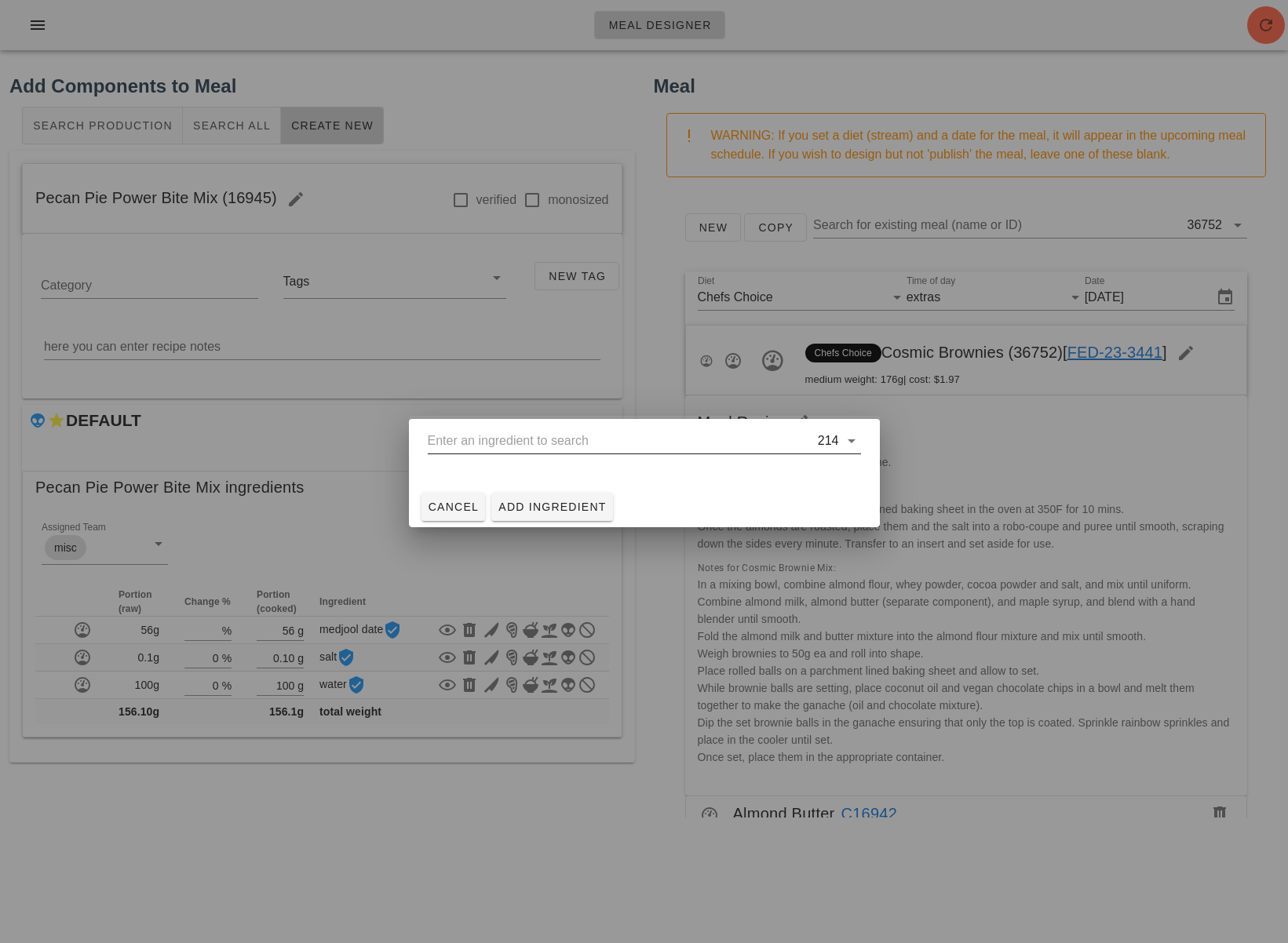
click at [547, 440] on input "text" at bounding box center [621, 441] width 387 height 25
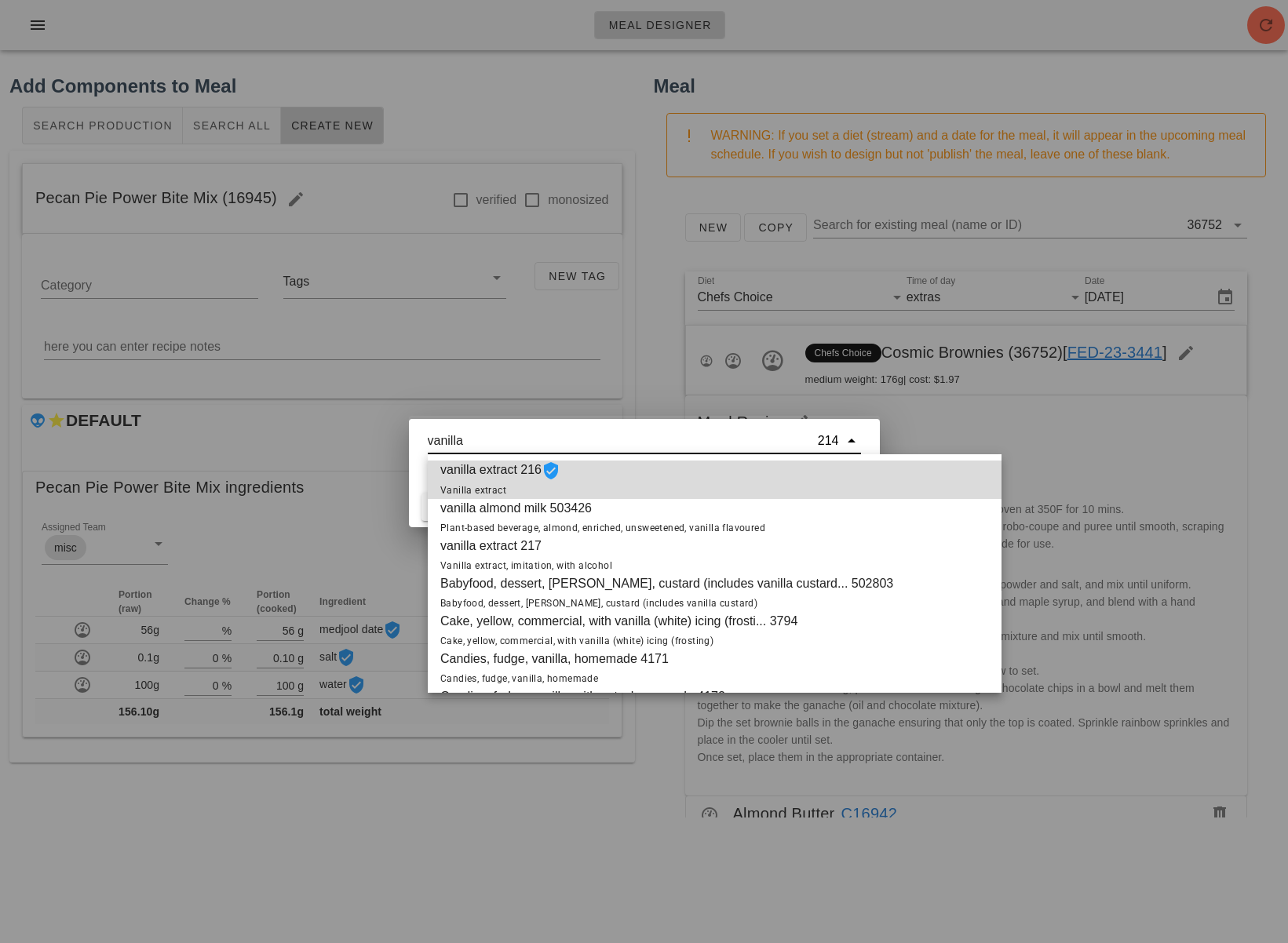
click at [515, 481] on span "vanilla extract 216 Vanilla extract" at bounding box center [501, 479] width 120 height 38
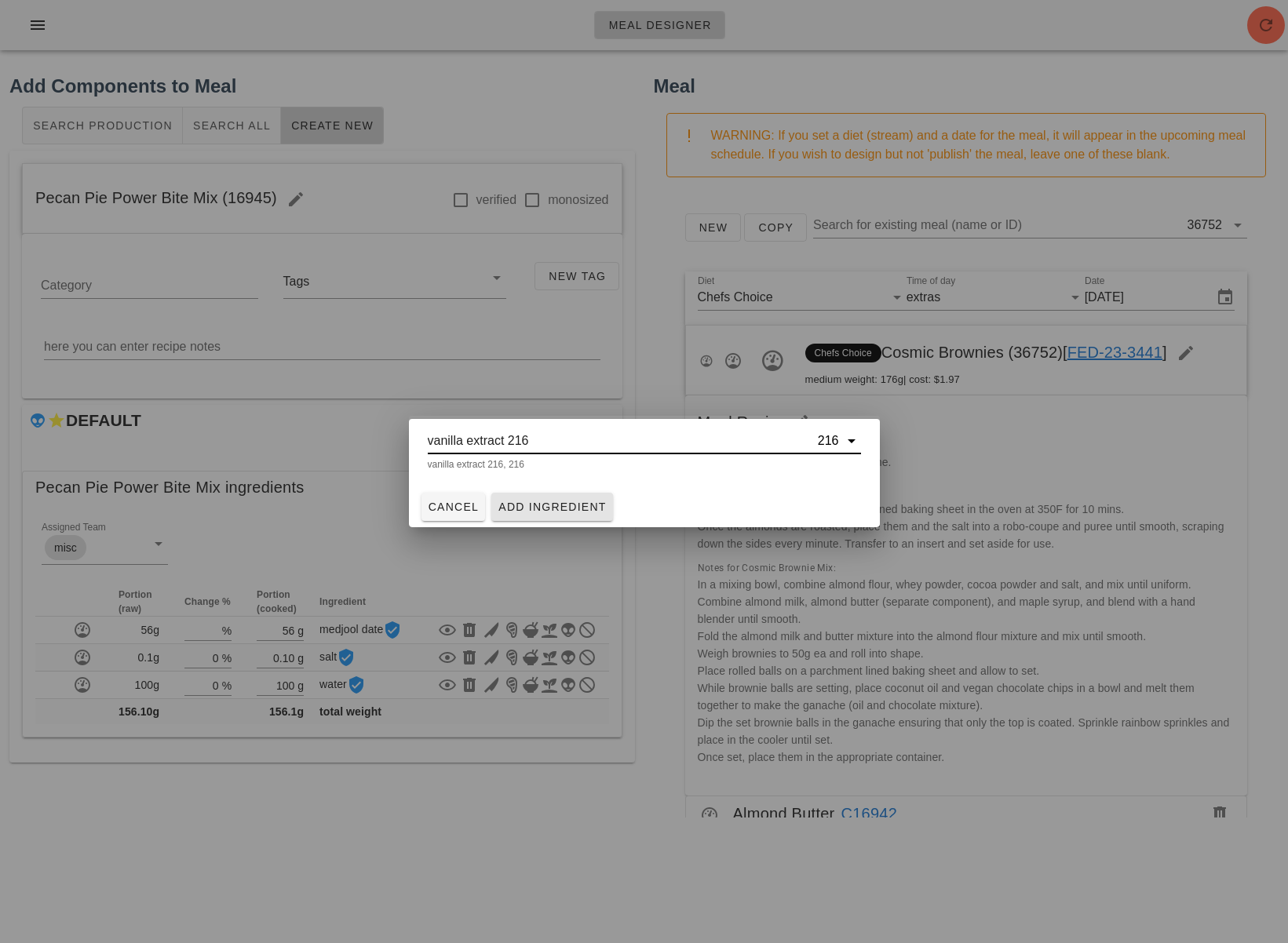
type input "vanilla extract 216"
click at [526, 504] on span "Add Ingredient" at bounding box center [552, 506] width 109 height 13
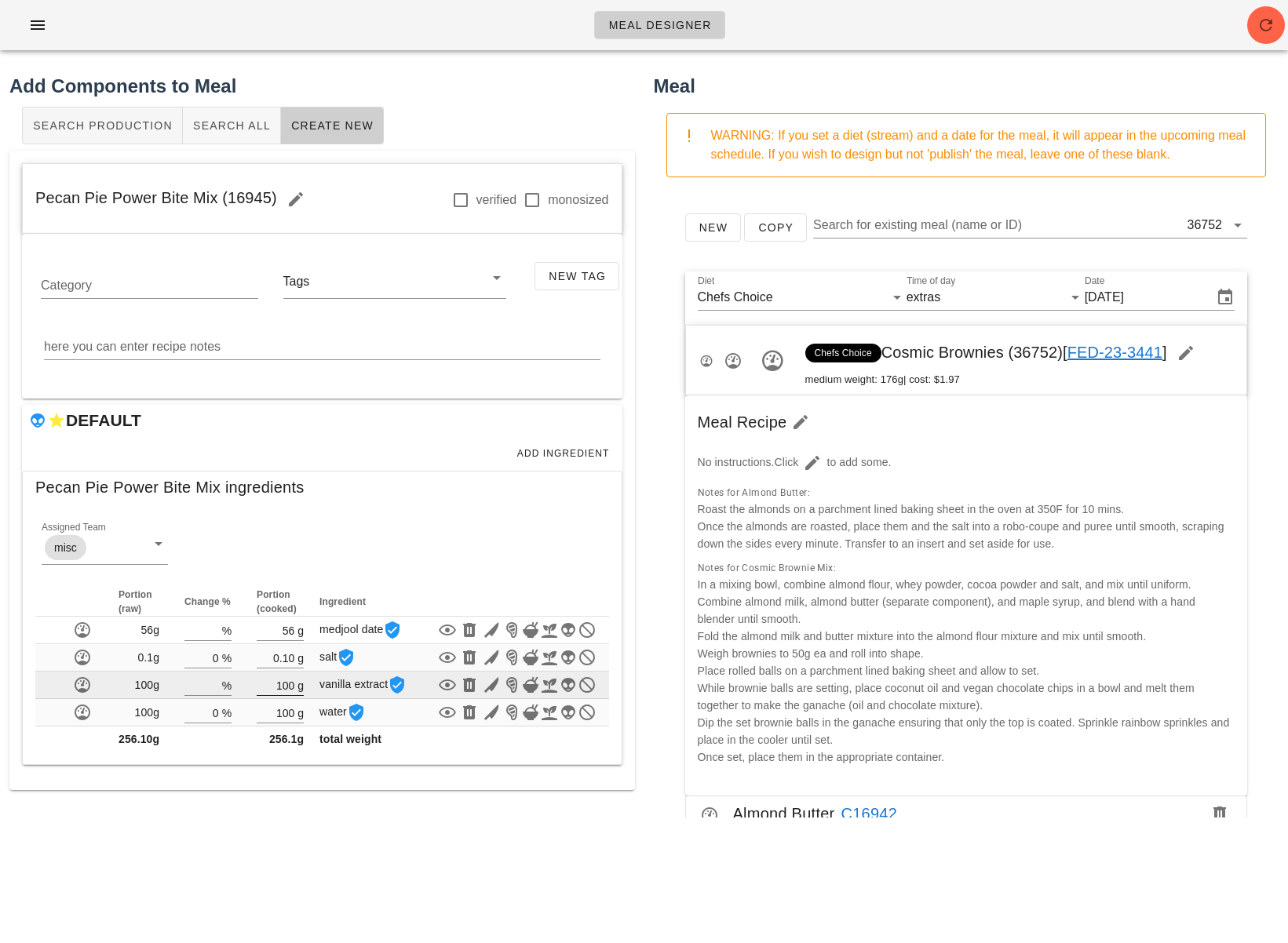
click at [295, 695] on input "100" at bounding box center [276, 685] width 38 height 20
type input "1"
type input "0.10"
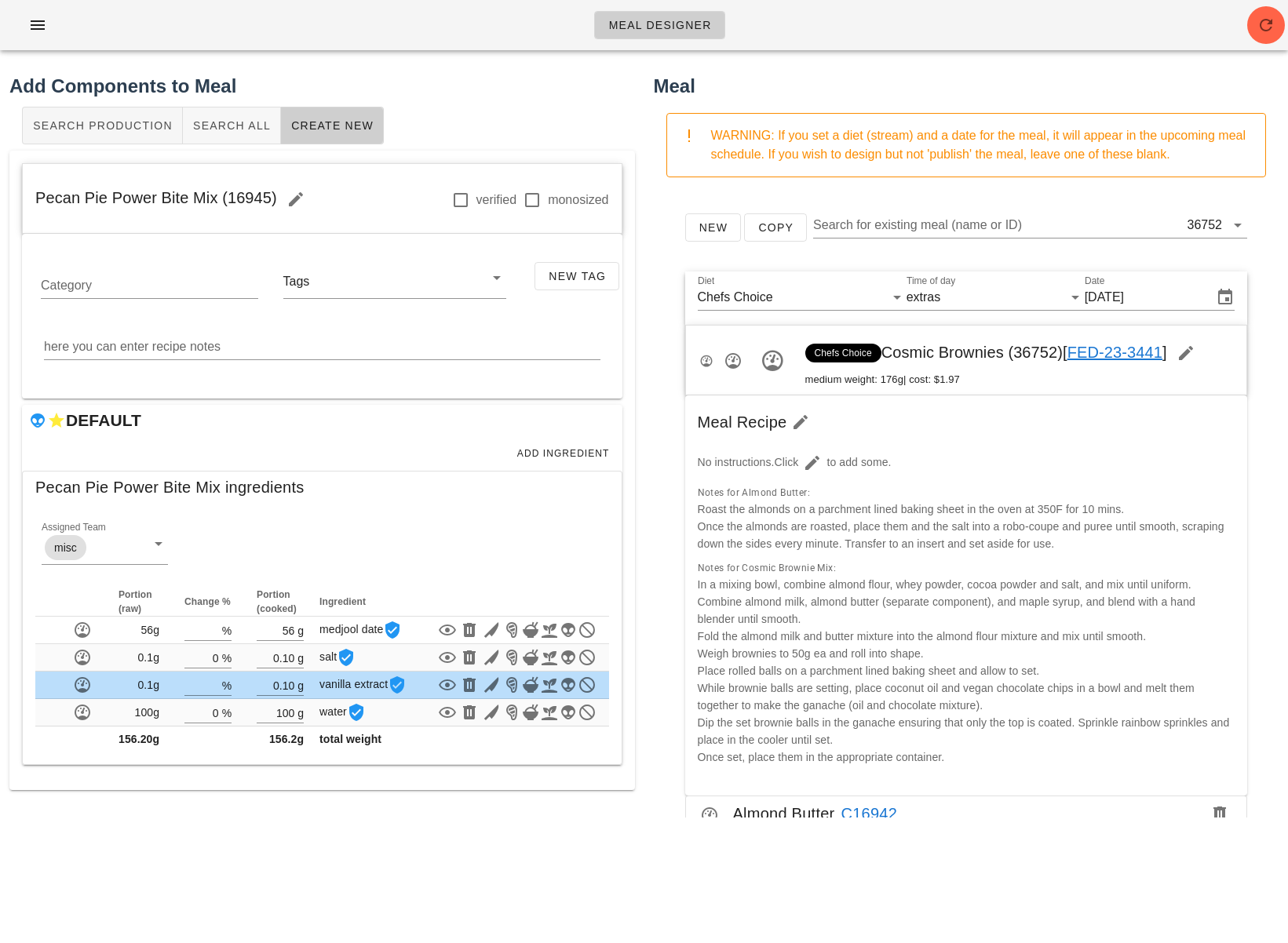
click at [298, 872] on div "Meal Designer Add Components to Meal Search Production Search All Create New Pe…" at bounding box center [644, 472] width 1288 height 943
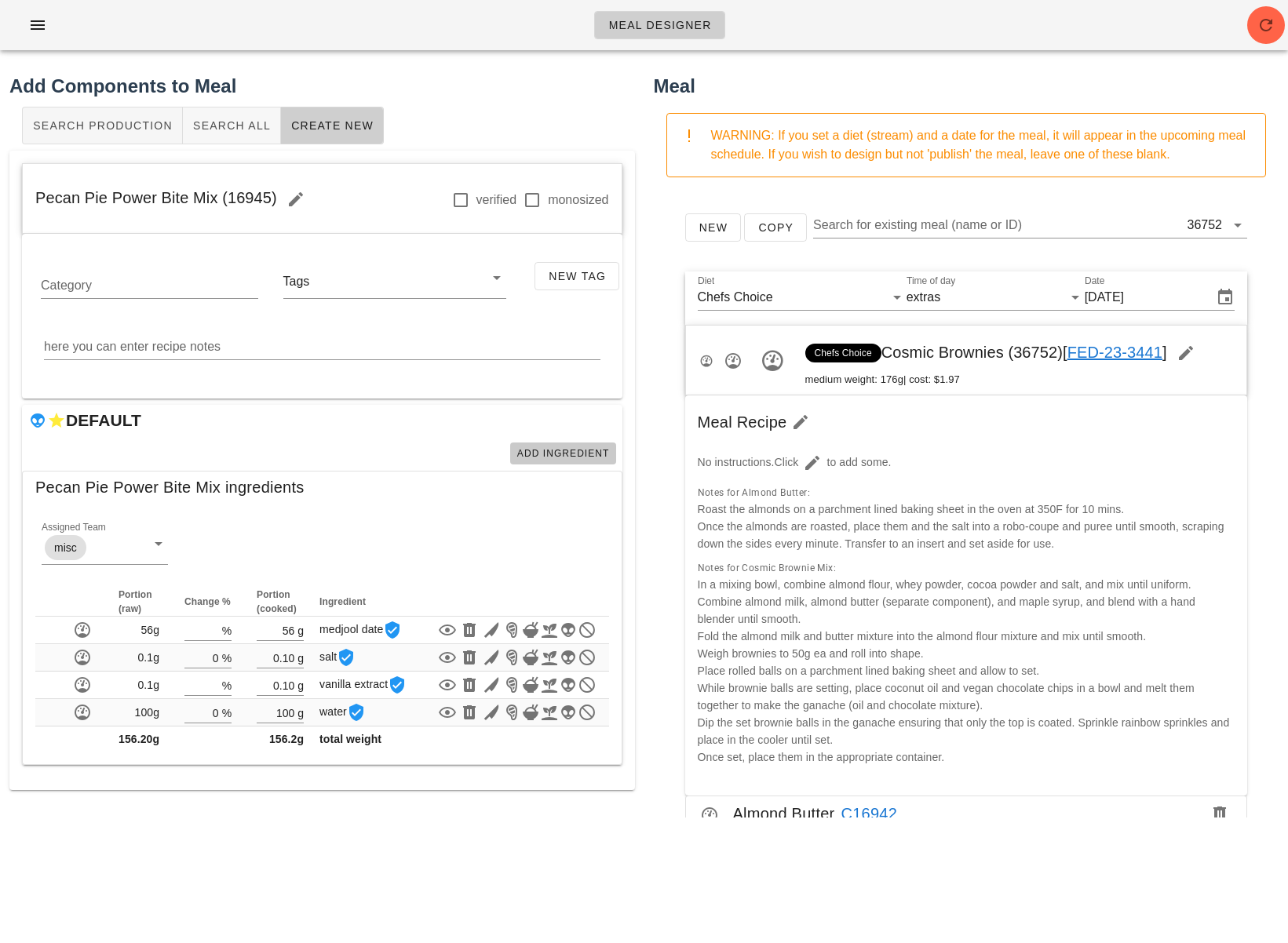
click at [531, 445] on button "Add Ingredient" at bounding box center [564, 454] width 106 height 22
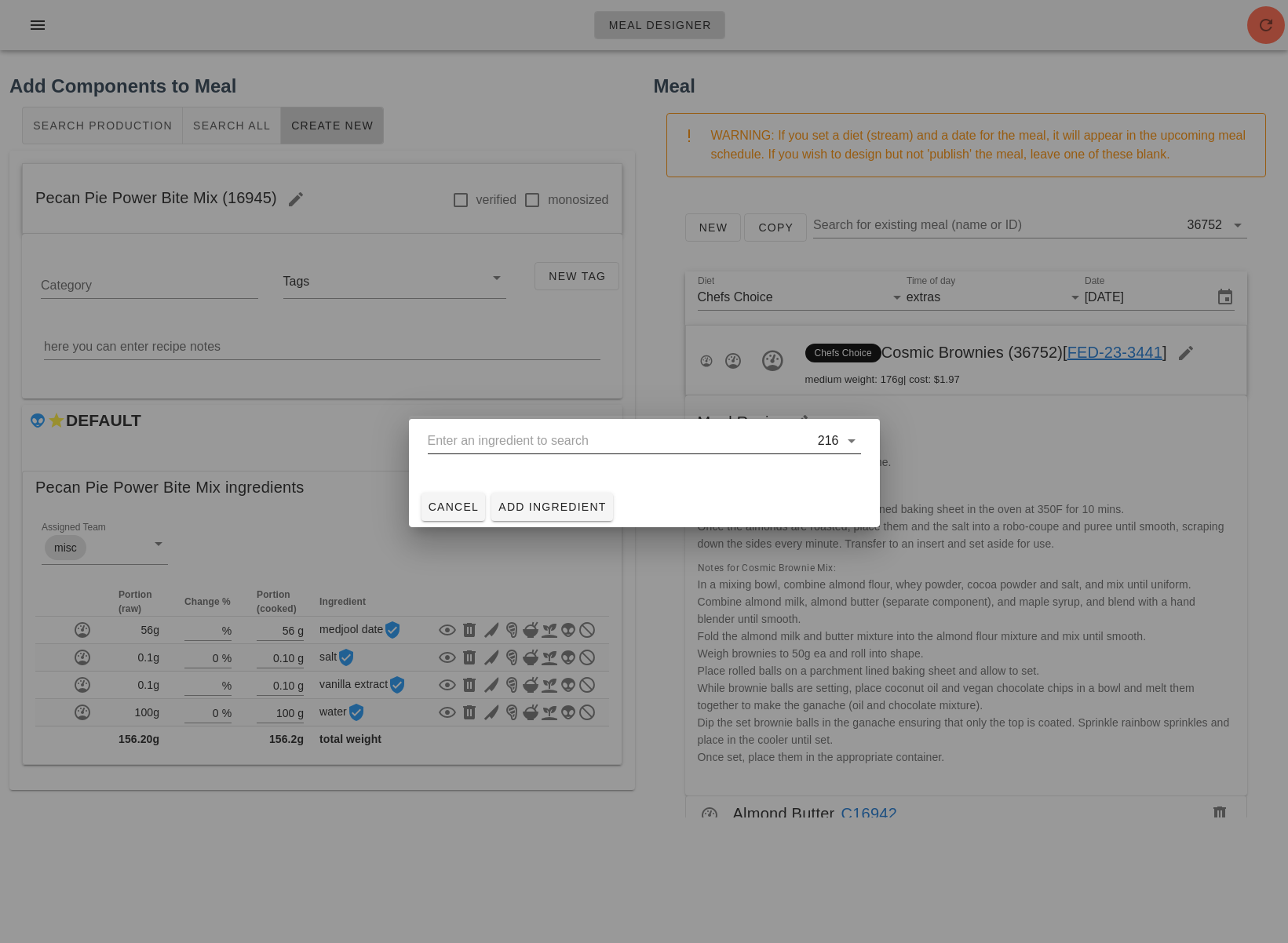
click at [551, 438] on input "text" at bounding box center [621, 441] width 387 height 25
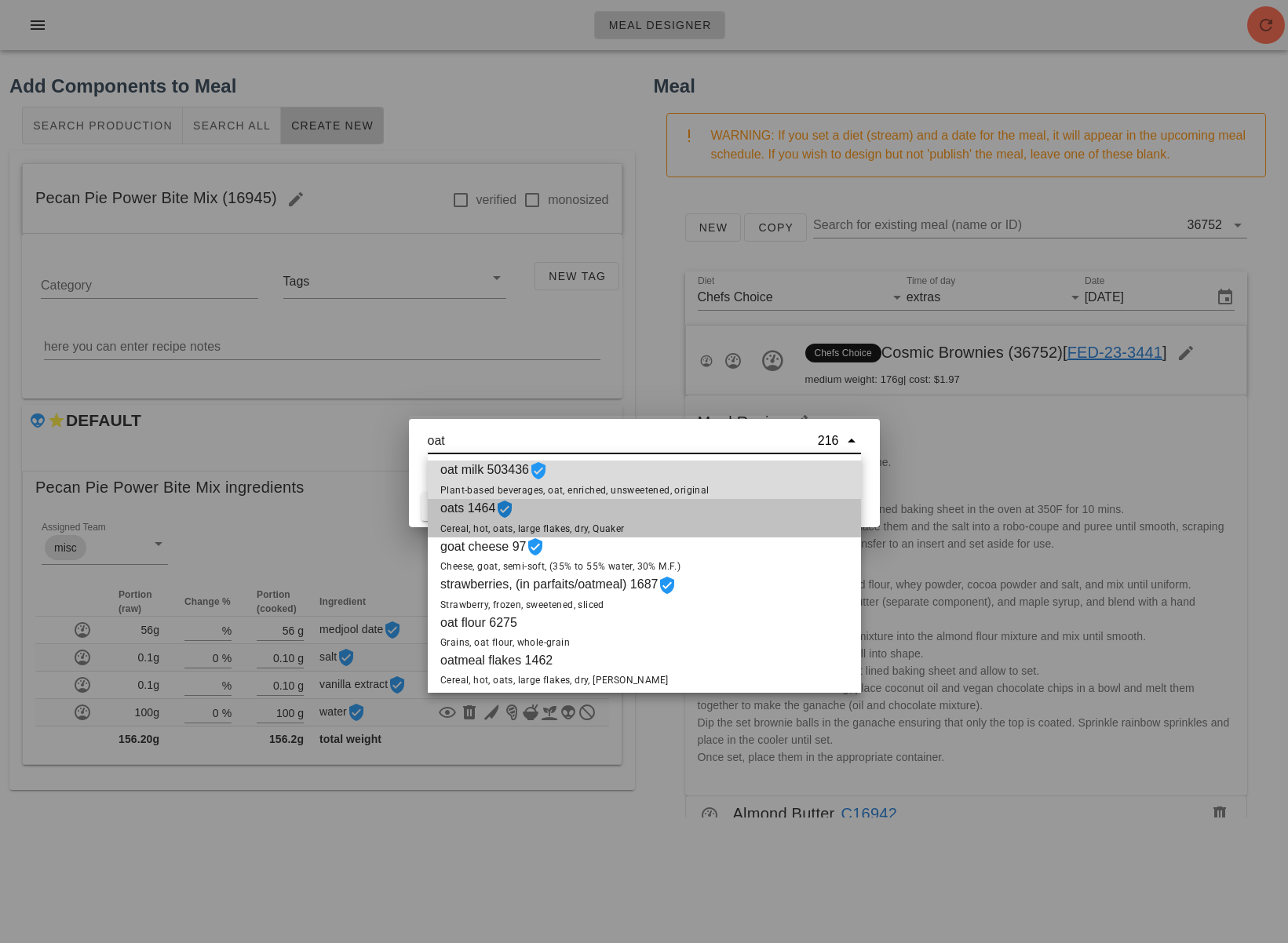
click at [549, 525] on span "Cereal, hot, oats, large flakes, dry, Quaker" at bounding box center [533, 528] width 185 height 11
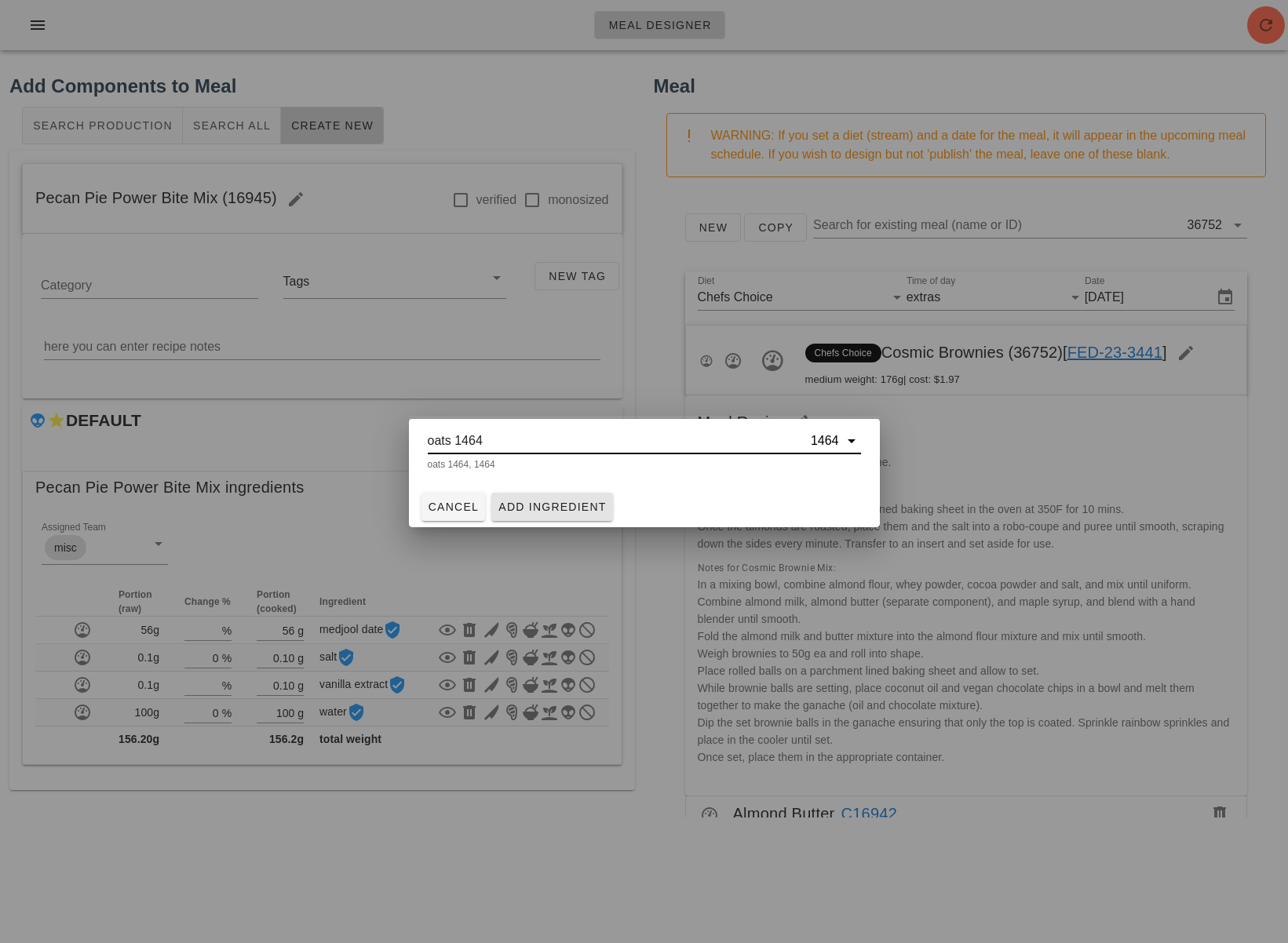
type input "oats 1464"
click at [532, 505] on span "Add Ingredient" at bounding box center [552, 506] width 109 height 13
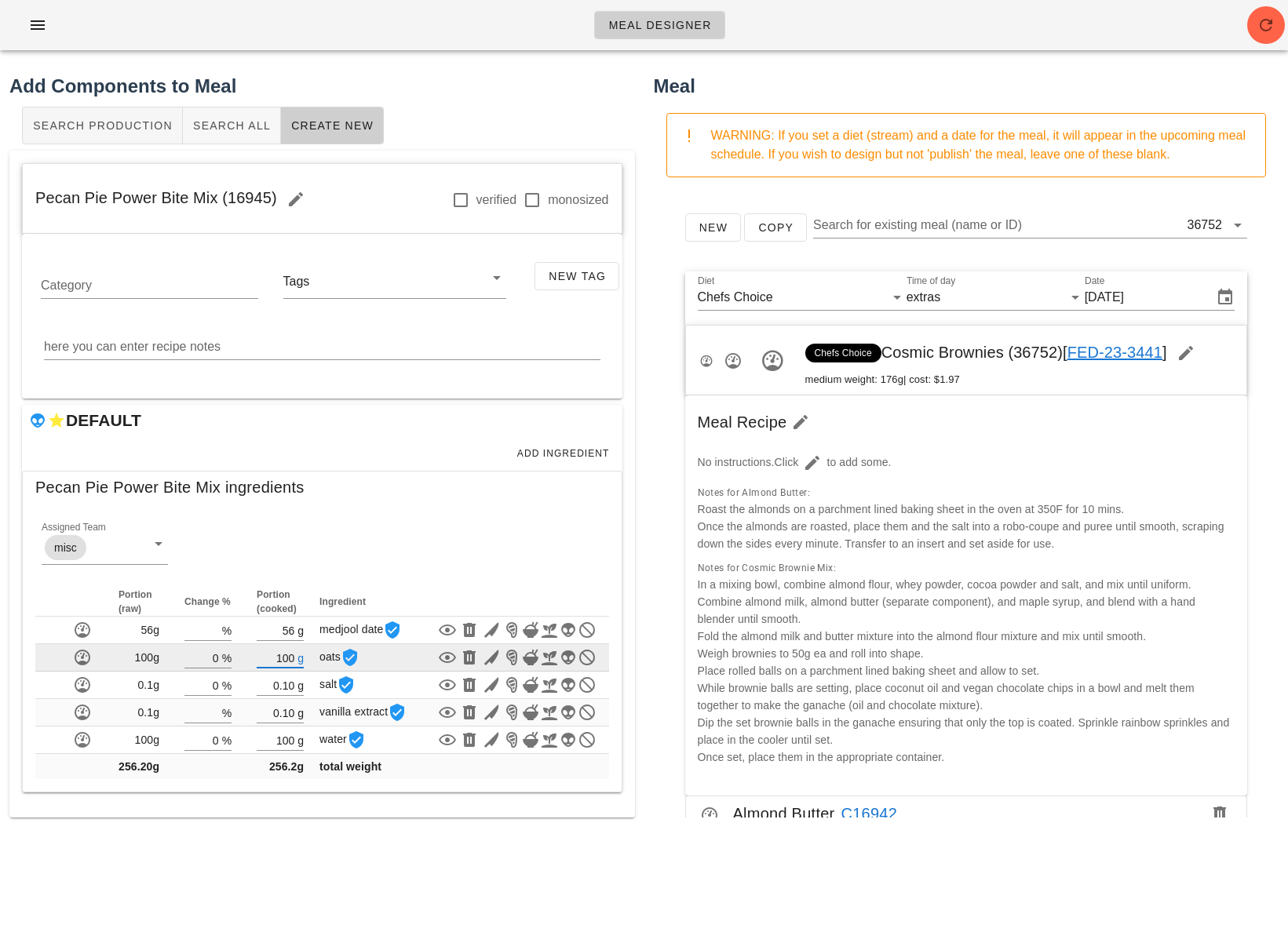
click at [292, 667] on input "100" at bounding box center [276, 657] width 38 height 20
type input "1"
type input "27"
click at [414, 909] on div "Meal Designer Add Components to Meal Search Production Search All Create New Pe…" at bounding box center [644, 472] width 1288 height 943
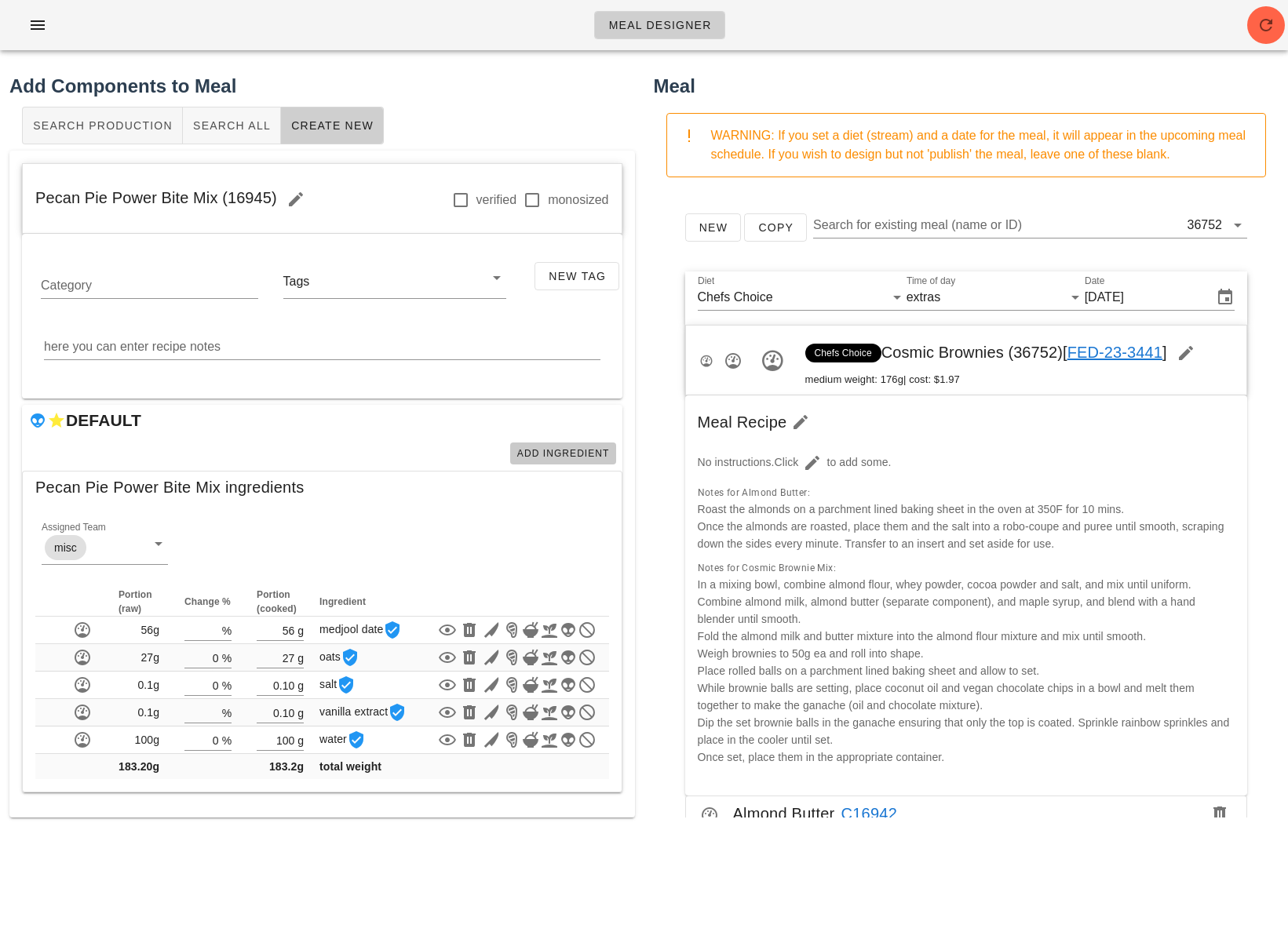
click at [563, 451] on span "Add Ingredient" at bounding box center [563, 454] width 93 height 11
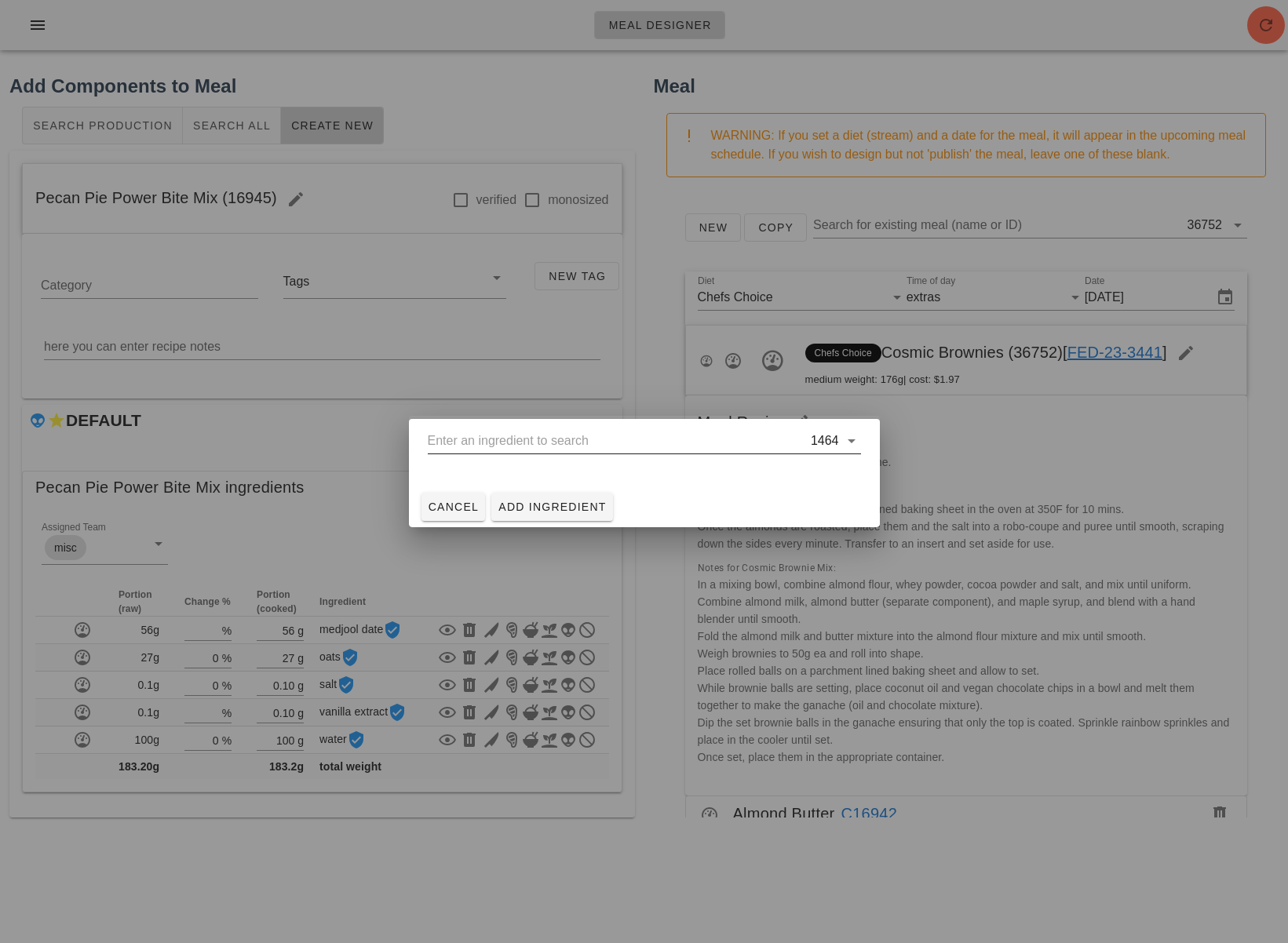
click at [569, 434] on input "text" at bounding box center [618, 441] width 380 height 25
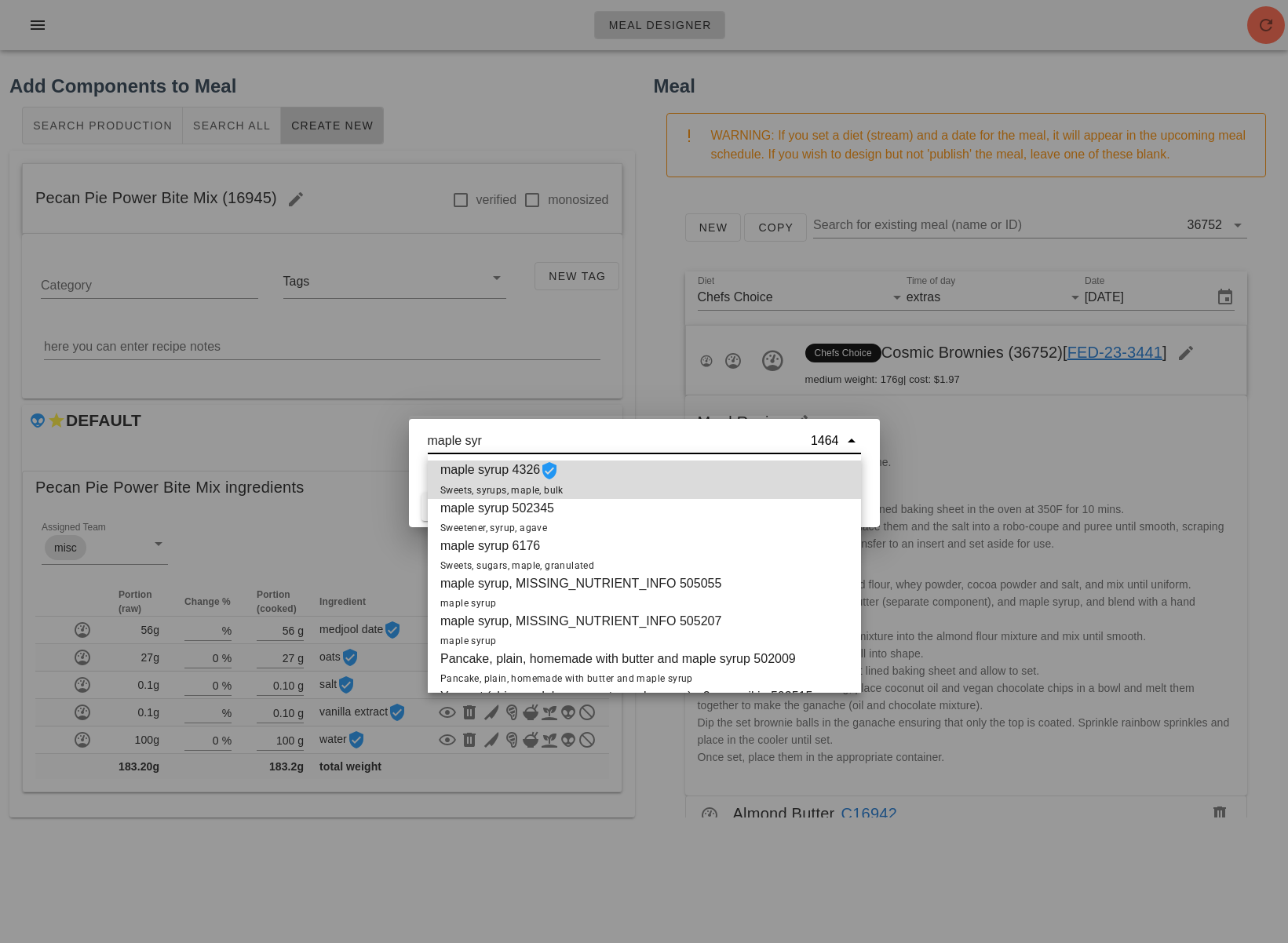
click at [607, 478] on div "maple syrup 4326 Sweets, syrups, maple, bulk" at bounding box center [644, 479] width 434 height 38
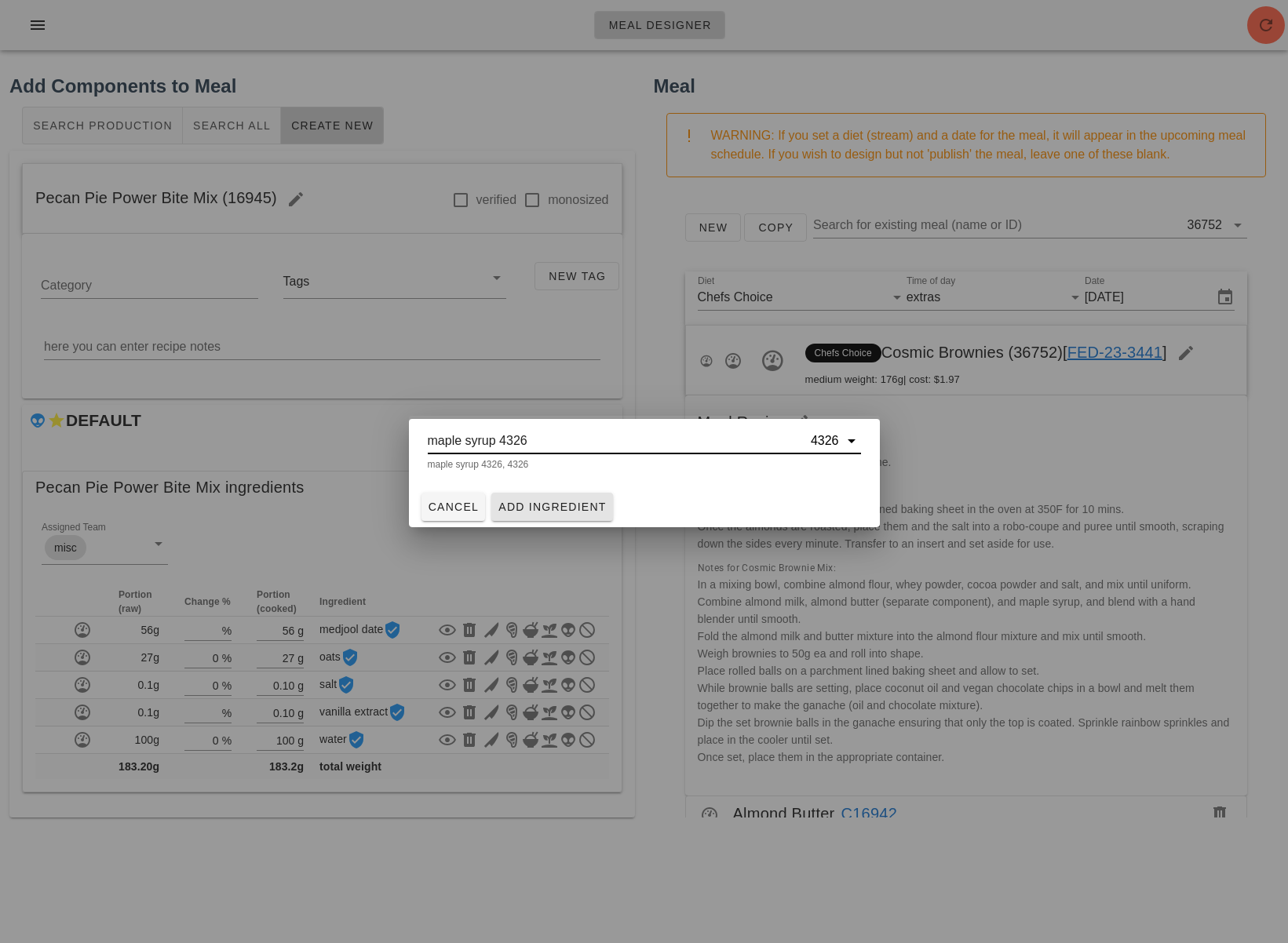
type input "maple syrup 4326"
click at [588, 500] on span "Add Ingredient" at bounding box center [552, 506] width 109 height 13
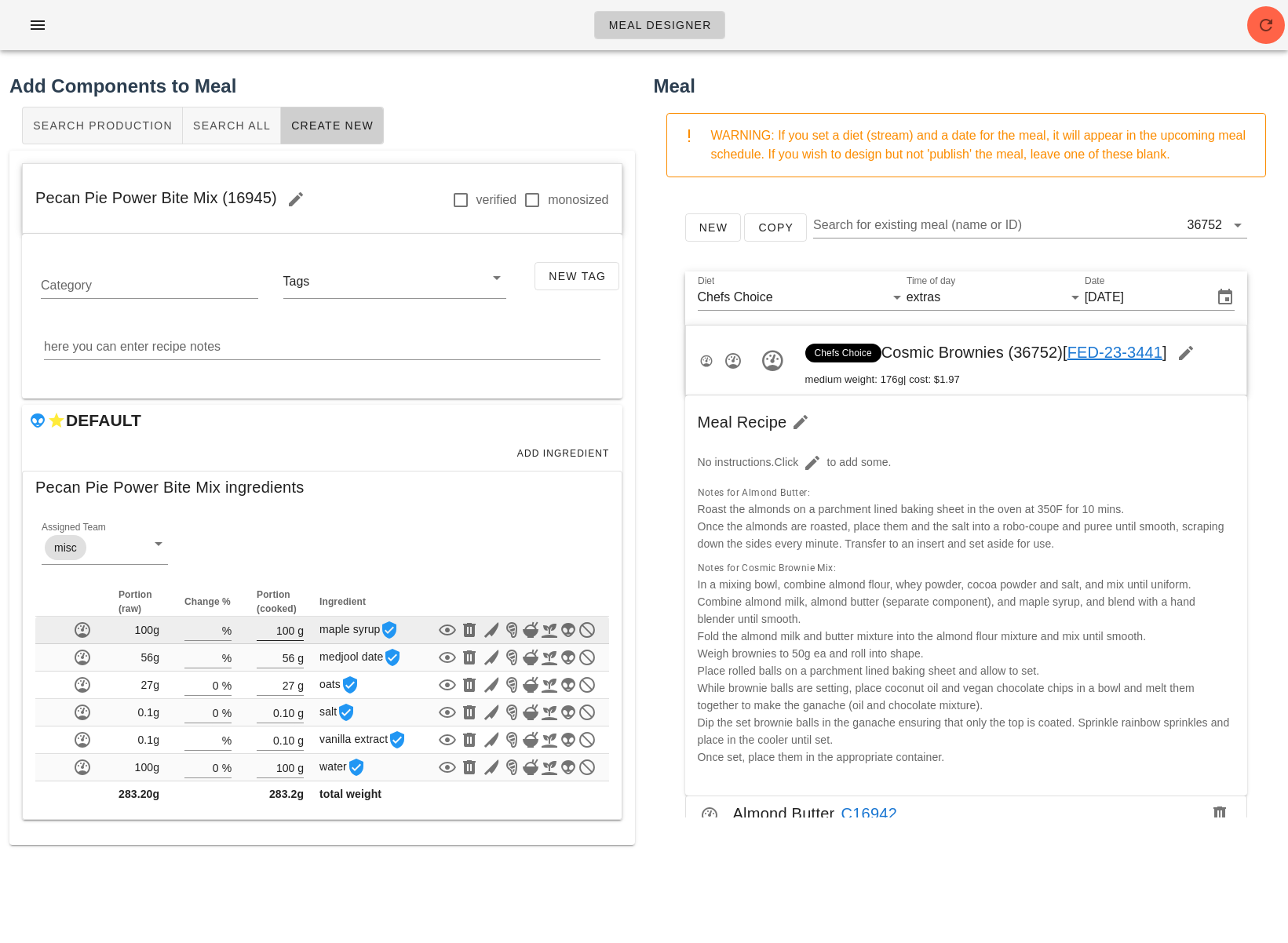
click at [294, 637] on input "100" at bounding box center [276, 630] width 38 height 20
type input "1"
type input "36"
click at [654, 732] on div "New Copy Search for existing meal (name or ID) 36752 Diet Chefs Choice Time of …" at bounding box center [966, 503] width 626 height 627
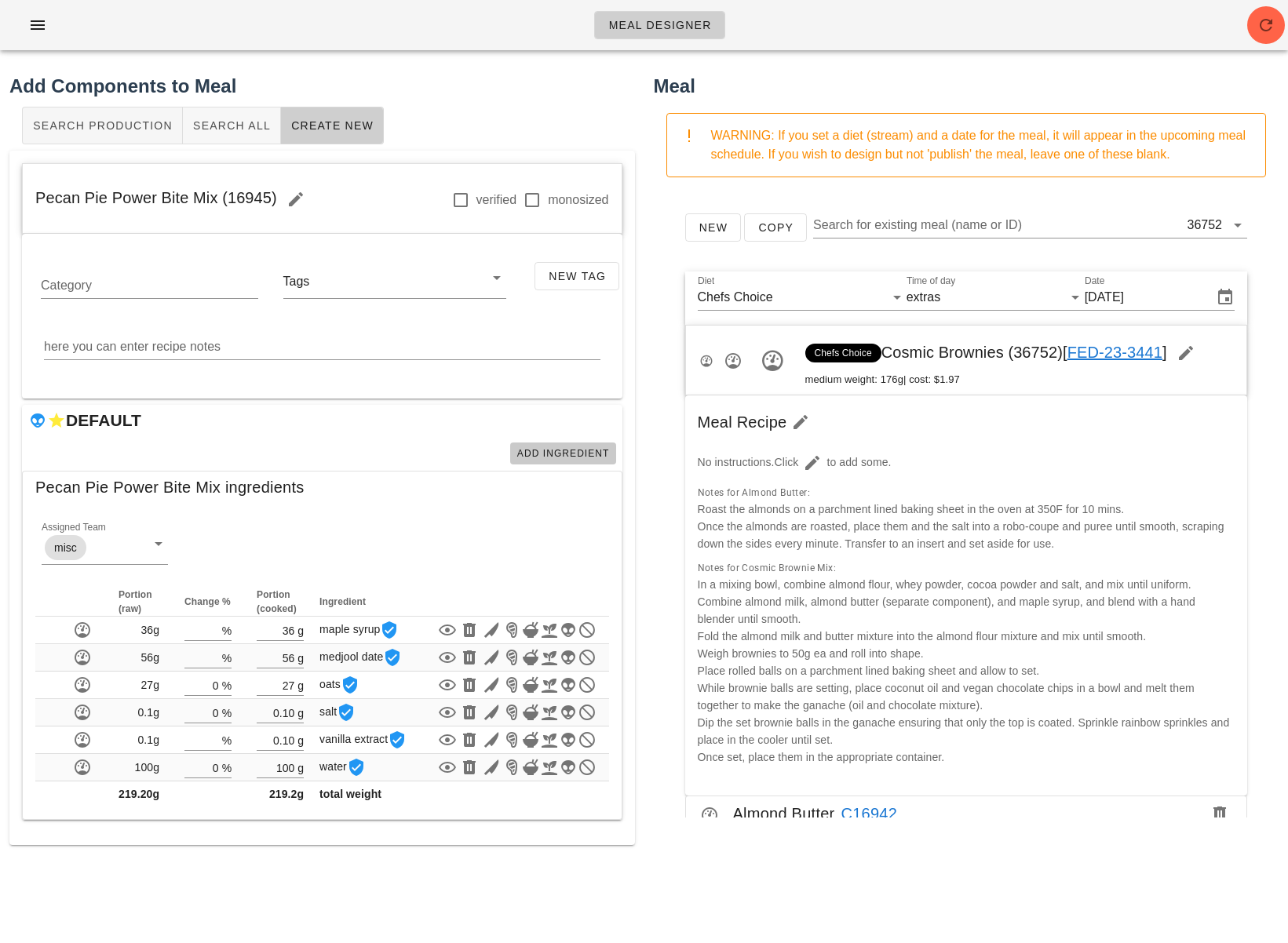
click at [578, 449] on span "Add Ingredient" at bounding box center [563, 454] width 93 height 11
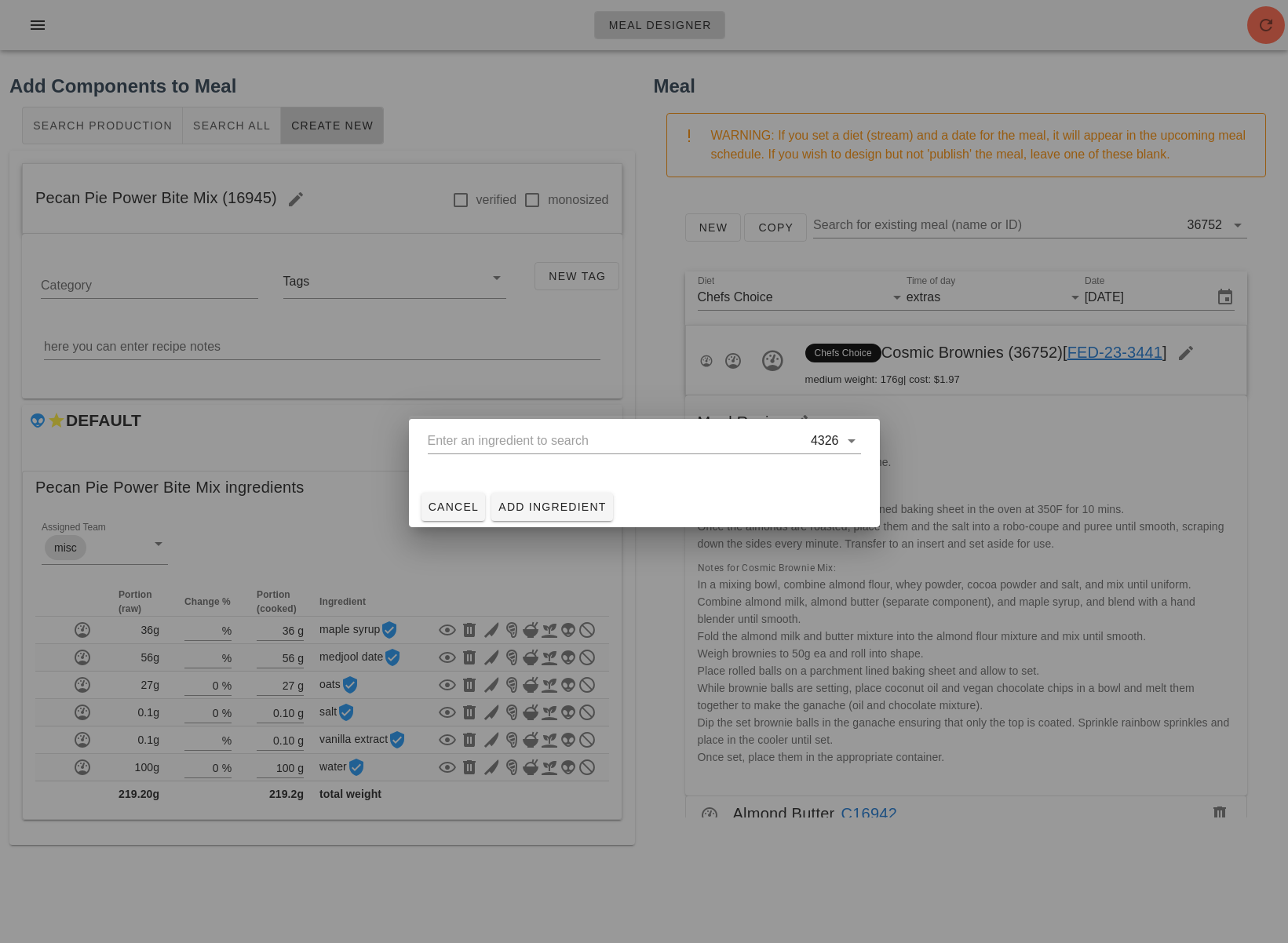
click at [563, 444] on input "text" at bounding box center [618, 441] width 380 height 25
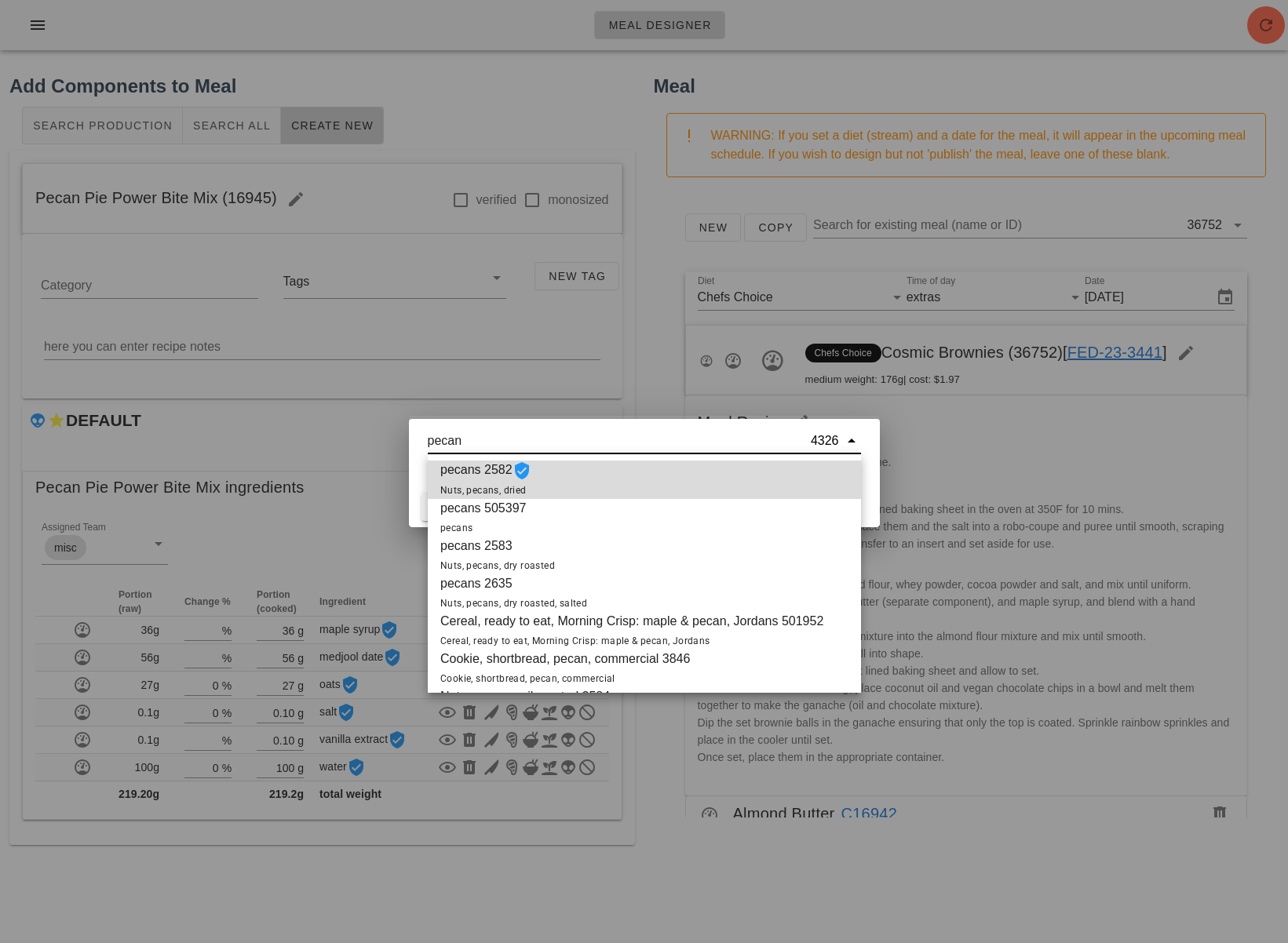
click at [544, 474] on div "pecans 2582 Nuts, pecans, dried" at bounding box center [644, 479] width 434 height 38
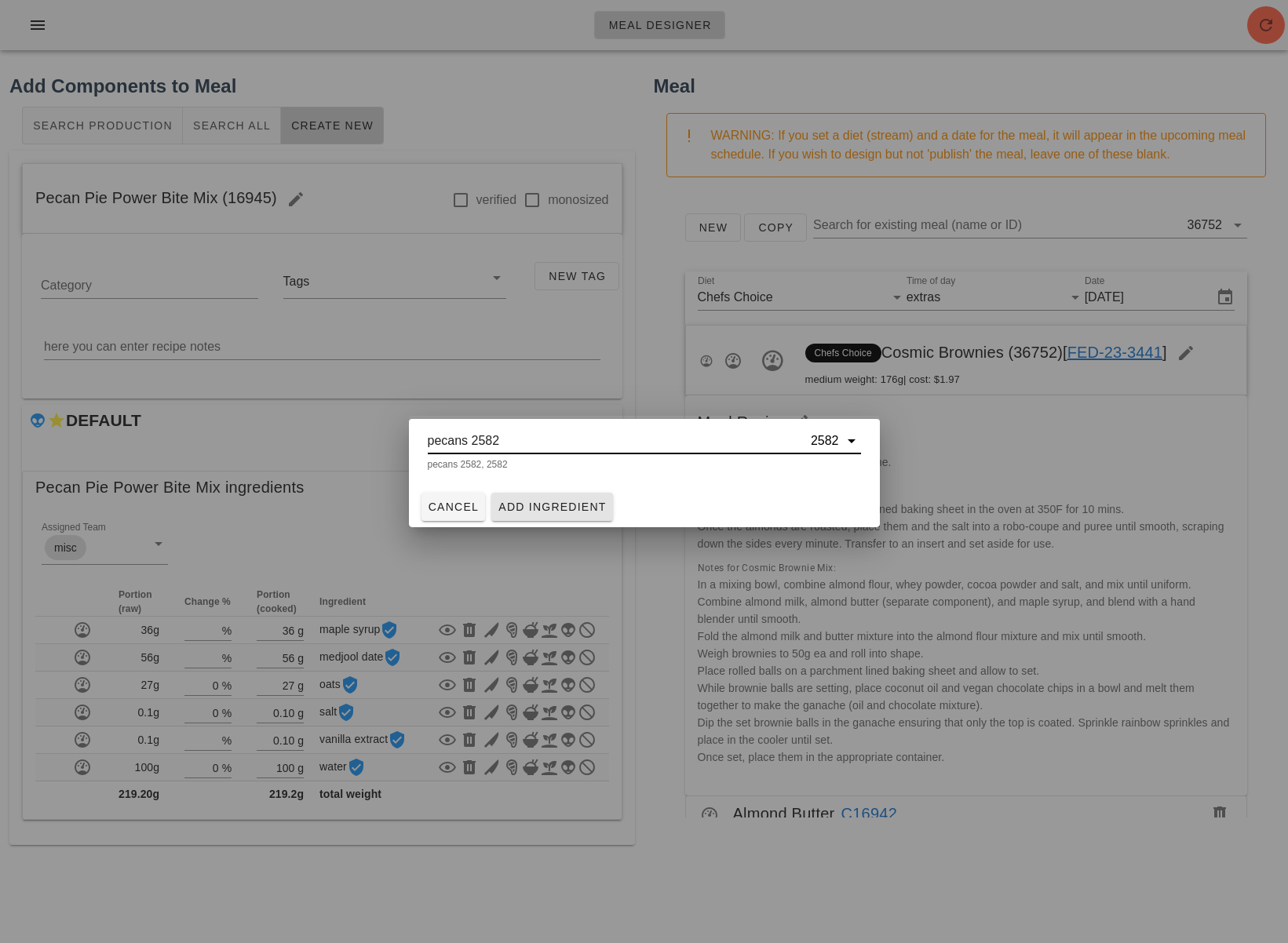
type input "pecans 2582"
click at [551, 503] on span "Add Ingredient" at bounding box center [552, 506] width 109 height 13
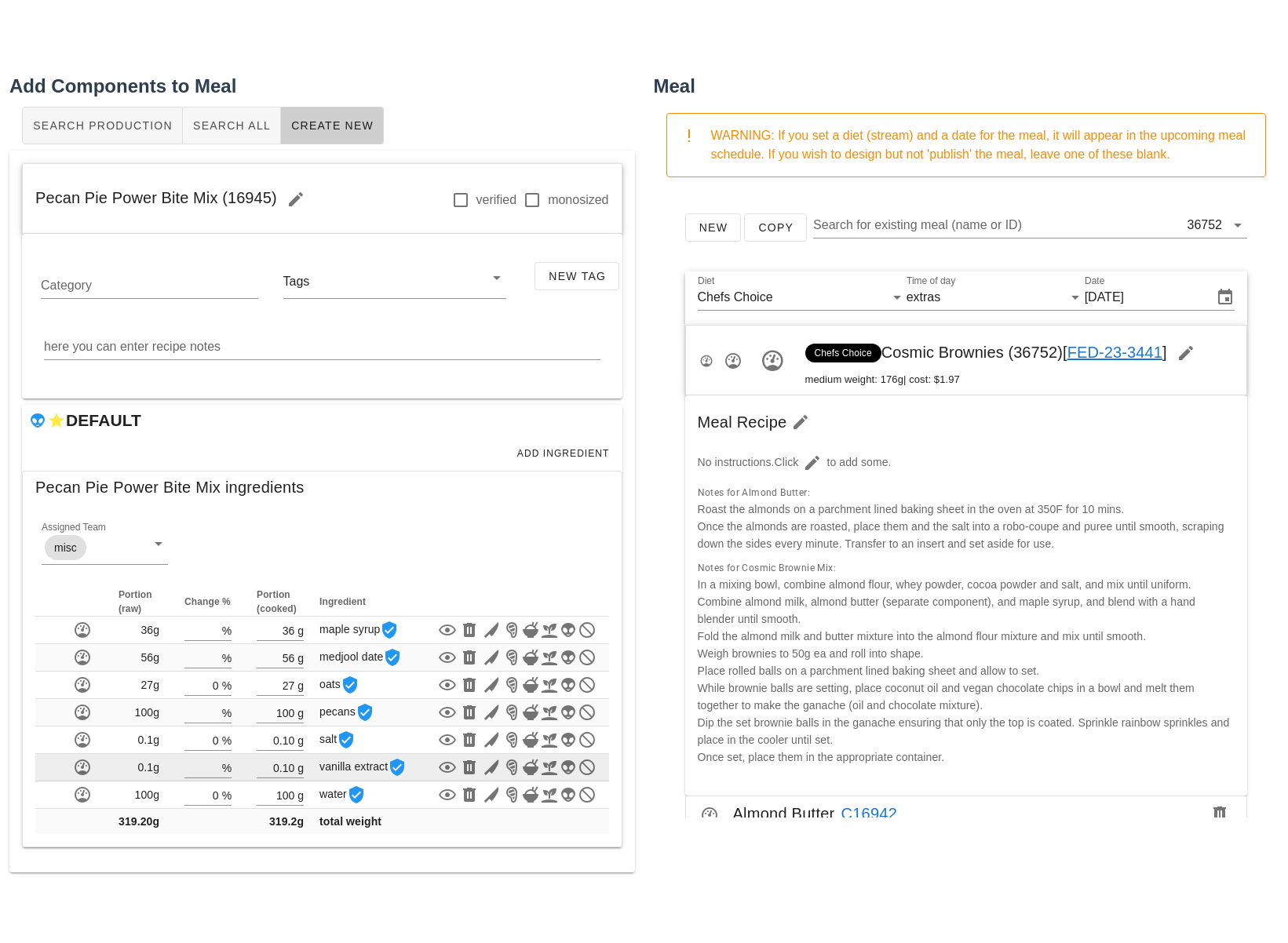
scroll to position [38, 0]
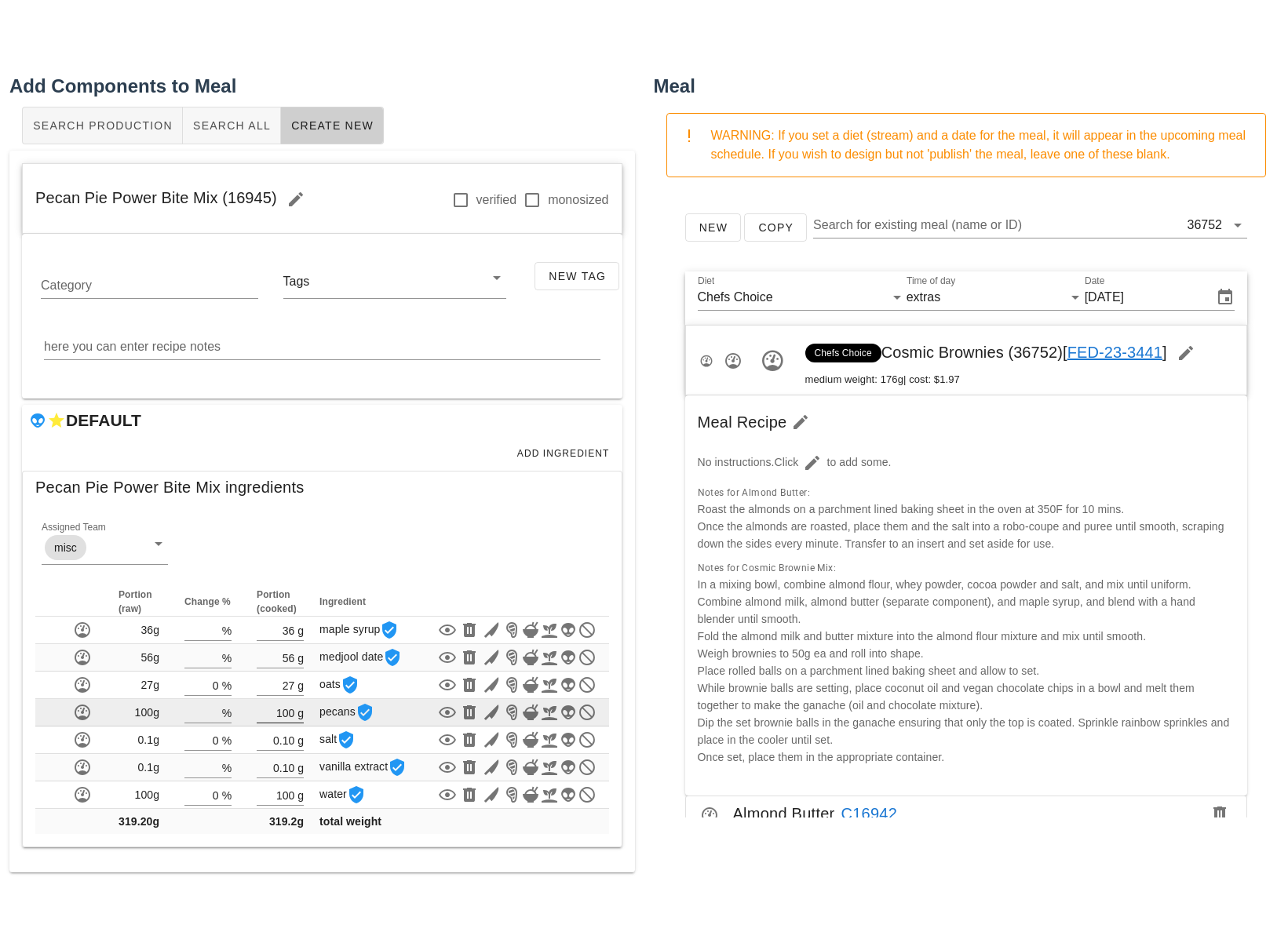
click at [294, 720] on input "100" at bounding box center [276, 712] width 38 height 20
type input "10"
click at [648, 835] on div "Meal Designer Add Components to Meal Search Production Search All Create New Pe…" at bounding box center [644, 472] width 1288 height 943
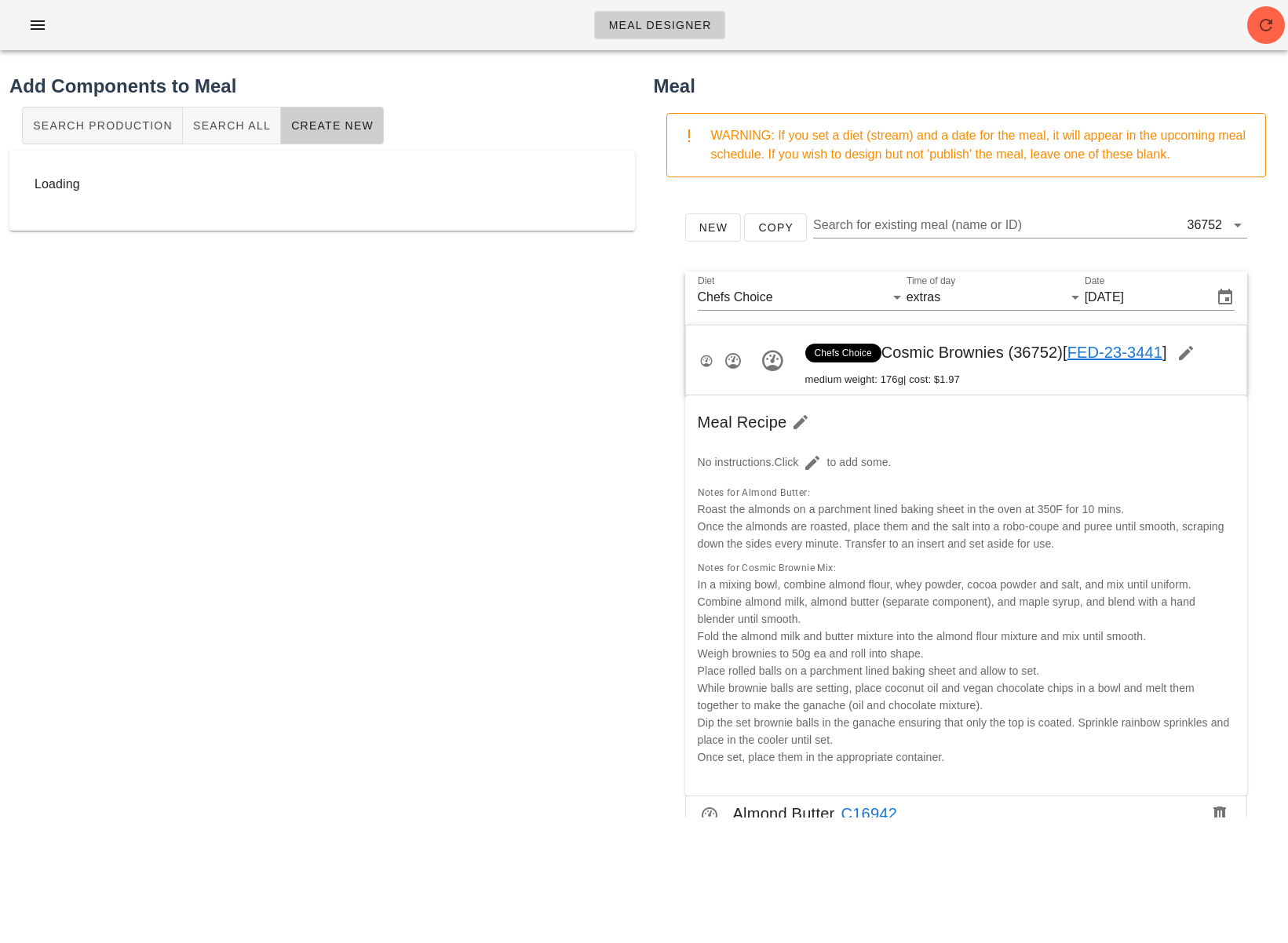
scroll to position [0, 0]
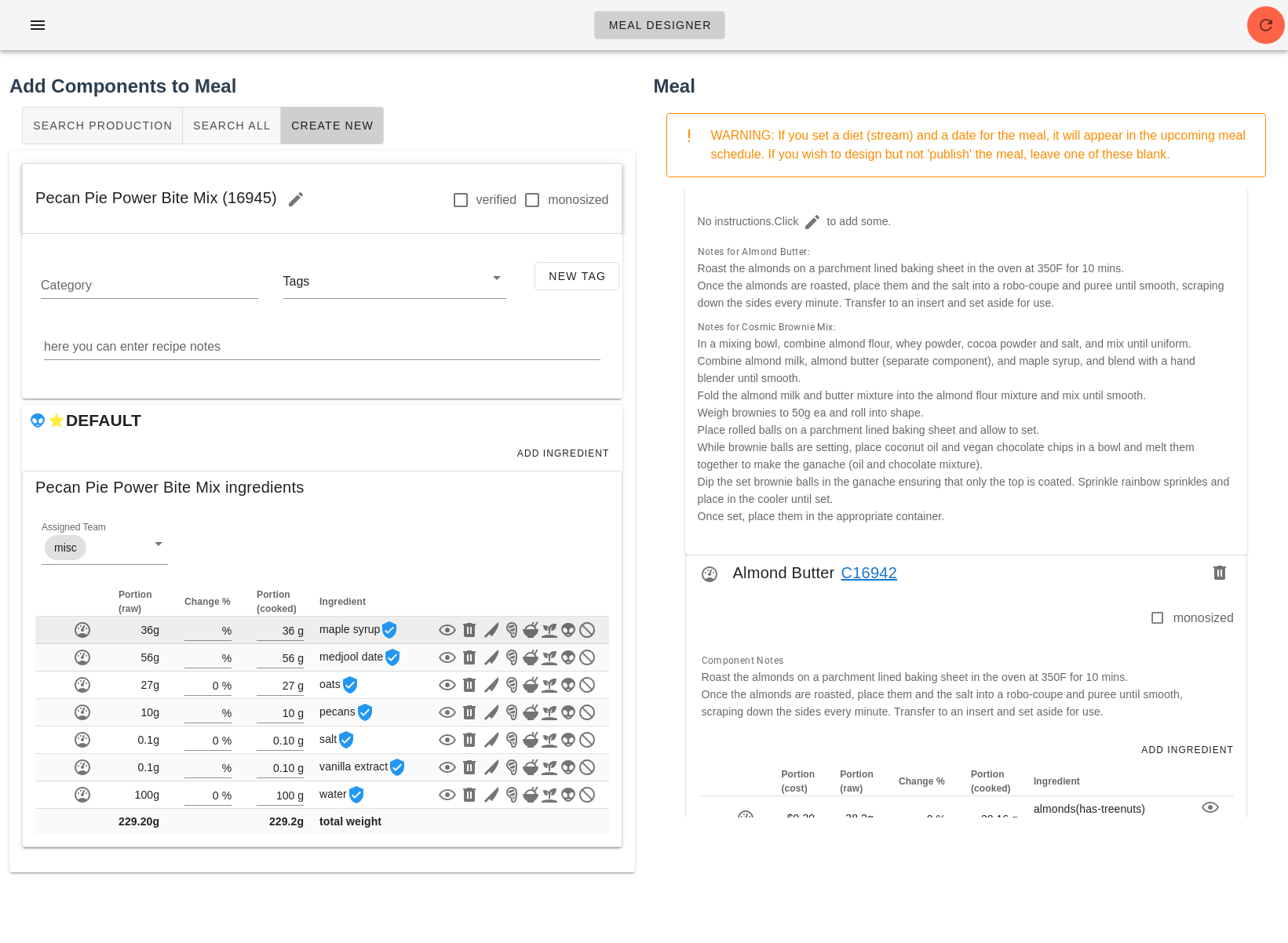
scroll to position [251, 0]
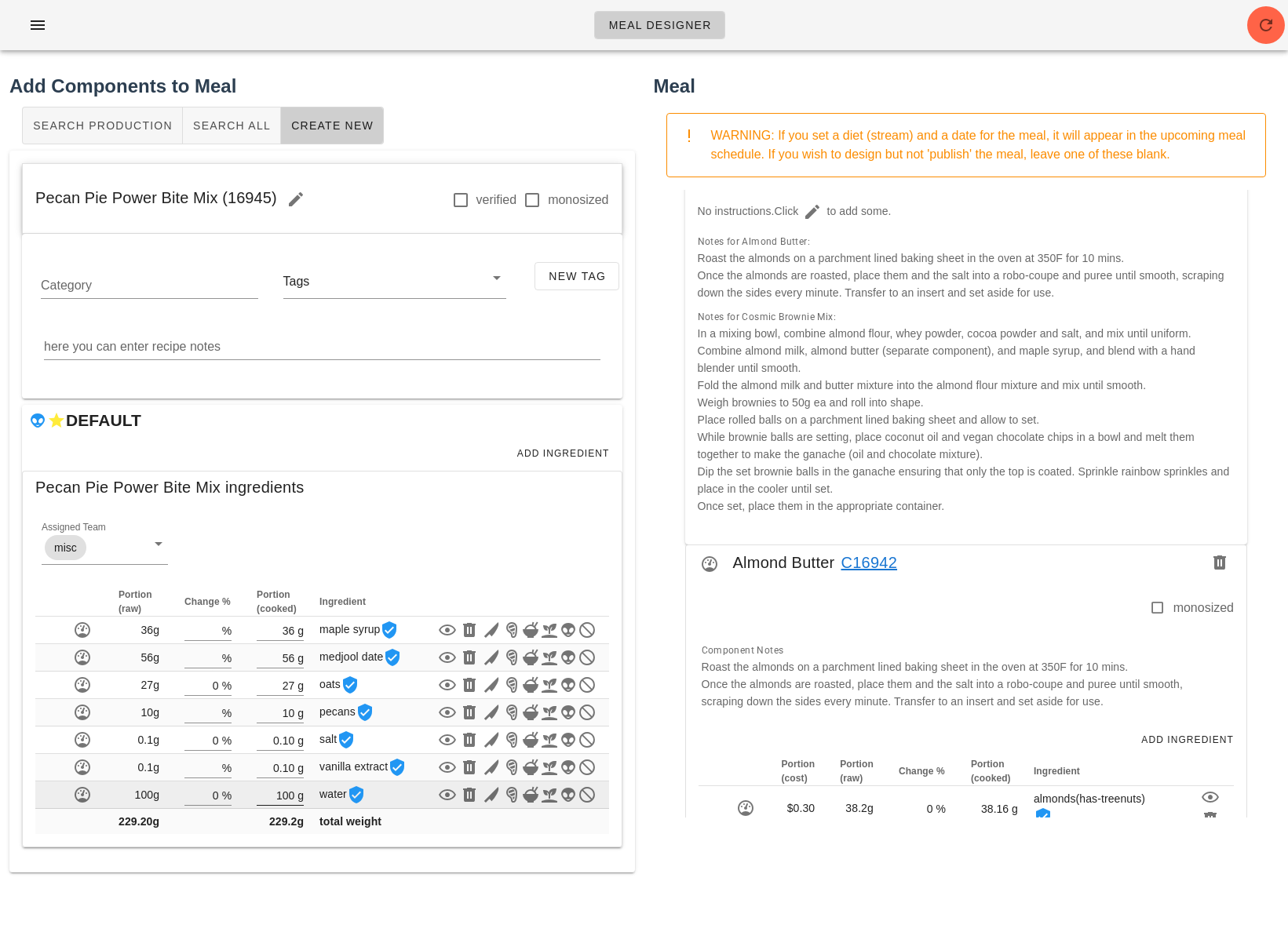
click at [291, 805] on input "100" at bounding box center [276, 794] width 38 height 20
type input "12"
click at [671, 890] on div "Meal Designer Add Components to Meal Search Production Search All Create New Pe…" at bounding box center [644, 472] width 1288 height 943
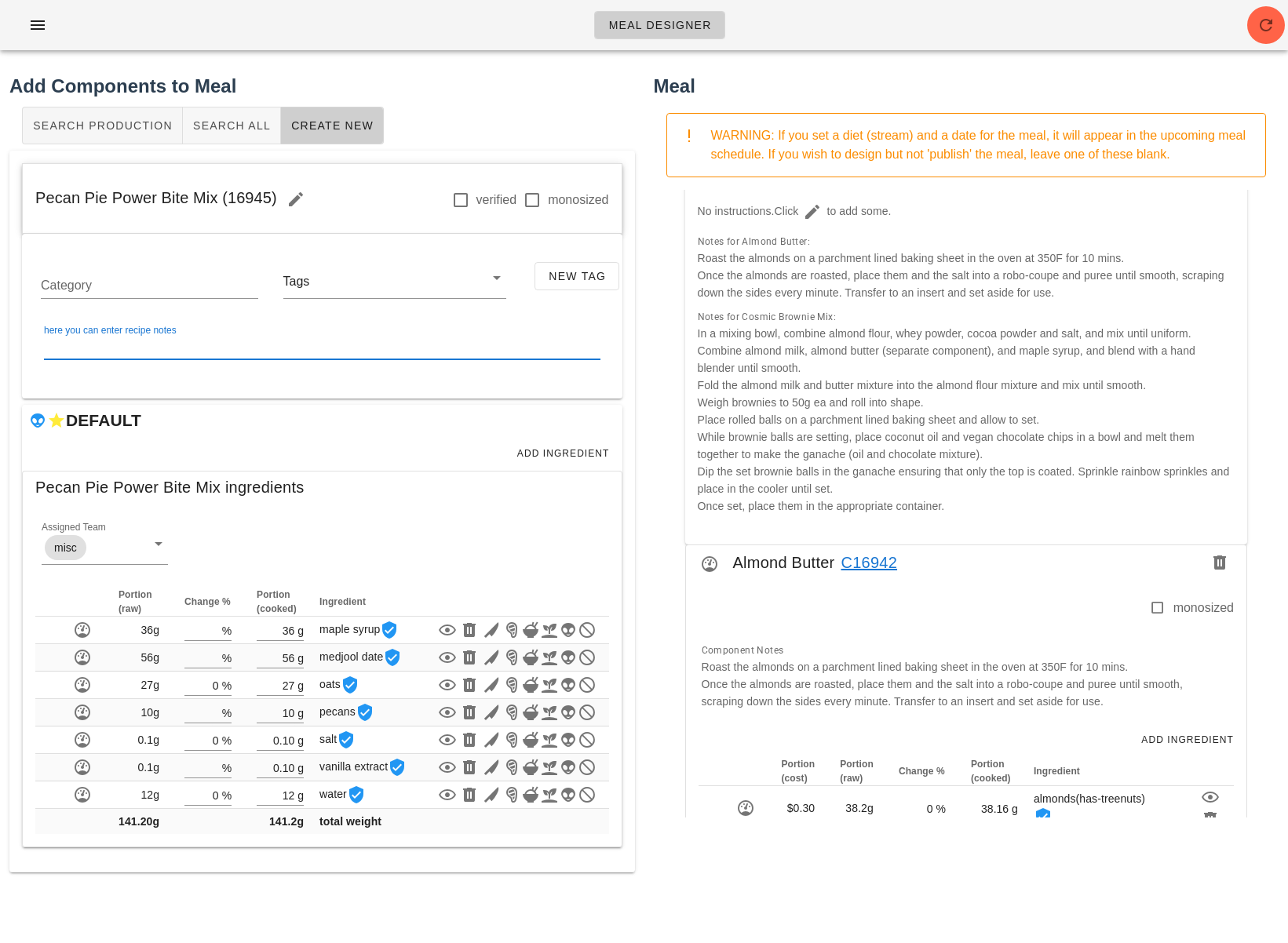
click at [467, 348] on textarea "here you can enter recipe notes" at bounding box center [322, 347] width 557 height 25
paste textarea "In a robo-coupe place Dates, Sunflower Butter, Water salt and Vanilla and blend…"
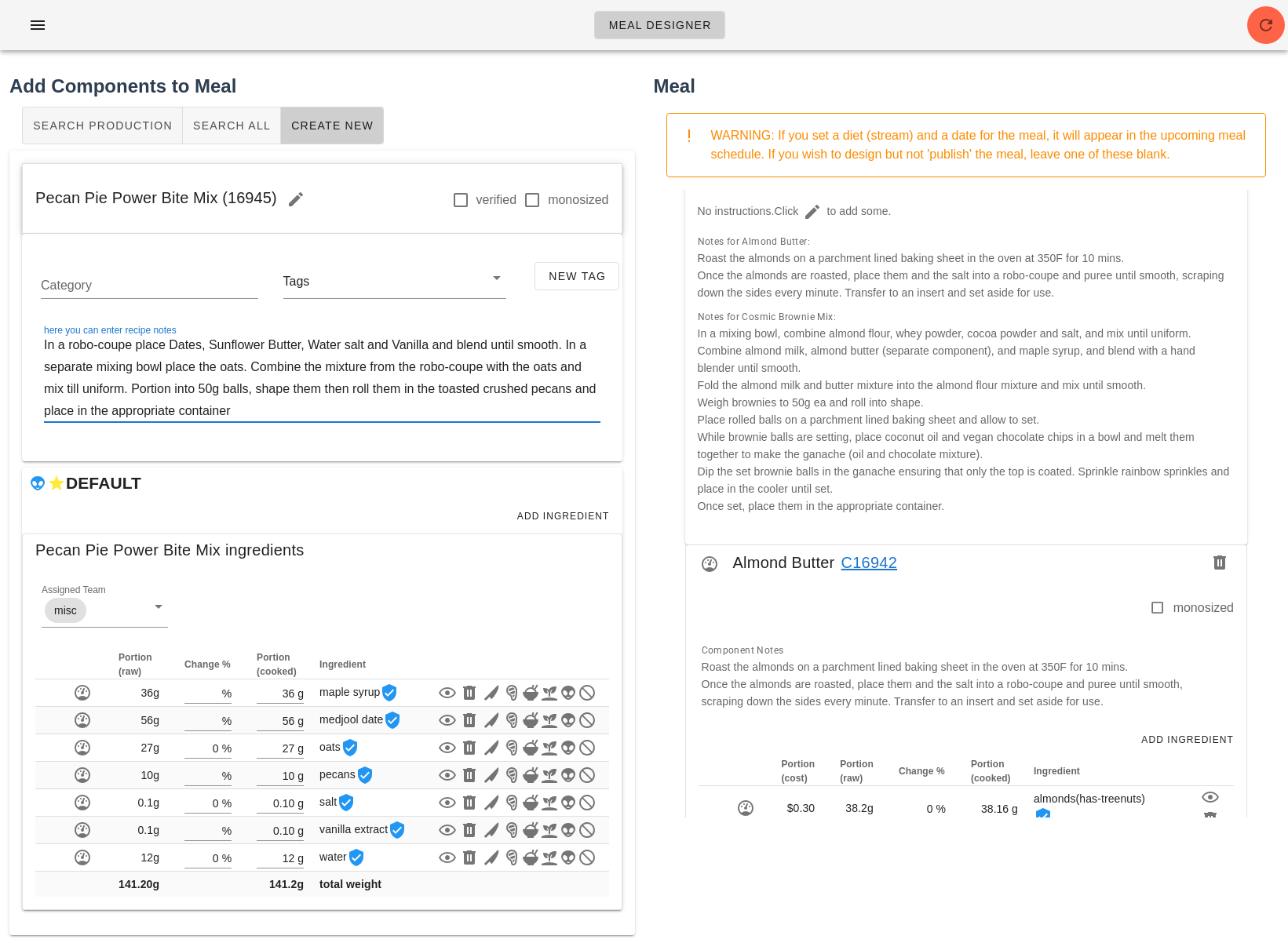
click at [130, 349] on textarea "In a robo-coupe place Dates, Sunflower Butter, Water salt and Vanilla and blend…" at bounding box center [322, 379] width 557 height 88
click at [216, 346] on textarea "In a robo-coupe, place dates, Sunflower Butter, Water salt and Vanilla and blen…" at bounding box center [322, 379] width 557 height 88
click at [273, 347] on textarea "In a robo-coupe, place dates, sunflower Butter, Water salt and Vanilla and blen…" at bounding box center [322, 379] width 557 height 88
click at [301, 348] on textarea "In a robo-coupe, place dates, sunflower butter, Water salt and Vanilla and blen…" at bounding box center [322, 379] width 557 height 88
click at [447, 342] on textarea "In a robo-coupe, place dates, sunflower butter (separate component), Water salt…" at bounding box center [322, 379] width 557 height 88
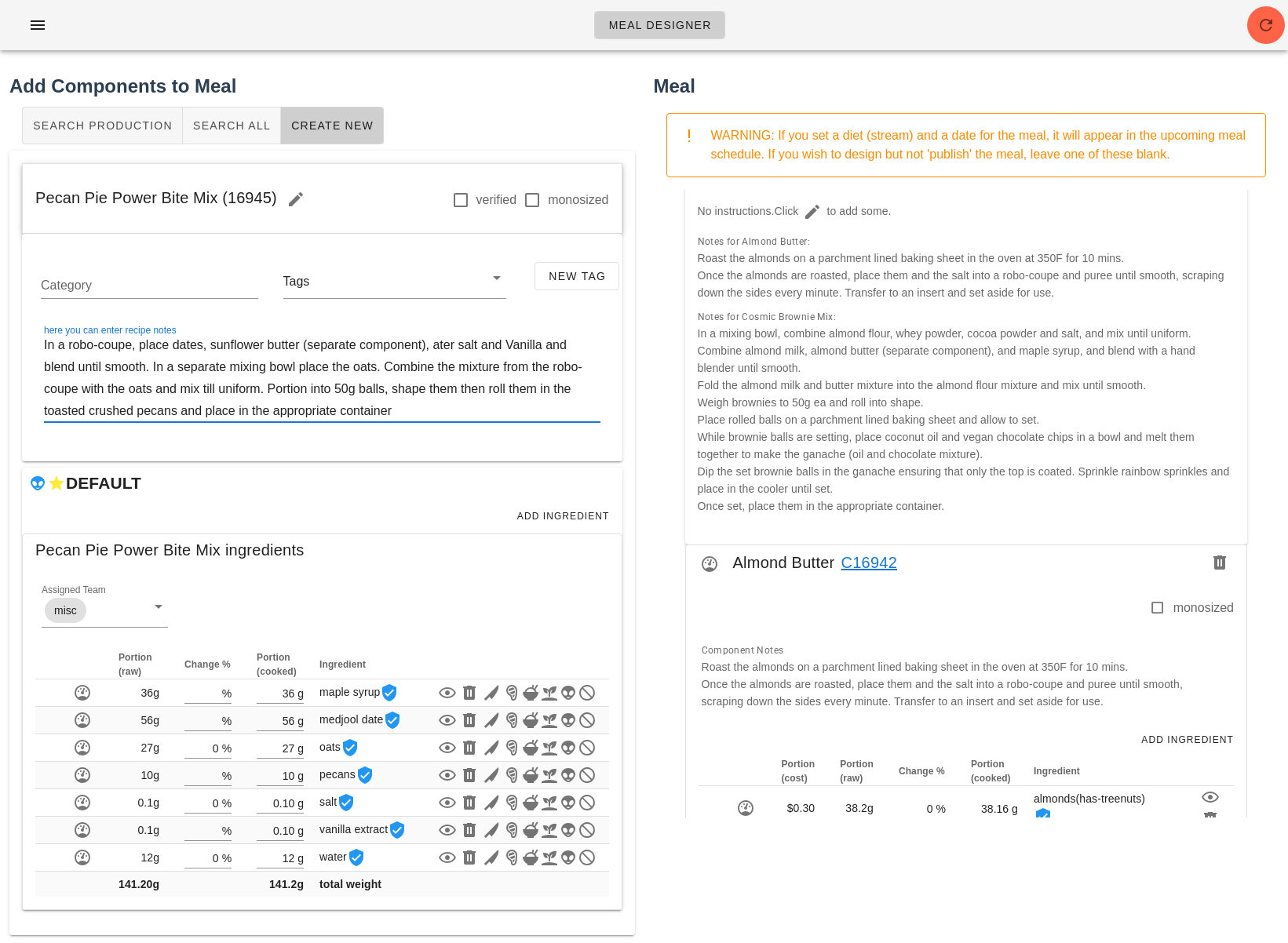
paste textarea "w"
click at [502, 348] on textarea "In a robo-coupe, place dates, sunflower butter (separate component), warm water…" at bounding box center [322, 379] width 557 height 88
click at [561, 346] on textarea "In a robo-coupe, place dates, sunflower butter (separate component), warm water…" at bounding box center [322, 379] width 557 height 88
click at [529, 342] on textarea "In a robo-coupe, place dates, sunflower butter (separate component), warm water…" at bounding box center [322, 379] width 557 height 88
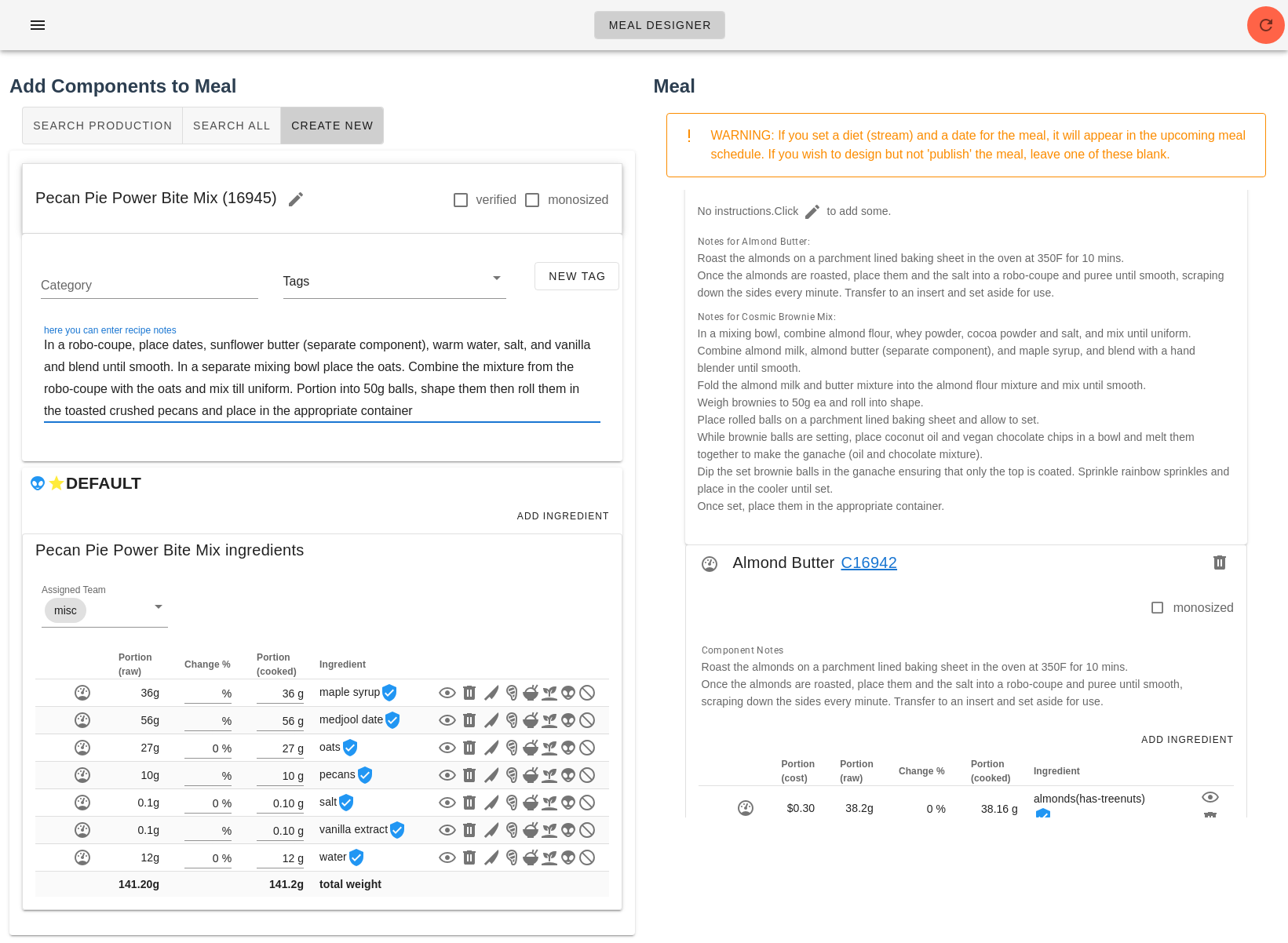
click at [593, 345] on textarea "In a robo-coupe, place dates, sunflower butter (separate component), warm water…" at bounding box center [322, 379] width 557 height 88
click at [46, 372] on textarea "In a robo-coupe, place dates, sunflower butter (separate component), warm water…" at bounding box center [322, 379] width 557 height 88
click at [532, 345] on textarea "In a robo-coupe, place dates, sunflower butter (separate component), warm water…" at bounding box center [322, 379] width 557 height 88
click at [182, 368] on textarea "In a robo-coupe, place dates, sunflower butter (separate component), warm water…" at bounding box center [322, 379] width 557 height 88
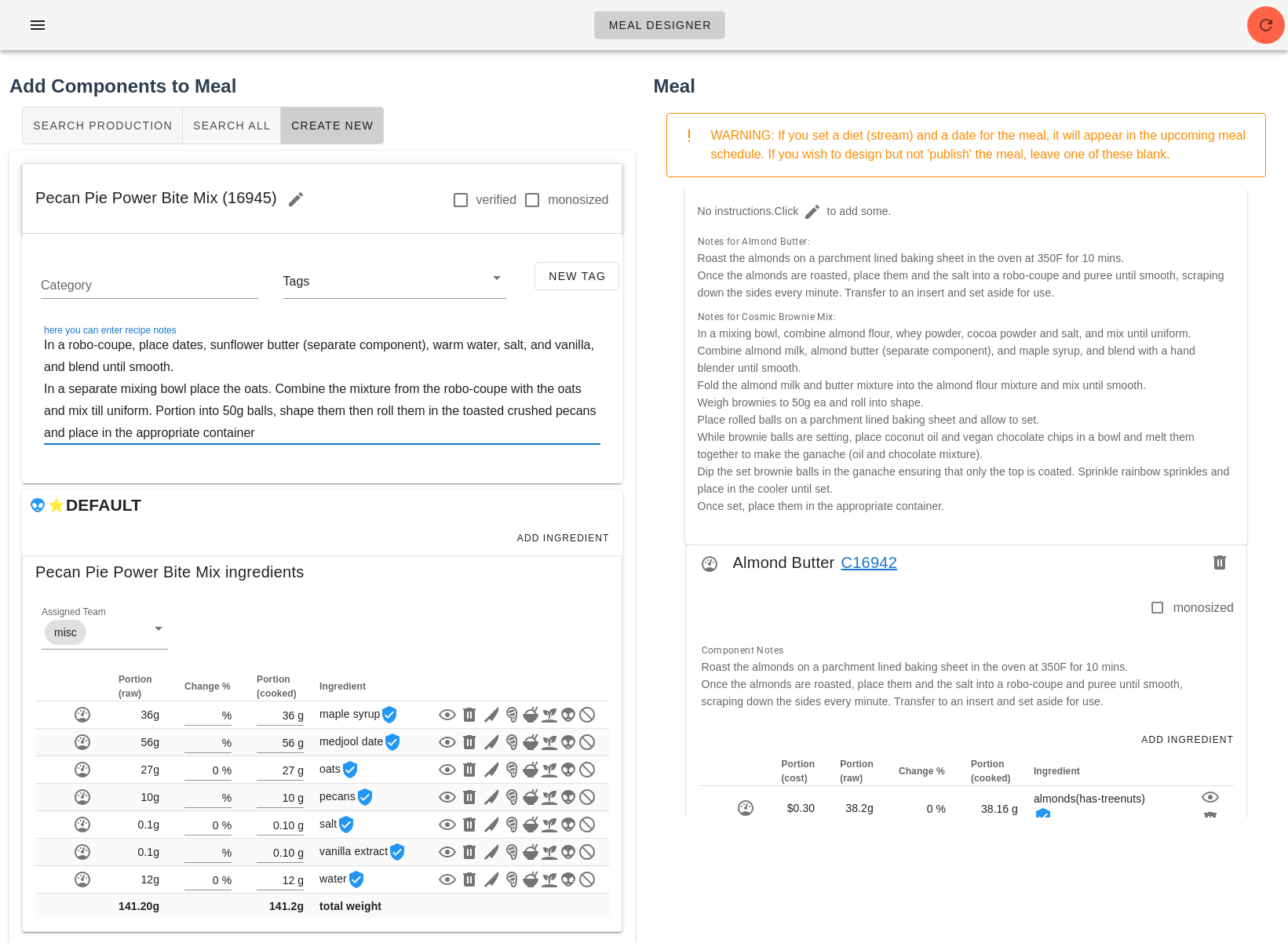
click at [187, 393] on textarea "In a robo-coupe, place dates, sunflower butter (separate component), warm water…" at bounding box center [322, 390] width 557 height 110
click at [361, 422] on textarea "In a robo-coupe, place dates, sunflower butter (separate component), warm water…" at bounding box center [322, 390] width 557 height 110
click at [92, 416] on textarea "In a robo-coupe, place dates, sunflower butter (separate component), warm water…" at bounding box center [322, 390] width 557 height 110
click at [171, 414] on textarea "In a robo-coupe, place dates, sunflower butter (separate component), warm water…" at bounding box center [322, 390] width 557 height 110
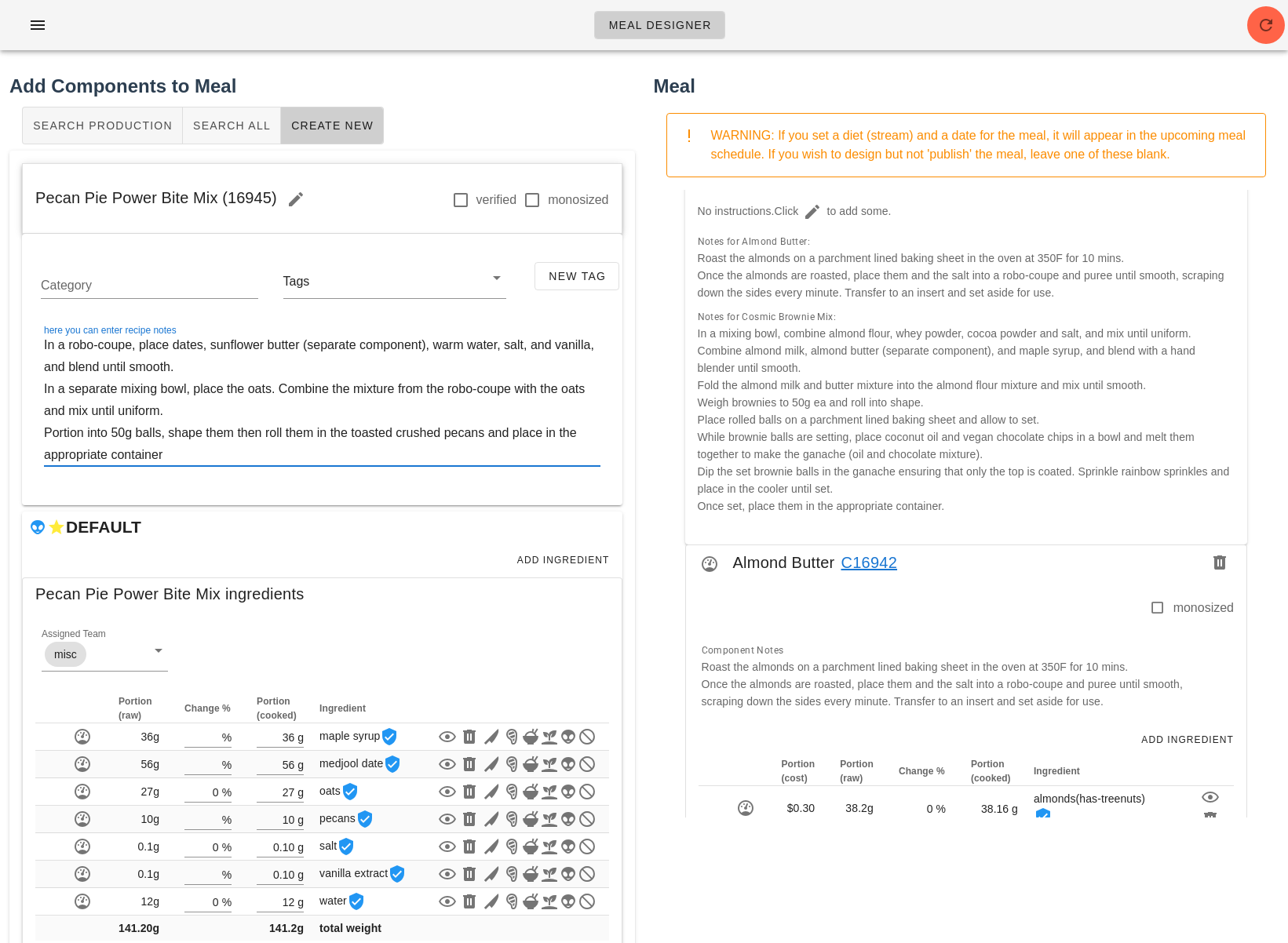
click at [205, 455] on textarea "In a robo-coupe, place dates, sunflower butter (separate component), warm water…" at bounding box center [322, 401] width 557 height 132
click at [234, 436] on textarea "In a robo-coupe, place dates, sunflower butter (separate component), warm water…" at bounding box center [322, 401] width 557 height 132
click at [233, 456] on textarea "In a robo-coupe, place dates, sunflower butter (separate component), warm water…" at bounding box center [322, 401] width 557 height 132
type textarea "In a robo-coupe, place dates, sunflower butter (separate component), warm water…"
click at [653, 495] on div "New Copy Search for existing meal (name or ID) 36752 Diet Chefs Choice Time of …" at bounding box center [966, 503] width 626 height 627
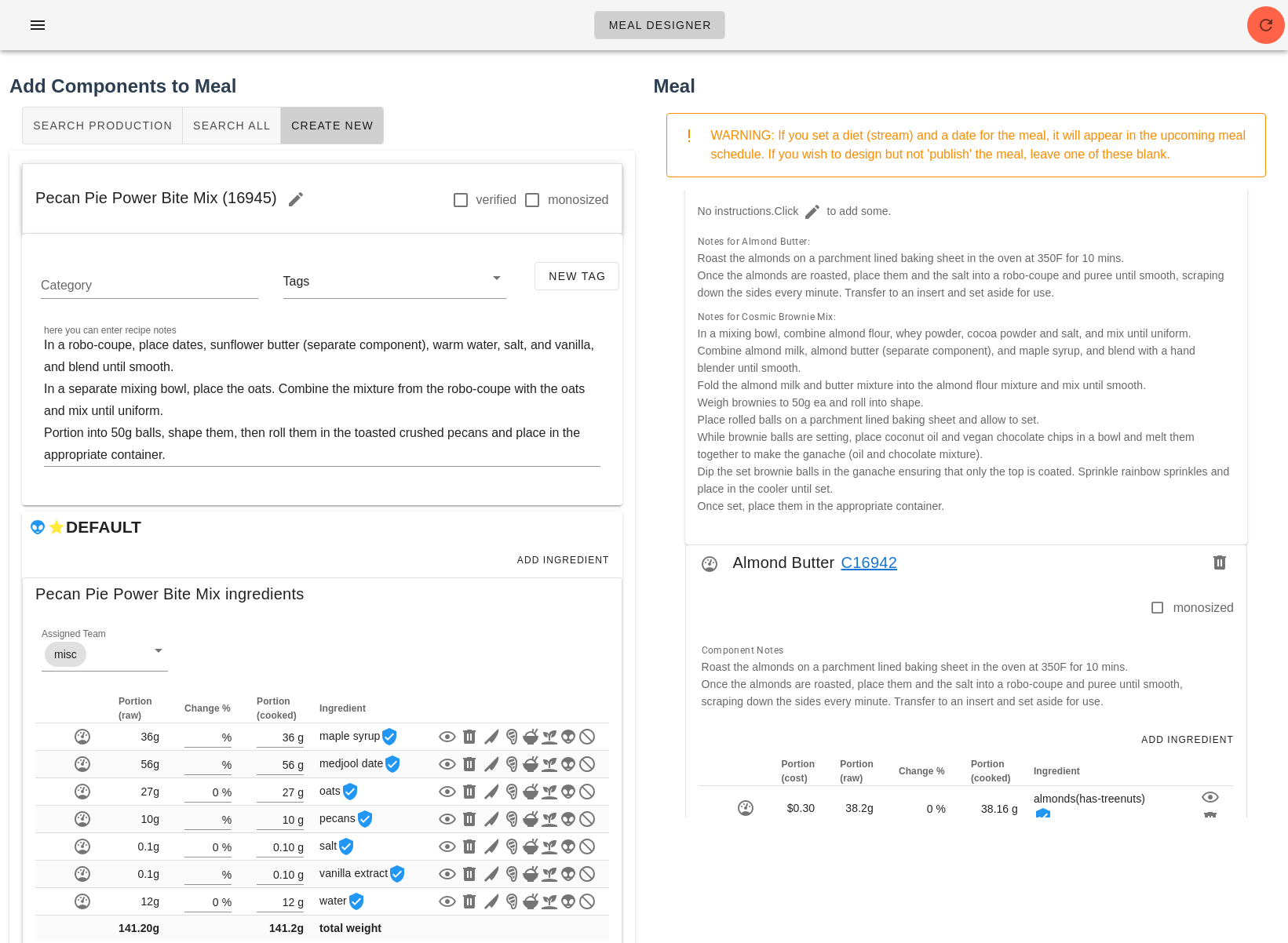
click at [654, 506] on div "New Copy Search for existing meal (name or ID) 36752 Diet Chefs Choice Time of …" at bounding box center [966, 503] width 626 height 627
click at [593, 113] on div "Search Production Search All Create New" at bounding box center [322, 126] width 626 height 50
click at [992, 535] on div "New Copy Search for existing meal (name or ID) 36752 Diet Chefs Choice Time of …" at bounding box center [966, 503] width 626 height 627
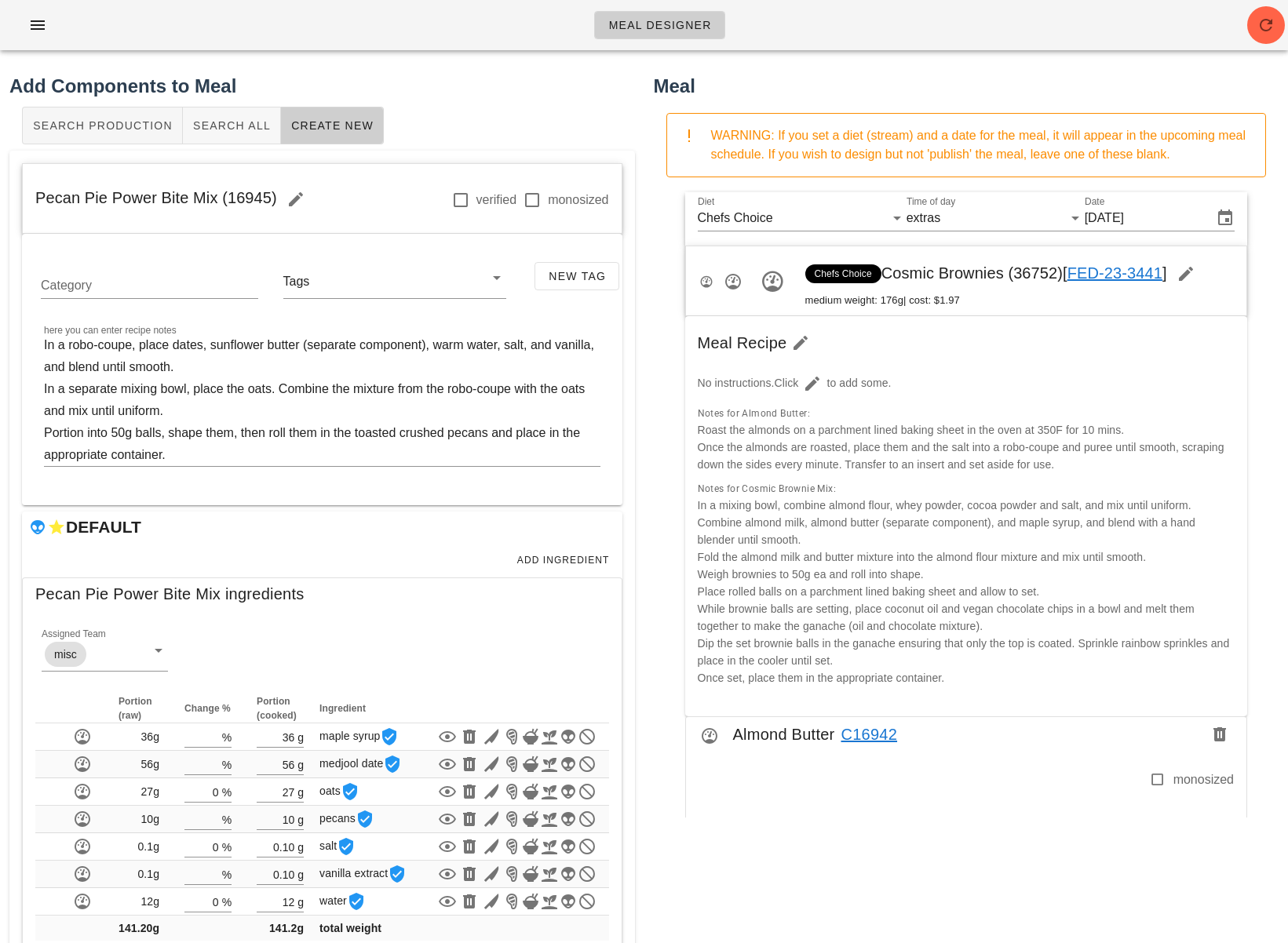
scroll to position [0, 0]
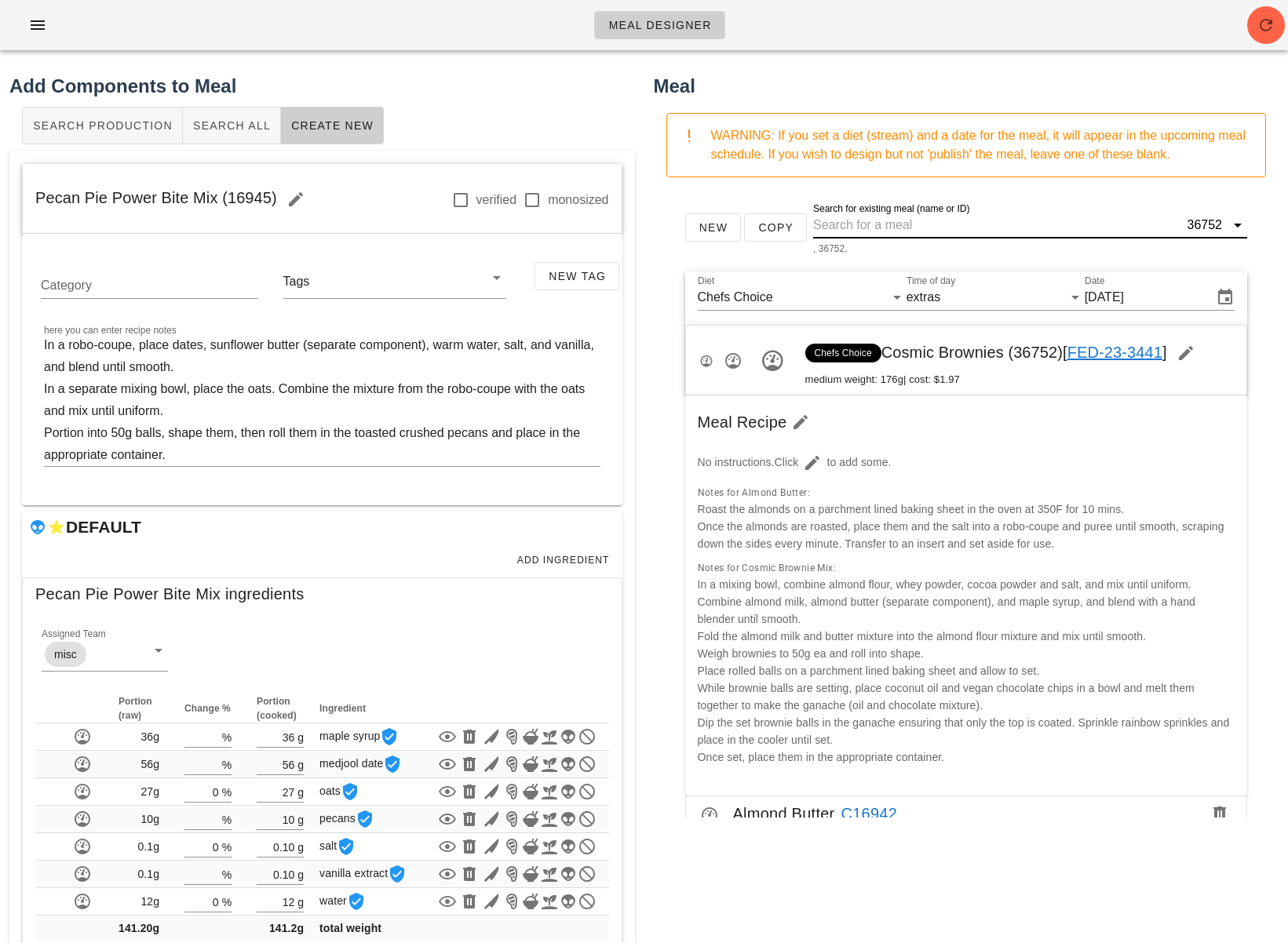
click at [893, 228] on input "Search for existing meal (name or ID)" at bounding box center [998, 225] width 371 height 25
click at [715, 235] on button "New" at bounding box center [713, 228] width 57 height 28
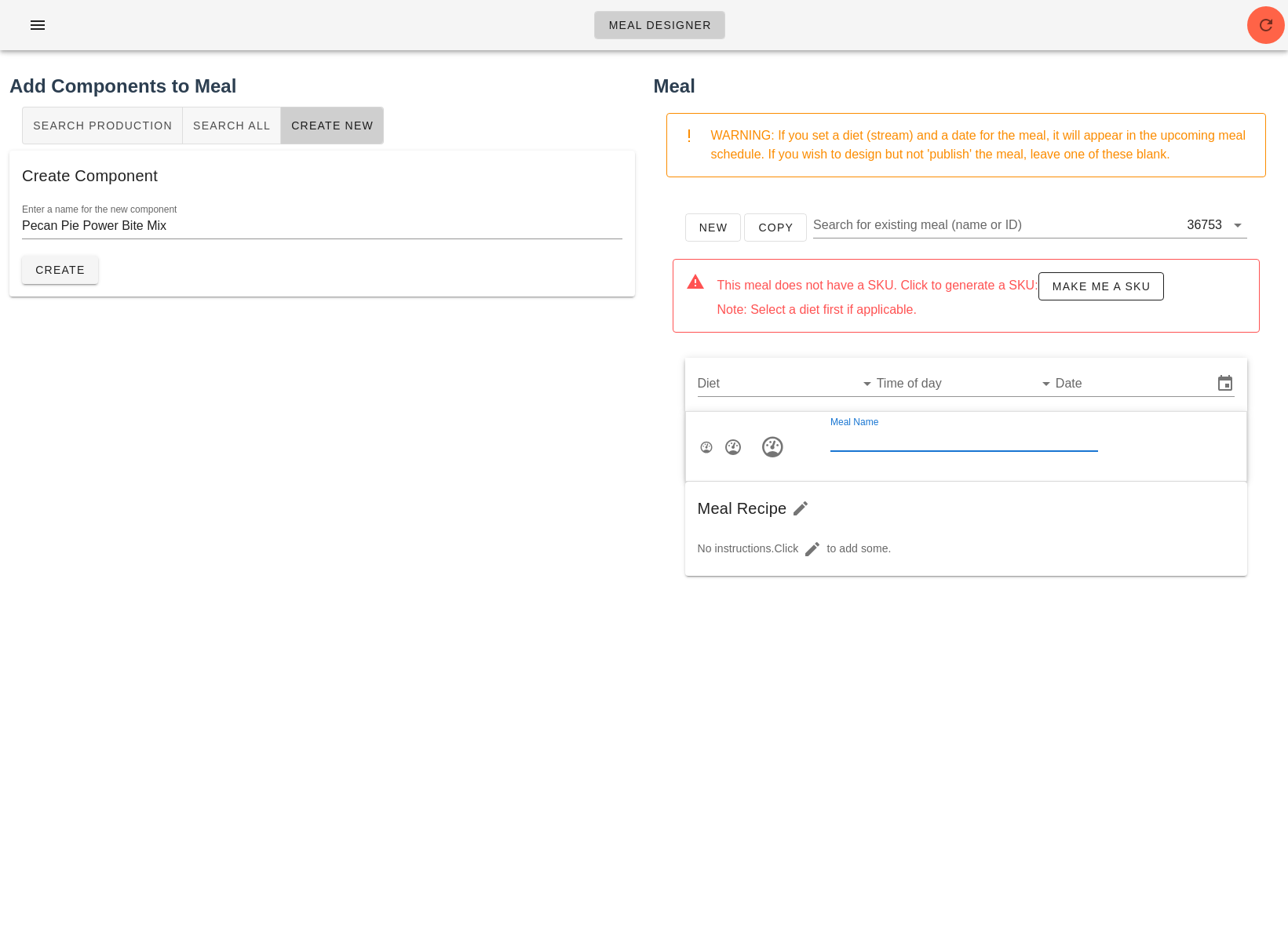
click at [876, 441] on input "Meal Name" at bounding box center [964, 439] width 268 height 25
paste input "Pecan Pie Power Bites"
type input "Pecan Pie Power Bites"
click at [448, 501] on div "Add Components to Meal Search Production Search All Create New Create Component…" at bounding box center [322, 445] width 644 height 764
click at [779, 390] on input "Diet" at bounding box center [774, 384] width 154 height 25
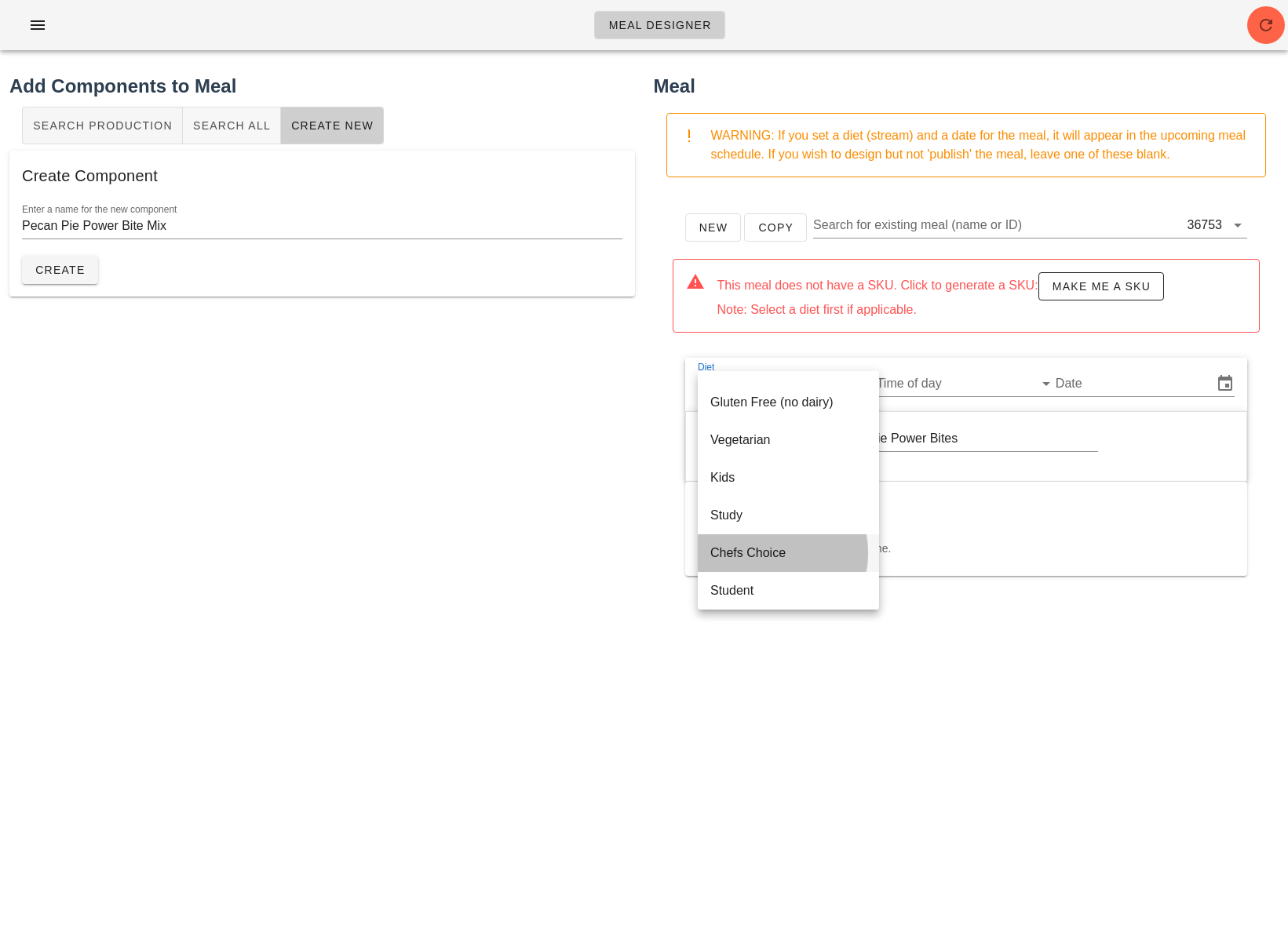
click at [766, 548] on div "Chefs Choice" at bounding box center [788, 552] width 156 height 15
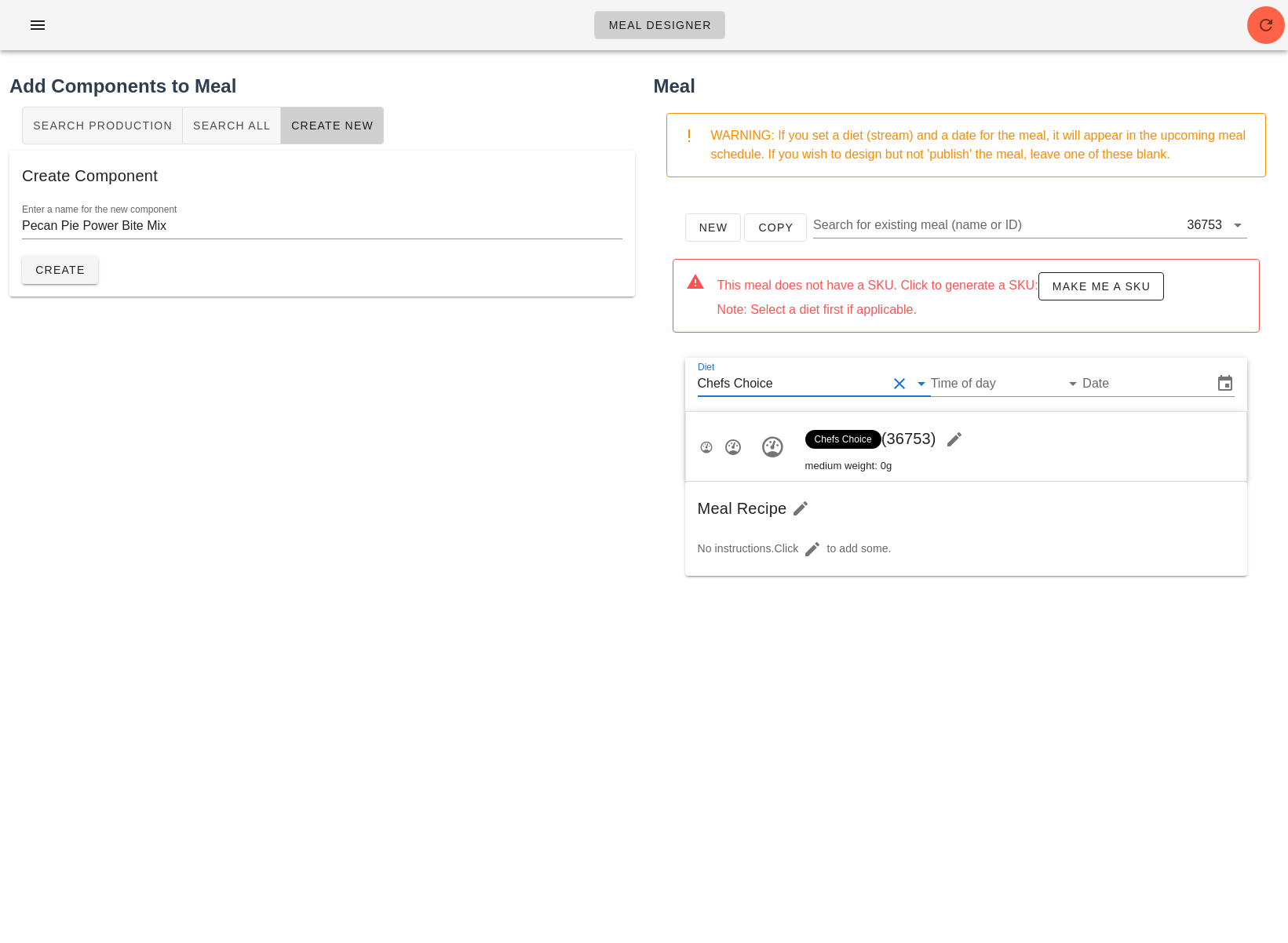
drag, startPoint x: 974, startPoint y: 390, endPoint x: 977, endPoint y: 397, distance: 7.6
click at [974, 390] on input "Time of day" at bounding box center [994, 384] width 127 height 25
click at [992, 510] on div "extras" at bounding box center [1012, 508] width 123 height 15
click at [992, 383] on input "Date" at bounding box center [1152, 384] width 115 height 25
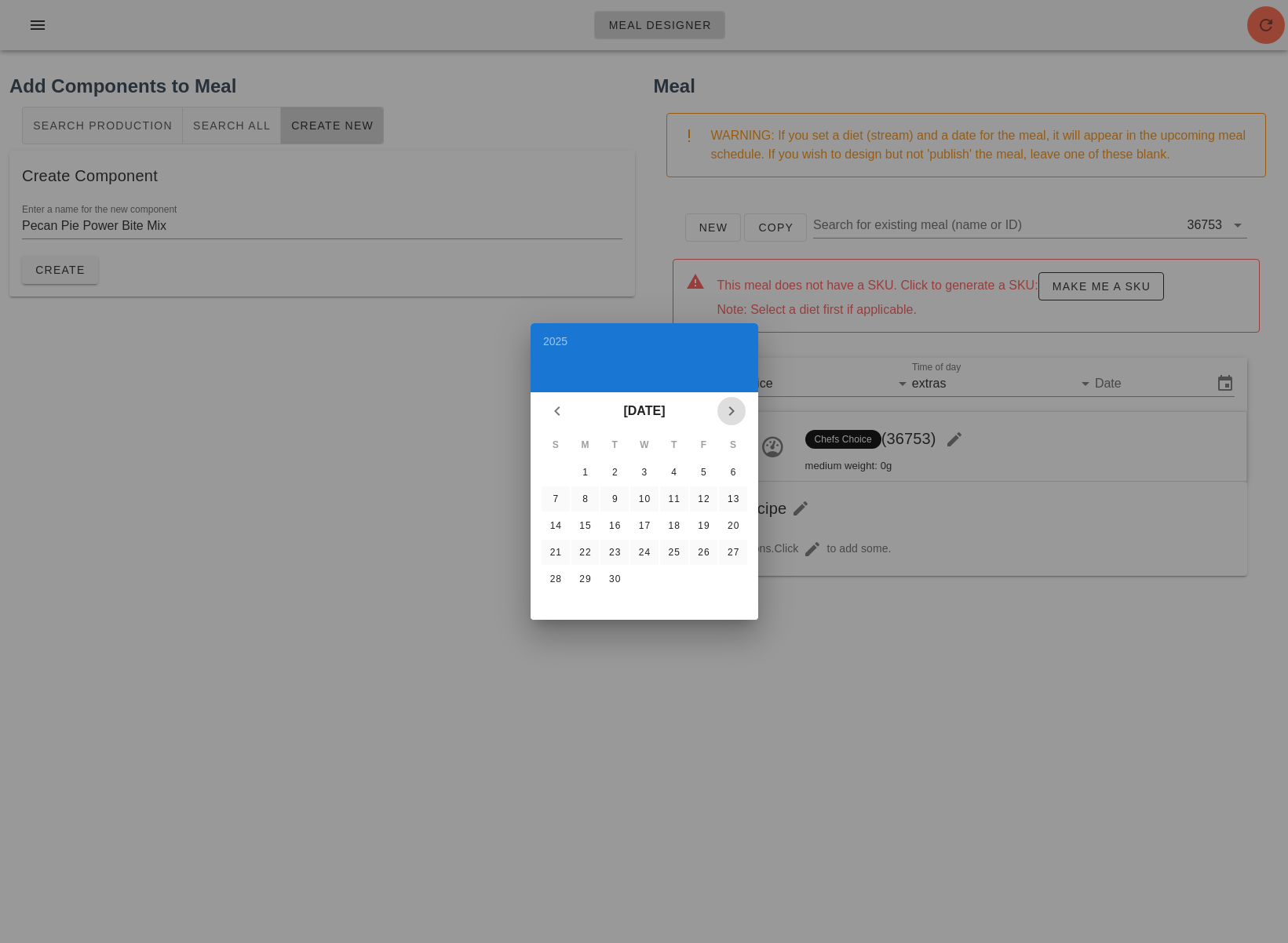
click at [731, 408] on icon "Next month" at bounding box center [731, 411] width 19 height 19
click at [561, 408] on icon "Previous month" at bounding box center [557, 411] width 19 height 19
click at [555, 495] on div "7" at bounding box center [555, 498] width 25 height 11
type input "[DATE]"
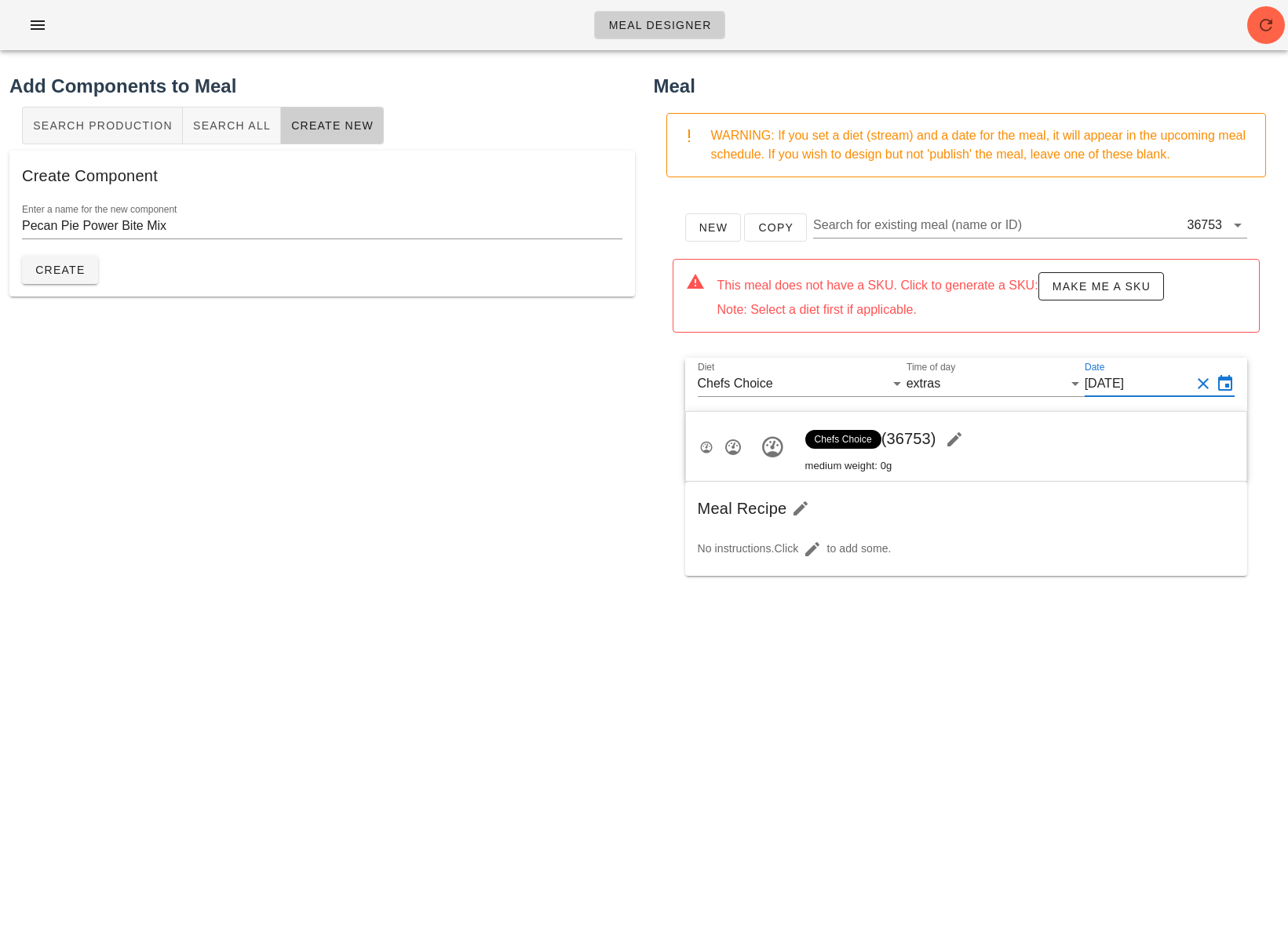
click at [431, 479] on div "Add Components to Meal Search Production Search All Create New Create Component…" at bounding box center [322, 445] width 644 height 764
click at [972, 440] on span "button" at bounding box center [954, 439] width 38 height 19
click at [938, 440] on input "Meal Name" at bounding box center [964, 439] width 268 height 25
click at [891, 437] on input "Meal Name" at bounding box center [964, 439] width 268 height 25
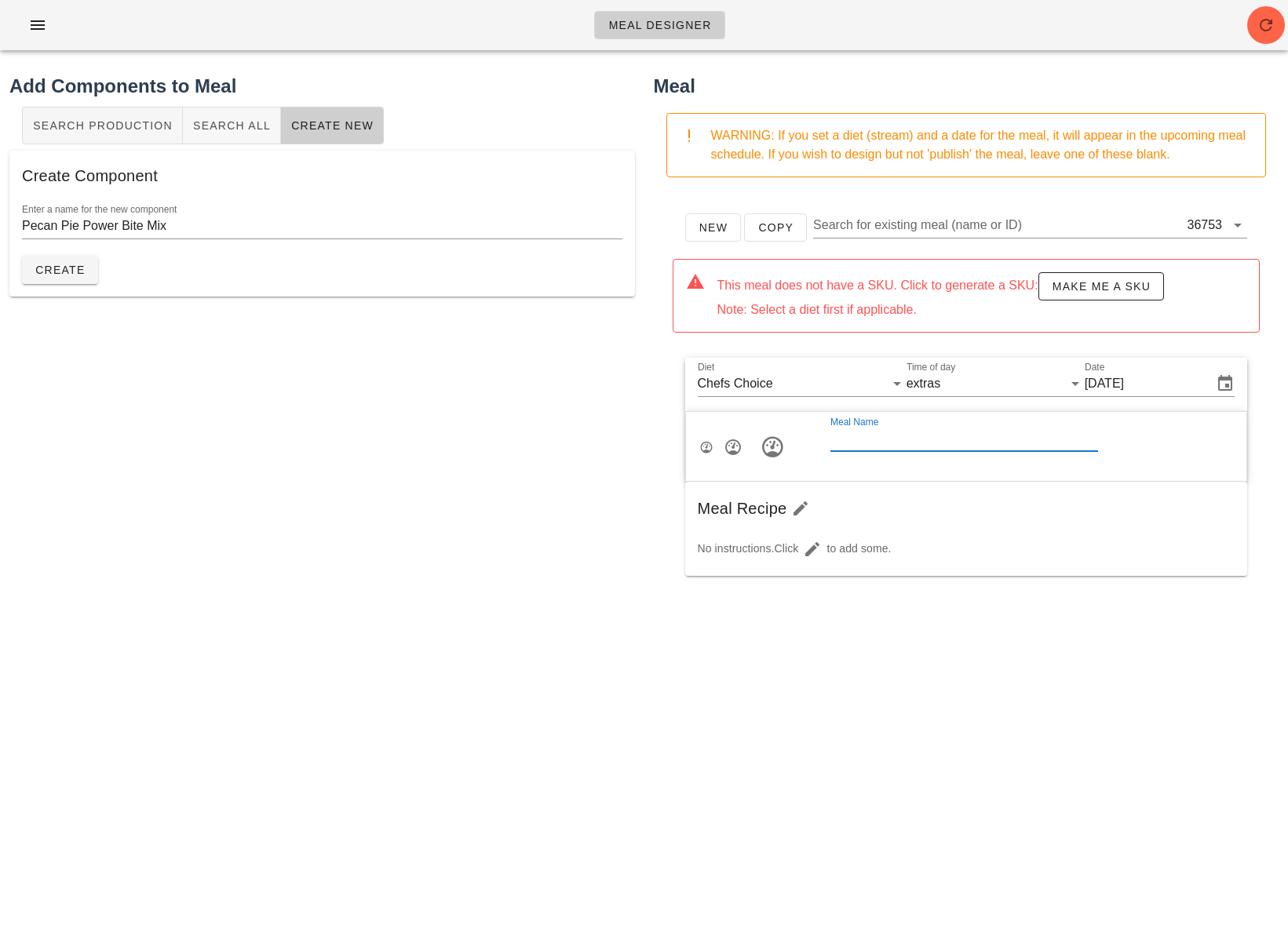
paste input "Pecan Pie Power Bites"
type input "Pecan Pie Power Bites"
click at [500, 490] on div "Add Components to Meal Search Production Search All Create New Create Component…" at bounding box center [322, 445] width 644 height 764
click at [992, 291] on span "Make me a SKU" at bounding box center [1101, 286] width 99 height 13
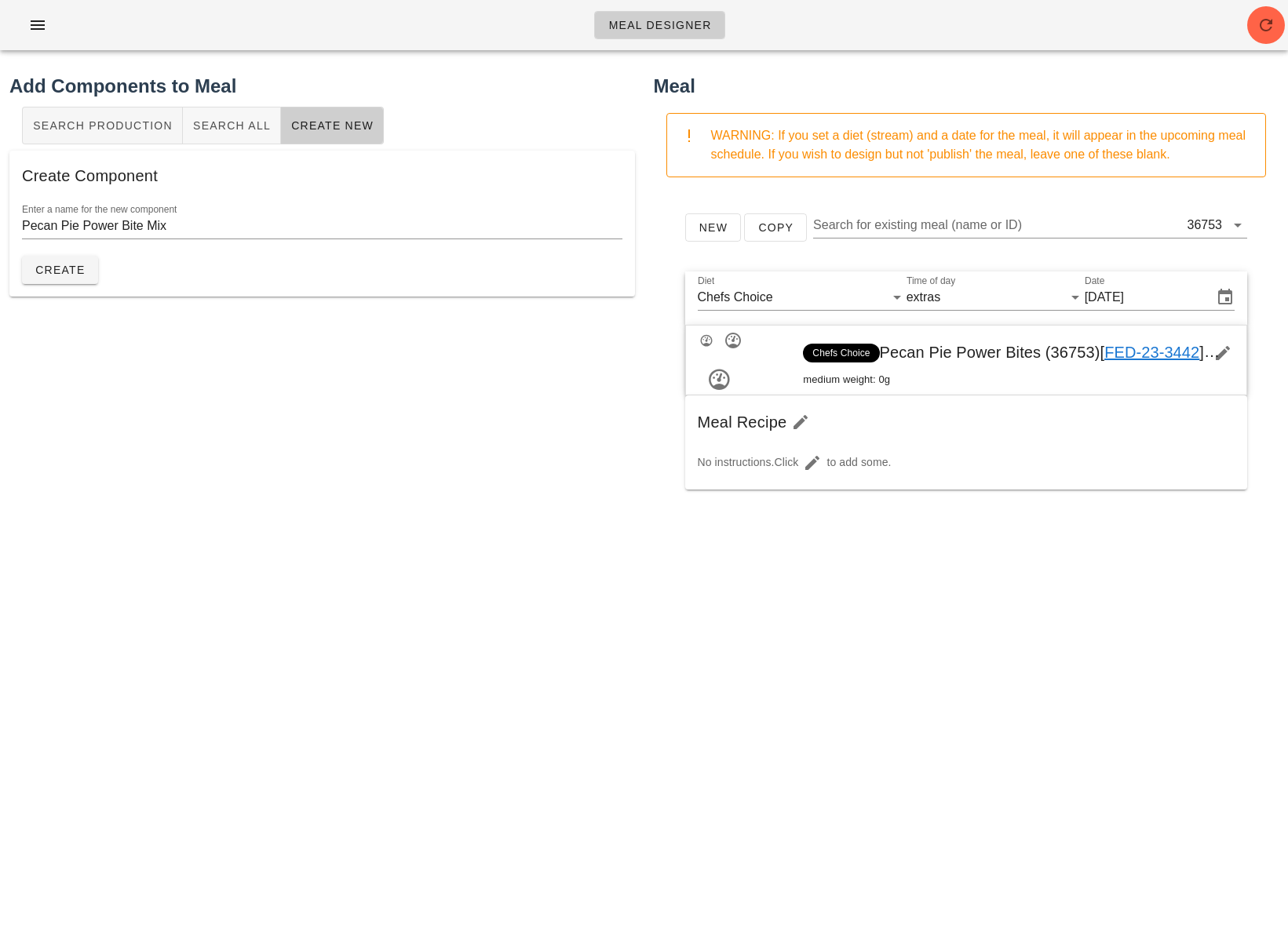
click at [494, 408] on div "Add Components to Meal Search Production Search All Create New Create Component…" at bounding box center [322, 445] width 644 height 764
click at [236, 130] on span "Search All" at bounding box center [231, 125] width 79 height 13
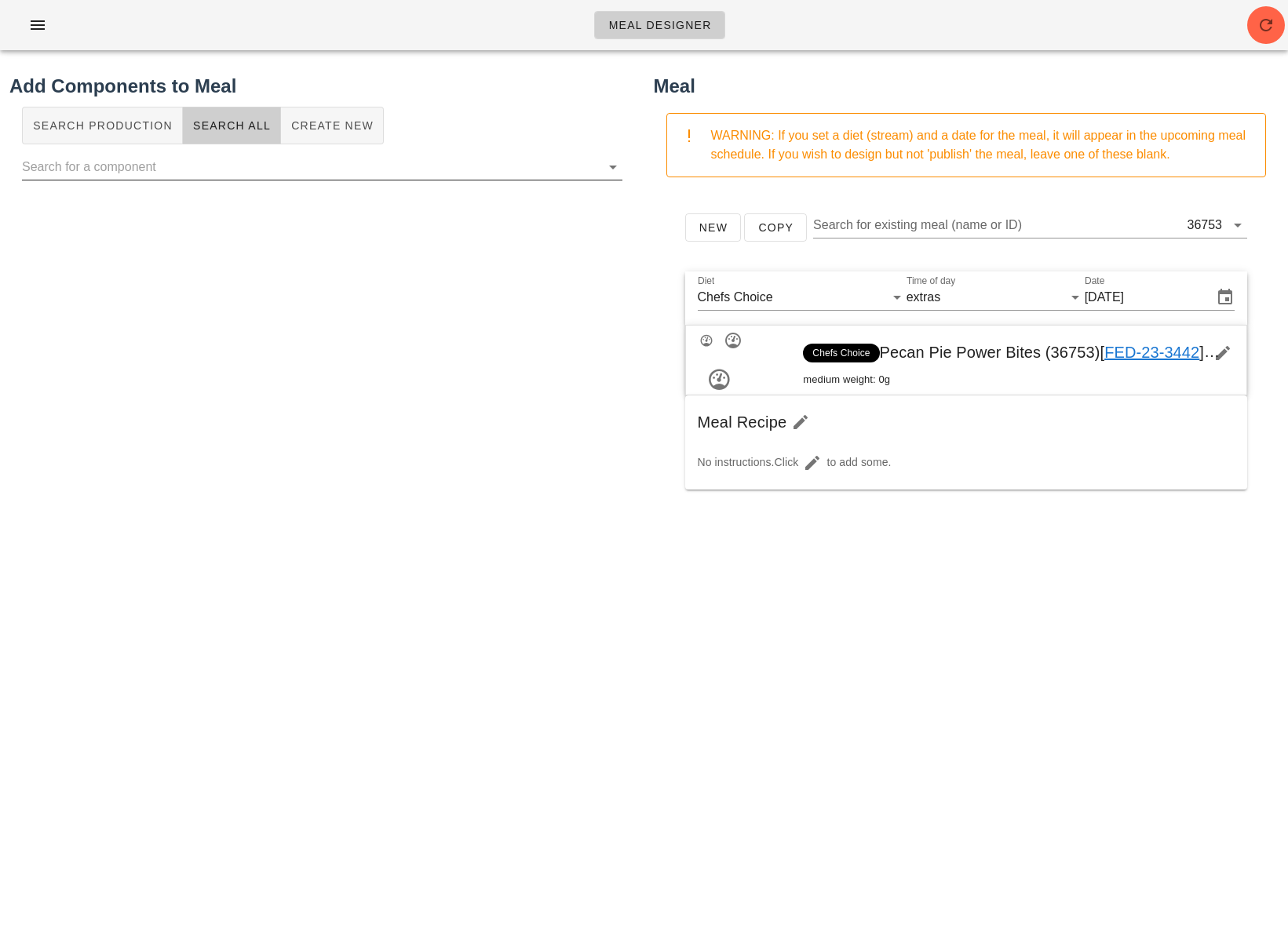
click at [284, 171] on input "text" at bounding box center [310, 167] width 576 height 25
click at [342, 174] on input "text" at bounding box center [310, 167] width 576 height 25
paste input "Sunflower Butter"
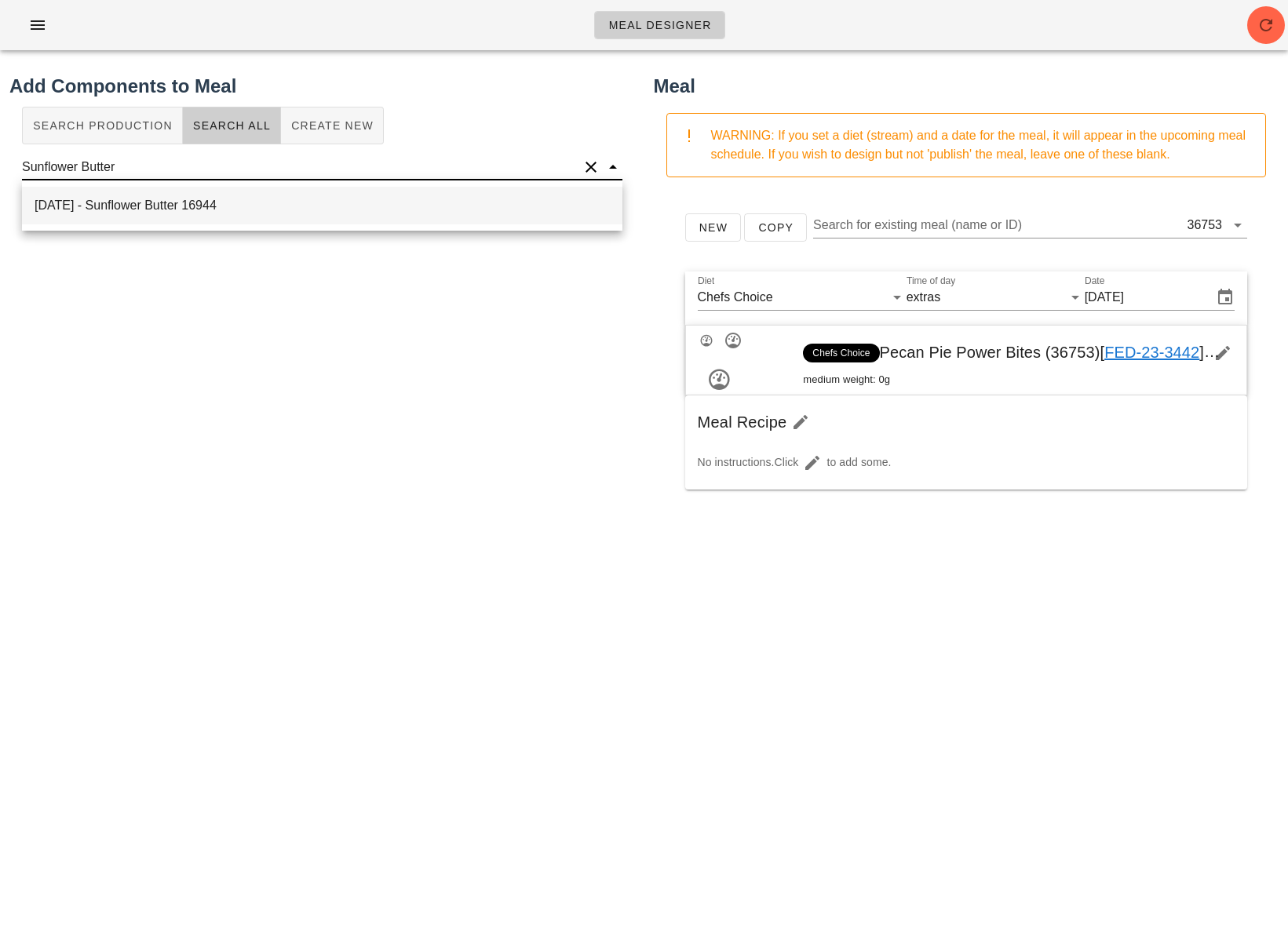
click at [255, 214] on div "2025-08-18 - Sunflower Butter 16944" at bounding box center [322, 206] width 601 height 38
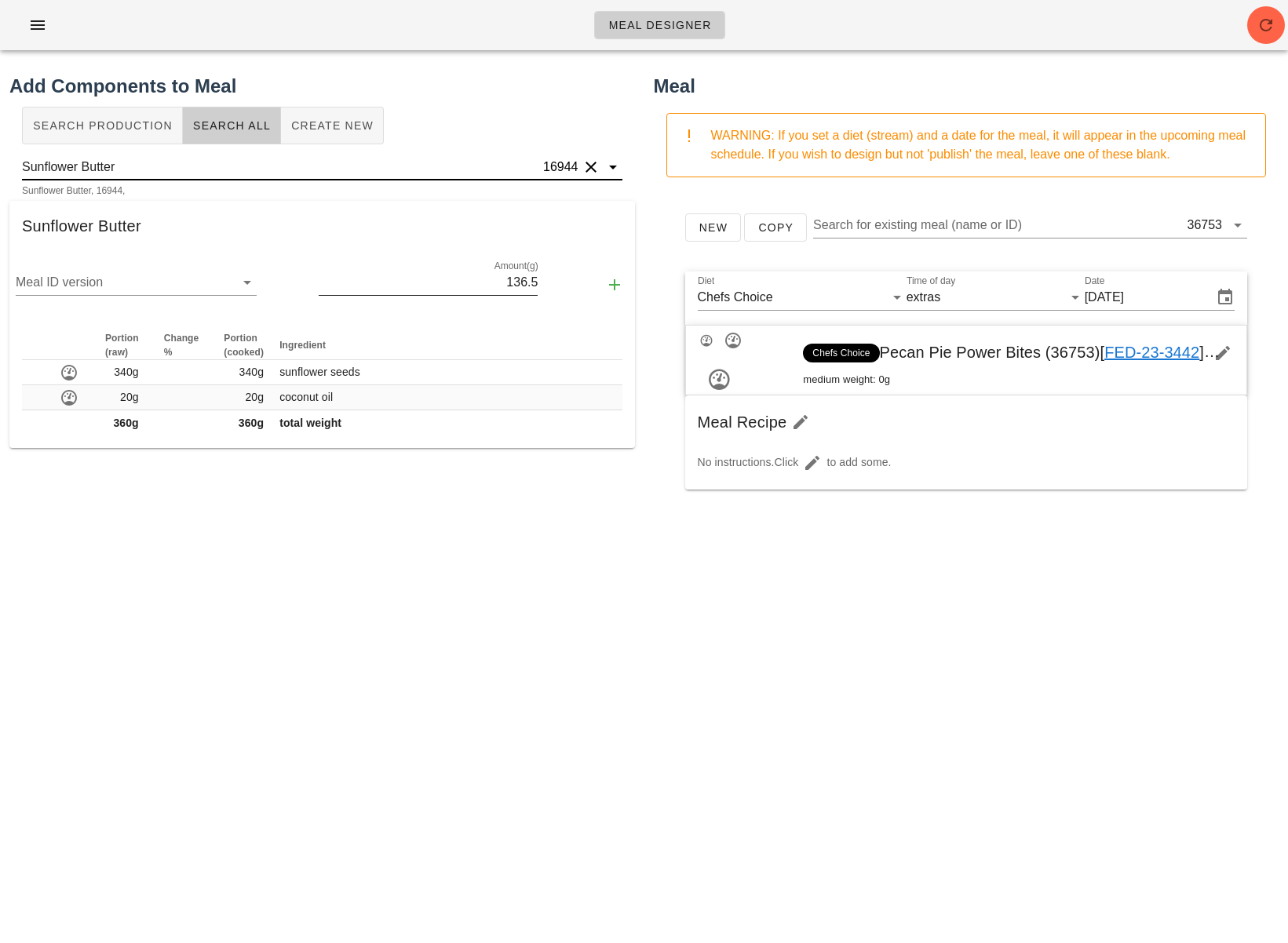
type input "Sunflower Butter"
drag, startPoint x: 491, startPoint y: 284, endPoint x: 566, endPoint y: 286, distance: 75.0
click at [566, 286] on div "Meal ID version Amount(g) 136.5" at bounding box center [322, 285] width 626 height 68
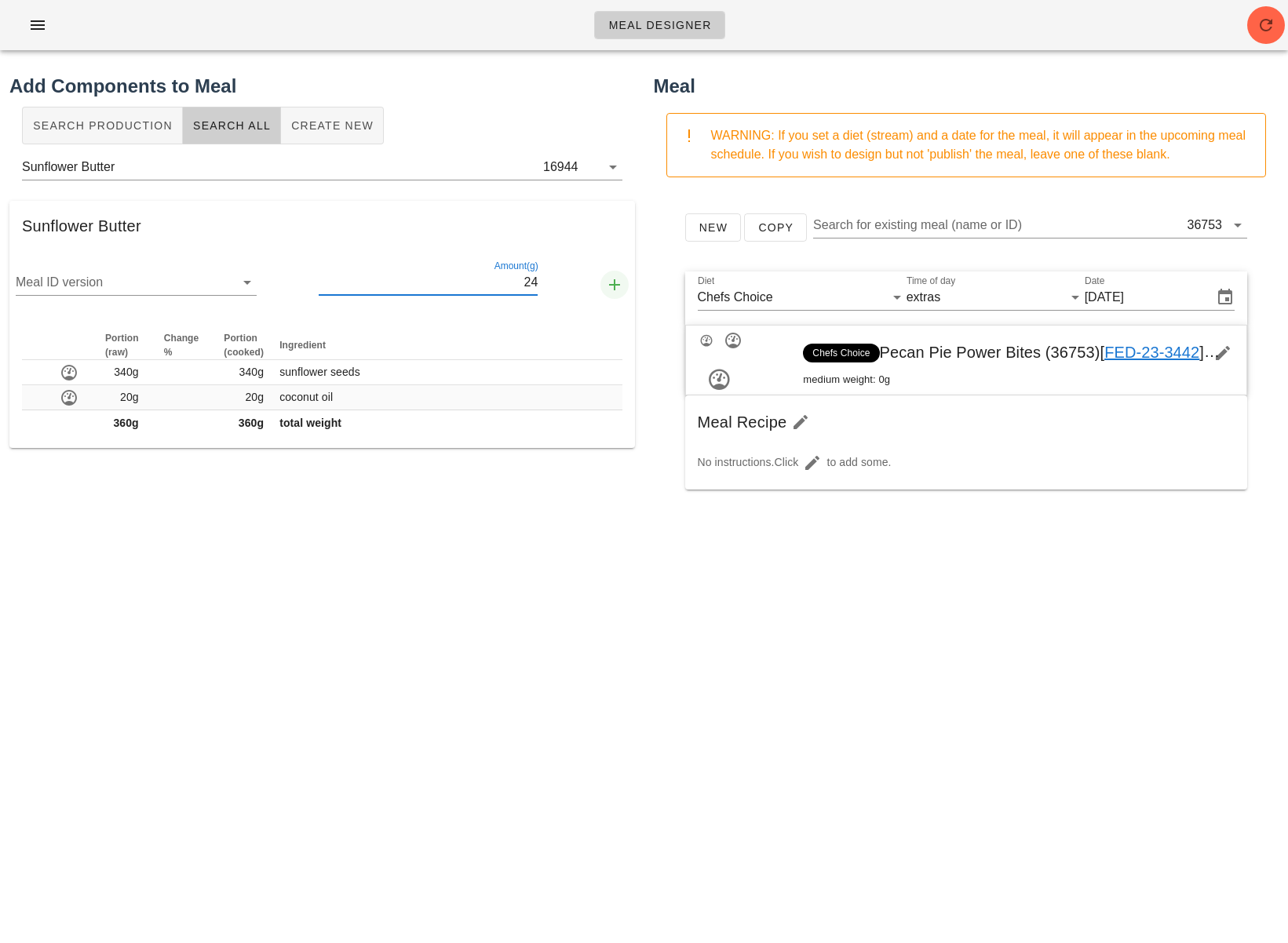
type input "24"
click at [613, 285] on icon "button" at bounding box center [615, 285] width 19 height 19
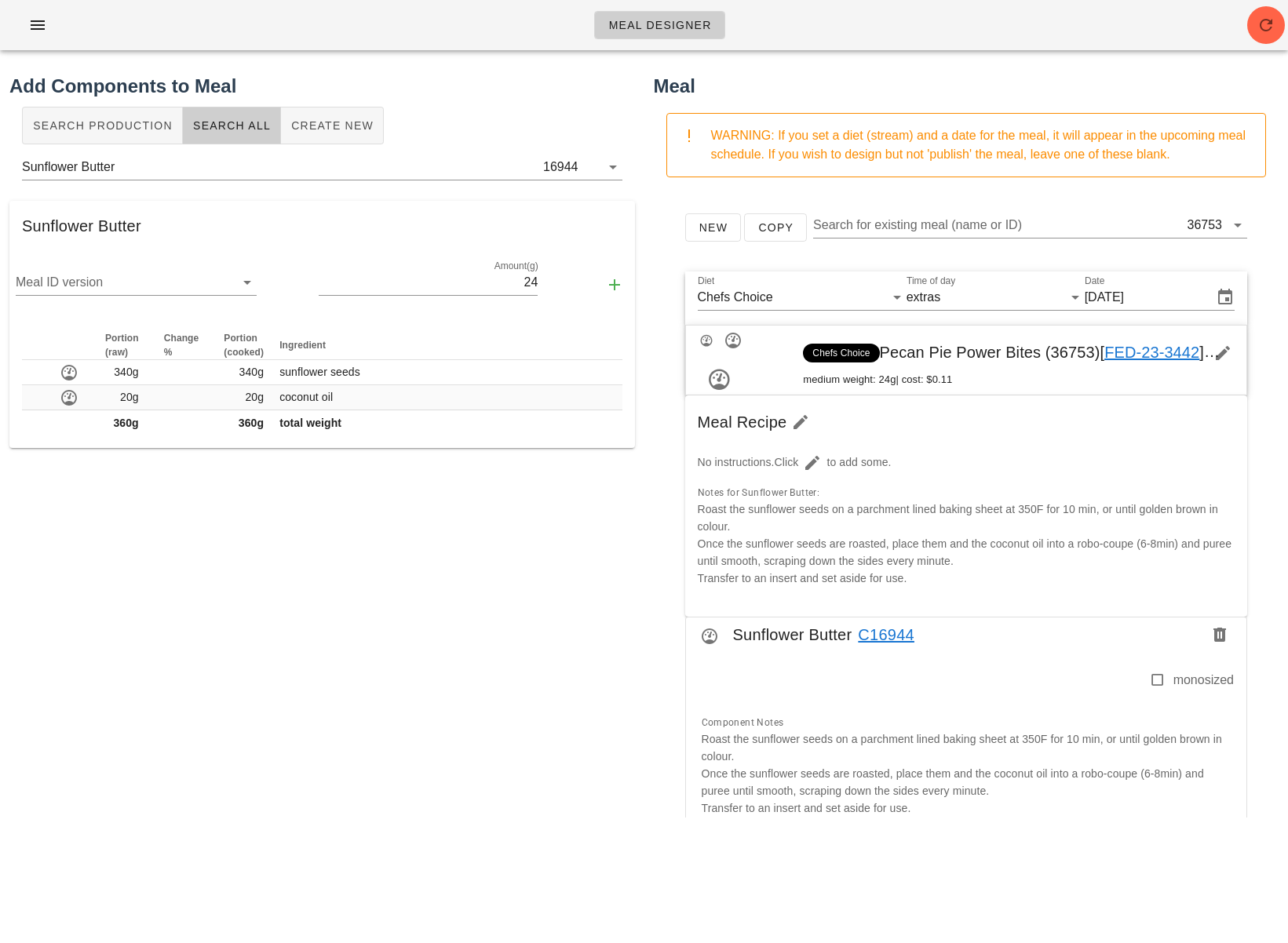
click at [540, 460] on div "Add Components to Meal Search Production Search All Create New Sunflower Butter…" at bounding box center [322, 445] width 644 height 764
click at [588, 166] on button "Clear" at bounding box center [591, 167] width 19 height 19
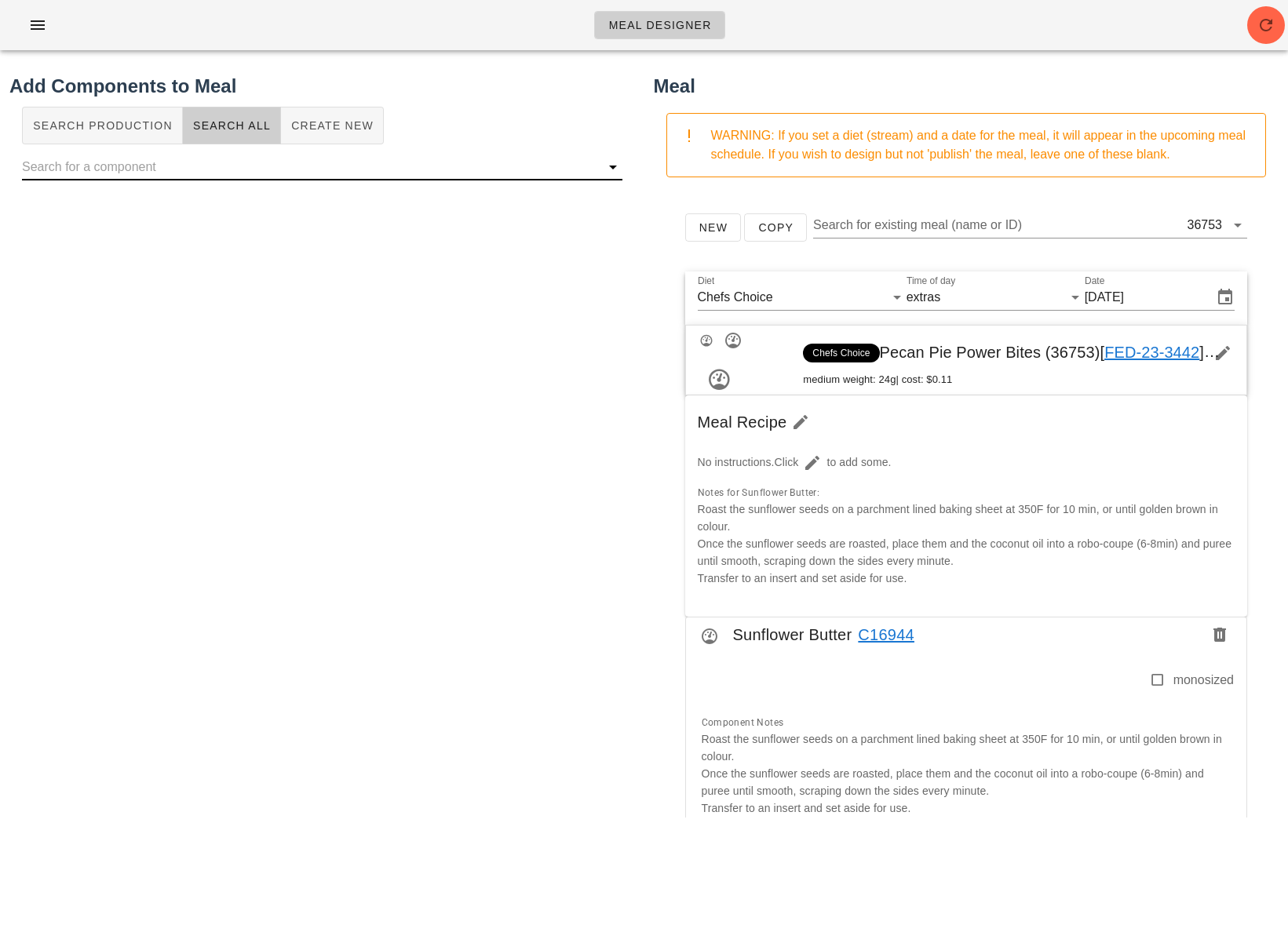
click at [457, 172] on input "text" at bounding box center [310, 167] width 576 height 25
click at [267, 262] on div "Add Components to Meal Search Production Search All Create New" at bounding box center [322, 445] width 644 height 764
click at [200, 171] on input "text" at bounding box center [310, 167] width 576 height 25
click at [384, 173] on input "text" at bounding box center [310, 167] width 576 height 25
paste input "Pecan Pie Power Bites"
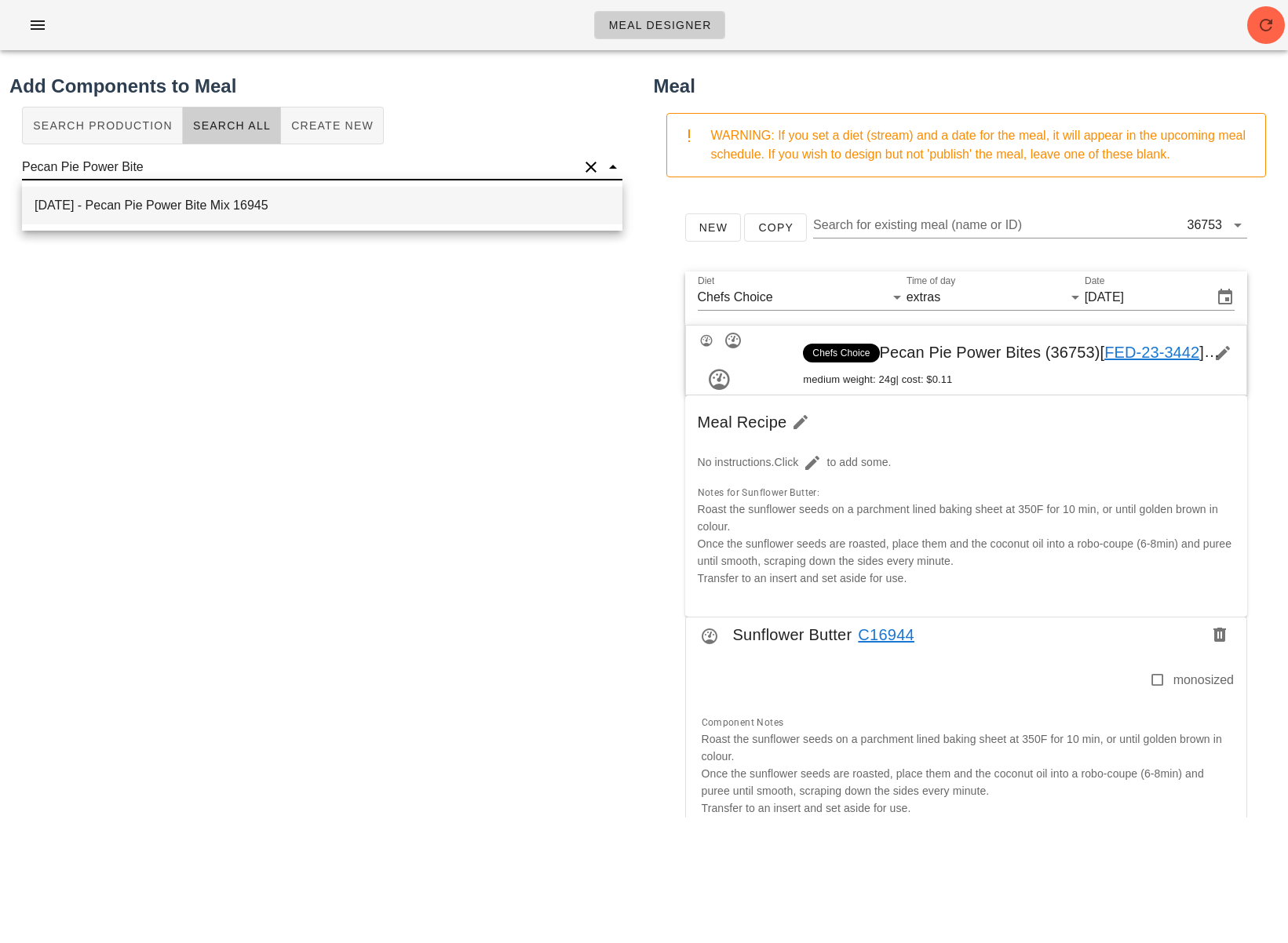
click at [369, 221] on div "2025-08-18 - Pecan Pie Power Bite Mix 16945" at bounding box center [322, 206] width 601 height 38
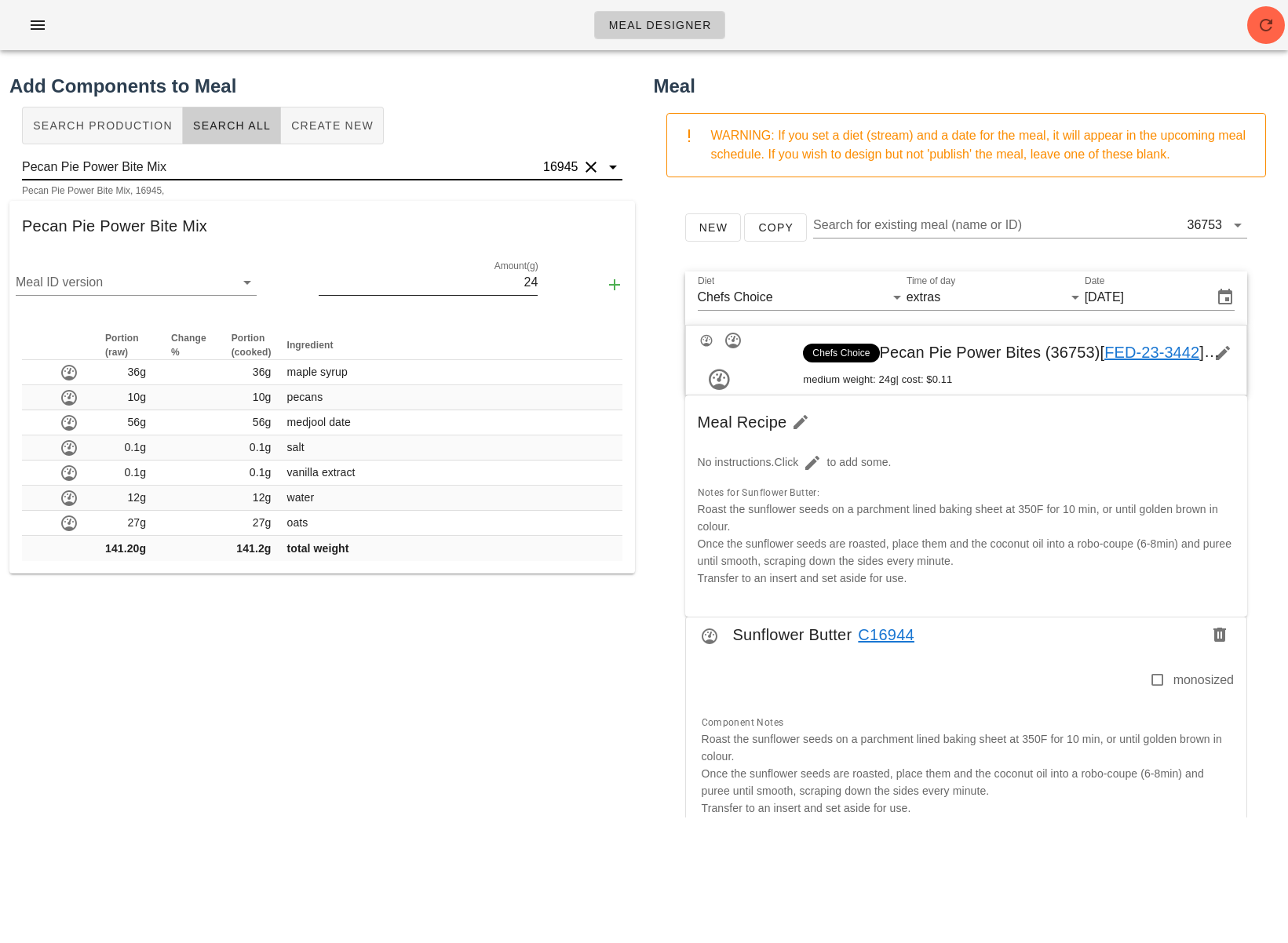
type input "Pecan Pie Power Bite Mix"
drag, startPoint x: 494, startPoint y: 283, endPoint x: 572, endPoint y: 269, distance: 79.2
click at [572, 269] on div "Meal ID version Amount(g) 24" at bounding box center [322, 285] width 626 height 68
click at [555, 283] on div "Meal ID version Amount(g) 24" at bounding box center [322, 285] width 626 height 68
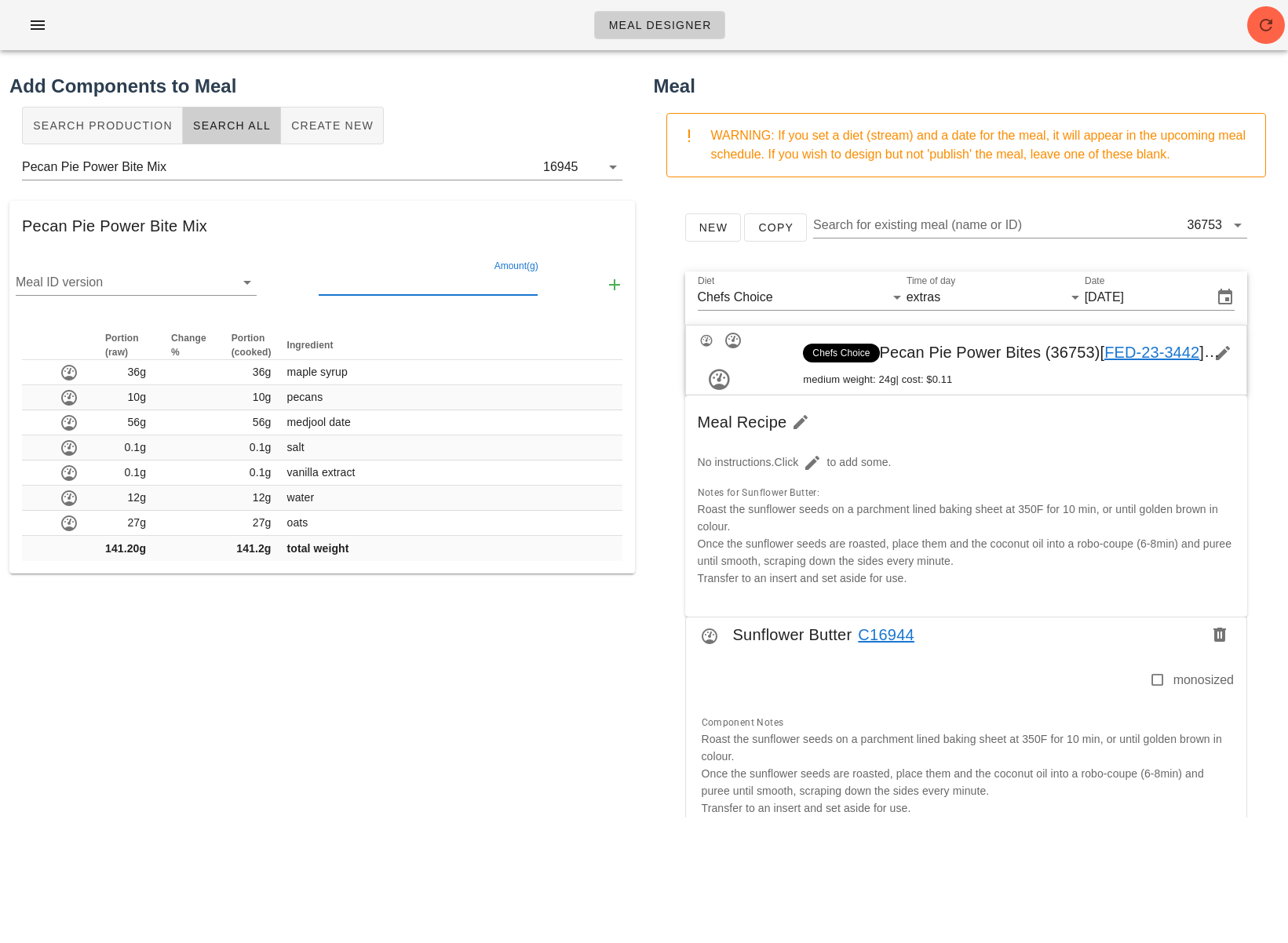
scroll to position [0, 0]
type input "141.2"
click at [612, 284] on icon "button" at bounding box center [615, 285] width 19 height 19
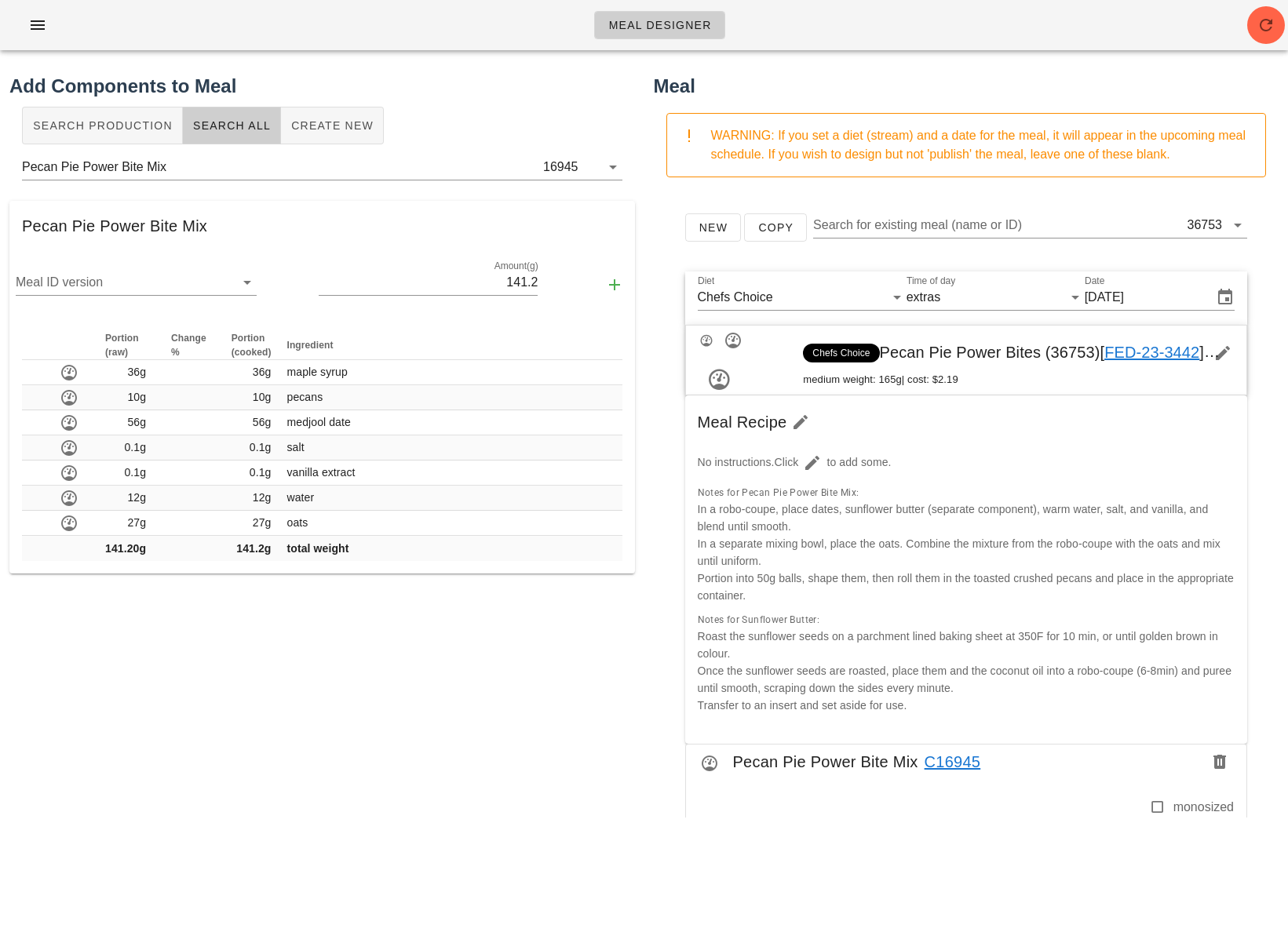
click at [569, 758] on div "Add Components to Meal Search Production Search All Create New Pecan Pie Power …" at bounding box center [322, 445] width 644 height 764
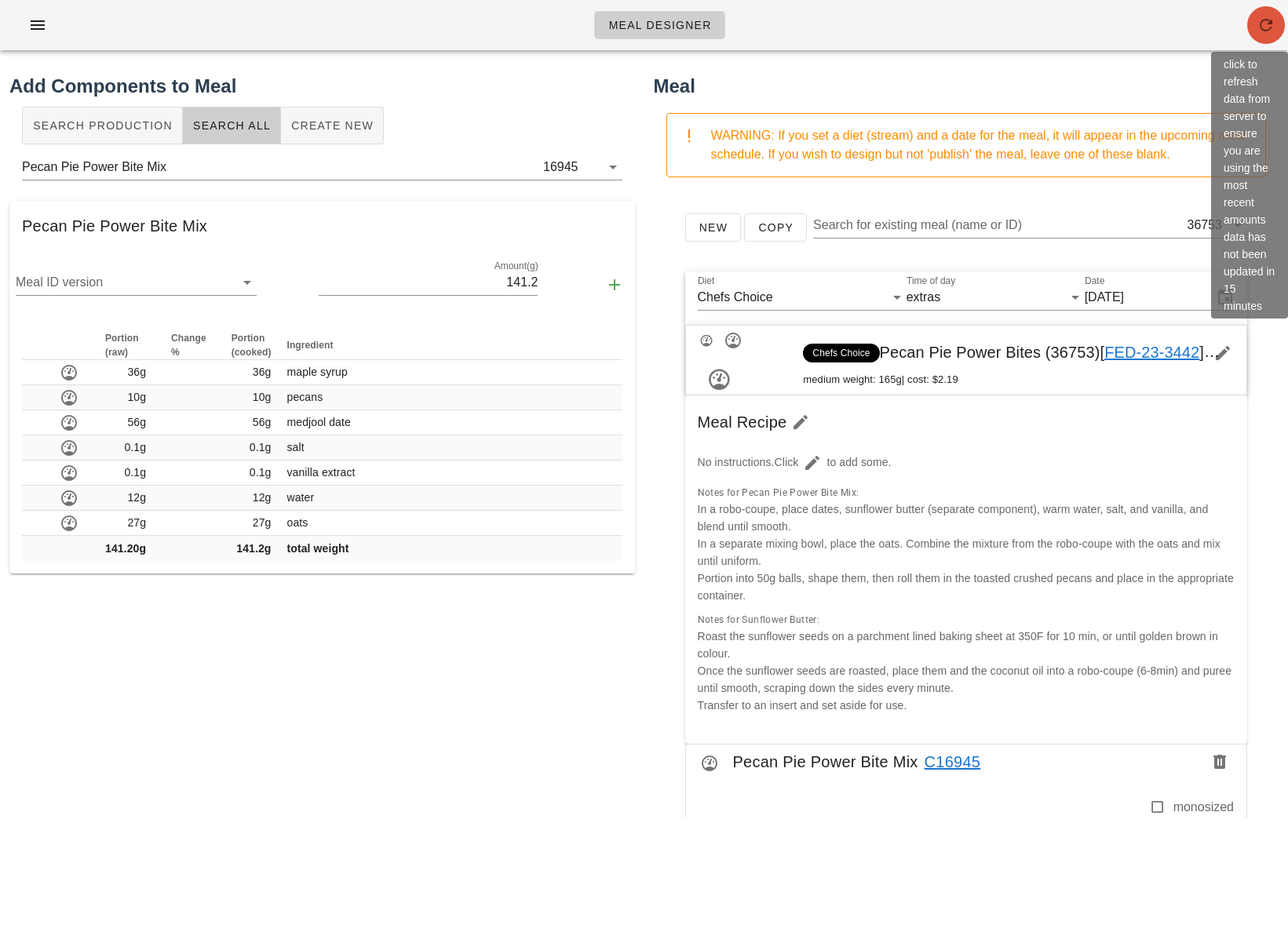
click at [992, 39] on button "button" at bounding box center [1266, 25] width 38 height 38
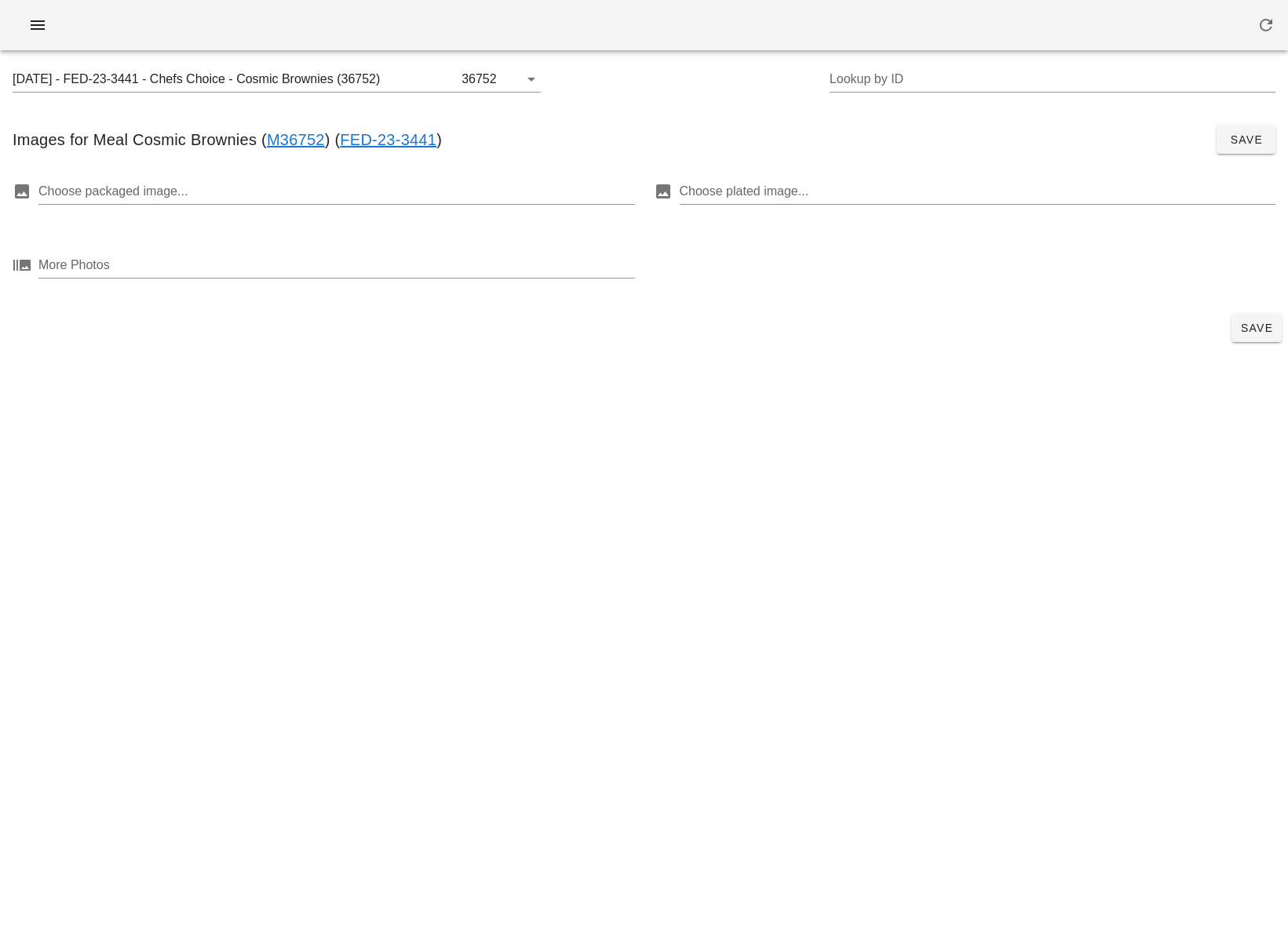
click at [534, 429] on div "[DATE] - FED-23-3441 - Chefs Choice - Cosmic Brownies (36752) 36752 Lookup by I…" at bounding box center [644, 472] width 1288 height 943
click at [746, 579] on div "[DATE] - FED-23-3441 - Chefs Choice - Cosmic Brownies (36752) 36752 Lookup by I…" at bounding box center [644, 472] width 1288 height 943
click at [237, 199] on div at bounding box center [335, 191] width 594 height 25
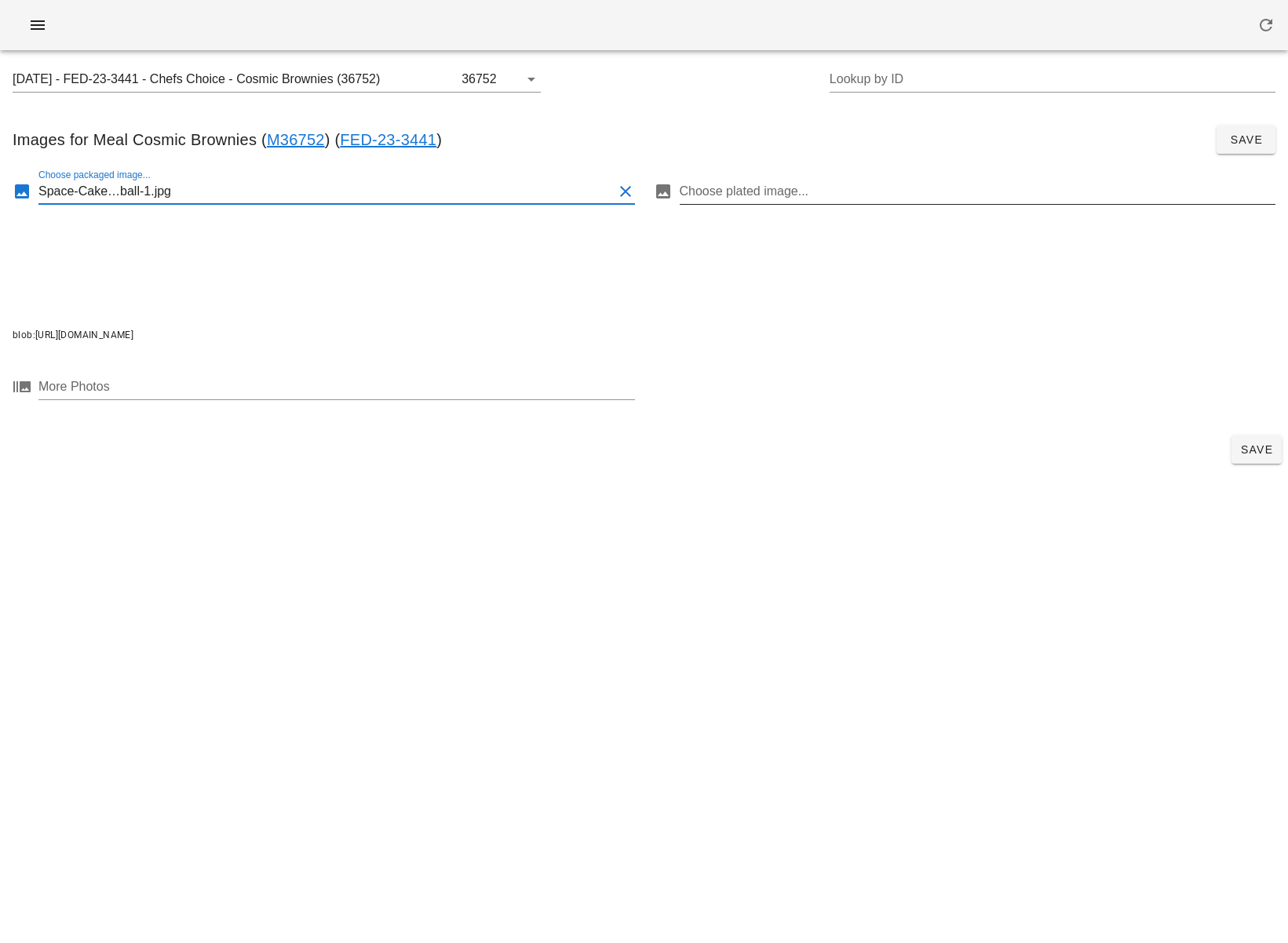
click at [770, 196] on div at bounding box center [976, 191] width 594 height 25
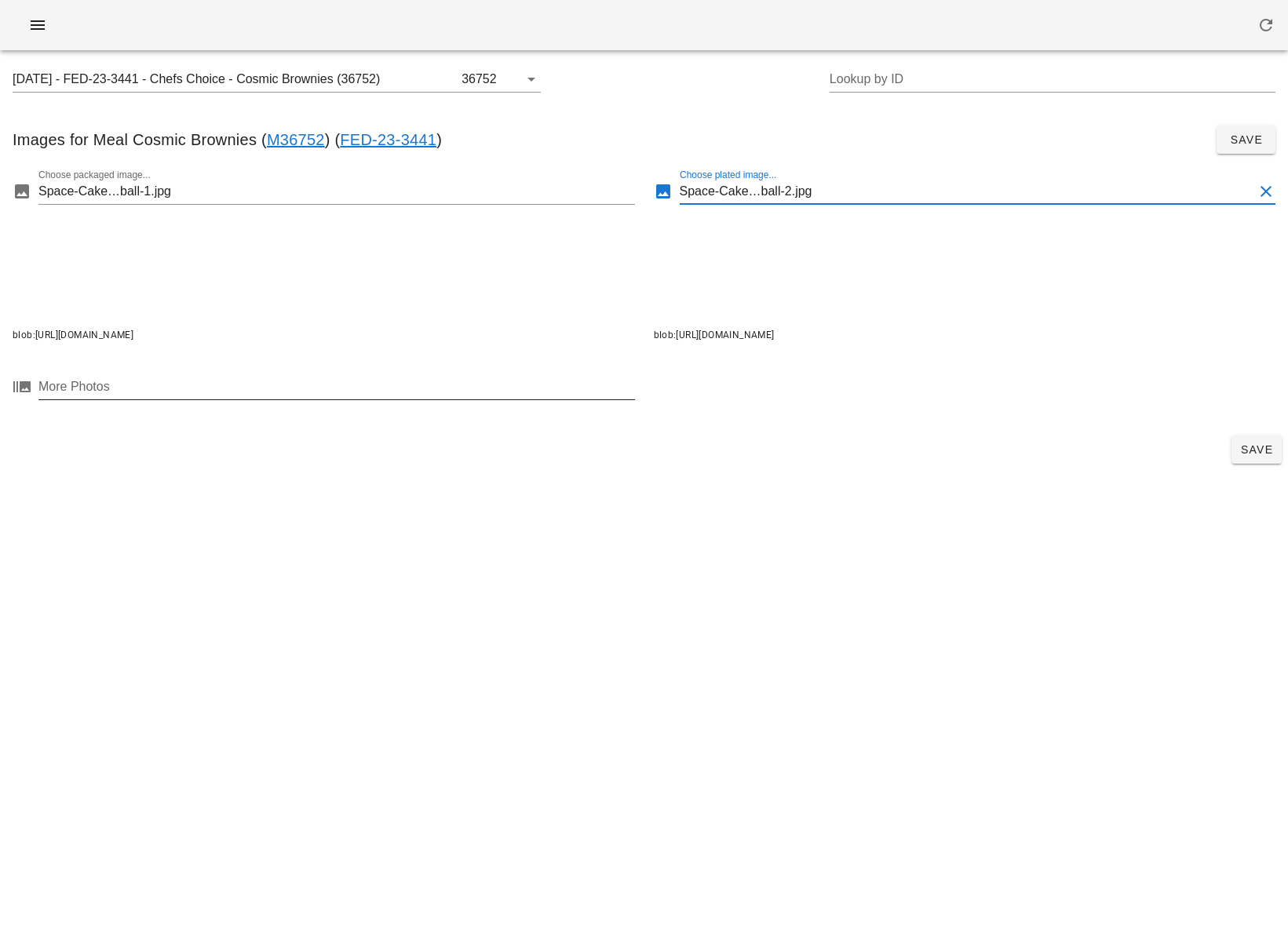
click at [533, 391] on div at bounding box center [335, 387] width 594 height 25
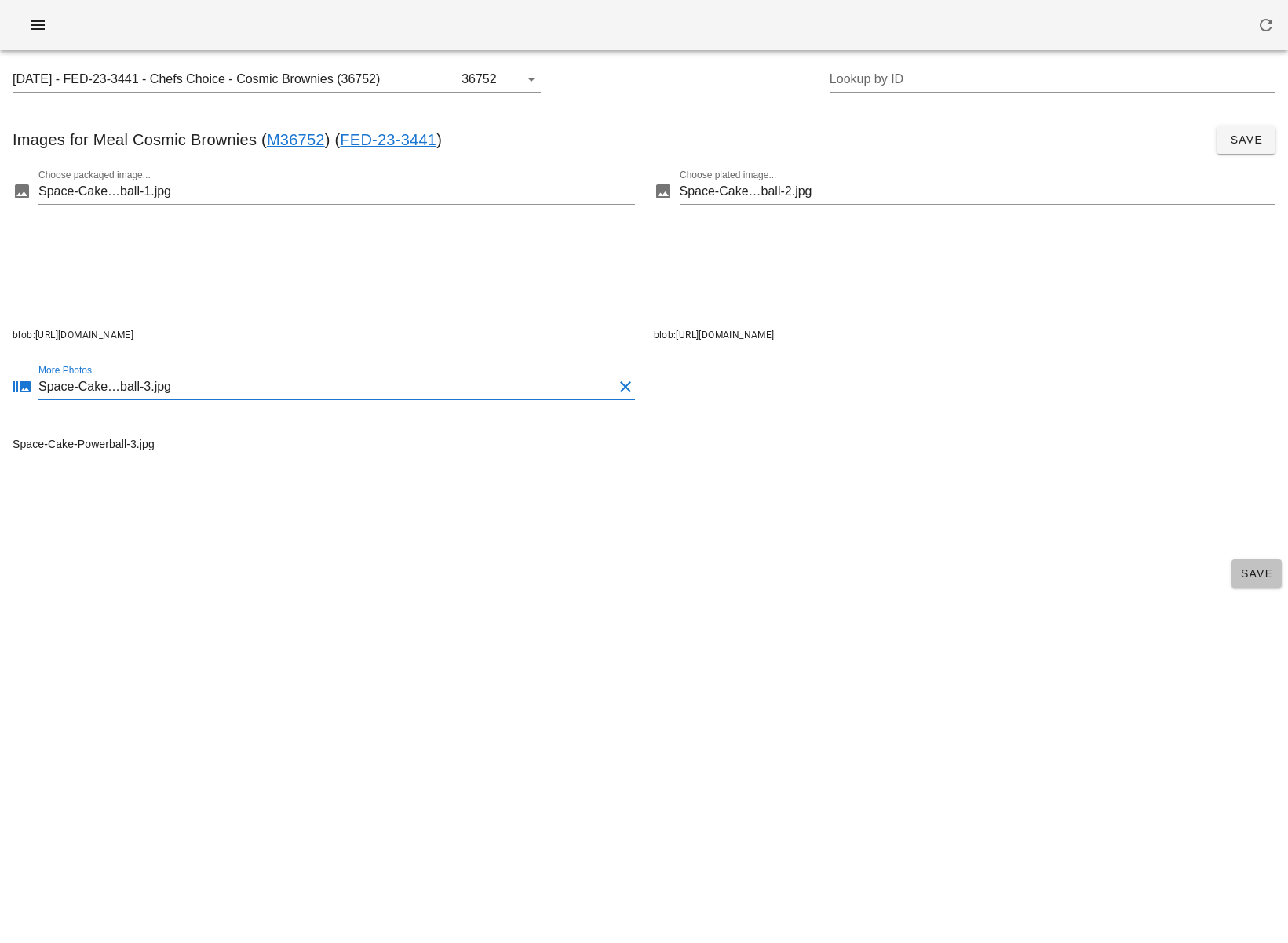
click at [1257, 565] on button "Save" at bounding box center [1256, 573] width 50 height 28
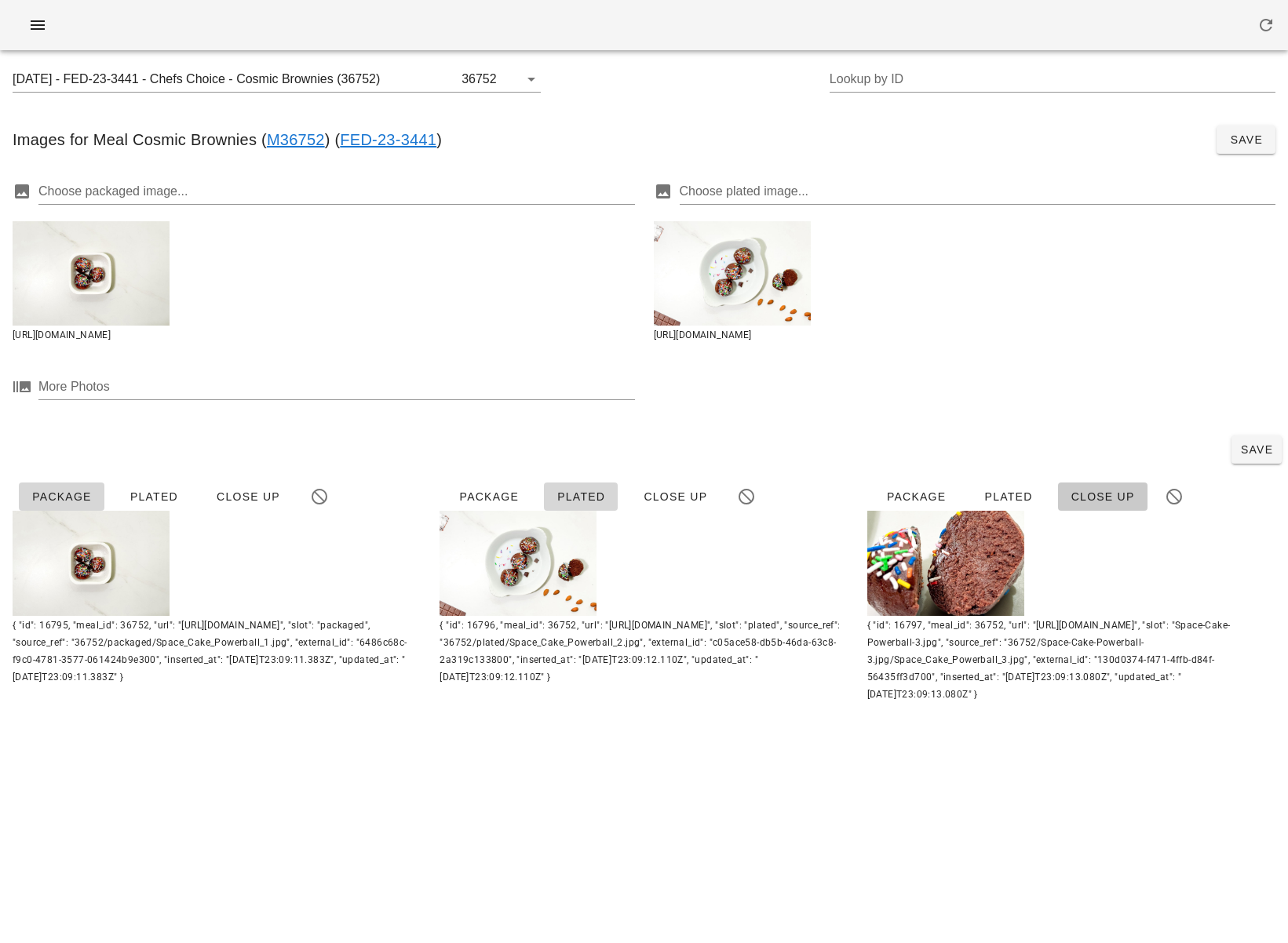
click at [1089, 490] on span "Close Up" at bounding box center [1102, 496] width 64 height 13
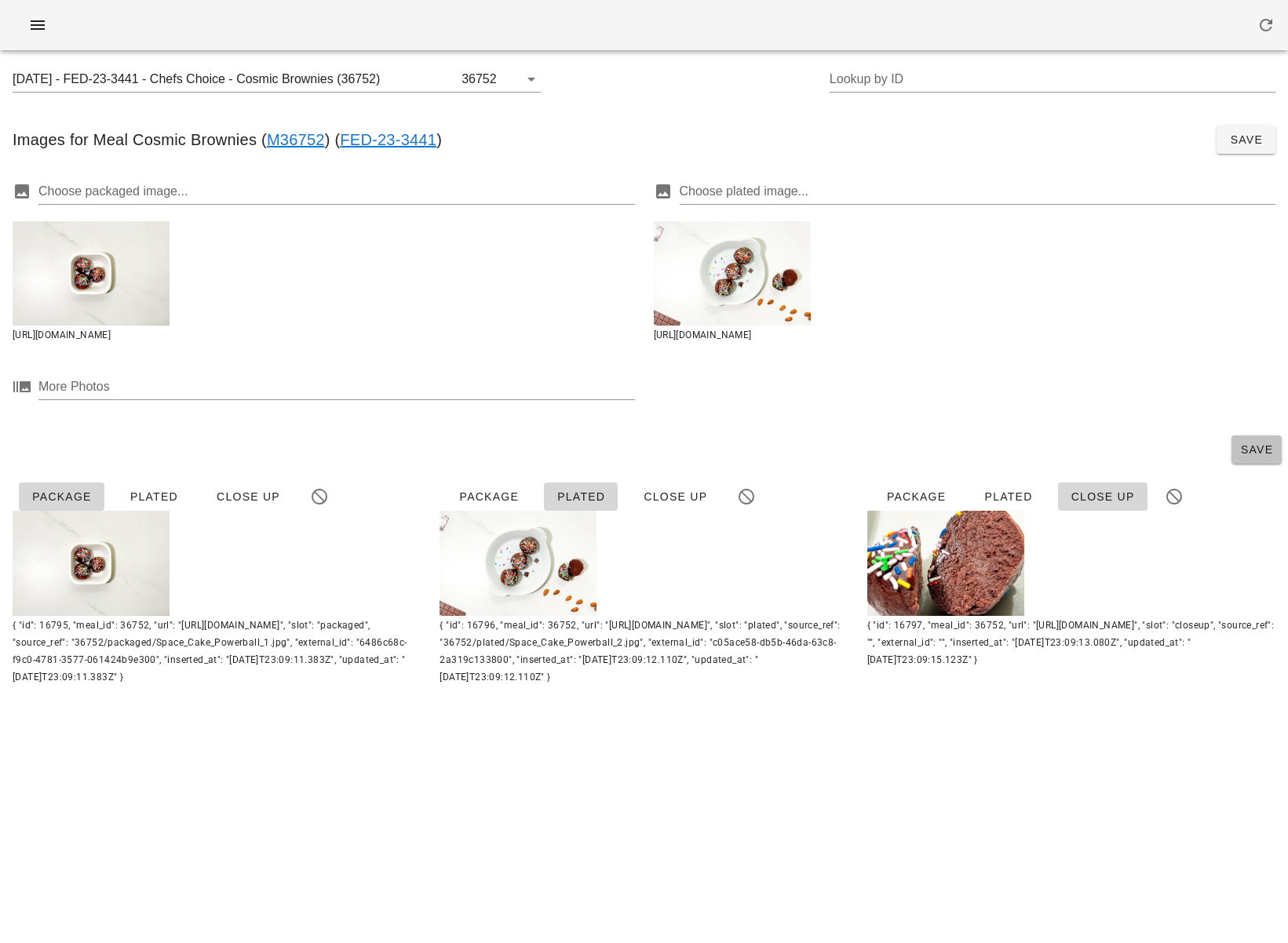
click at [1250, 452] on span "Save" at bounding box center [1257, 450] width 38 height 13
click at [388, 79] on input "[DATE] - FED-23-3441 - Chefs Choice - Cosmic Brownies (36752)" at bounding box center [236, 79] width 446 height 25
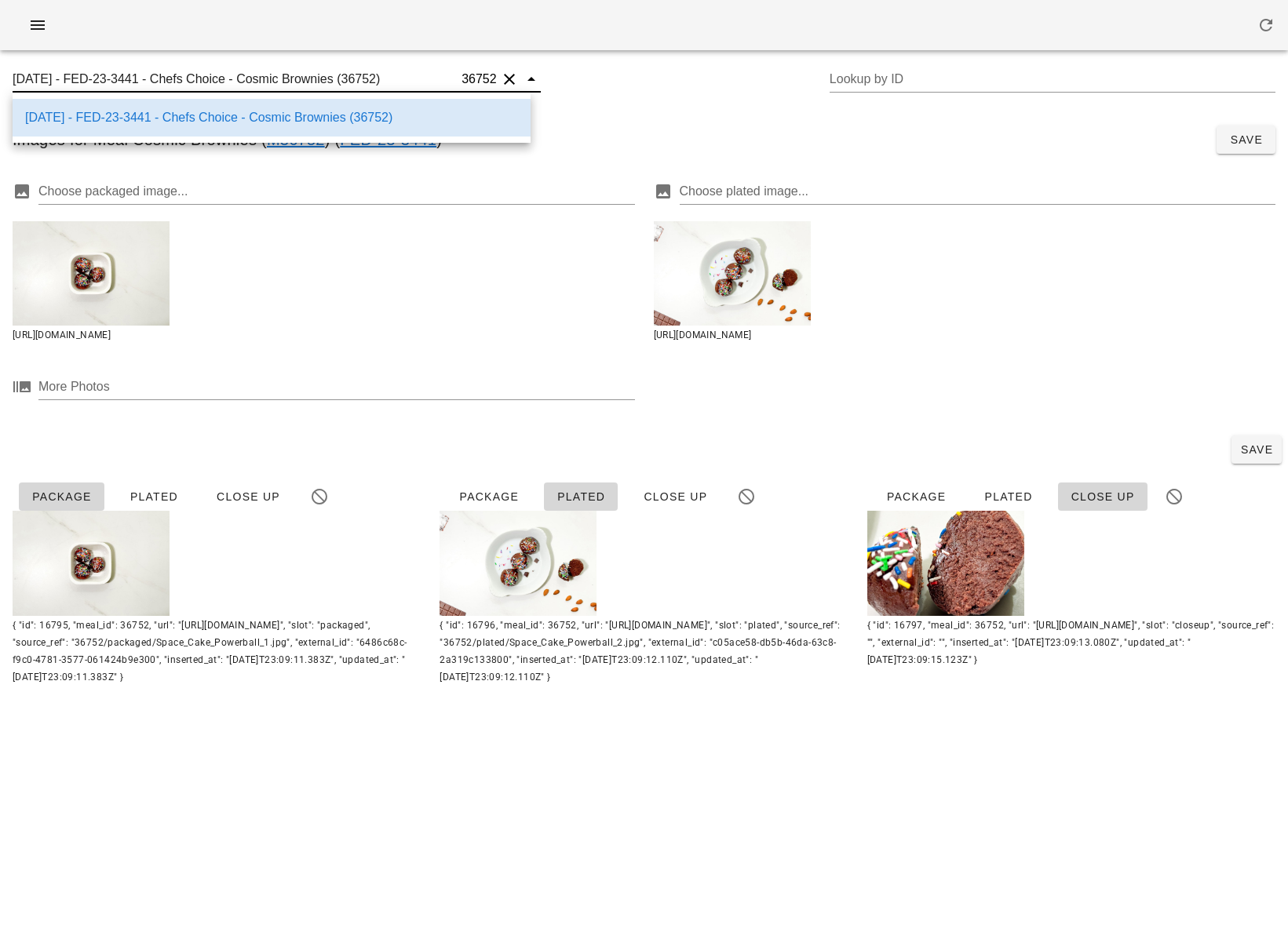
scroll to position [1, 0]
click at [363, 80] on input "[DATE] - FED-23-3441 - Chefs Choice - Cosmic Brownies (36752)" at bounding box center [236, 79] width 446 height 25
drag, startPoint x: 362, startPoint y: 80, endPoint x: 395, endPoint y: 80, distance: 33.0
click at [395, 80] on input "[DATE] - FED-23-3441 - Chefs Choice - Cosmic Brownies (36752)" at bounding box center [236, 79] width 446 height 25
click at [582, 121] on div "Images for Meal Cosmic Brownies ( M36752 ) ( FED-23-3441 ) Save" at bounding box center [644, 139] width 1288 height 53
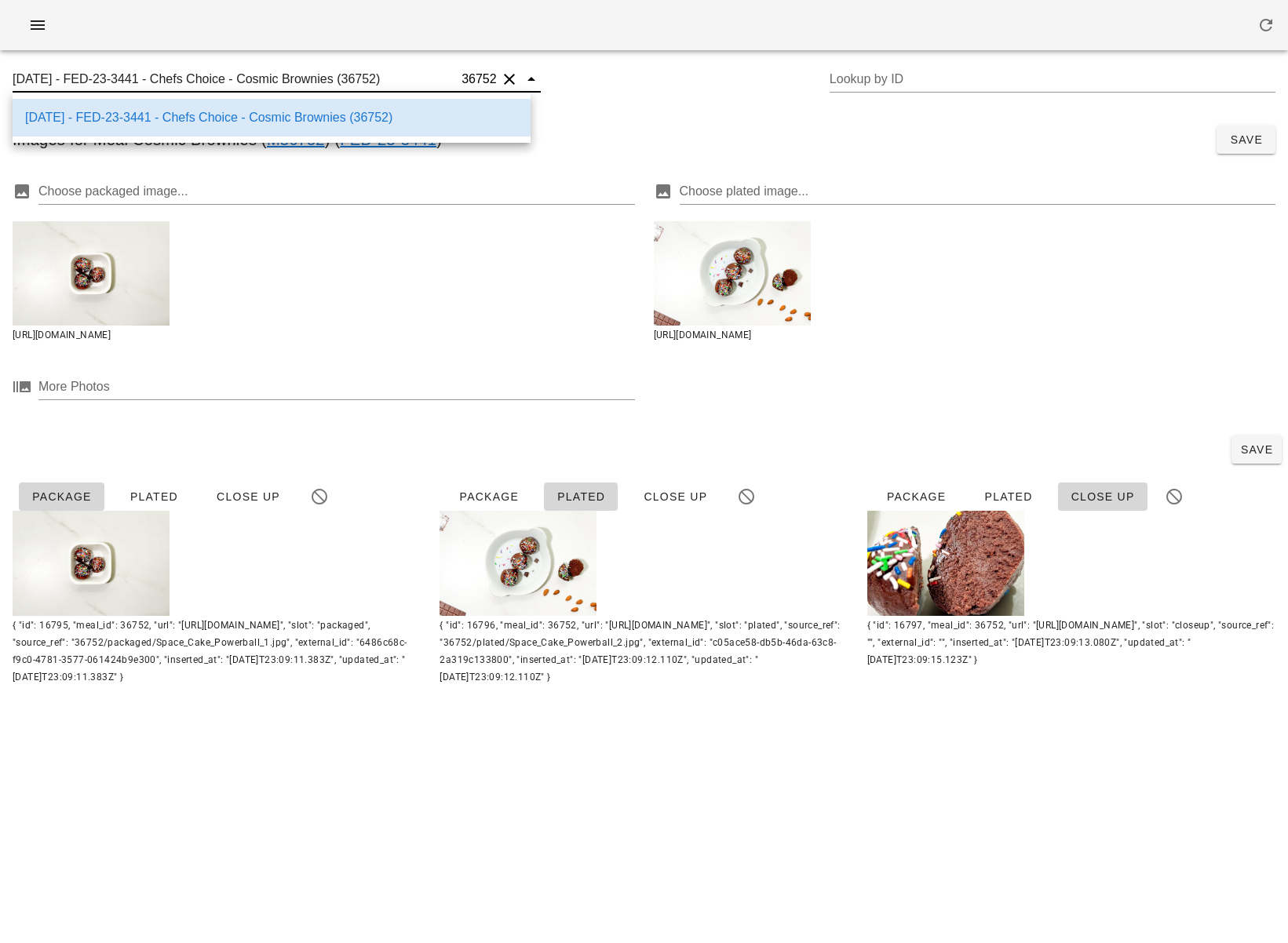
scroll to position [0, 0]
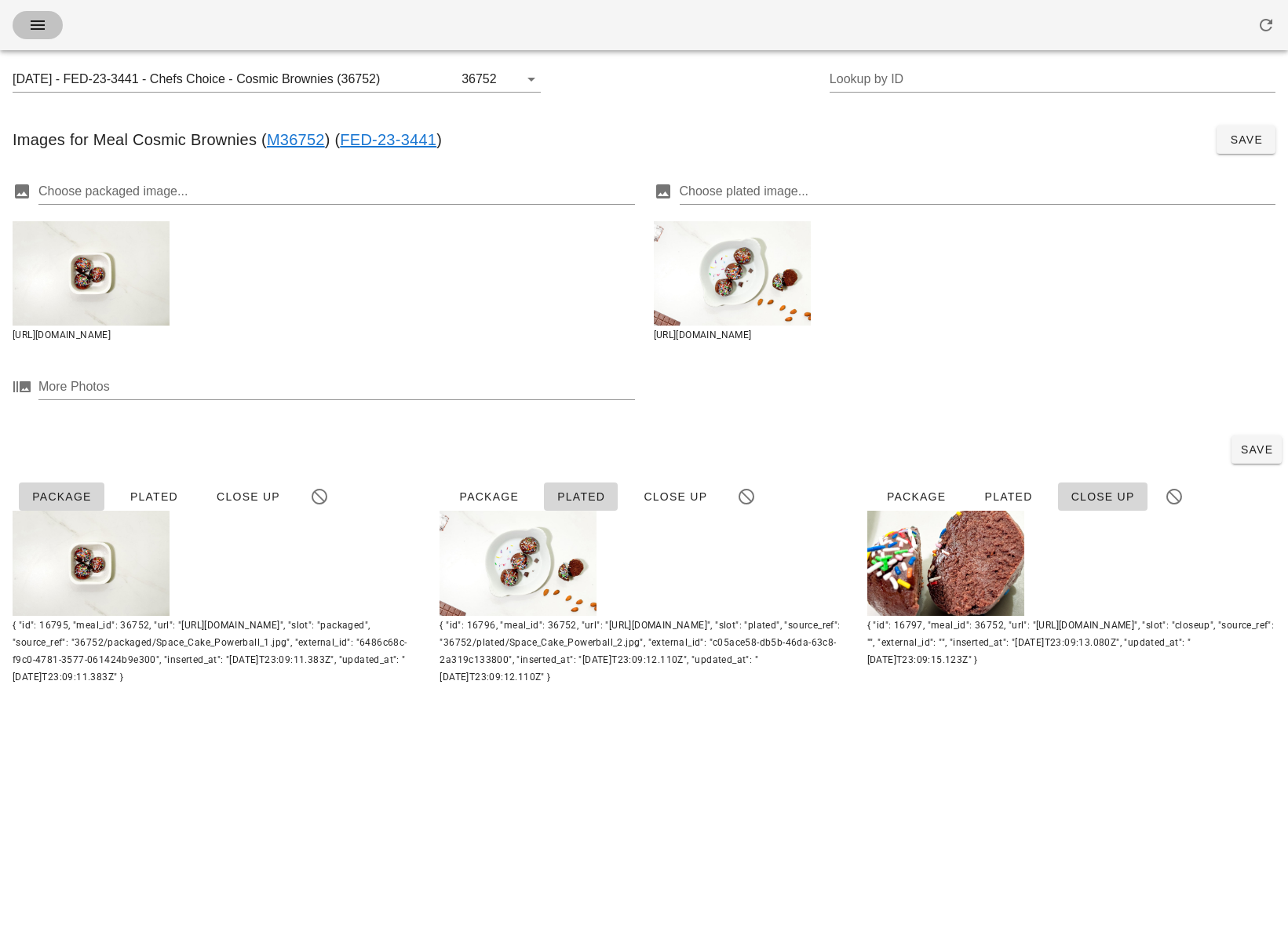
click at [46, 25] on icon "button" at bounding box center [37, 25] width 19 height 19
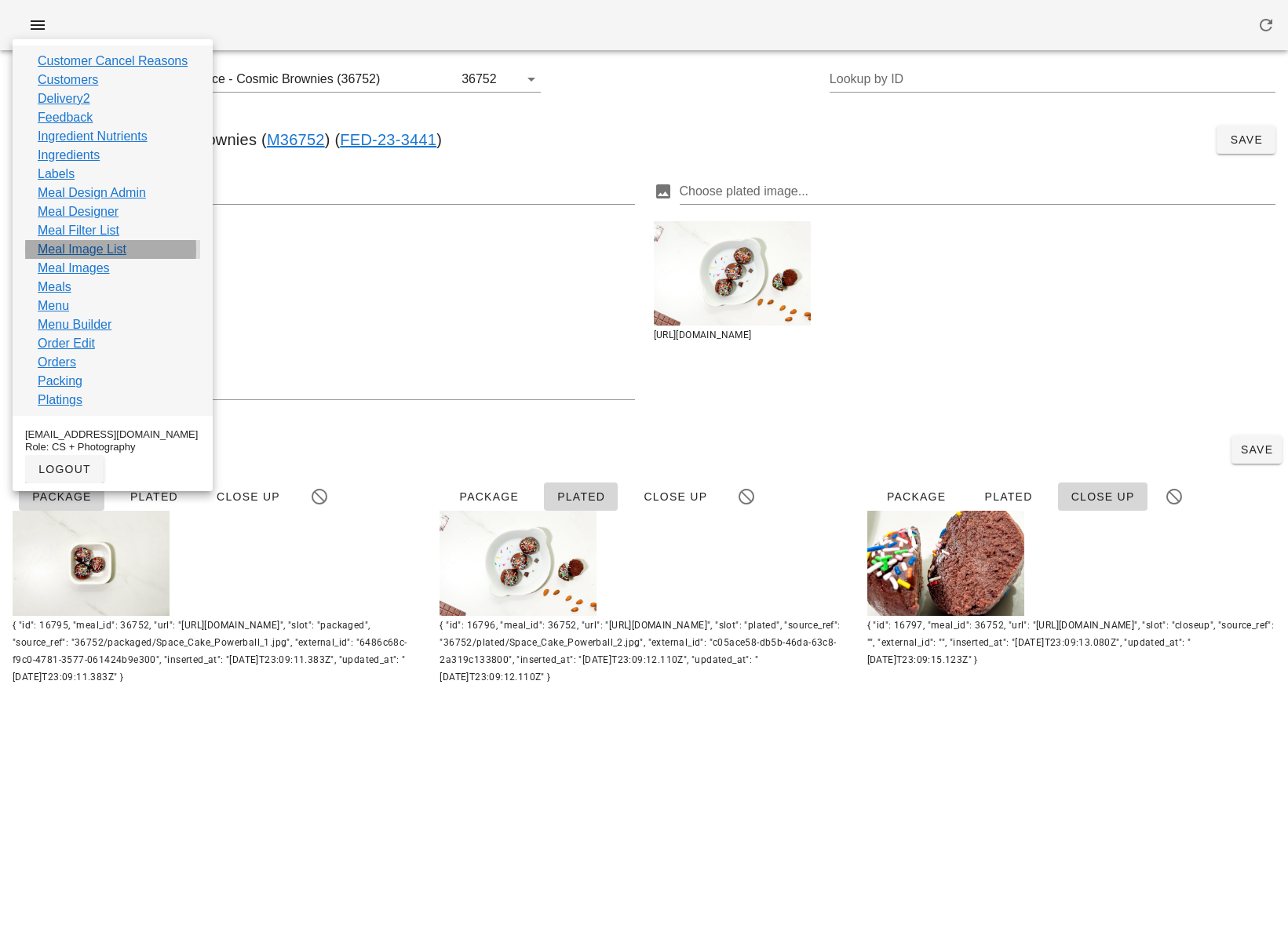
click at [133, 247] on div "Meal Image List" at bounding box center [112, 249] width 175 height 19
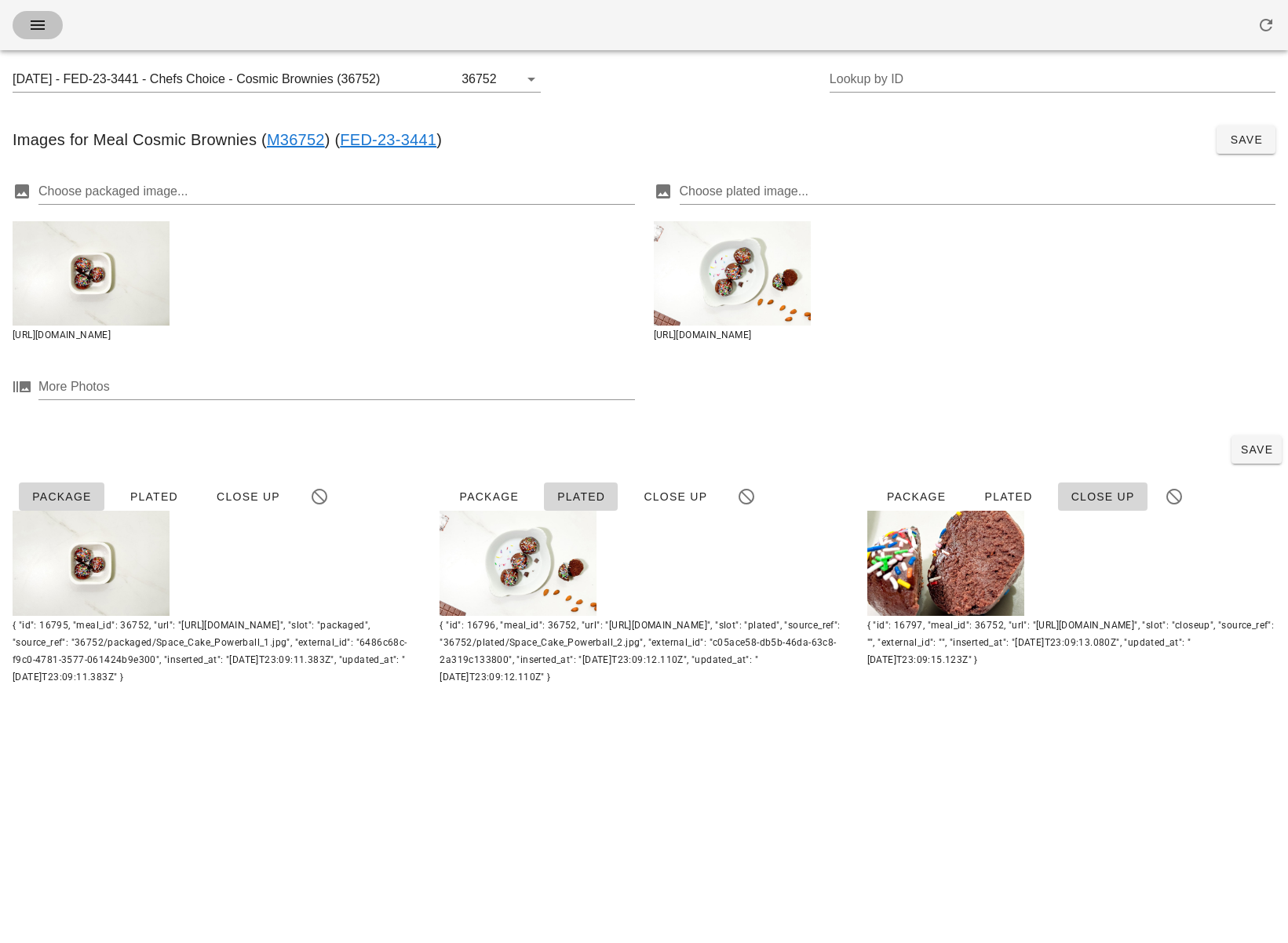
click at [39, 31] on icon "button" at bounding box center [37, 25] width 19 height 19
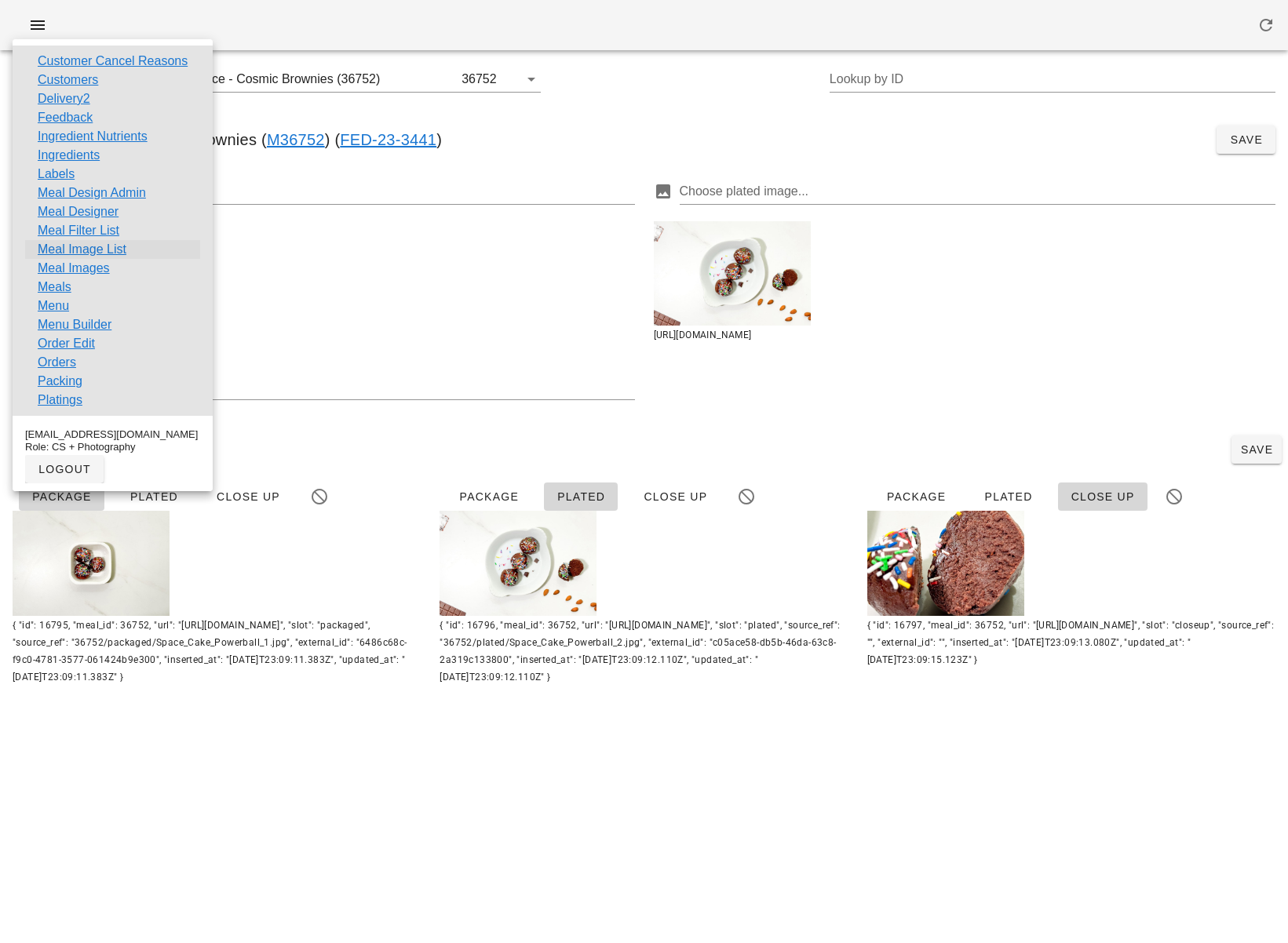
click at [107, 255] on link "Meal Image List" at bounding box center [82, 249] width 89 height 19
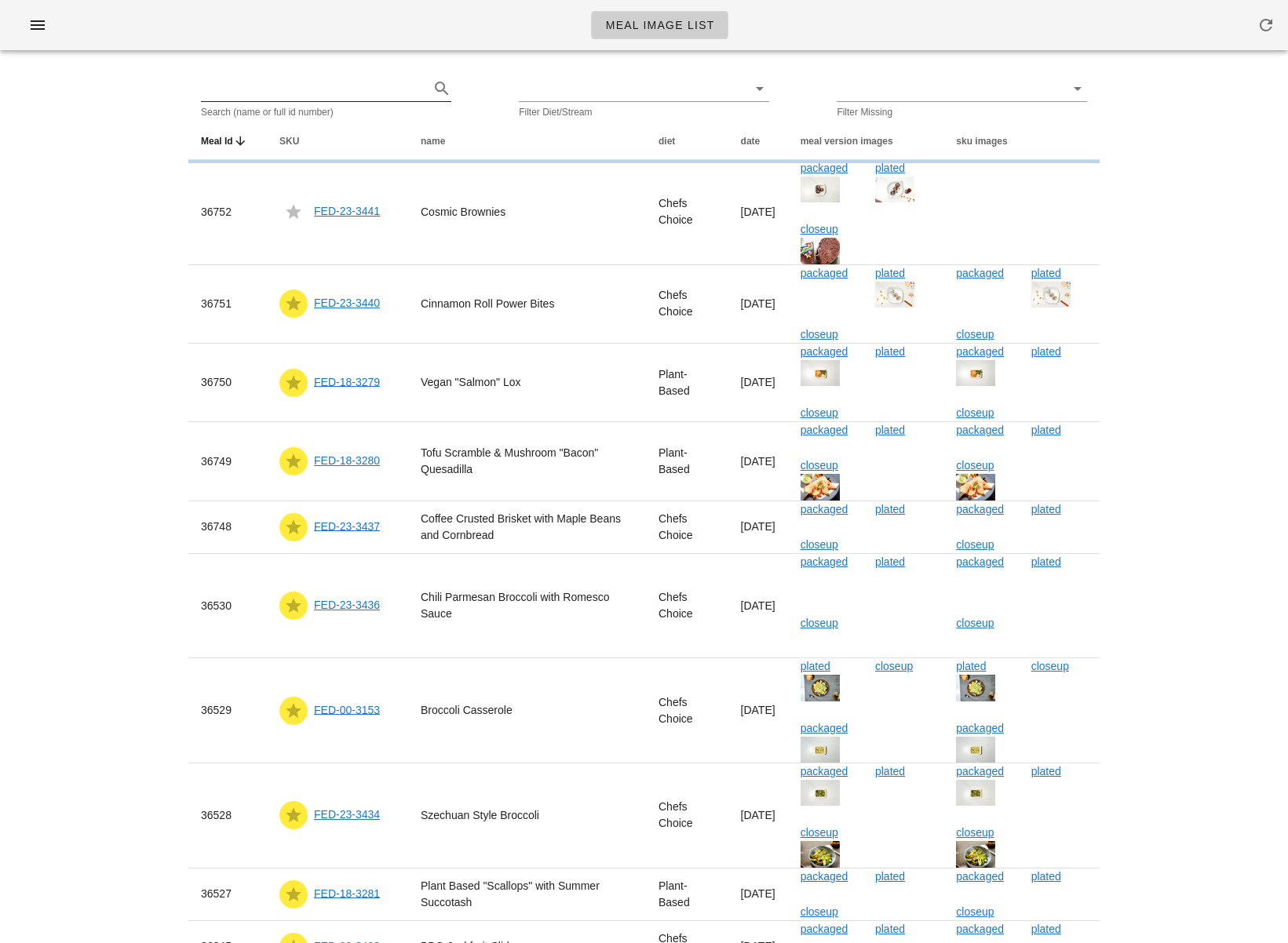
click at [269, 86] on input "text" at bounding box center [313, 88] width 225 height 25
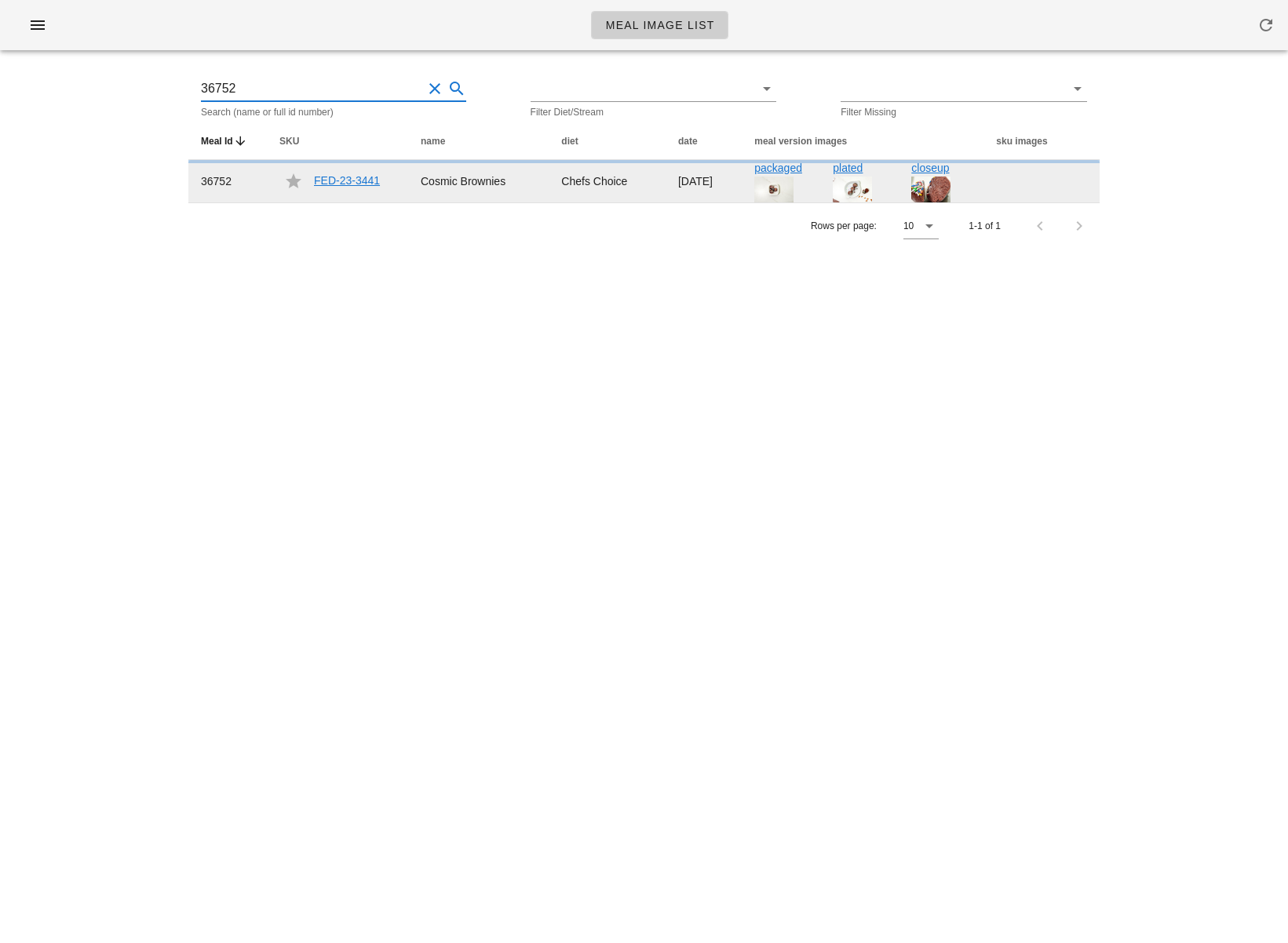
type input "36752"
click at [327, 178] on link "FED-23-3441" at bounding box center [347, 180] width 66 height 13
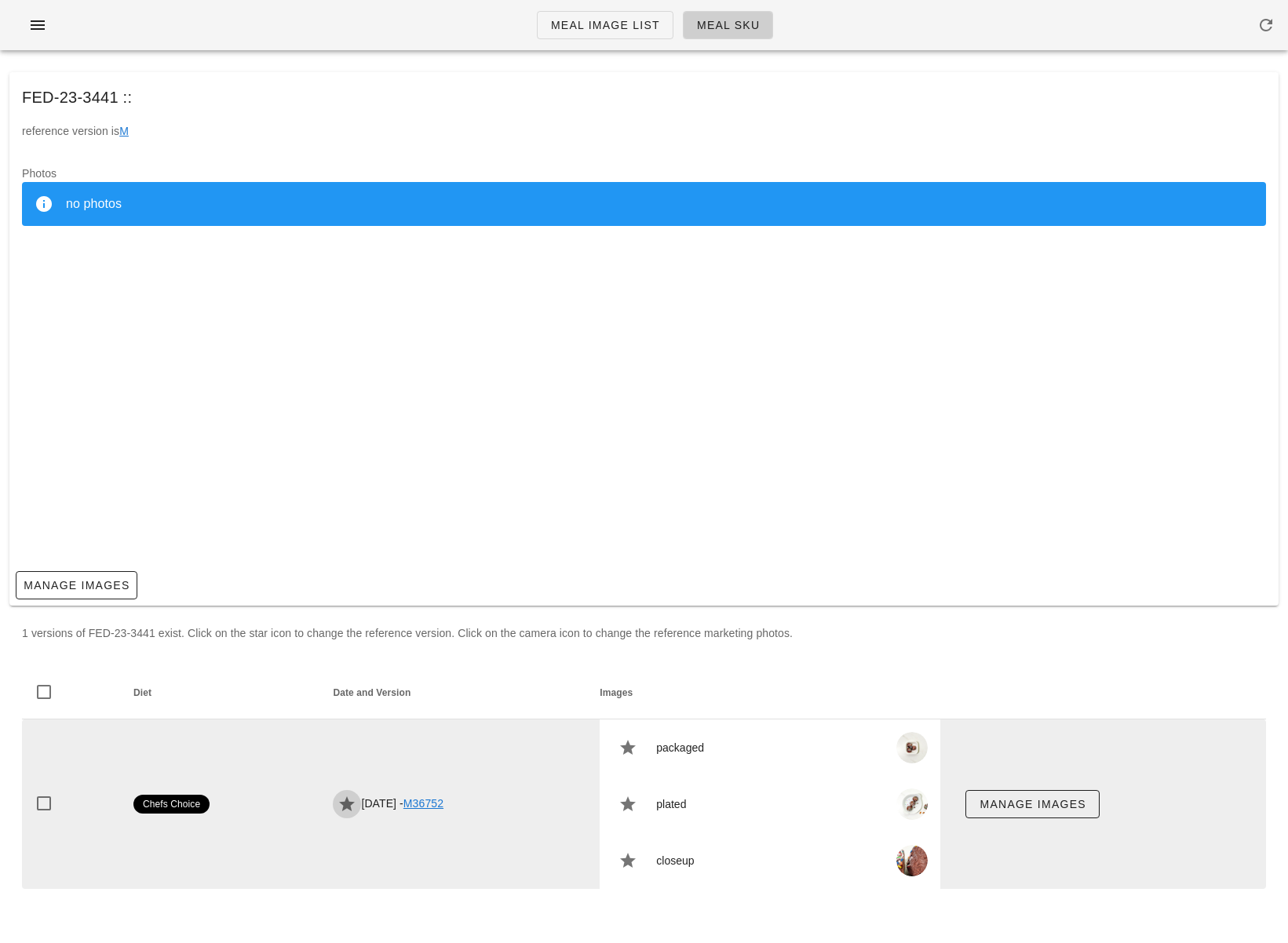
click at [338, 806] on icon "button" at bounding box center [347, 804] width 19 height 19
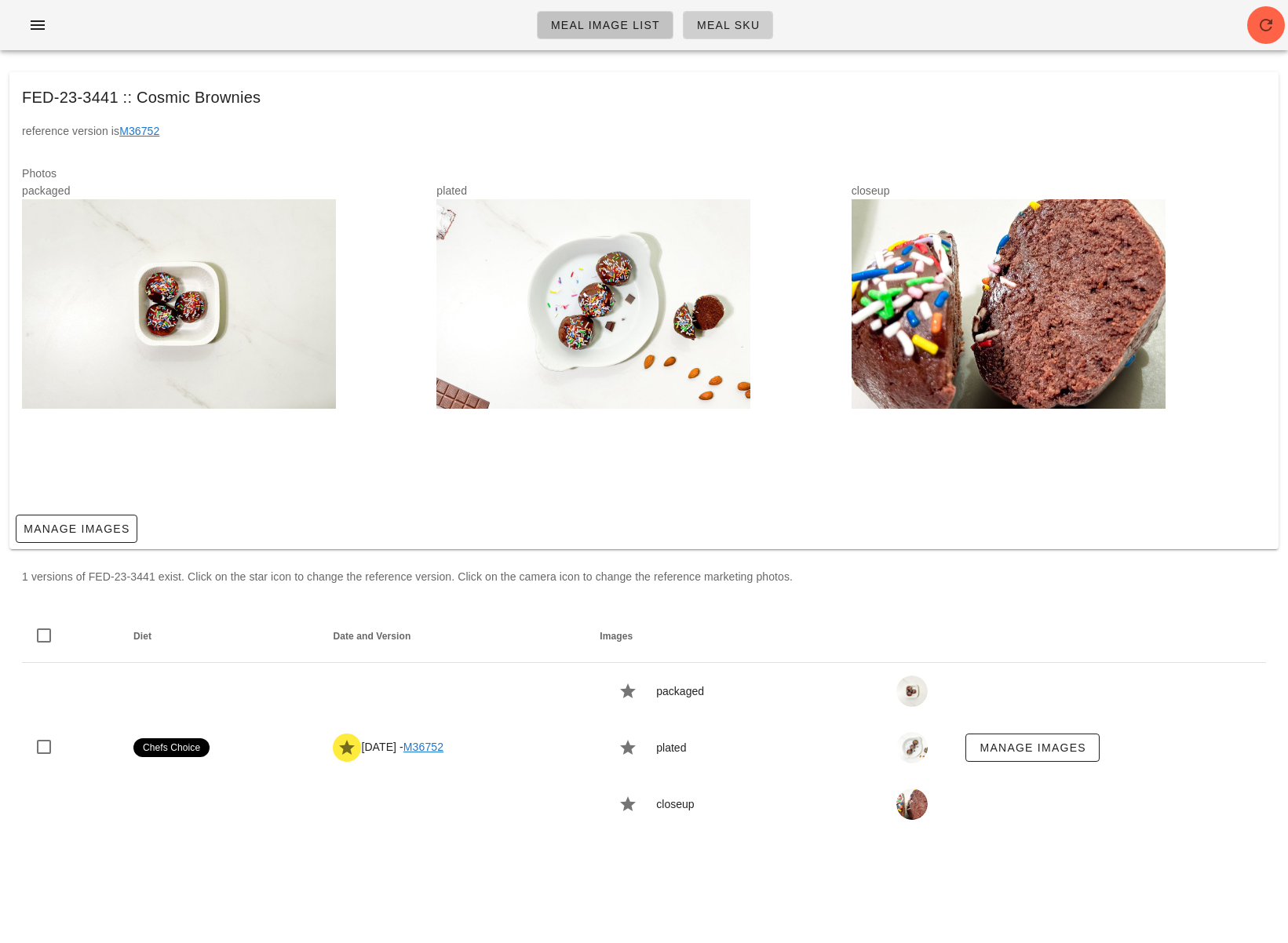
click at [562, 28] on span "Meal Image List" at bounding box center [606, 25] width 110 height 13
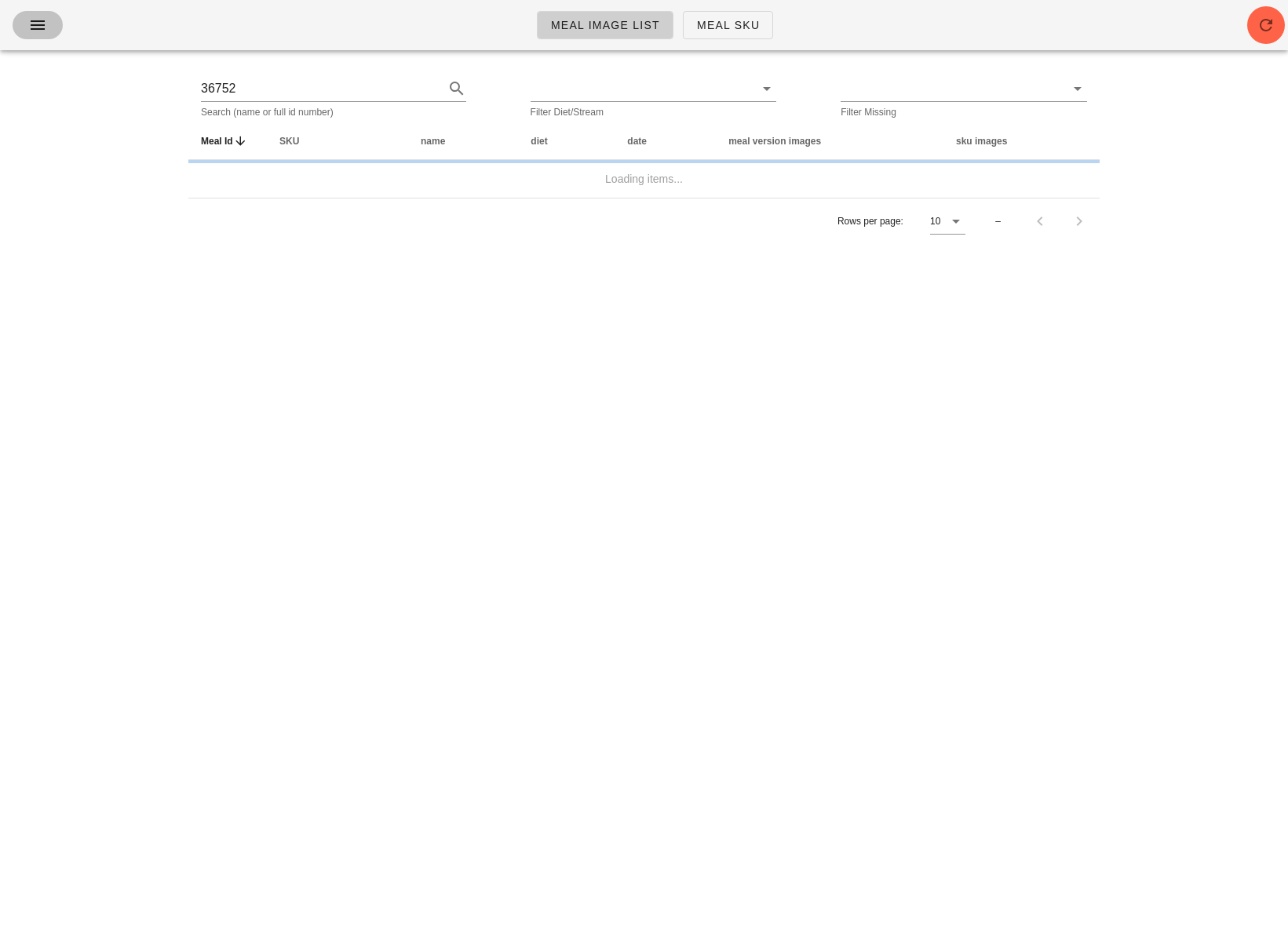
click at [46, 34] on icon "button" at bounding box center [37, 25] width 19 height 19
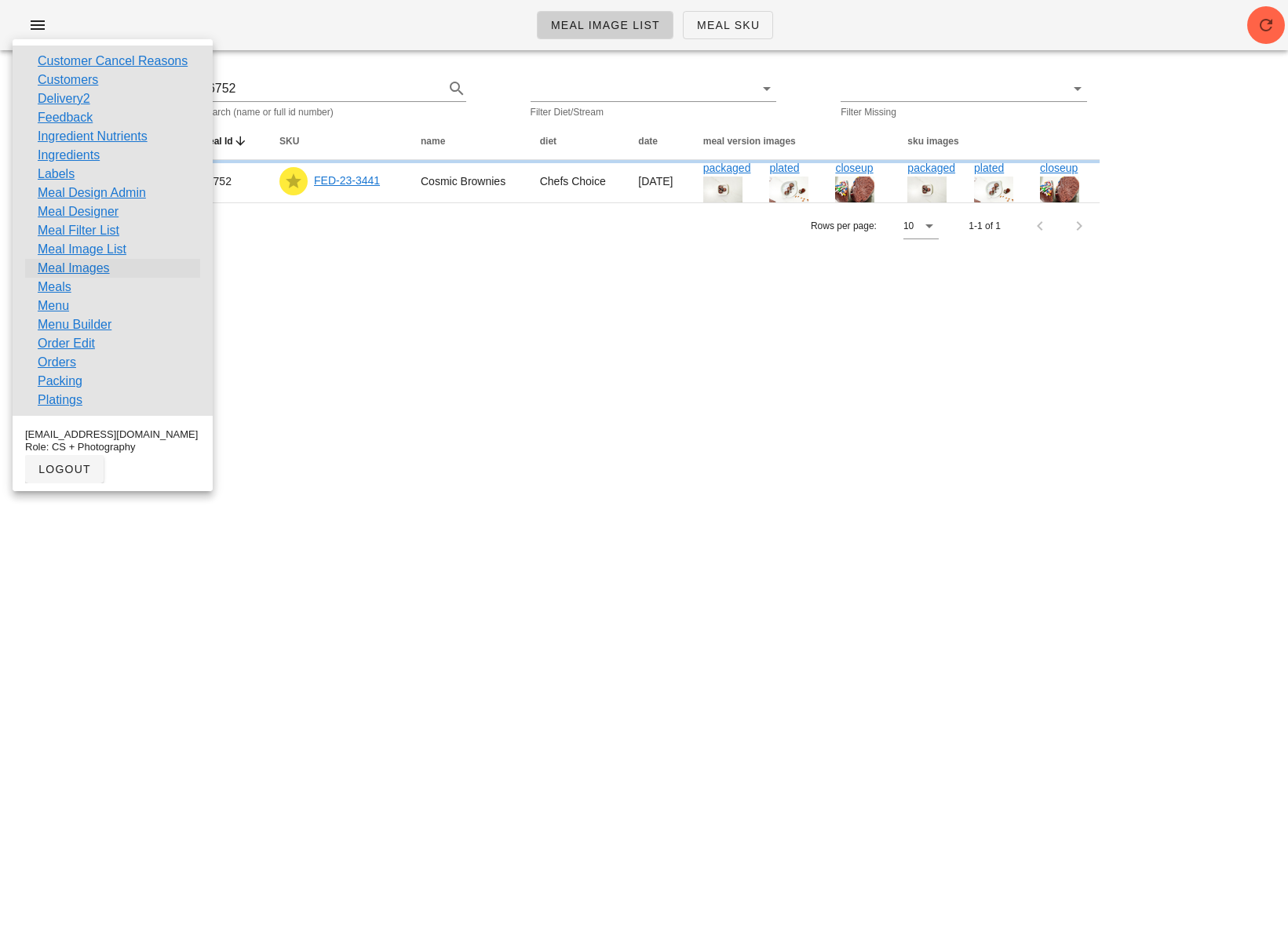
click at [96, 264] on link "Meal Images" at bounding box center [74, 268] width 72 height 19
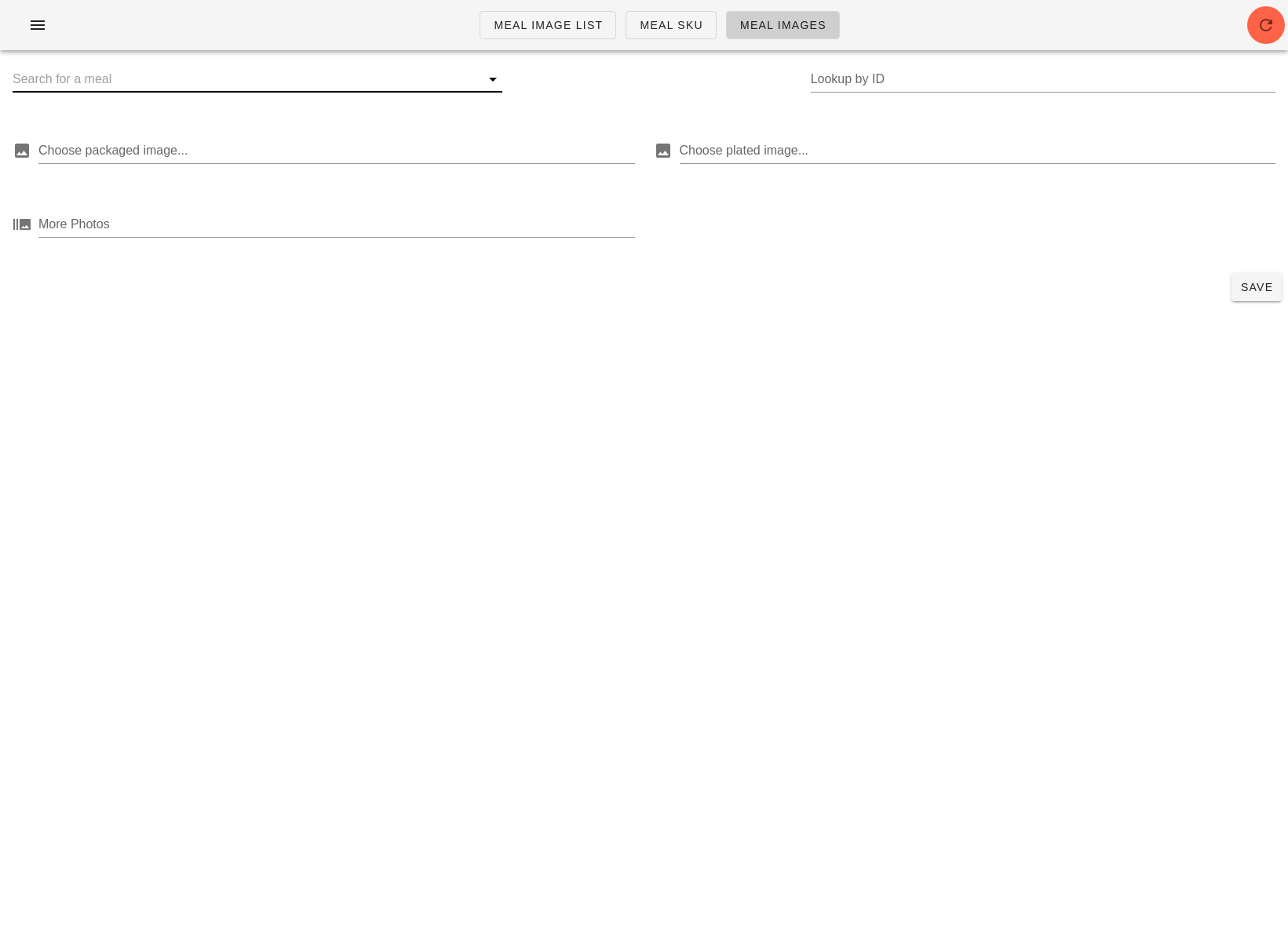
click at [213, 80] on input "text" at bounding box center [245, 79] width 465 height 25
click at [890, 81] on input "Lookup by ID" at bounding box center [1042, 79] width 465 height 25
paste input "[EMAIL_ADDRESS][DOMAIN_NAME]"
click at [935, 80] on input "[EMAIL_ADDRESS][DOMAIN_NAME]" at bounding box center [1042, 79] width 465 height 25
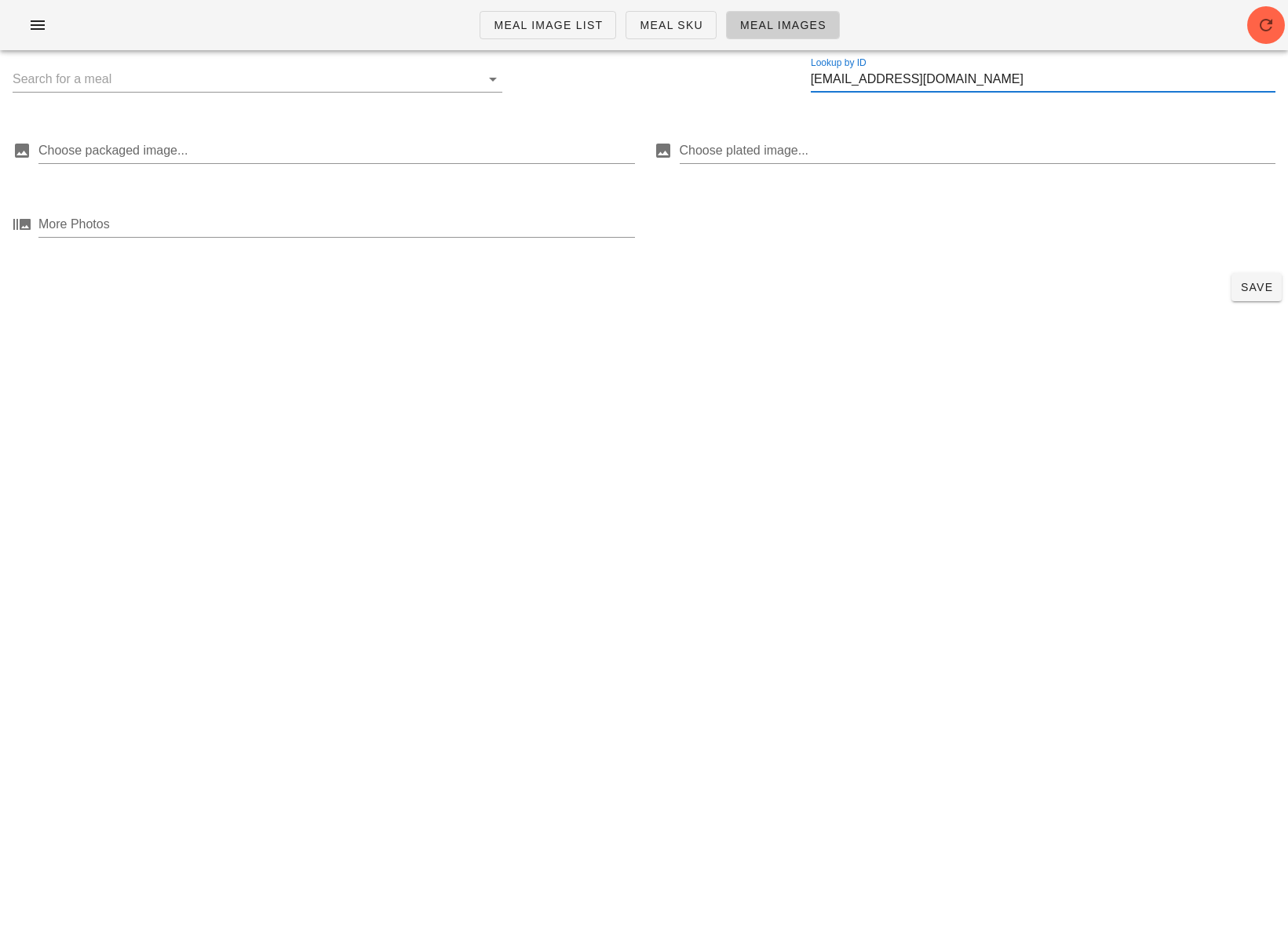
click at [935, 80] on input "[EMAIL_ADDRESS][DOMAIN_NAME]" at bounding box center [1042, 79] width 465 height 25
paste input "36753"
type input "36753"
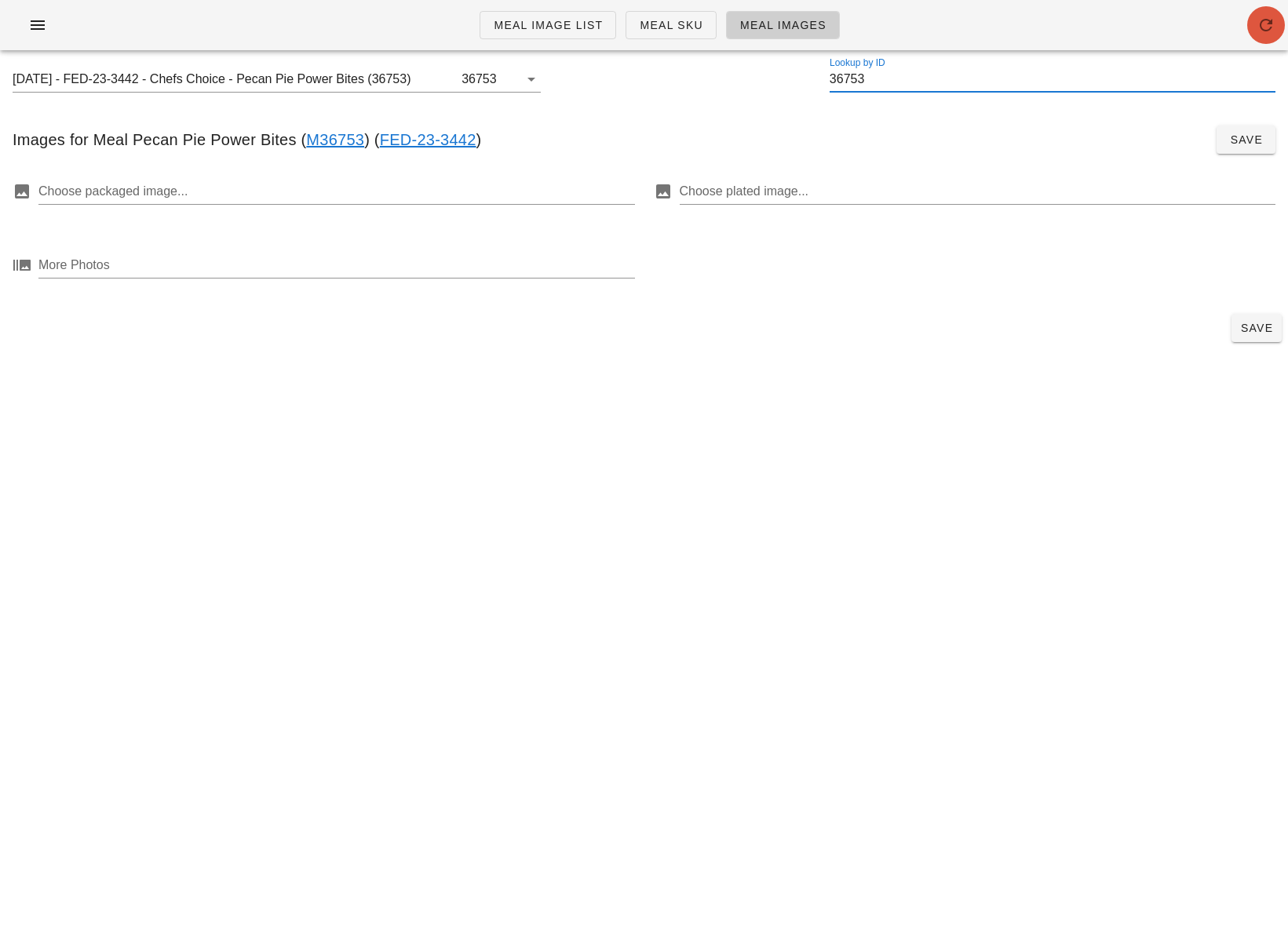
click at [1264, 13] on button "button" at bounding box center [1266, 25] width 38 height 38
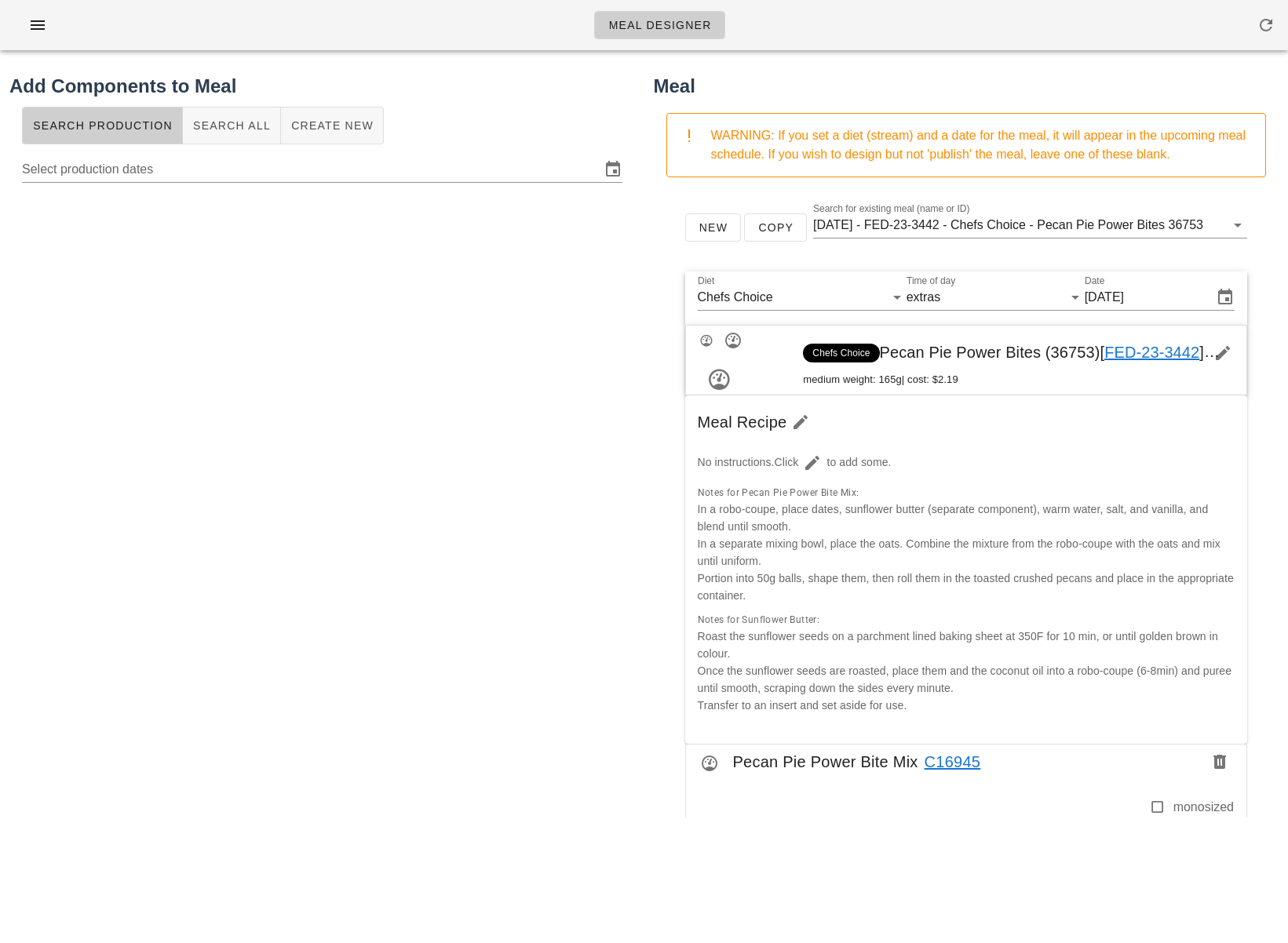
click at [471, 569] on div at bounding box center [322, 502] width 626 height 627
drag, startPoint x: 1047, startPoint y: 352, endPoint x: 1088, endPoint y: 354, distance: 41.0
click at [1088, 354] on span "Chefs Choice Pecan Pie Power Bites (36753) [ FED-23-3442 ]" at bounding box center [1022, 352] width 439 height 17
copy span "36753"
click at [467, 673] on div at bounding box center [322, 502] width 626 height 627
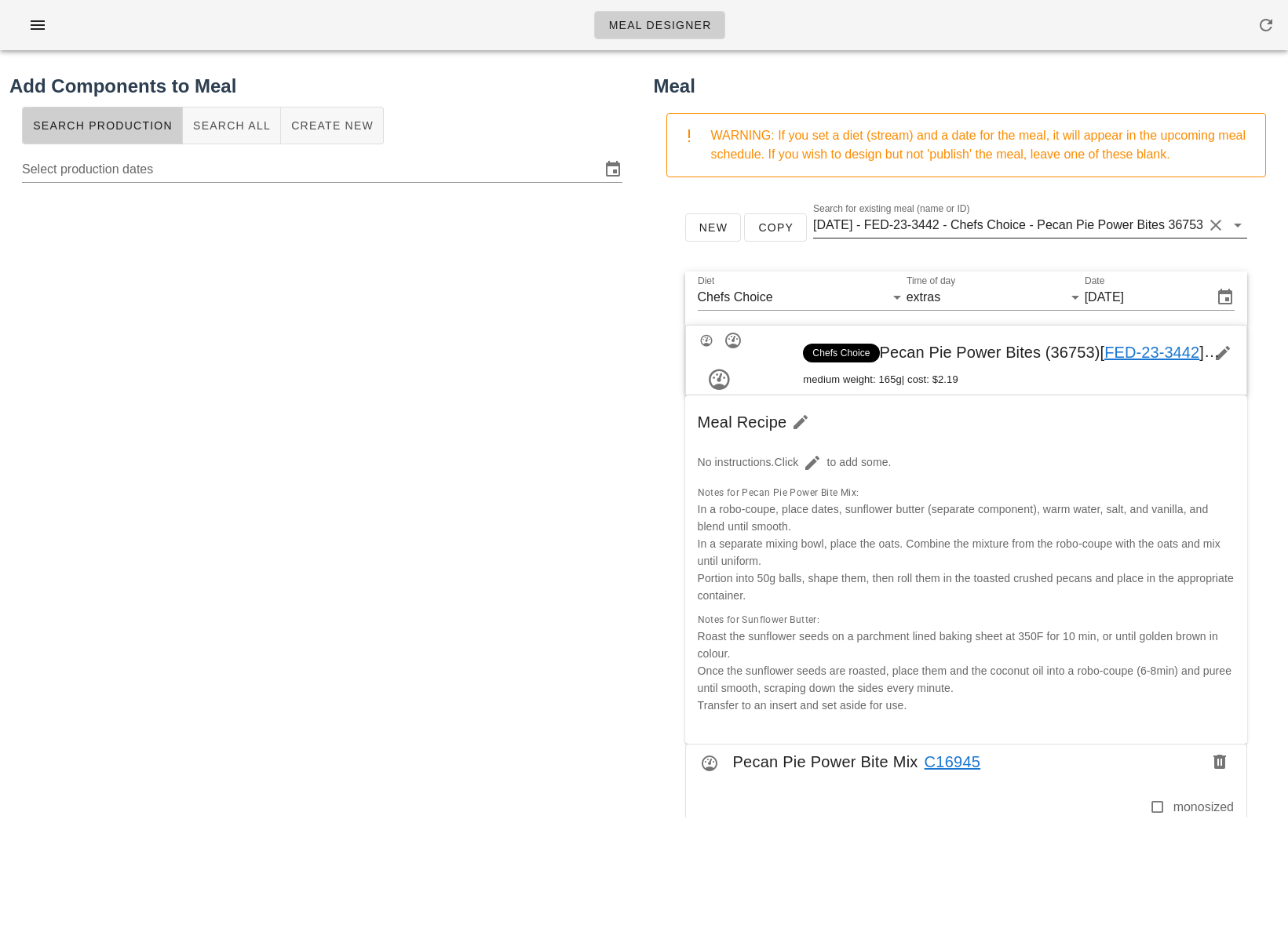
click at [1116, 225] on input "[DATE] - FED-23-3442 - Chefs Choice - Pecan Pie Power Bites (36753)" at bounding box center [989, 225] width 352 height 25
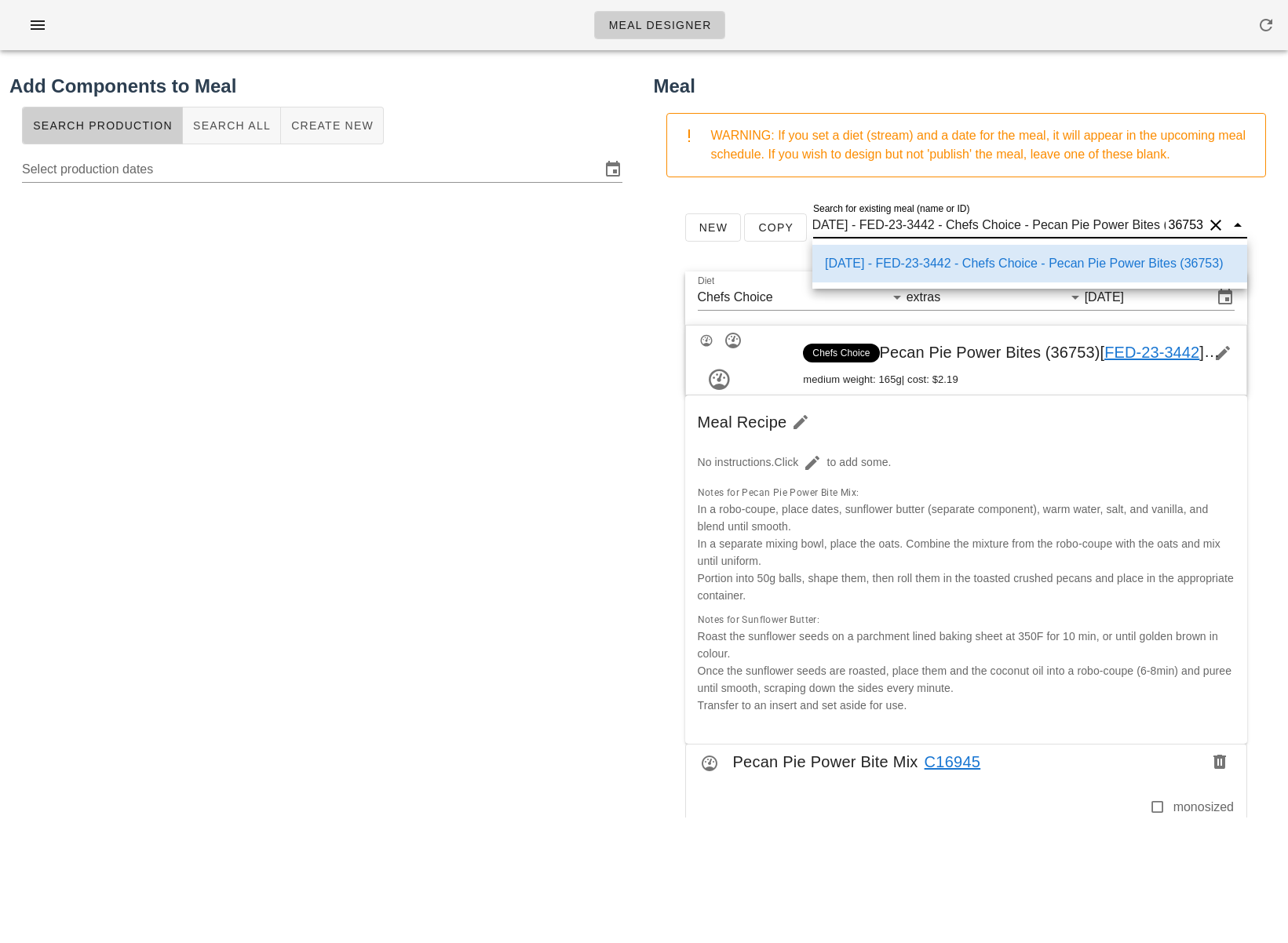
scroll to position [0, 63]
drag, startPoint x: 1097, startPoint y: 225, endPoint x: 1242, endPoint y: 222, distance: 145.0
click at [1257, 221] on div "New Copy Search for existing meal (name or ID) [DATE] - FED-23-3442 - Chefs Cho…" at bounding box center [966, 234] width 588 height 50
click at [1125, 225] on input "[DATE] - FED-23-3442 - Chefs Choice - Pecan Pie Power Bites (36753)" at bounding box center [989, 225] width 352 height 25
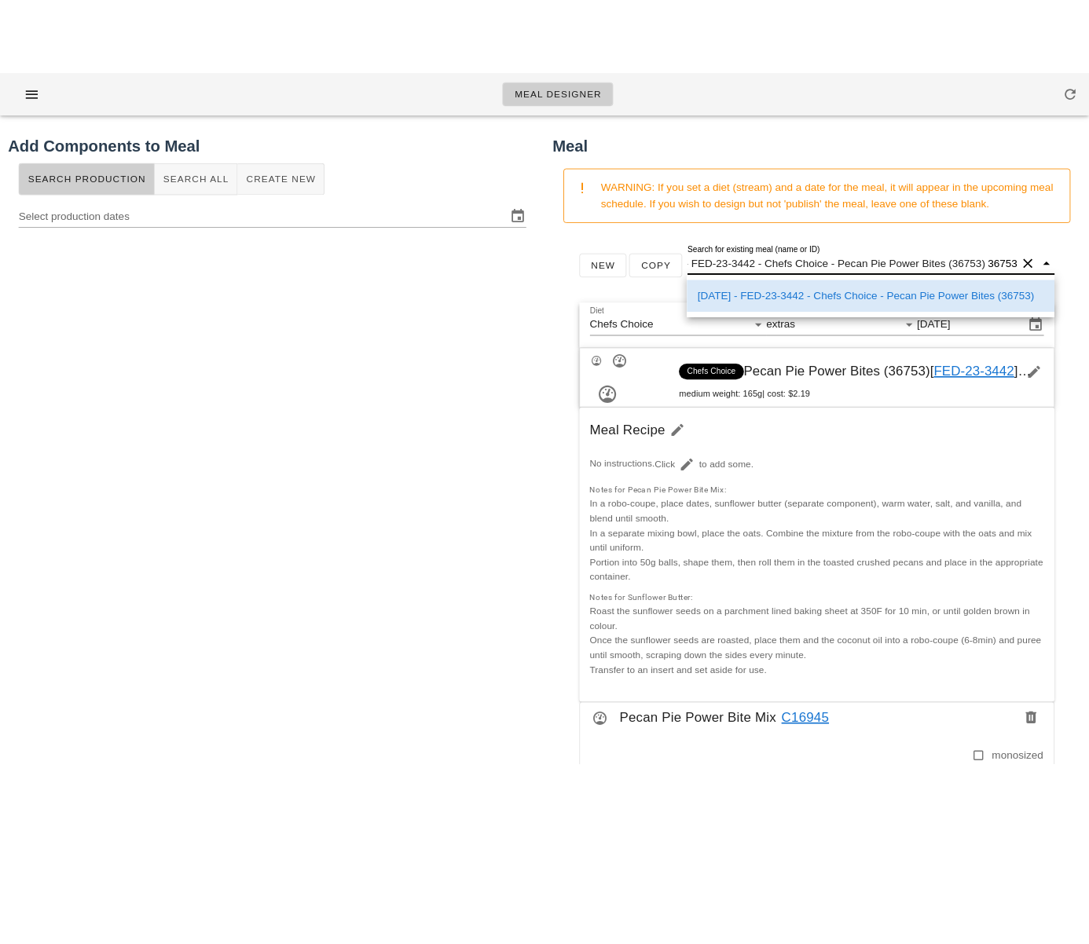
scroll to position [1, 63]
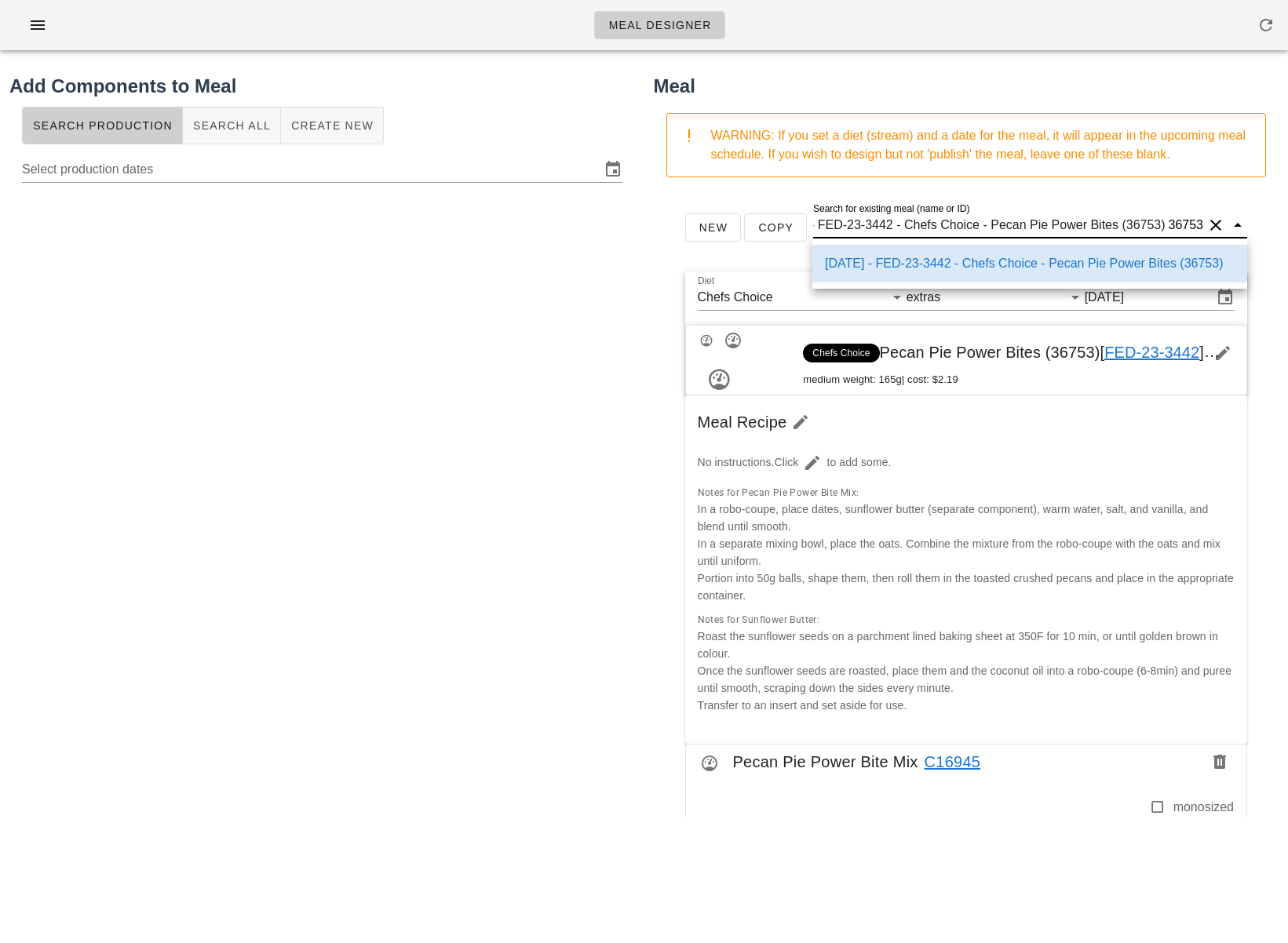
drag, startPoint x: 1129, startPoint y: 225, endPoint x: 1158, endPoint y: 226, distance: 29.0
click at [1158, 226] on input "[DATE] - FED-23-3442 - Chefs Choice - Pecan Pie Power Bites (36753)" at bounding box center [989, 225] width 352 height 25
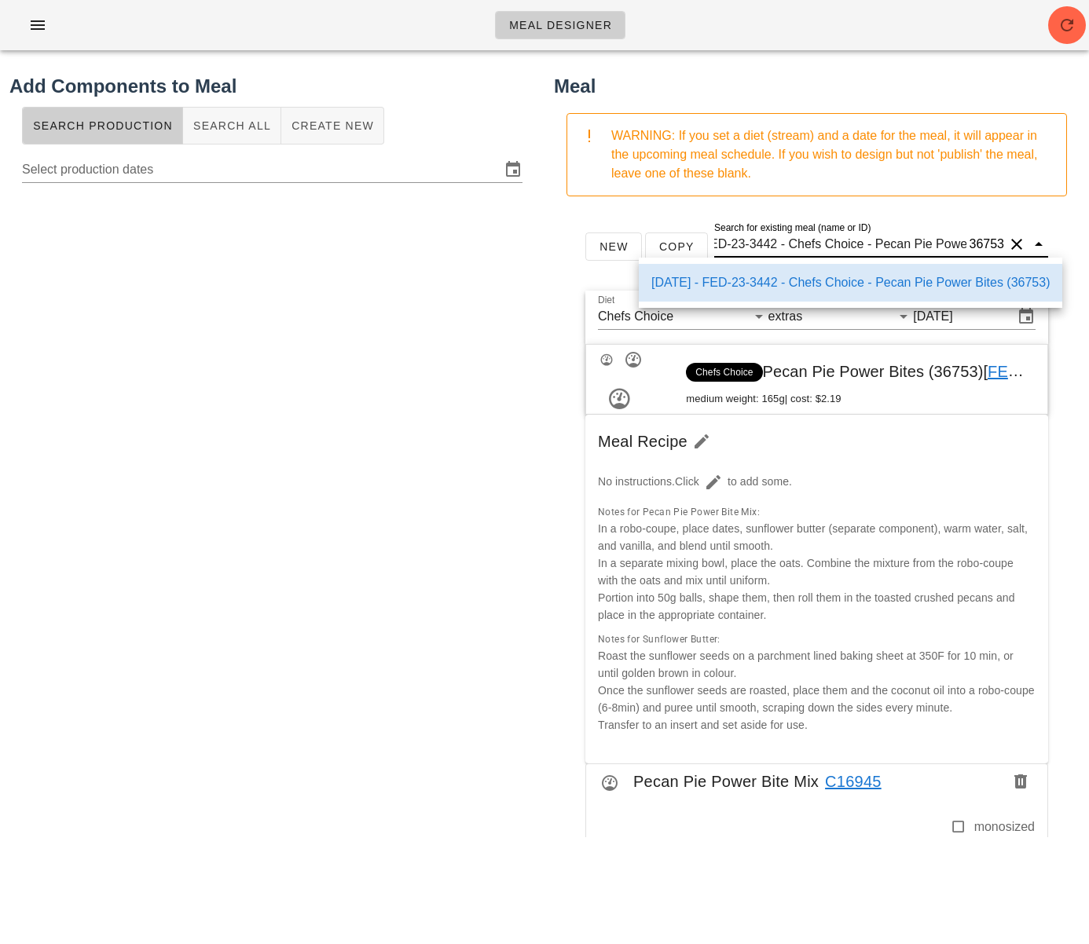
scroll to position [0, 0]
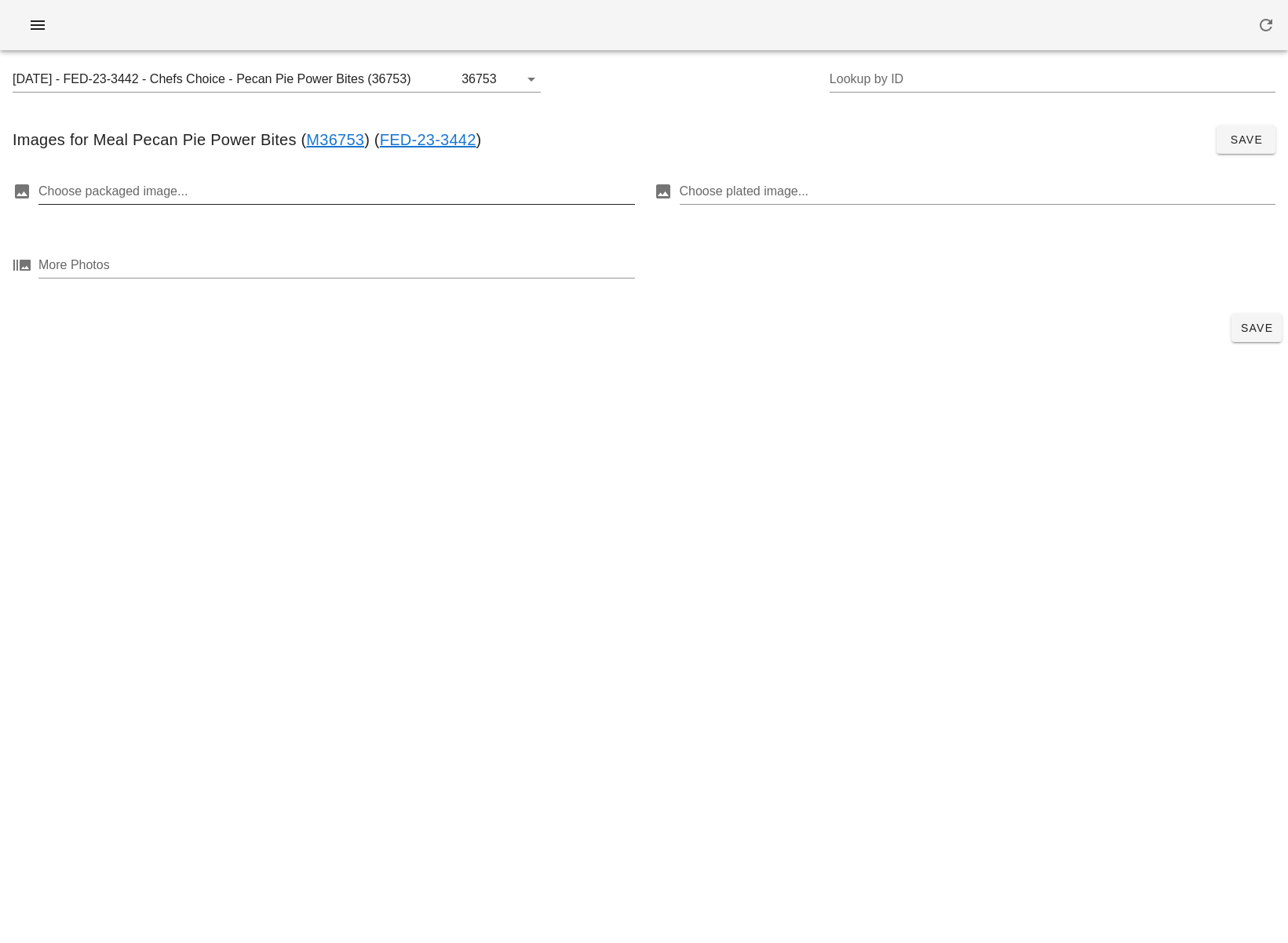
click at [369, 185] on div at bounding box center [335, 191] width 594 height 25
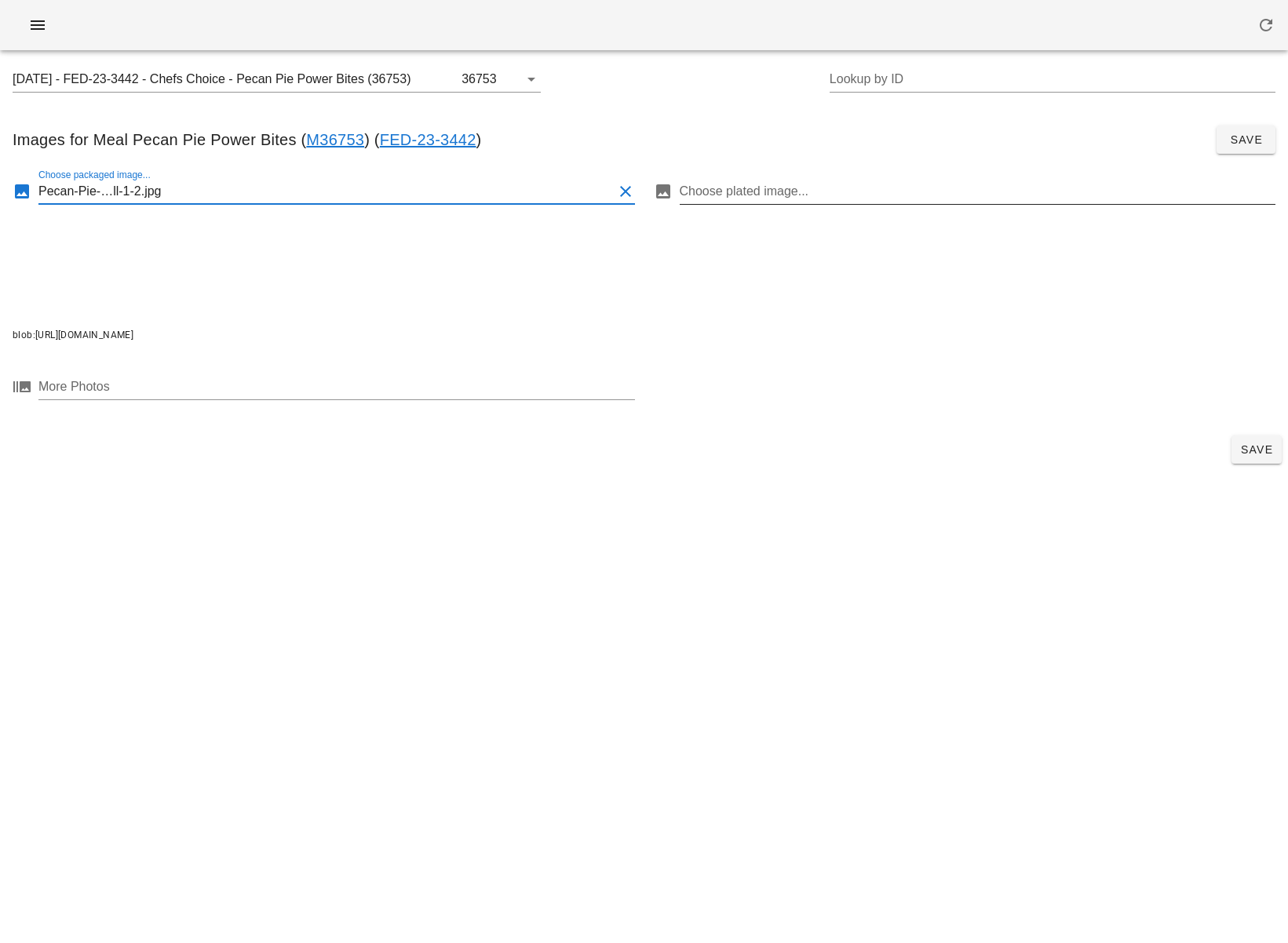
click at [794, 186] on div at bounding box center [976, 191] width 594 height 25
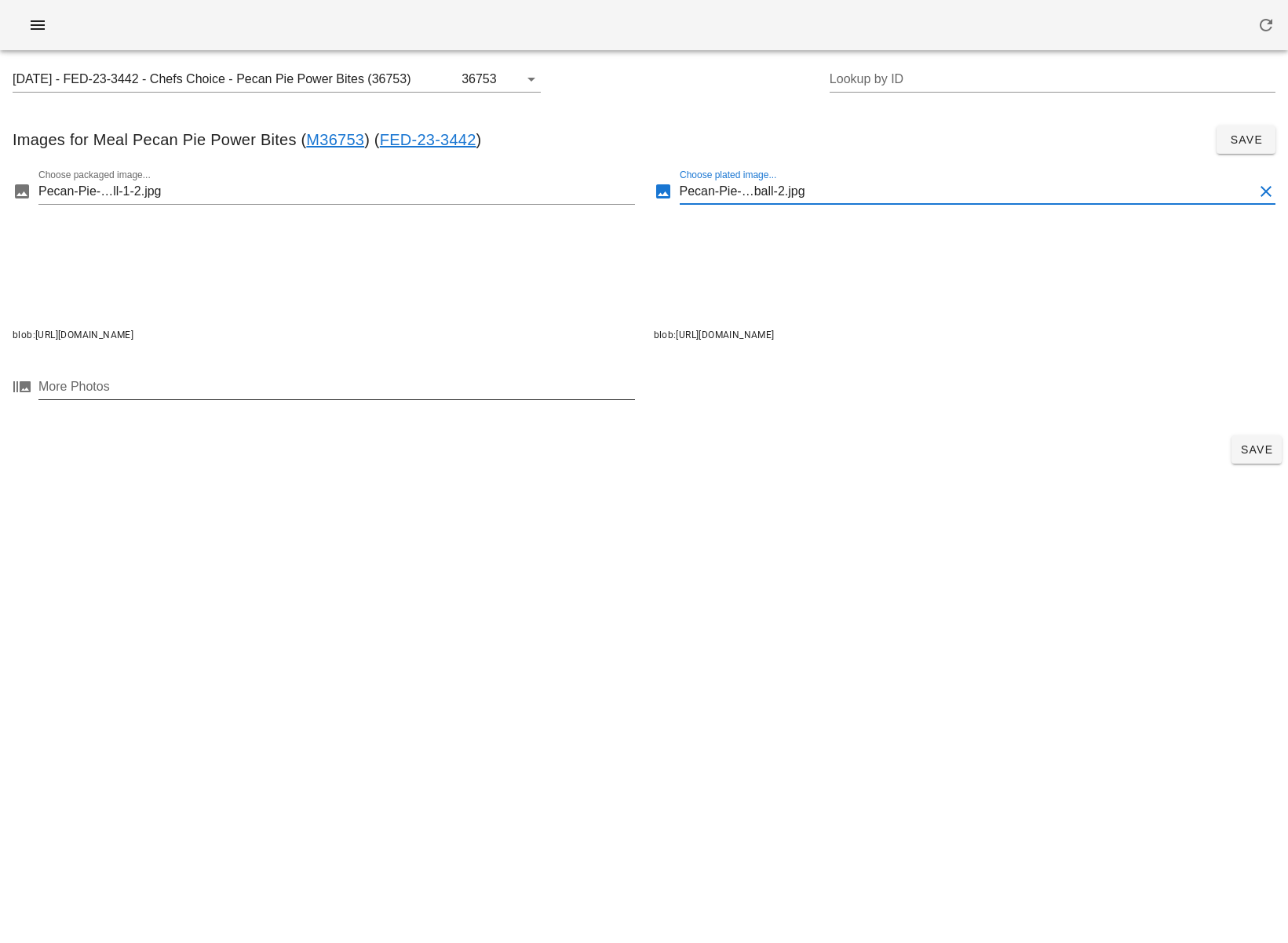
click at [542, 389] on div at bounding box center [335, 387] width 594 height 25
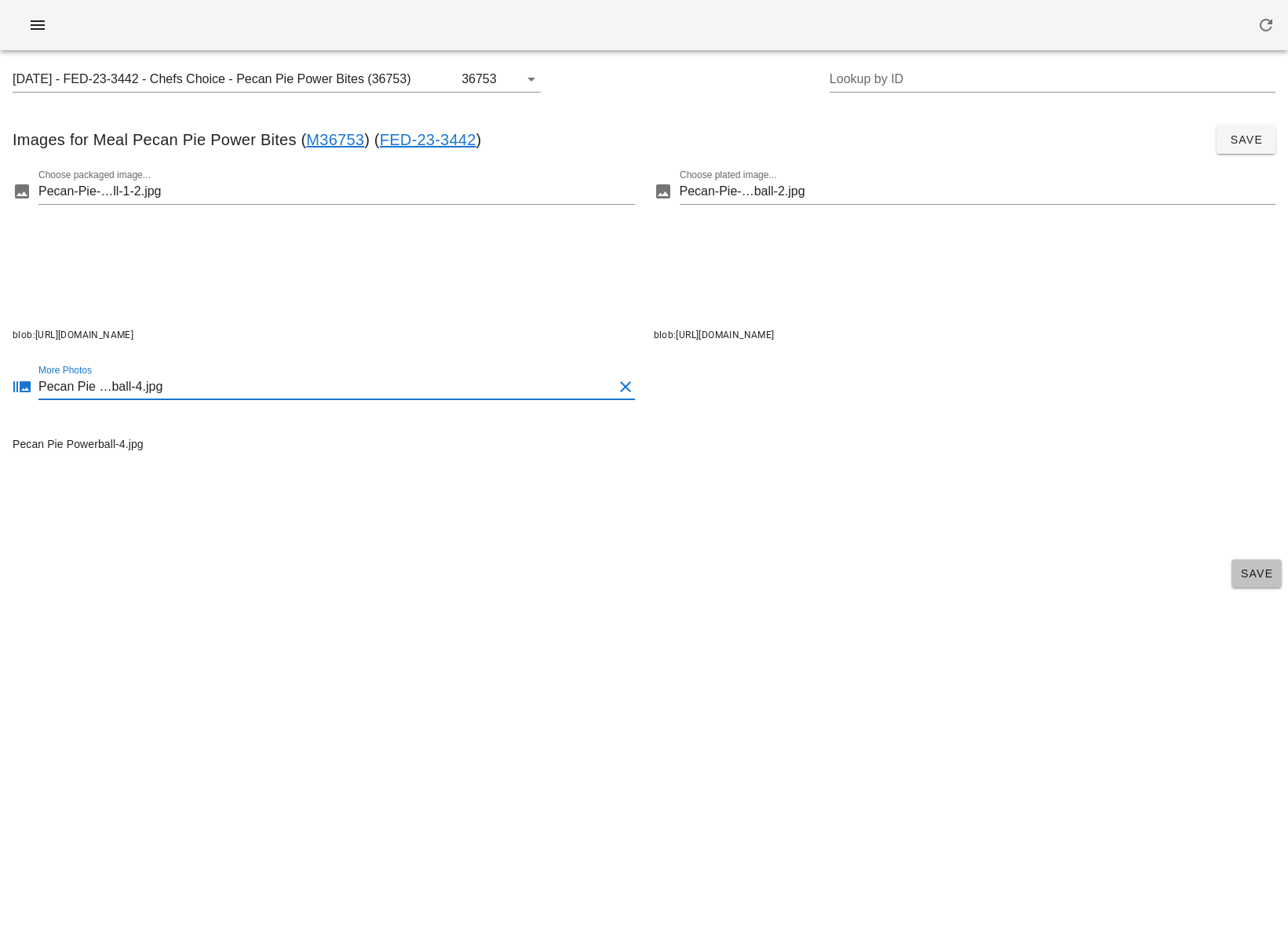
click at [1260, 567] on span "Save" at bounding box center [1257, 573] width 38 height 13
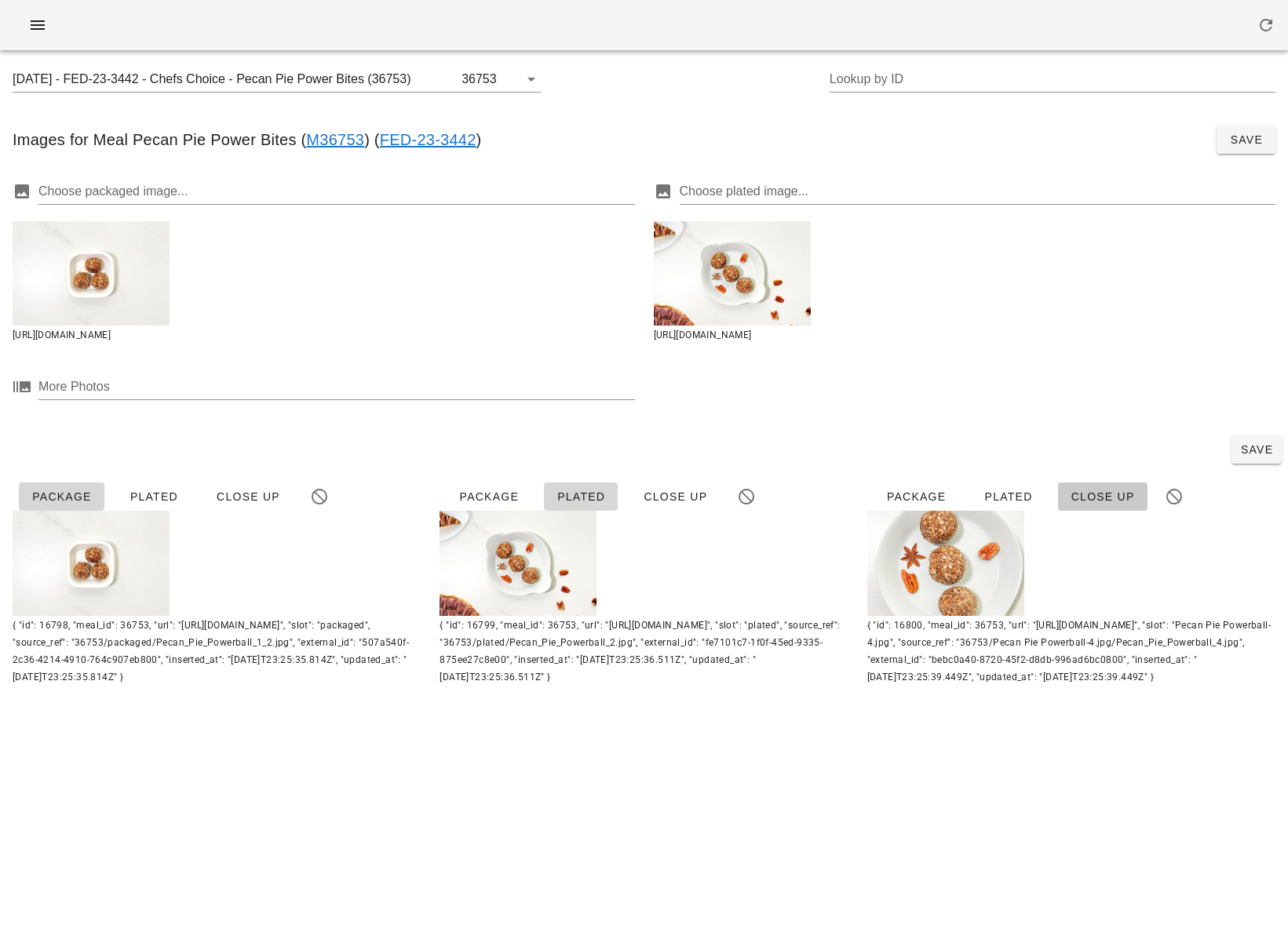
click at [1101, 492] on span "Close Up" at bounding box center [1102, 496] width 64 height 13
click at [1248, 457] on button "Save" at bounding box center [1256, 450] width 50 height 28
click at [402, 79] on input "[DATE] - FED-23-3442 - Chefs Choice - Pecan Pie Power Bites (36753)" at bounding box center [236, 79] width 446 height 25
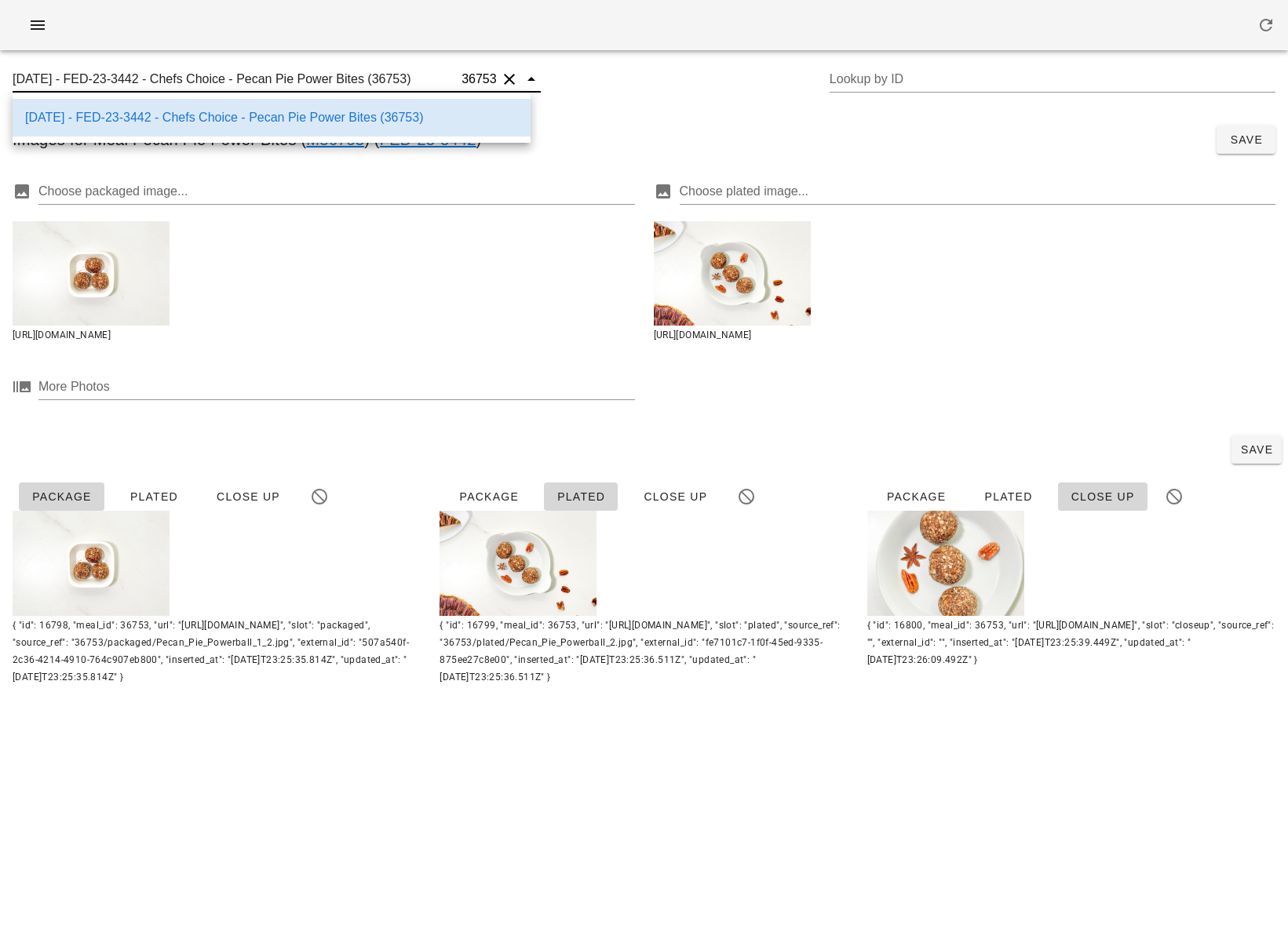
click at [393, 78] on input "[DATE] - FED-23-3442 - Chefs Choice - Pecan Pie Power Bites (36753)" at bounding box center [236, 79] width 446 height 25
drag, startPoint x: 390, startPoint y: 79, endPoint x: 423, endPoint y: 79, distance: 33.0
click at [423, 79] on input "2025-09-07 - FED-23-3442 - Chefs Choice - Pecan Pie Power Bites (36753)" at bounding box center [236, 79] width 446 height 25
drag, startPoint x: 261, startPoint y: 21, endPoint x: 113, endPoint y: 27, distance: 148.1
click at [259, 21] on div at bounding box center [644, 25] width 1288 height 50
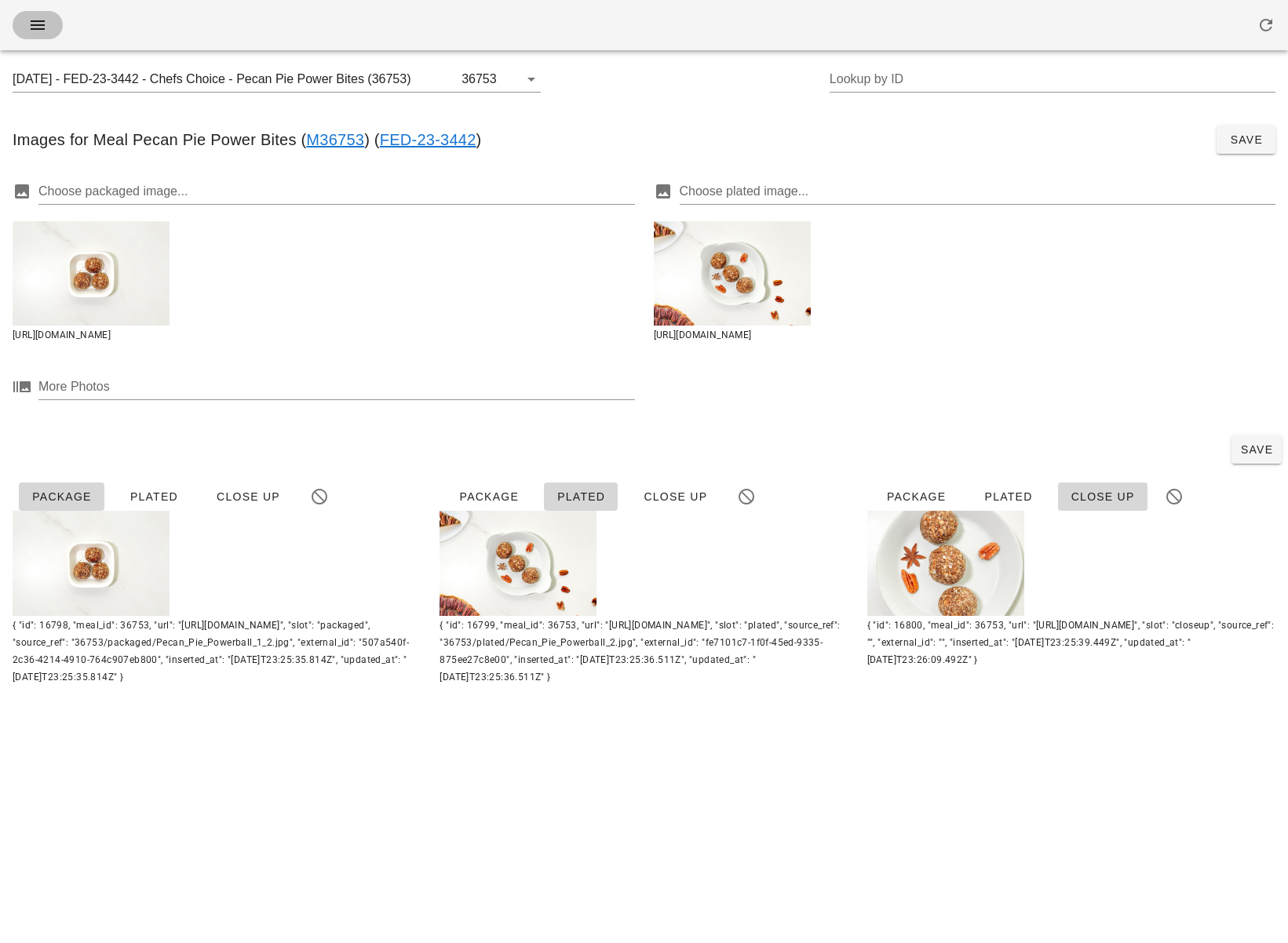
drag, startPoint x: 41, startPoint y: 23, endPoint x: 53, endPoint y: 33, distance: 15.6
click at [41, 23] on icon "button" at bounding box center [37, 25] width 19 height 19
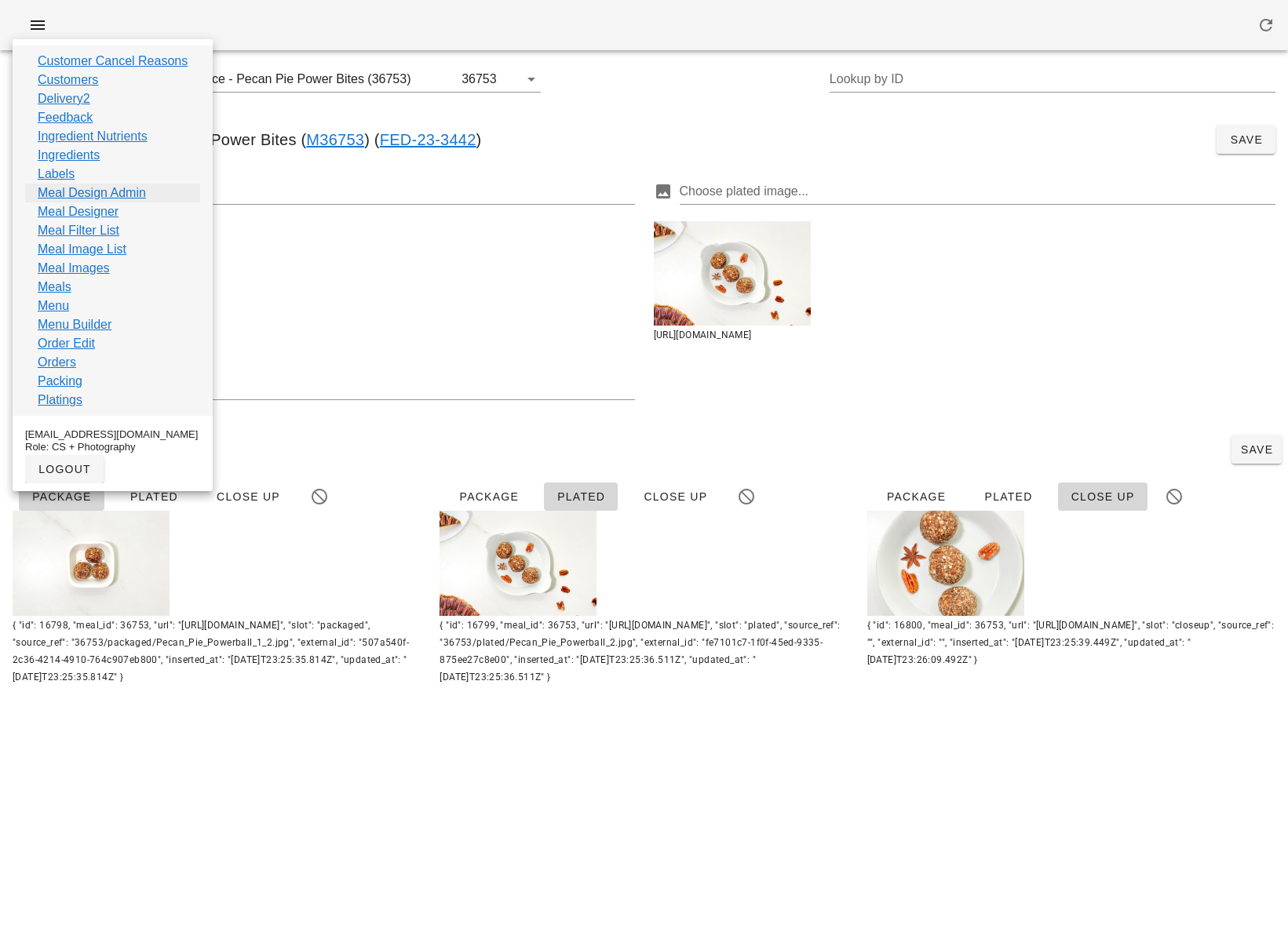
click at [118, 194] on link "Meal Design Admin" at bounding box center [92, 193] width 108 height 19
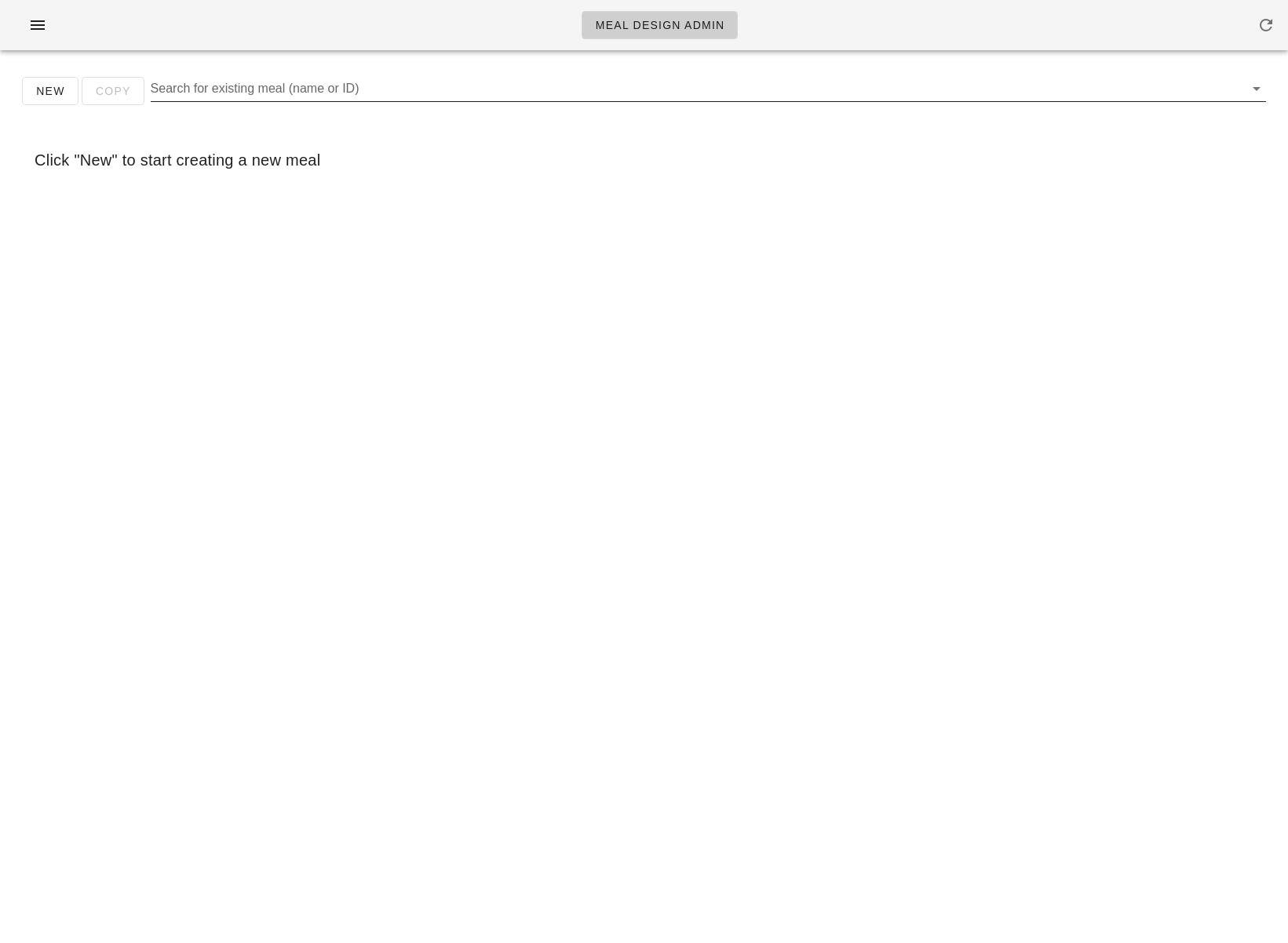
click at [241, 92] on input "Search for existing meal (name or ID)" at bounding box center [695, 88] width 1090 height 25
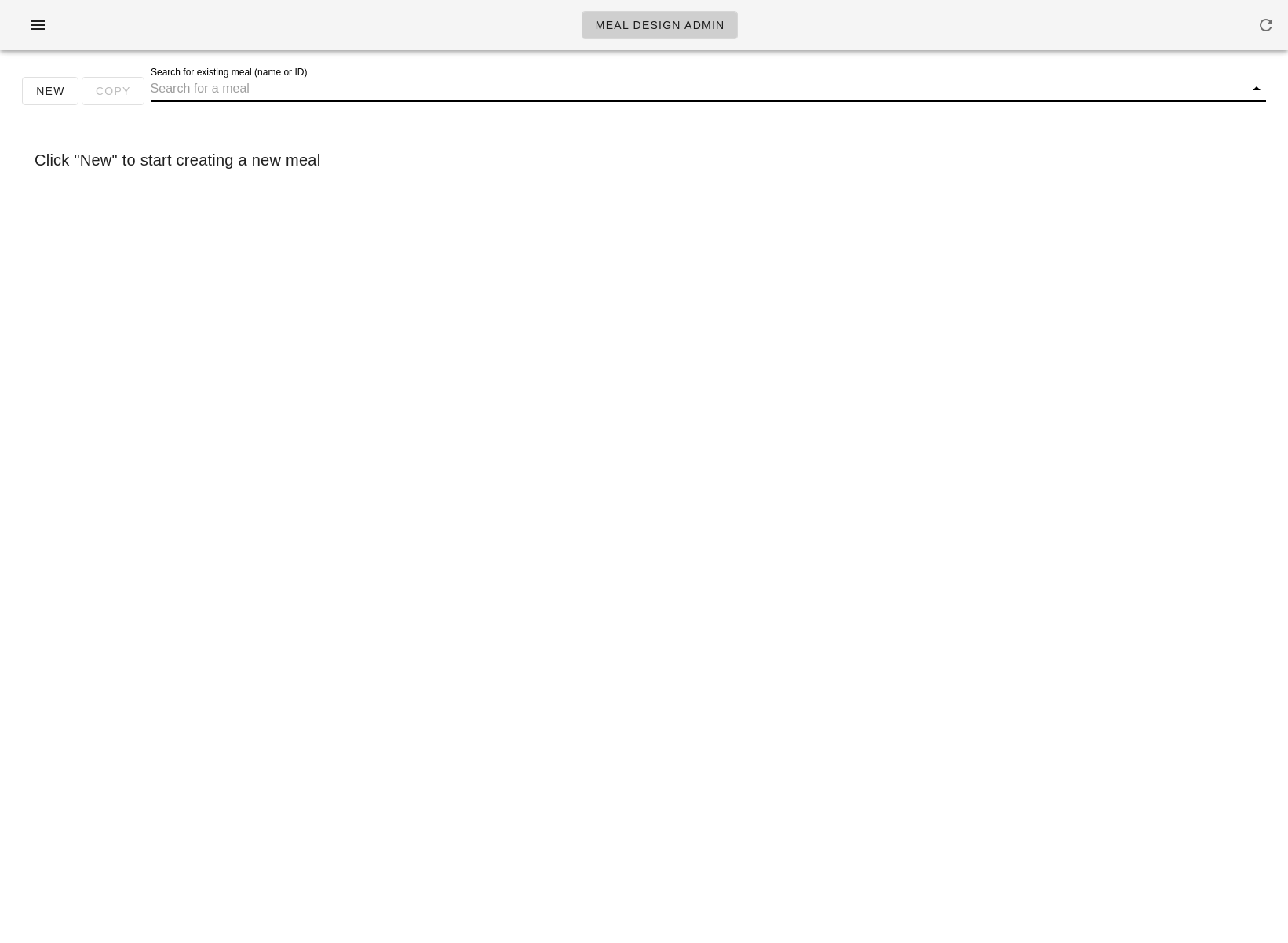
paste input "36753"
type input "36753"
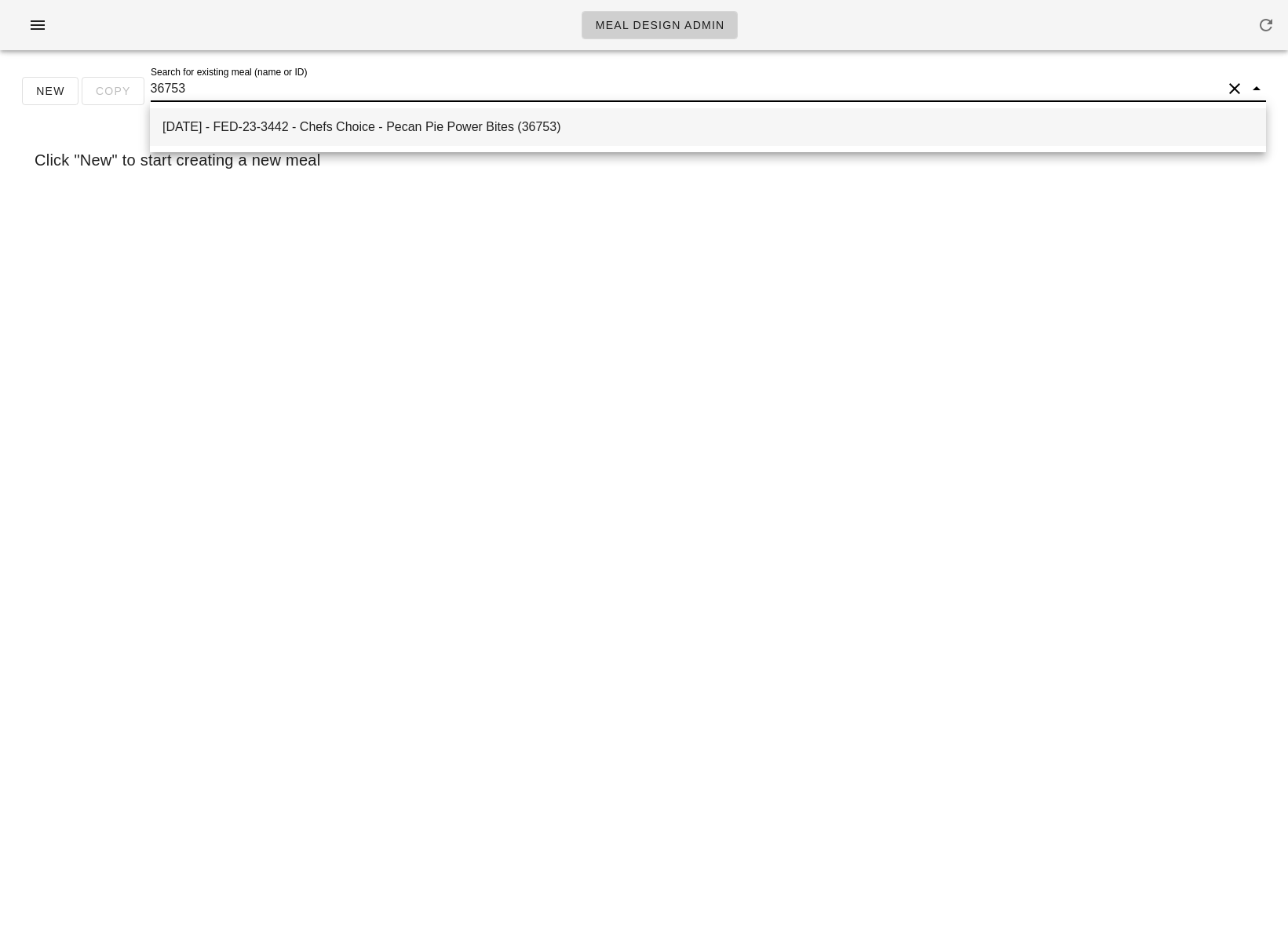
click at [263, 114] on div "2025-09-07 - FED-23-3442 - Chefs Choice - Pecan Pie Power Bites (36753)" at bounding box center [708, 127] width 1091 height 34
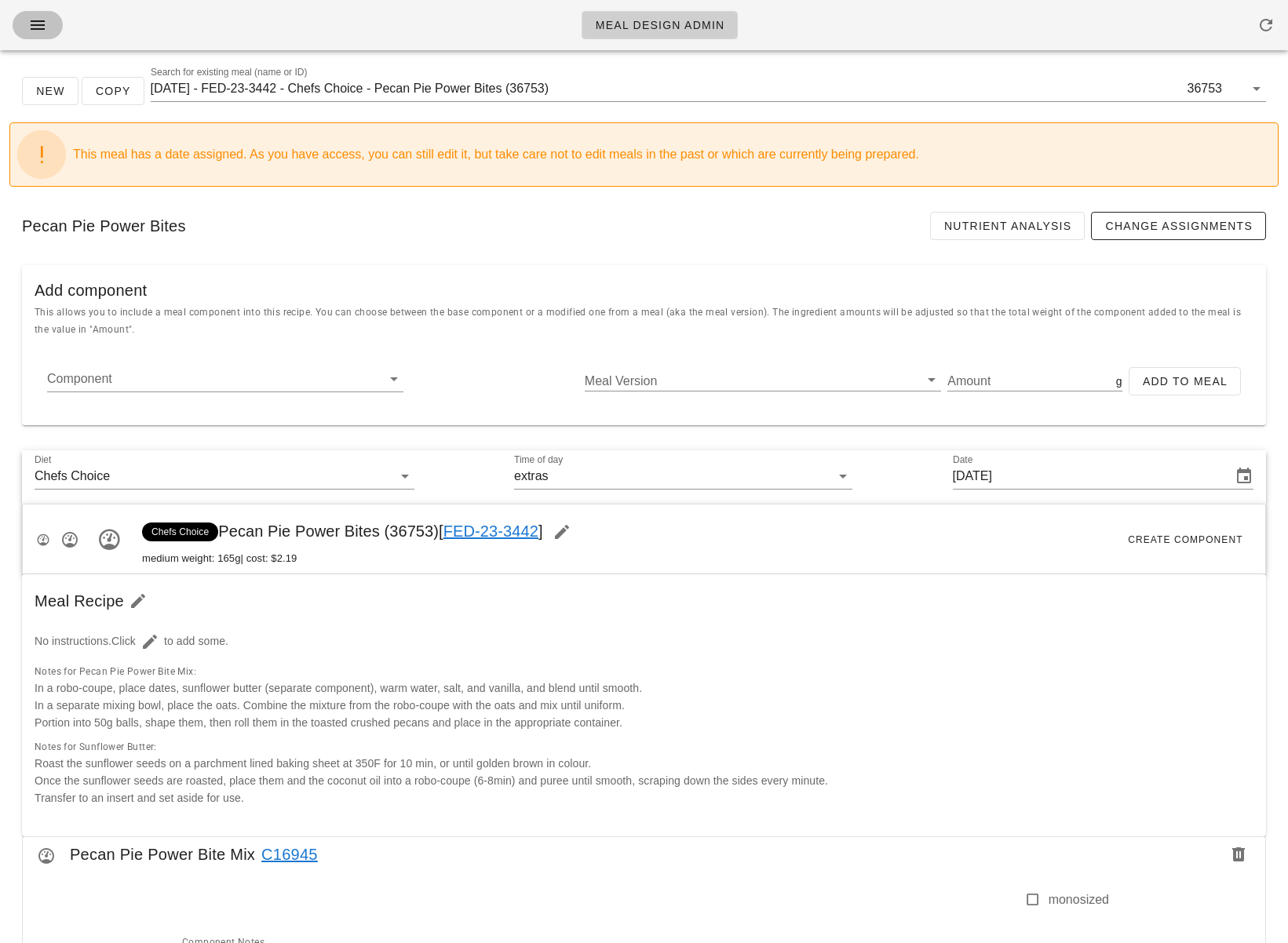
click at [31, 19] on icon "button" at bounding box center [37, 25] width 19 height 19
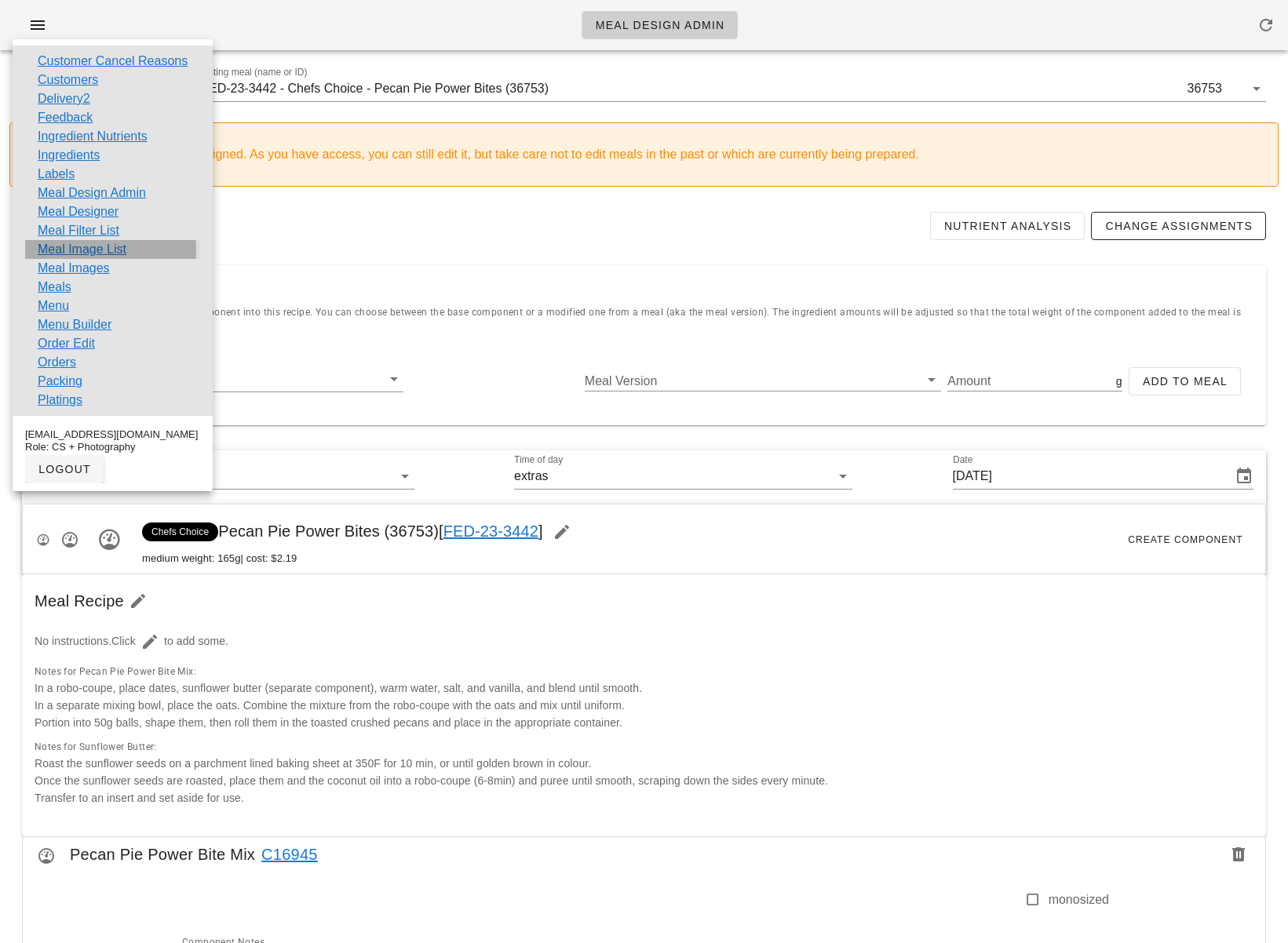
click at [107, 251] on link "Meal Image List" at bounding box center [82, 249] width 89 height 19
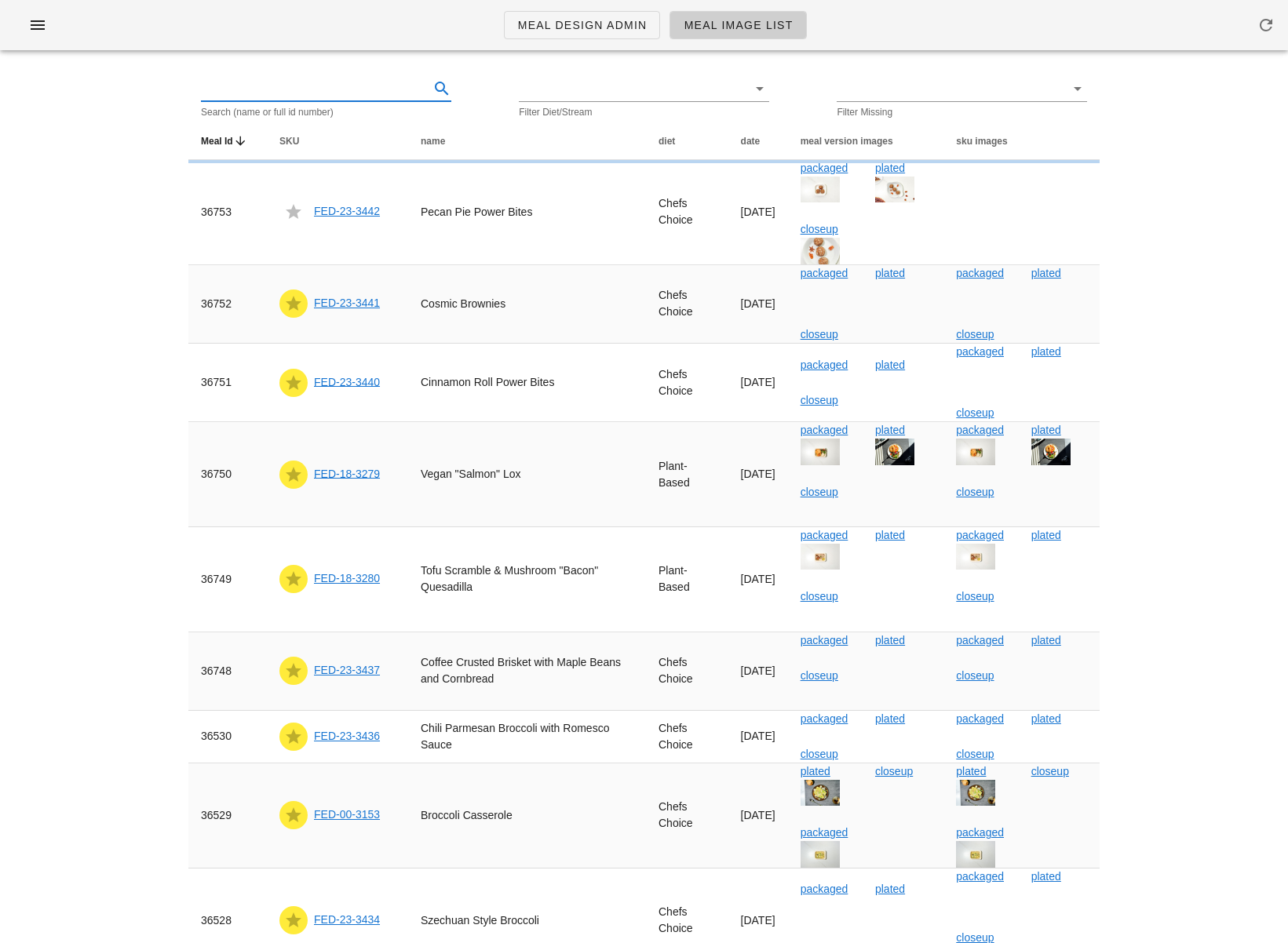
click at [334, 88] on input "text" at bounding box center [313, 88] width 225 height 25
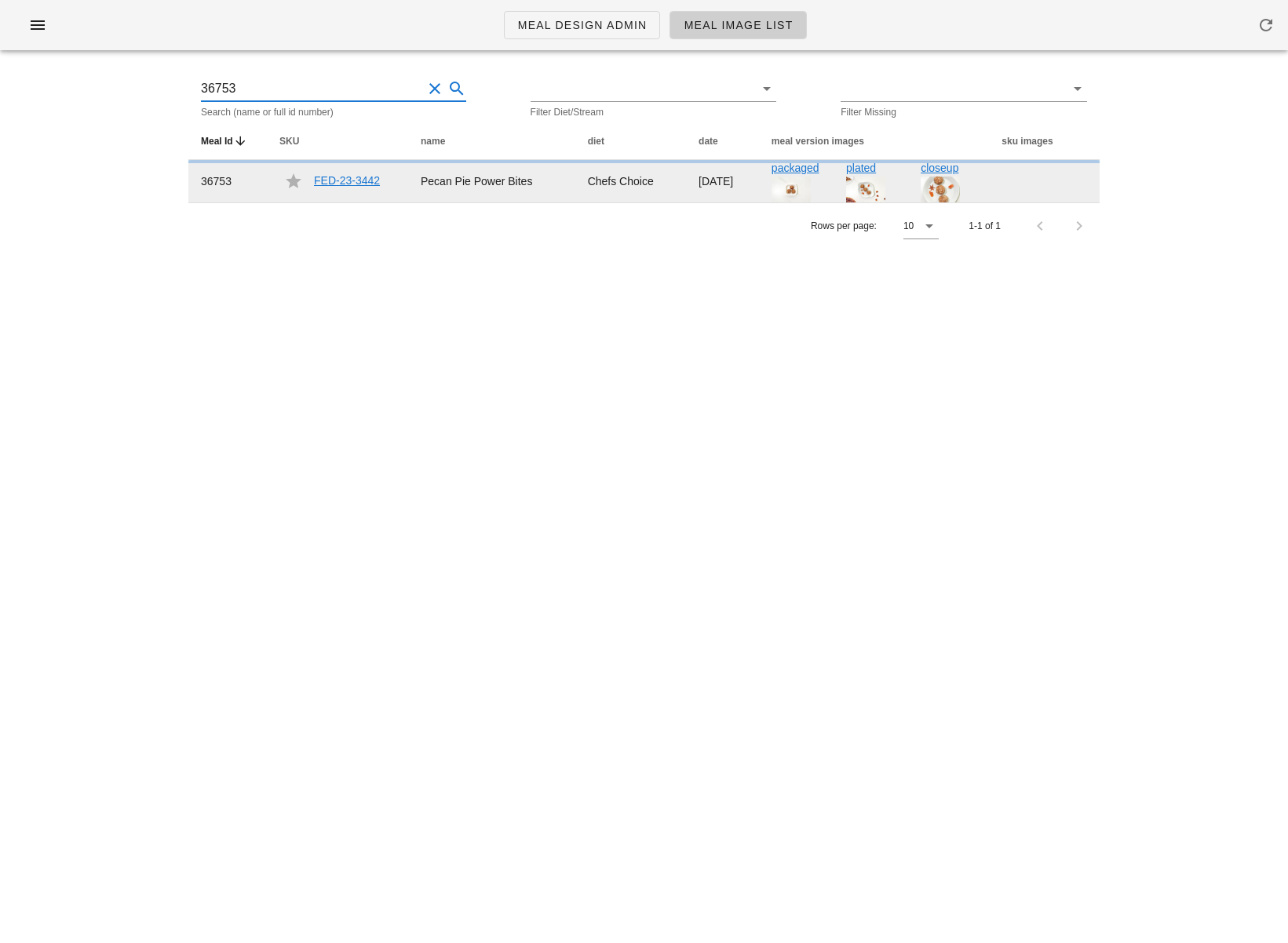
type input "36753"
click at [361, 180] on link "FED-23-3442" at bounding box center [347, 180] width 66 height 13
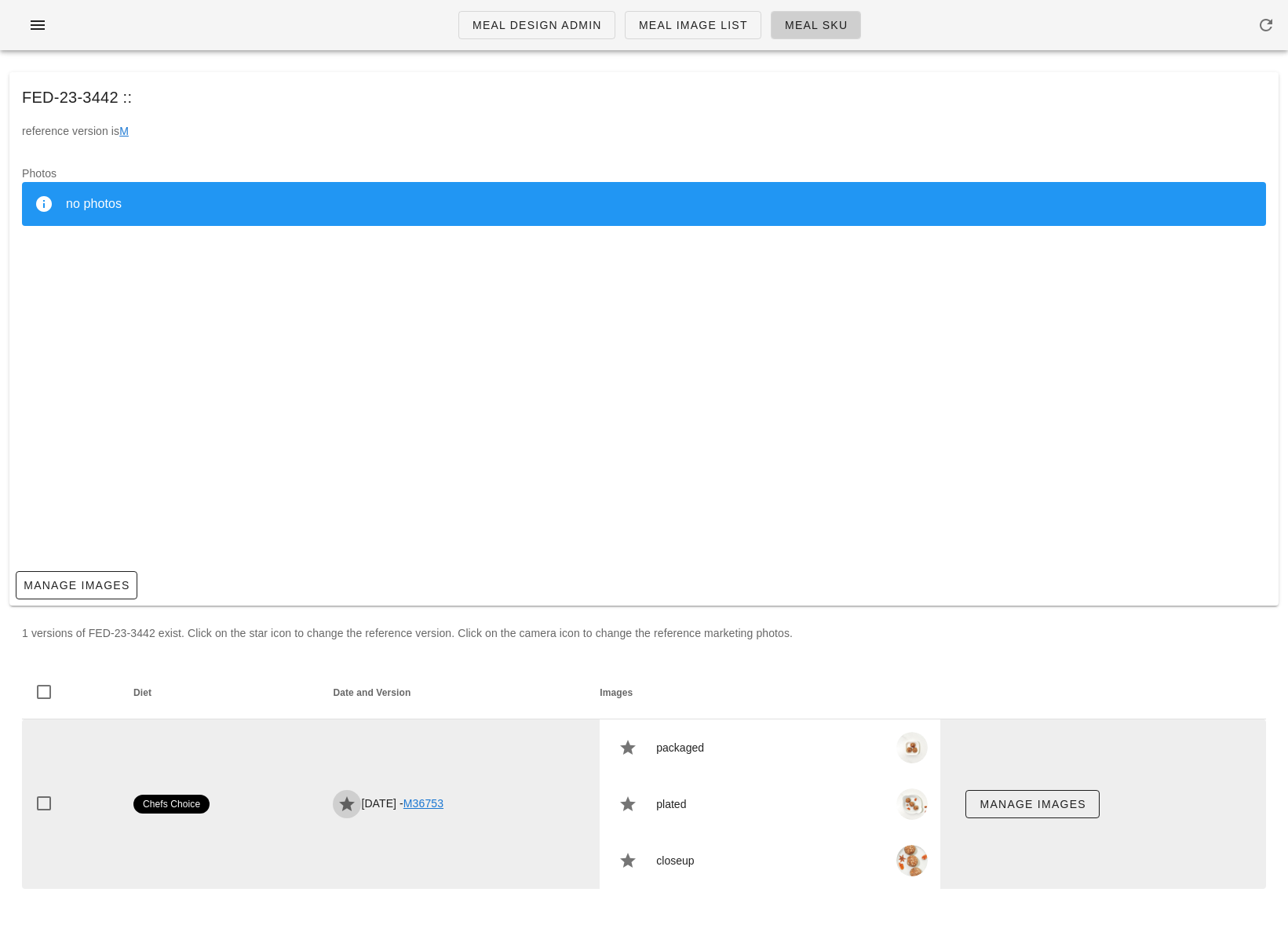
drag, startPoint x: 335, startPoint y: 805, endPoint x: 341, endPoint y: 813, distance: 10.0
click at [338, 805] on icon "button" at bounding box center [347, 804] width 19 height 19
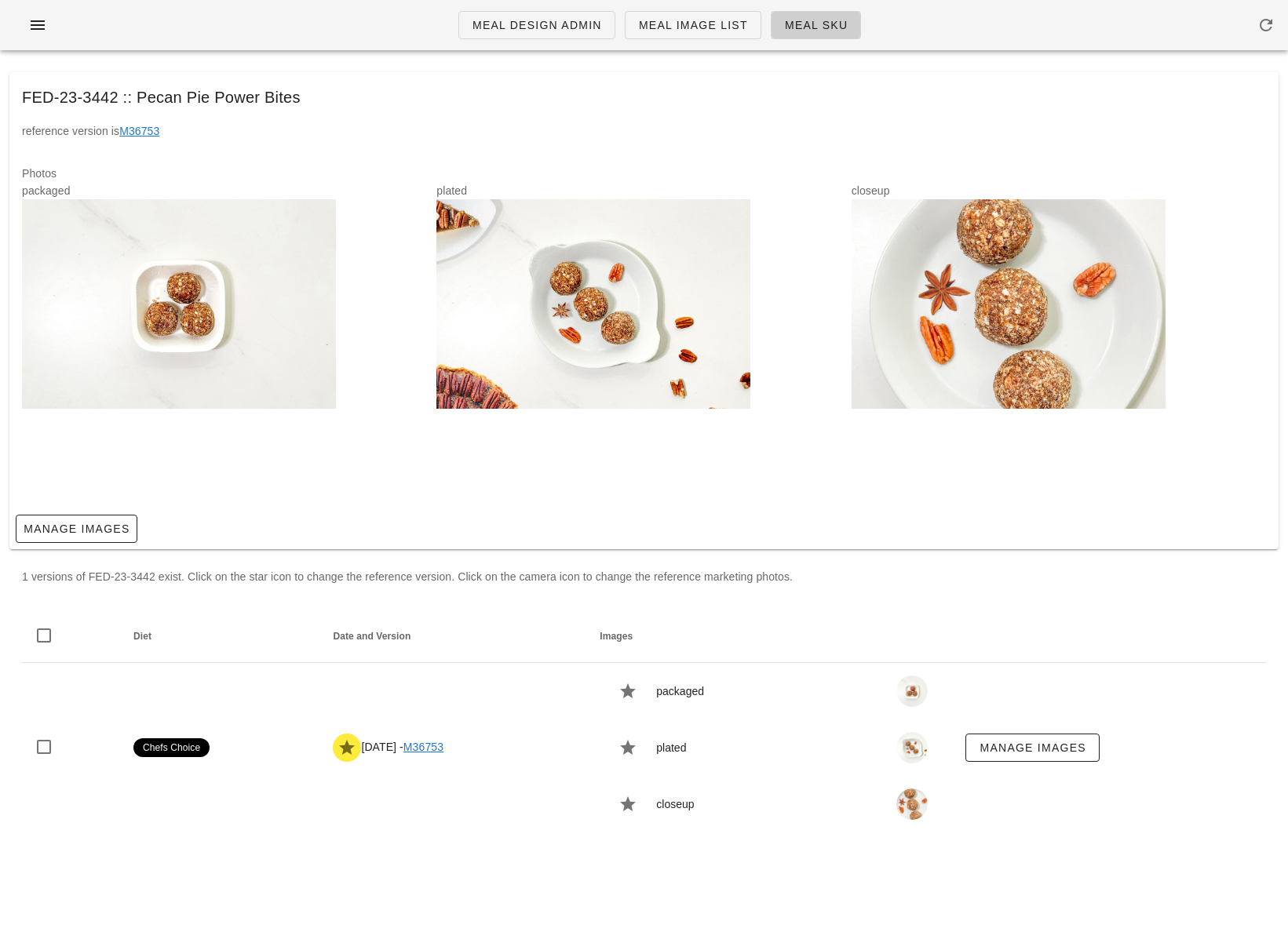
click at [443, 121] on div "FED-23-3442 :: Pecan Pie Power Bites" at bounding box center [644, 97] width 1269 height 50
click at [40, 28] on icon "button" at bounding box center [37, 25] width 19 height 19
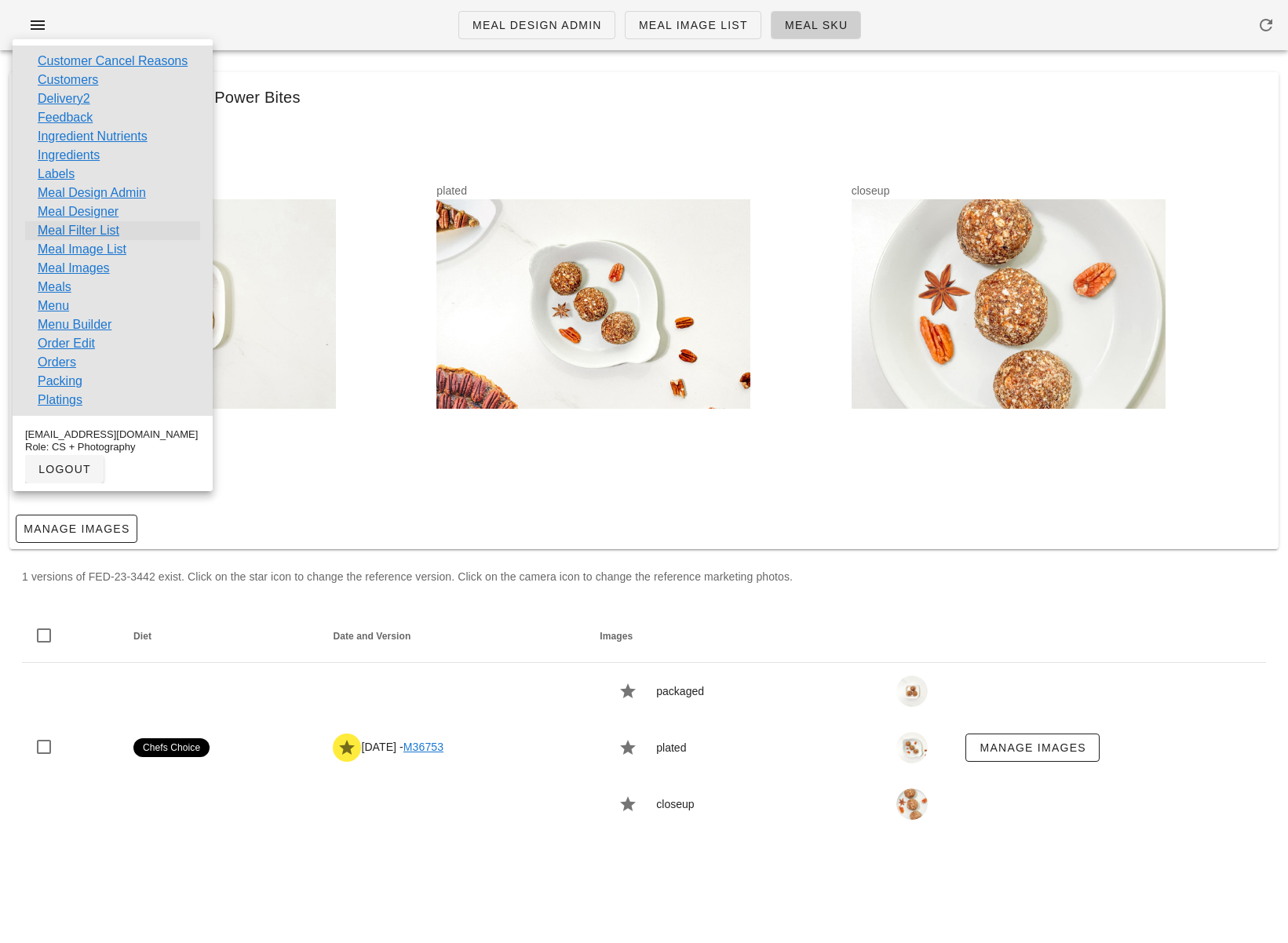
click at [64, 226] on link "Meal Filter List" at bounding box center [79, 231] width 82 height 19
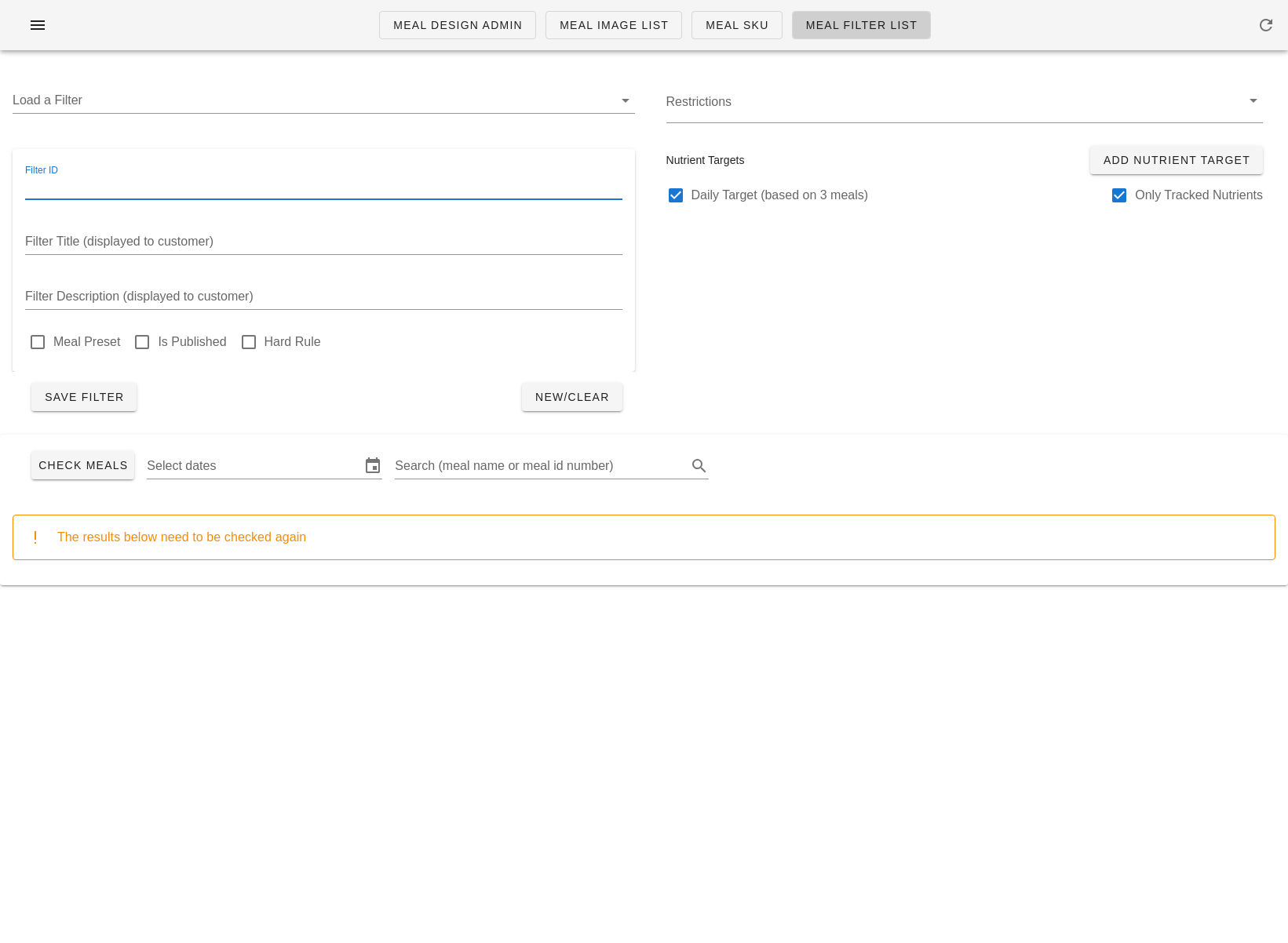
click at [126, 184] on input "Filter ID" at bounding box center [324, 186] width 598 height 25
click at [137, 94] on input "Load a Filter" at bounding box center [313, 100] width 601 height 25
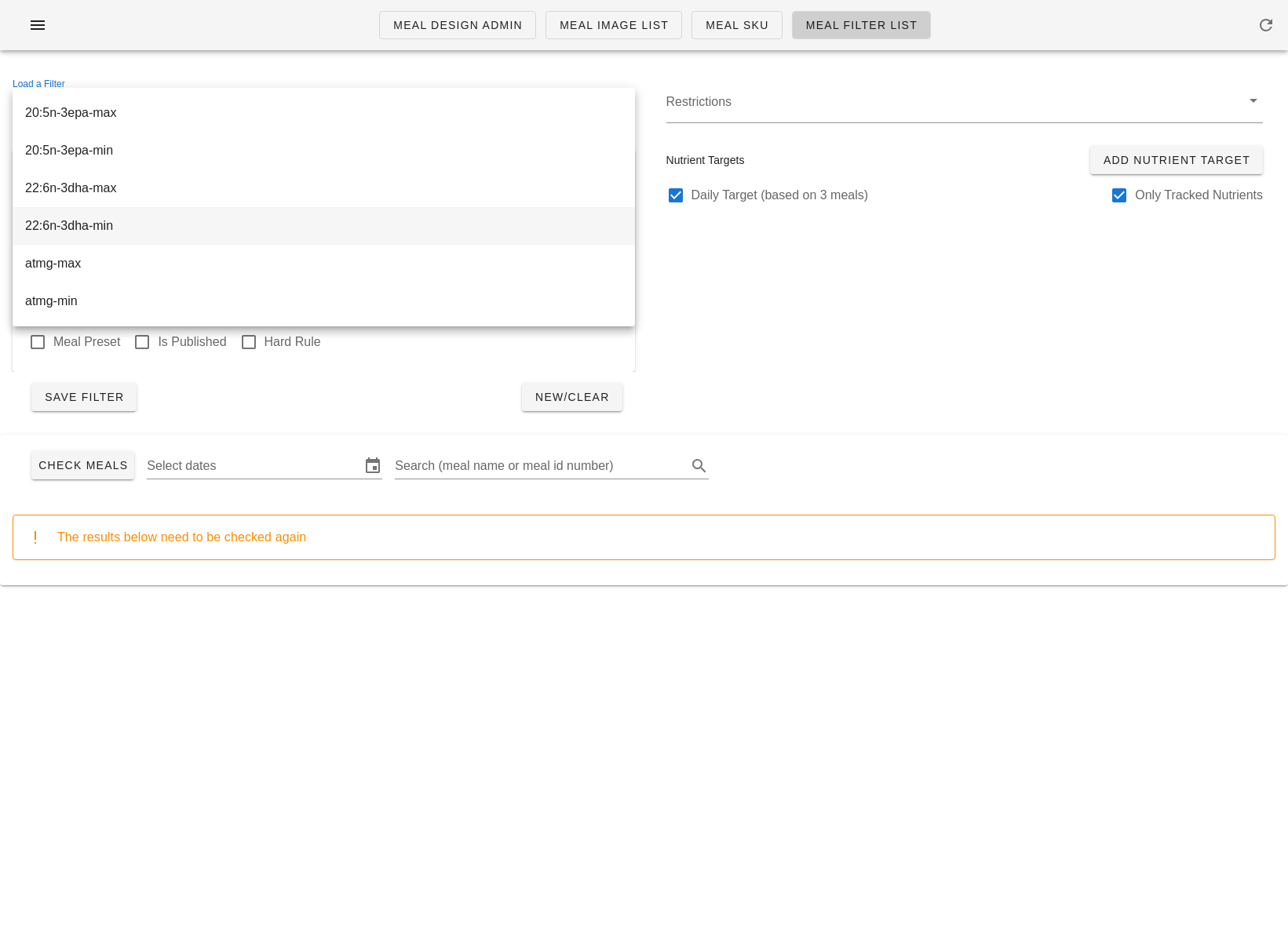
type input "rae-max"
type input "RETINOL ACTIVITY EQUIVALENTS"
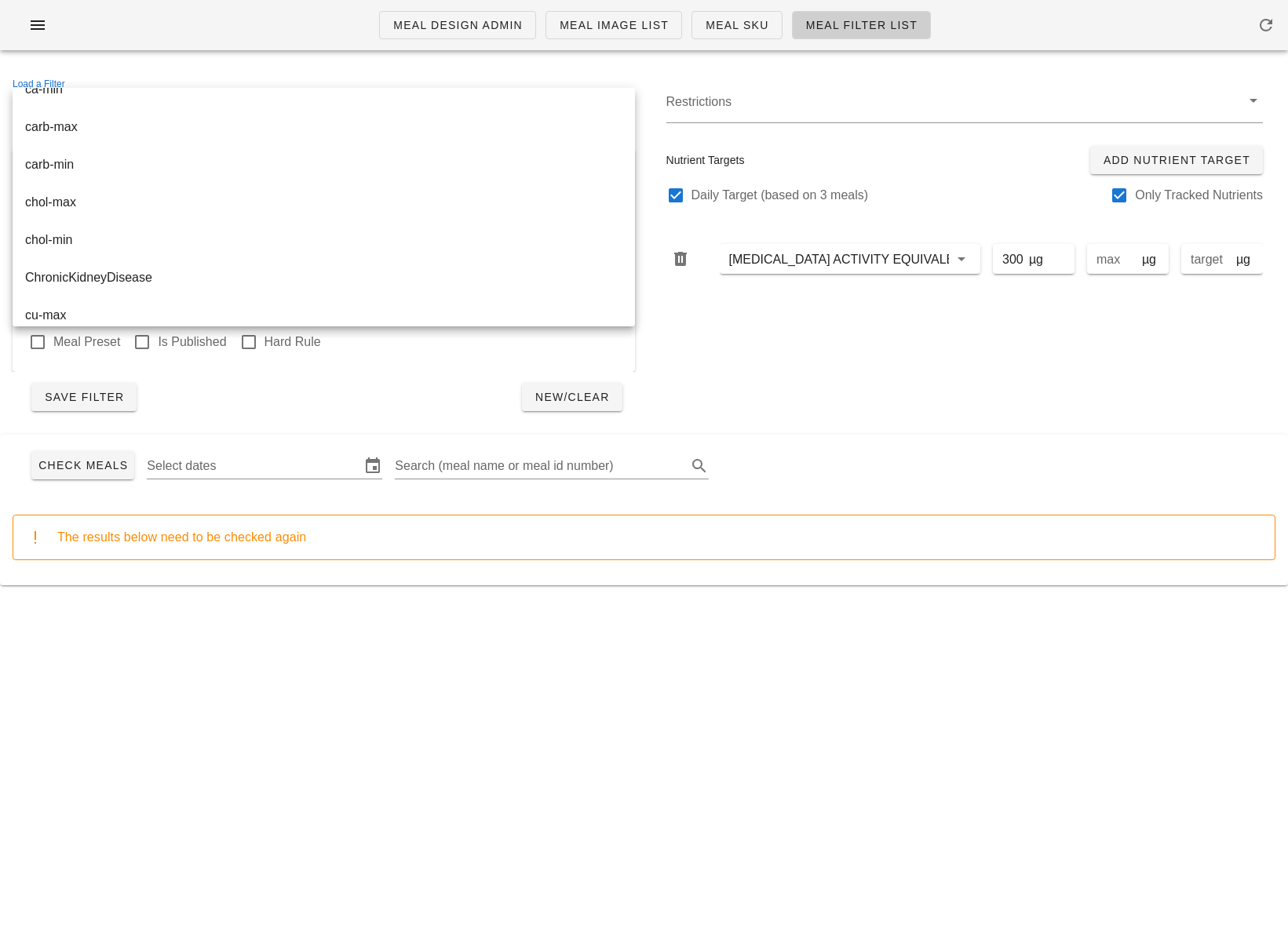
scroll to position [171, 0]
click at [159, 79] on div "Load a Filter rae-max" at bounding box center [324, 105] width 623 height 52
drag, startPoint x: 731, startPoint y: 372, endPoint x: 341, endPoint y: 178, distance: 435.6
click at [730, 371] on div "Restrictions Nutrient Targets Add Nutrient Target Daily Target (based on 3 meal…" at bounding box center [965, 249] width 642 height 366
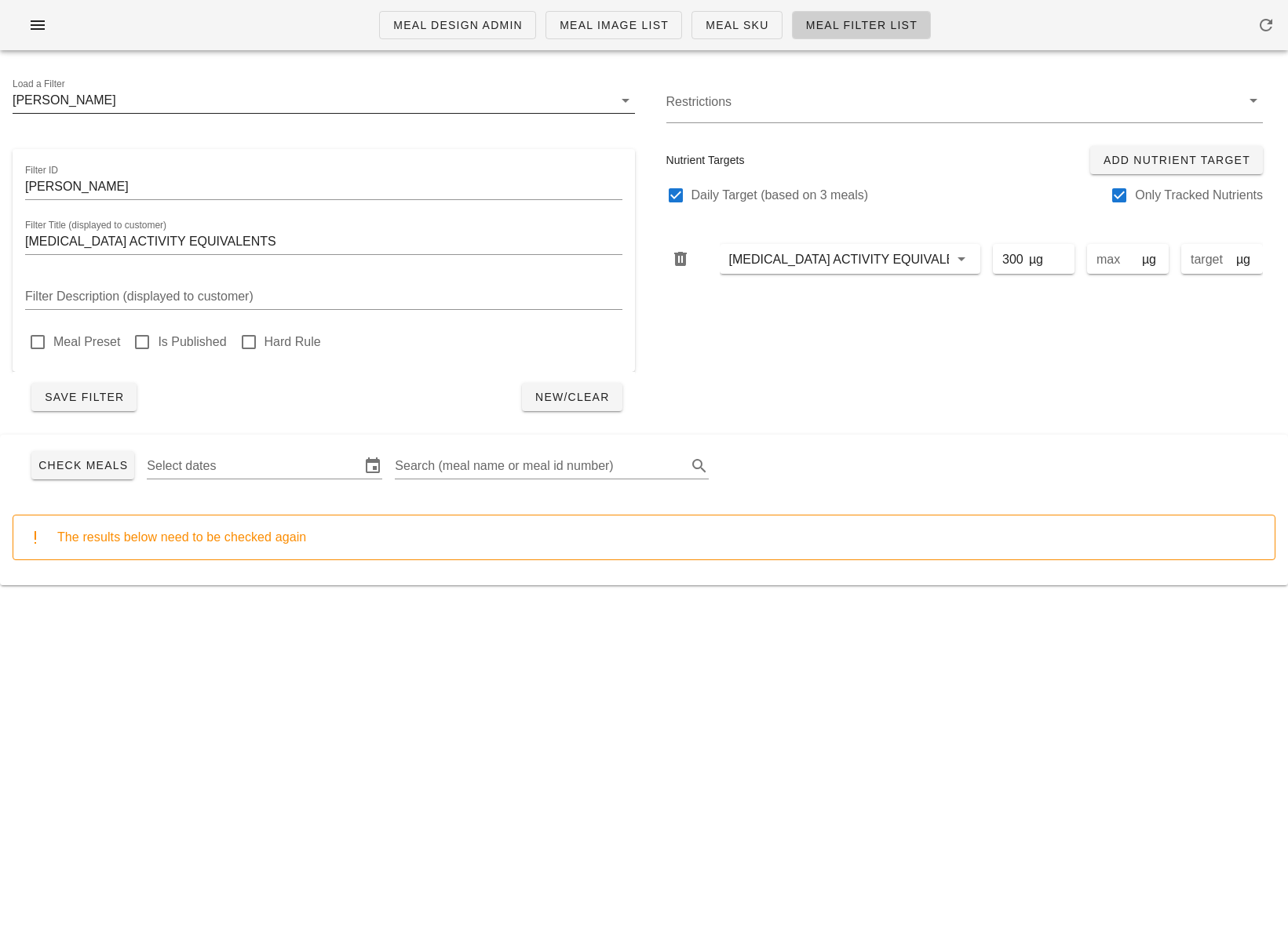
scroll to position [0, 0]
drag, startPoint x: 148, startPoint y: 106, endPoint x: -46, endPoint y: 94, distance: 194.4
click at [0, 94] on html "Meal Design Admin Meal Image List Meal Sku Meal Filter List Load a Filter rae-m…" at bounding box center [644, 472] width 1288 height 943
click at [46, 103] on div "rae-max" at bounding box center [65, 100] width 104 height 14
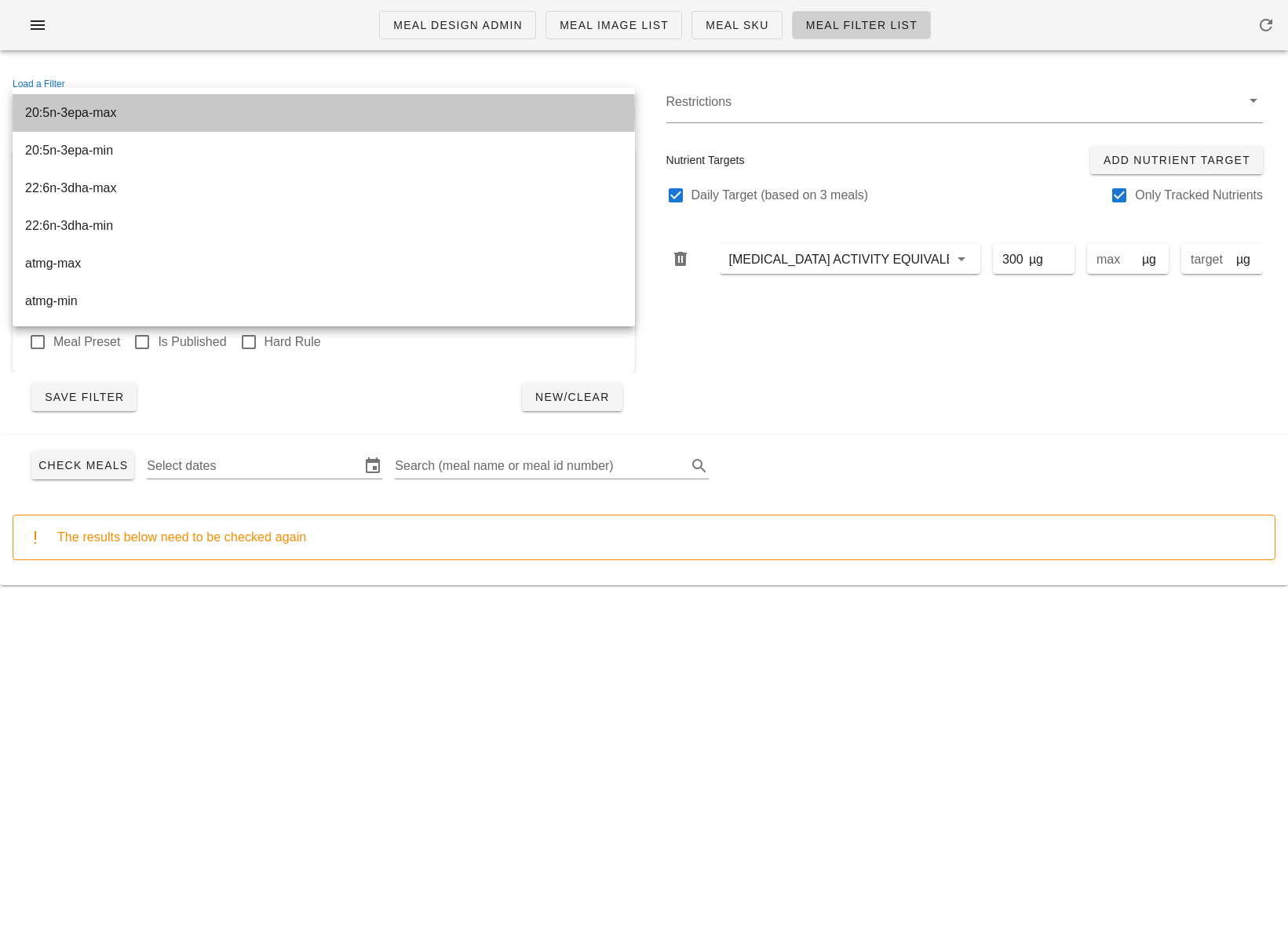
click at [46, 103] on div "20:5n-3epa-max" at bounding box center [324, 113] width 598 height 34
type input "20:5n-3epa-max"
type input "FATTY ACIDS, POLYUNSATURATED, 20:5 n-3, EICOSAPENTAENOIC (EPA)"
type input "0.15"
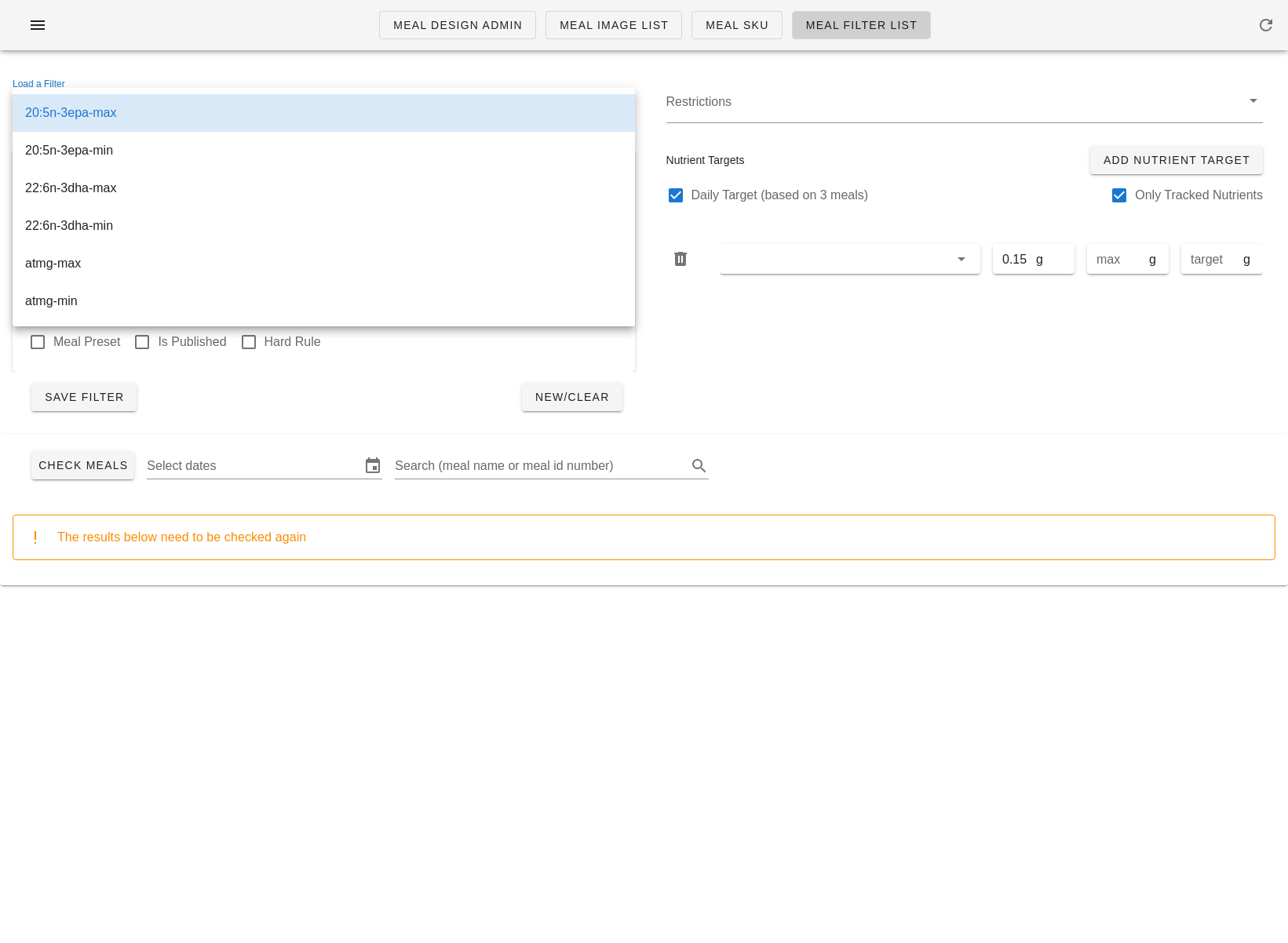
drag, startPoint x: 693, startPoint y: 327, endPoint x: 656, endPoint y: 276, distance: 63.0
click at [692, 326] on div "Restrictions Nutrient Targets Add Nutrient Target Daily Target (based on 3 meal…" at bounding box center [965, 249] width 642 height 366
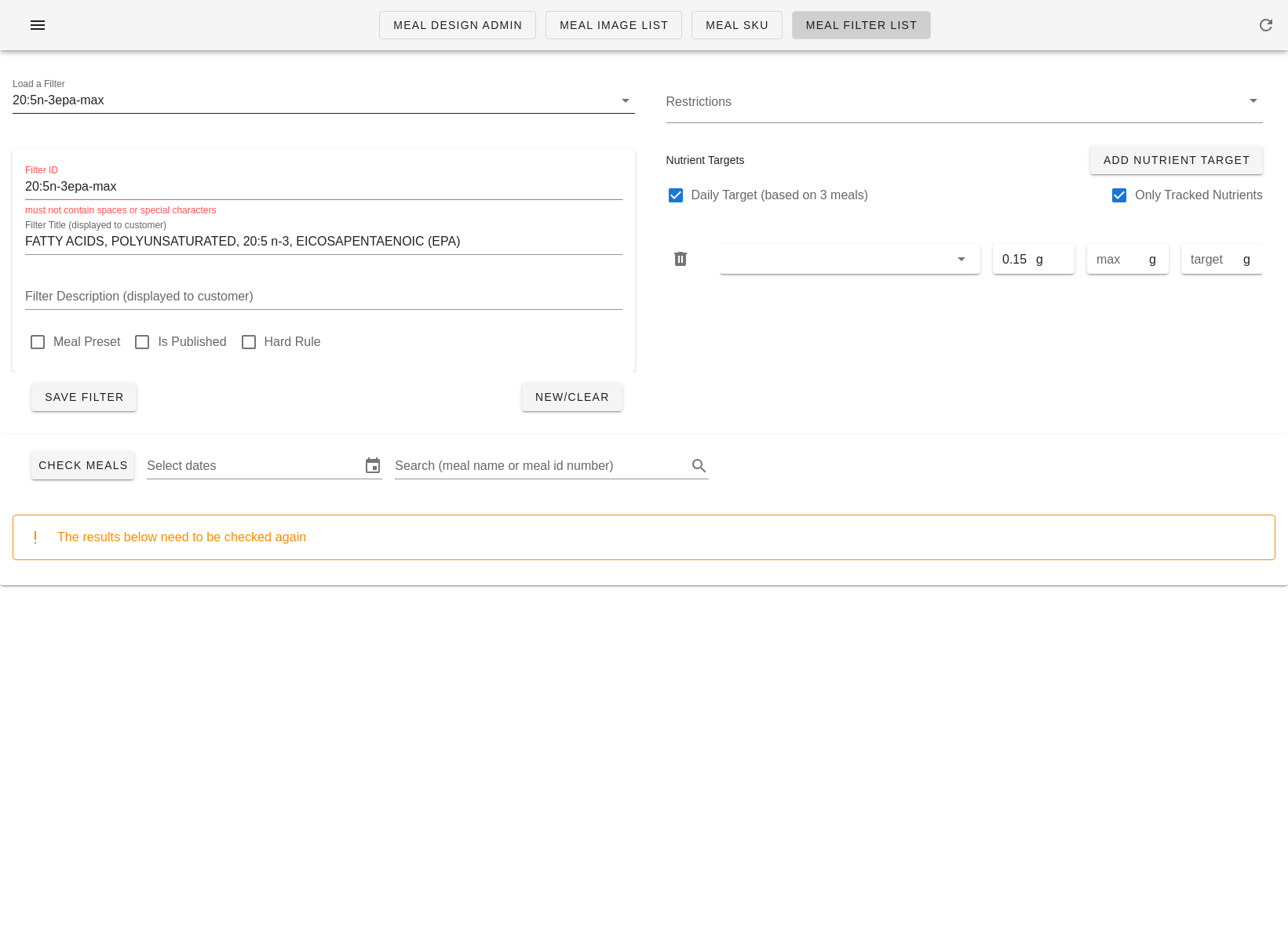
click at [621, 101] on icon at bounding box center [626, 100] width 19 height 19
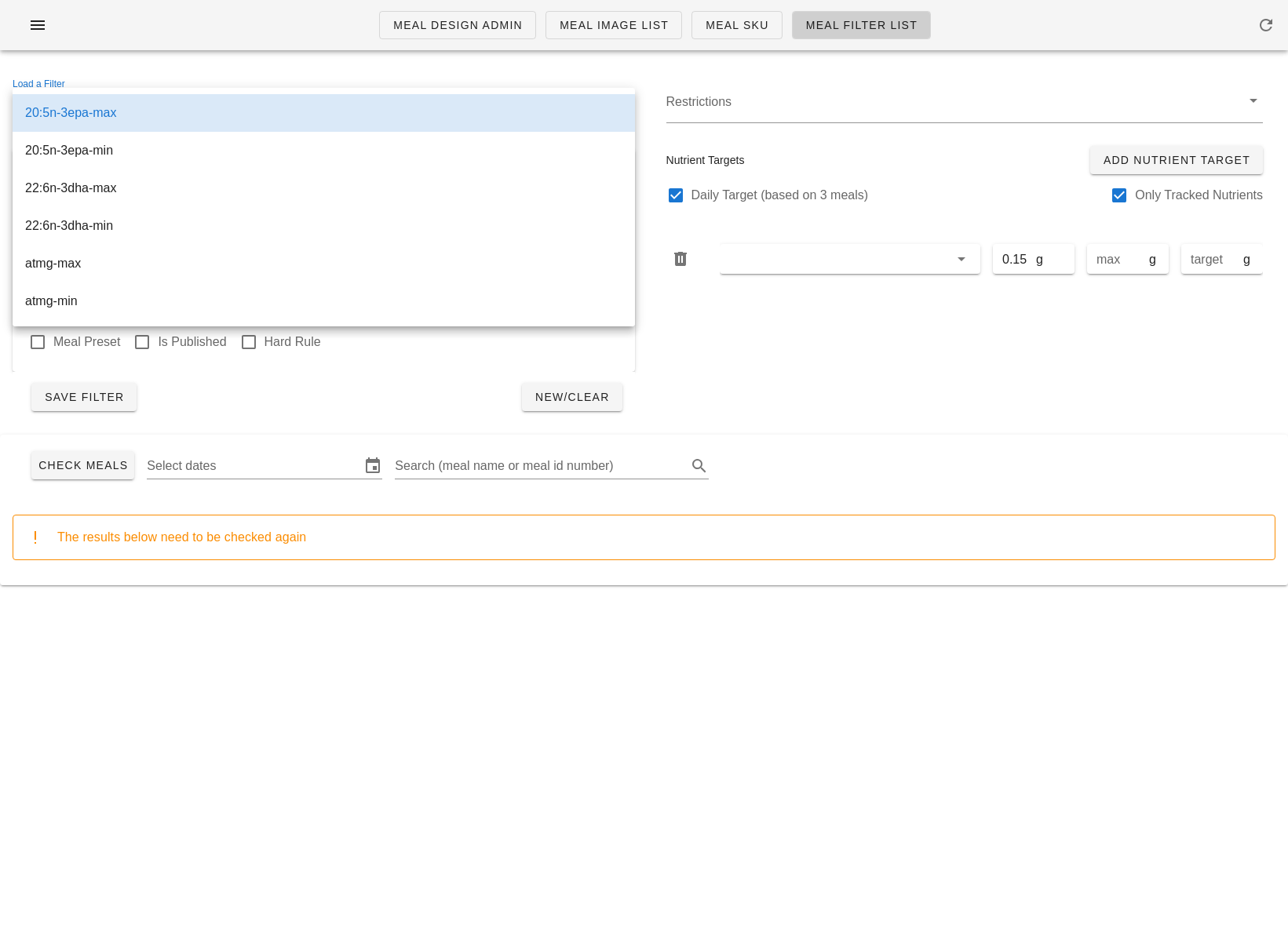
click at [736, 334] on div "Restrictions Nutrient Targets Add Nutrient Target Daily Target (based on 3 meal…" at bounding box center [965, 249] width 642 height 366
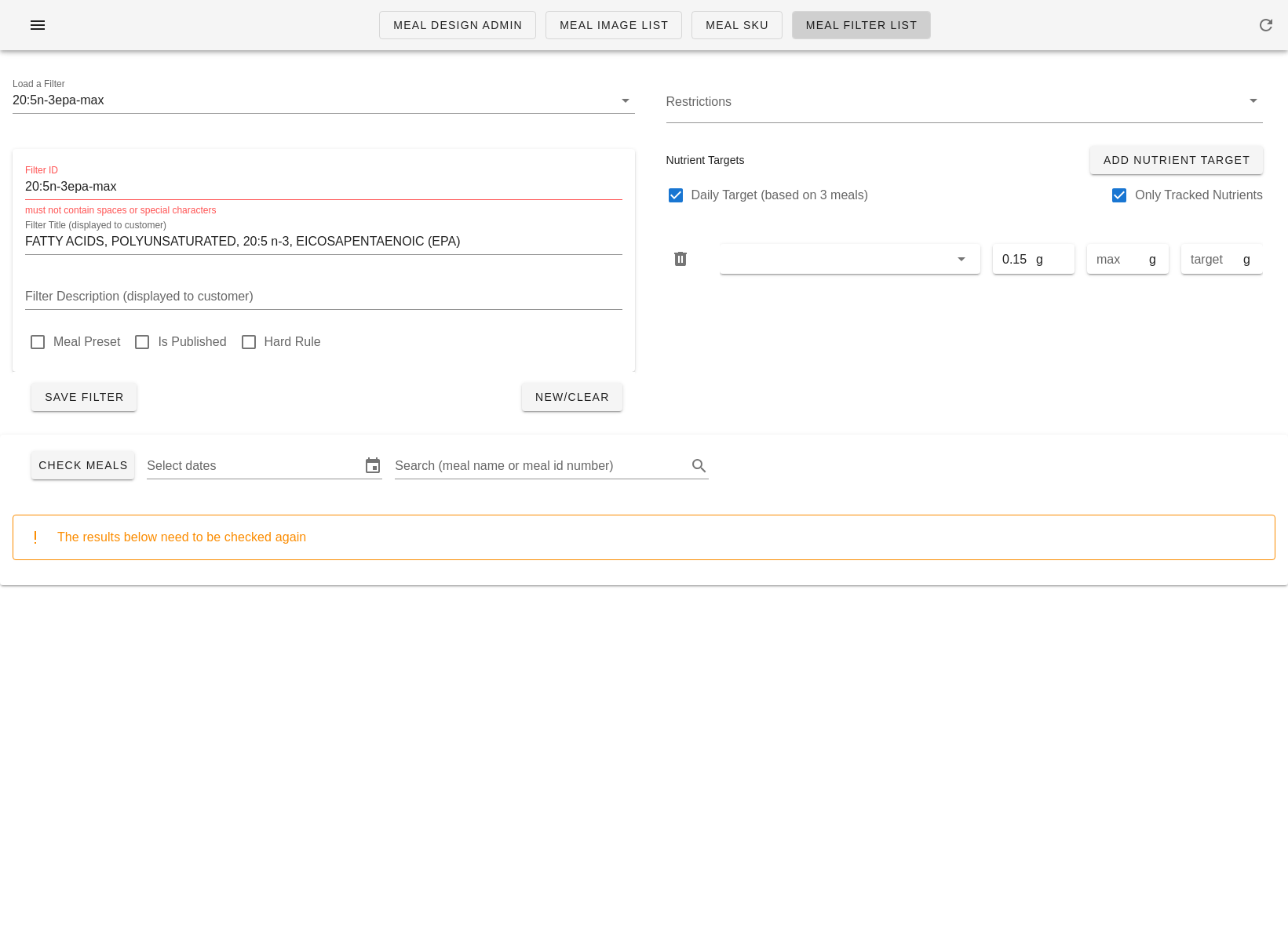
click at [145, 104] on input "Load a Filter" at bounding box center [361, 100] width 506 height 25
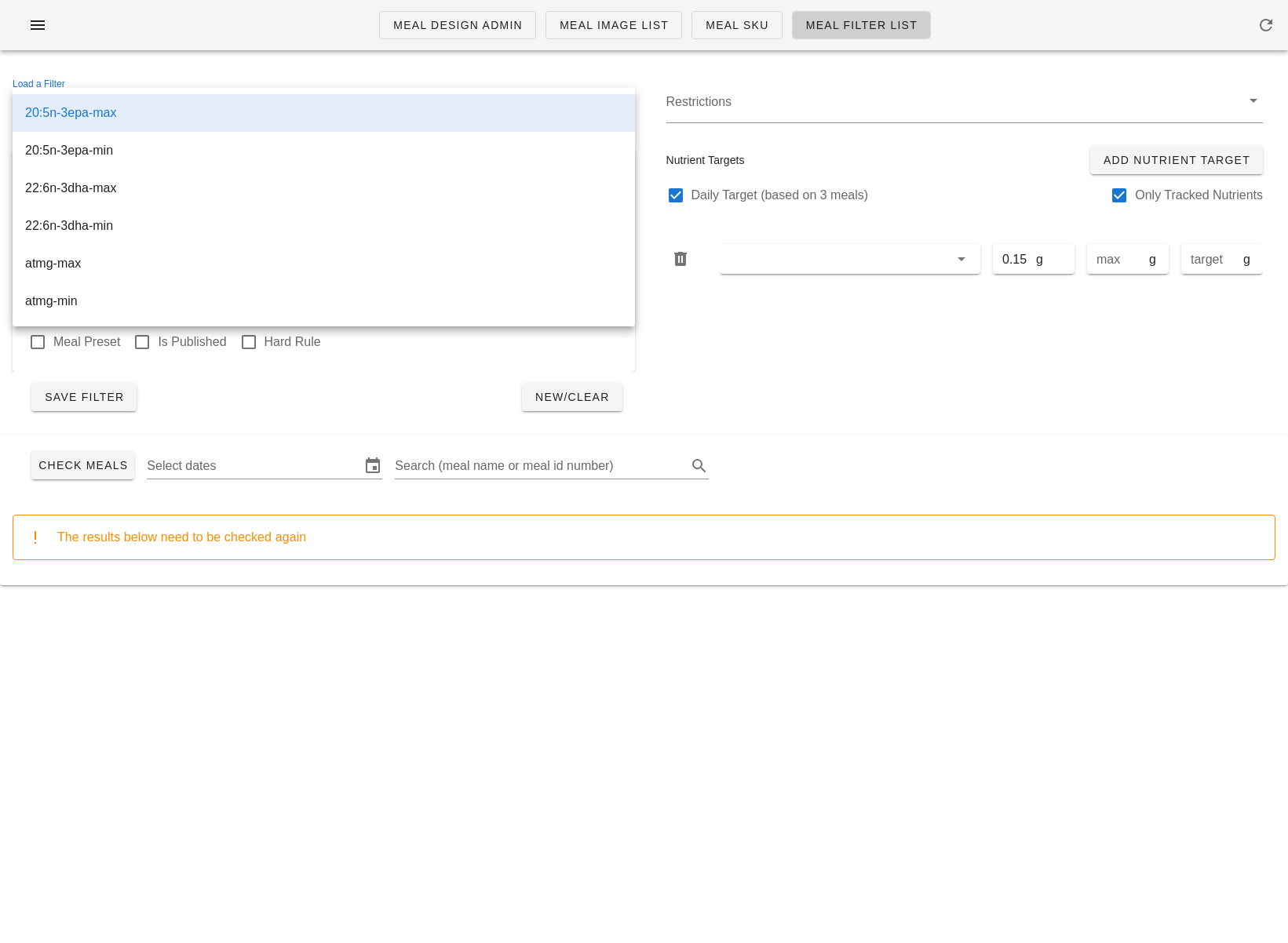
drag, startPoint x: 751, startPoint y: 364, endPoint x: 737, endPoint y: 341, distance: 26.9
click at [751, 364] on div "Restrictions Nutrient Targets Add Nutrient Target Daily Target (based on 3 meal…" at bounding box center [965, 249] width 642 height 366
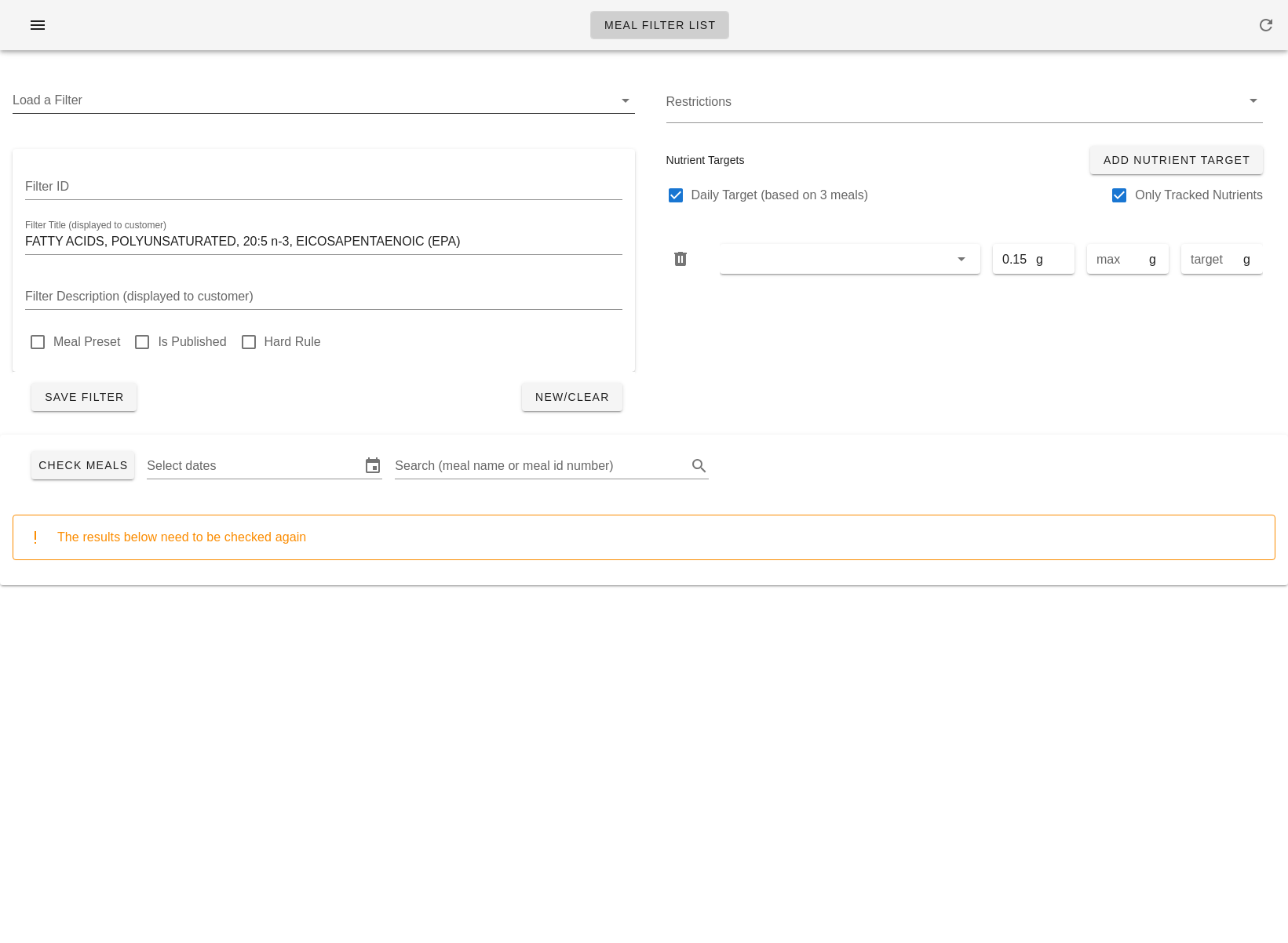
click at [201, 97] on input "Load a Filter" at bounding box center [313, 100] width 601 height 25
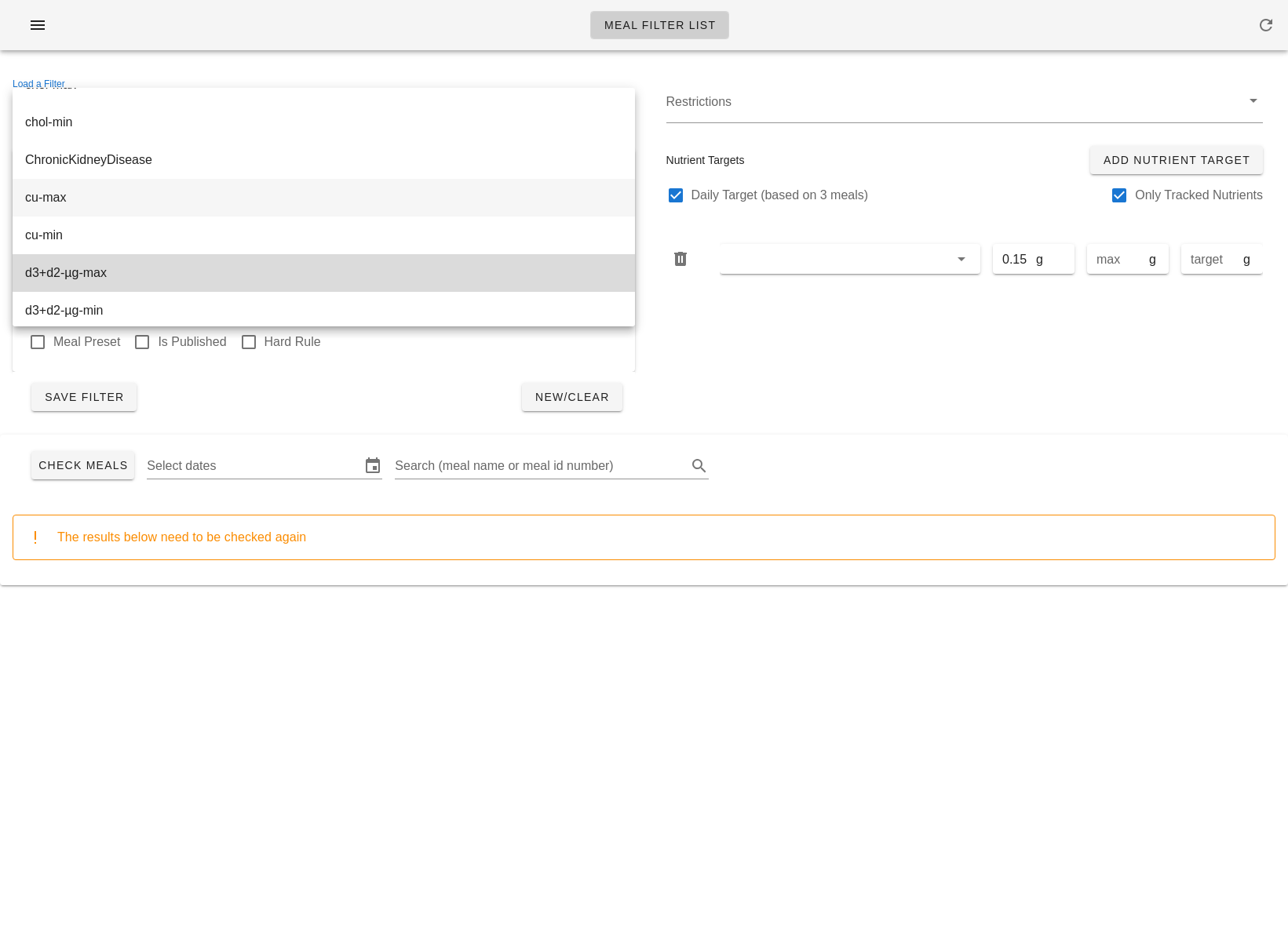
scroll to position [558, 0]
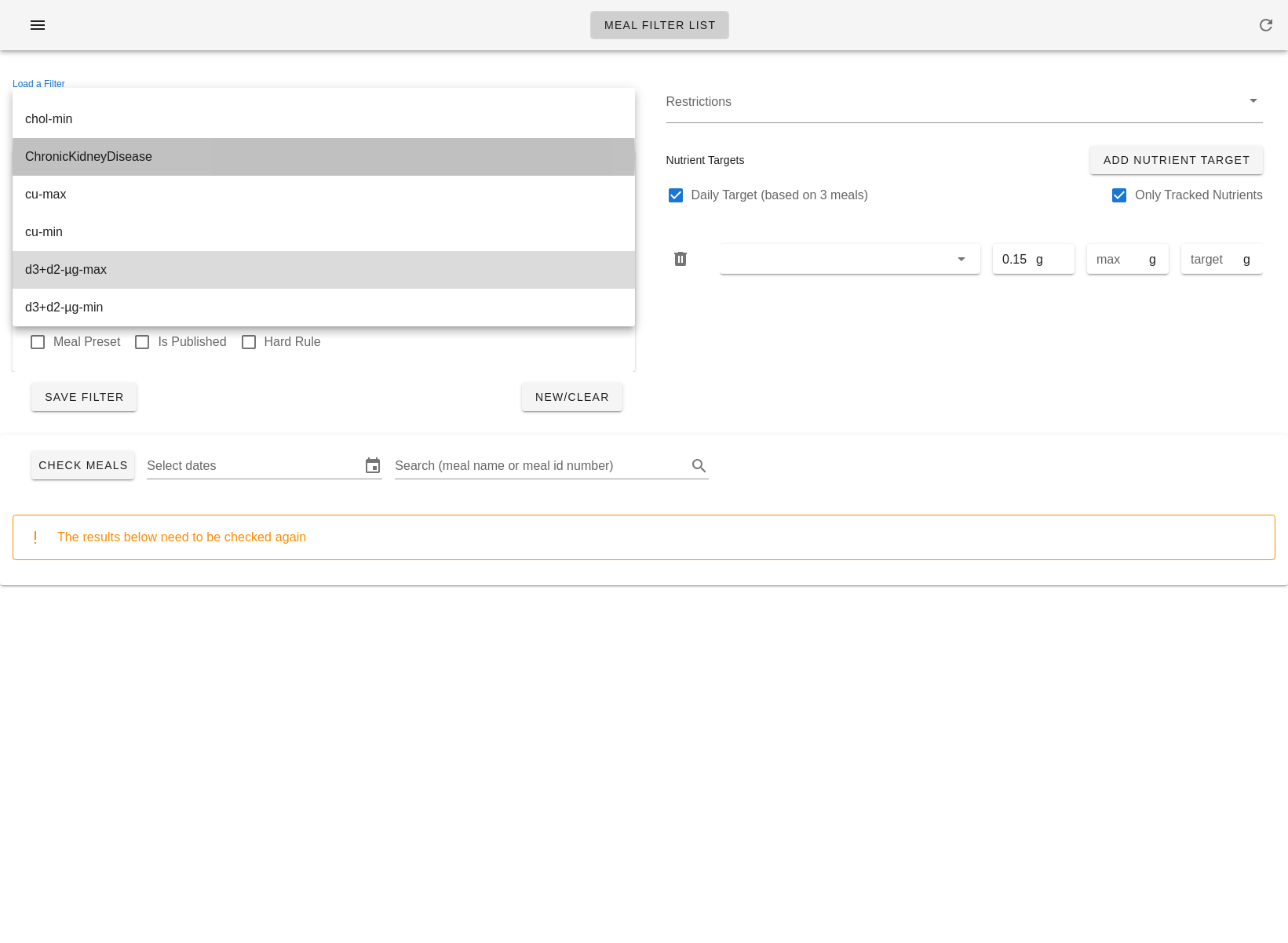
click at [207, 161] on div "ChronicKidneyDisease" at bounding box center [324, 156] width 598 height 15
type input "ChronicKidneyDisease"
type input "[MEDICAL_DATA]"
type input "Low in sodium, potassium, and phosphorus."
type input "SODIUM"
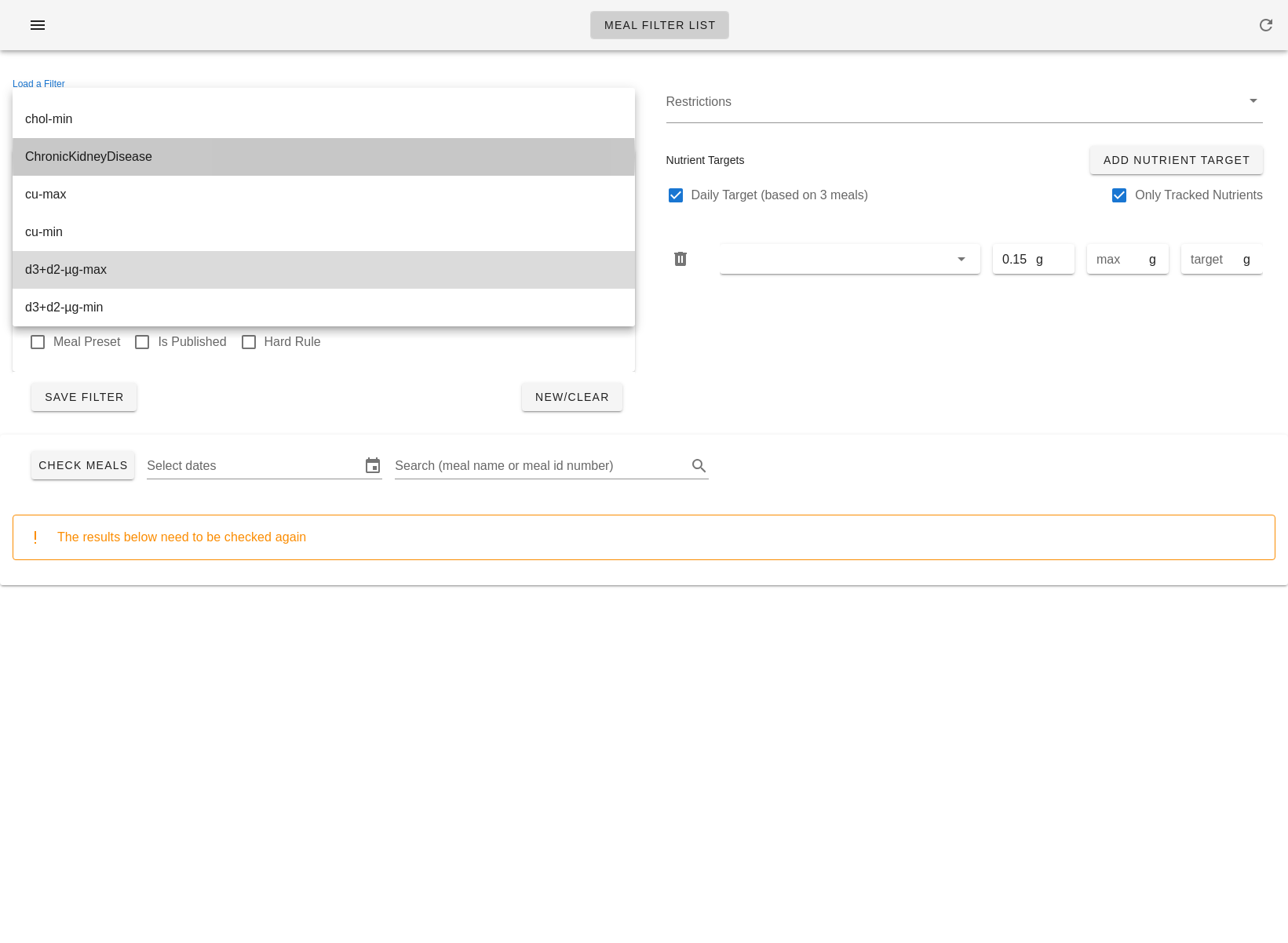
type input "2000"
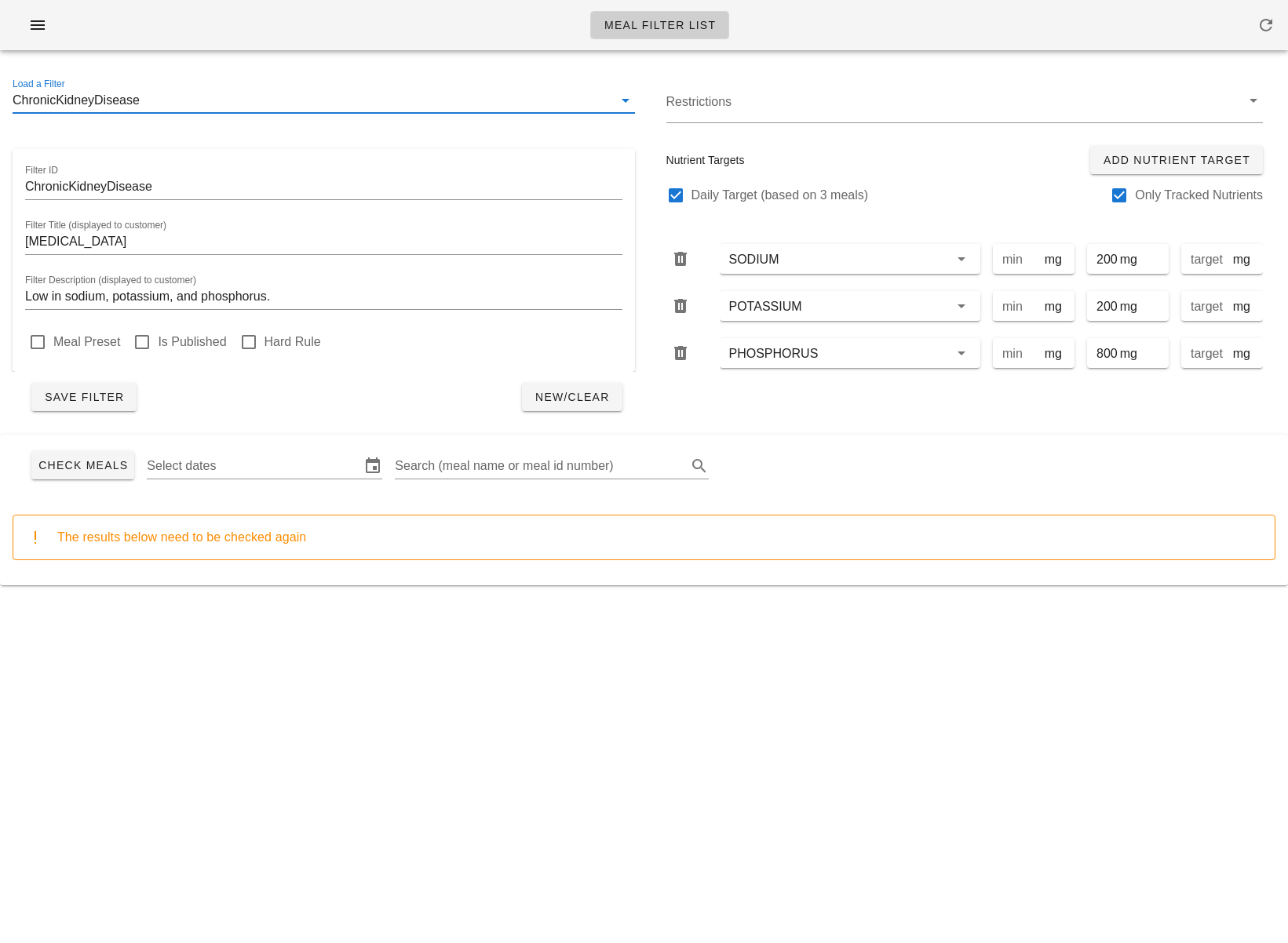
click at [838, 407] on div "Restrictions Nutrient Targets Add Nutrient Target Daily Target (based on 3 meal…" at bounding box center [965, 249] width 642 height 366
click at [222, 467] on input "Select dates" at bounding box center [252, 466] width 211 height 25
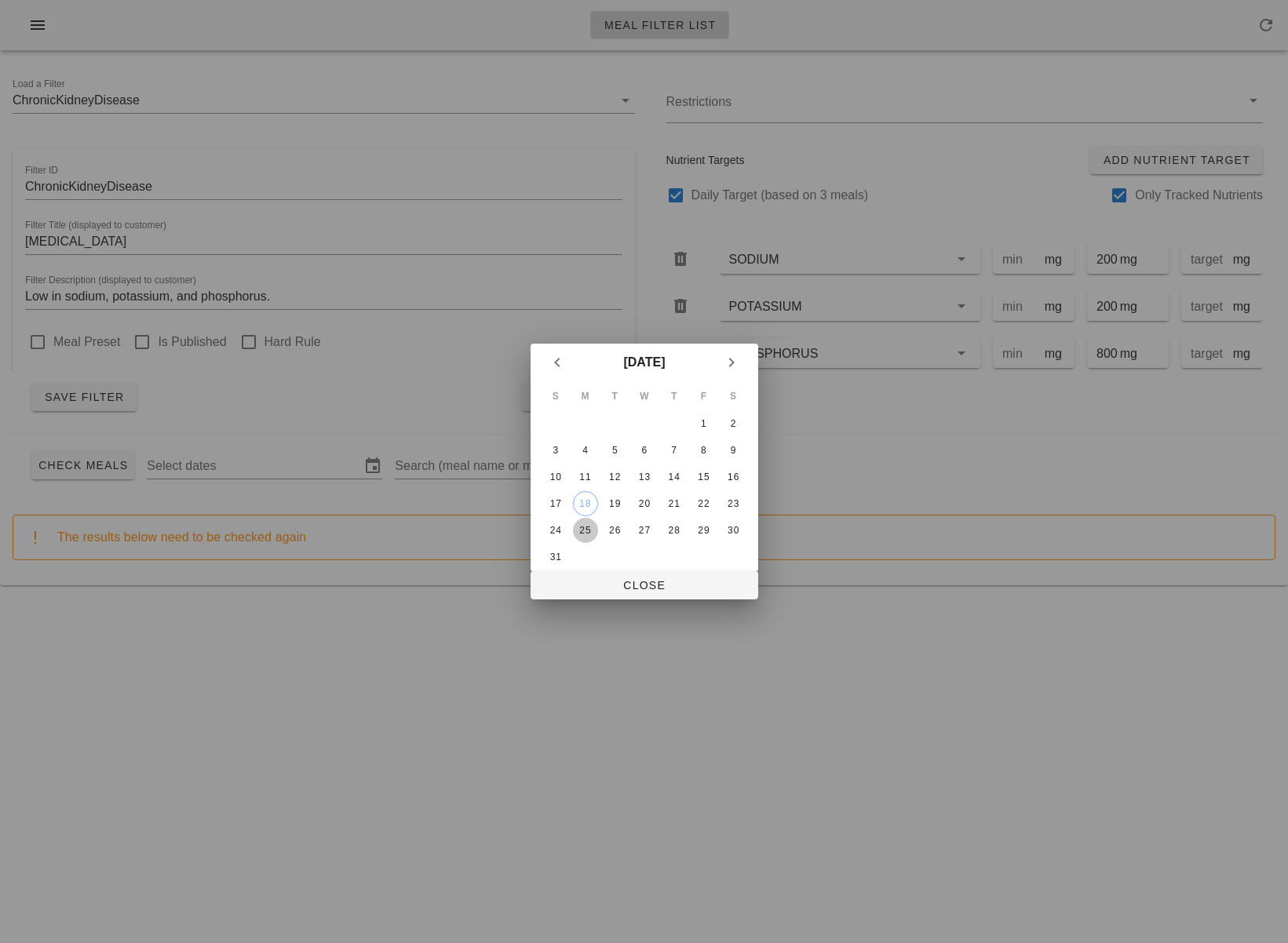
click at [580, 527] on div "25" at bounding box center [585, 529] width 25 height 11
click at [738, 505] on div "23" at bounding box center [732, 503] width 25 height 11
click at [588, 501] on div "18" at bounding box center [585, 503] width 24 height 11
click at [733, 501] on div "23" at bounding box center [732, 503] width 25 height 11
click at [673, 579] on span "Close" at bounding box center [644, 585] width 203 height 13
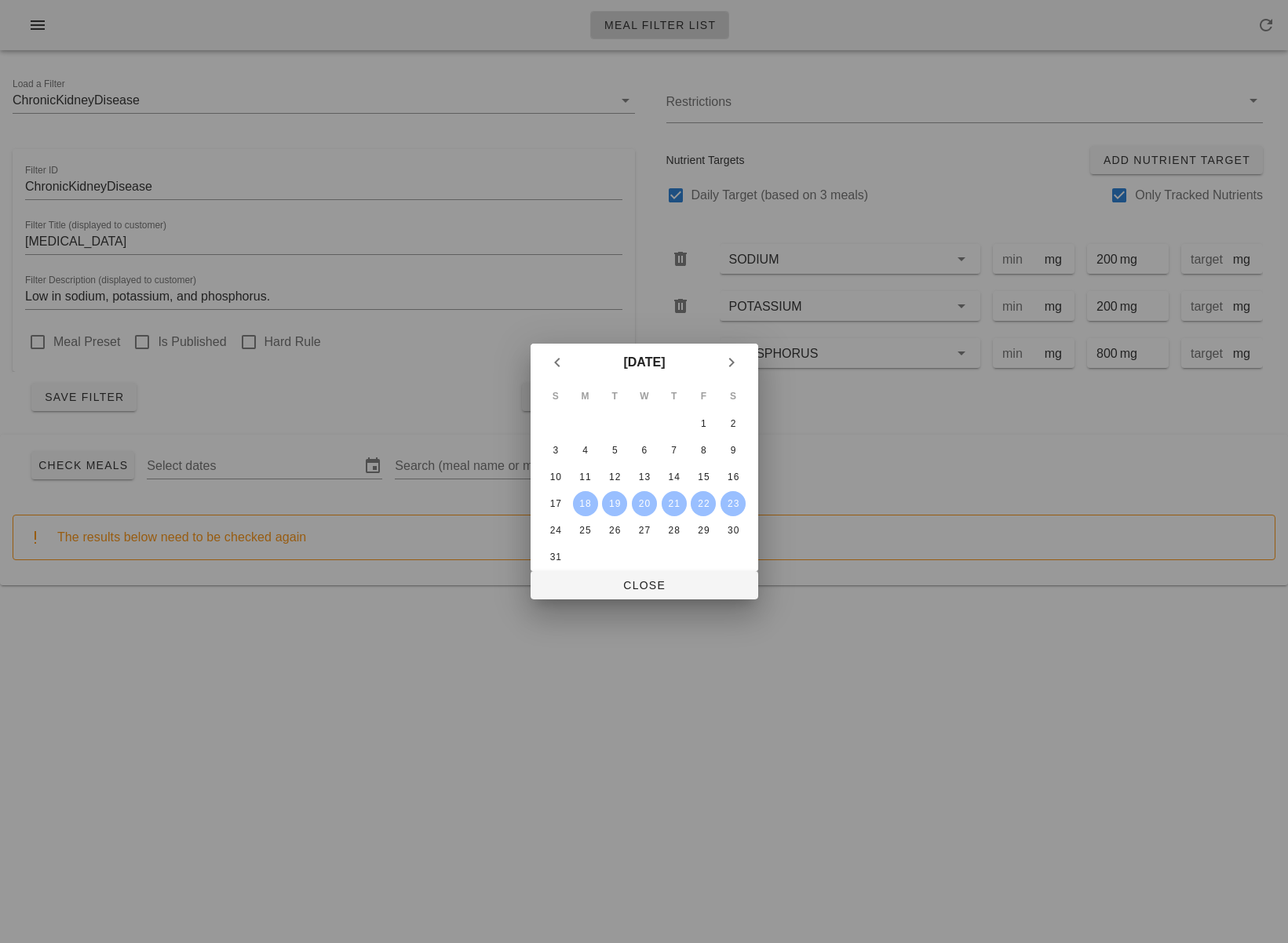
type input "Monday August 18 - Saturday August 23"
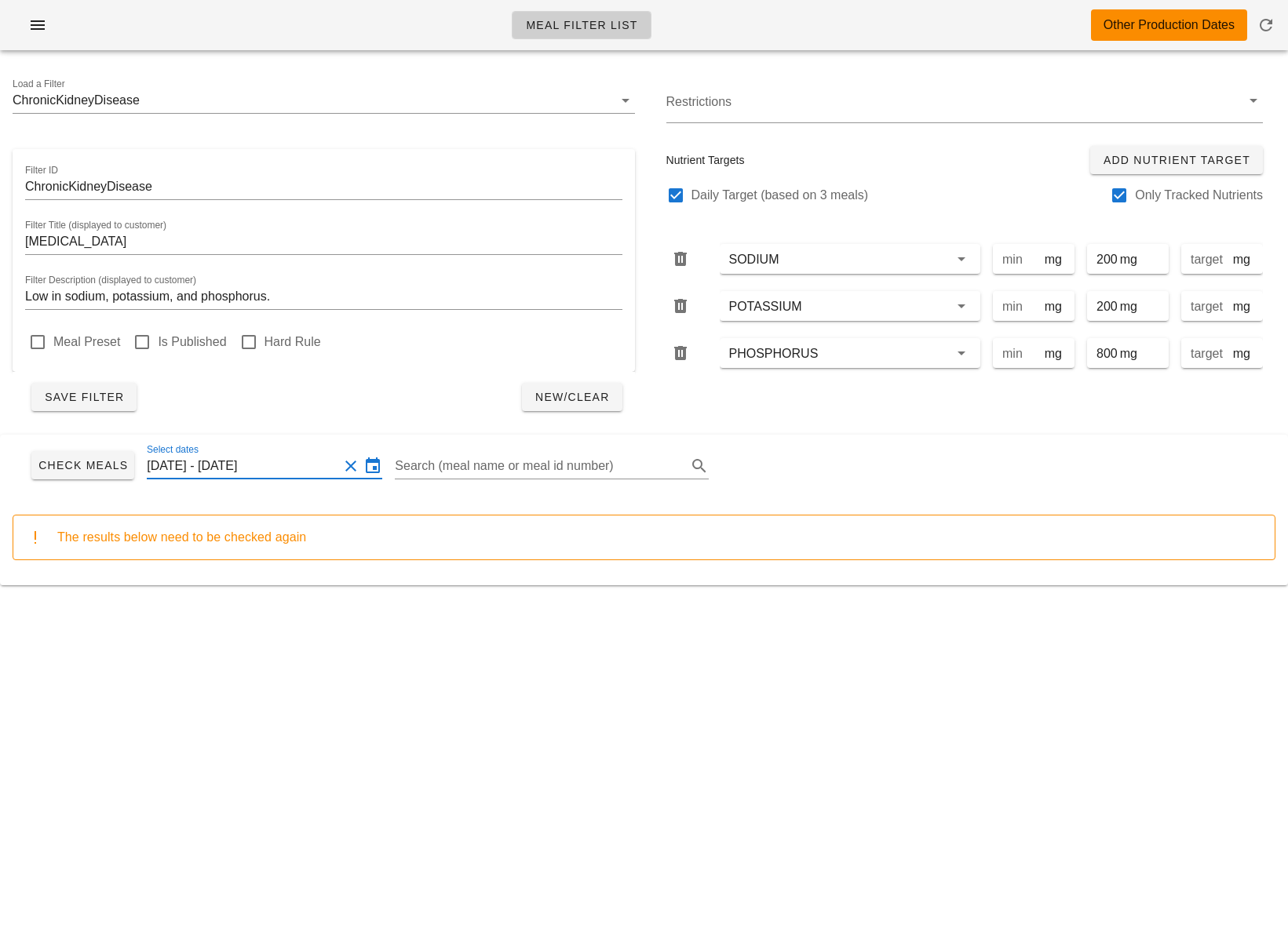
click at [214, 468] on input "Monday August 18 - Saturday August 23" at bounding box center [243, 466] width 192 height 25
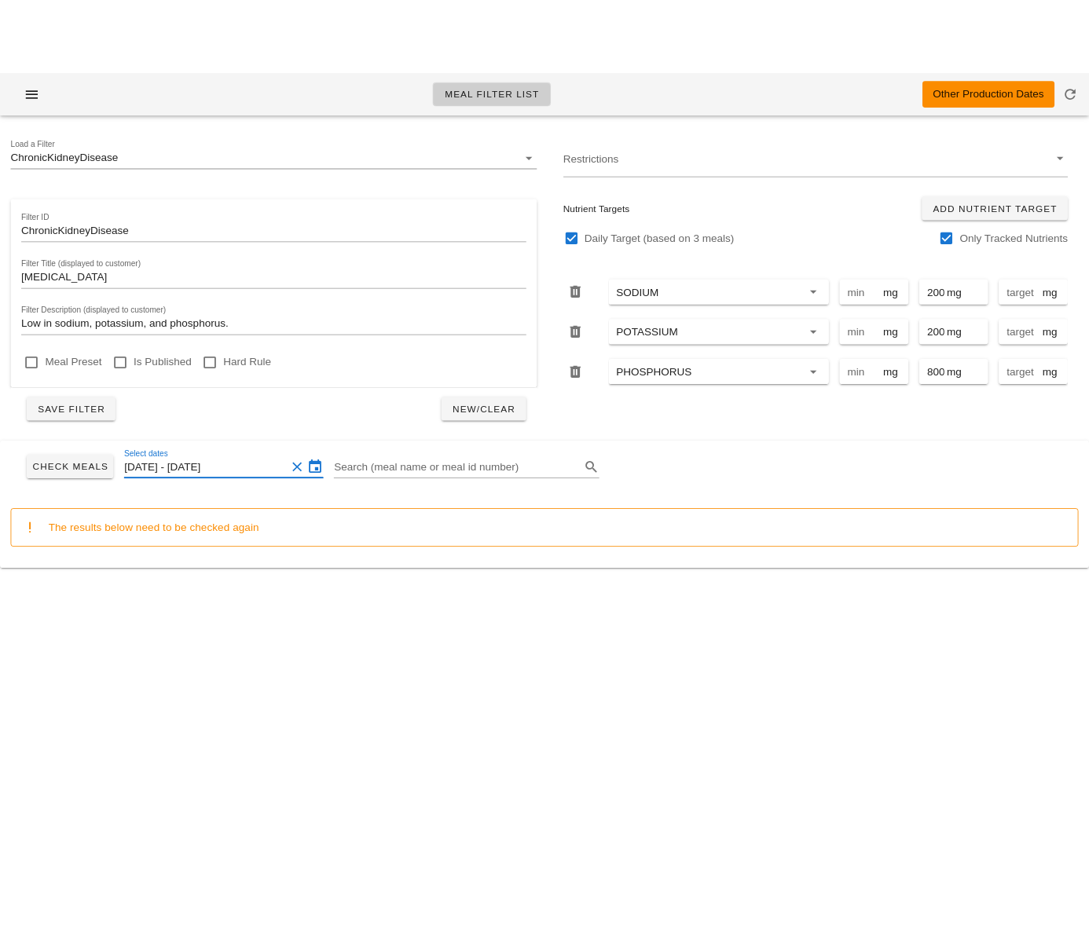
scroll to position [0, 0]
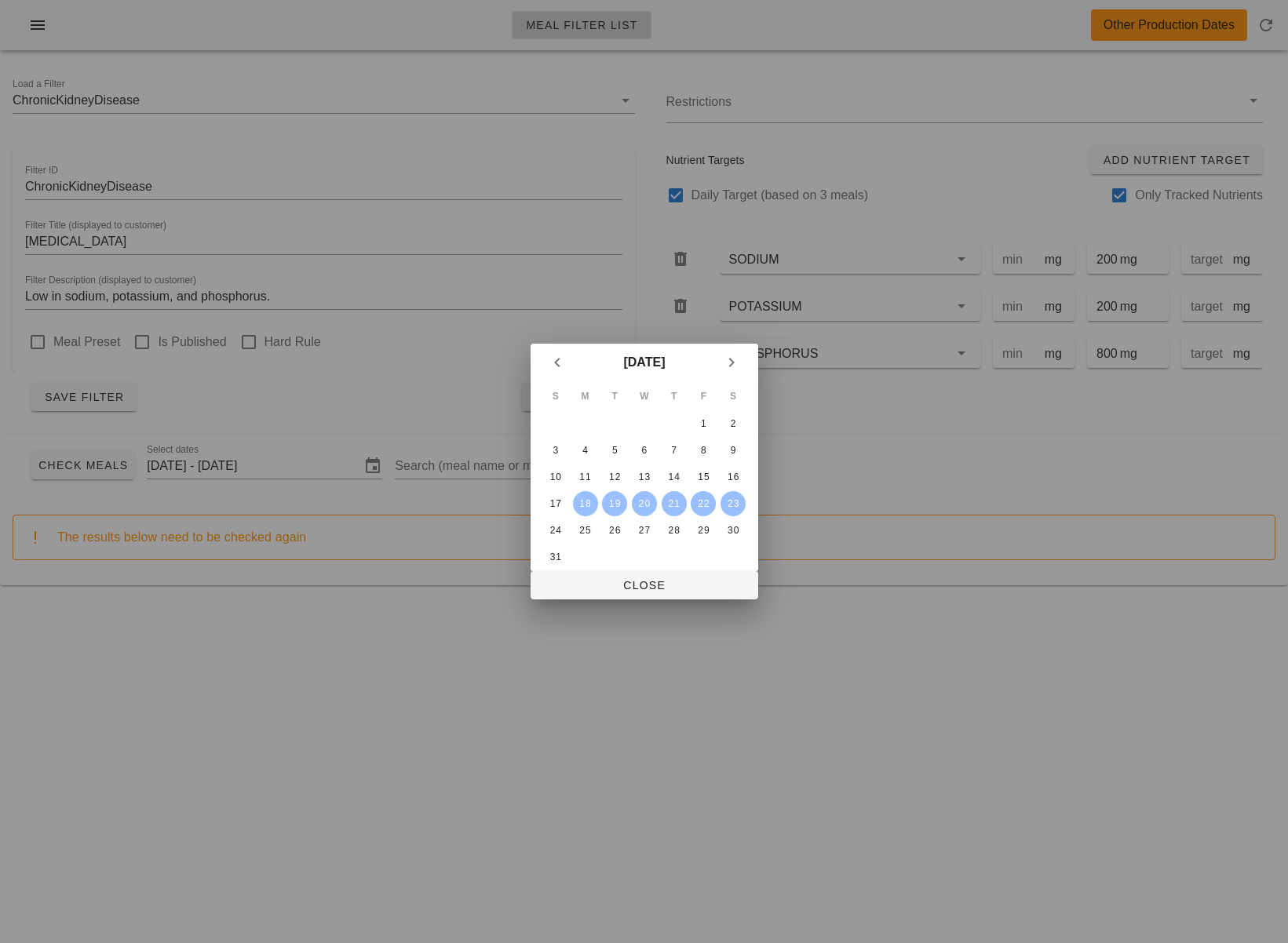
drag, startPoint x: 305, startPoint y: 664, endPoint x: 345, endPoint y: 620, distance: 59.5
click at [305, 664] on div at bounding box center [644, 472] width 1288 height 943
click at [643, 581] on span "Close" at bounding box center [644, 585] width 203 height 13
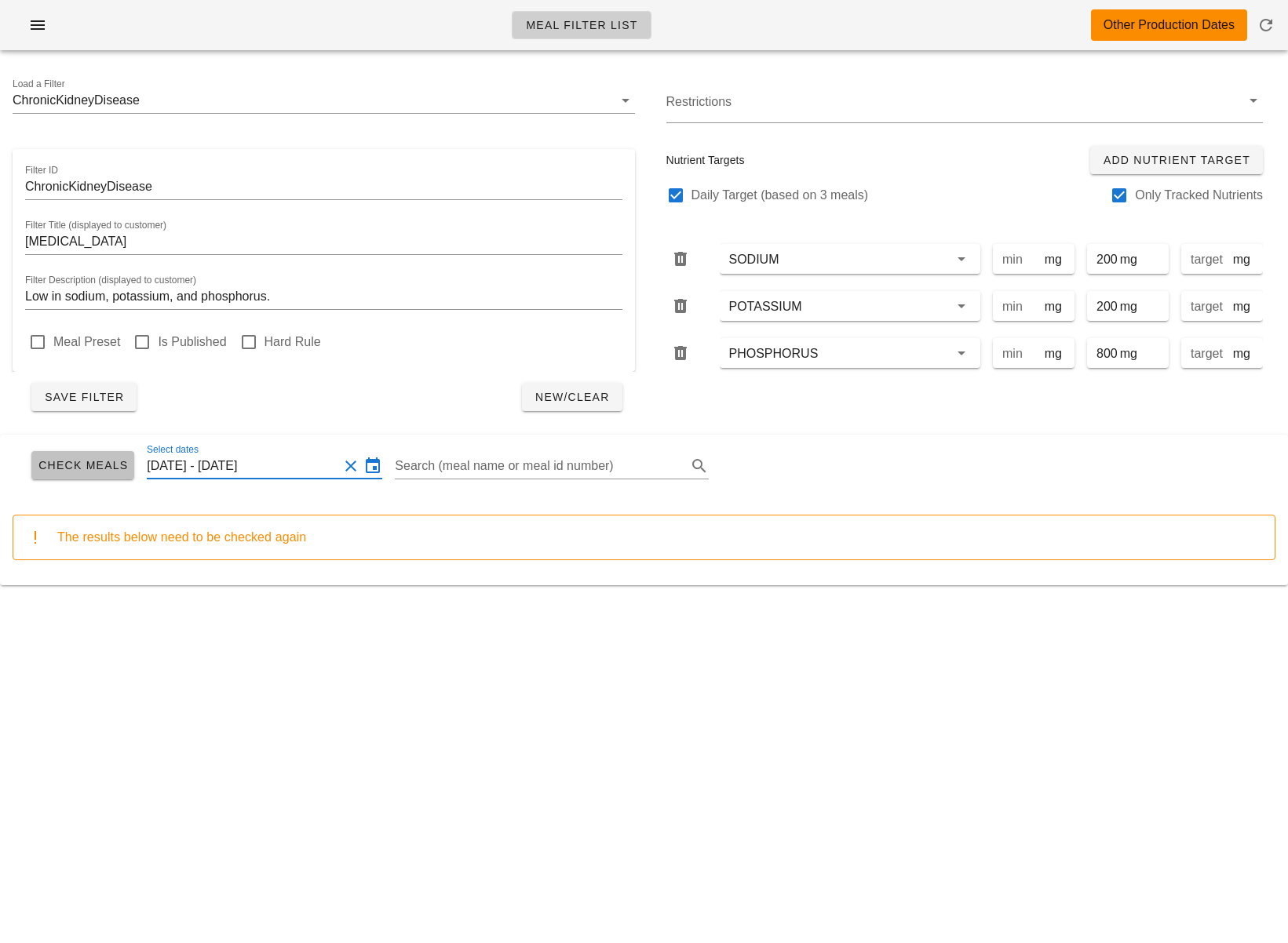
click at [81, 468] on span "Check Meals" at bounding box center [83, 466] width 90 height 13
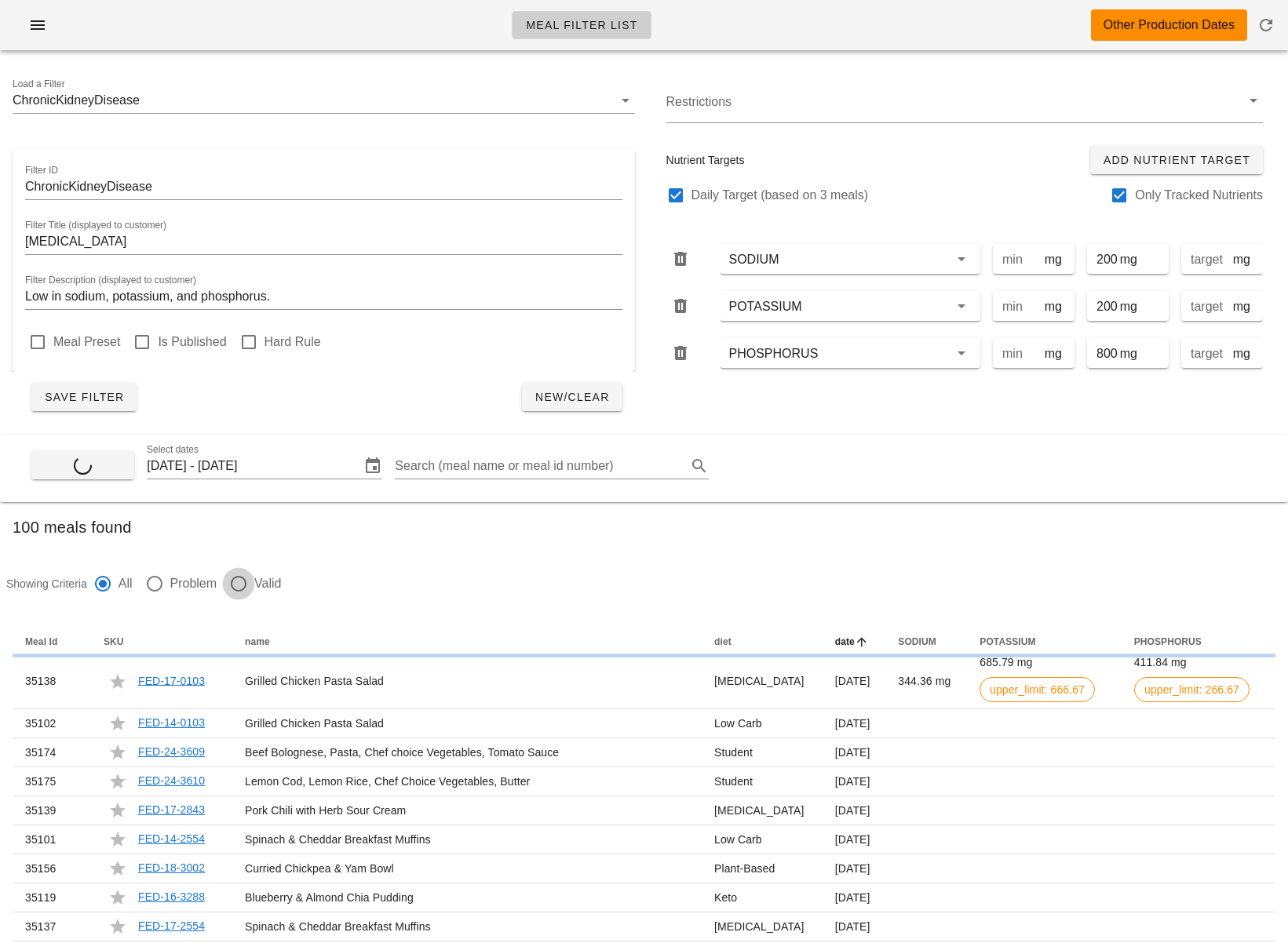
click at [229, 581] on div at bounding box center [238, 583] width 27 height 27
radio input "false"
radio input "true"
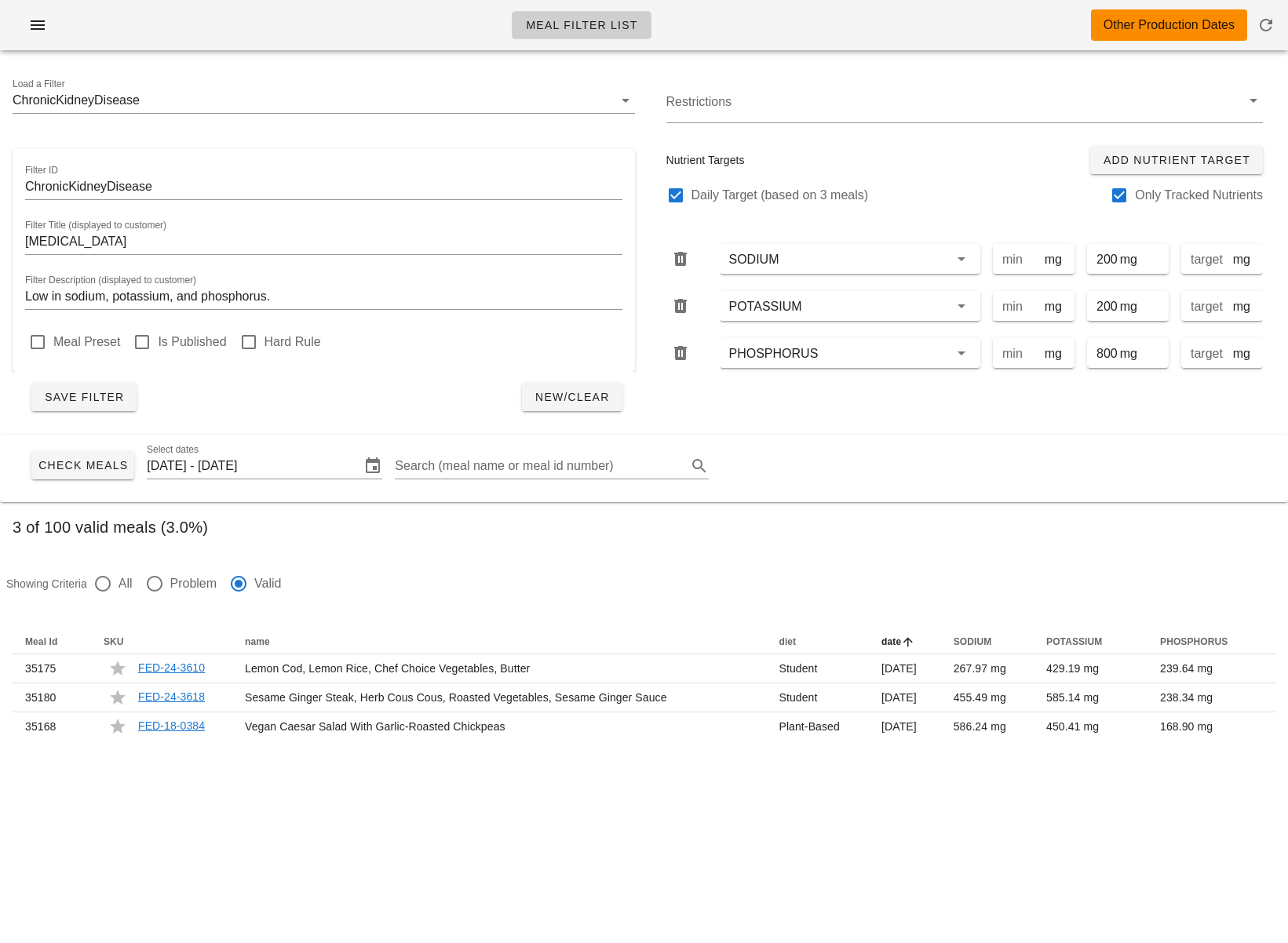
drag, startPoint x: 235, startPoint y: 800, endPoint x: 3, endPoint y: 727, distance: 243.2
click at [234, 800] on div "Meal Filter List Other Production Dates Load a Filter ChronicKidneyDisease Filt…" at bounding box center [644, 472] width 1288 height 943
drag, startPoint x: 169, startPoint y: 237, endPoint x: 185, endPoint y: 238, distance: 16.0
click at [169, 237] on input "[MEDICAL_DATA]" at bounding box center [324, 241] width 598 height 25
drag, startPoint x: 165, startPoint y: 186, endPoint x: 1, endPoint y: 181, distance: 164.1
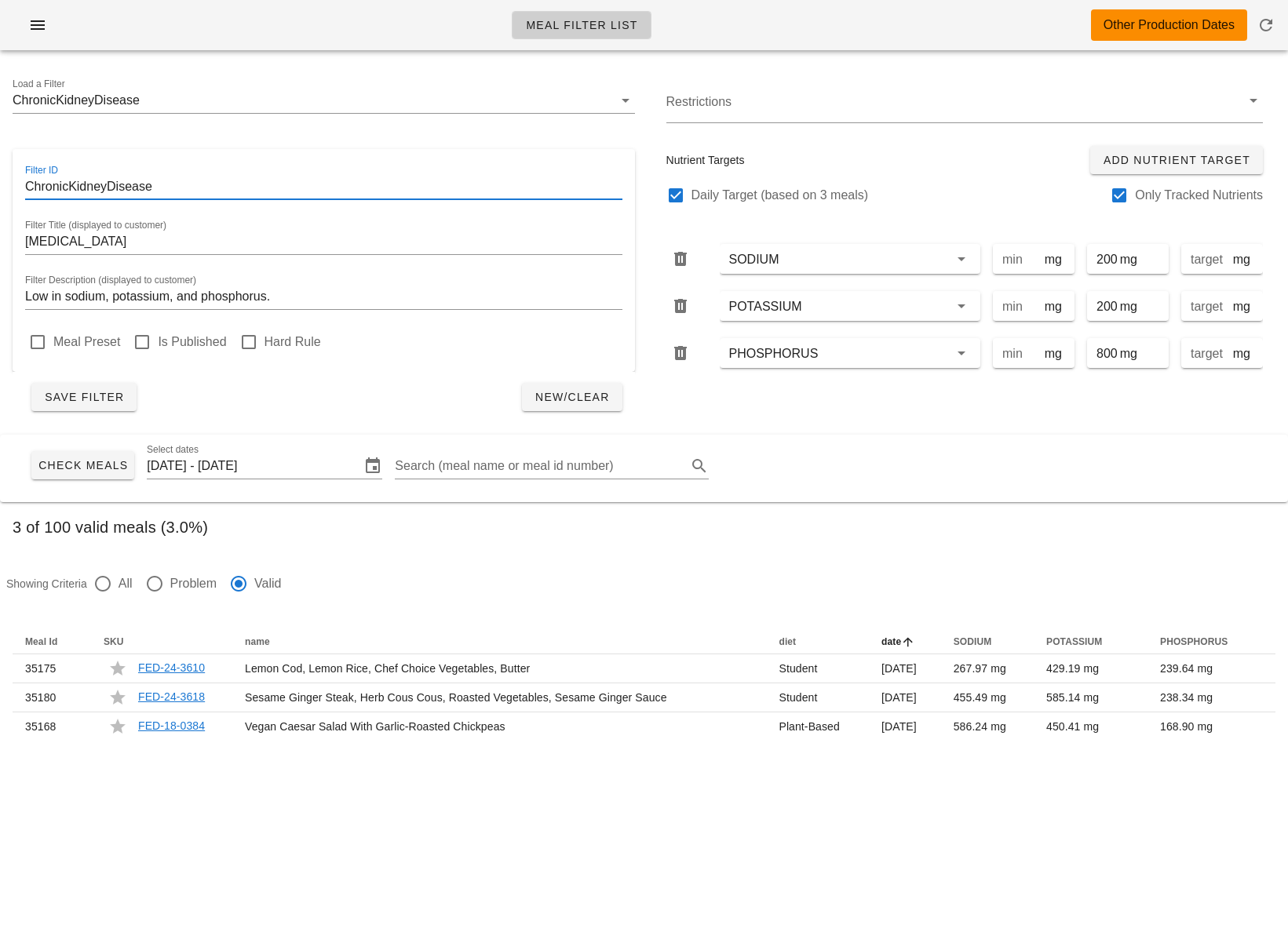
click at [1, 181] on div "Load a Filter ChronicKidneyDisease Filter ID ChronicKidneyDisease Filter Title …" at bounding box center [644, 249] width 1288 height 372
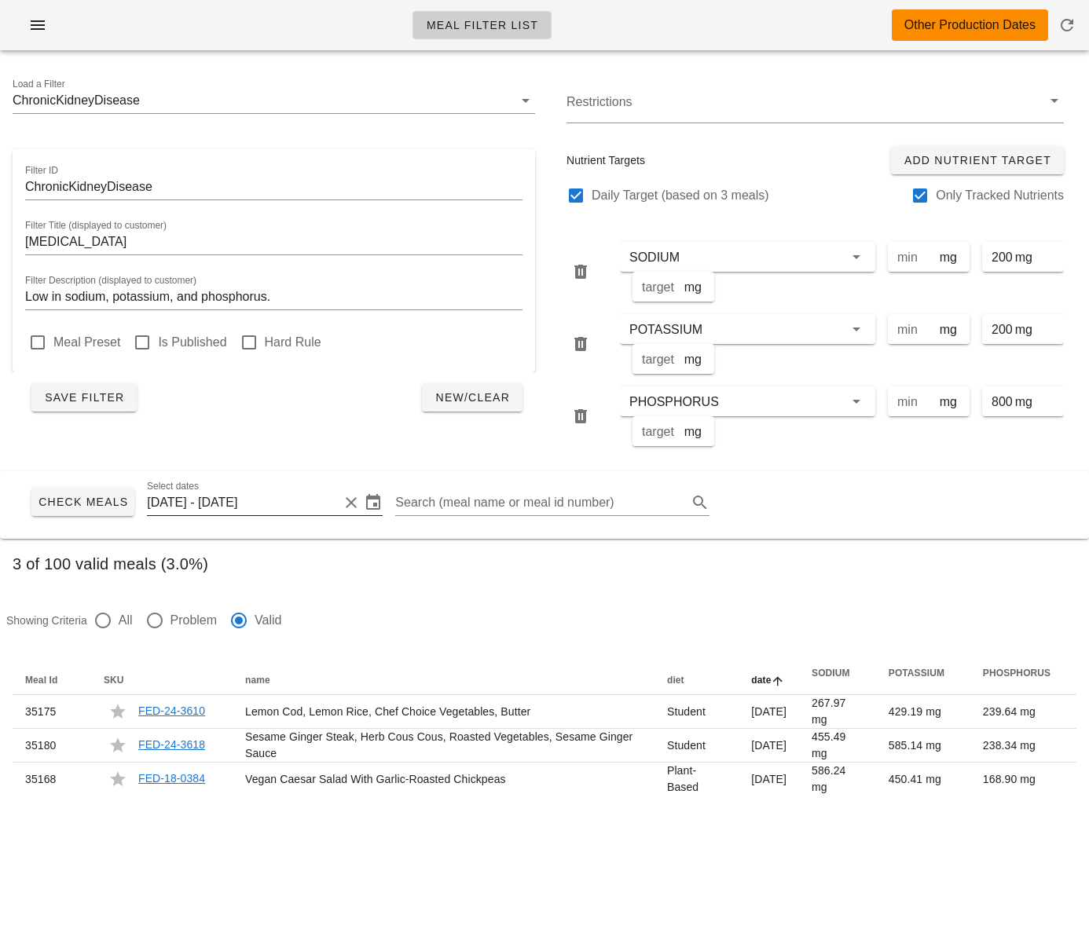
click at [273, 510] on input "Monday August 18 - Saturday August 23" at bounding box center [243, 502] width 192 height 25
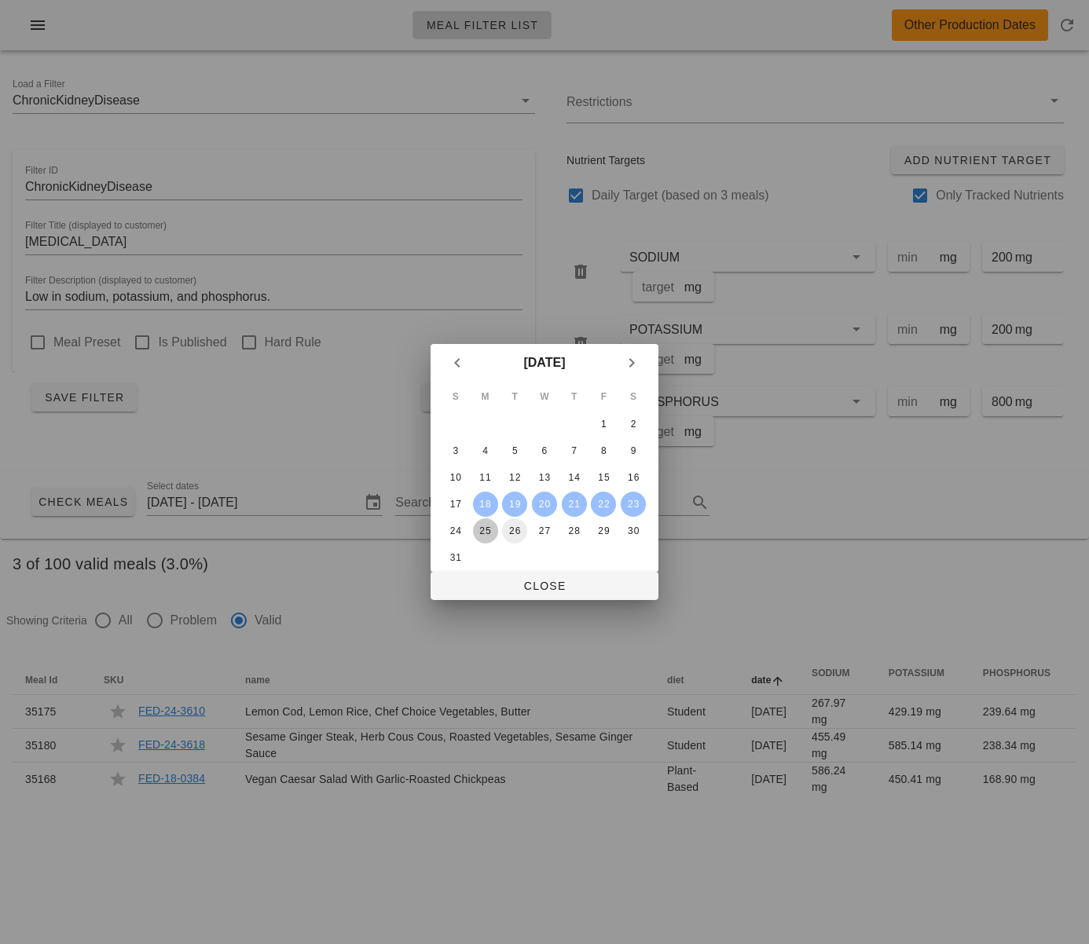
drag, startPoint x: 480, startPoint y: 527, endPoint x: 519, endPoint y: 529, distance: 39.3
click at [499, 528] on table "S M T W T F S 1 2 3 4 5 6 7 8 9 10 11 12 13 14 15 16 17 18 19 20 21 22 23 24 25…" at bounding box center [544, 477] width 209 height 190
click at [635, 522] on button "30" at bounding box center [633, 530] width 25 height 25
drag, startPoint x: 481, startPoint y: 525, endPoint x: 500, endPoint y: 581, distance: 58.9
click at [482, 525] on div "25" at bounding box center [485, 530] width 25 height 11
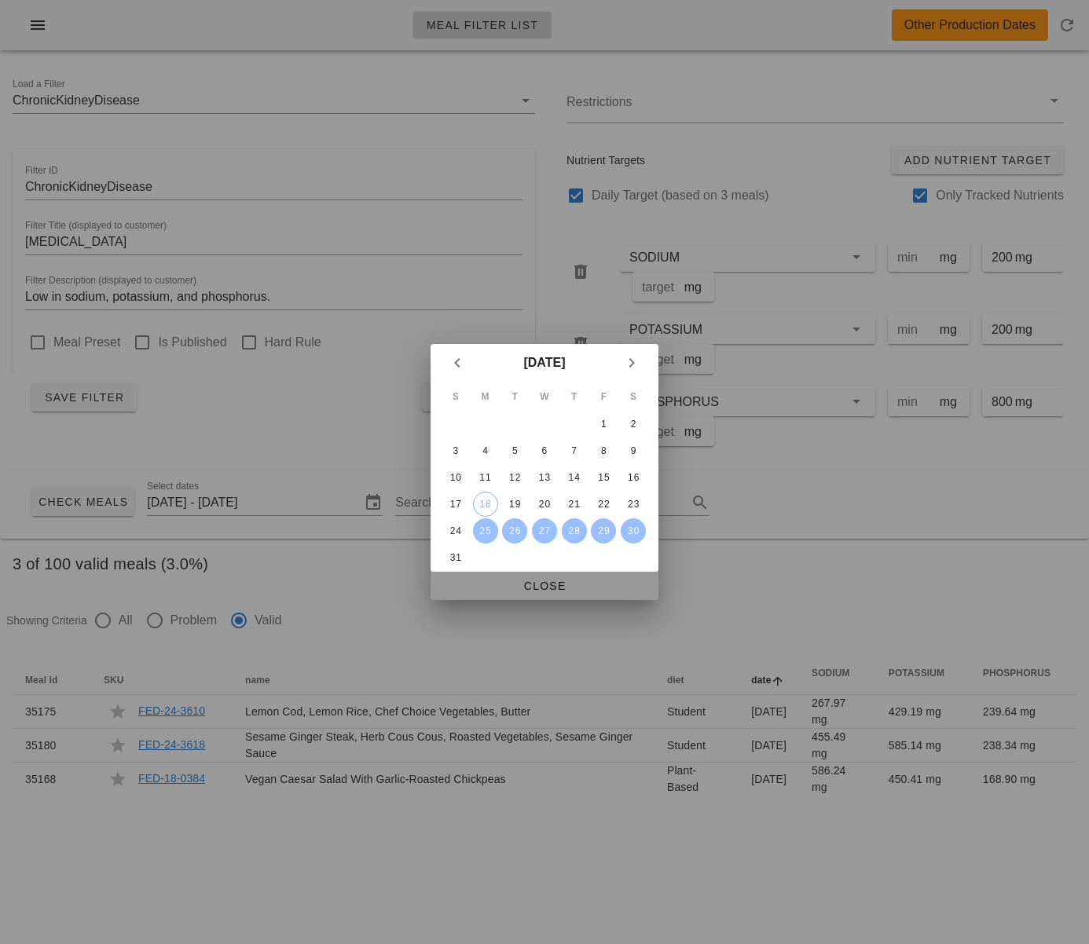
click at [500, 588] on span "Close" at bounding box center [544, 586] width 203 height 13
type input "[DATE] - [DATE]"
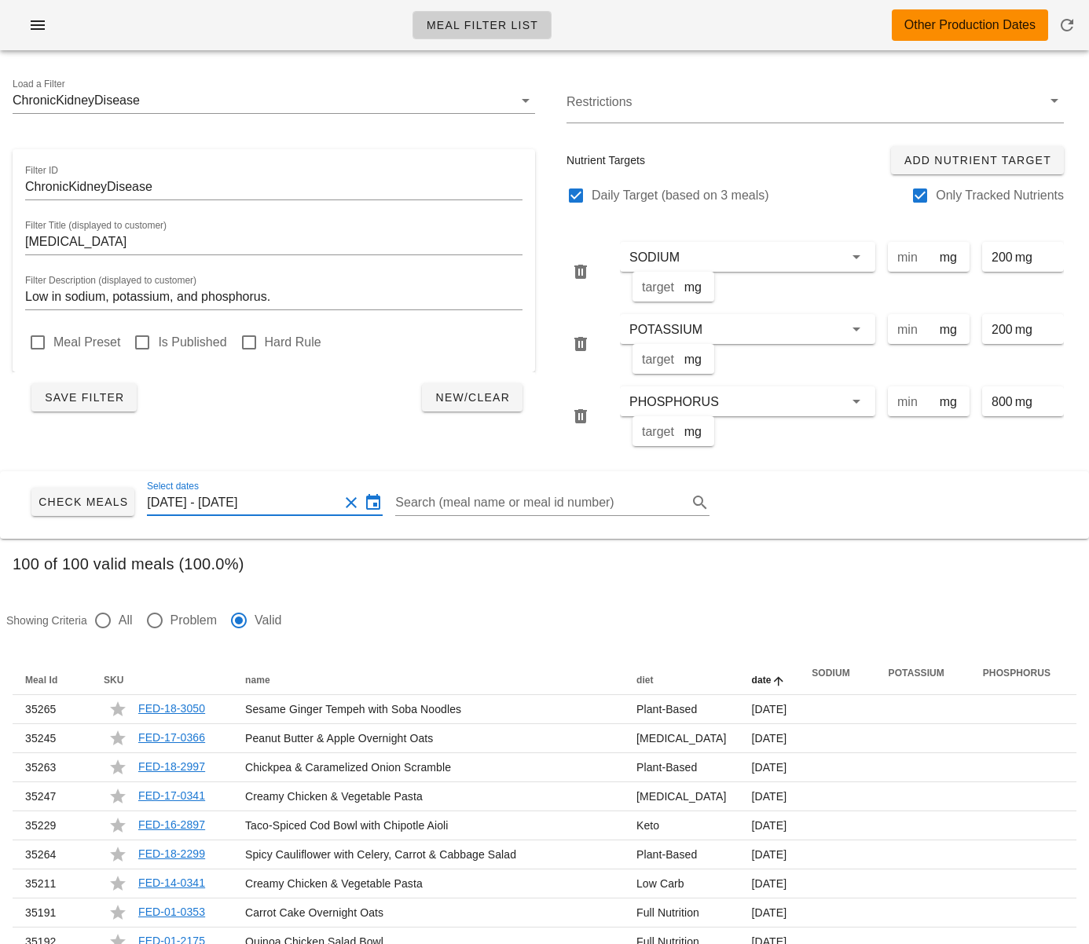
click at [256, 504] on input "[DATE] - [DATE]" at bounding box center [243, 502] width 192 height 25
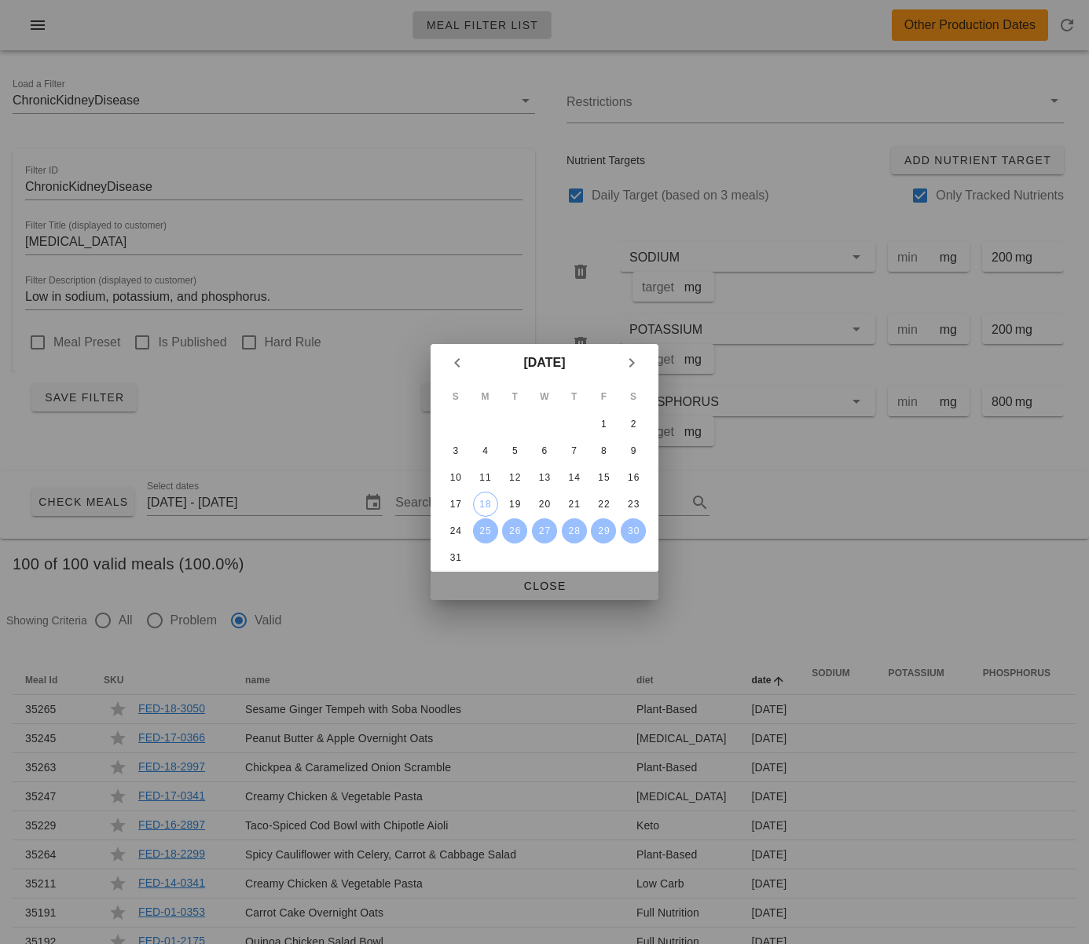
click at [488, 591] on span "Close" at bounding box center [544, 586] width 203 height 13
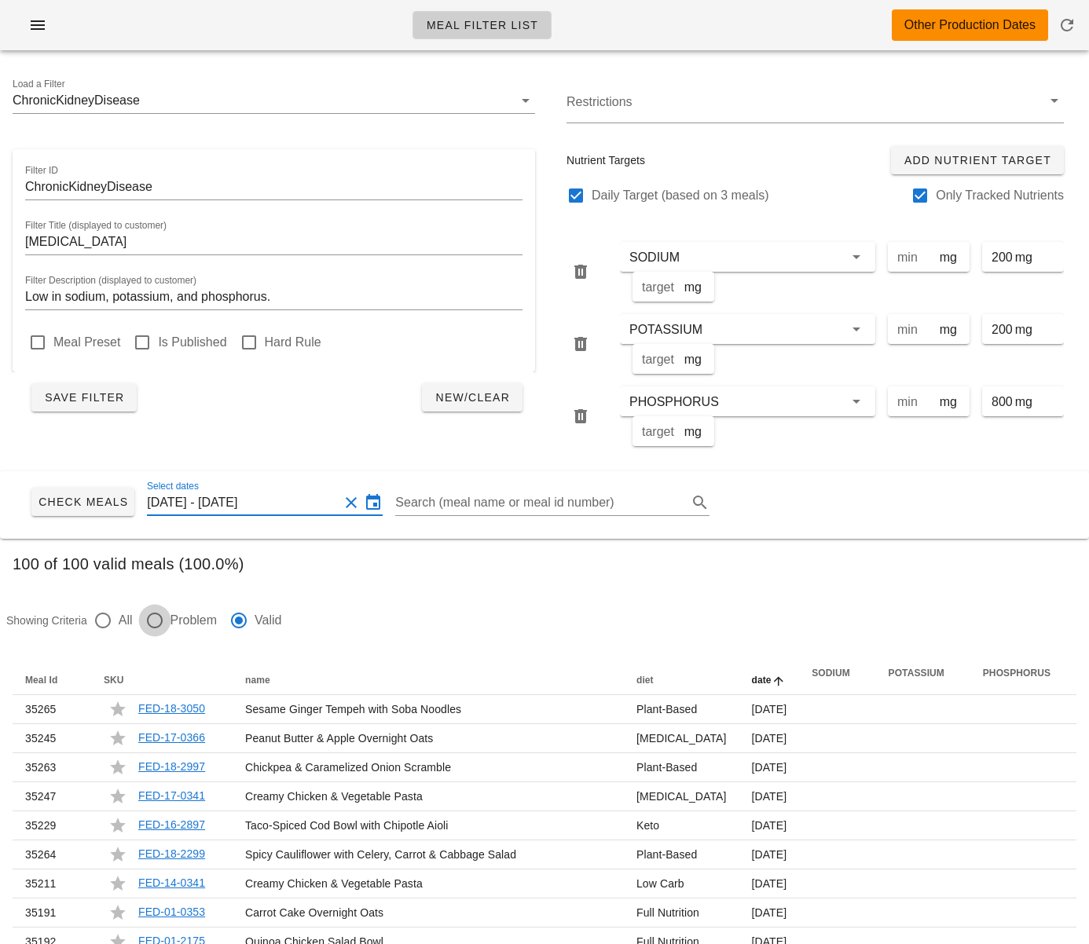
click at [148, 624] on div at bounding box center [154, 620] width 27 height 27
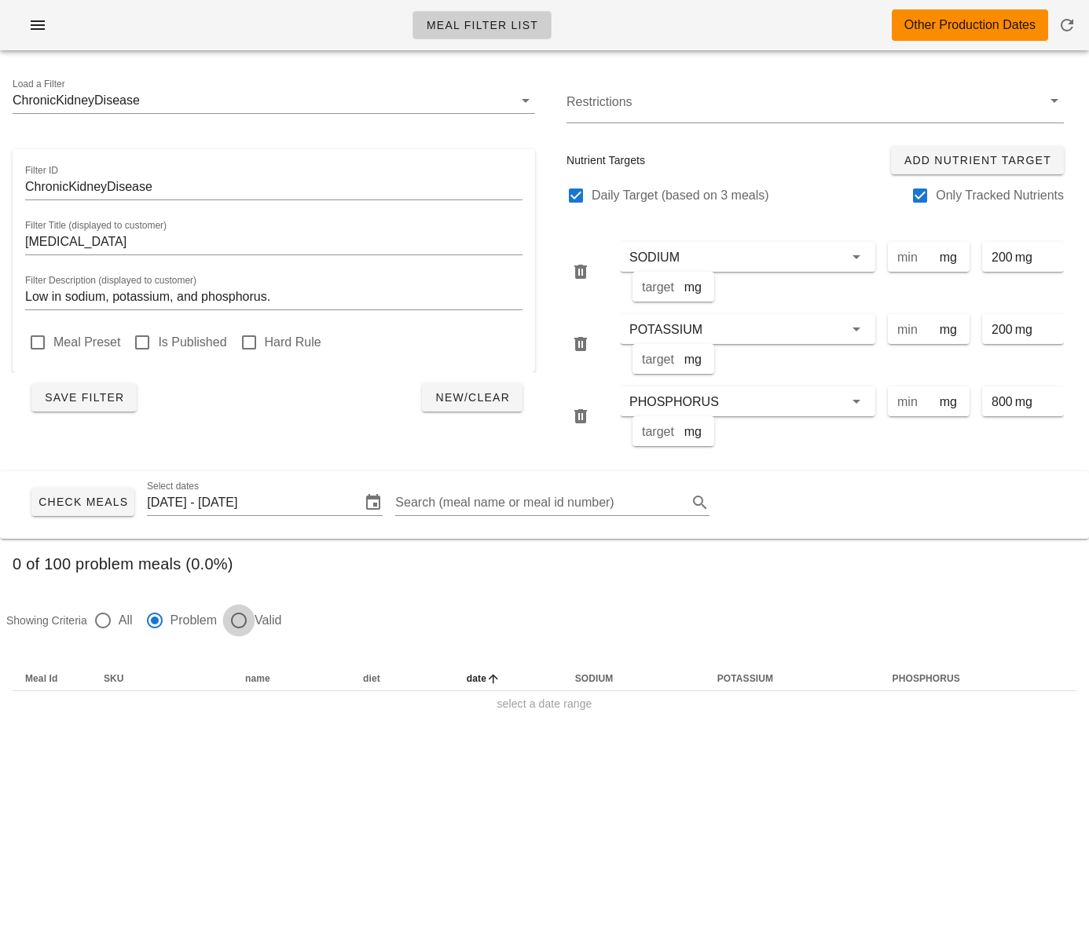
click at [243, 617] on div at bounding box center [238, 620] width 27 height 27
radio input "false"
radio input "true"
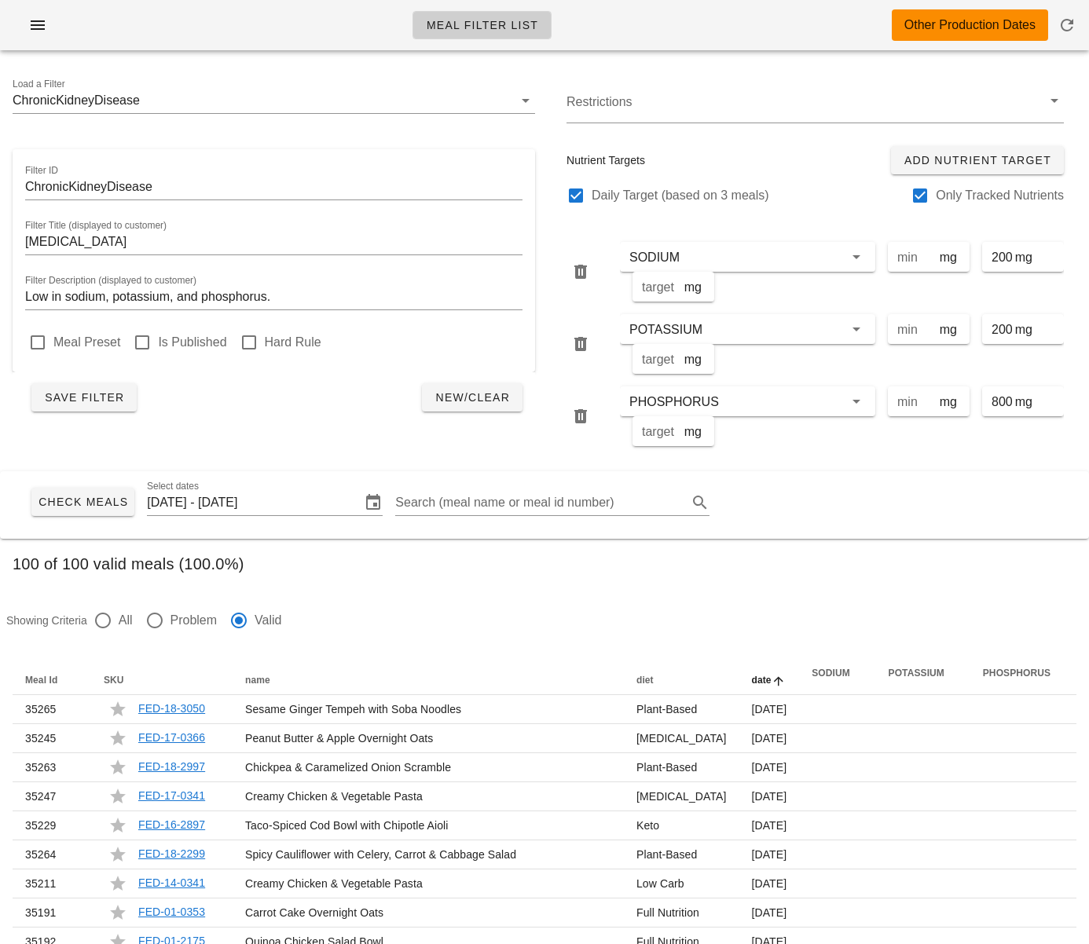
click at [407, 593] on div "Showing Criteria All Problem Valid" at bounding box center [544, 621] width 1089 height 64
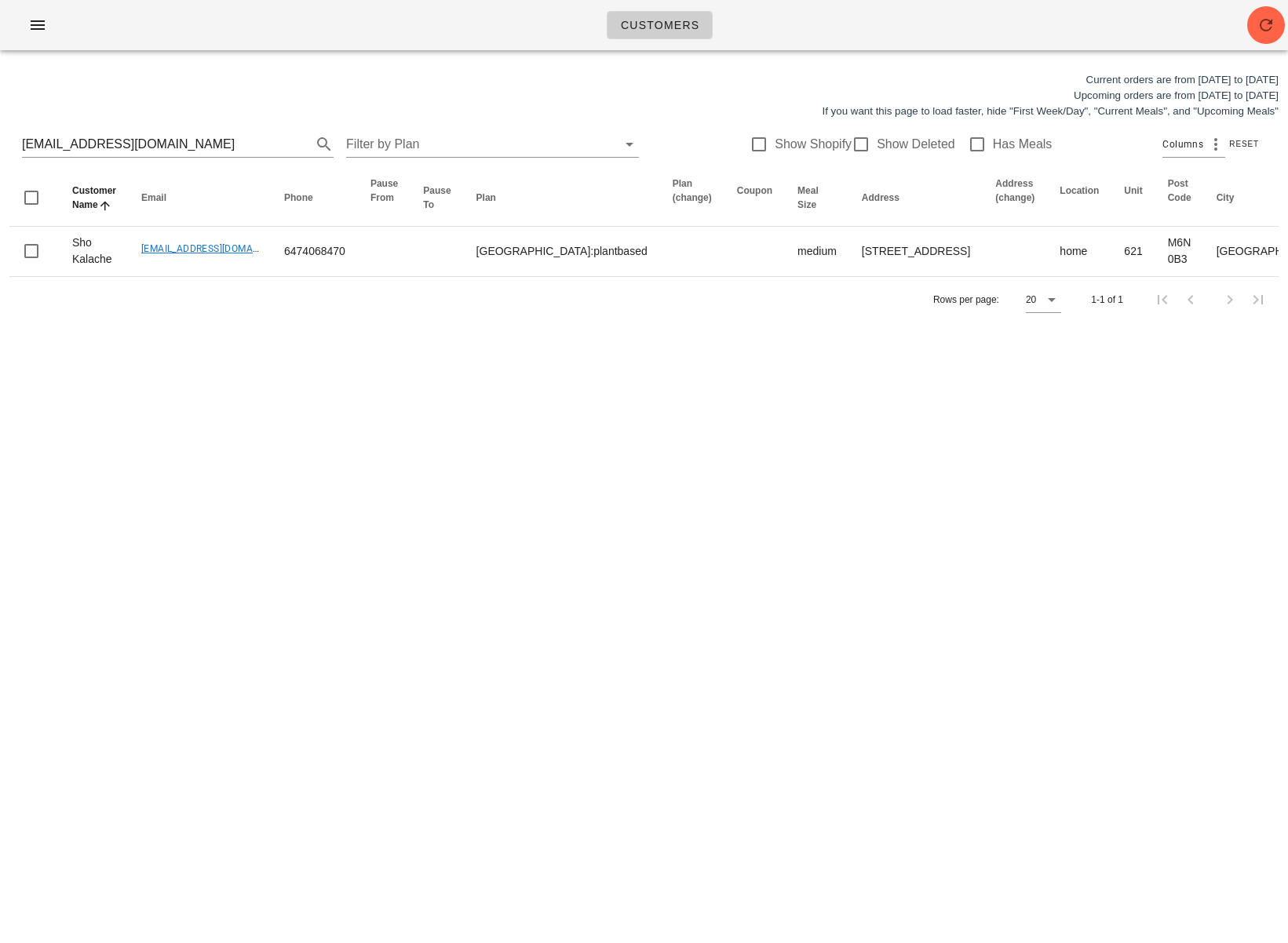
scroll to position [0, 345]
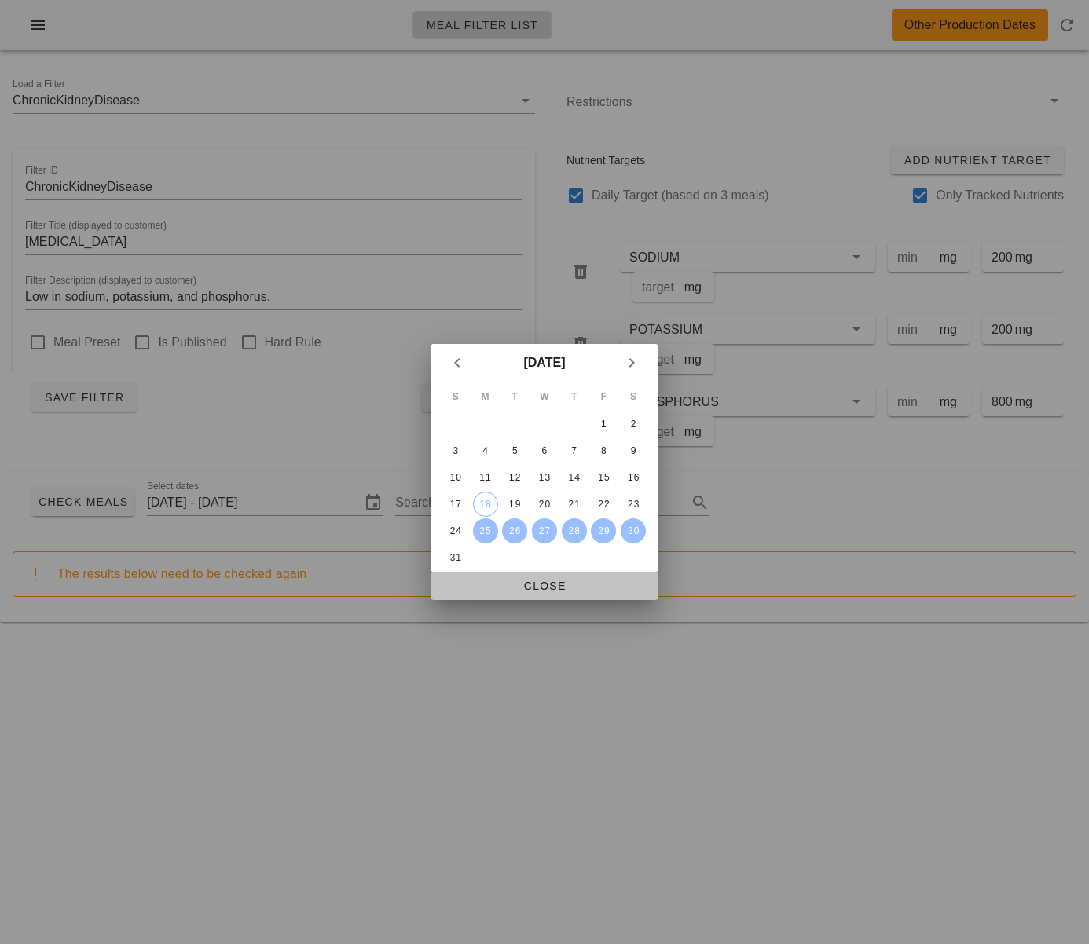
click at [537, 581] on span "Close" at bounding box center [544, 586] width 203 height 13
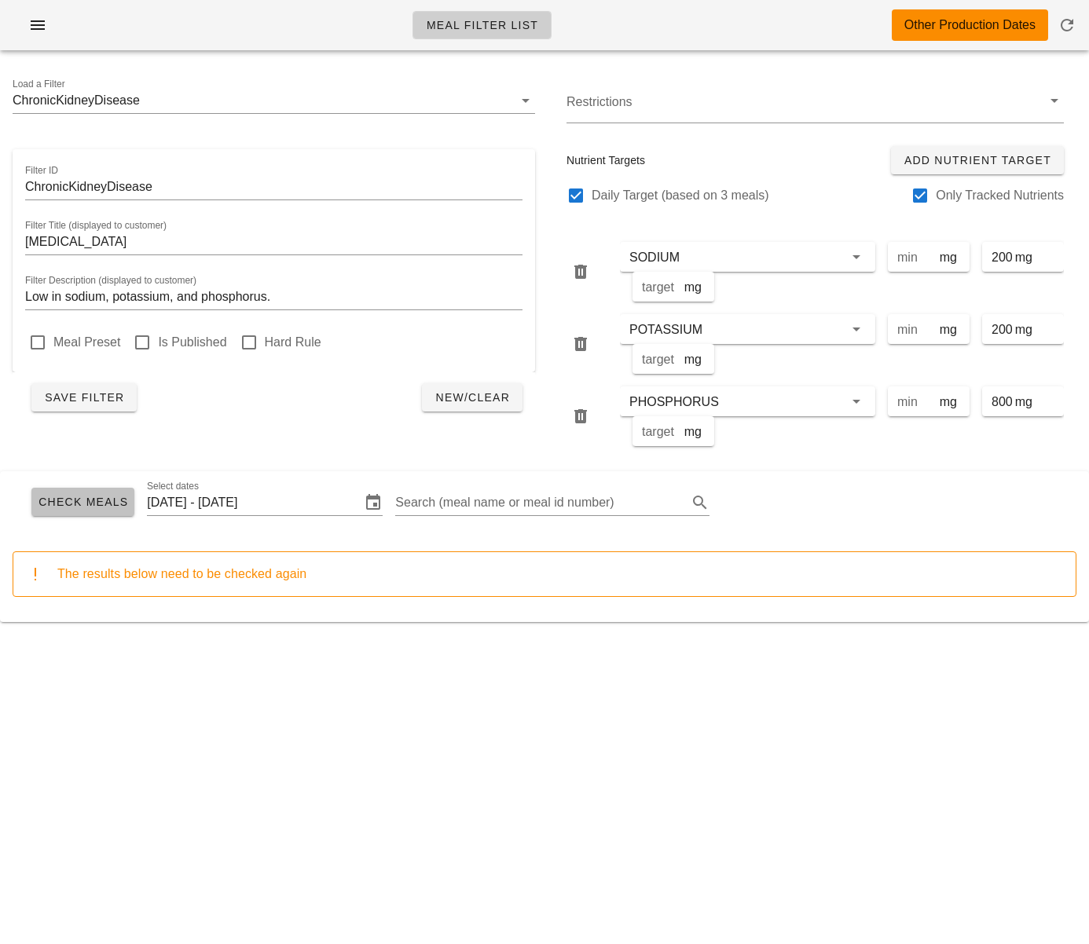
drag, startPoint x: 77, startPoint y: 500, endPoint x: 85, endPoint y: 504, distance: 8.5
click at [77, 500] on span "Check Meals" at bounding box center [83, 502] width 90 height 13
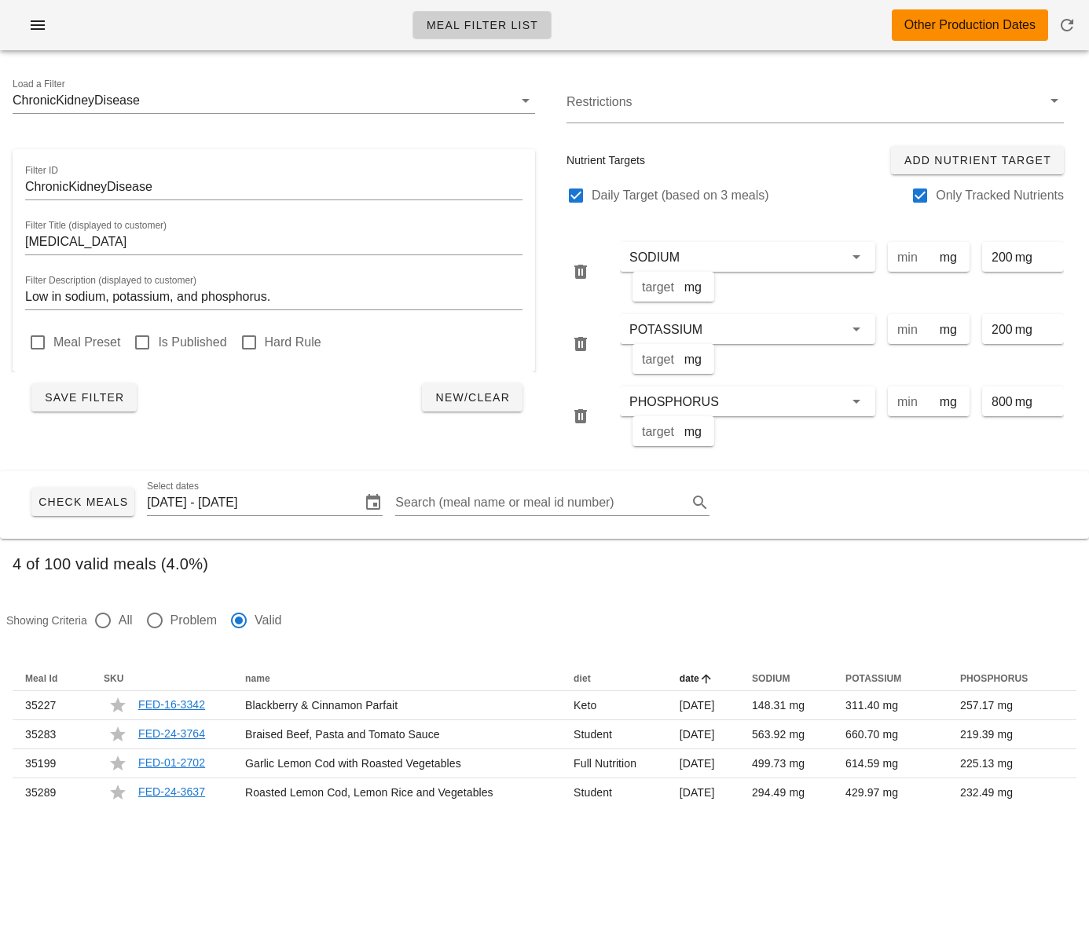
click at [541, 860] on div "Meal Filter List Other Production Dates Load a Filter ChronicKidneyDisease Filt…" at bounding box center [544, 472] width 1089 height 944
click at [42, 27] on icon "button" at bounding box center [37, 25] width 19 height 19
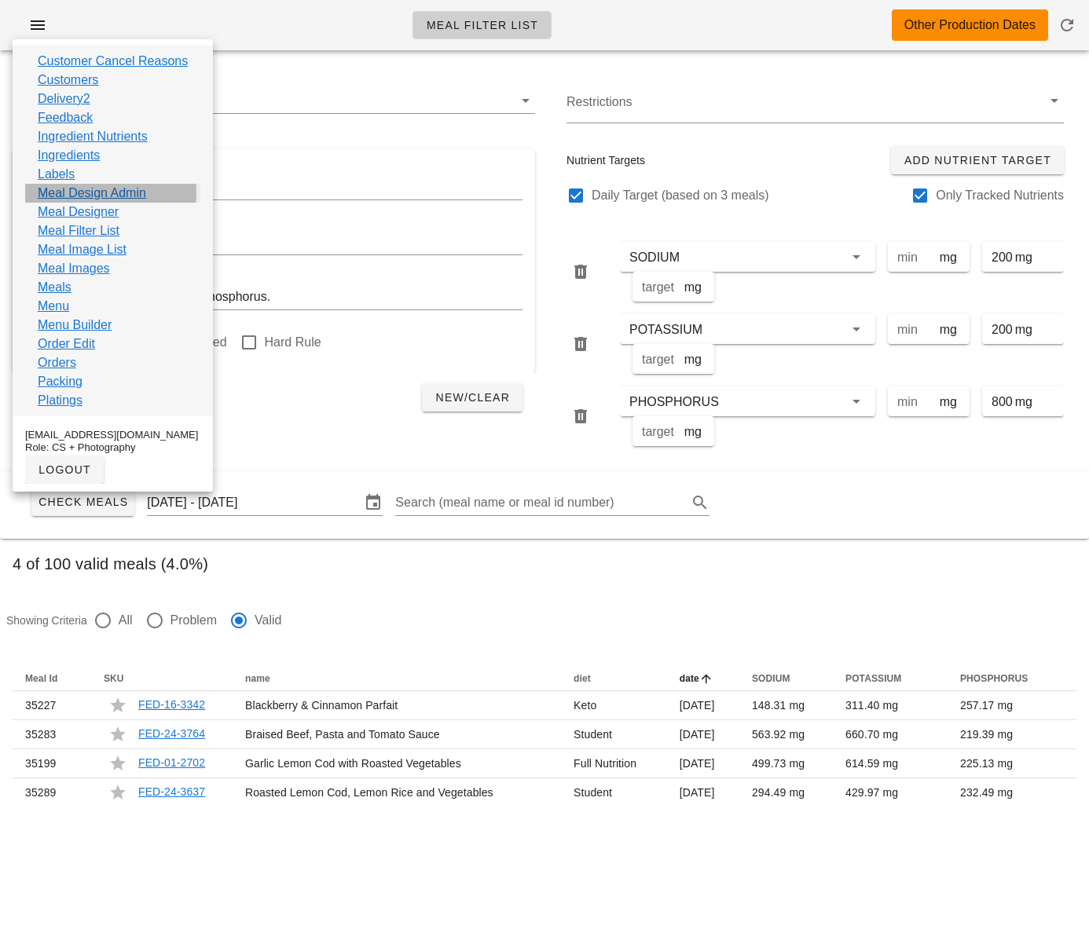
click at [108, 190] on link "Meal Design Admin" at bounding box center [92, 193] width 108 height 19
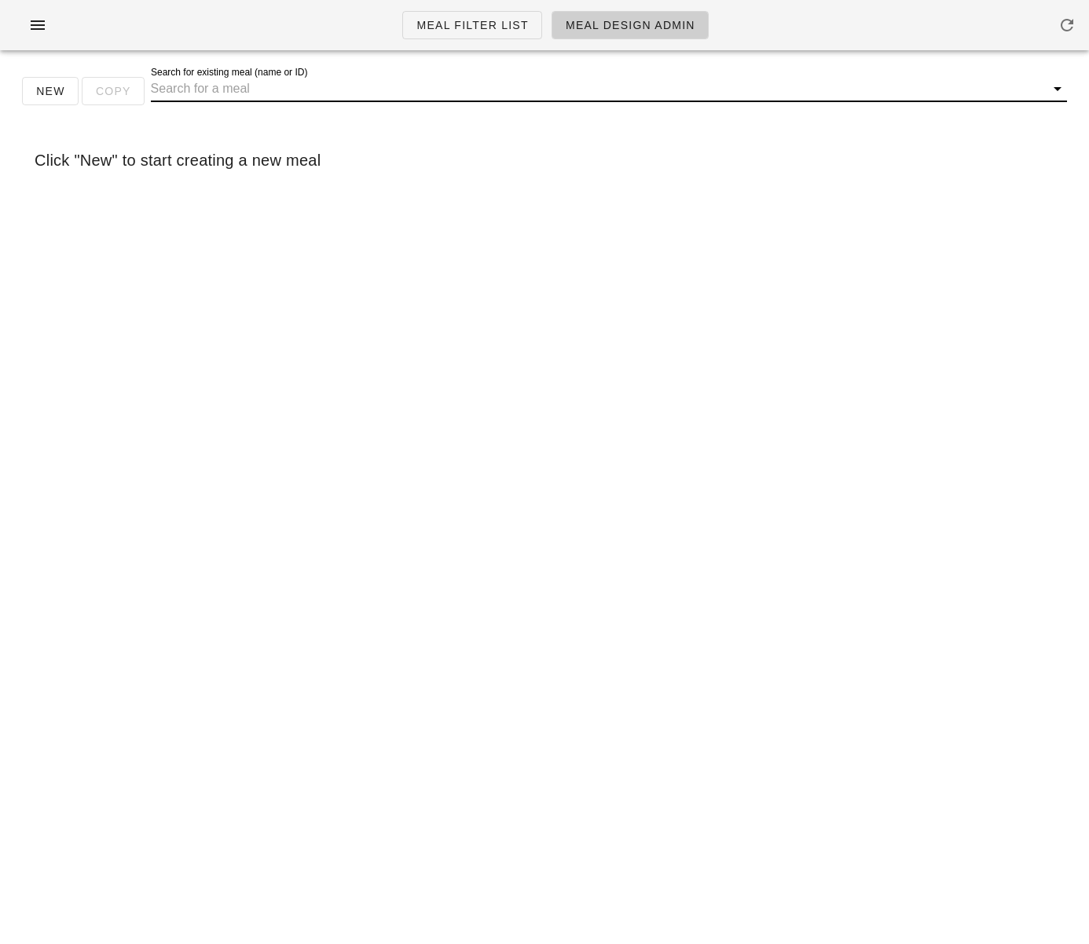
click at [184, 93] on input "Search for existing meal (name or ID)" at bounding box center [596, 88] width 891 height 25
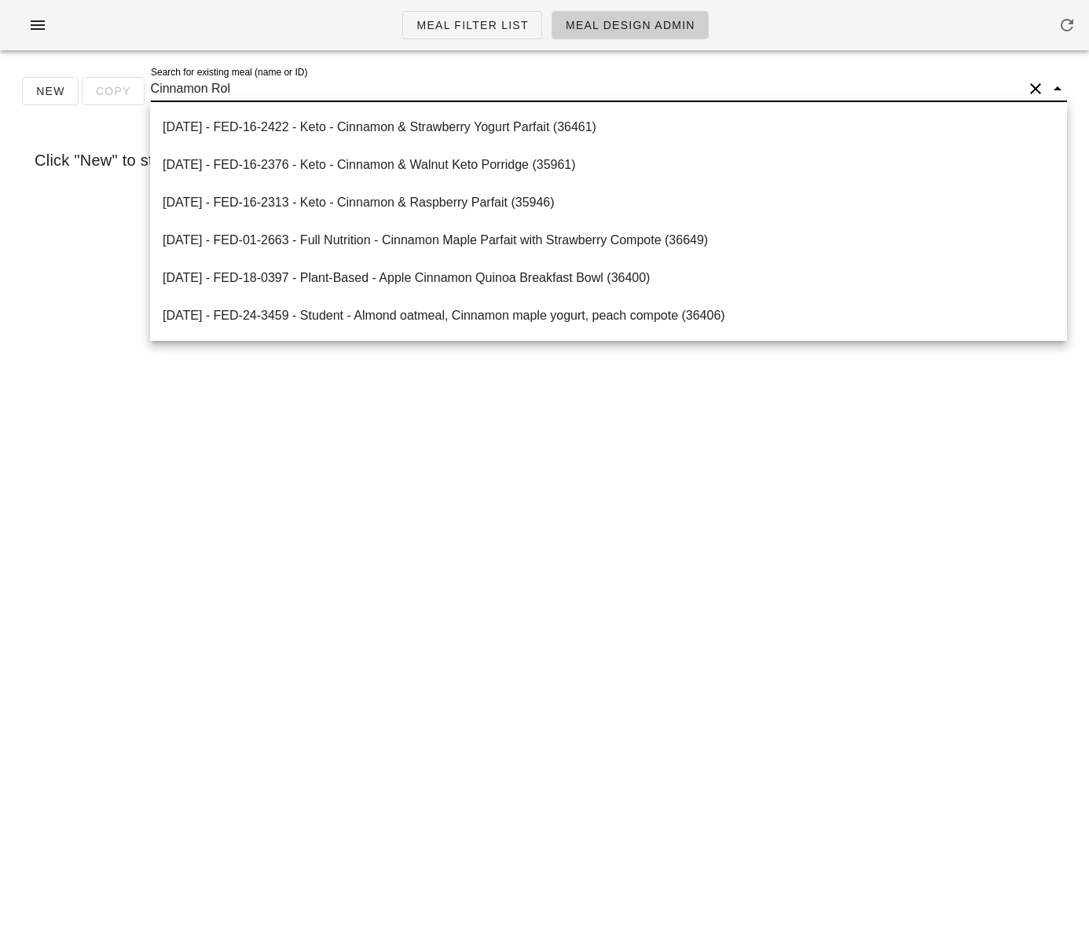
type input "Cinnamon Roll"
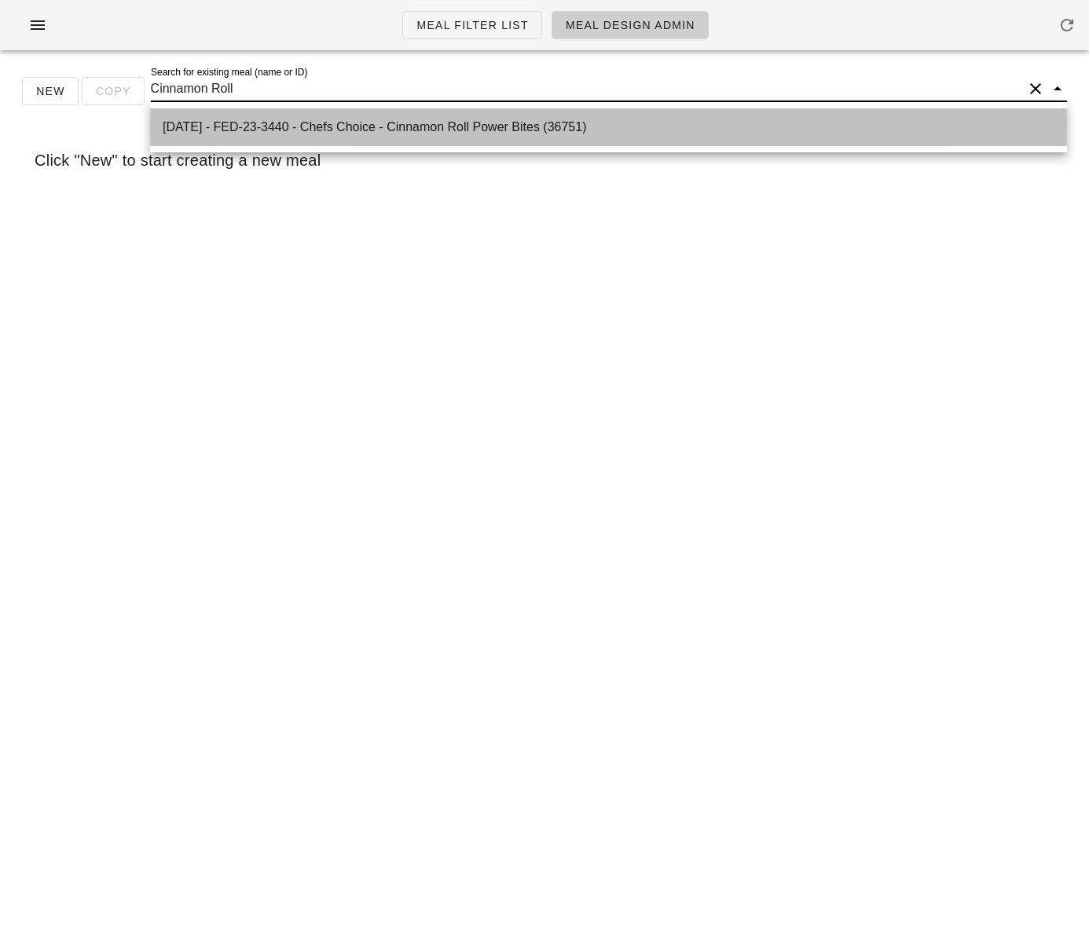
click at [371, 130] on div "[DATE] - FED-23-3440 - Chefs Choice - Cinnamon Roll Power Bites (36751)" at bounding box center [609, 126] width 892 height 15
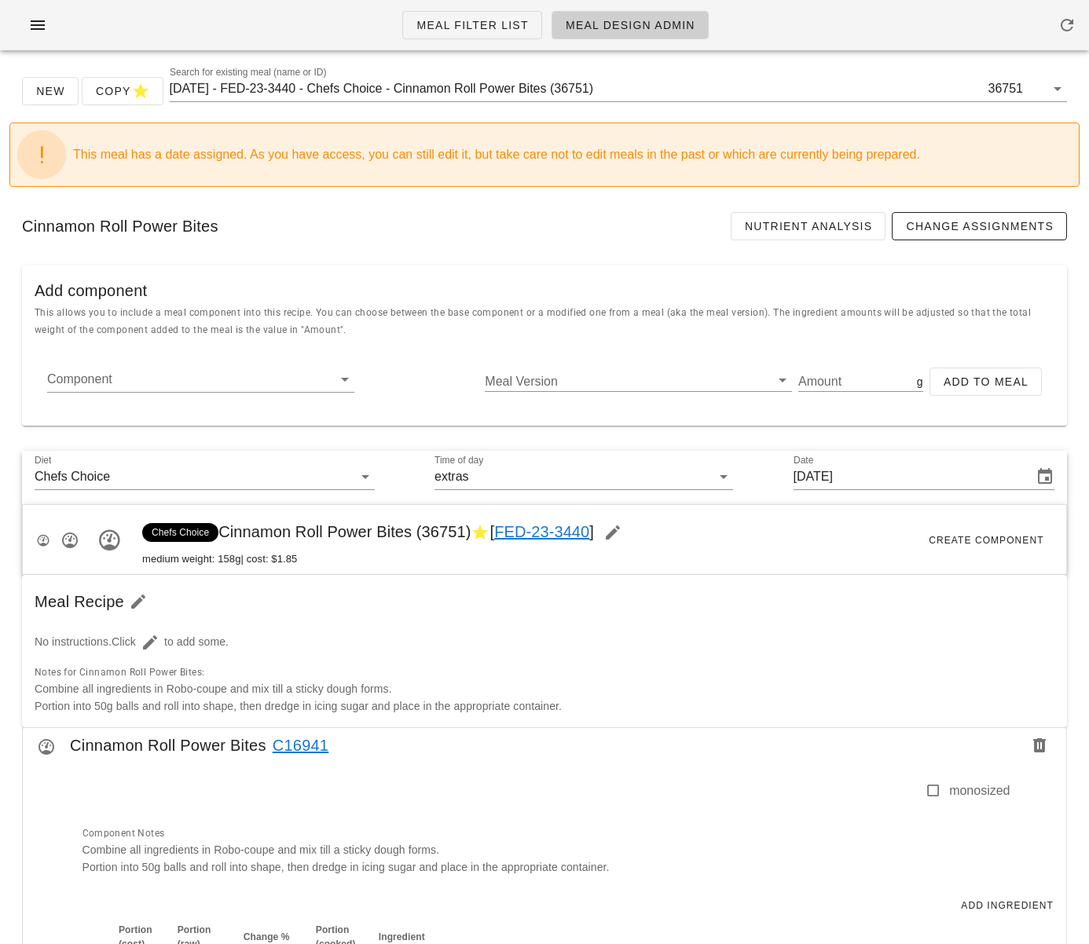
click at [1085, 485] on div "New Copy Search for existing meal (name or ID) [DATE] - FED-23-3440 - Chefs Cho…" at bounding box center [544, 620] width 1089 height 1115
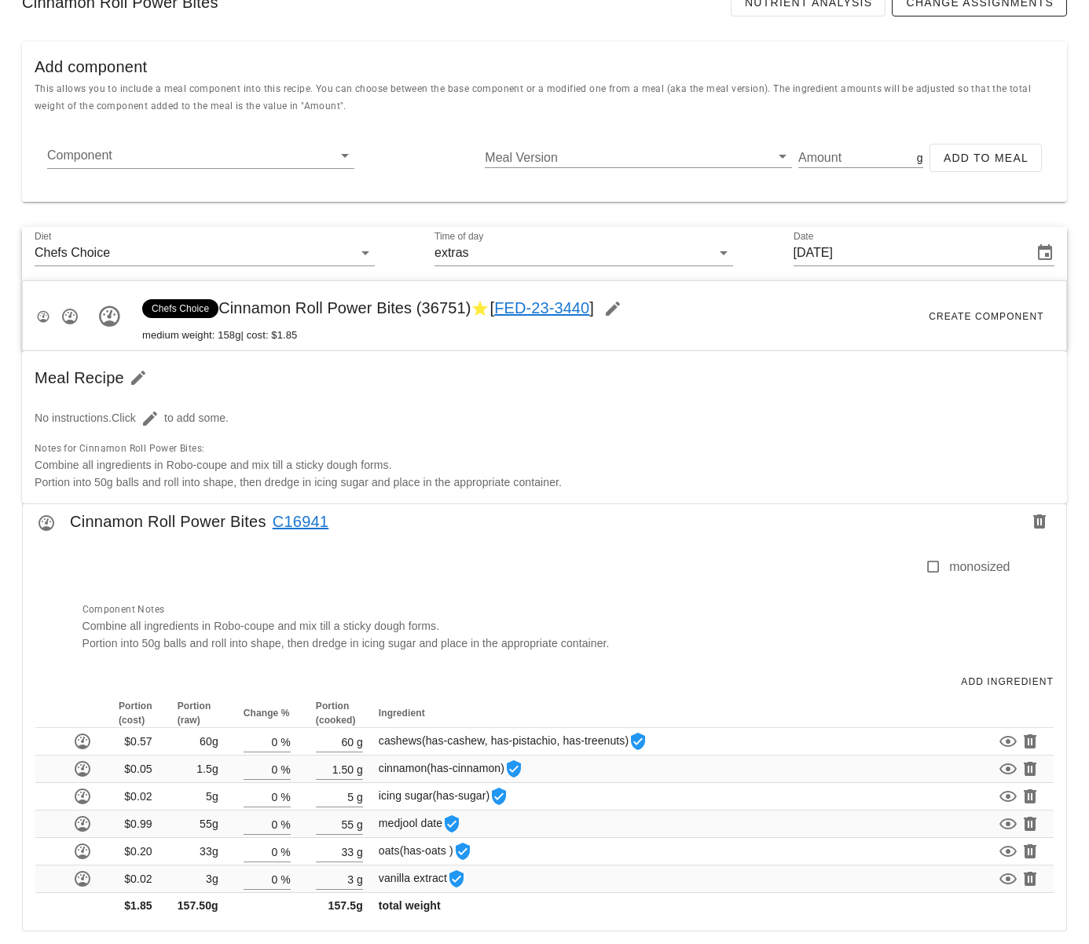
scroll to position [233, 0]
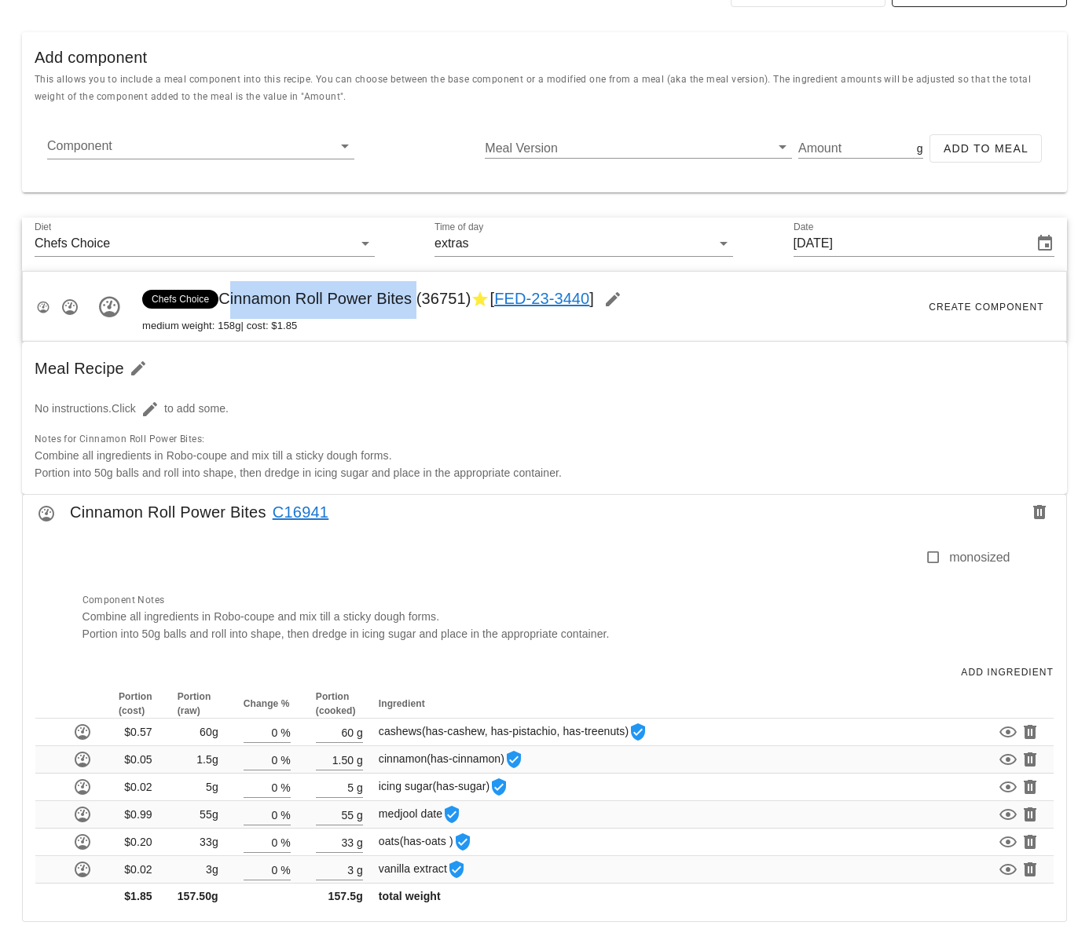
drag, startPoint x: 223, startPoint y: 300, endPoint x: 412, endPoint y: 296, distance: 188.6
click at [412, 296] on span "Chefs Choice Cinnamon Roll Power Bites (36751) [ FED-23-3440 ]" at bounding box center [386, 298] width 489 height 17
copy span "Cinnamon Roll Power Bites"
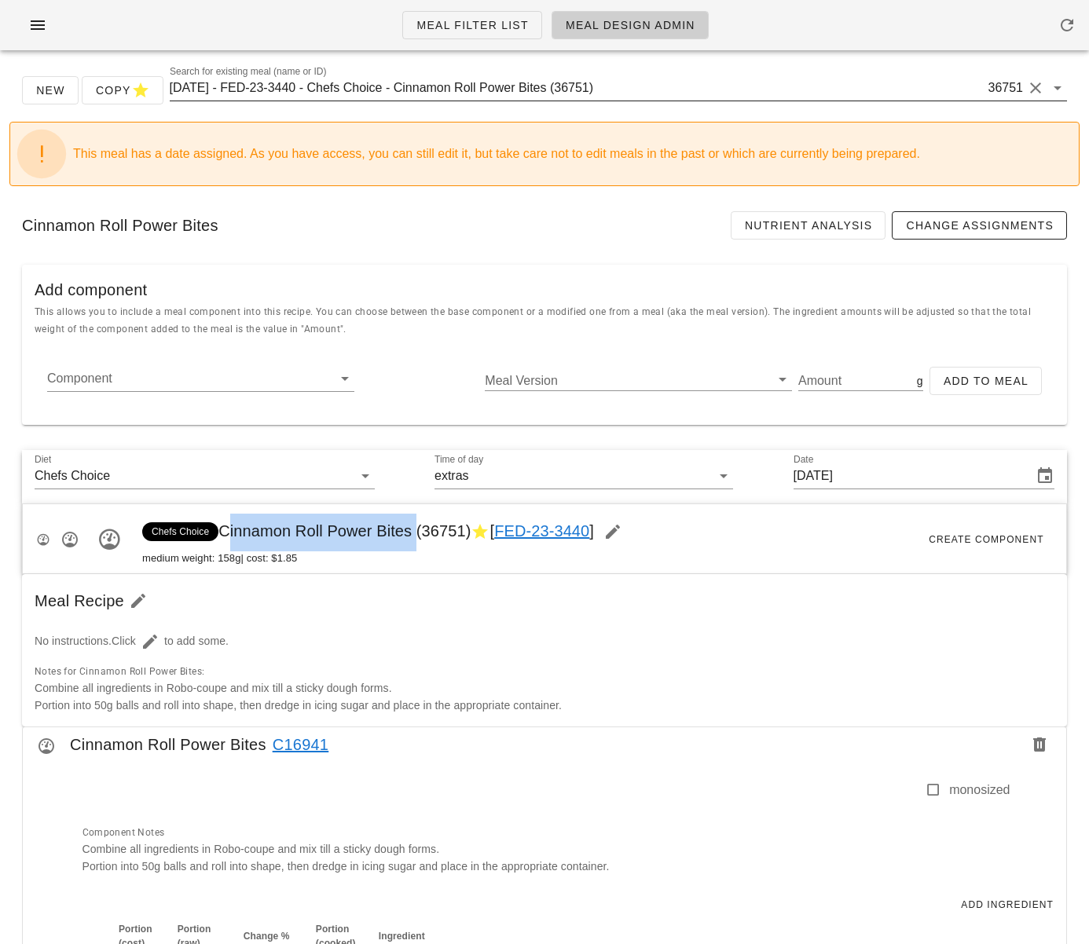
scroll to position [0, 0]
click at [442, 85] on input "[DATE] - FED-23-3440 - Chefs Choice - Cinnamon Roll Power Bites (36751)" at bounding box center [577, 88] width 815 height 25
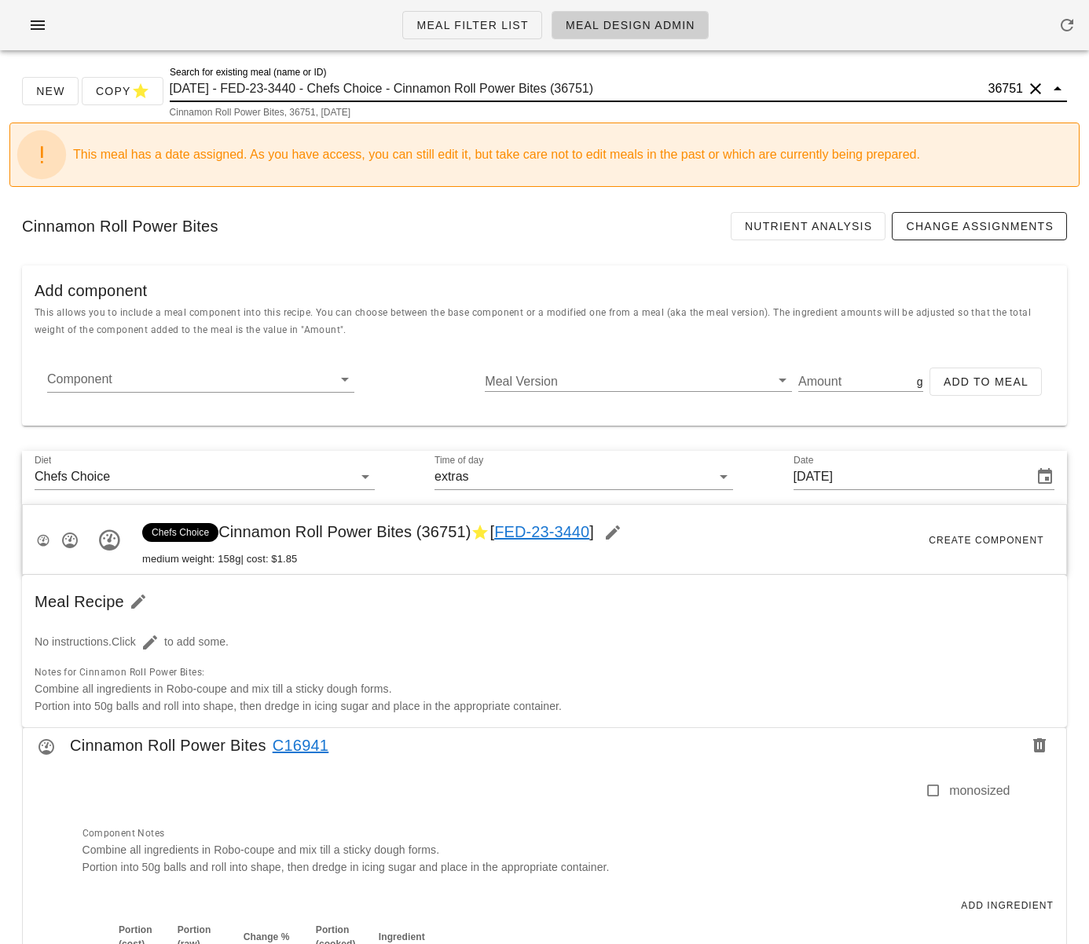
click at [442, 85] on input "[DATE] - FED-23-3440 - Chefs Choice - Cinnamon Roll Power Bites (36751)" at bounding box center [577, 88] width 815 height 25
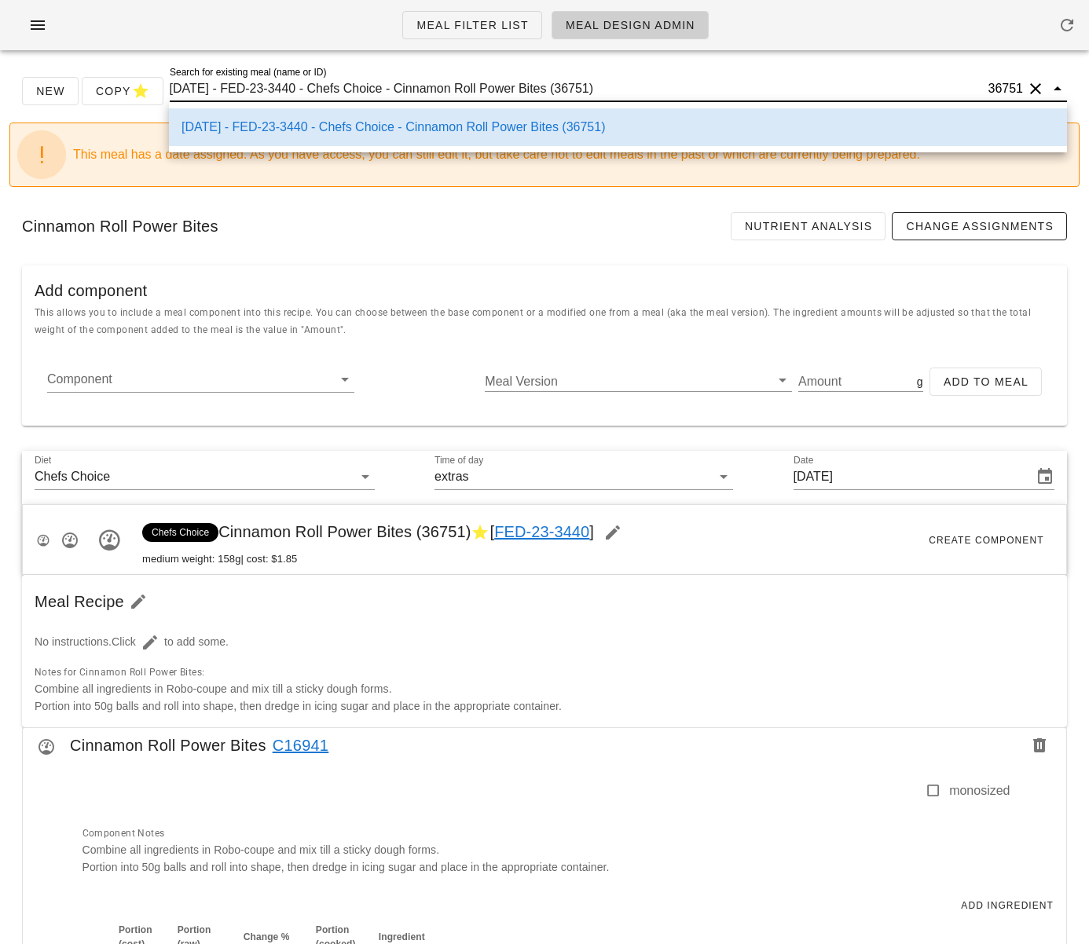
click at [442, 85] on input "[DATE] - FED-23-3440 - Chefs Choice - Cinnamon Roll Power Bites (36751)" at bounding box center [577, 88] width 815 height 25
paste input "Pecan Pie"
type input "Pecan Pie"
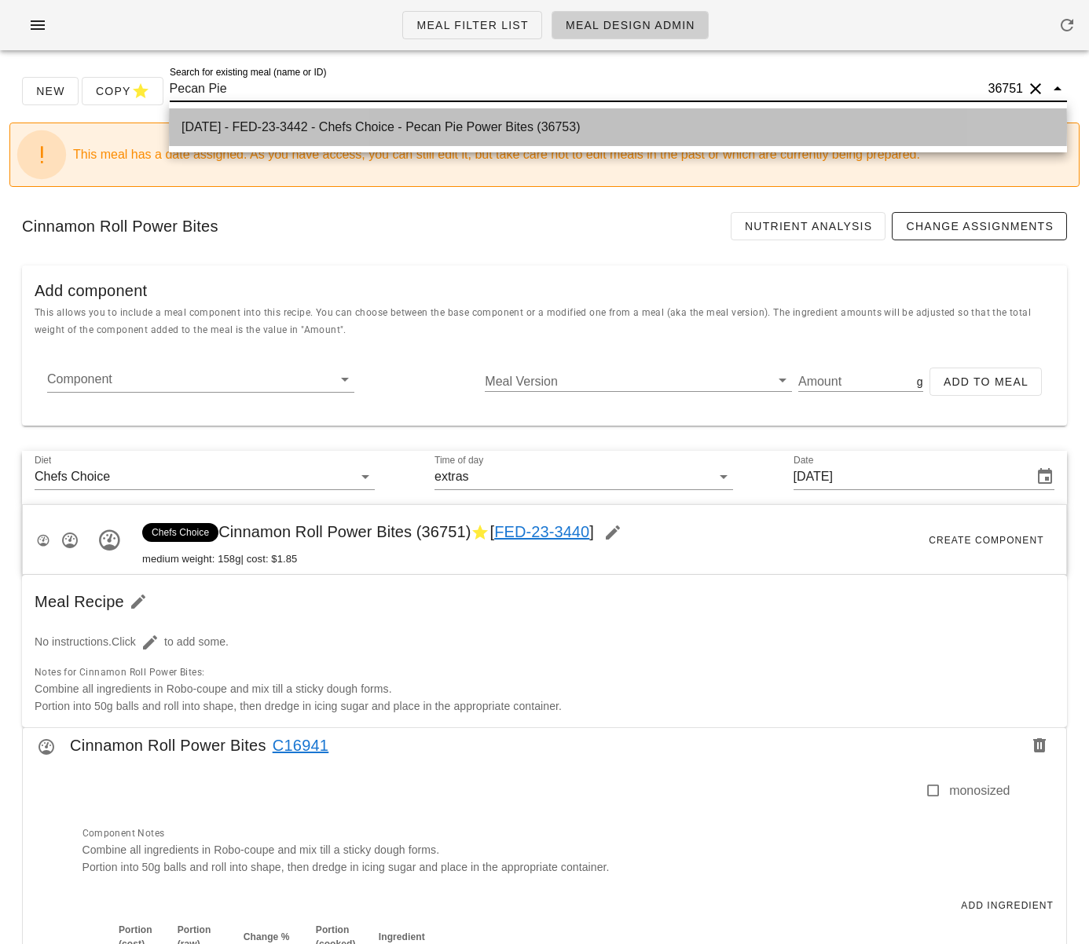
click at [447, 119] on div "[DATE] - FED-23-3442 - Chefs Choice - Pecan Pie Power Bites (36753)" at bounding box center [617, 127] width 873 height 34
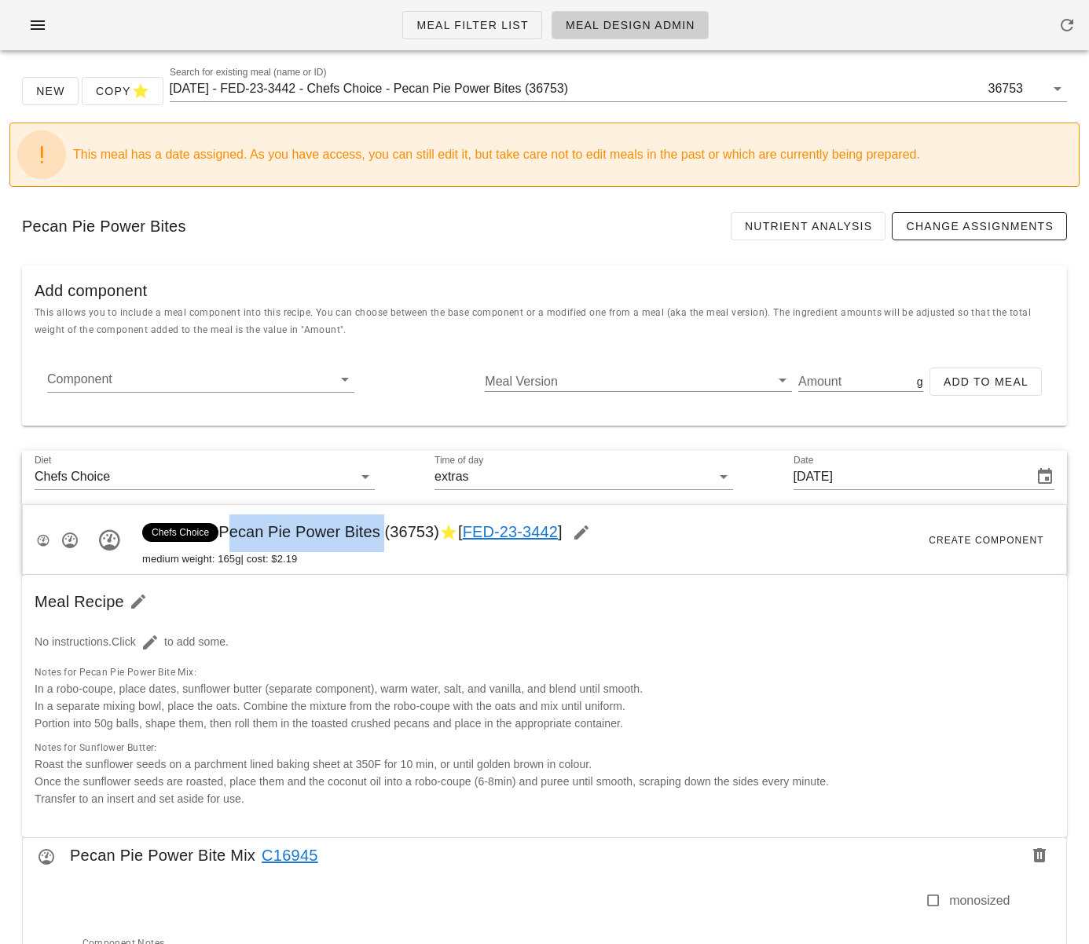
drag, startPoint x: 223, startPoint y: 532, endPoint x: 379, endPoint y: 533, distance: 156.3
click at [379, 533] on span "Chefs Choice Pecan Pie Power Bites (36753) [ FED-23-3442 ]" at bounding box center [371, 531] width 458 height 17
copy span "Pecan Pie Power Bites"
click at [427, 82] on input "[DATE] - FED-23-3442 - Chefs Choice - Pecan Pie Power Bites (36753)" at bounding box center [577, 88] width 815 height 25
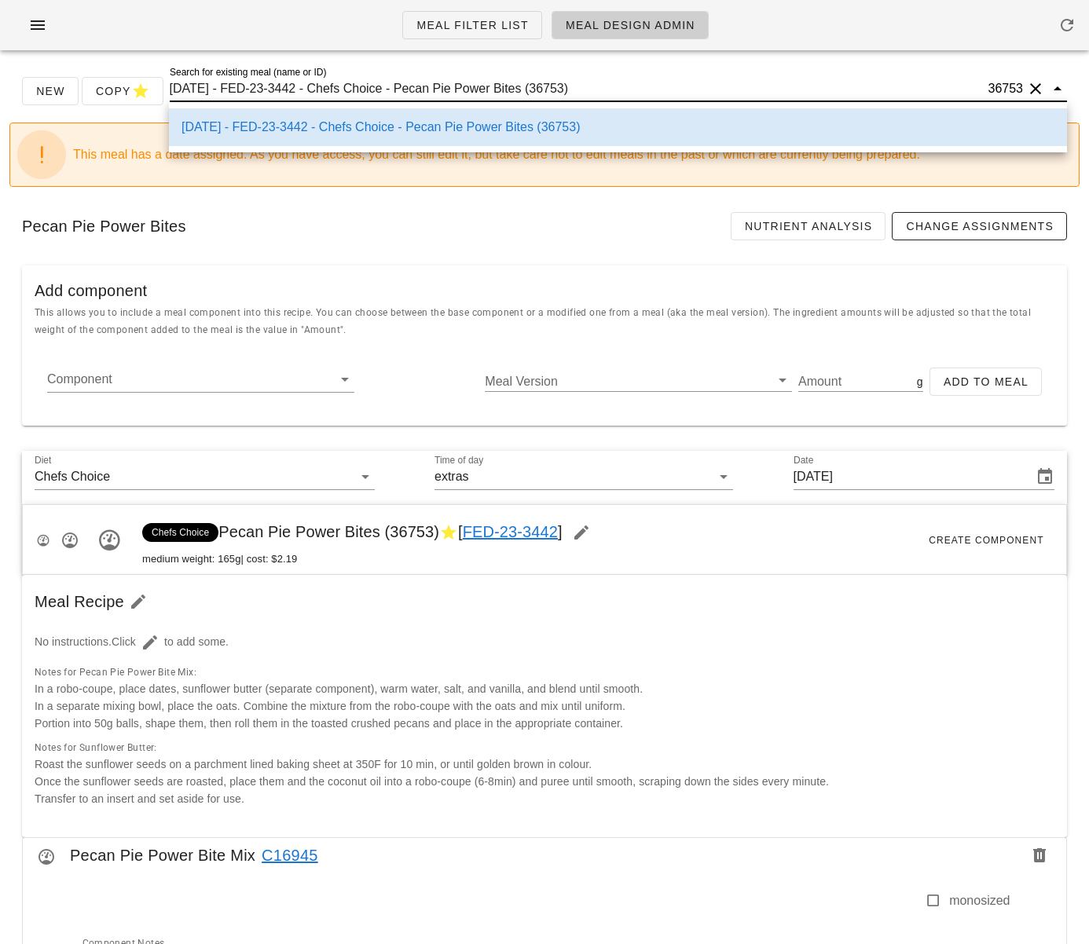
click at [427, 82] on input "[DATE] - FED-23-3442 - Chefs Choice - Pecan Pie Power Bites (36753)" at bounding box center [577, 88] width 815 height 25
click at [428, 83] on input "[DATE] - FED-23-3442 - Chefs Choice - Pecan Pie Power Bites (36753)" at bounding box center [577, 88] width 815 height 25
click at [429, 83] on input "[DATE] - FED-23-3442 - Chefs Choice - Pecan Pie Power Bites (36753)" at bounding box center [577, 88] width 815 height 25
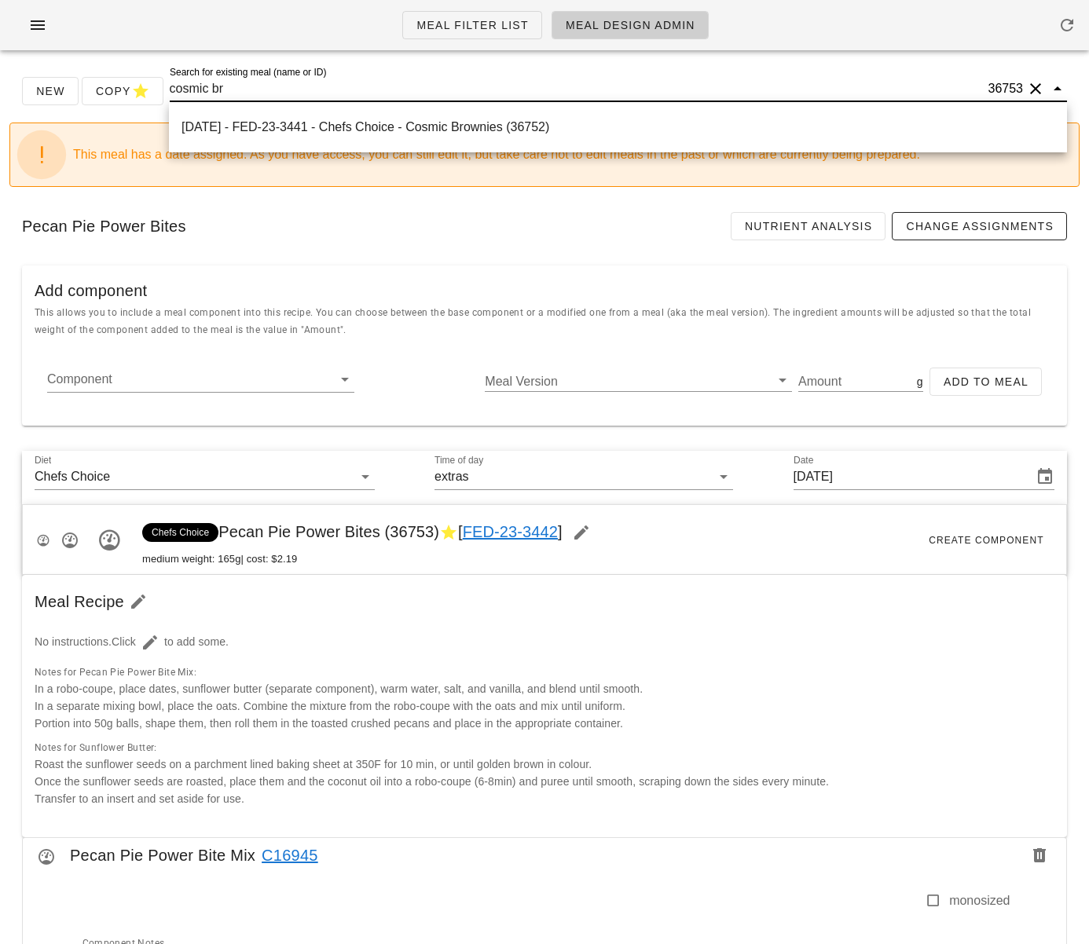
type input "cosmic bro"
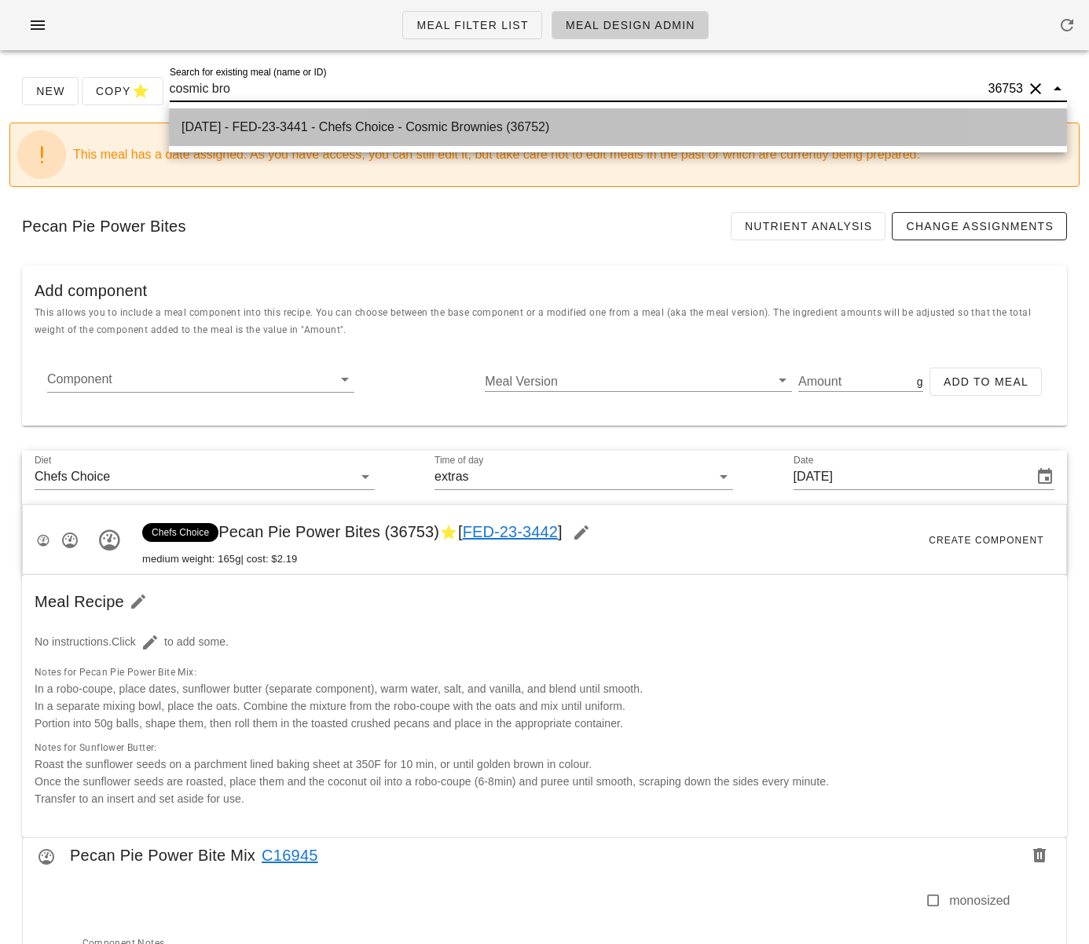
click at [533, 124] on div "[DATE] - FED-23-3441 - Chefs Choice - Cosmic Brownies (36752)" at bounding box center [617, 126] width 873 height 15
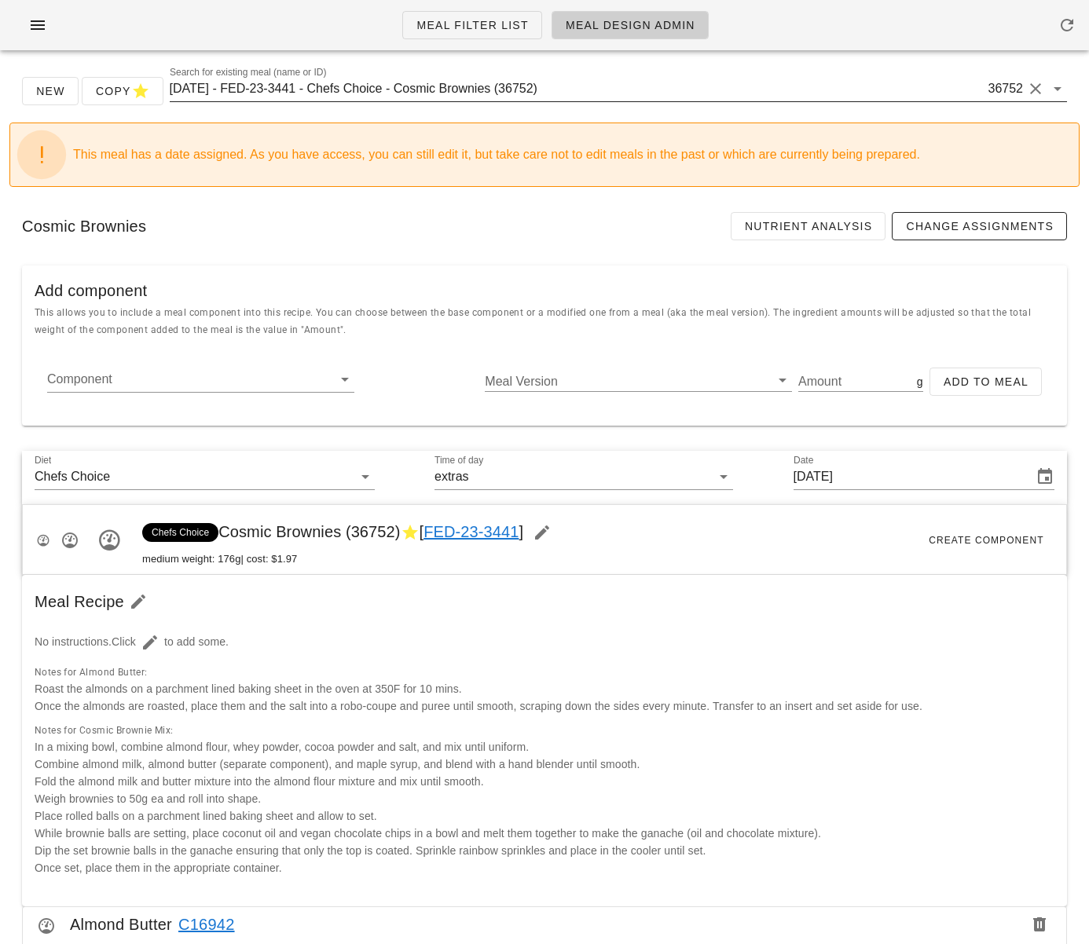
click at [533, 90] on input "[DATE] - FED-23-3441 - Chefs Choice - Cosmic Brownies (36752)" at bounding box center [577, 88] width 815 height 25
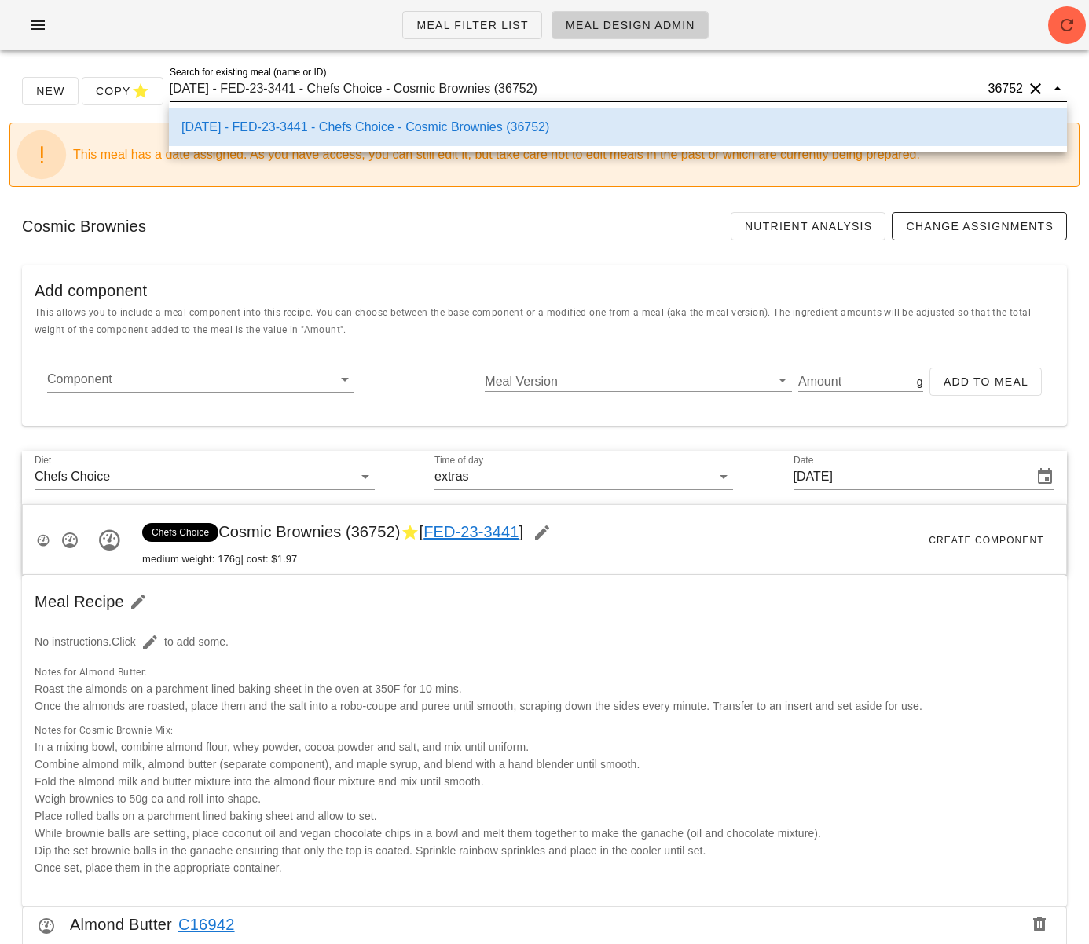
click at [440, 86] on input "[DATE] - FED-23-3441 - Chefs Choice - Cosmic Brownies (36752)" at bounding box center [577, 88] width 815 height 25
drag, startPoint x: 330, startPoint y: 89, endPoint x: 573, endPoint y: 88, distance: 242.7
click at [573, 88] on input "[DATE] - FED-23-3441 - Chefs Choice - Cosmic Brownies (36752)" at bounding box center [577, 88] width 815 height 25
click at [405, 353] on div "Component Meal Version Amount g Add to Meal" at bounding box center [544, 387] width 1045 height 75
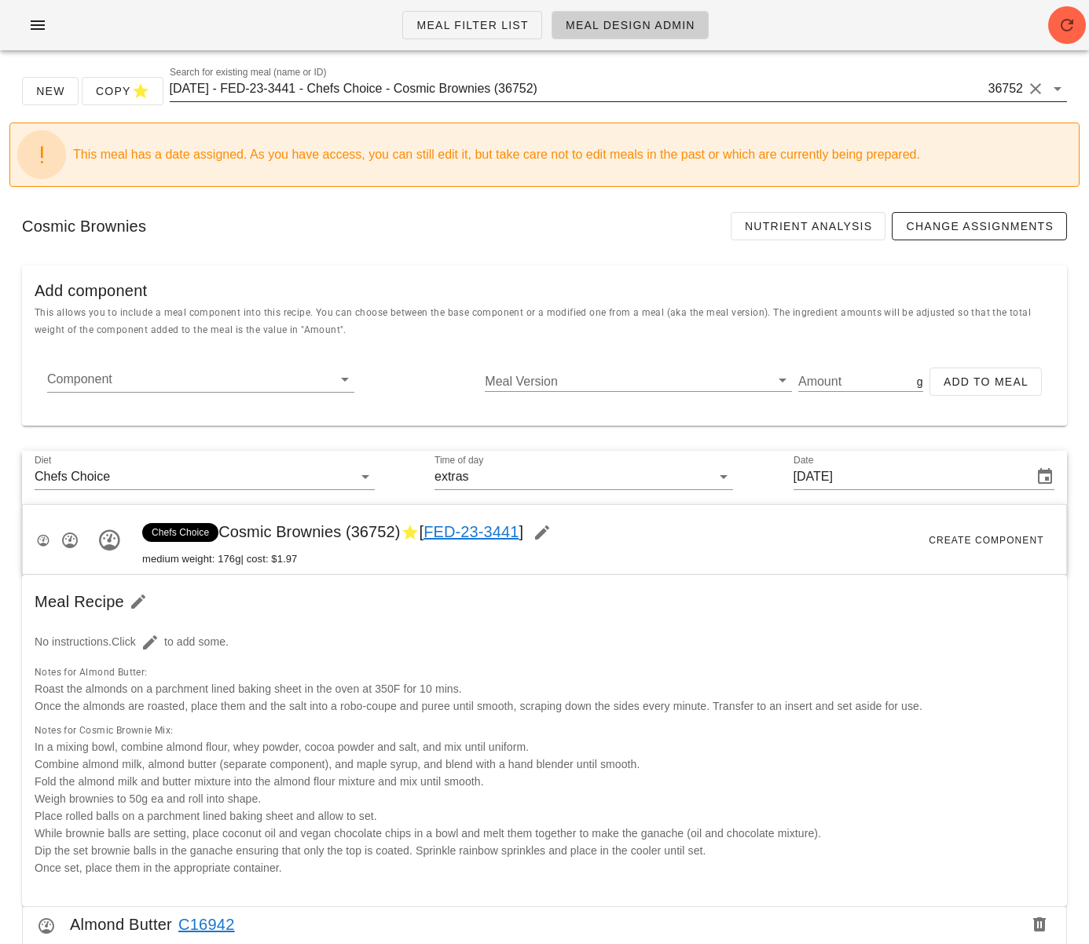
click at [337, 86] on input "[DATE] - FED-23-3441 - Chefs Choice - Cosmic Brownies (36752)" at bounding box center [577, 88] width 815 height 25
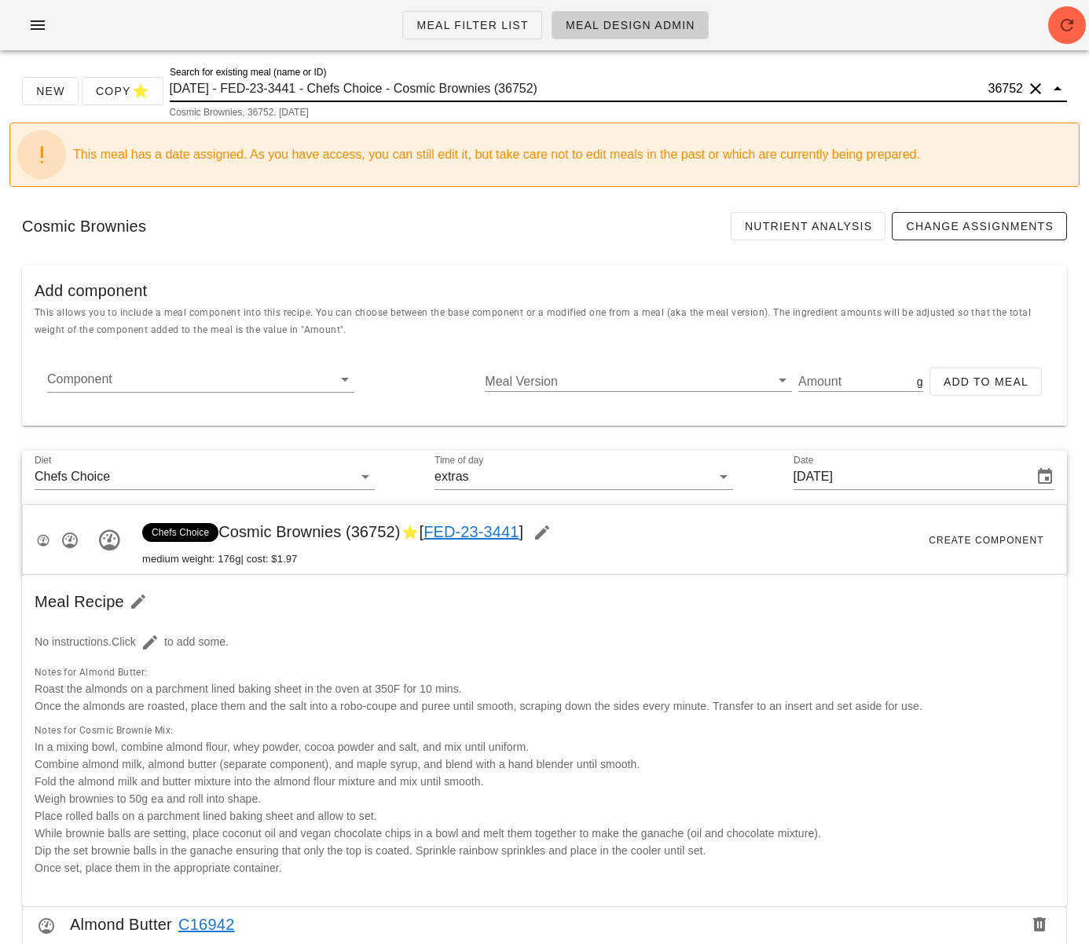
click at [337, 86] on input "[DATE] - FED-23-3441 - Chefs Choice - Cosmic Brownies (36752)" at bounding box center [577, 88] width 815 height 25
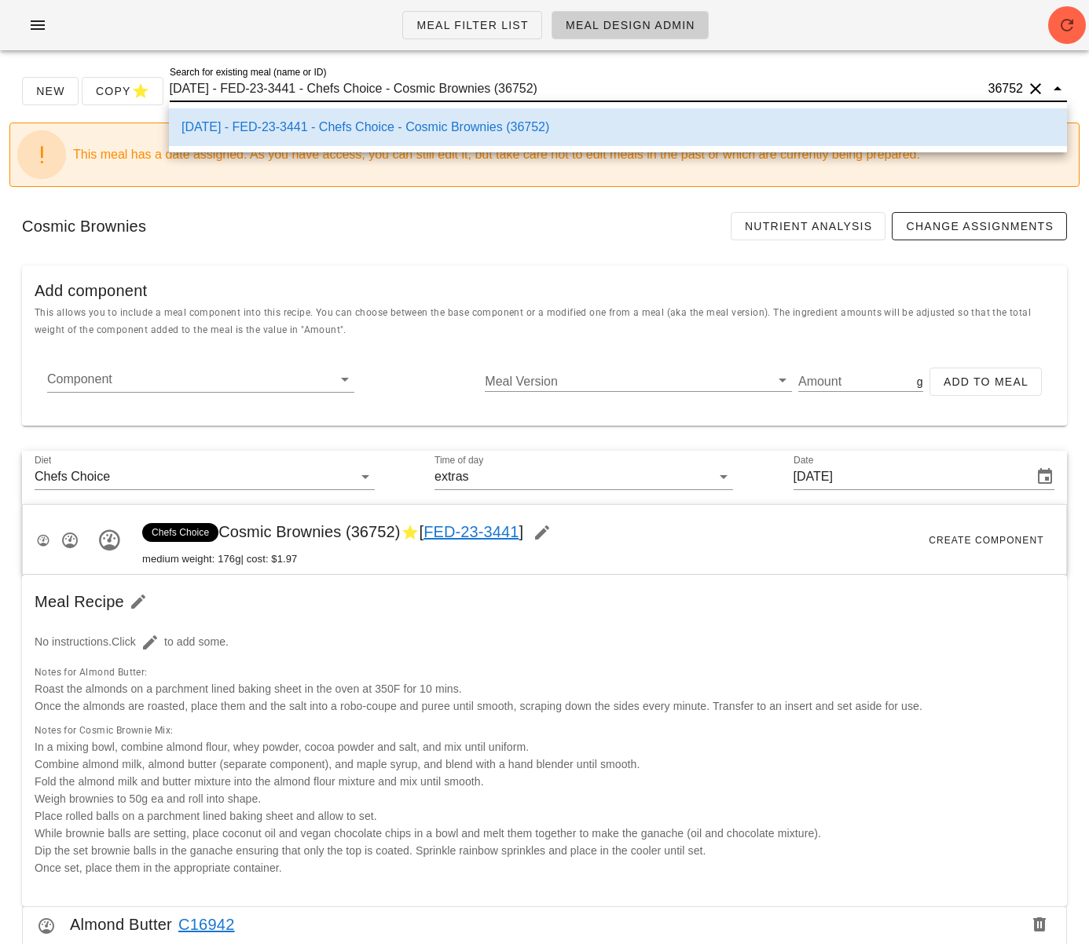
click at [337, 86] on input "[DATE] - FED-23-3441 - Chefs Choice - Cosmic Brownies (36752)" at bounding box center [577, 88] width 815 height 25
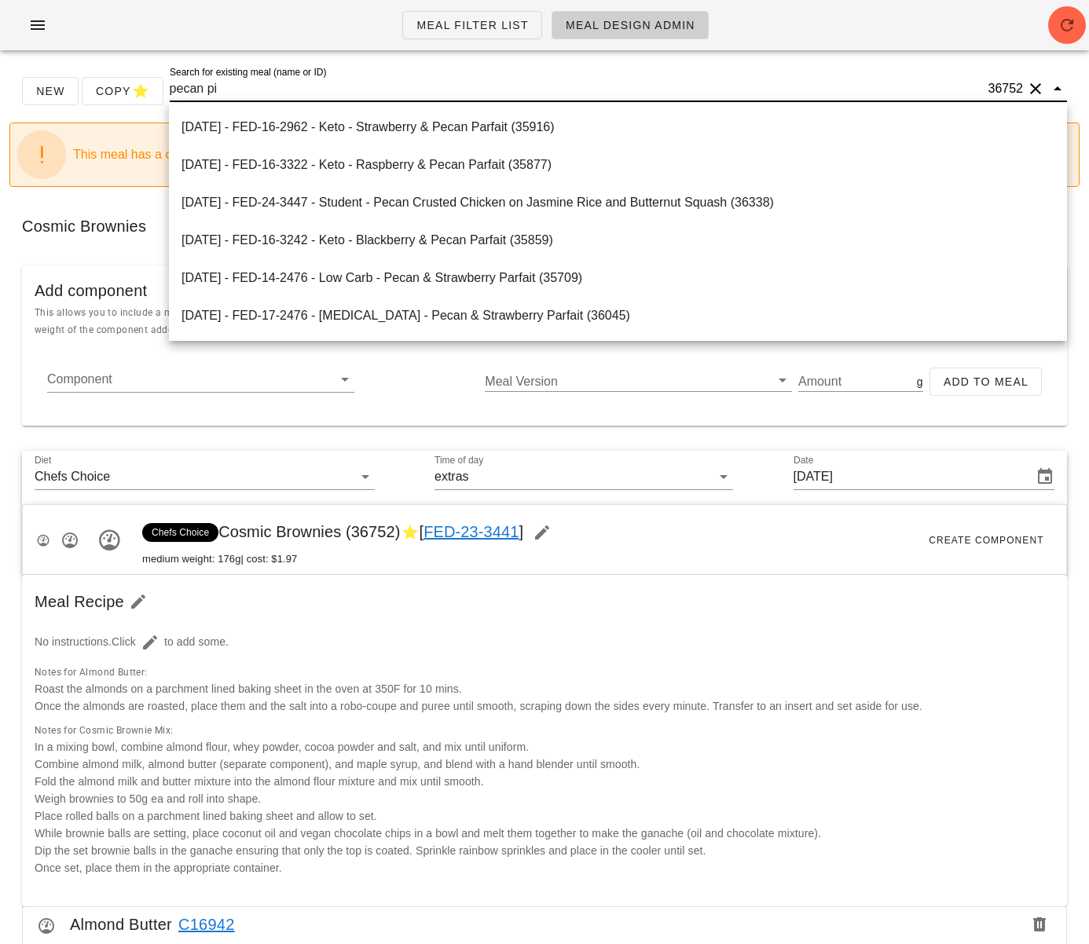
type input "pecan pie"
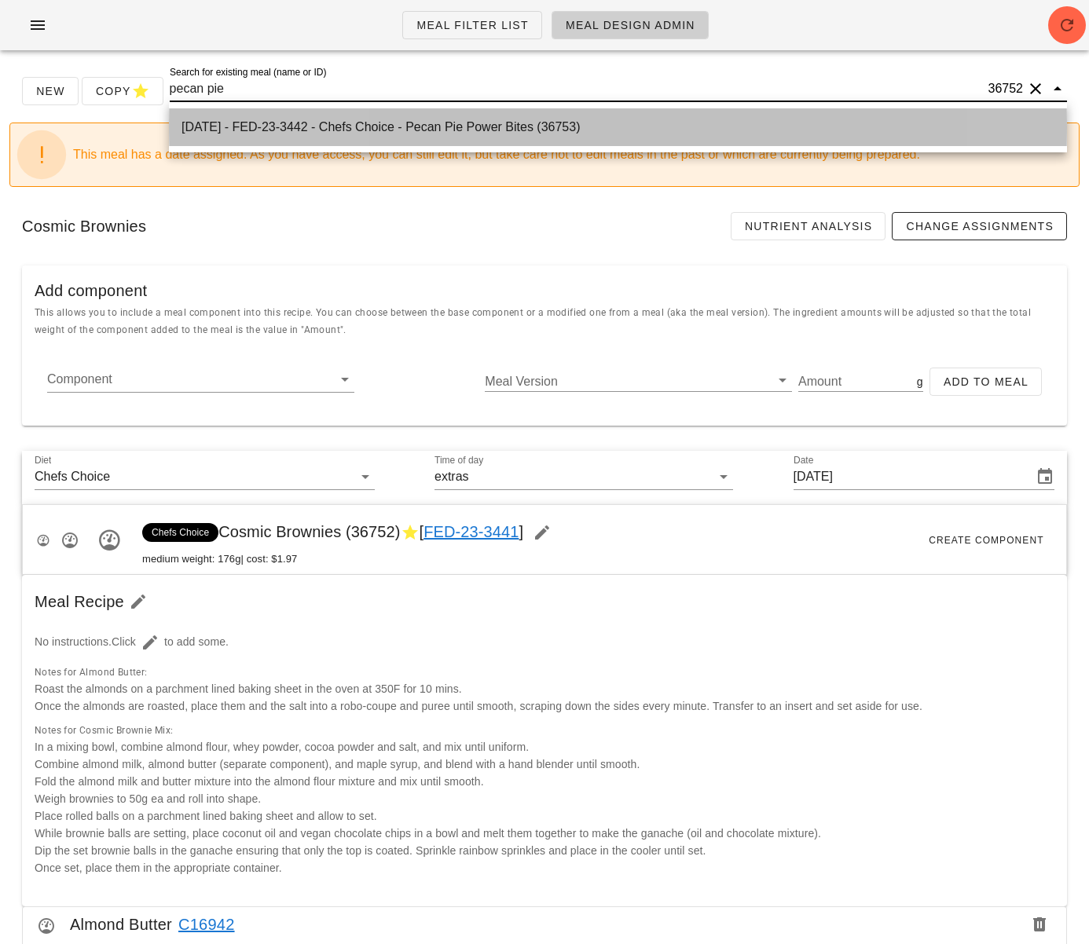
click at [433, 129] on div "[DATE] - FED-23-3442 - Chefs Choice - Pecan Pie Power Bites (36753)" at bounding box center [617, 126] width 873 height 15
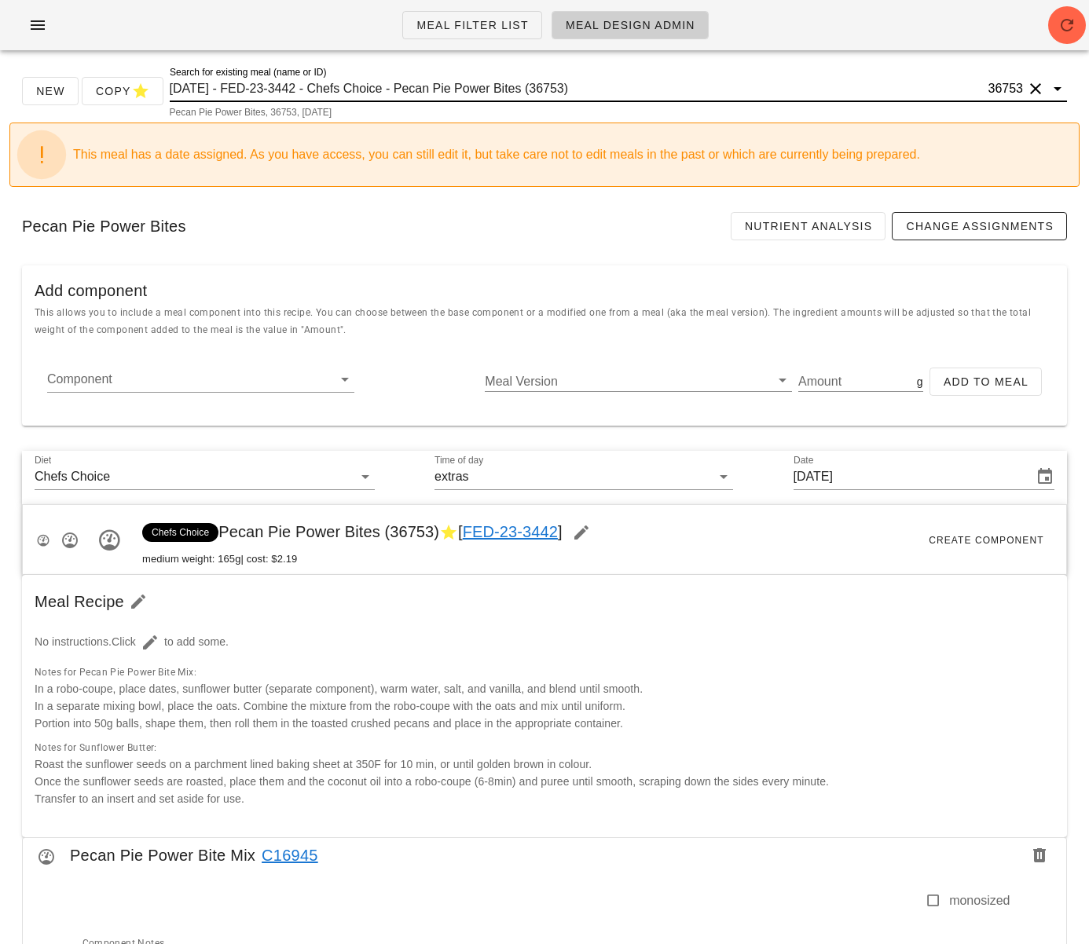
drag, startPoint x: 338, startPoint y: 91, endPoint x: 605, endPoint y: 89, distance: 267.1
click at [592, 88] on input "[DATE] - FED-23-3442 - Chefs Choice - Pecan Pie Power Bites (36753)" at bounding box center [577, 88] width 815 height 25
click at [607, 89] on input "[DATE] - FED-23-3442 - Chefs Choice - Pecan Pie Power Bites (36753)" at bounding box center [577, 88] width 815 height 25
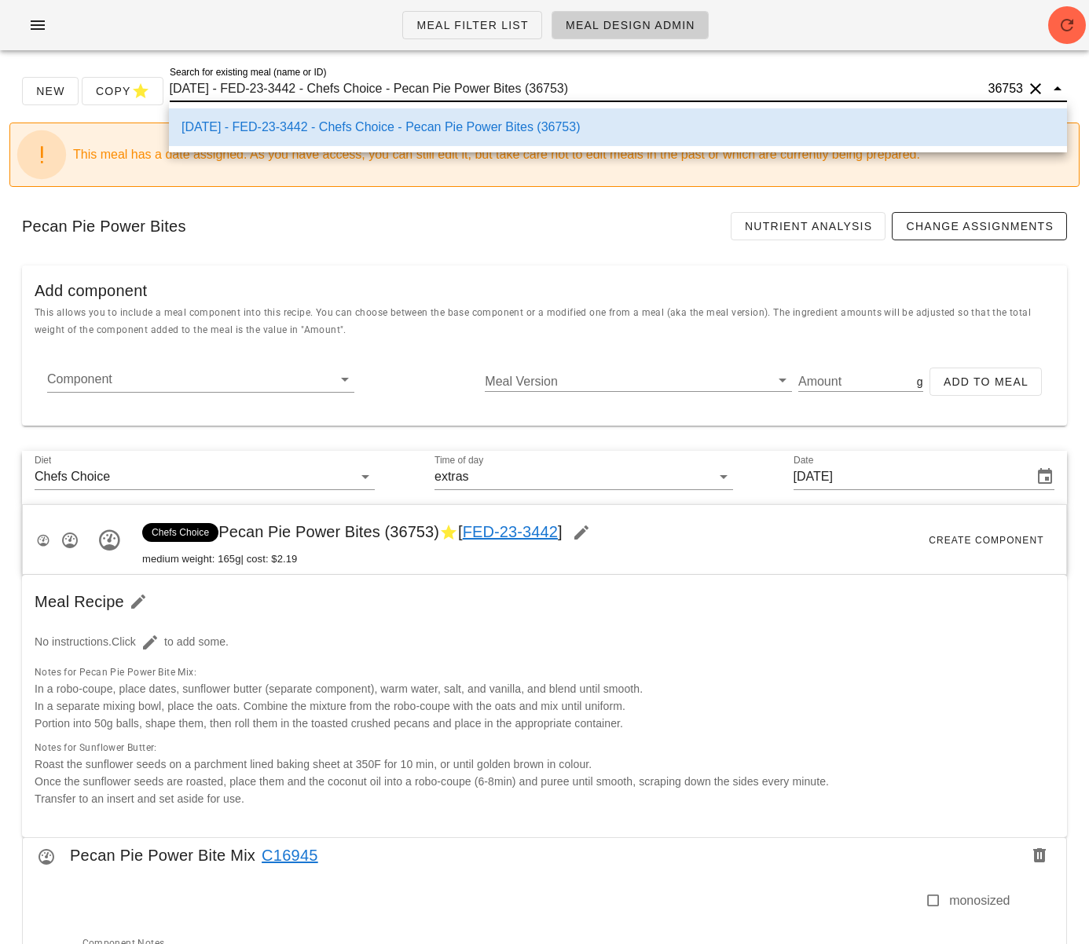
scroll to position [1, 0]
drag, startPoint x: 617, startPoint y: 88, endPoint x: 330, endPoint y: 93, distance: 287.5
click at [330, 93] on input "[DATE] - FED-23-3442 - Chefs Choice - Pecan Pie Power Bites (36753)" at bounding box center [577, 88] width 815 height 25
click at [376, 85] on input "[DATE] - FED-23-3442 - Chefs Choice - Pecan Pie Power Bites (36753)" at bounding box center [577, 88] width 815 height 25
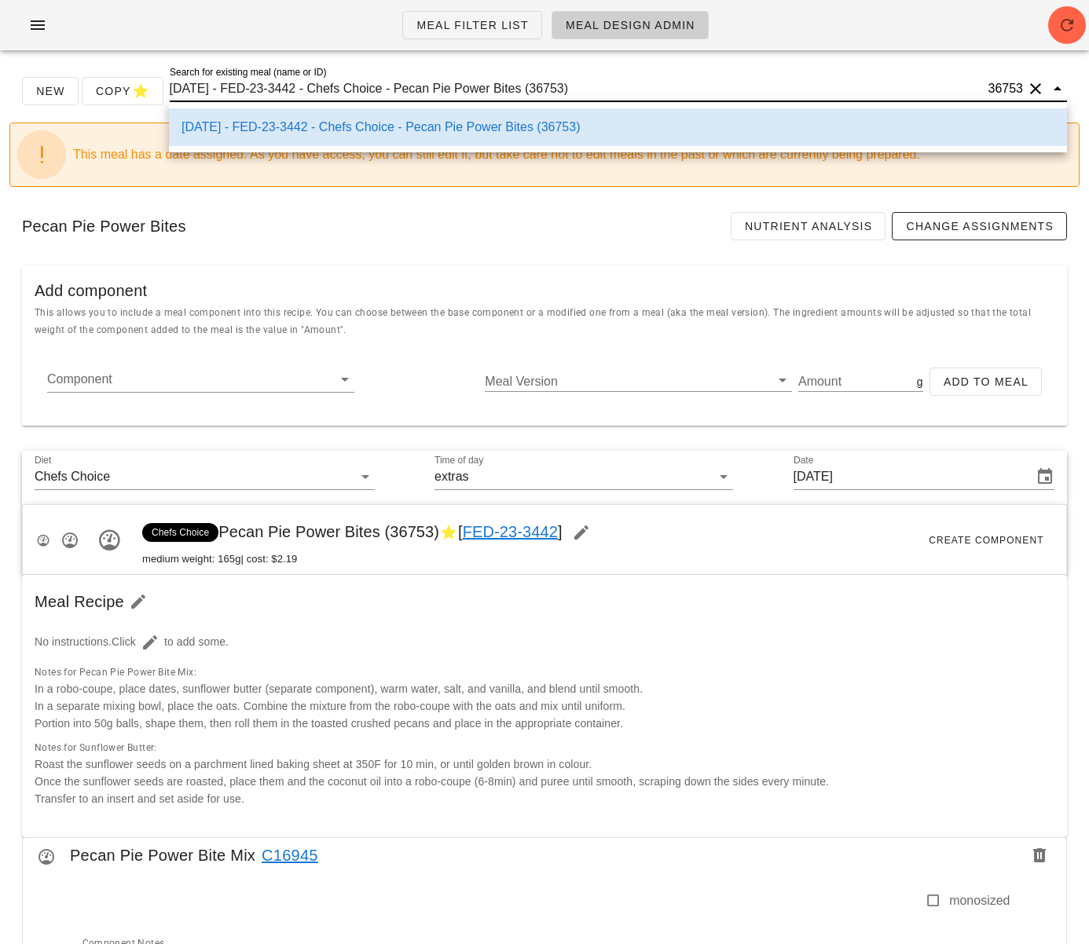
click at [376, 85] on input "[DATE] - FED-23-3442 - Chefs Choice - Pecan Pie Power Bites (36753)" at bounding box center [577, 88] width 815 height 25
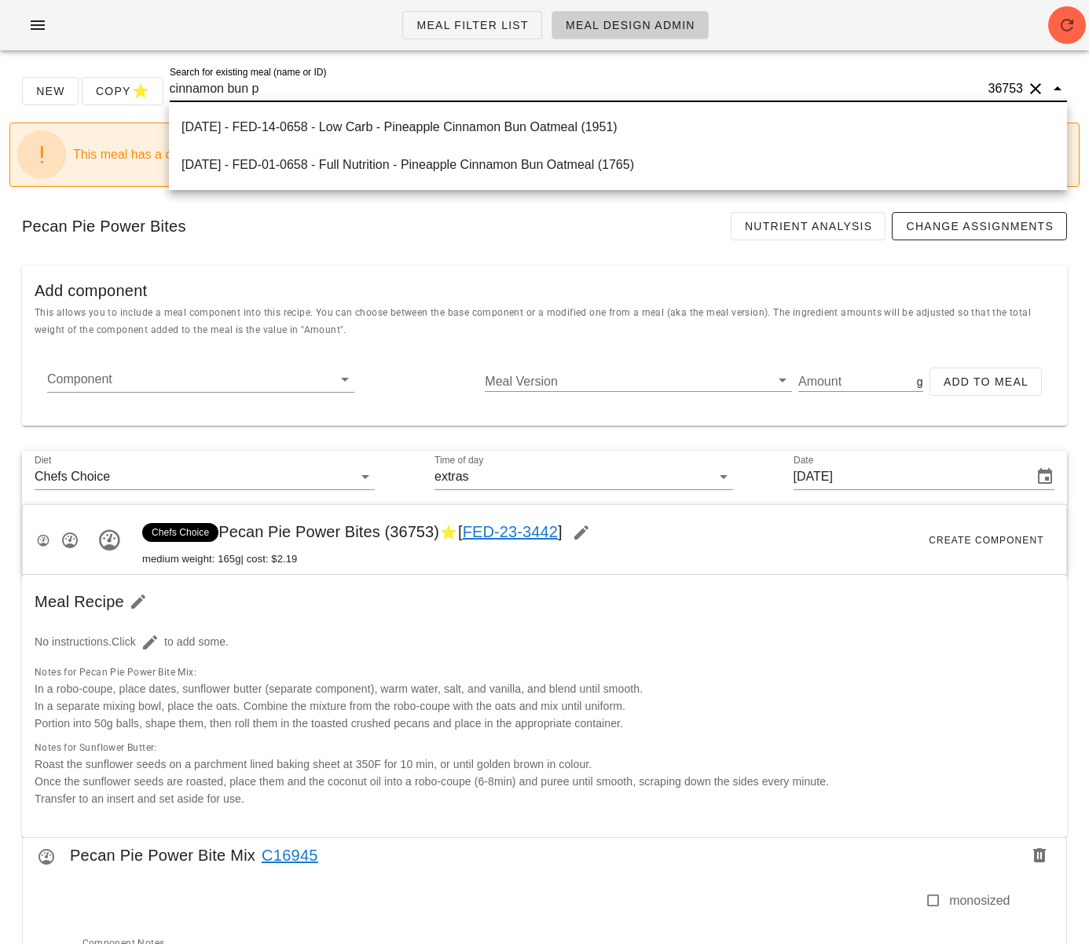
drag, startPoint x: 265, startPoint y: 86, endPoint x: 178, endPoint y: 86, distance: 88.0
click at [178, 86] on input "cinnamon bun p" at bounding box center [577, 88] width 815 height 25
type input "c"
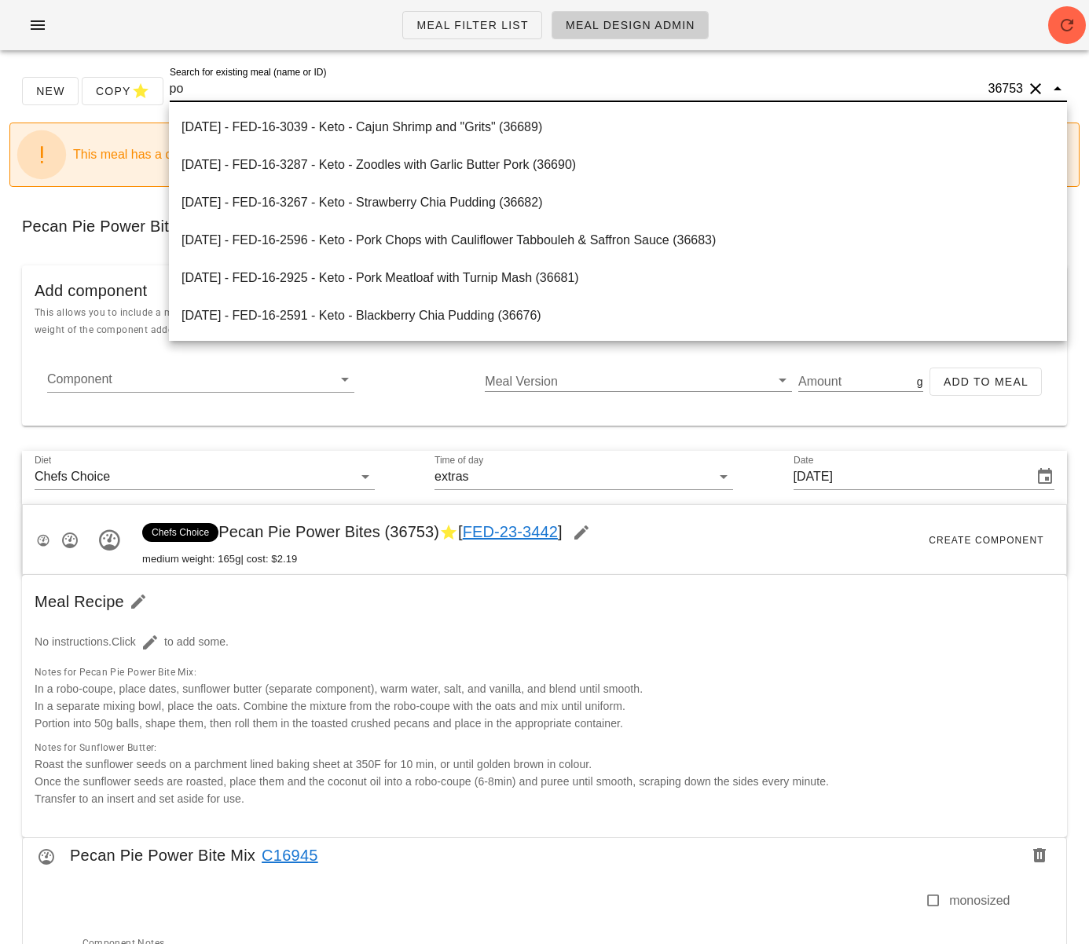
paste input "w"
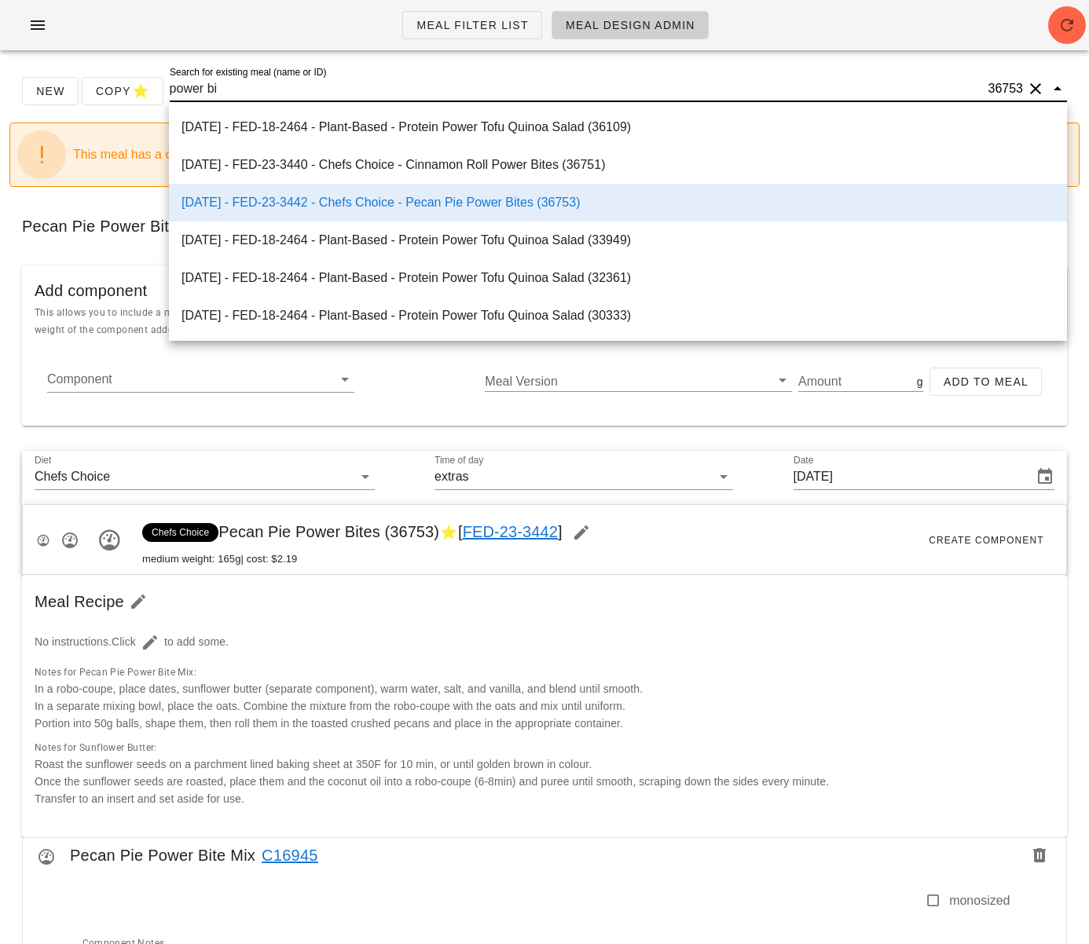
type input "power bit"
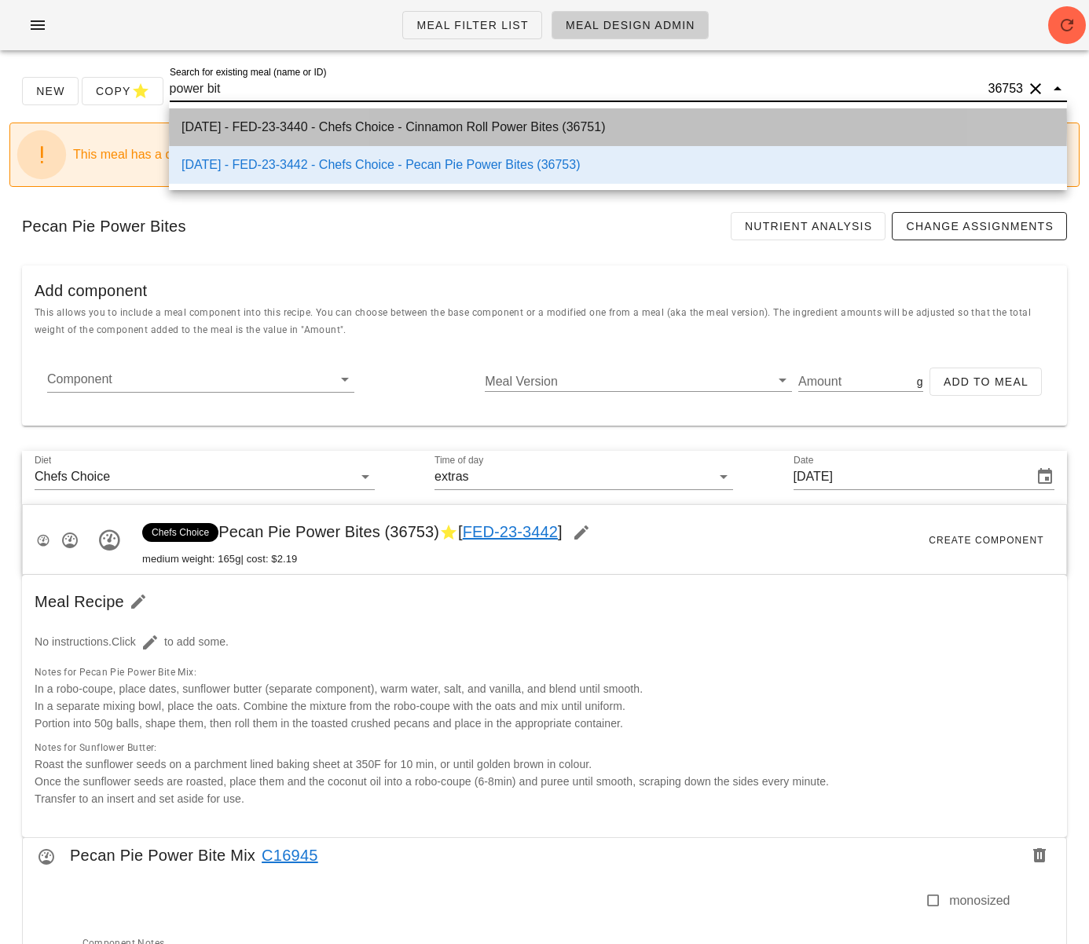
click at [461, 128] on div "[DATE] - FED-23-3440 - Chefs Choice - Cinnamon Roll Power Bites (36751)" at bounding box center [617, 126] width 873 height 15
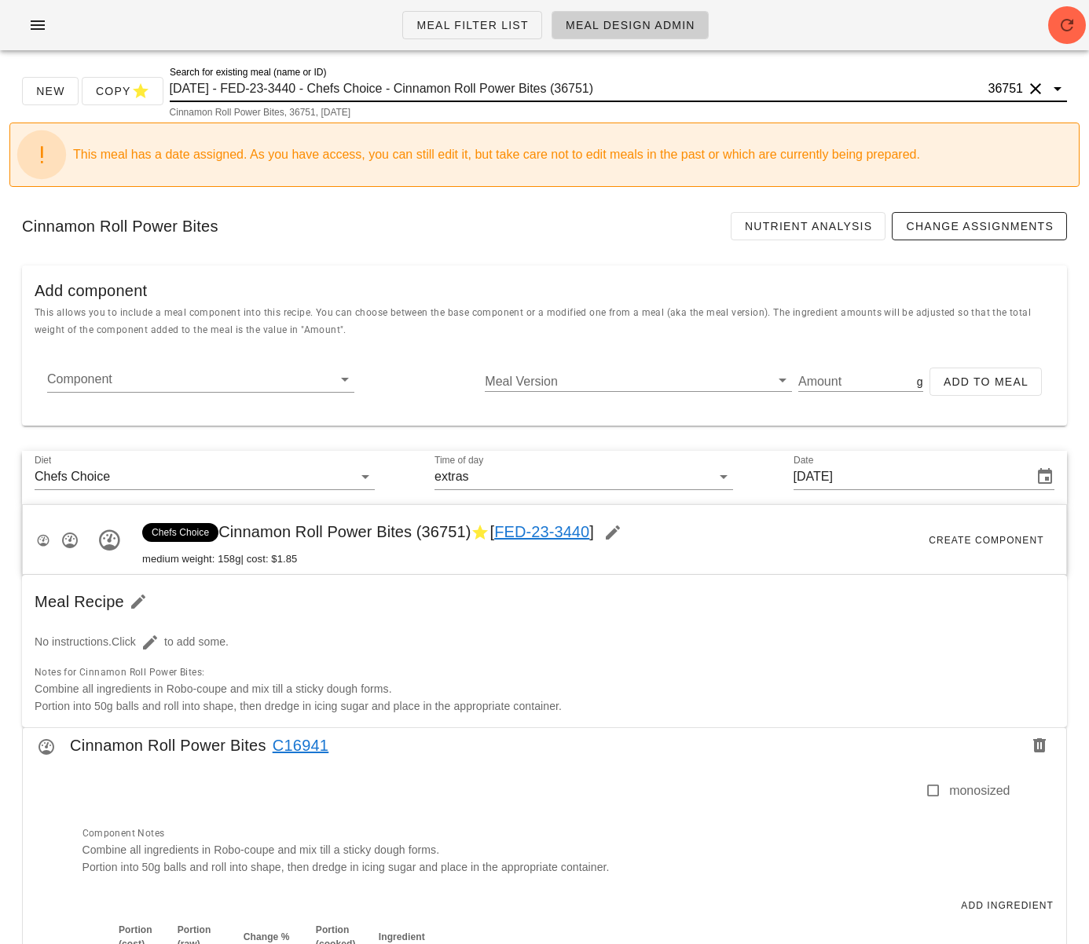
drag, startPoint x: 371, startPoint y: 93, endPoint x: 337, endPoint y: 89, distance: 34.0
click at [370, 93] on input "[DATE] - FED-23-3440 - Chefs Choice - Cinnamon Roll Power Bites (36751)" at bounding box center [577, 88] width 815 height 25
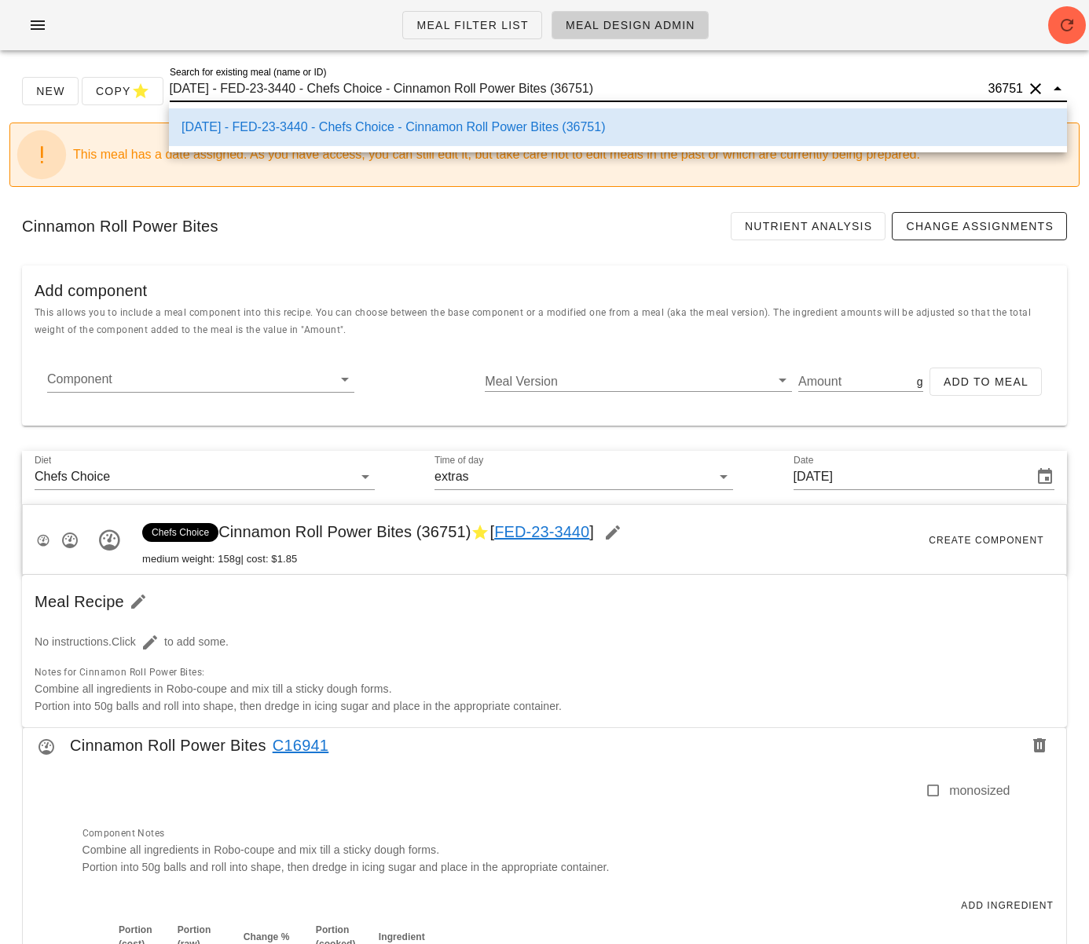
click at [328, 87] on input "[DATE] - FED-23-3440 - Chefs Choice - Cinnamon Roll Power Bites (36751)" at bounding box center [577, 88] width 815 height 25
drag, startPoint x: 331, startPoint y: 89, endPoint x: 627, endPoint y: 98, distance: 296.3
click at [624, 98] on input "[DATE] - FED-23-3440 - Chefs Choice - Cinnamon Roll Power Bites (36751)" at bounding box center [577, 88] width 815 height 25
